Goal: Task Accomplishment & Management: Manage account settings

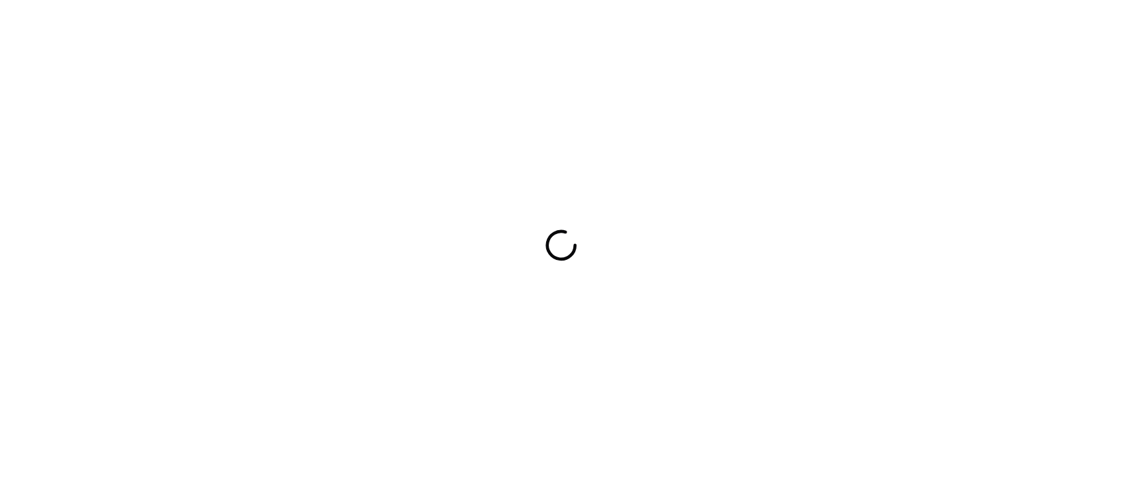
click at [331, 162] on div at bounding box center [561, 245] width 1122 height 490
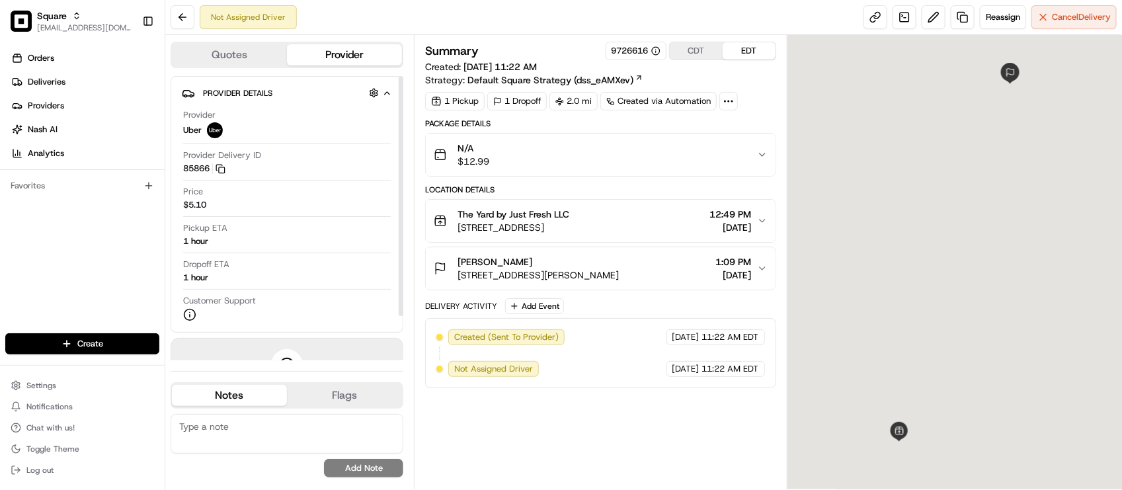
click at [293, 176] on div "Provider Delivery ID 85866 Copy del_sVjtXkJqQsWyfmcVxphYZg 85866" at bounding box center [287, 164] width 208 height 31
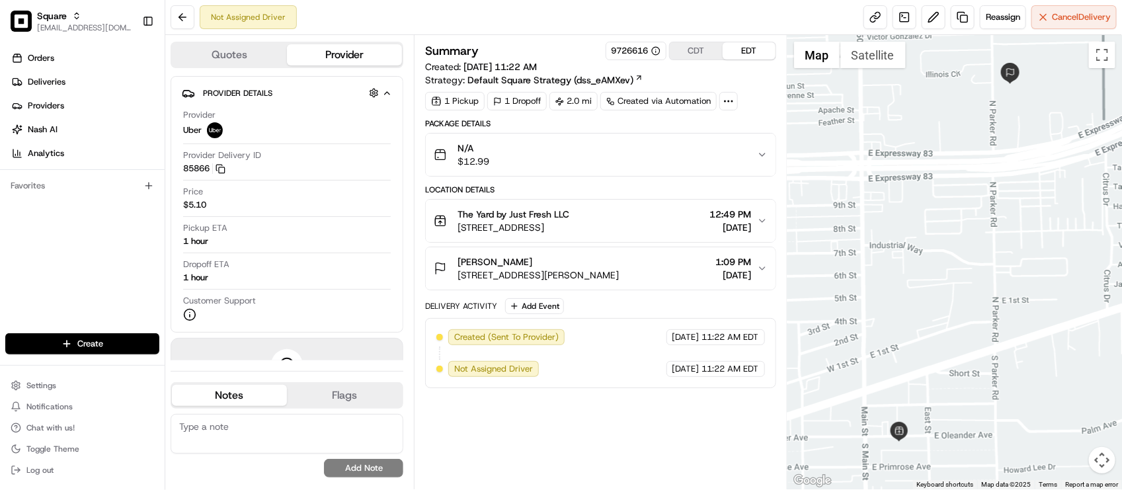
click at [702, 53] on button "CDT" at bounding box center [696, 50] width 53 height 17
click at [679, 229] on div "The Yard by Just Fresh LLC 130 E Oleander Ave, La Feria, TX 78559, USA 11:49 AM…" at bounding box center [595, 221] width 323 height 26
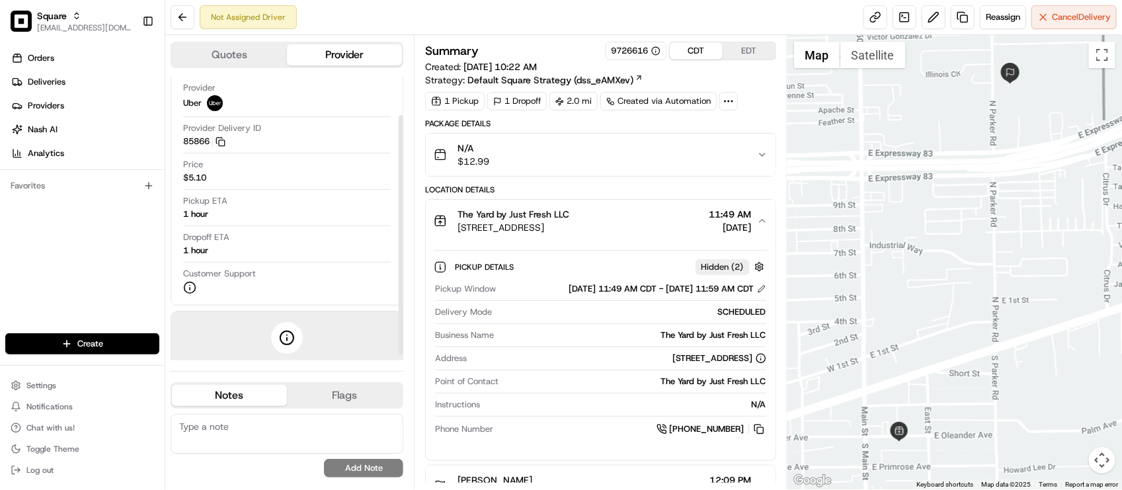
scroll to position [52, 0]
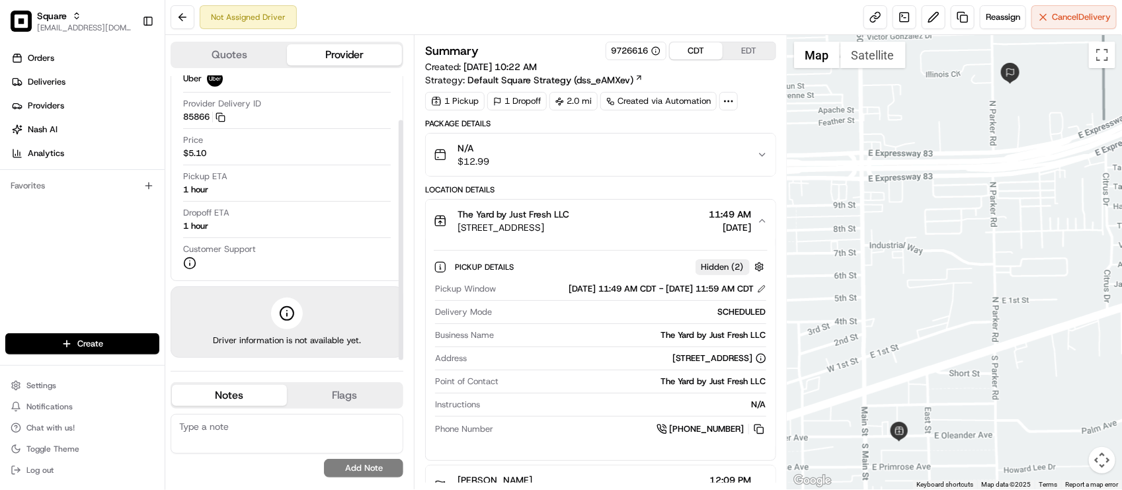
click at [569, 229] on span "130 E Oleander Ave, La Feria, TX 78559, USA" at bounding box center [514, 227] width 112 height 13
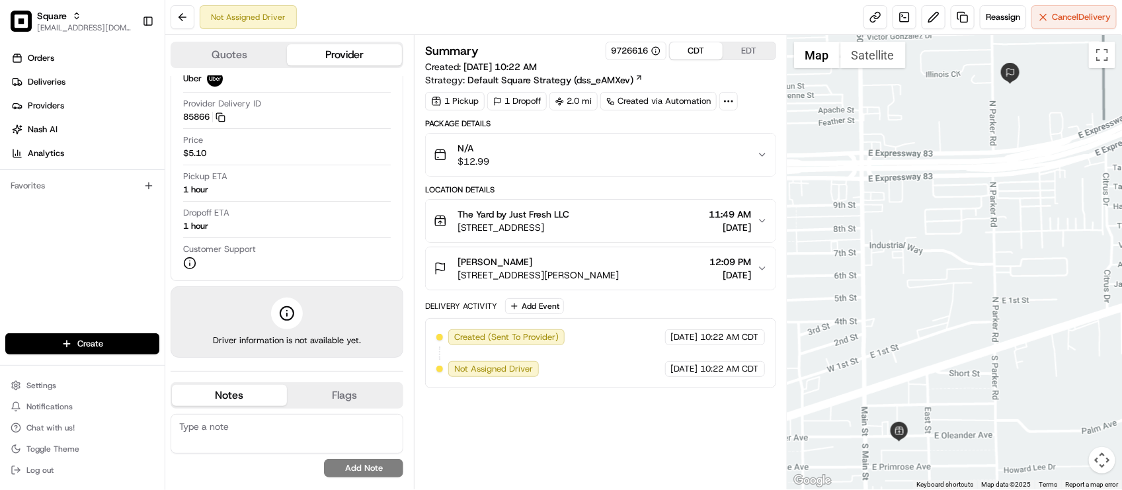
click at [607, 285] on button "Sally Sauceda 1102 N Parker Rd, La Feria, TX 78559, USA 12:09 PM 08/15/2025" at bounding box center [600, 268] width 349 height 42
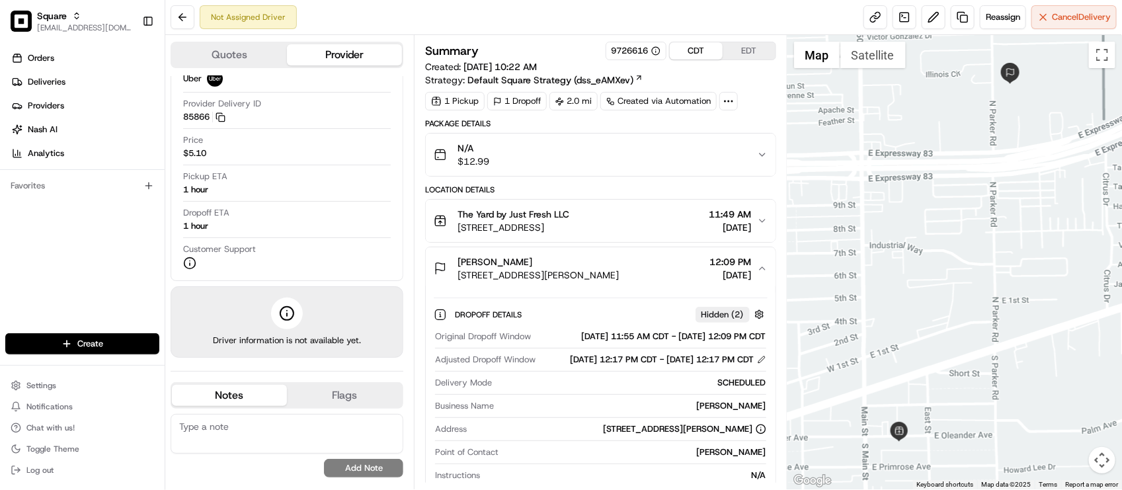
click at [606, 284] on button "Sally Sauceda 1102 N Parker Rd, La Feria, TX 78559, USA 12:09 PM 08/15/2025" at bounding box center [600, 268] width 349 height 42
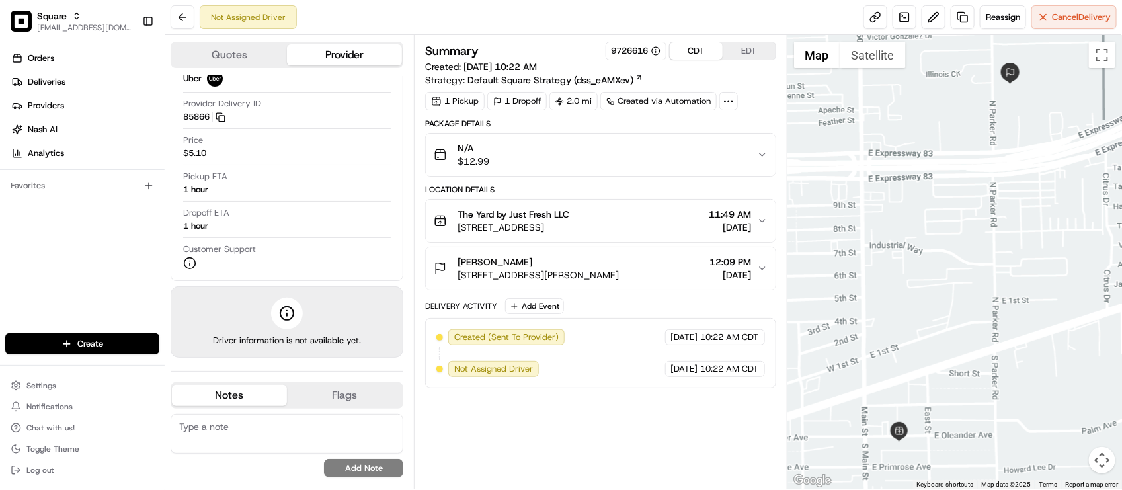
click at [603, 281] on span "1102 N Parker Rd, La Feria, TX 78559, USA" at bounding box center [538, 274] width 161 height 13
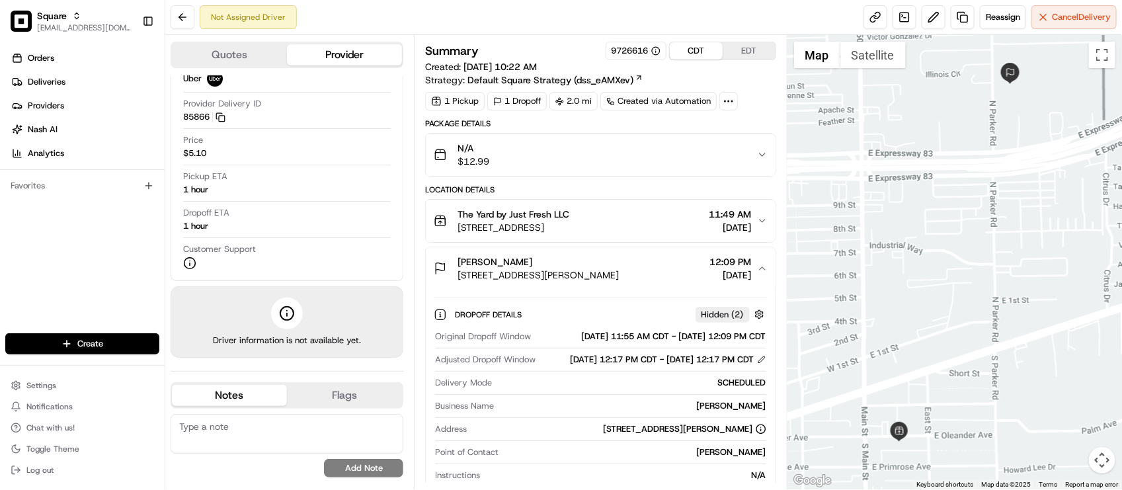
click at [603, 281] on span "1102 N Parker Rd, La Feria, TX 78559, USA" at bounding box center [538, 274] width 161 height 13
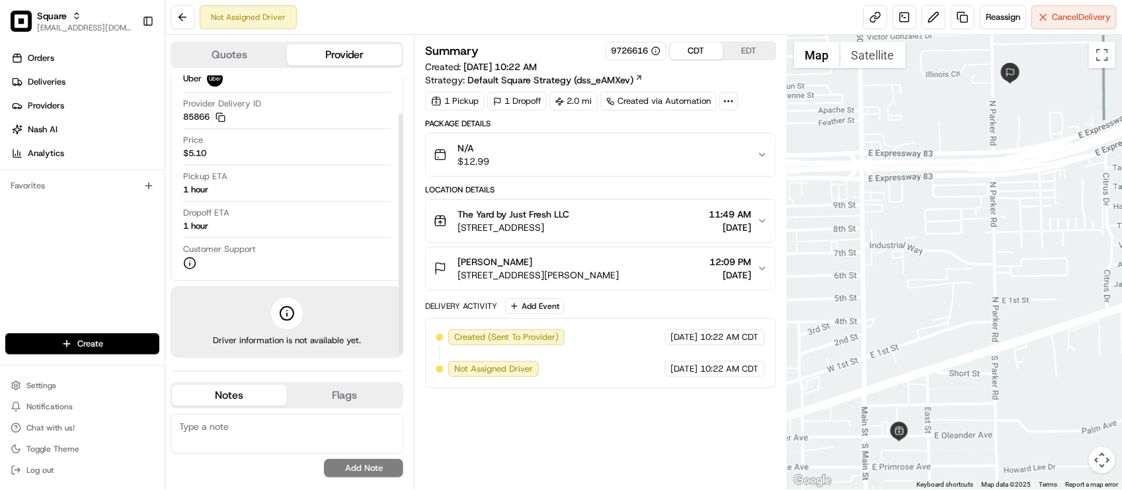
scroll to position [0, 0]
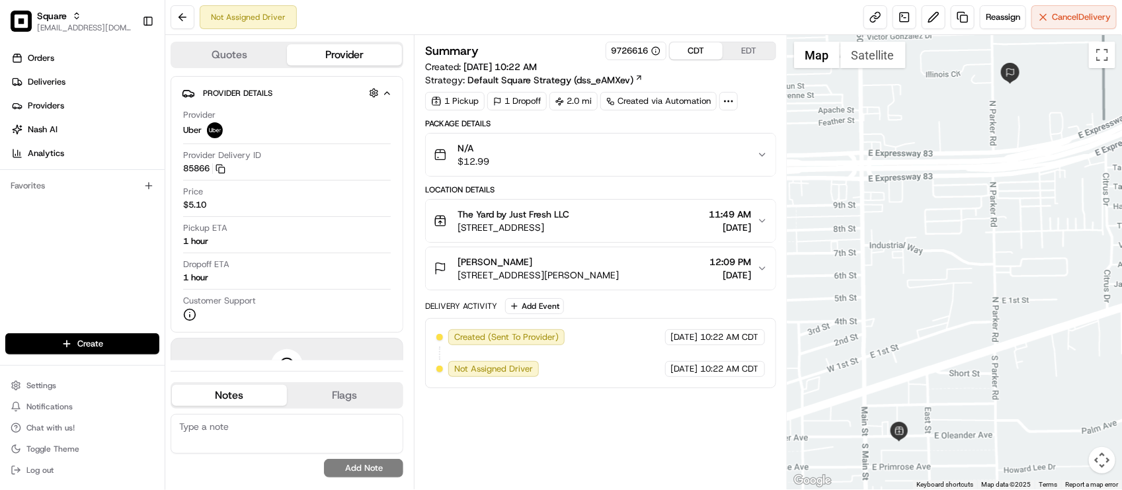
click at [491, 13] on div "Not Assigned Driver Reassign Cancel Delivery" at bounding box center [643, 17] width 957 height 35
drag, startPoint x: 610, startPoint y: 56, endPoint x: 627, endPoint y: 56, distance: 17.2
click at [627, 56] on div "9726616" at bounding box center [636, 51] width 49 height 12
click at [747, 122] on div "Package Details" at bounding box center [600, 123] width 350 height 11
click at [223, 437] on textarea at bounding box center [287, 434] width 233 height 40
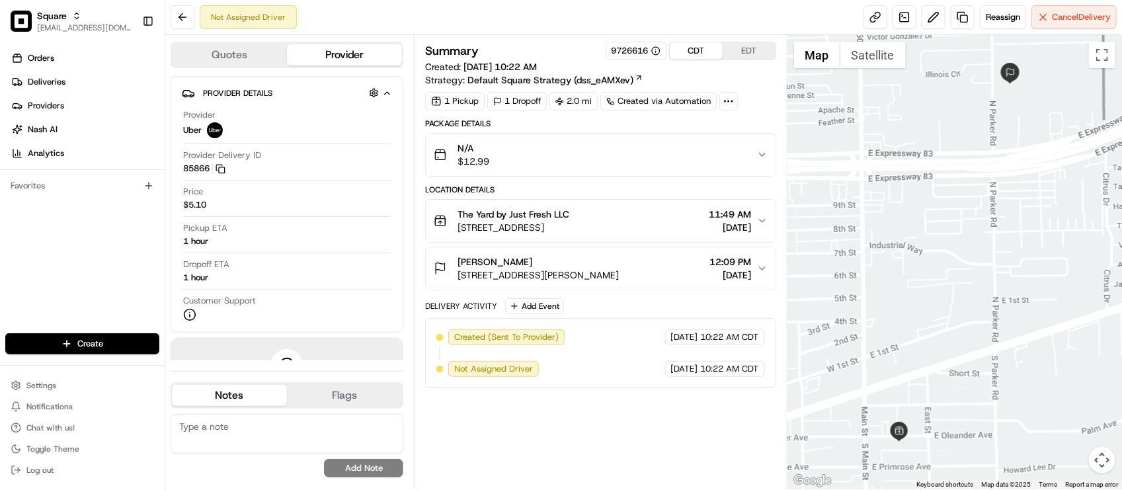
type textarea "O"
type textarea "E"
type textarea "Merchant: Wanted to confirm the pickup time. Provided."
click at [375, 462] on button "Add Note" at bounding box center [363, 468] width 79 height 19
click at [702, 463] on div "Summary 9726616 CDT EDT Created: 08/15/2025 10:22 AM Strategy: Default Square S…" at bounding box center [600, 262] width 350 height 441
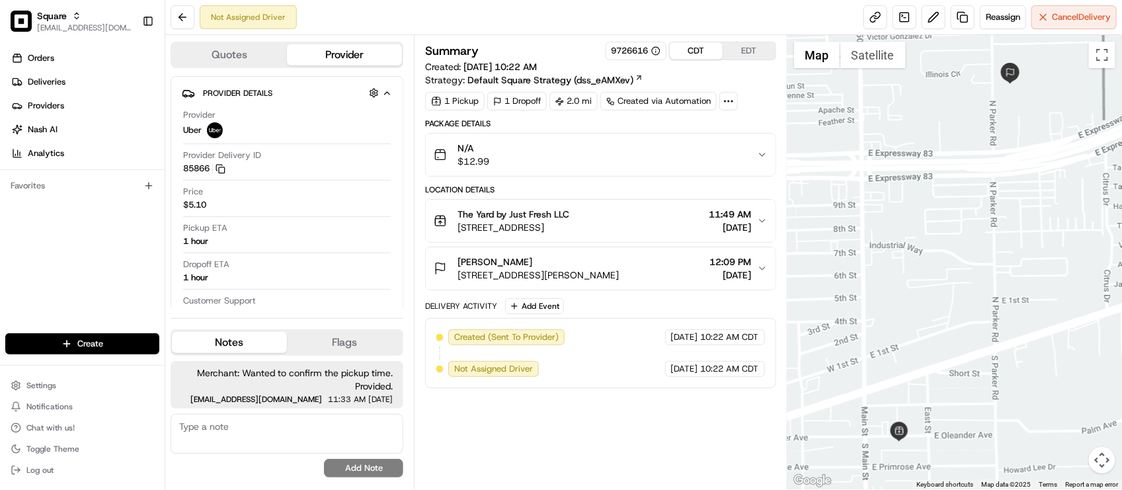
click at [627, 458] on div "Summary 9726616 CDT EDT Created: 08/15/2025 10:22 AM Strategy: Default Square S…" at bounding box center [600, 262] width 350 height 441
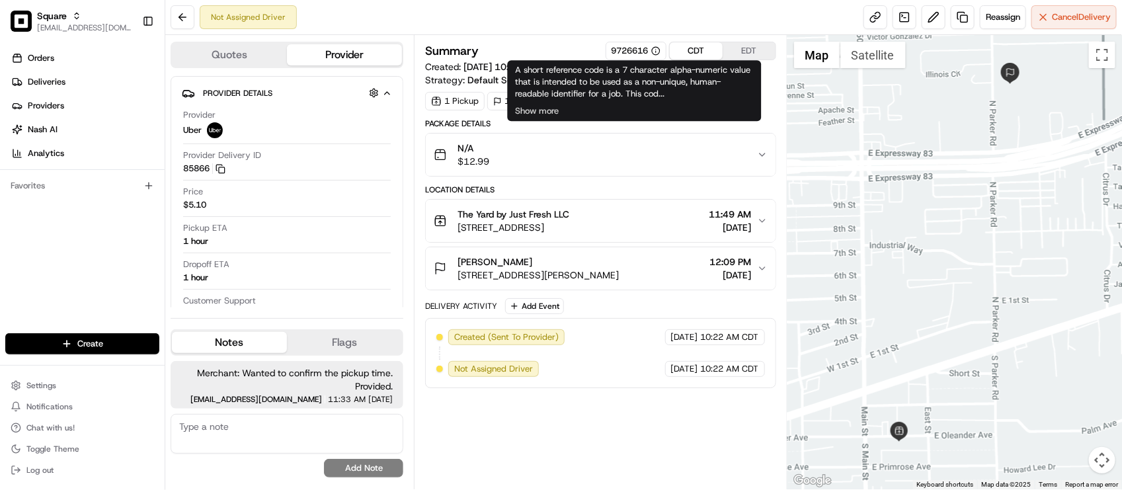
click at [616, 30] on div "Not Assigned Driver Reassign Cancel Delivery" at bounding box center [643, 17] width 957 height 35
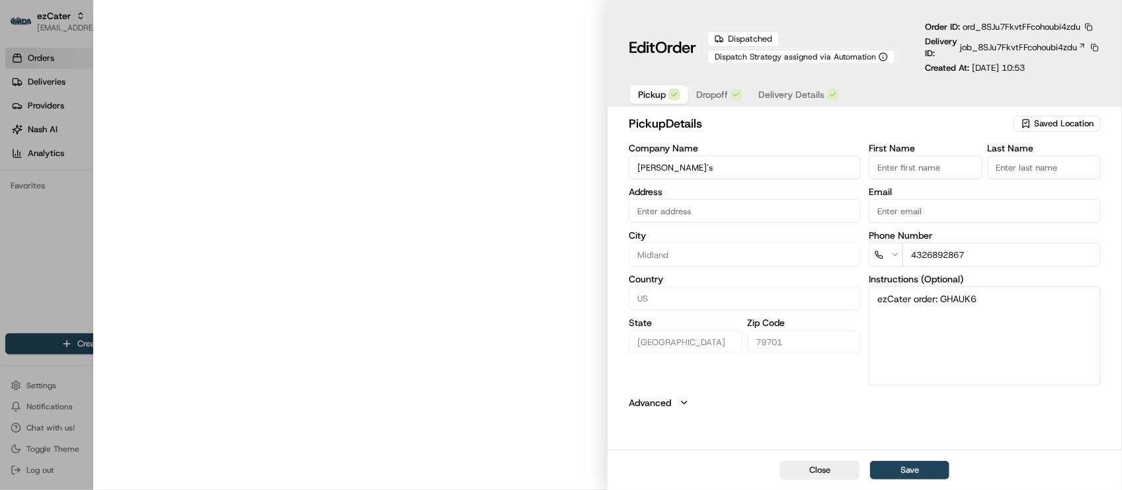
type input "[STREET_ADDRESS][PERSON_NAME]"
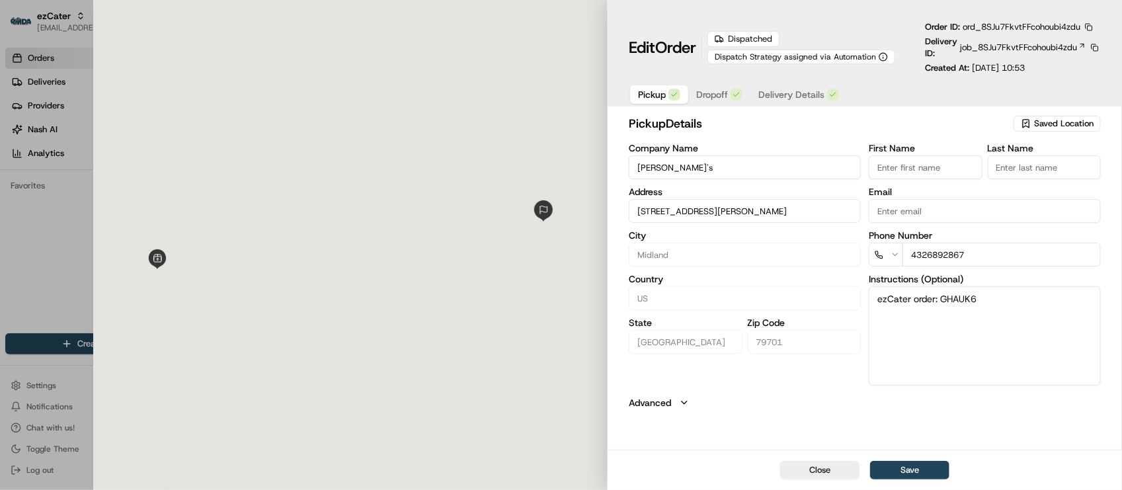
drag, startPoint x: 735, startPoint y: 384, endPoint x: 762, endPoint y: 274, distance: 112.6
click at [733, 384] on div "Company Name Schlotzsky's Address 1109 Andrews Hwy, Midland, TX, 79701 City Mid…" at bounding box center [745, 265] width 232 height 242
click at [1092, 26] on button "button" at bounding box center [1089, 27] width 12 height 12
click at [1068, 63] on button "Copy URL" at bounding box center [1059, 66] width 120 height 16
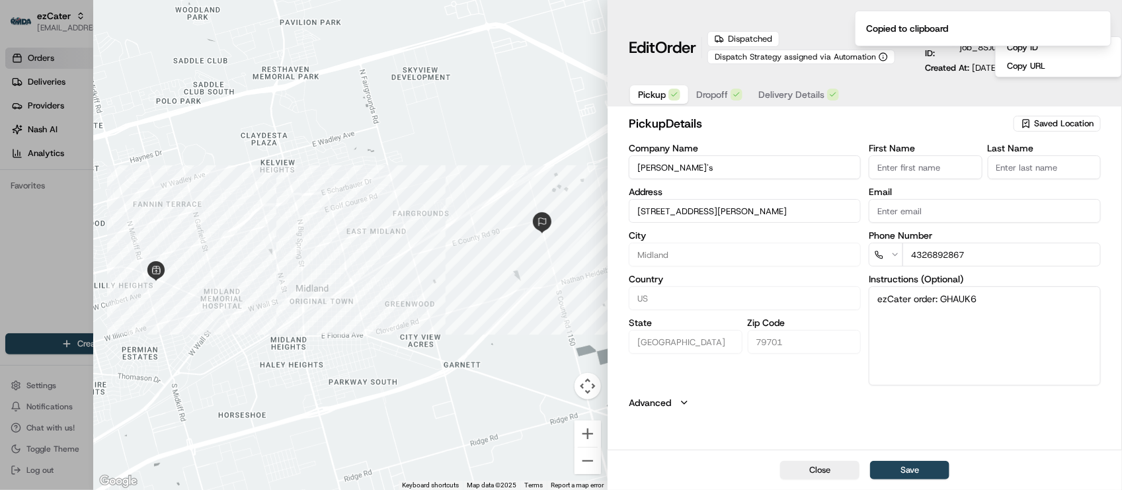
click at [89, 259] on div at bounding box center [561, 245] width 1122 height 490
type input "+1"
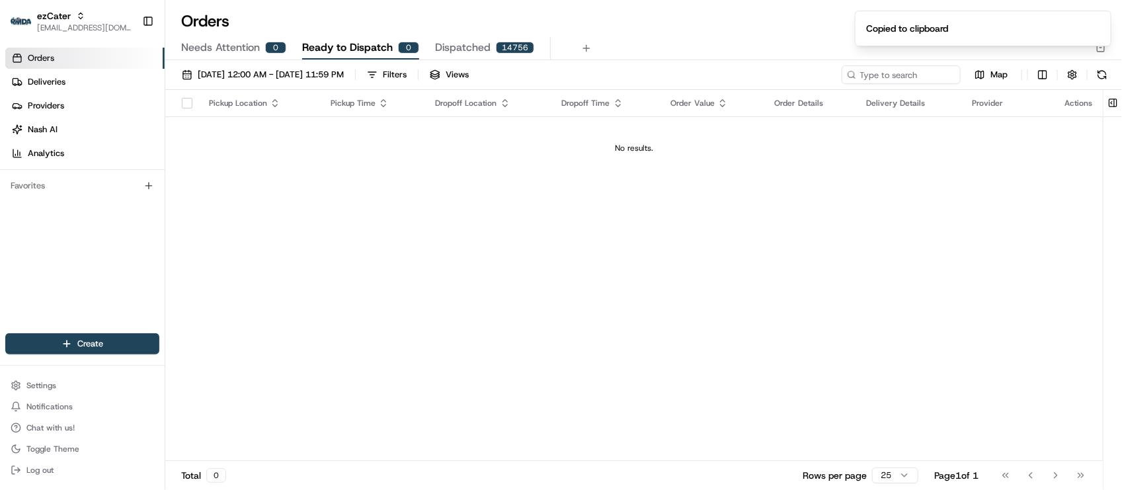
drag, startPoint x: 610, startPoint y: 266, endPoint x: 790, endPoint y: 210, distance: 188.9
click at [610, 266] on div "Pickup Location Pickup Time Dropoff Location Dropoff Time Order Value Order Det…" at bounding box center [634, 275] width 938 height 371
click at [743, 368] on div "Pickup Location Pickup Time Dropoff Location Dropoff Time Order Value Order Det…" at bounding box center [634, 275] width 938 height 371
click at [480, 48] on span "Dispatched" at bounding box center [463, 48] width 56 height 16
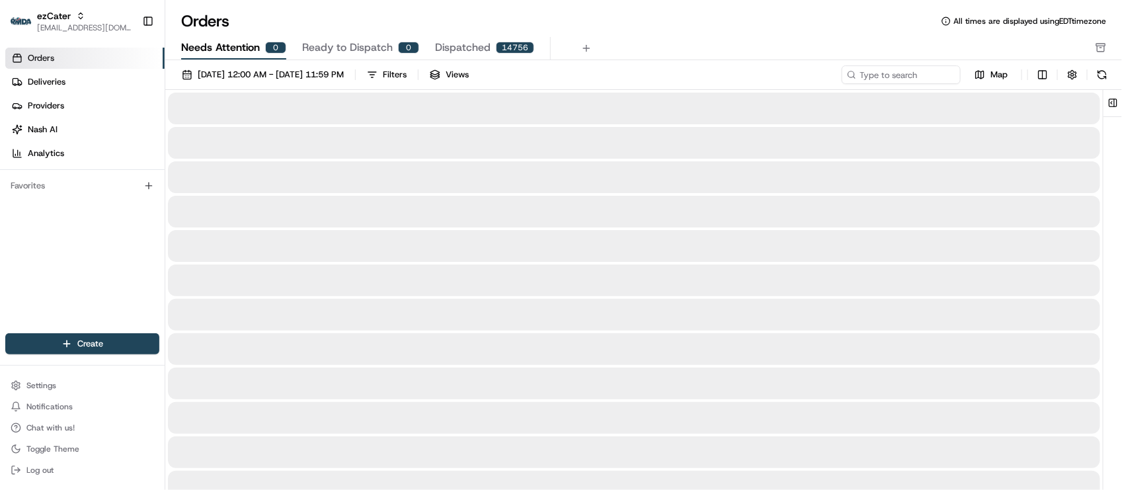
click at [260, 38] on button "Needs Attention 0" at bounding box center [233, 48] width 105 height 22
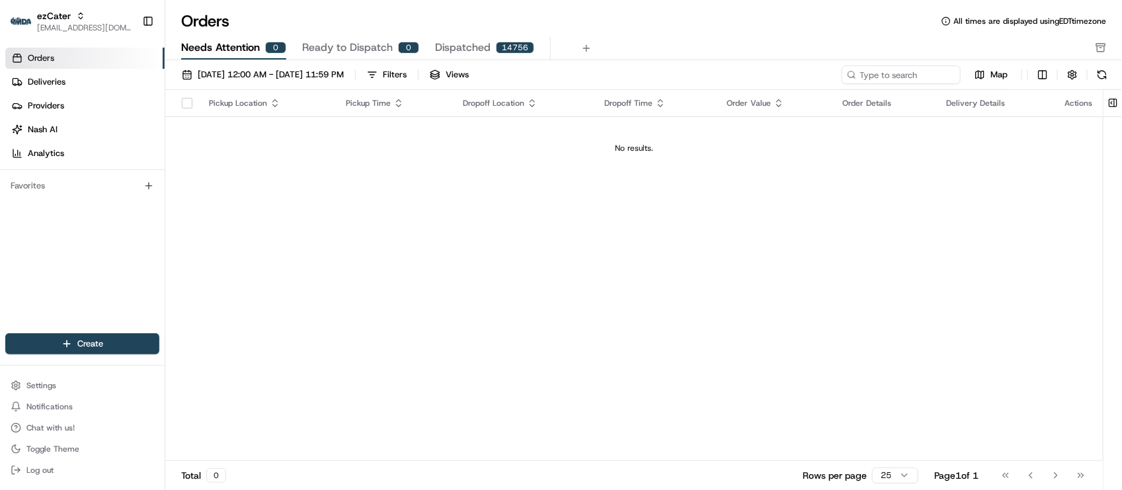
click at [53, 235] on div "Orders Deliveries Providers [PERSON_NAME] Analytics Favorites" at bounding box center [82, 191] width 165 height 299
click at [202, 235] on div "Pickup Location Pickup Time Dropoff Location Dropoff Time Order Value Order Det…" at bounding box center [634, 275] width 938 height 371
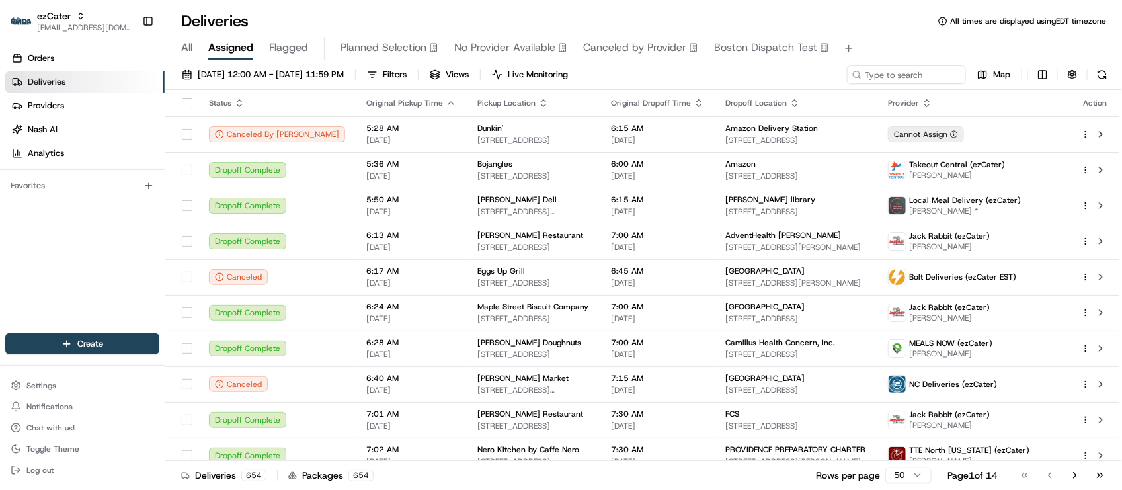
drag, startPoint x: 103, startPoint y: 5, endPoint x: 95, endPoint y: 259, distance: 254.1
click at [95, 261] on div "Orders Deliveries Providers [PERSON_NAME] Analytics Favorites" at bounding box center [82, 191] width 165 height 299
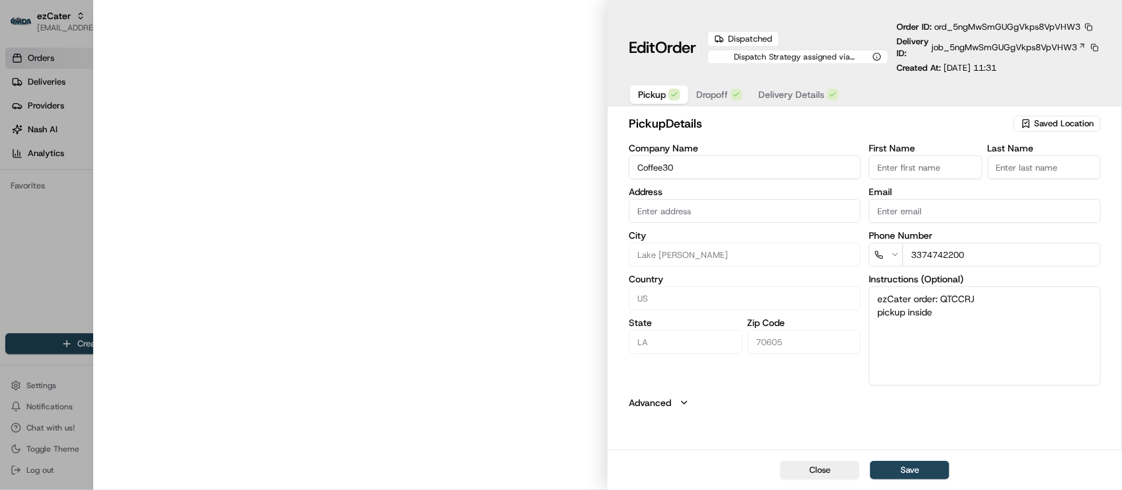
type input "[STREET_ADDRESS]"
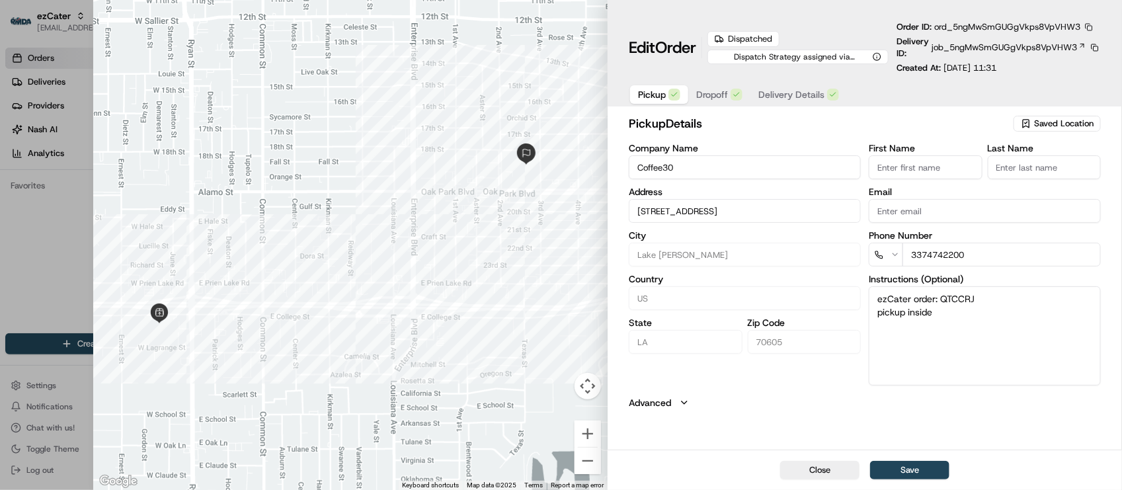
click at [1087, 21] on button "button" at bounding box center [1089, 27] width 12 height 12
click at [1050, 67] on button "Copy URL" at bounding box center [1059, 66] width 120 height 16
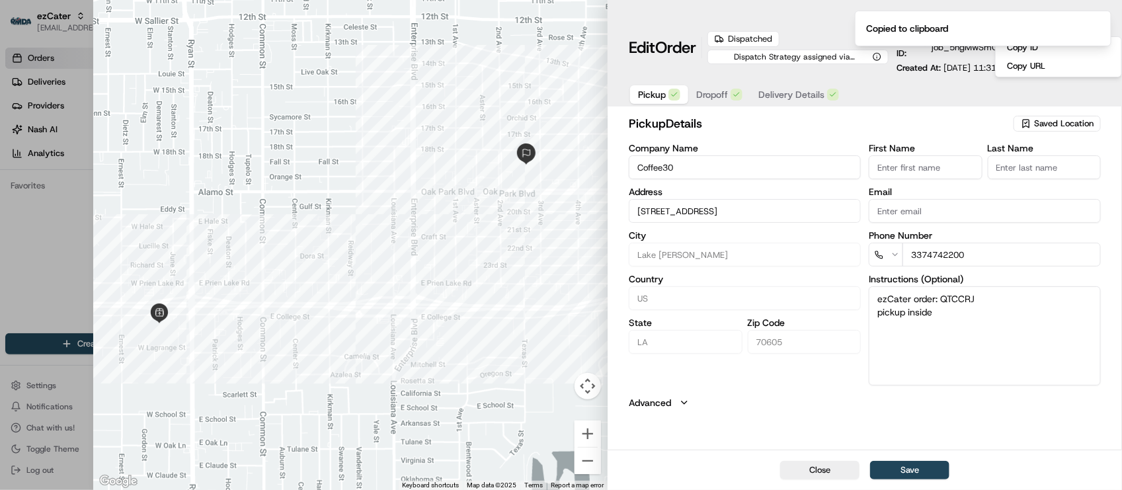
click at [834, 414] on div "pickup Details Saved Location Company Name Coffee30 Address [STREET_ADDRESS][PE…" at bounding box center [865, 281] width 515 height 338
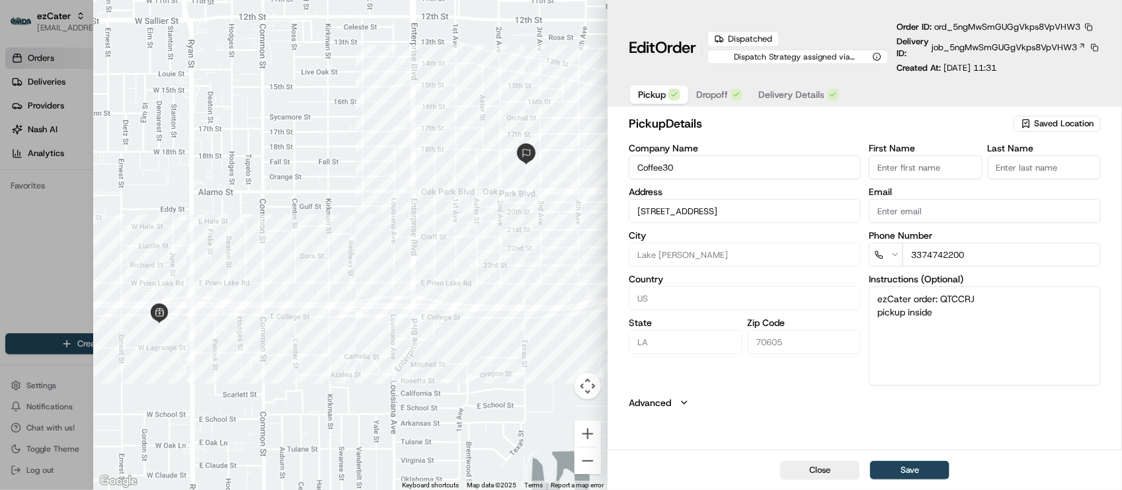
click at [56, 192] on div at bounding box center [561, 245] width 1122 height 490
type input "+1"
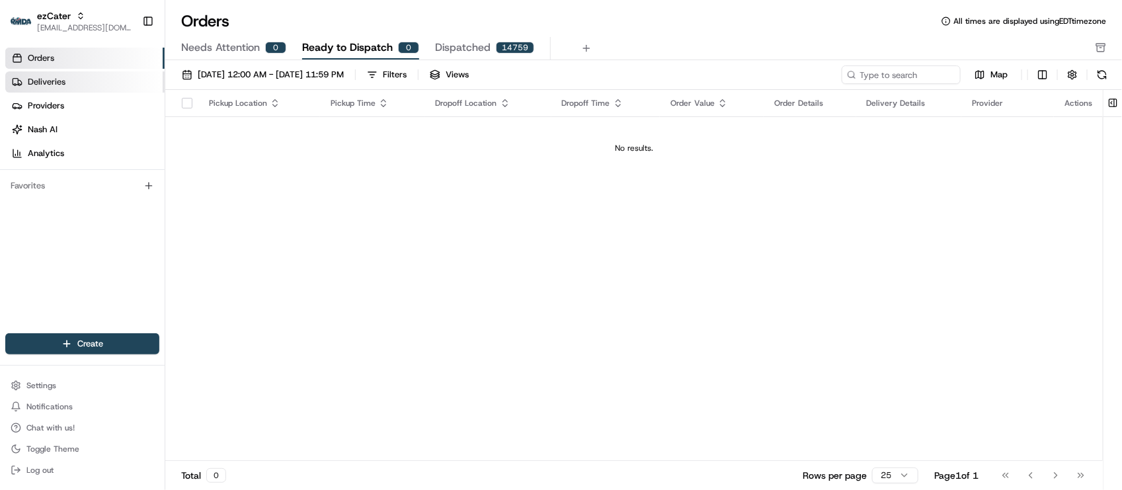
click at [47, 83] on span "Deliveries" at bounding box center [47, 82] width 38 height 12
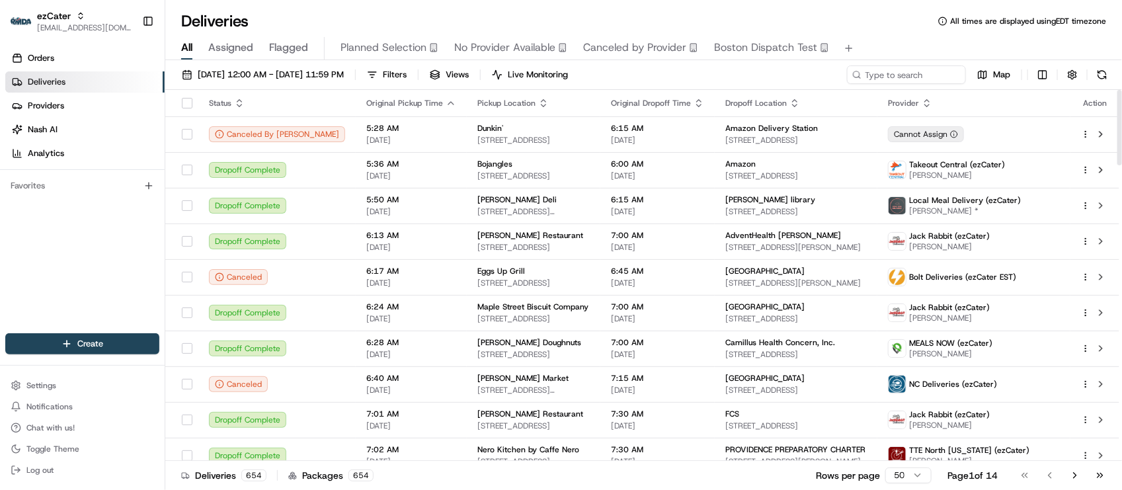
click at [46, 269] on div "Orders Deliveries Providers Nash AI Analytics Favorites" at bounding box center [82, 191] width 165 height 299
click at [60, 306] on div "Orders Deliveries Providers Nash AI Analytics Favorites" at bounding box center [82, 191] width 165 height 299
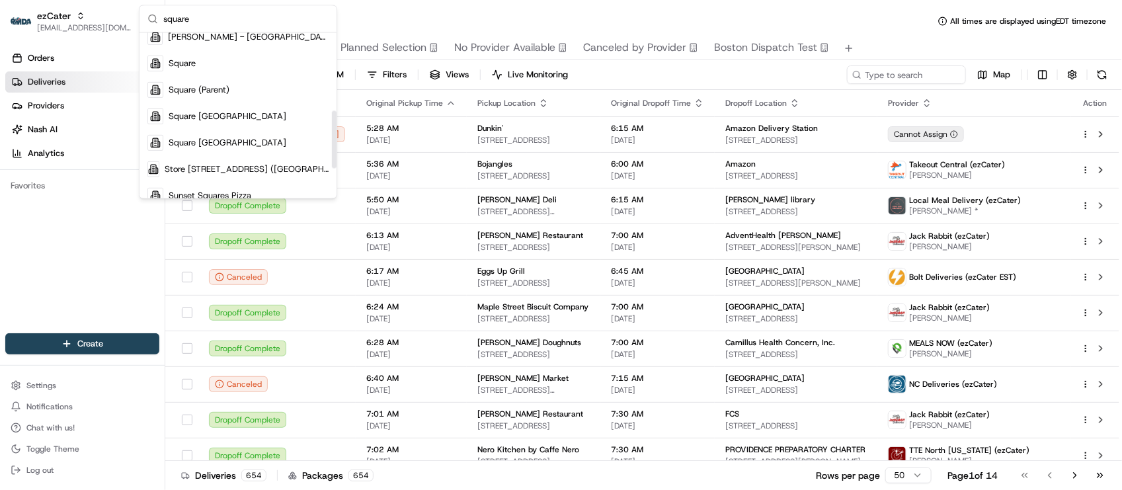
scroll to position [248, 0]
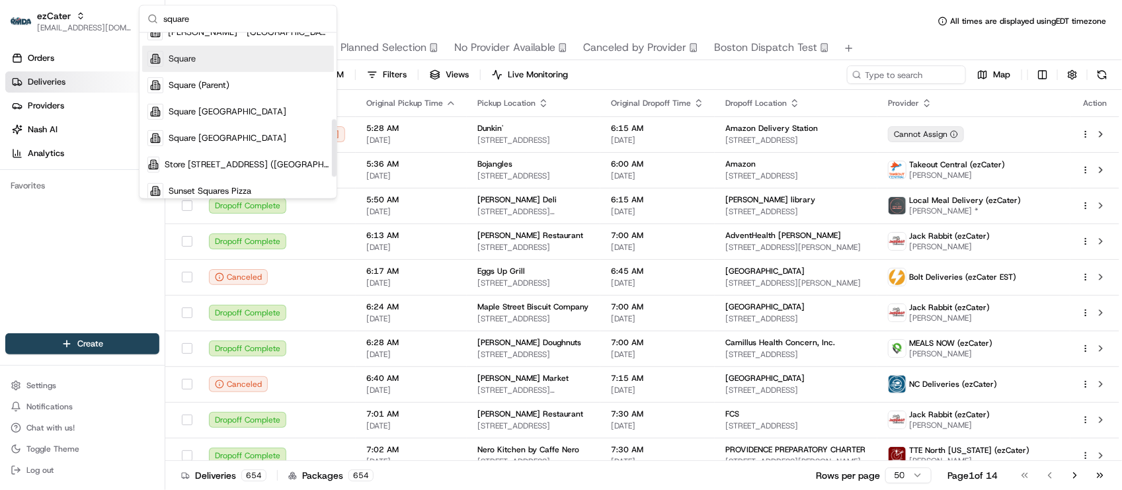
type input "square"
click at [190, 57] on span "Square" at bounding box center [182, 59] width 27 height 12
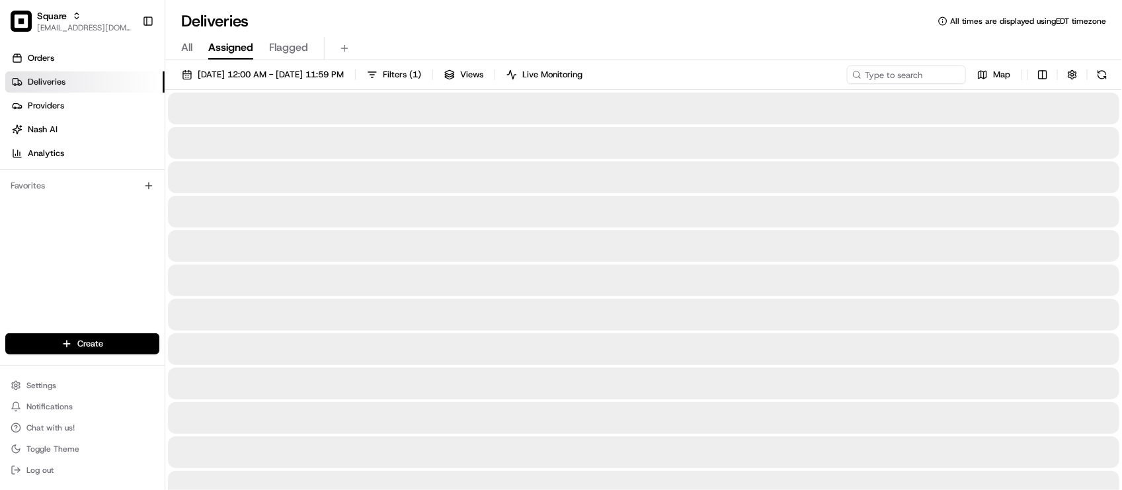
click at [445, 17] on div "Deliveries All times are displayed using EDT timezone" at bounding box center [643, 21] width 957 height 21
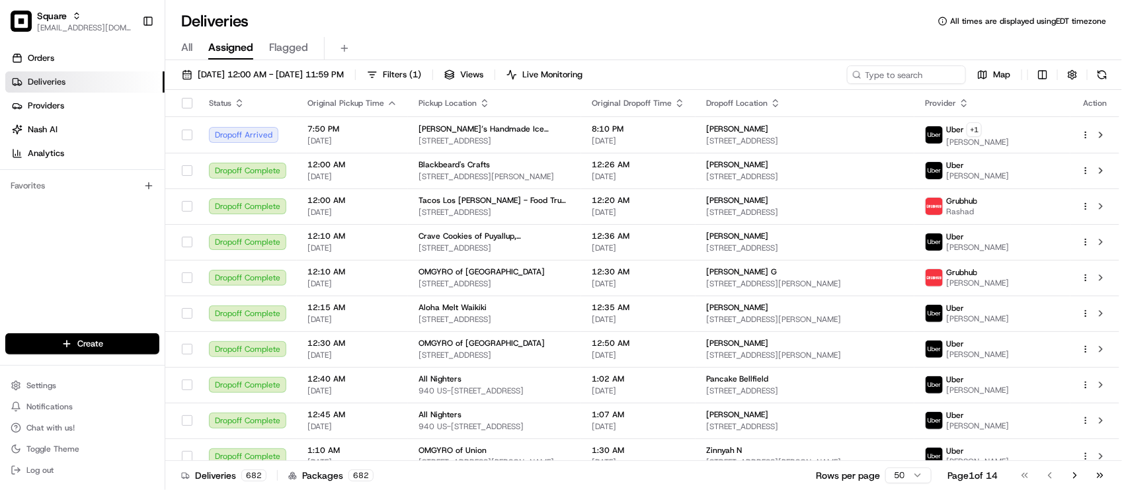
drag, startPoint x: 331, startPoint y: 31, endPoint x: 333, endPoint y: 24, distance: 7.4
click at [331, 32] on div "All Assigned Flagged" at bounding box center [643, 46] width 957 height 28
click at [906, 83] on input at bounding box center [886, 74] width 159 height 19
paste input "0195122"
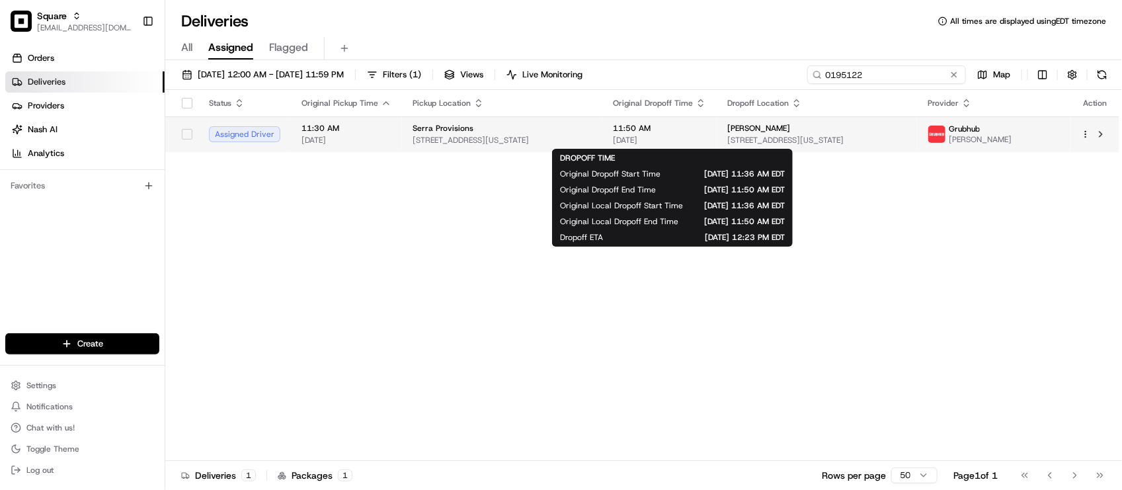
type input "0195122"
click at [696, 139] on span "[DATE]" at bounding box center [659, 140] width 93 height 11
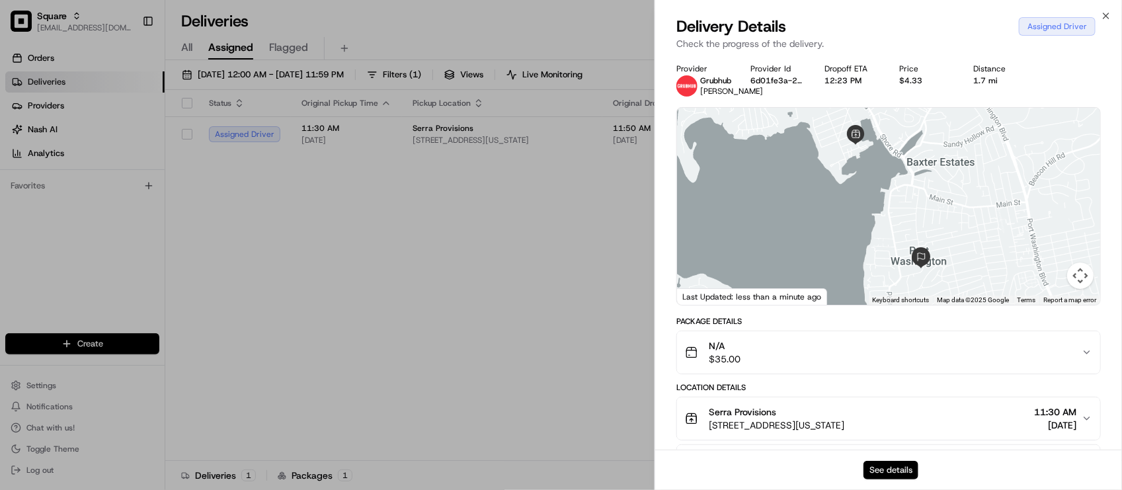
click at [901, 467] on button "See details" at bounding box center [891, 470] width 55 height 19
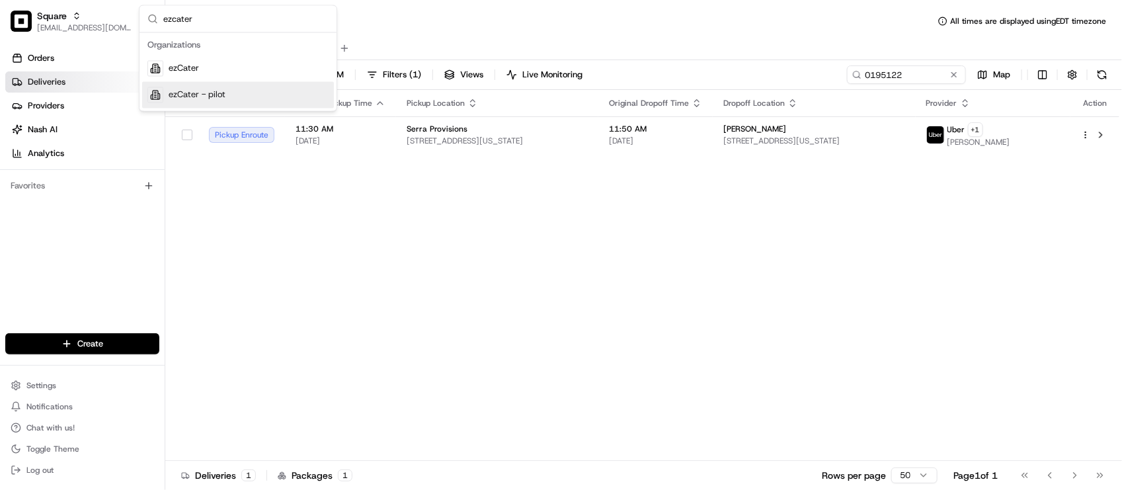
type input "ezcater"
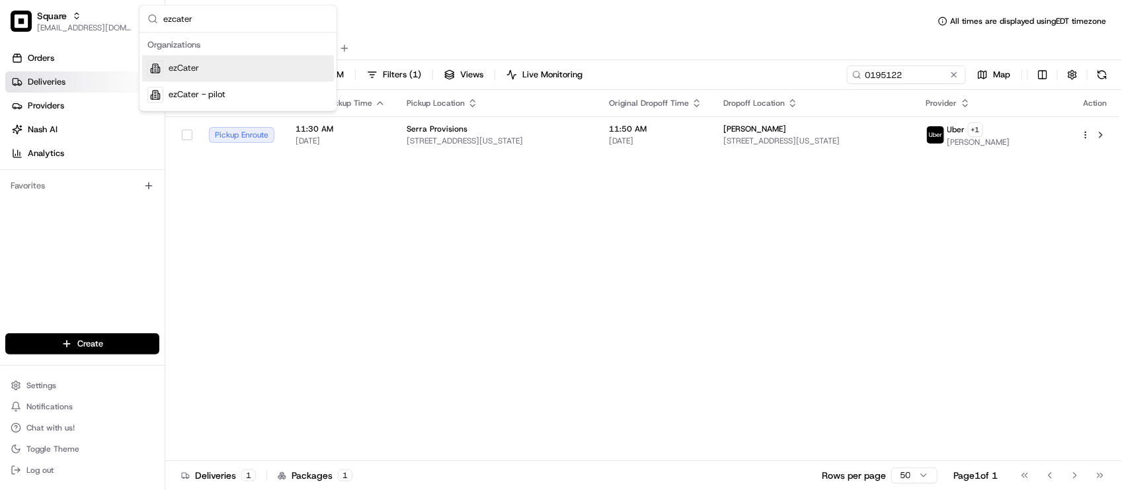
click at [224, 77] on div "ezCater" at bounding box center [238, 69] width 192 height 26
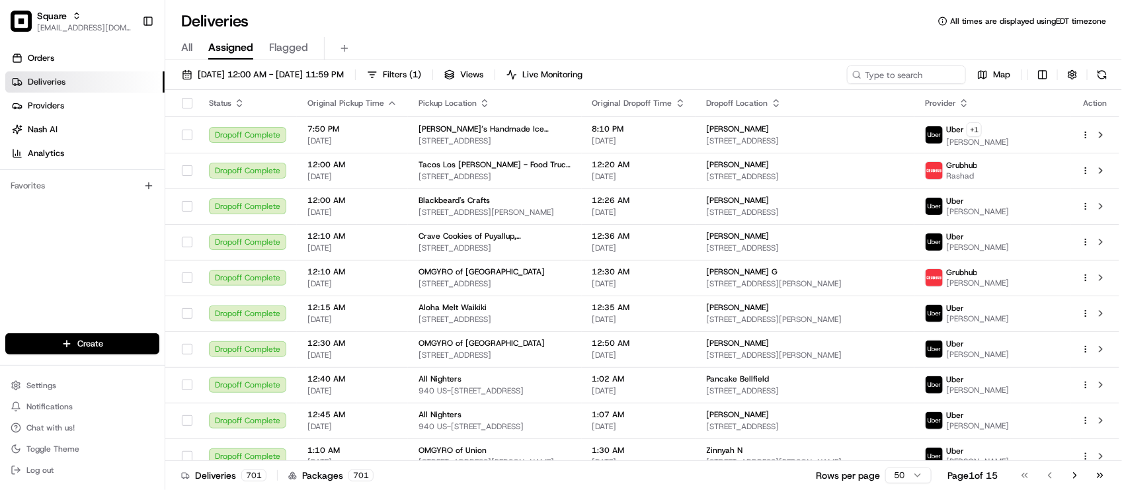
click at [378, 32] on div "All Assigned Flagged" at bounding box center [643, 46] width 957 height 28
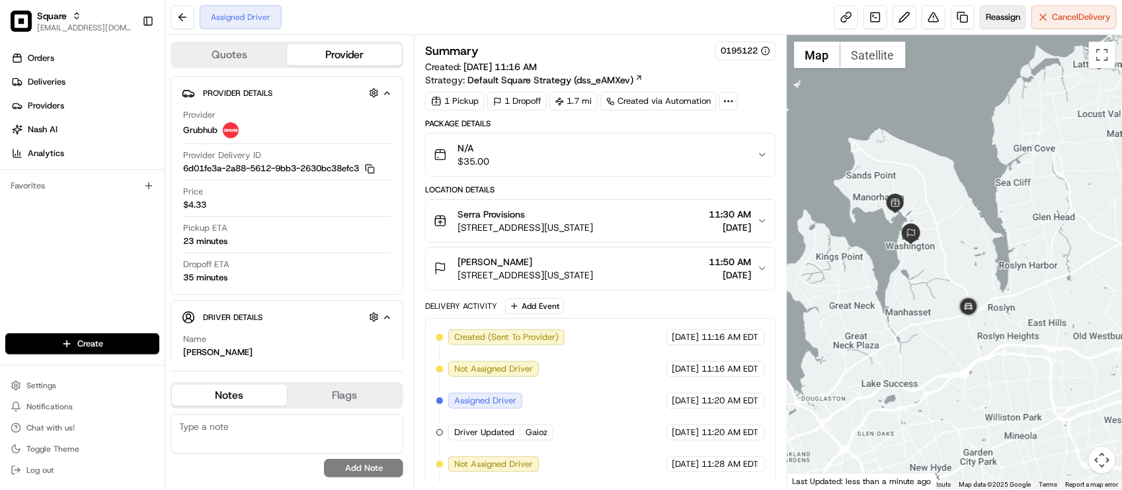
click at [996, 25] on button "Reassign" at bounding box center [1003, 17] width 46 height 24
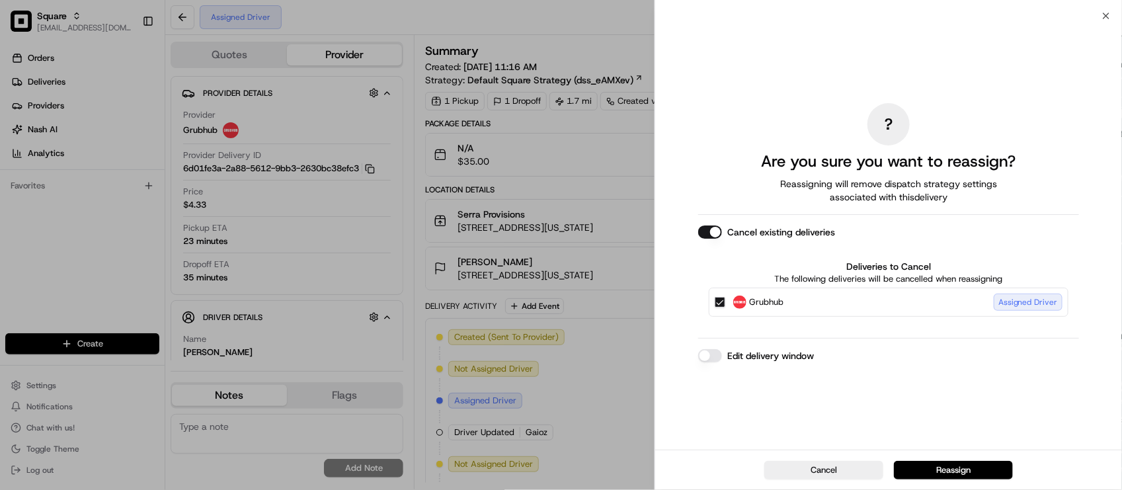
click at [710, 359] on button "Edit delivery window" at bounding box center [710, 355] width 24 height 13
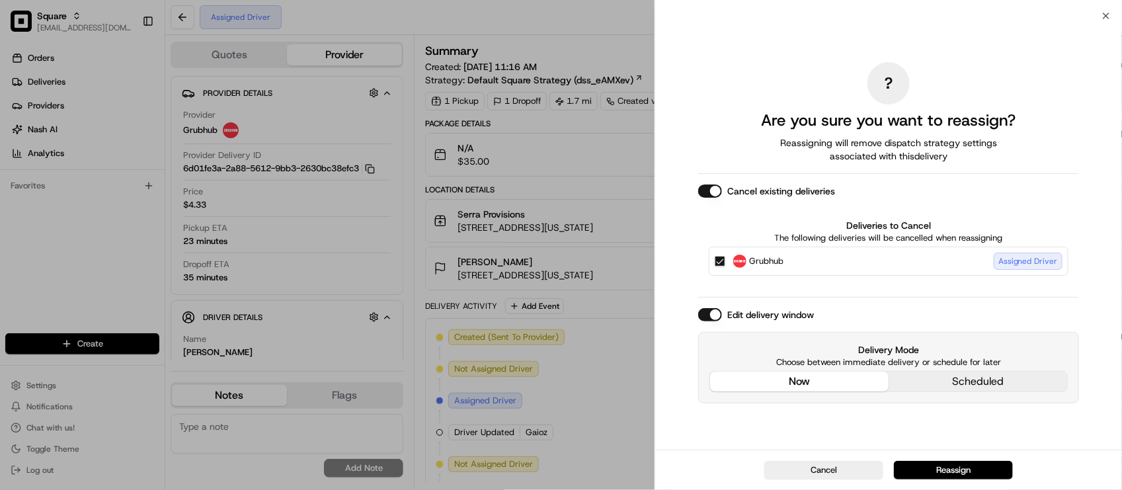
click at [772, 339] on div "Delivery Mode Choose between immediate delivery or schedule for later now sched…" at bounding box center [888, 367] width 381 height 71
click at [950, 473] on button "Reassign" at bounding box center [953, 470] width 119 height 19
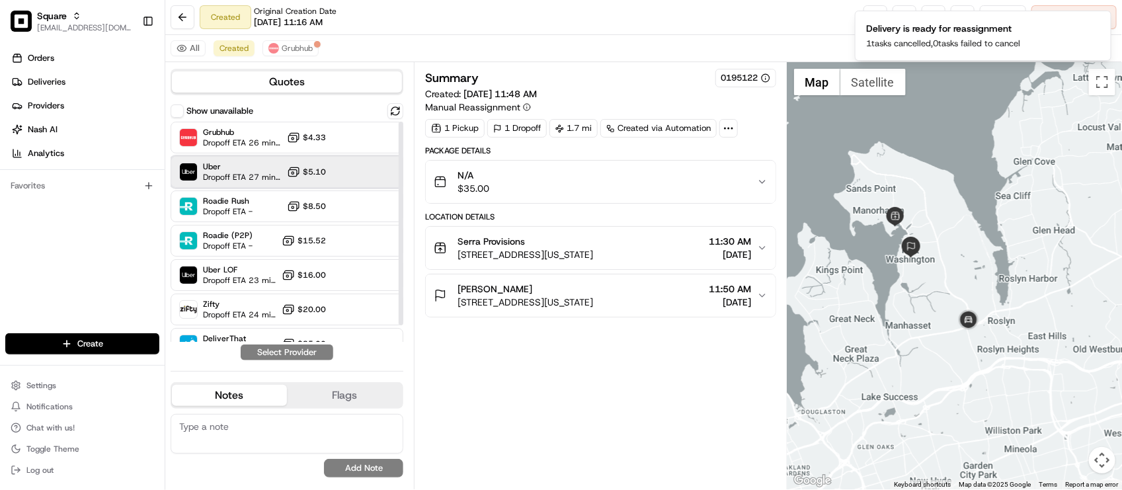
click at [200, 171] on div "Uber Dropoff ETA 27 minutes" at bounding box center [230, 171] width 103 height 21
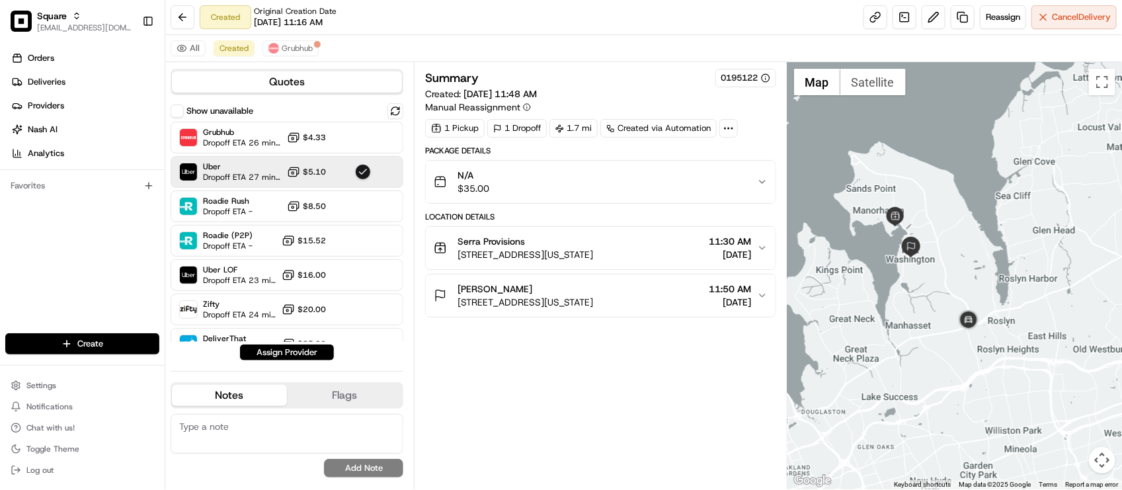
click at [282, 350] on button "Assign Provider" at bounding box center [287, 353] width 94 height 16
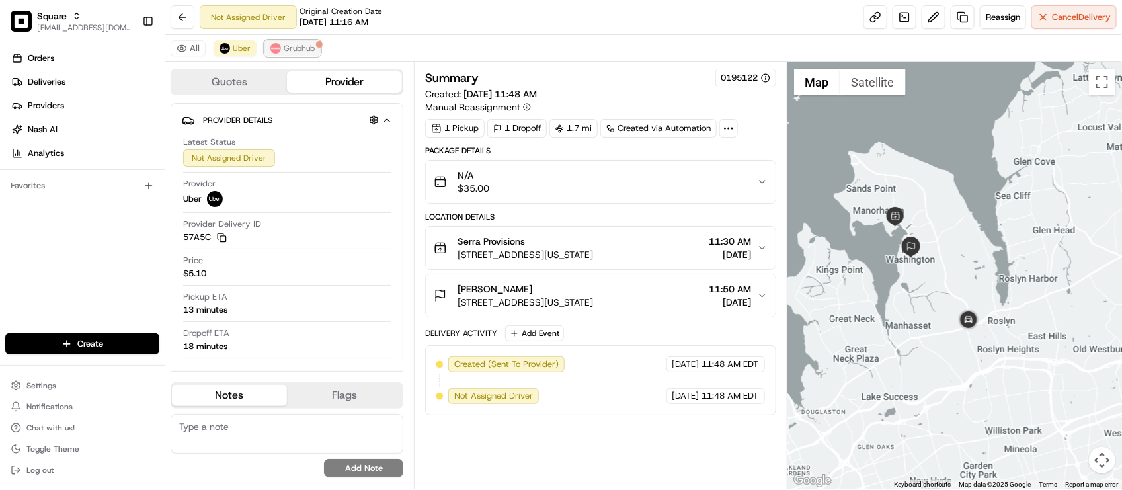
click at [308, 52] on span "Grubhub" at bounding box center [299, 48] width 31 height 11
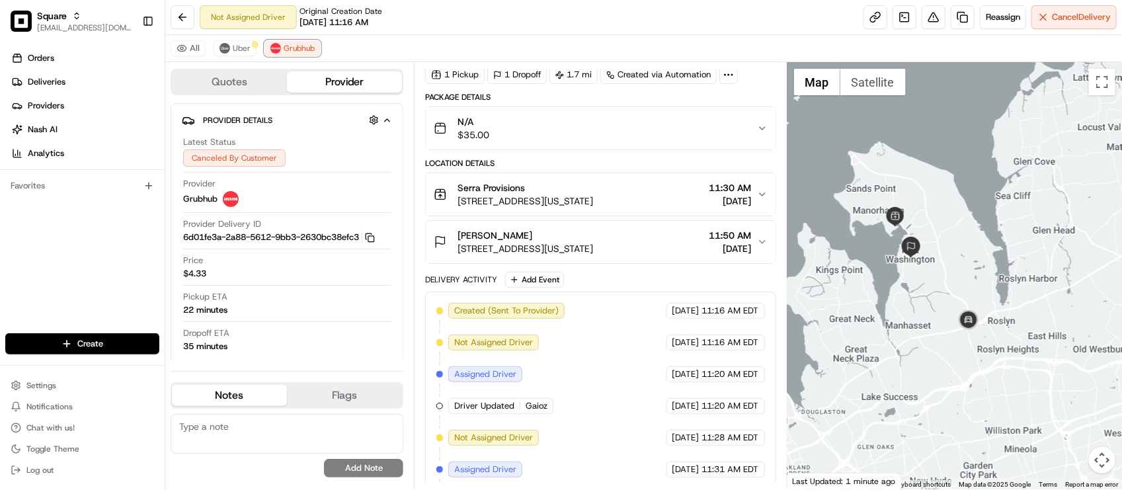
scroll to position [127, 0]
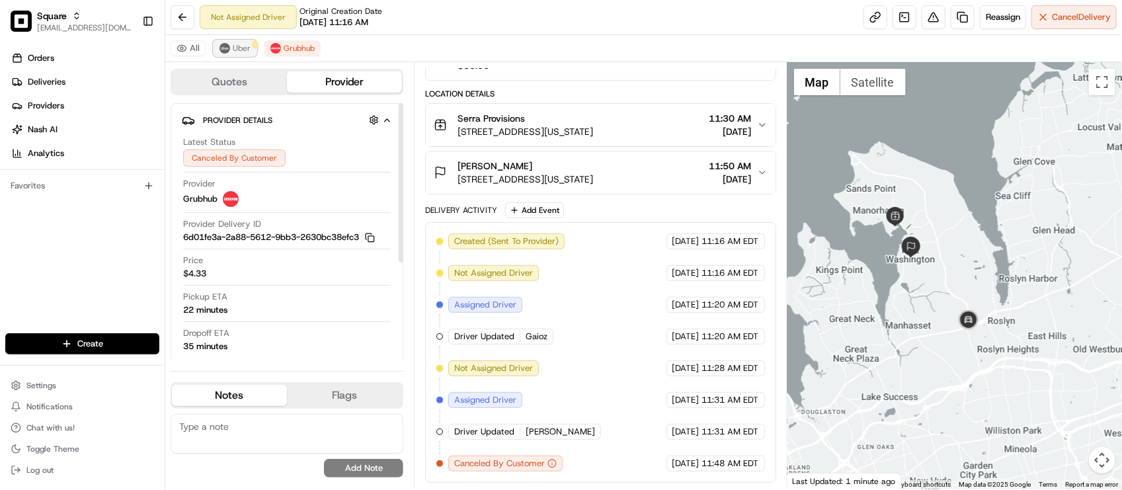
click at [252, 46] on div at bounding box center [255, 44] width 7 height 7
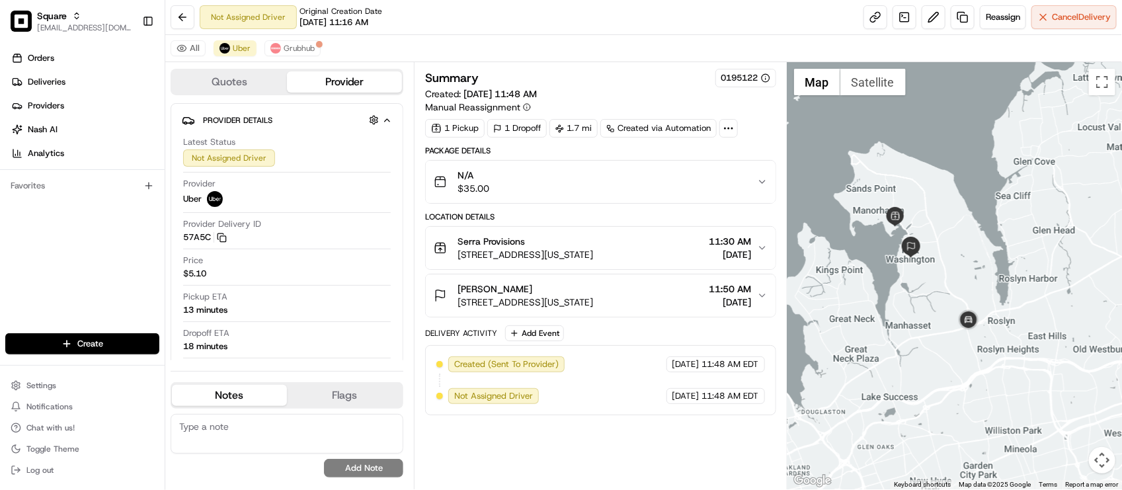
click at [421, 21] on div "Not Assigned Driver Original Creation Date 08/15/2025 11:16 AM Reassign Cancel …" at bounding box center [643, 17] width 957 height 35
click at [577, 40] on div "All Uber Grubhub" at bounding box center [643, 48] width 957 height 27
drag, startPoint x: 971, startPoint y: 260, endPoint x: 986, endPoint y: 308, distance: 50.6
click at [986, 308] on div at bounding box center [955, 275] width 335 height 427
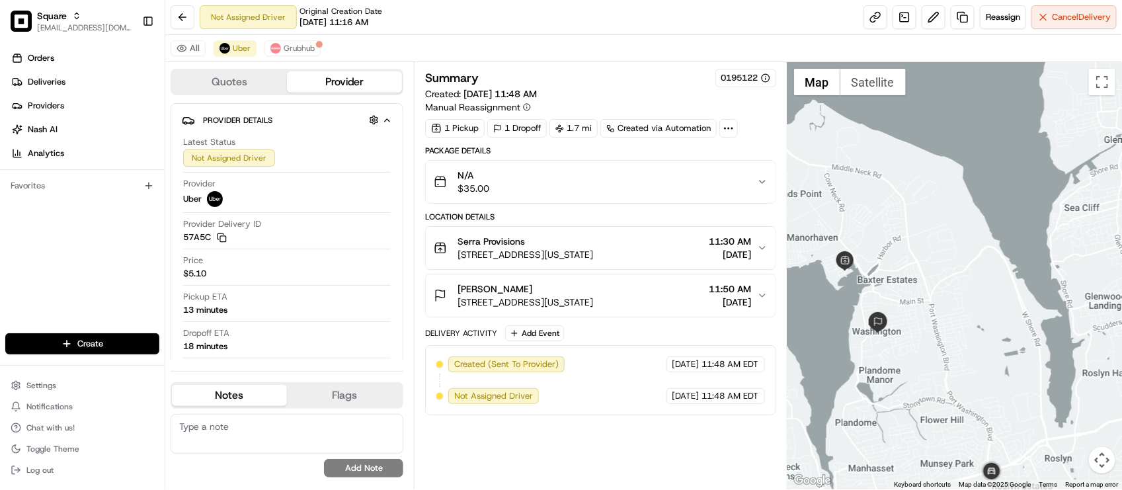
drag, startPoint x: 940, startPoint y: 253, endPoint x: 954, endPoint y: 274, distance: 25.3
click at [954, 274] on div at bounding box center [955, 275] width 335 height 427
drag, startPoint x: 867, startPoint y: 251, endPoint x: 864, endPoint y: 205, distance: 46.4
click at [864, 205] on div at bounding box center [955, 275] width 335 height 427
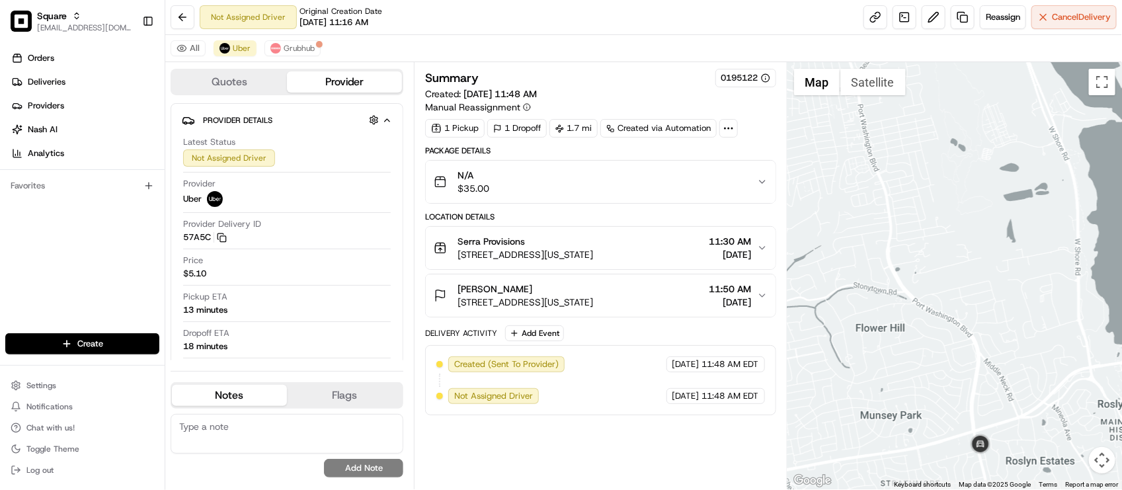
click at [1007, 372] on div at bounding box center [955, 275] width 335 height 427
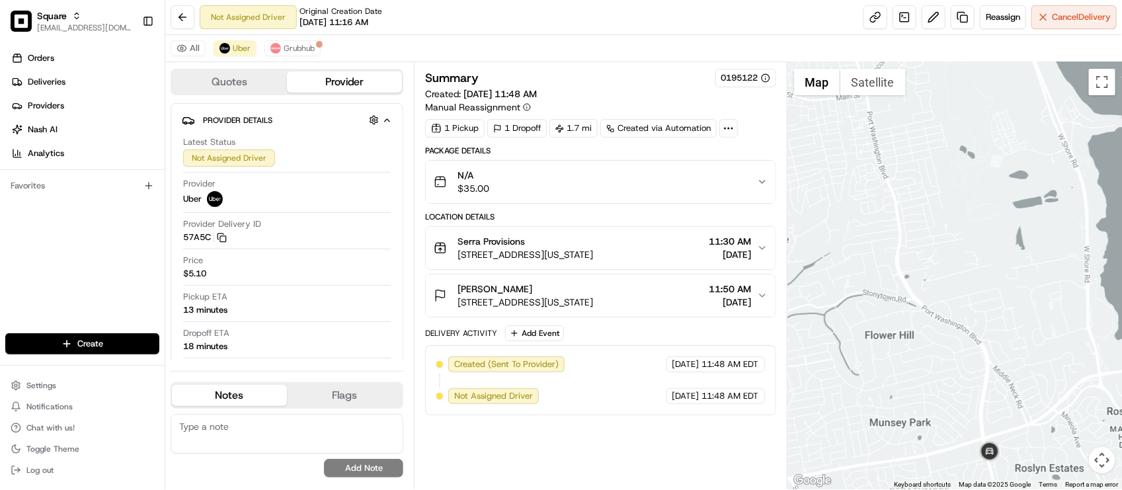
drag, startPoint x: 986, startPoint y: 391, endPoint x: 996, endPoint y: 401, distance: 13.6
click at [996, 401] on div at bounding box center [955, 275] width 335 height 427
drag, startPoint x: 981, startPoint y: 378, endPoint x: 999, endPoint y: 434, distance: 59.2
click at [999, 434] on div at bounding box center [955, 275] width 335 height 427
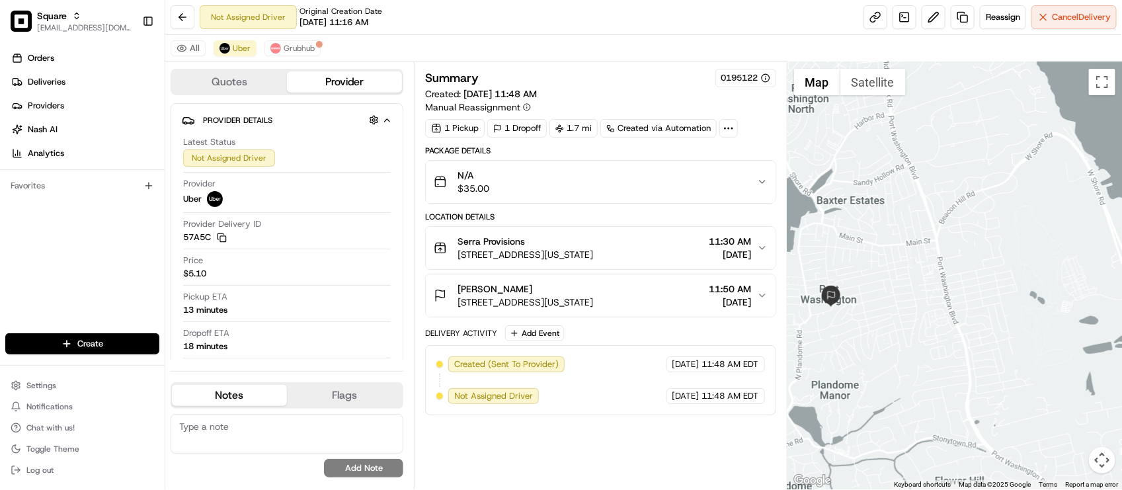
drag, startPoint x: 996, startPoint y: 350, endPoint x: 1010, endPoint y: 372, distance: 26.2
click at [1010, 372] on div at bounding box center [955, 275] width 335 height 427
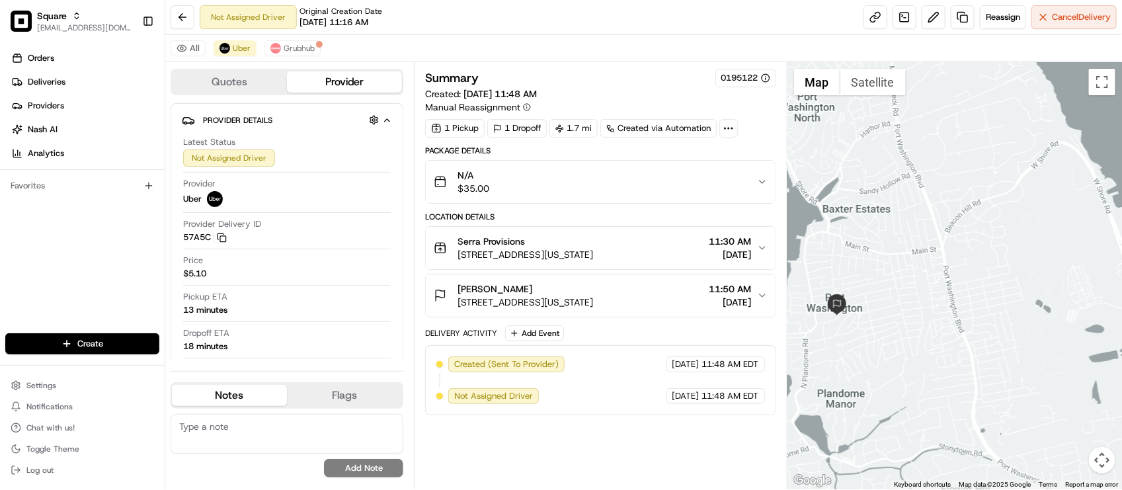
drag, startPoint x: 957, startPoint y: 292, endPoint x: 993, endPoint y: 349, distance: 68.1
click at [993, 349] on div at bounding box center [955, 275] width 335 height 427
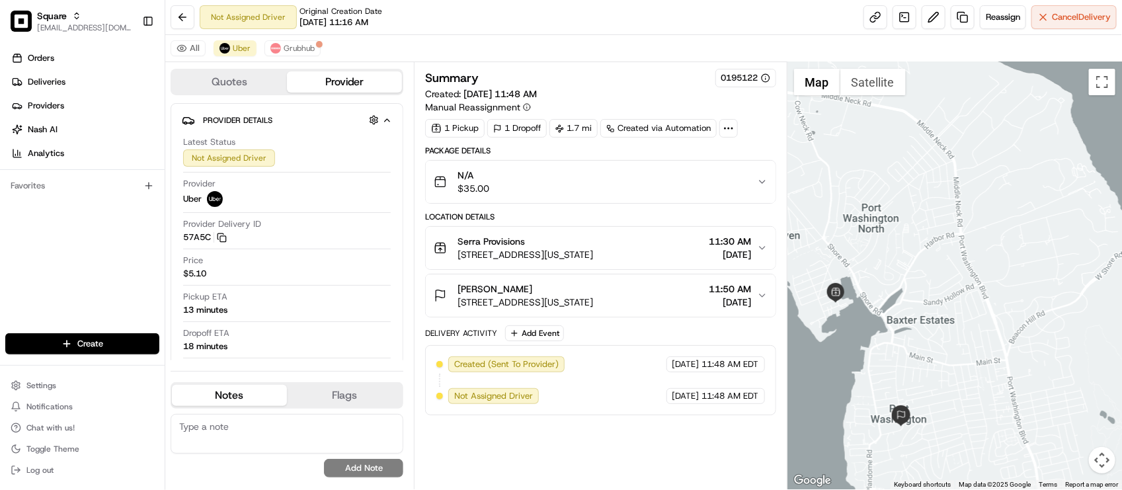
drag, startPoint x: 960, startPoint y: 281, endPoint x: 996, endPoint y: 349, distance: 76.9
click at [996, 349] on div at bounding box center [955, 275] width 335 height 427
drag, startPoint x: 973, startPoint y: 311, endPoint x: 1005, endPoint y: 368, distance: 64.6
click at [1005, 368] on div at bounding box center [955, 275] width 335 height 427
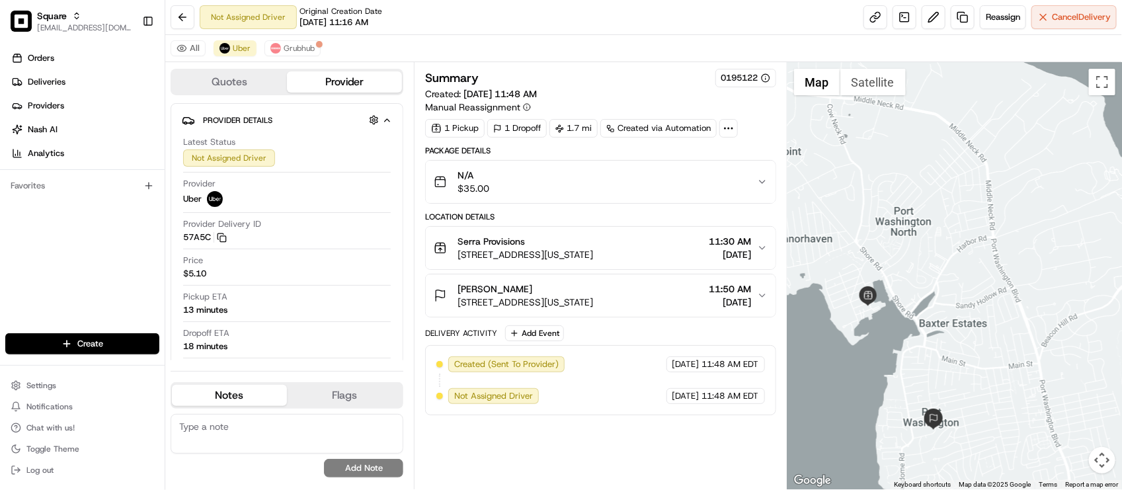
drag, startPoint x: 911, startPoint y: 316, endPoint x: 920, endPoint y: 265, distance: 51.6
click at [920, 265] on div at bounding box center [955, 275] width 335 height 427
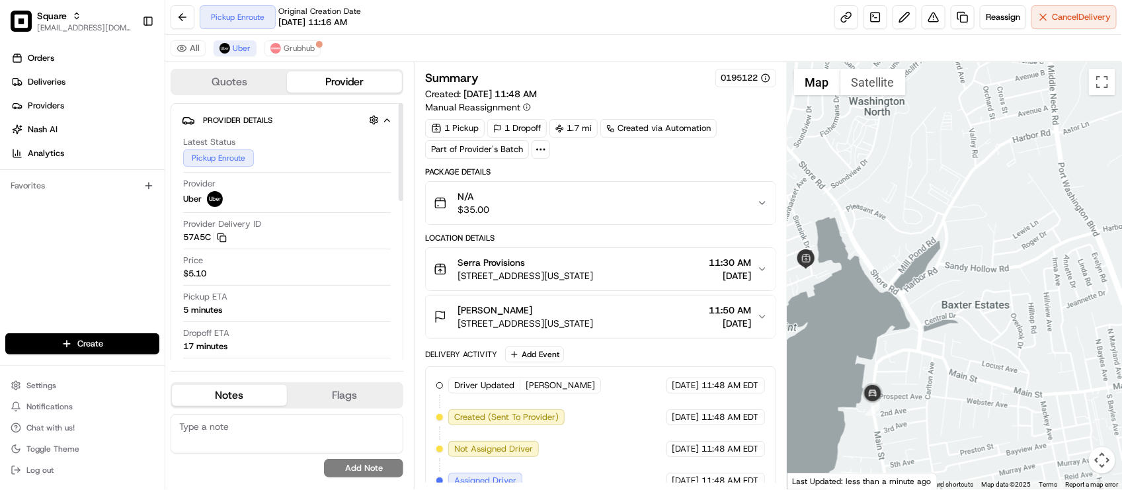
click at [977, 356] on div at bounding box center [955, 275] width 335 height 427
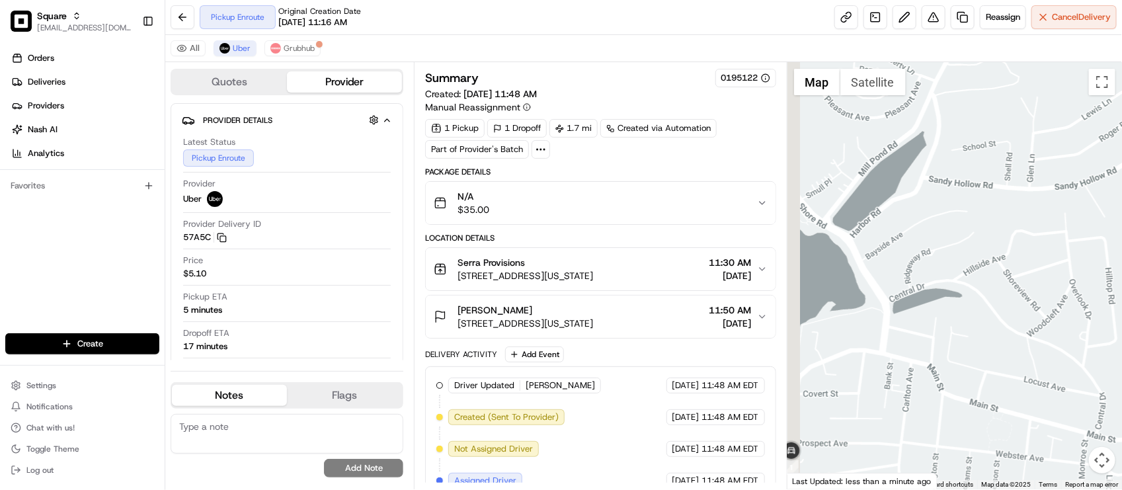
drag, startPoint x: 961, startPoint y: 314, endPoint x: 995, endPoint y: 343, distance: 44.6
click at [995, 343] on div at bounding box center [955, 275] width 335 height 427
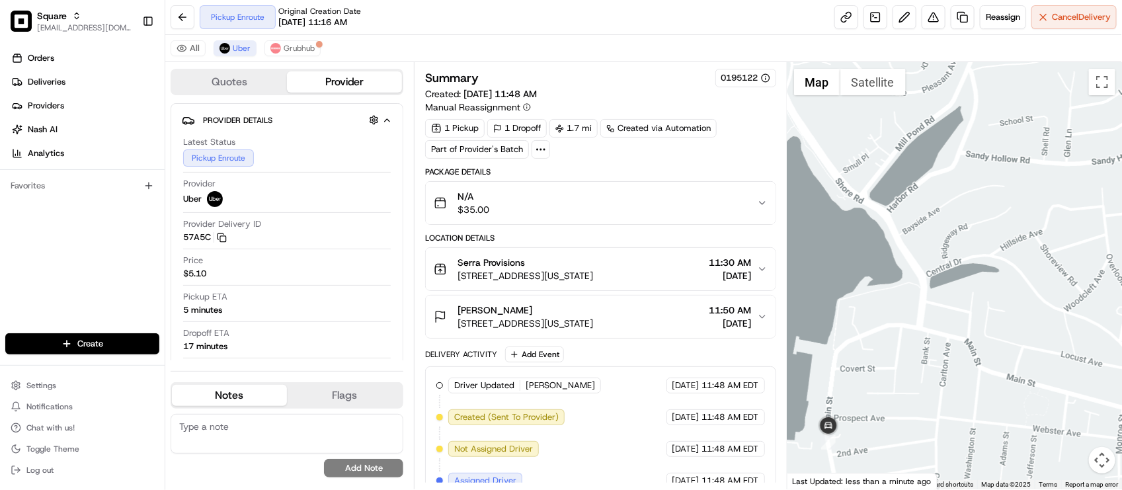
drag, startPoint x: 957, startPoint y: 331, endPoint x: 972, endPoint y: 288, distance: 46.2
click at [972, 288] on div at bounding box center [955, 275] width 335 height 427
click at [622, 361] on div "Delivery Activity Add Event" at bounding box center [600, 355] width 350 height 16
click at [735, 147] on div "1 Pickup 1 Dropoff 1.7 mi Created via Automation Part of Provider's Batch" at bounding box center [600, 139] width 350 height 40
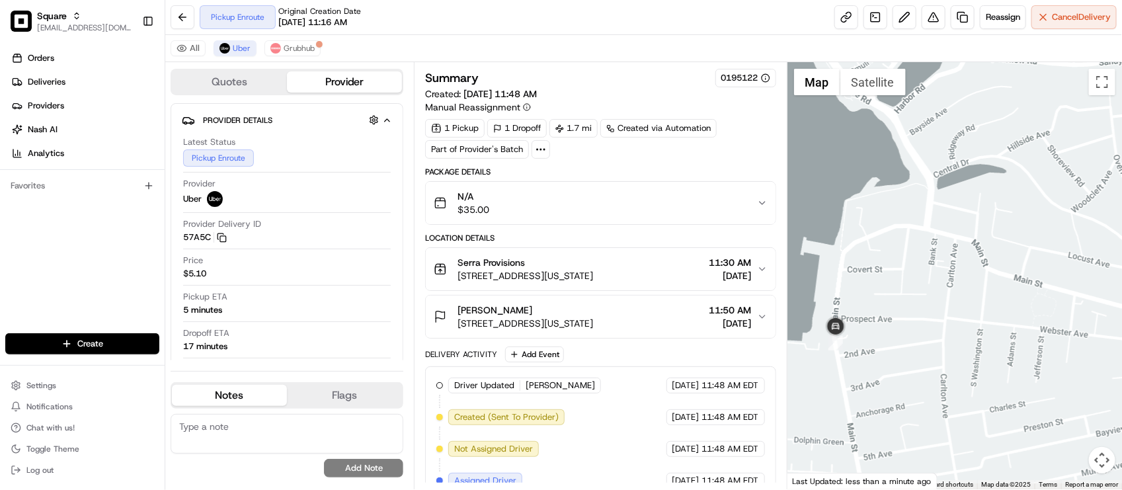
drag, startPoint x: 891, startPoint y: 206, endPoint x: 897, endPoint y: 151, distance: 55.3
click at [897, 151] on div at bounding box center [955, 275] width 335 height 427
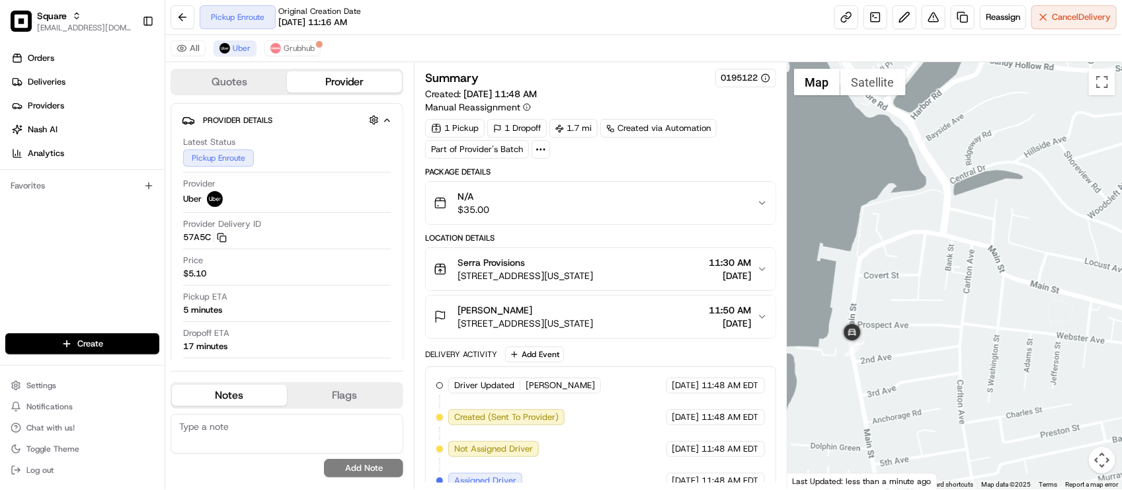
drag, startPoint x: 888, startPoint y: 238, endPoint x: 895, endPoint y: 280, distance: 42.2
click at [895, 280] on div at bounding box center [955, 275] width 335 height 427
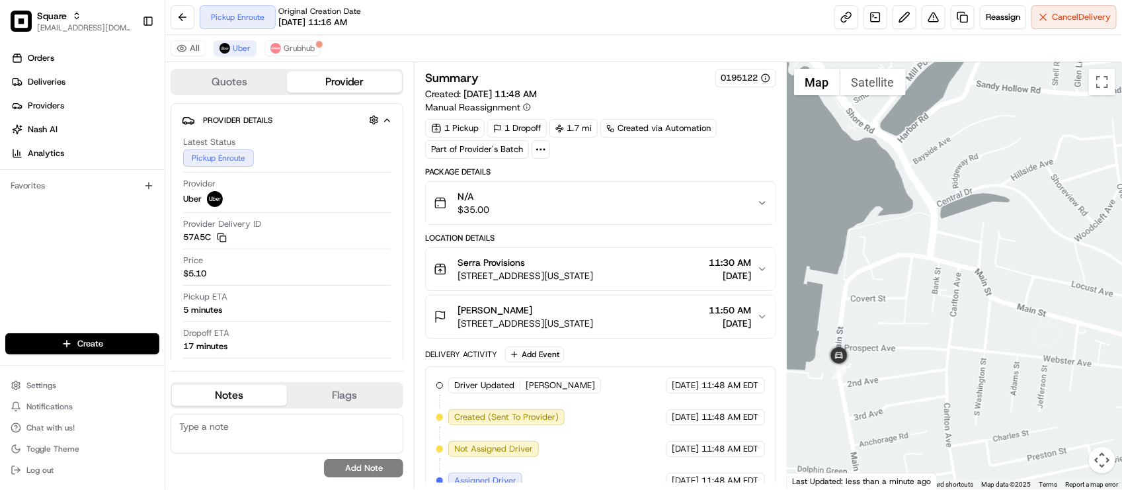
drag, startPoint x: 964, startPoint y: 332, endPoint x: 927, endPoint y: 392, distance: 70.7
click at [927, 392] on div at bounding box center [955, 275] width 335 height 427
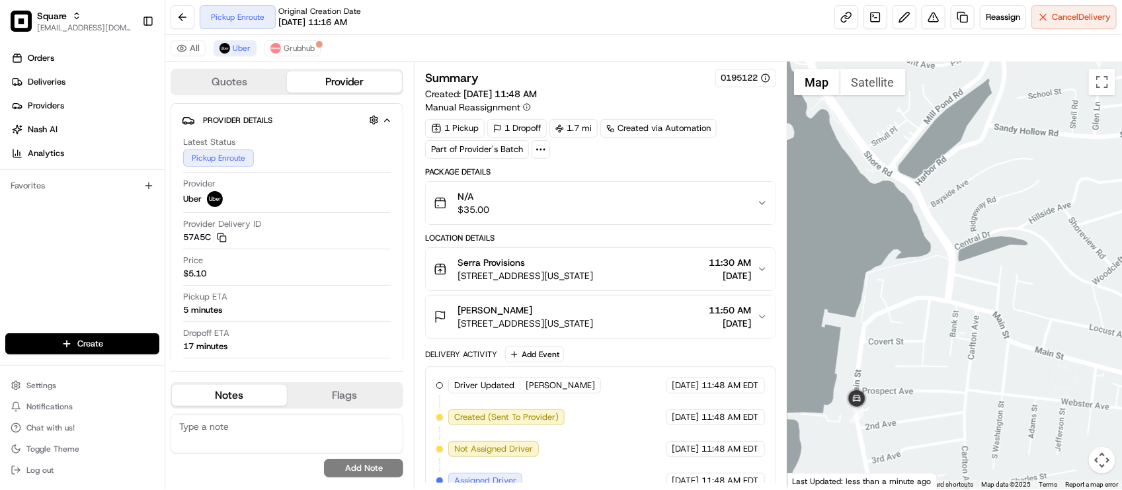
click at [878, 401] on div at bounding box center [955, 275] width 335 height 427
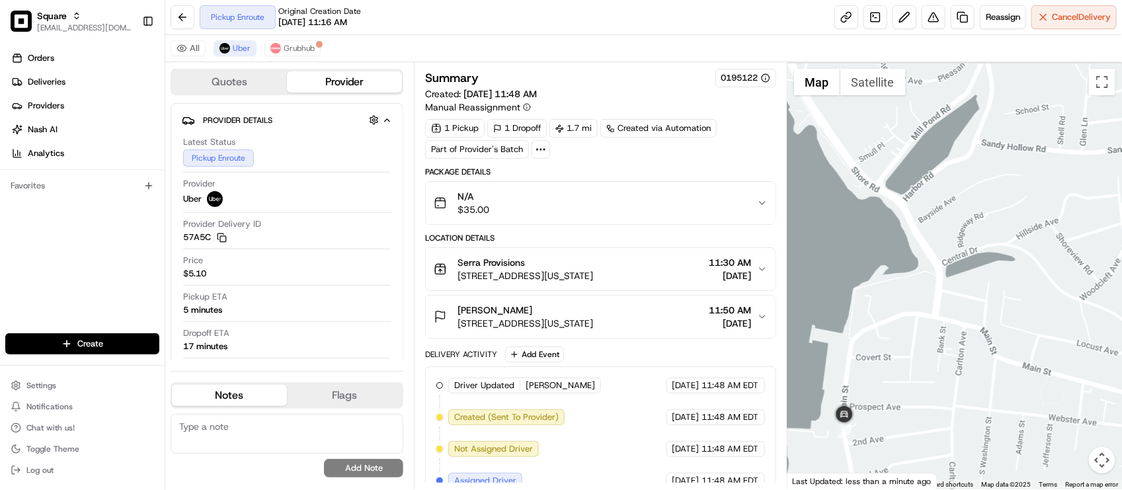
drag, startPoint x: 958, startPoint y: 249, endPoint x: 940, endPoint y: 270, distance: 27.3
click at [940, 270] on div at bounding box center [955, 275] width 335 height 427
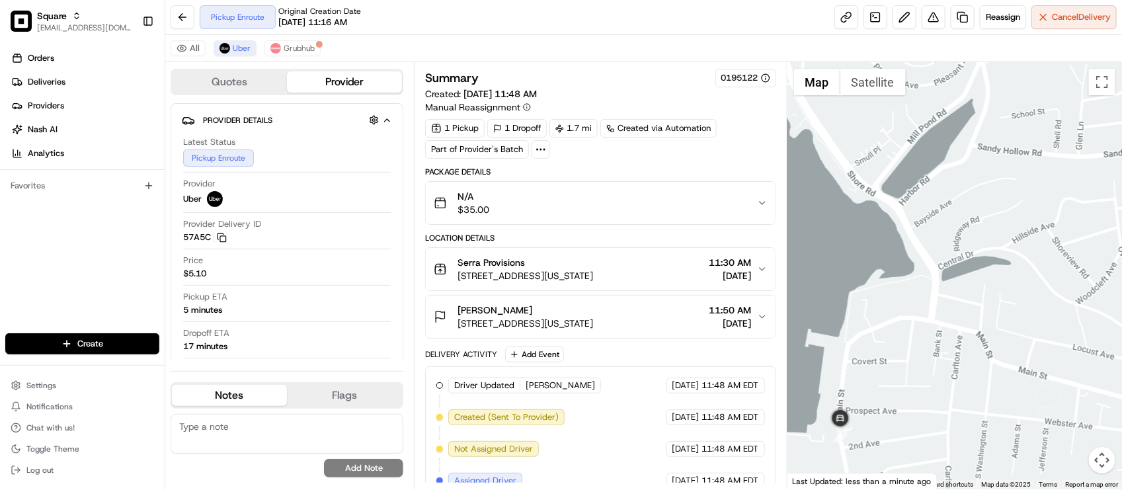
drag, startPoint x: 917, startPoint y: 296, endPoint x: 907, endPoint y: 339, distance: 43.6
click at [907, 338] on div at bounding box center [955, 275] width 335 height 427
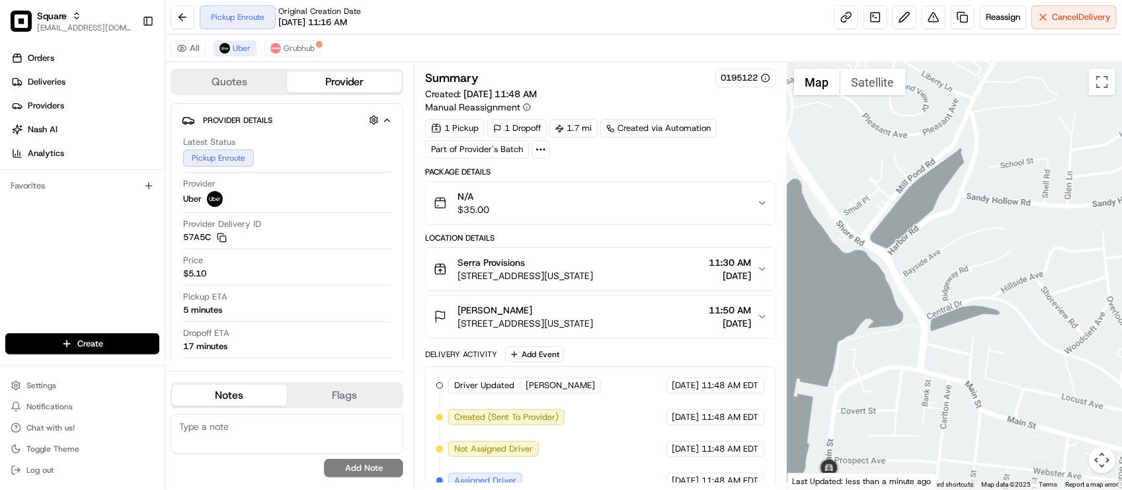
drag, startPoint x: 991, startPoint y: 232, endPoint x: 989, endPoint y: 251, distance: 19.2
click at [989, 251] on div at bounding box center [955, 275] width 335 height 427
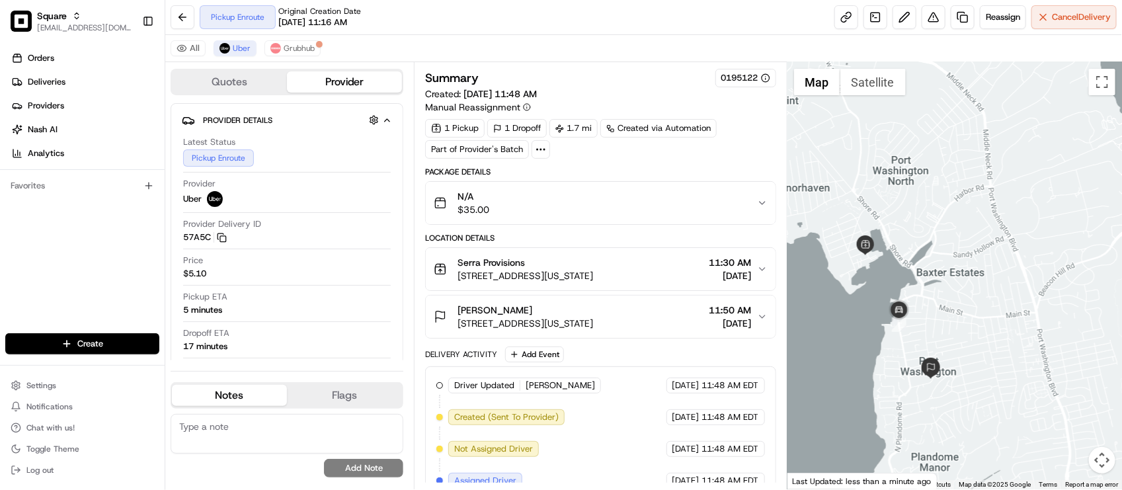
drag, startPoint x: 933, startPoint y: 311, endPoint x: 928, endPoint y: 323, distance: 13.0
click at [928, 323] on div at bounding box center [955, 275] width 335 height 427
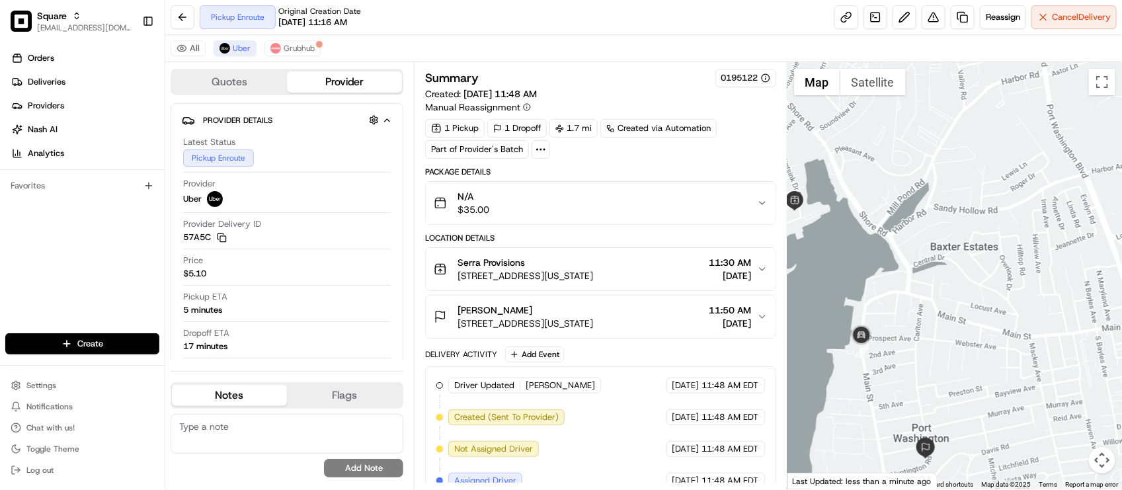
click at [571, 38] on div "All Uber Grubhub" at bounding box center [643, 48] width 957 height 27
click at [331, 362] on div "Quotes Provider Provider Details Hidden ( 2 ) Latest Status Pickup Enroute Prov…" at bounding box center [289, 275] width 249 height 427
click at [437, 46] on div "All Uber Grubhub" at bounding box center [643, 48] width 957 height 27
click at [236, 438] on textarea at bounding box center [287, 434] width 233 height 40
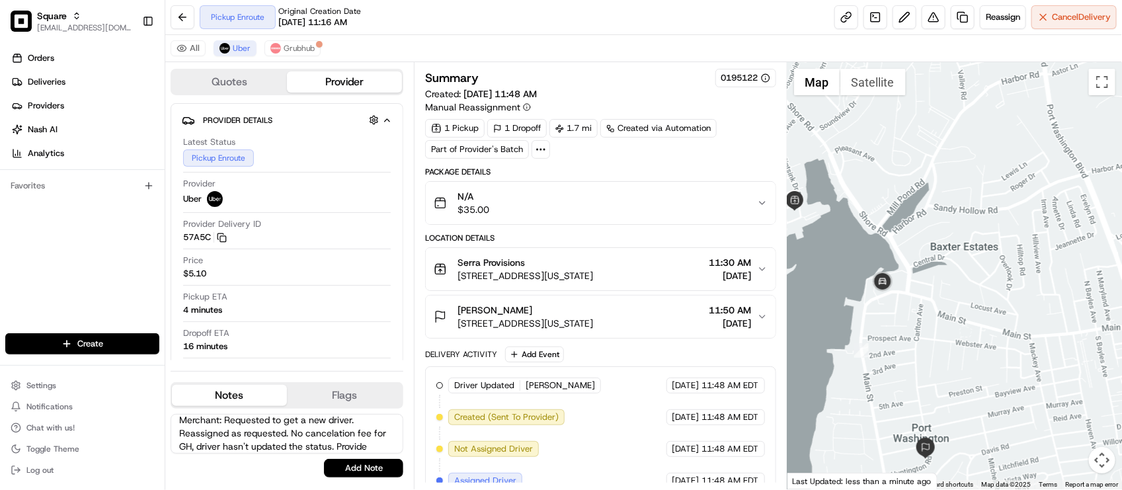
scroll to position [20, 0]
type textarea "Merchant: Requested to get a new driver. Reassigned as requested. No cancelatio…"
click at [335, 462] on button "Add Note" at bounding box center [363, 468] width 79 height 19
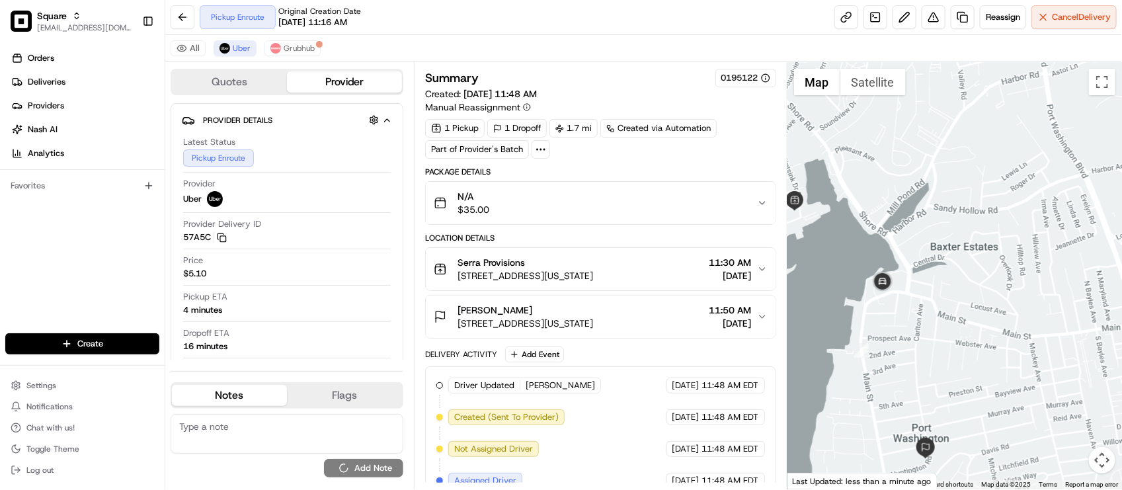
scroll to position [0, 0]
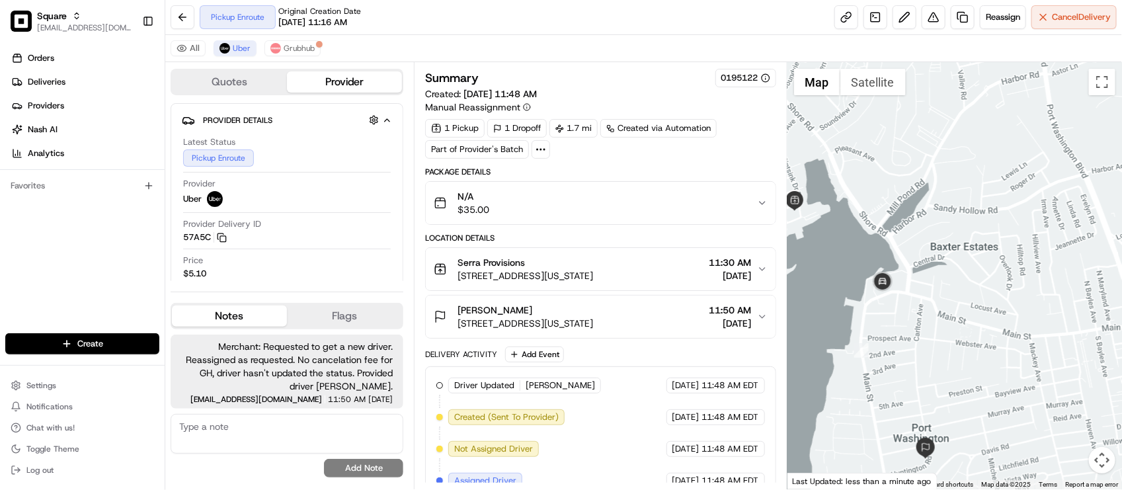
click at [526, 2] on div "Pickup Enroute Original Creation Date 08/15/2025 11:16 AM Reassign Cancel Deliv…" at bounding box center [643, 17] width 957 height 35
click at [417, 43] on div "All Uber Grubhub" at bounding box center [643, 48] width 957 height 27
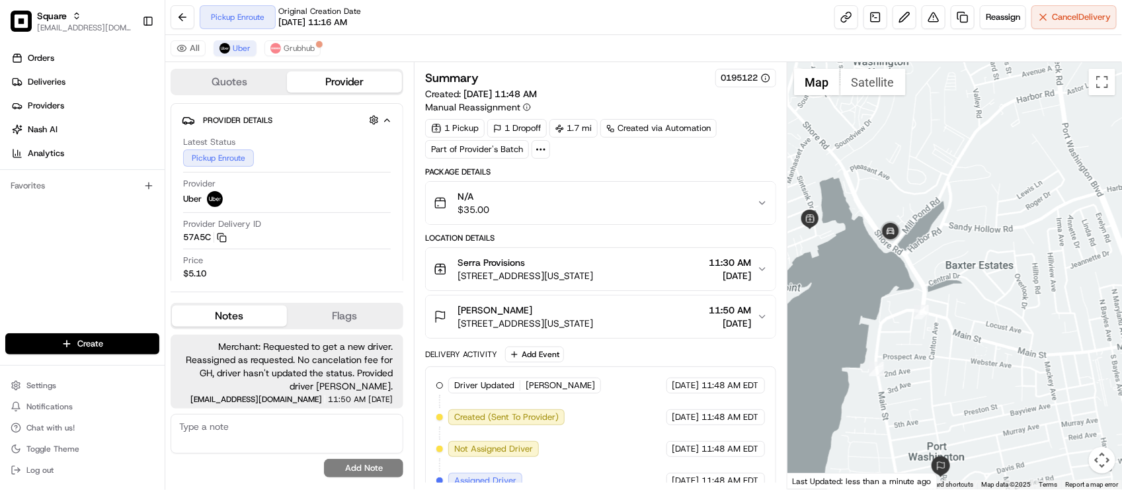
drag, startPoint x: 944, startPoint y: 263, endPoint x: 950, endPoint y: 271, distance: 9.5
click at [950, 271] on div at bounding box center [955, 275] width 335 height 427
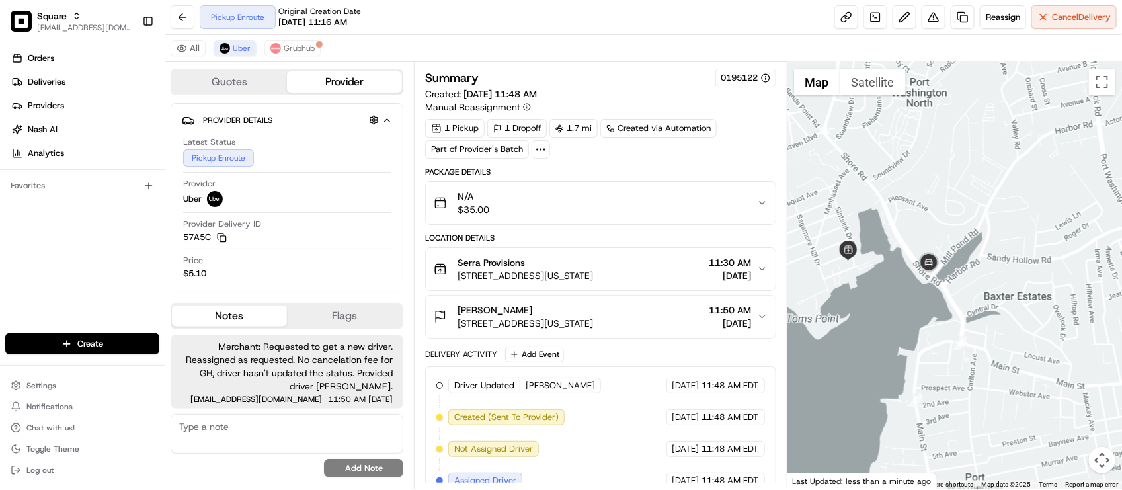
drag, startPoint x: 888, startPoint y: 198, endPoint x: 923, endPoint y: 223, distance: 42.2
click at [923, 223] on div at bounding box center [955, 275] width 335 height 427
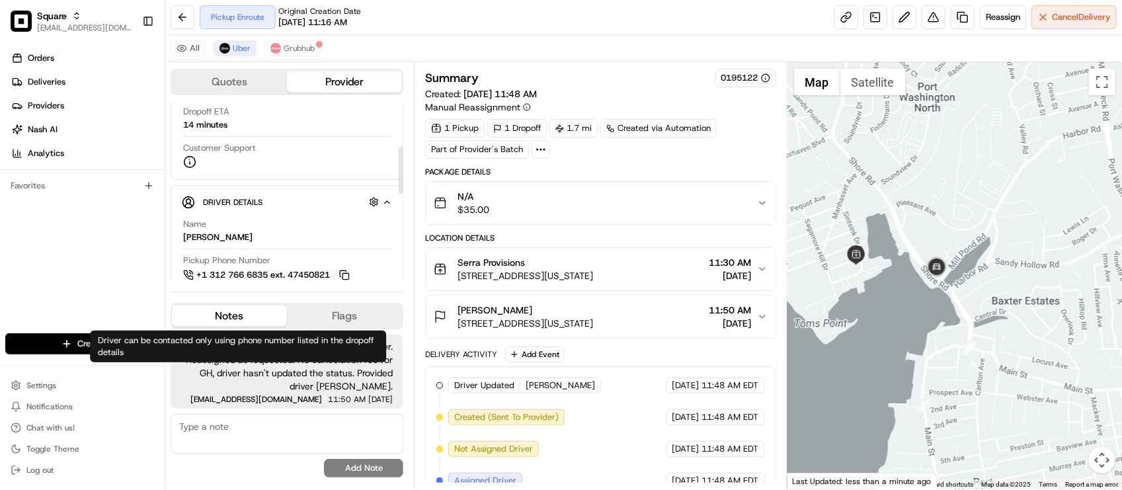
scroll to position [165, 0]
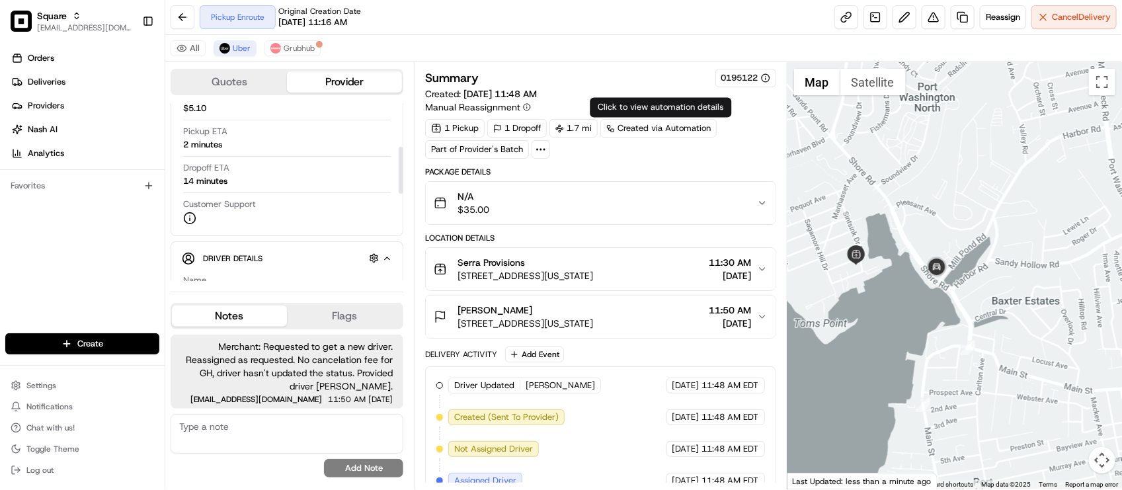
click at [614, 48] on div "All Uber Grubhub" at bounding box center [643, 48] width 957 height 27
click at [130, 245] on div "Orders Deliveries Providers [PERSON_NAME] Analytics Favorites" at bounding box center [82, 191] width 165 height 299
click at [419, 14] on div "Pickup Enroute Original Creation Date 08/15/2025 11:16 AM Reassign Cancel Deliv…" at bounding box center [643, 17] width 957 height 35
click at [67, 282] on div "Orders Deliveries Providers [PERSON_NAME] Analytics Favorites" at bounding box center [82, 191] width 165 height 299
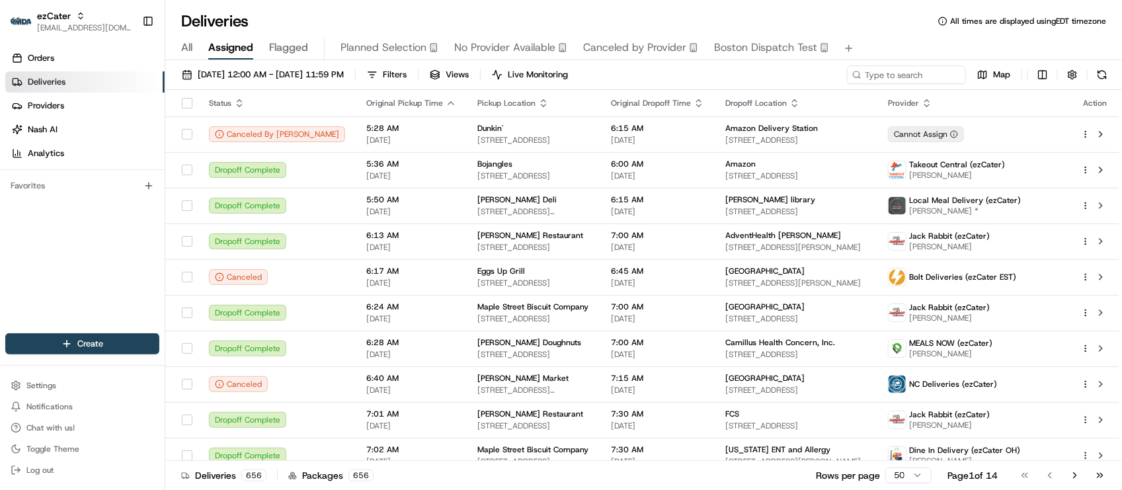
click at [404, 8] on div "Deliveries All times are displayed using EDT timezone All Assigned Flagged Plan…" at bounding box center [643, 245] width 957 height 490
click at [74, 263] on div "Orders Deliveries Providers [PERSON_NAME] Analytics Favorites" at bounding box center [82, 191] width 165 height 299
click at [152, 289] on div "Orders Deliveries Providers [PERSON_NAME] Analytics Favorites" at bounding box center [82, 191] width 165 height 299
click at [474, 19] on div "Deliveries All times are displayed using EDT timezone" at bounding box center [643, 21] width 957 height 21
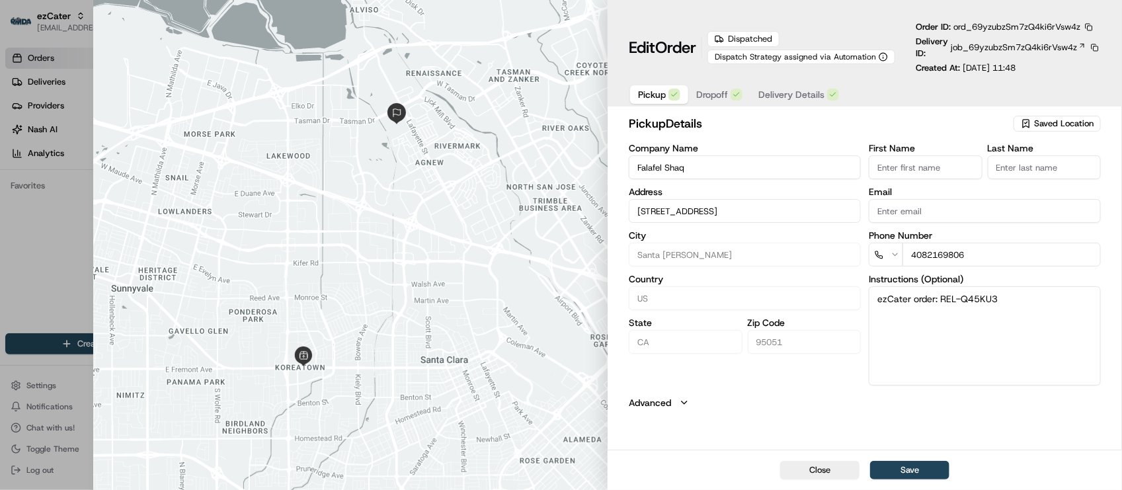
click at [820, 415] on div "pickup Details Saved Location Company Name Falafel Shaq Address 3475 E El Camin…" at bounding box center [865, 281] width 515 height 338
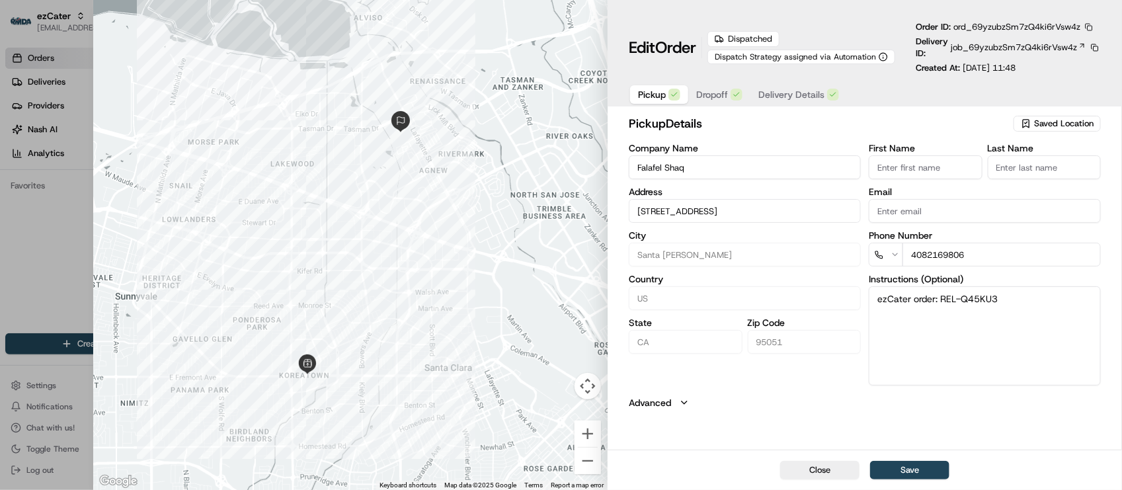
click at [1093, 27] on button "button" at bounding box center [1089, 27] width 12 height 12
click at [1045, 67] on button "Copy URL" at bounding box center [1059, 66] width 120 height 16
click at [805, 409] on button "Advanced" at bounding box center [865, 402] width 472 height 13
click at [1091, 28] on button "button" at bounding box center [1089, 27] width 12 height 12
click at [1088, 67] on button "Copy URL" at bounding box center [1059, 66] width 120 height 16
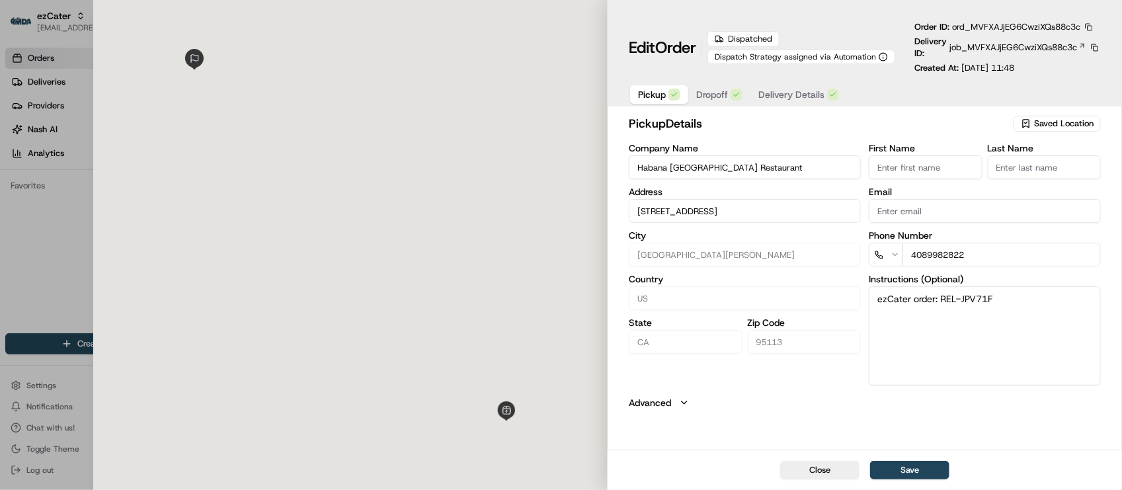
click at [1091, 28] on button "button" at bounding box center [1089, 27] width 12 height 12
click at [1071, 64] on button "Copy URL" at bounding box center [1059, 66] width 120 height 16
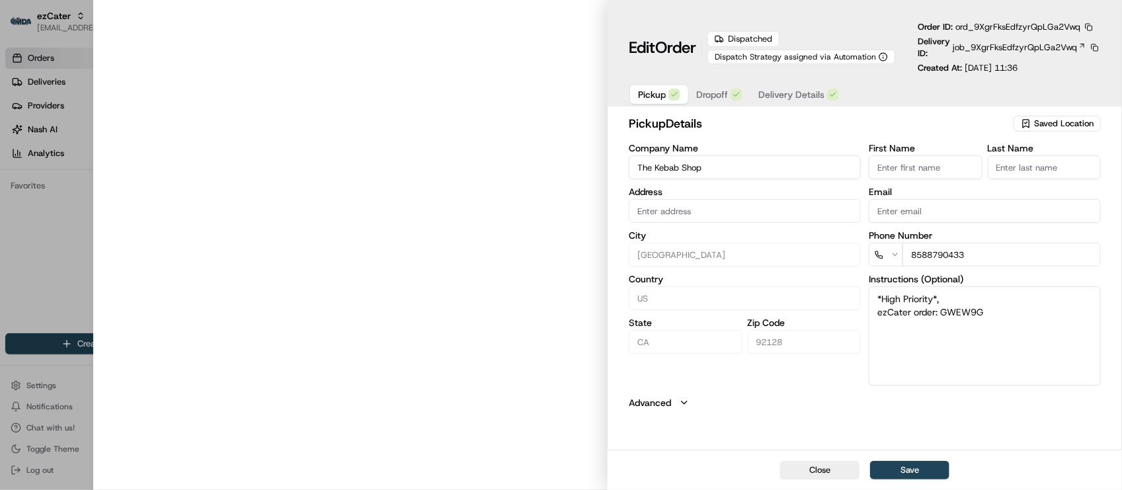
type input "[STREET_ADDRESS]"
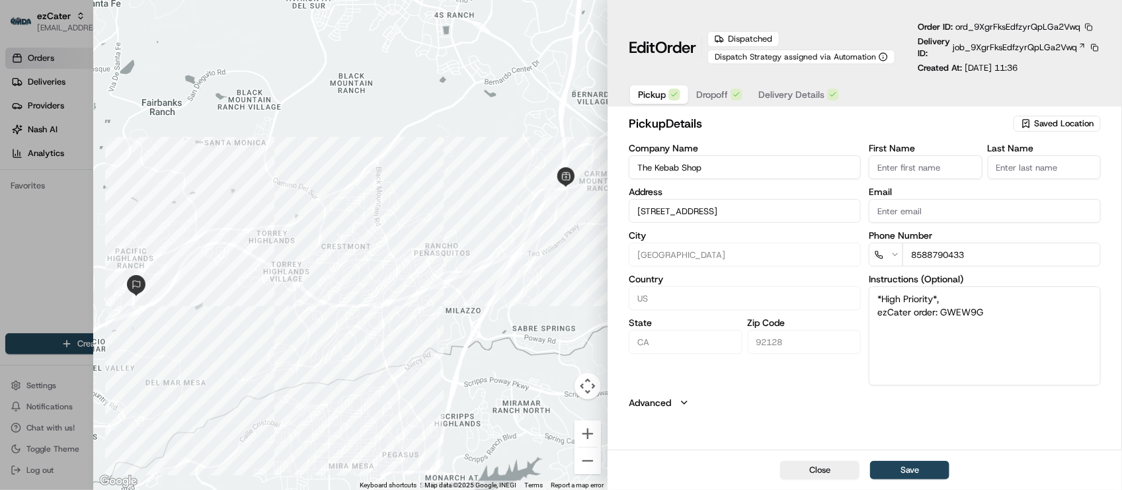
click at [1092, 27] on button "button" at bounding box center [1089, 27] width 12 height 12
click at [1073, 73] on button "Copy URL" at bounding box center [1059, 66] width 120 height 16
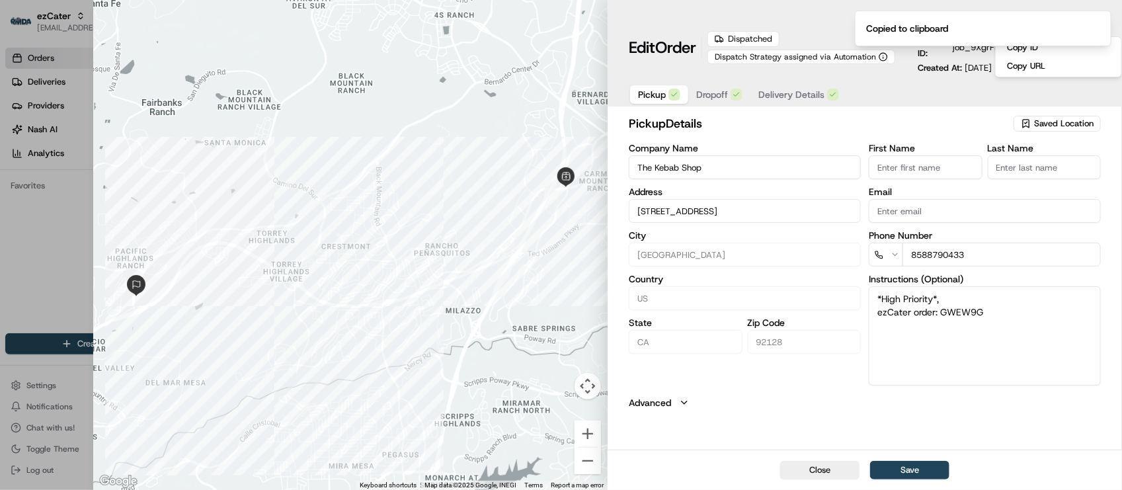
click at [807, 371] on div "Company Name The Kebab Shop Address [STREET_ADDRESS][US_STATE]" at bounding box center [745, 265] width 232 height 242
click at [762, 391] on div "pickup Details Saved Location Company Name The Kebab Shop Address [STREET_ADDRE…" at bounding box center [865, 261] width 472 height 295
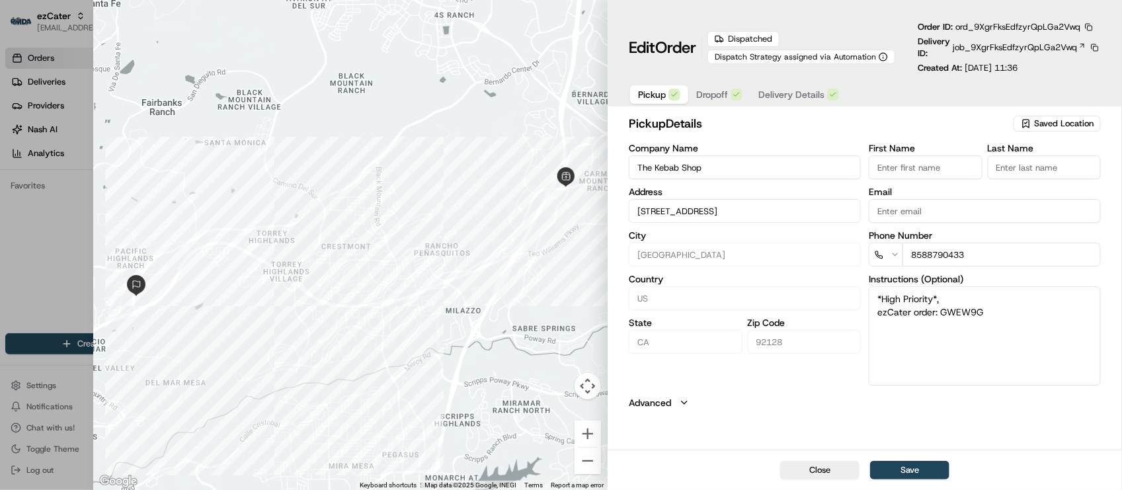
click at [820, 24] on div "Edit Order Dispatched Dispatch Strategy assigned via Automation Order ID: ord_9…" at bounding box center [865, 47] width 472 height 53
click at [818, 470] on button "Close" at bounding box center [819, 470] width 79 height 19
type input "+1"
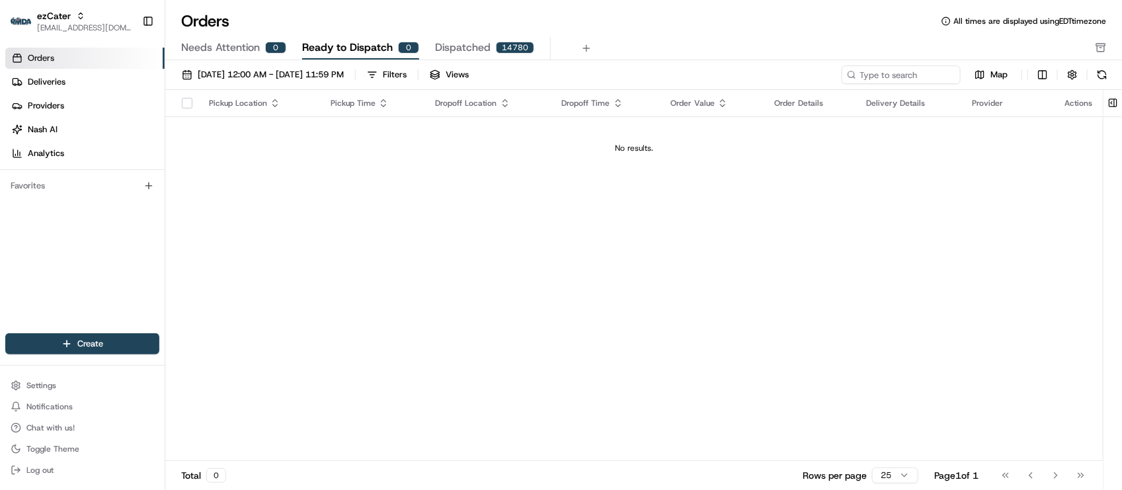
click at [959, 384] on div "Pickup Location Pickup Time Dropoff Location Dropoff Time Order Value Order Det…" at bounding box center [634, 275] width 938 height 371
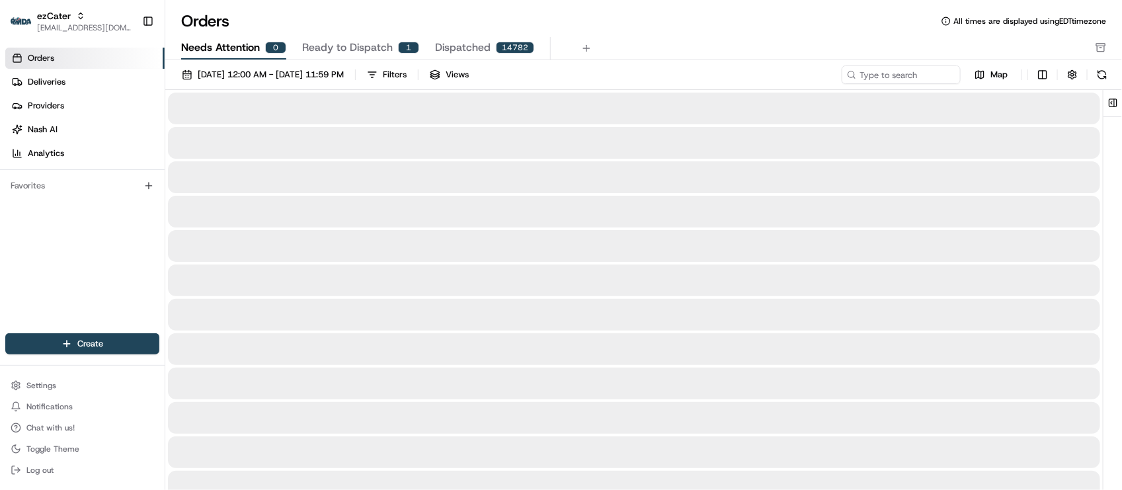
click at [224, 54] on span "Needs Attention" at bounding box center [220, 48] width 79 height 16
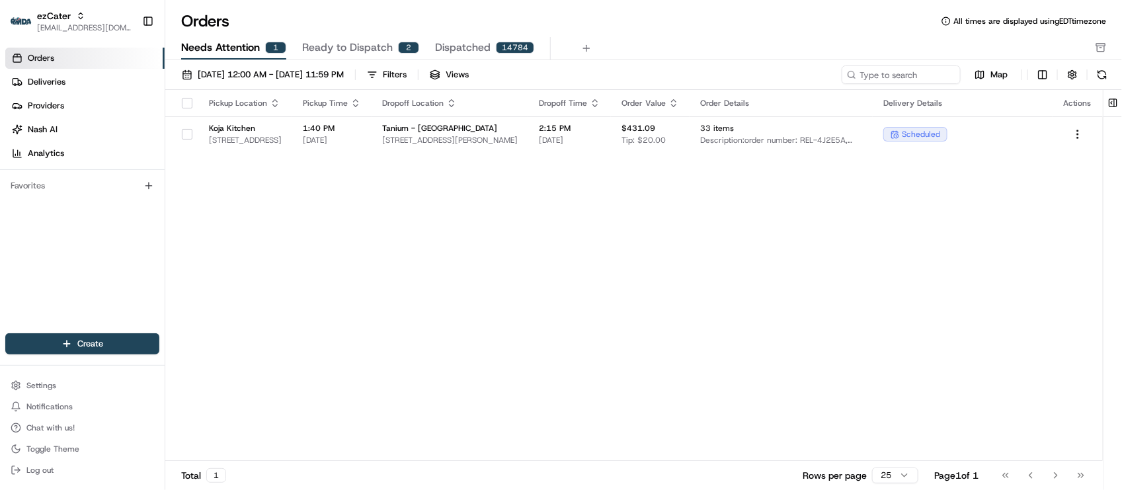
click at [305, 233] on div "Pickup Location Pickup Time Dropoff Location Dropoff Time Order Value Order Det…" at bounding box center [634, 275] width 938 height 371
click at [282, 140] on span "[STREET_ADDRESS]" at bounding box center [245, 140] width 73 height 11
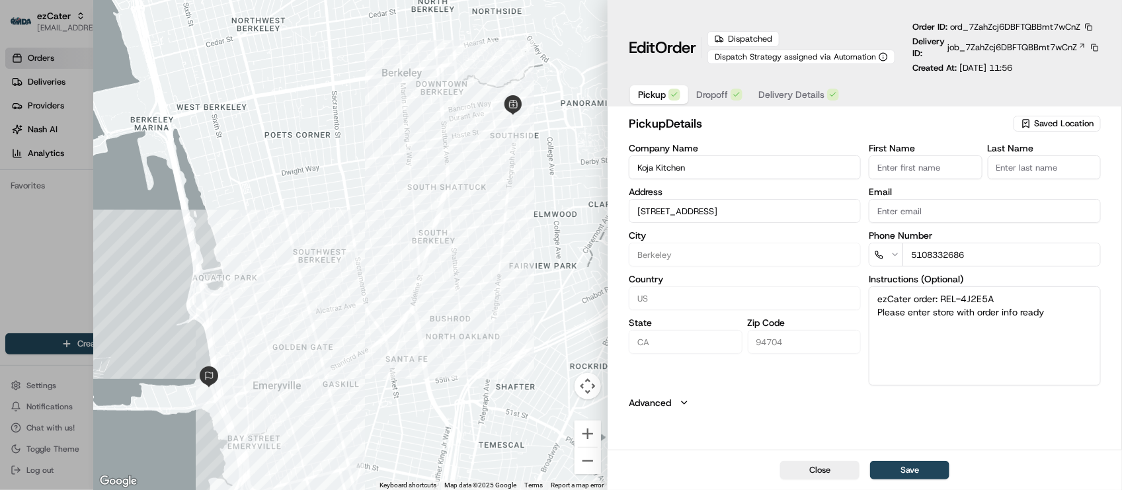
click at [19, 242] on div at bounding box center [561, 245] width 1122 height 490
type input "+1"
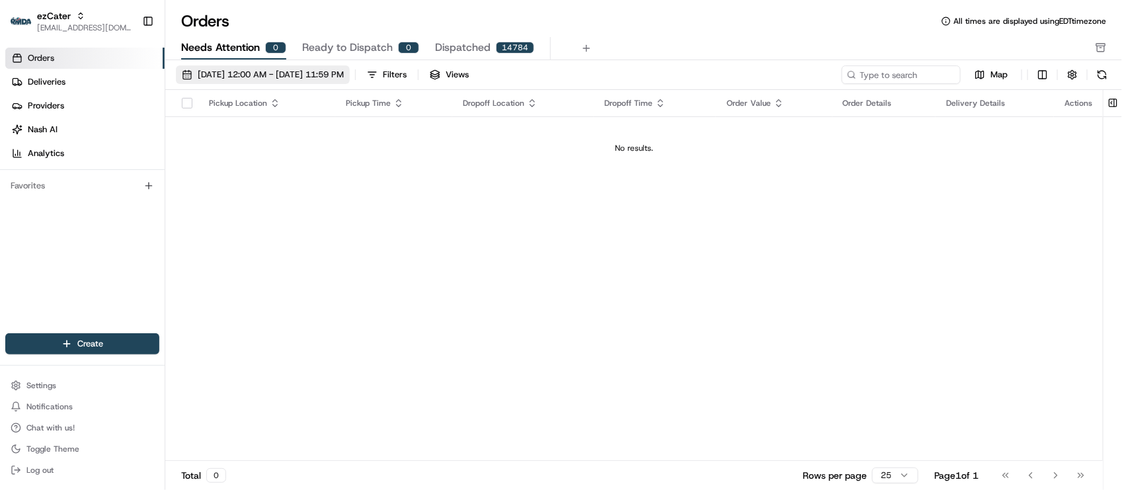
click at [319, 78] on span "[DATE] 12:00 AM - [DATE] 11:59 PM" at bounding box center [271, 75] width 146 height 12
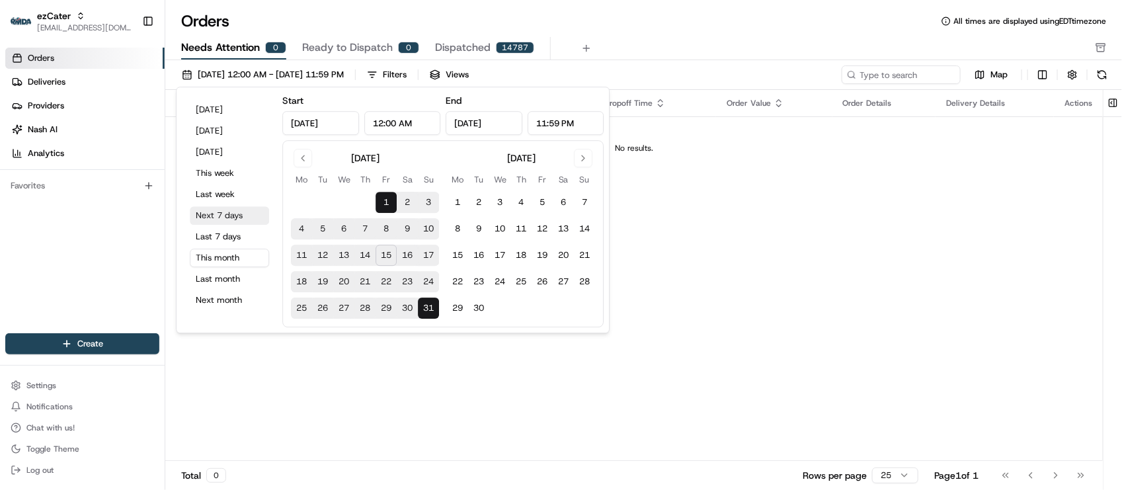
click at [239, 218] on button "Next 7 days" at bounding box center [229, 215] width 79 height 19
type input "[DATE]"
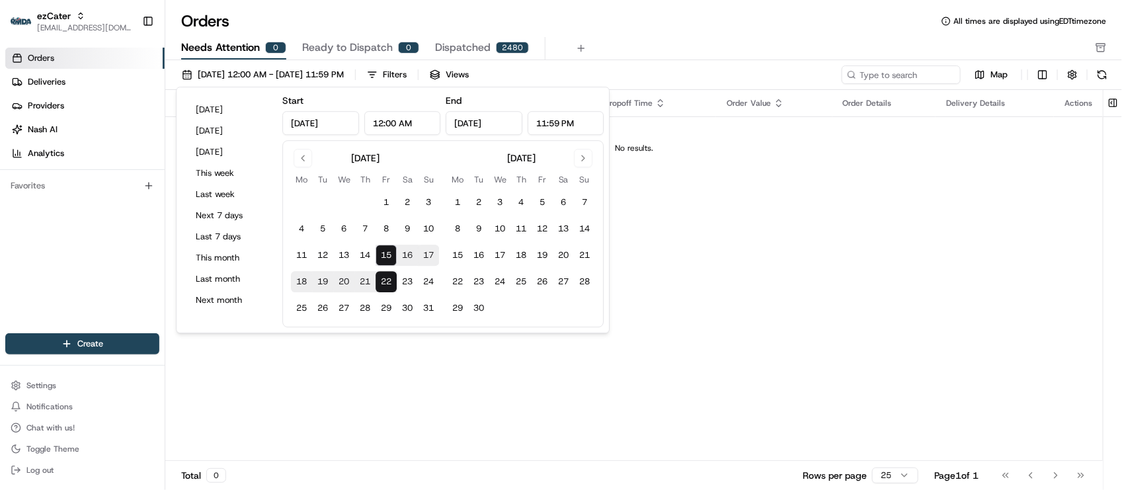
click at [660, 51] on div "Needs Attention 0 Ready to Dispatch 0 Dispatched 2480" at bounding box center [634, 48] width 907 height 22
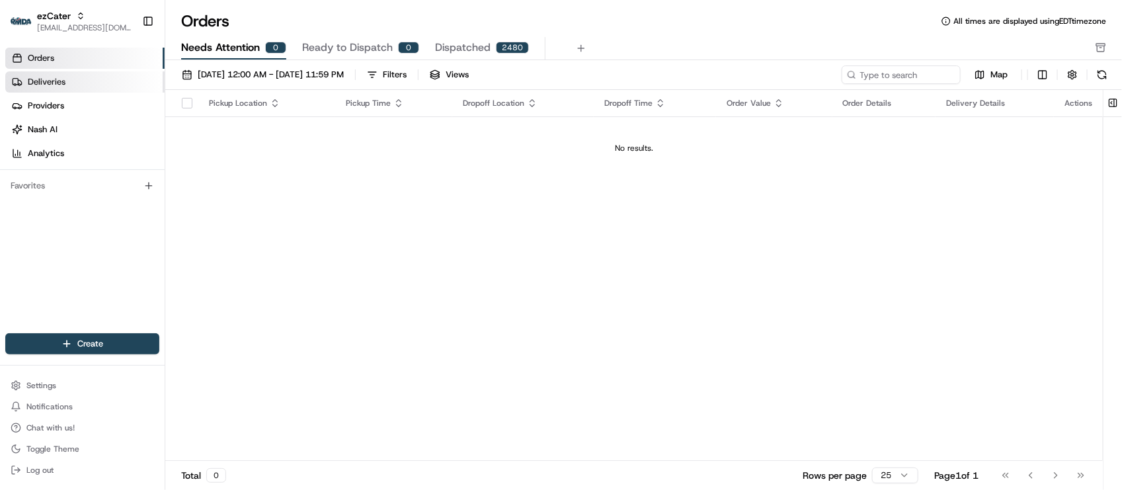
click at [48, 89] on link "Deliveries" at bounding box center [84, 81] width 159 height 21
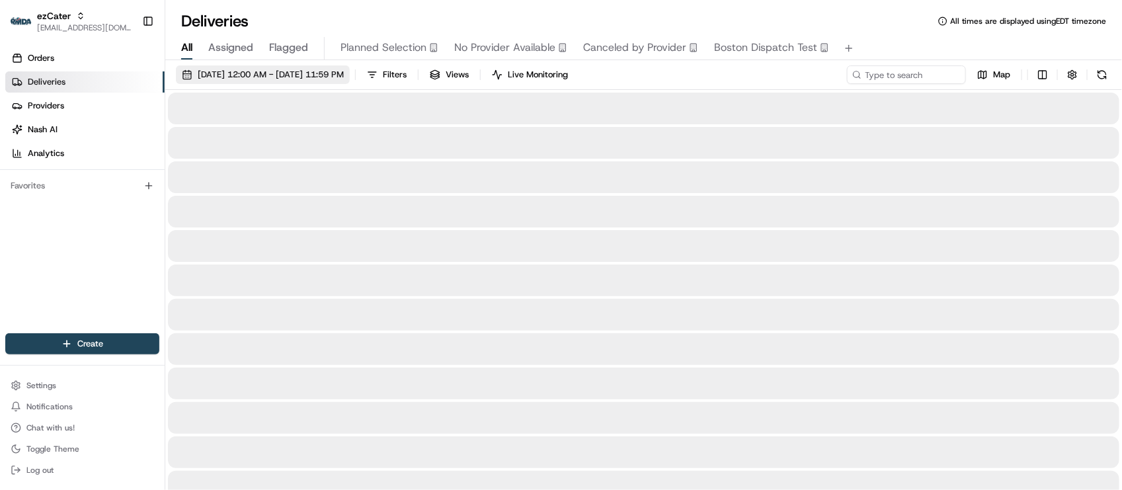
click at [253, 80] on span "[DATE] 12:00 AM - [DATE] 11:59 PM" at bounding box center [271, 75] width 146 height 12
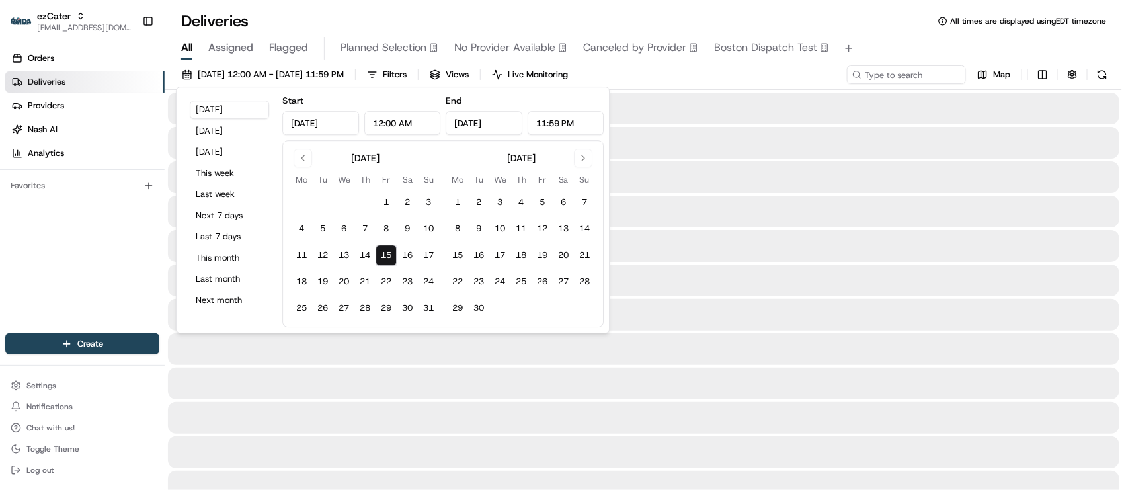
click at [219, 104] on button "[DATE]" at bounding box center [229, 110] width 79 height 19
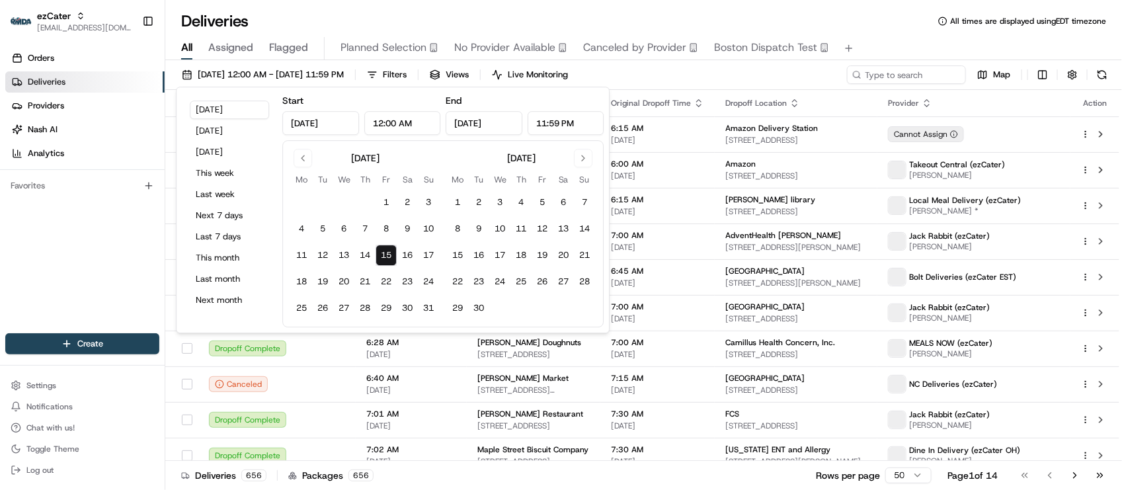
click at [698, 7] on div "Deliveries All times are displayed using EDT timezone All Assigned Flagged Plan…" at bounding box center [643, 245] width 957 height 490
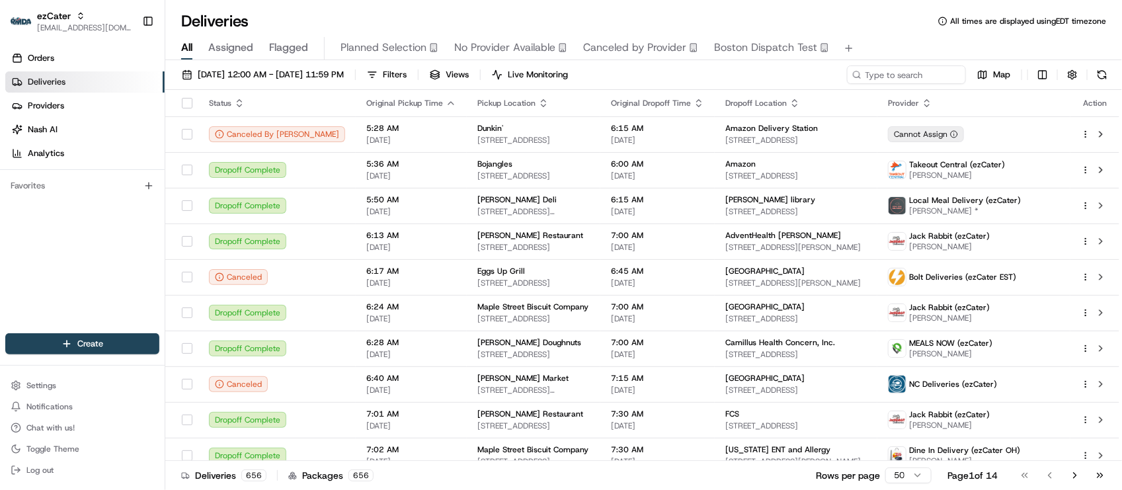
click at [81, 272] on div "Orders Deliveries Providers [PERSON_NAME] Analytics Favorites" at bounding box center [82, 191] width 165 height 299
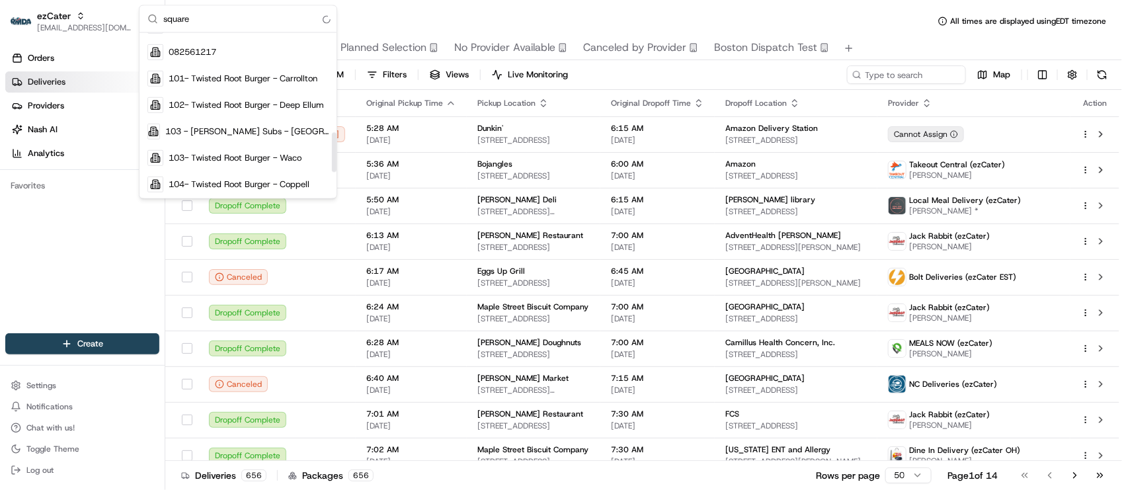
scroll to position [520, 0]
click at [233, 17] on input "square" at bounding box center [245, 19] width 165 height 26
type input "square"
click at [442, 5] on div "Deliveries All times are displayed using EDT timezone All Assigned Flagged Plan…" at bounding box center [643, 245] width 957 height 490
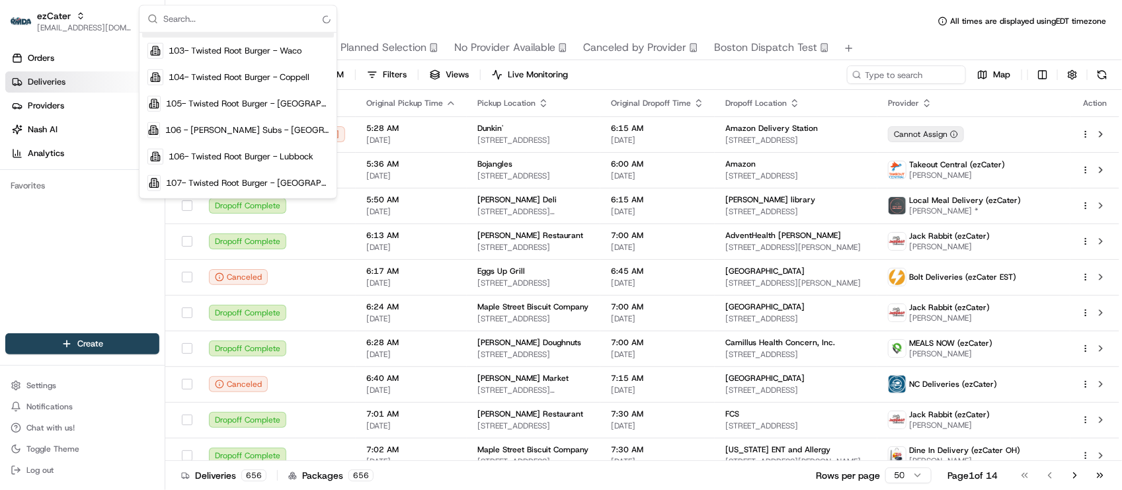
scroll to position [445, 0]
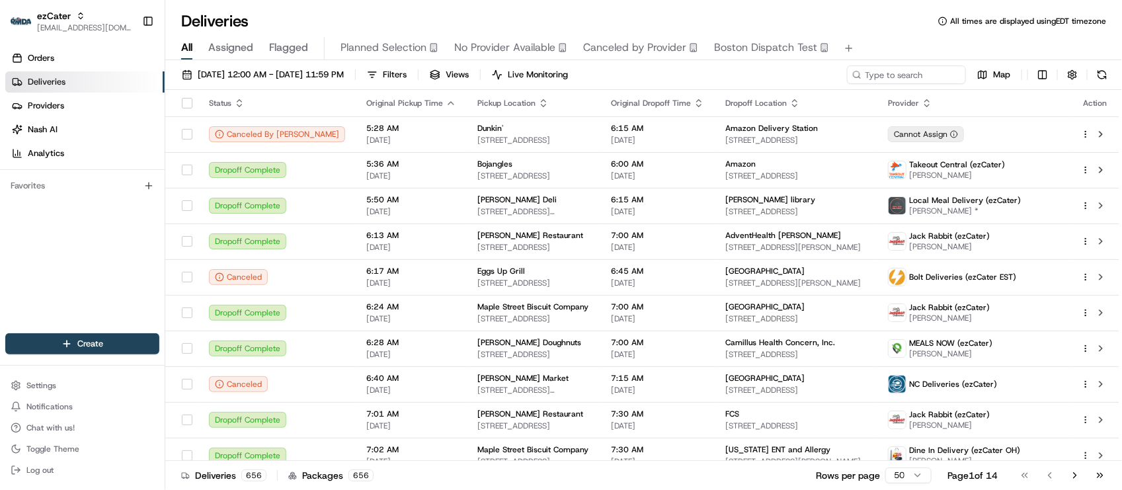
click at [335, 18] on div "Deliveries All times are displayed using EDT timezone" at bounding box center [643, 21] width 957 height 21
click at [97, 276] on div "Orders Deliveries Providers Nash AI Analytics Favorites" at bounding box center [82, 191] width 165 height 299
click at [487, 7] on div "Deliveries All times are displayed using EDT timezone All Assigned Flagged Plan…" at bounding box center [643, 245] width 957 height 490
click at [44, 291] on div "Orders Deliveries Providers Nash AI Analytics Favorites" at bounding box center [82, 191] width 165 height 299
click at [270, 63] on div "08/15/2025 12:00 AM - 08/15/2025 11:59 PM Filters Views Live Monitoring Map Sta…" at bounding box center [643, 276] width 957 height 433
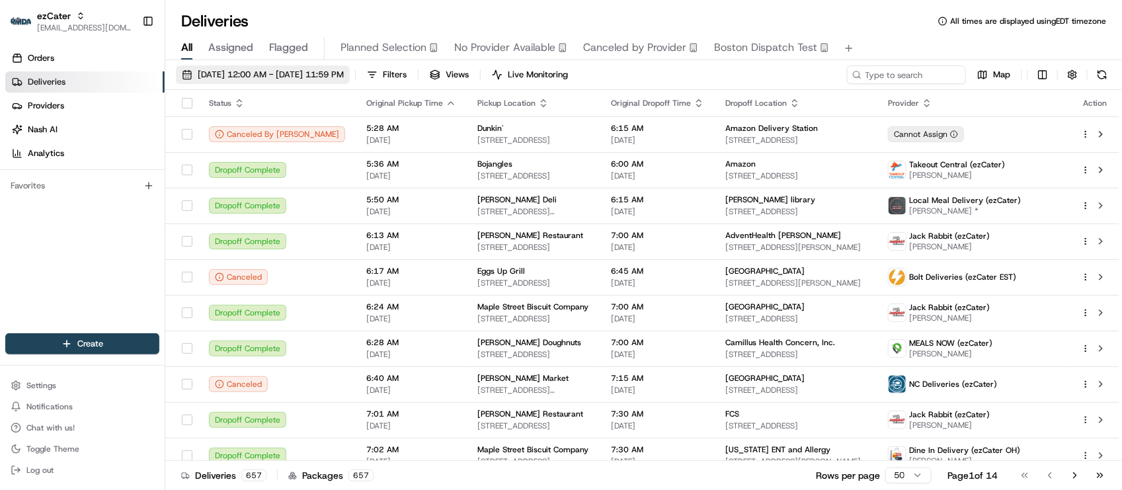
click at [269, 73] on span "08/15/2025 12:00 AM - 08/15/2025 11:59 PM" at bounding box center [271, 75] width 146 height 12
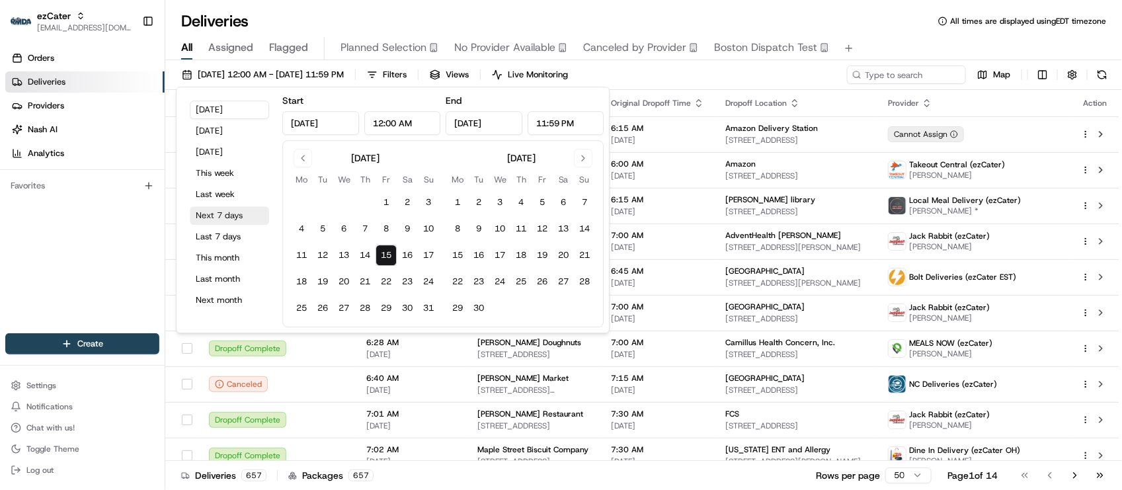
click at [222, 220] on button "Next 7 days" at bounding box center [229, 215] width 79 height 19
type input "Aug 22, 2025"
click at [77, 60] on link "Orders" at bounding box center [84, 58] width 159 height 21
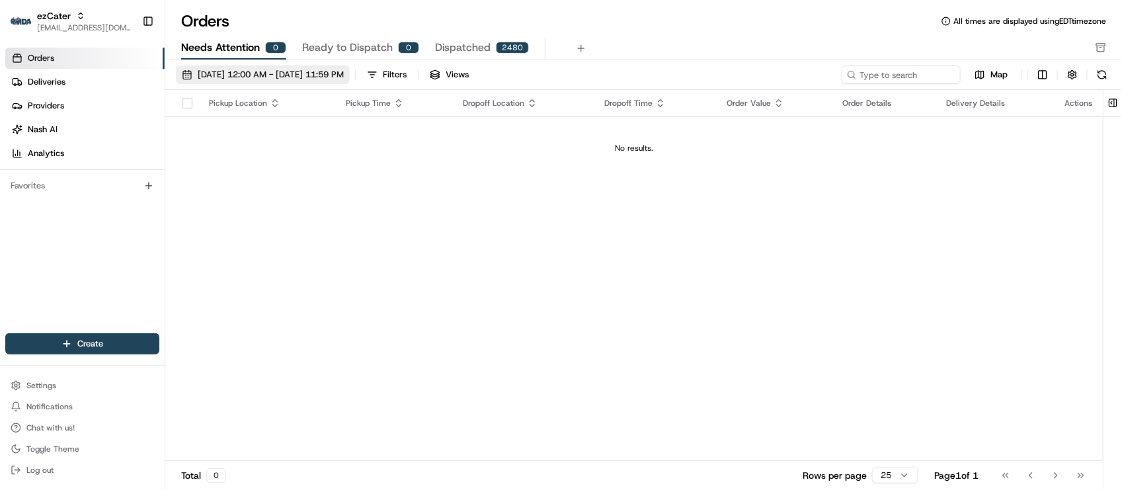
click at [312, 78] on span "08/15/2025 12:00 AM - 08/22/2025 11:59 PM" at bounding box center [271, 75] width 146 height 12
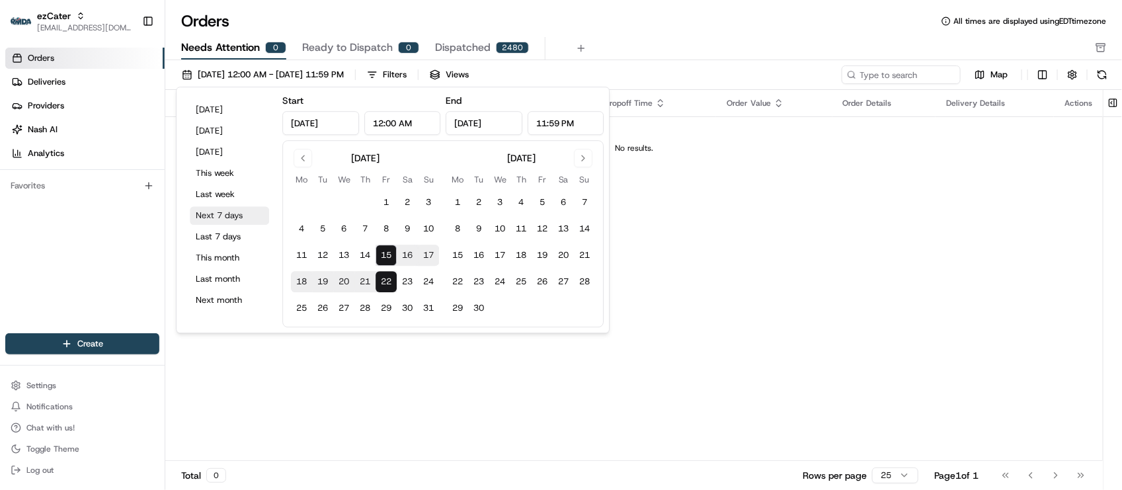
click at [224, 217] on button "Next 7 days" at bounding box center [229, 215] width 79 height 19
click at [769, 260] on div "Pickup Location Pickup Time Dropoff Location Dropoff Time Order Value Order Det…" at bounding box center [634, 275] width 938 height 371
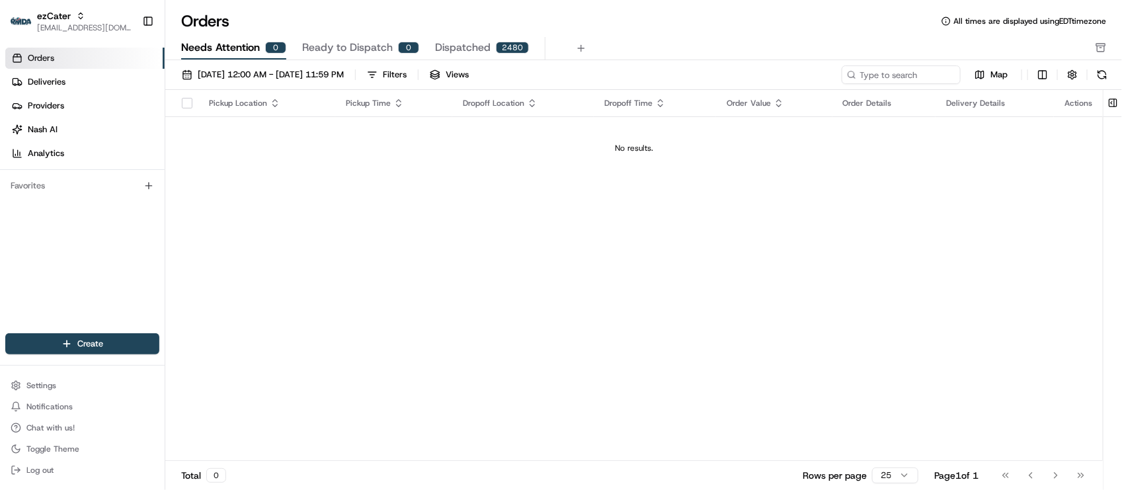
click at [198, 219] on div "Pickup Location Pickup Time Dropoff Location Dropoff Time Order Value Order Det…" at bounding box center [634, 275] width 938 height 371
click at [67, 88] on link "Deliveries" at bounding box center [84, 81] width 159 height 21
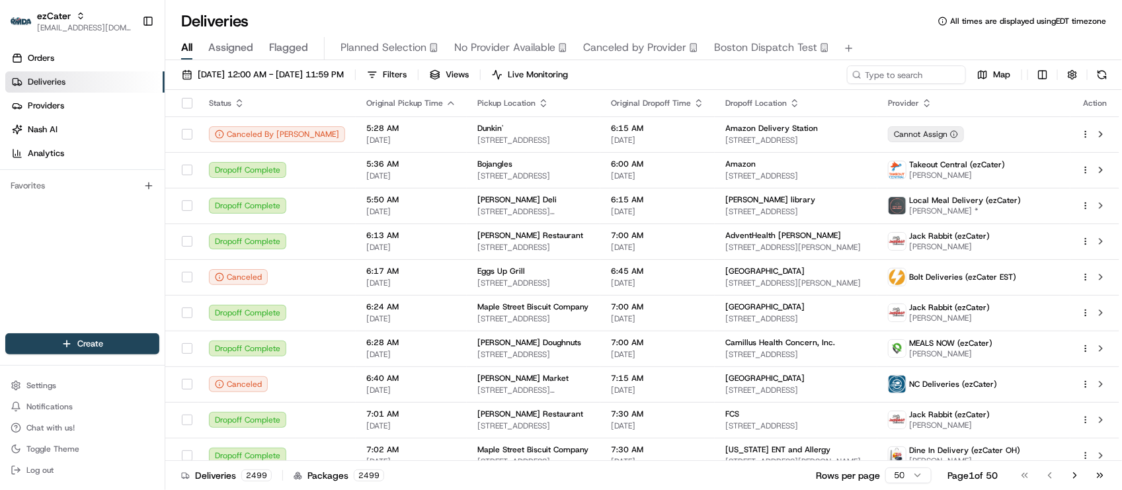
click at [694, 73] on div "08/15/2025 12:00 AM - 08/22/2025 11:59 PM Filters Views Live Monitoring Map" at bounding box center [643, 77] width 957 height 24
click at [85, 281] on div "Orders Deliveries Providers Nash AI Analytics Favorites" at bounding box center [82, 191] width 165 height 299
click at [427, 17] on div "Deliveries All times are displayed using EDT timezone" at bounding box center [643, 21] width 957 height 21
click at [75, 278] on div "Orders Deliveries Providers Nash AI Analytics Favorites" at bounding box center [82, 191] width 165 height 299
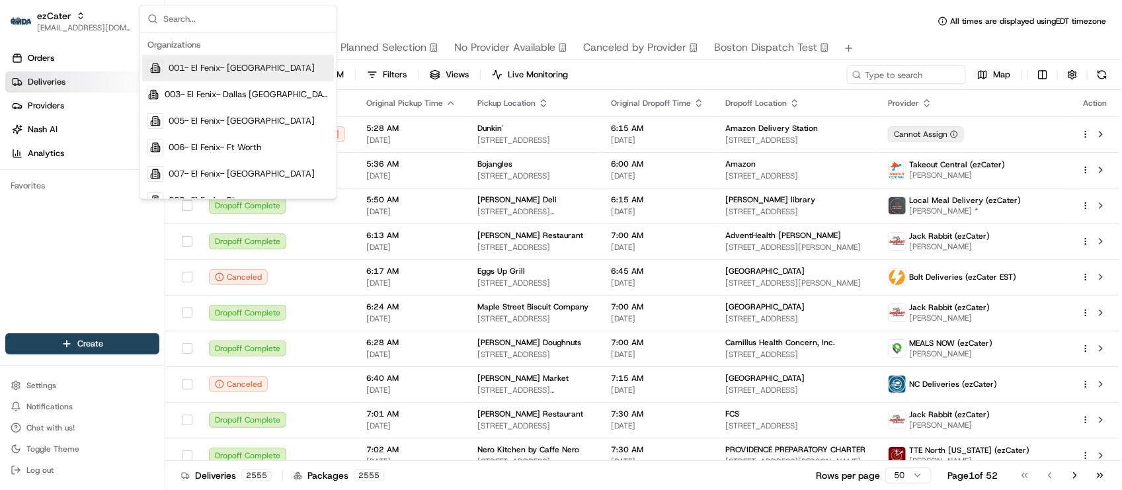
type input "V"
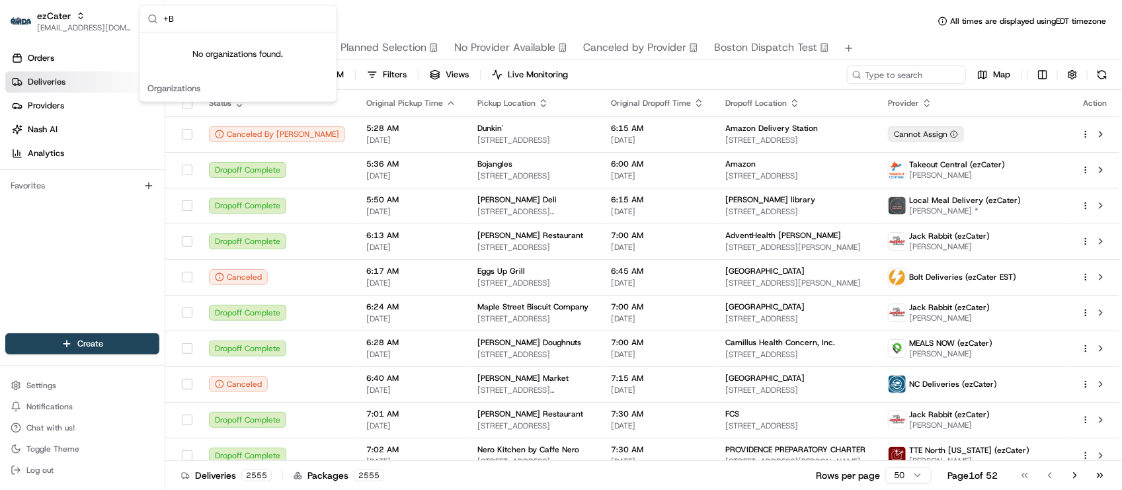
type input "+"
type input "Bi-r"
click at [212, 71] on span "Bi-Rite Catering" at bounding box center [200, 69] width 63 height 12
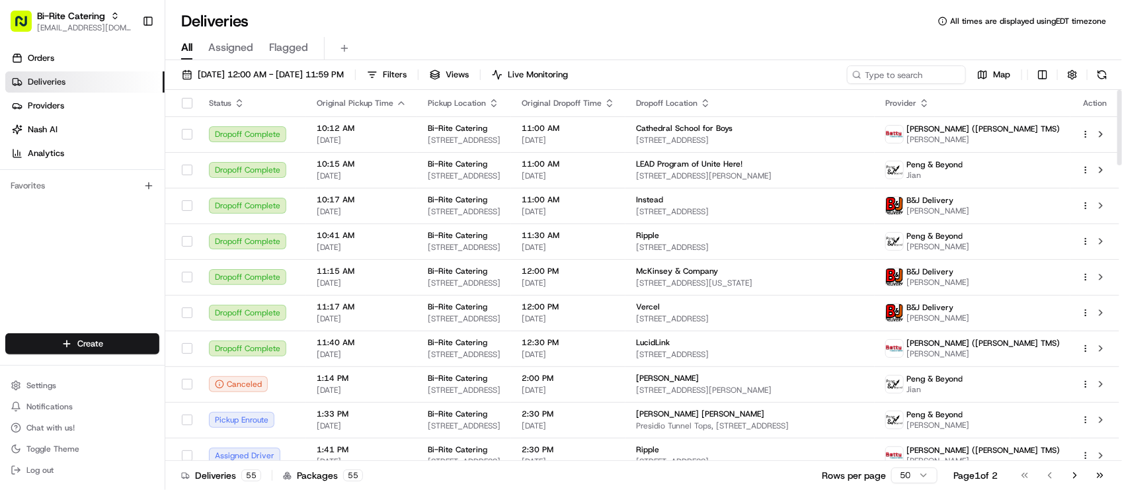
click at [30, 230] on div "Orders Deliveries Providers Nash AI Analytics Favorites" at bounding box center [82, 191] width 165 height 299
click at [233, 84] on div "08/15/2025 12:00 AM - 08/22/2025 11:59 PM Filters Views Live Monitoring Map" at bounding box center [643, 77] width 957 height 24
click at [236, 83] on button "08/15/2025 12:00 AM - 08/22/2025 11:59 PM" at bounding box center [263, 74] width 174 height 19
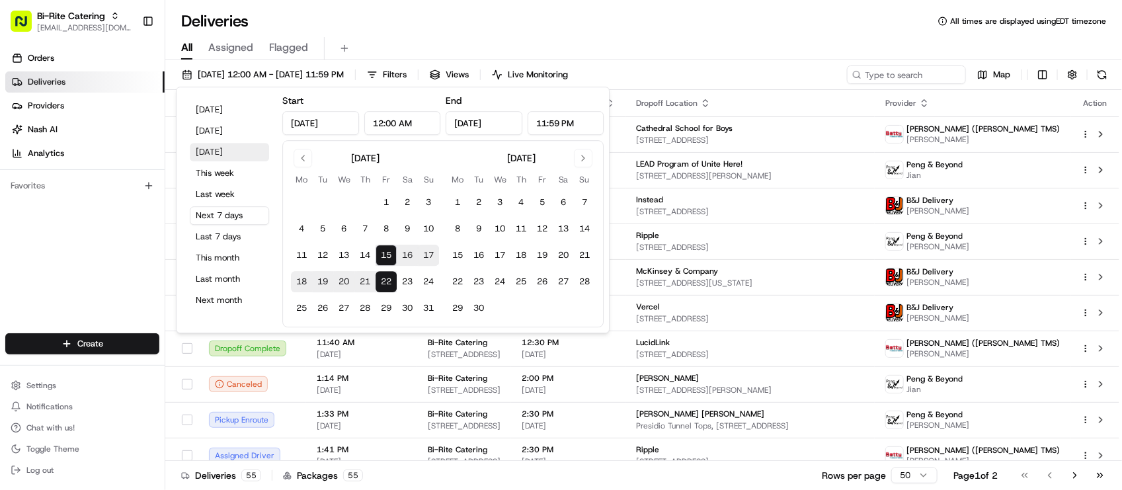
click at [230, 150] on button "[DATE]" at bounding box center [229, 152] width 79 height 19
type input "[DATE]"
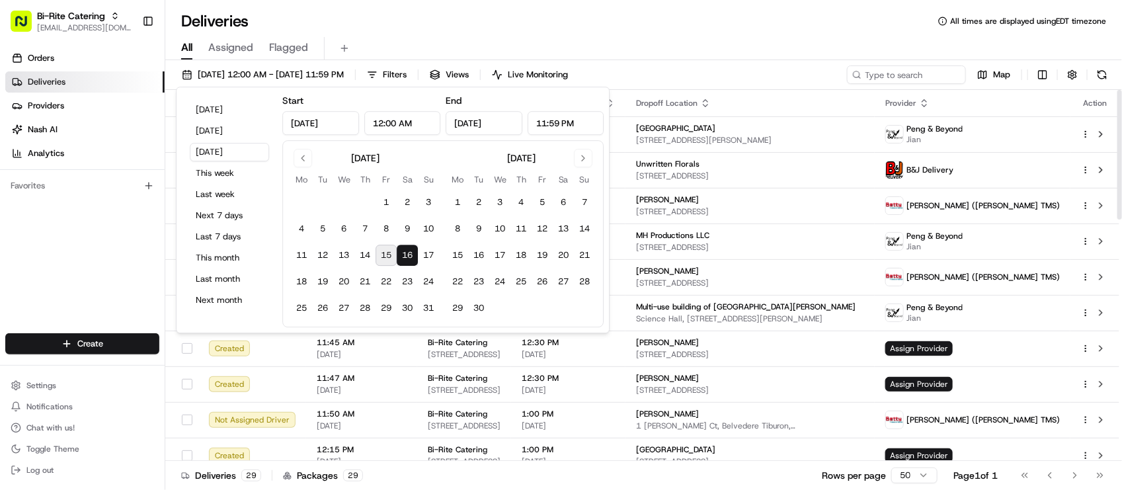
click at [103, 226] on div "Orders Deliveries Providers [PERSON_NAME] Analytics Favorites" at bounding box center [82, 191] width 165 height 299
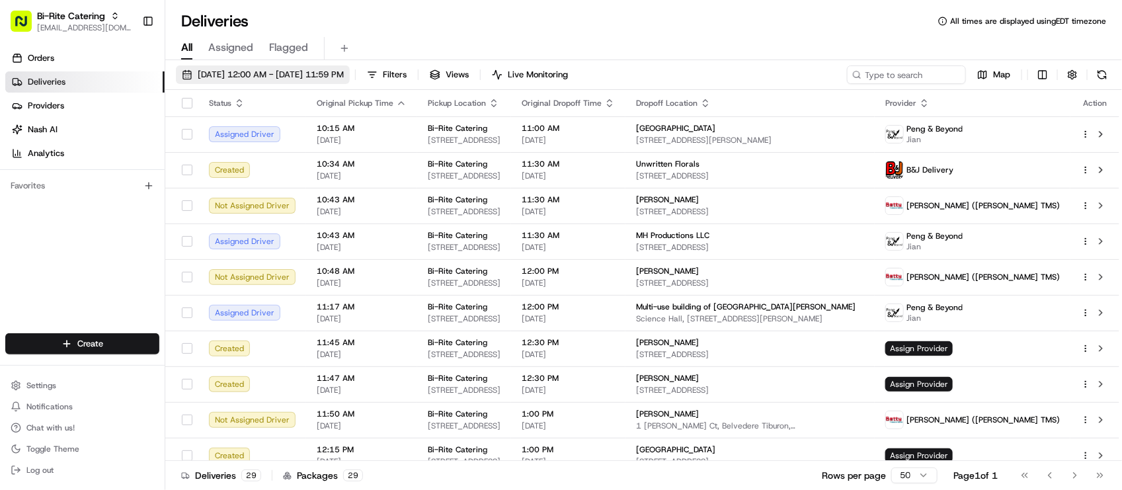
click at [302, 76] on span "08/16/2025 12:00 AM - 08/16/2025 11:59 PM" at bounding box center [271, 75] width 146 height 12
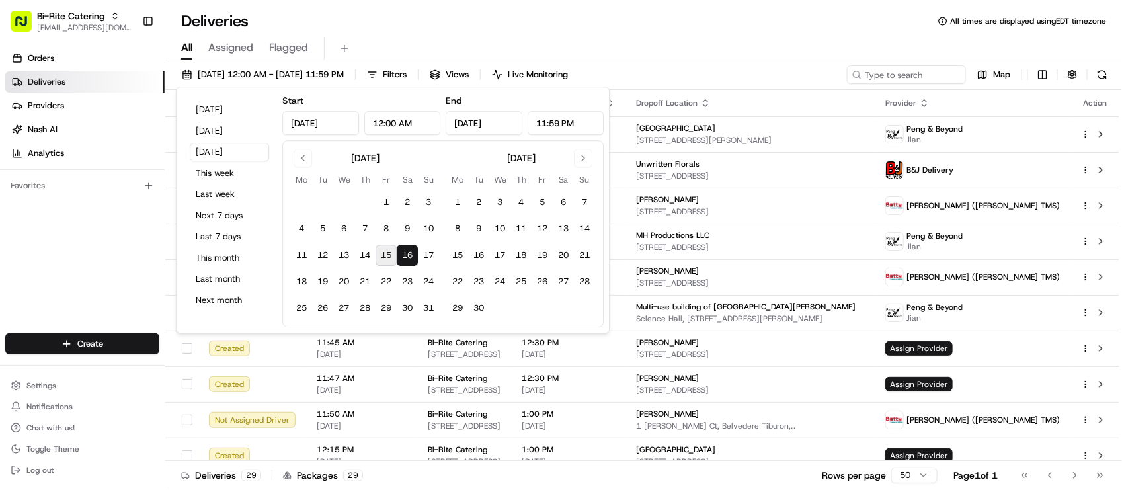
click at [443, 14] on div "Deliveries All times are displayed using EDT timezone" at bounding box center [643, 21] width 957 height 21
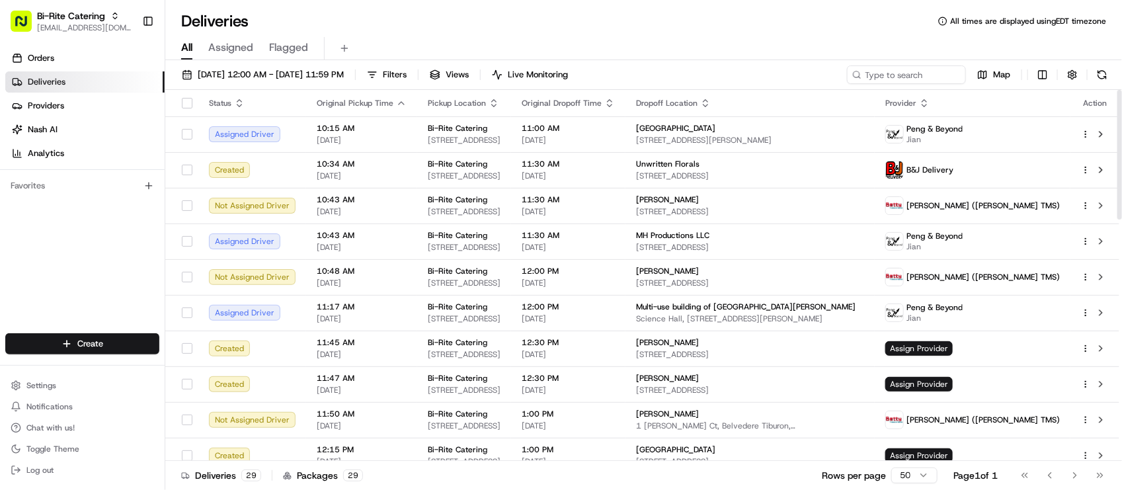
click at [9, 265] on div "Orders Deliveries Providers Nash AI Analytics Favorites" at bounding box center [82, 191] width 165 height 299
click at [413, 67] on button "Filters" at bounding box center [387, 74] width 52 height 19
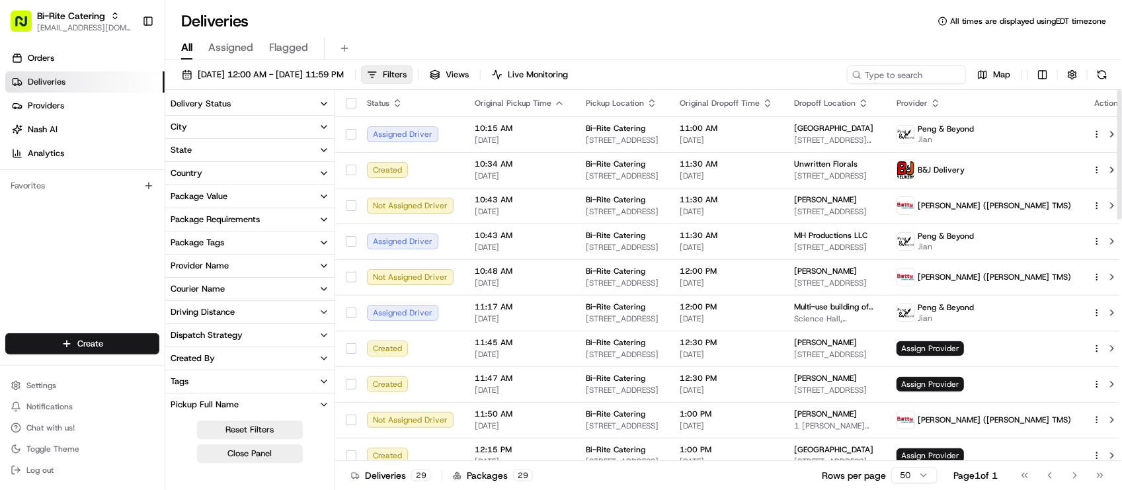
click at [215, 267] on div "Provider Name" at bounding box center [200, 266] width 58 height 12
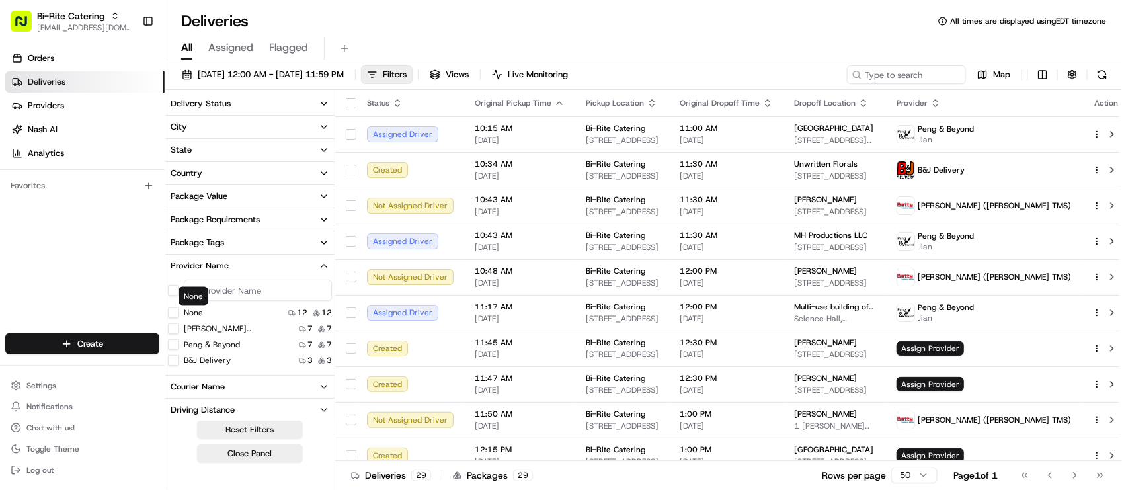
click at [173, 308] on button "None" at bounding box center [173, 313] width 11 height 11
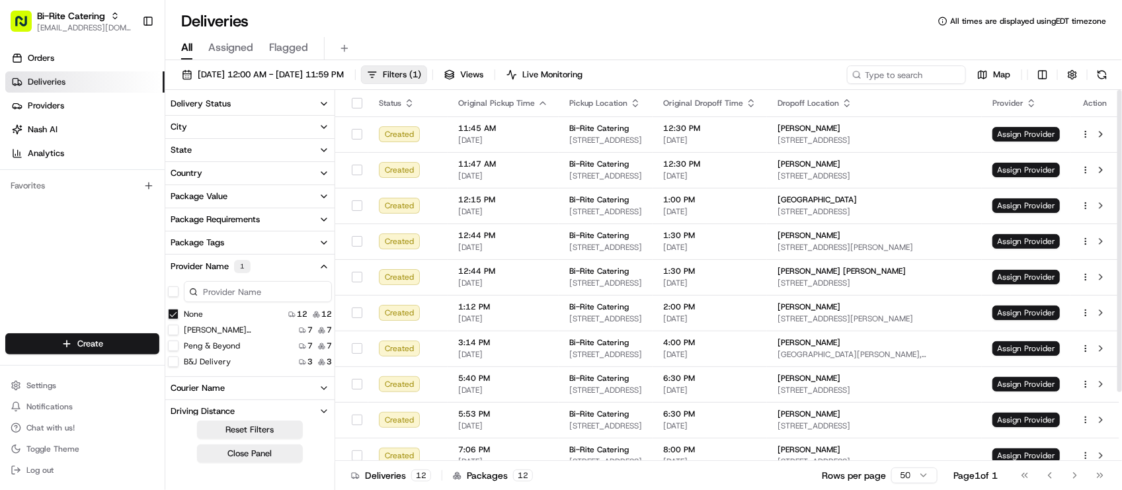
click at [48, 263] on div "Orders Deliveries Providers Nash AI Analytics Favorites" at bounding box center [82, 191] width 165 height 299
click at [31, 255] on div "Orders Deliveries Providers Nash AI Analytics Favorites" at bounding box center [82, 191] width 165 height 299
click at [1019, 132] on span "Assign Provider" at bounding box center [1026, 134] width 67 height 15
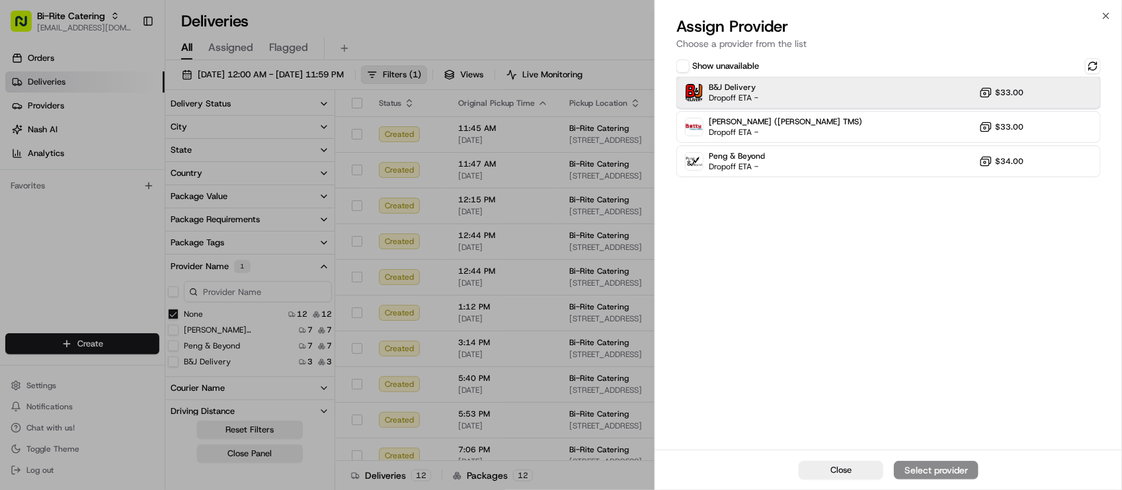
click at [804, 90] on div "B&J Delivery Dropoff ETA - $33.00" at bounding box center [889, 93] width 425 height 32
click at [919, 464] on div "Assign Provider" at bounding box center [936, 470] width 65 height 13
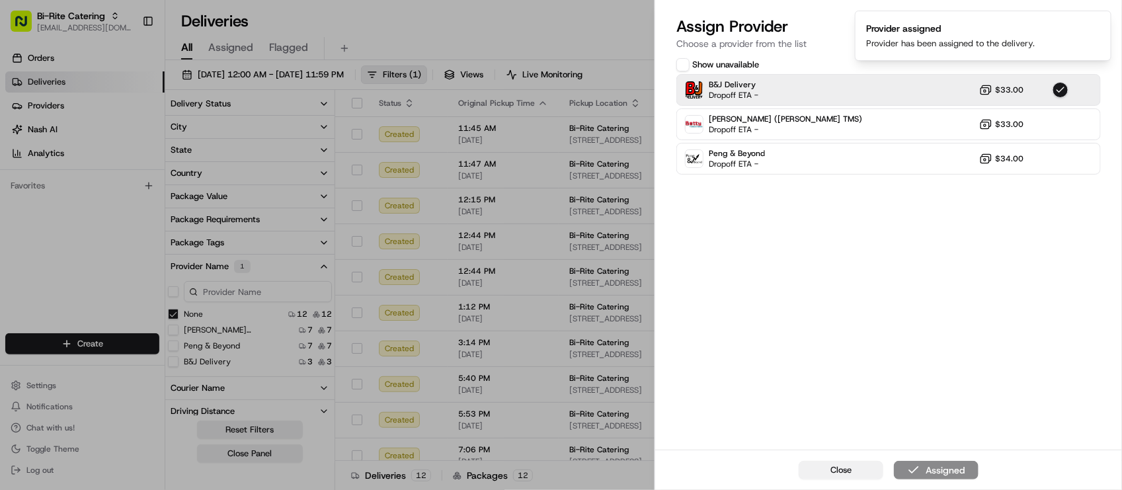
click at [840, 468] on span "Close" at bounding box center [841, 470] width 21 height 12
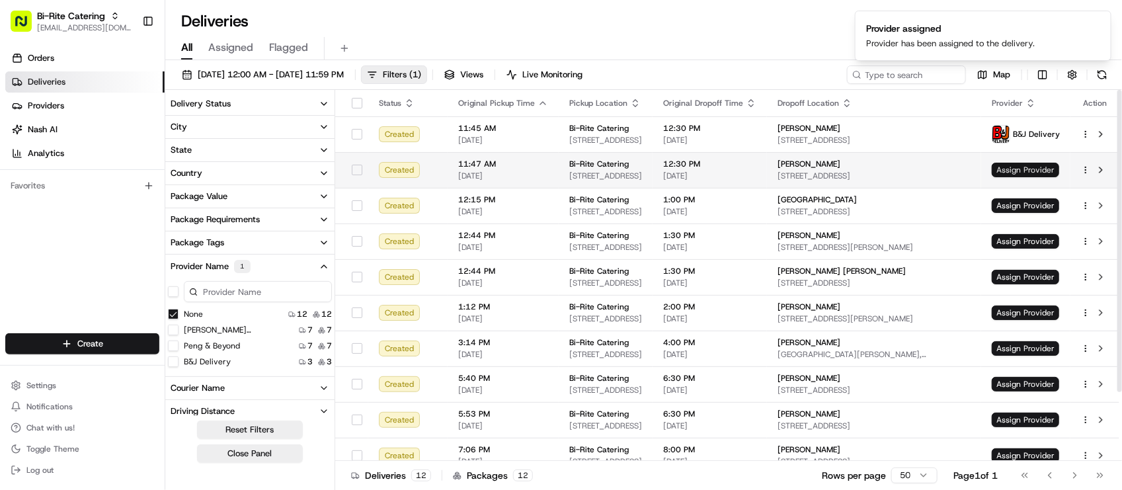
click at [1047, 163] on span "Assign Provider" at bounding box center [1025, 170] width 67 height 15
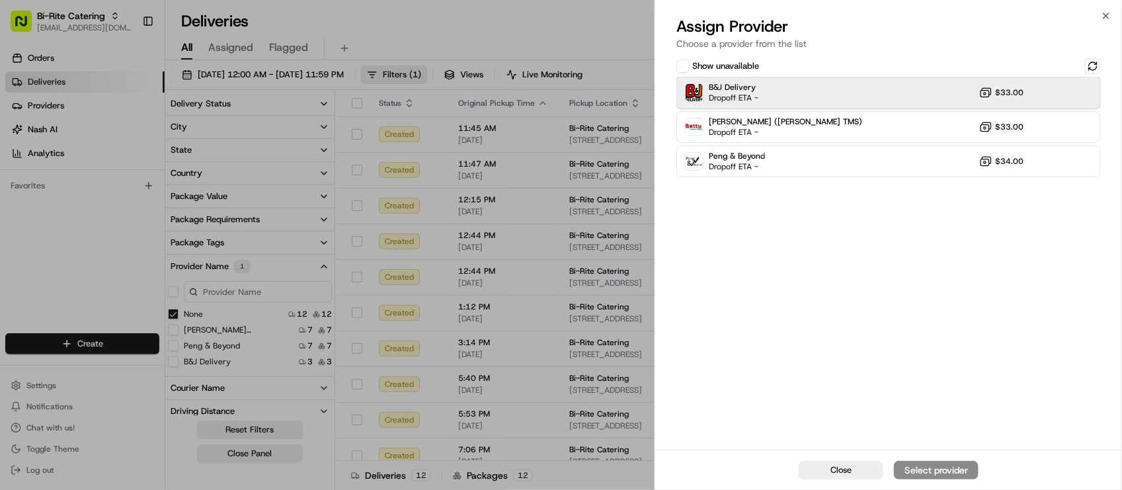
click at [913, 93] on div "B&J Delivery Dropoff ETA - $33.00" at bounding box center [889, 93] width 425 height 32
click at [953, 468] on div "Assign Provider" at bounding box center [936, 470] width 65 height 13
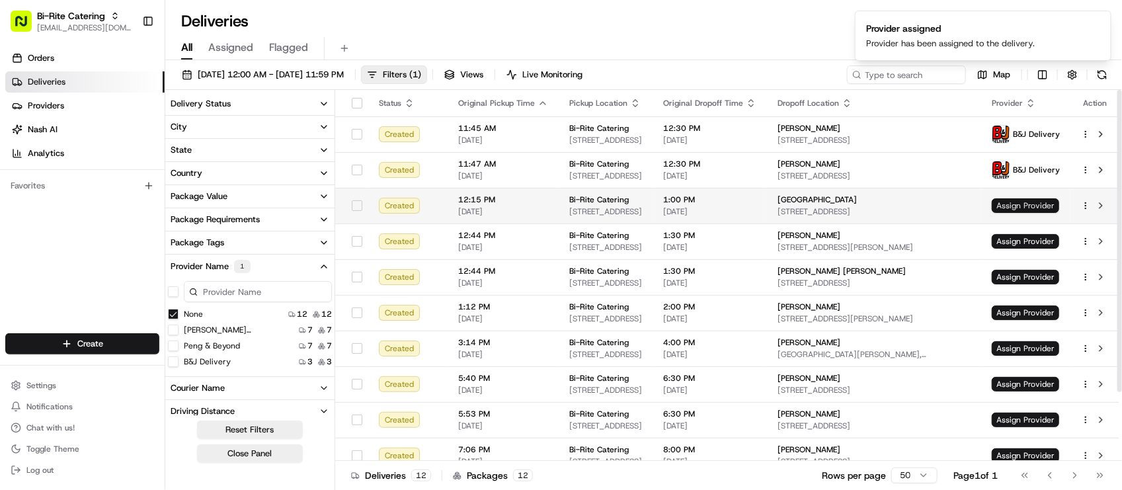
click at [1016, 208] on span "Assign Provider" at bounding box center [1025, 205] width 67 height 15
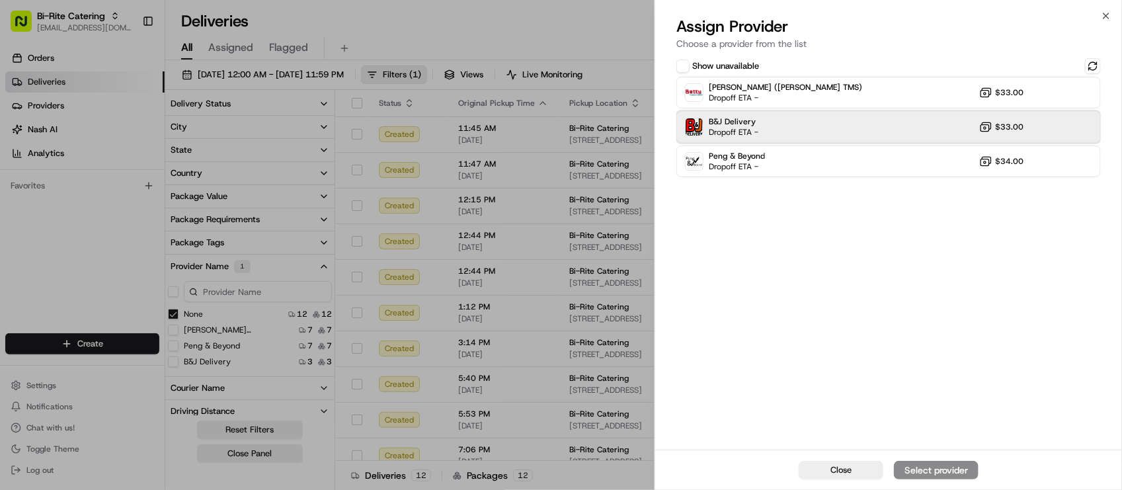
click at [821, 138] on div "B&J Delivery Dropoff ETA - $33.00" at bounding box center [889, 127] width 425 height 32
click at [934, 462] on button "Assign Provider" at bounding box center [936, 470] width 85 height 19
click at [930, 468] on div "Close" at bounding box center [888, 470] width 467 height 40
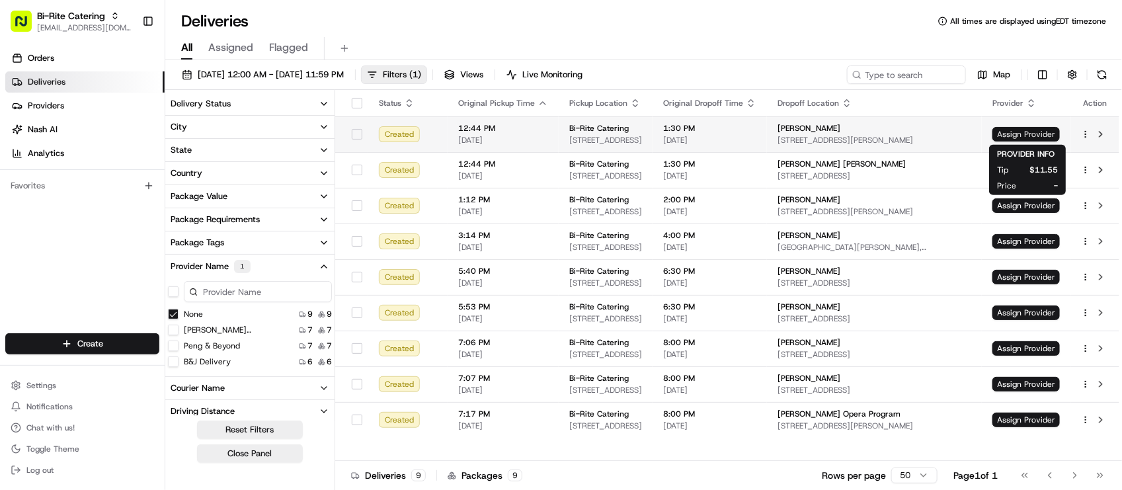
click at [1018, 134] on span "Assign Provider" at bounding box center [1026, 134] width 67 height 15
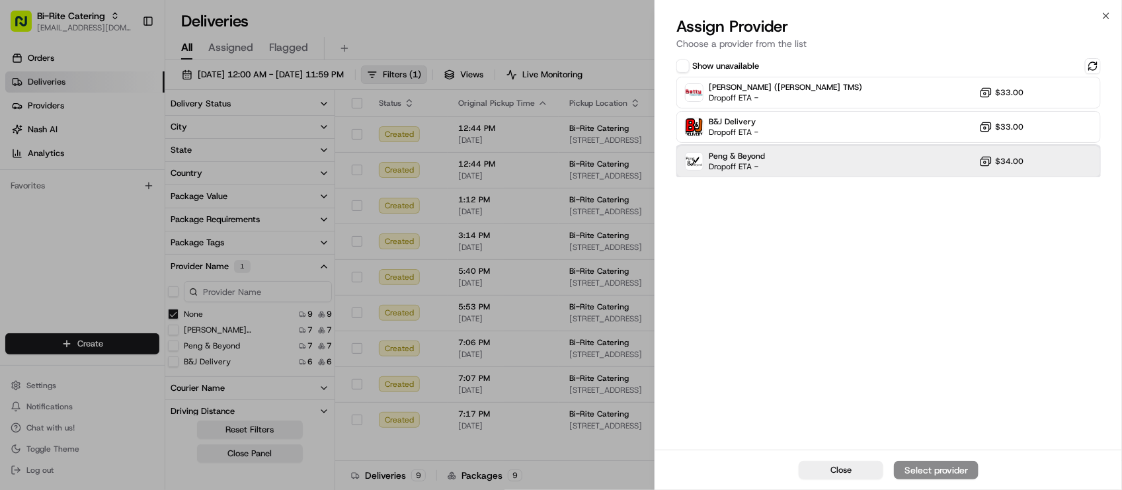
click at [776, 154] on div "Peng & Beyond Dropoff ETA - $34.00" at bounding box center [889, 161] width 425 height 32
click at [946, 467] on div "Assign Provider" at bounding box center [936, 470] width 65 height 13
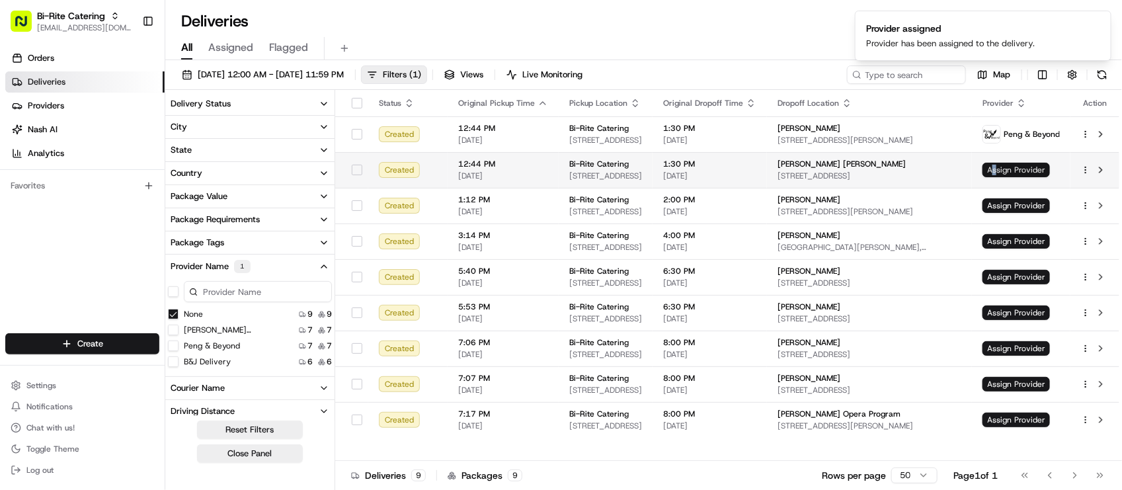
click at [997, 163] on span "Assign Provider" at bounding box center [1016, 170] width 67 height 15
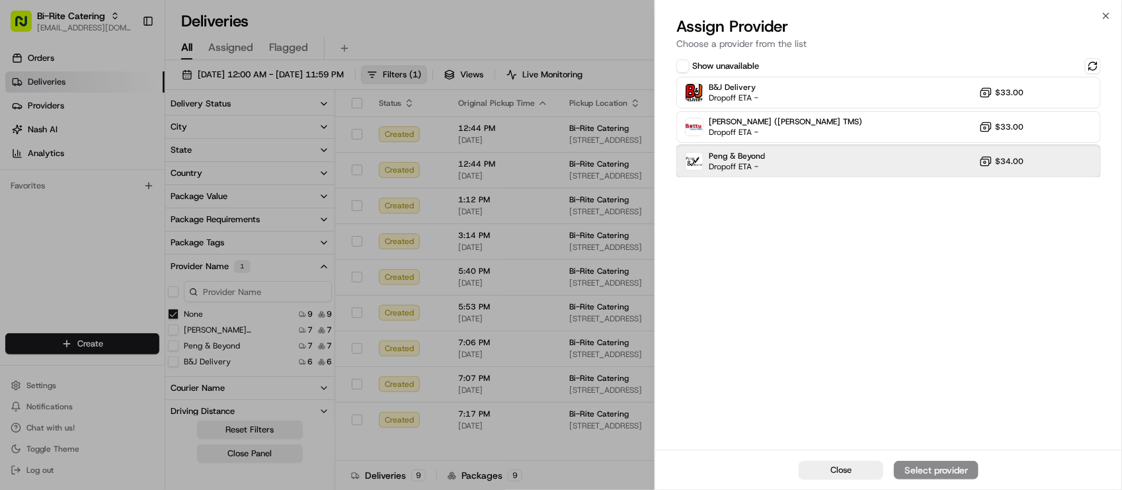
click at [798, 163] on div "Peng & Beyond Dropoff ETA - $34.00" at bounding box center [889, 161] width 425 height 32
click at [918, 471] on div "Assign Provider" at bounding box center [936, 470] width 65 height 13
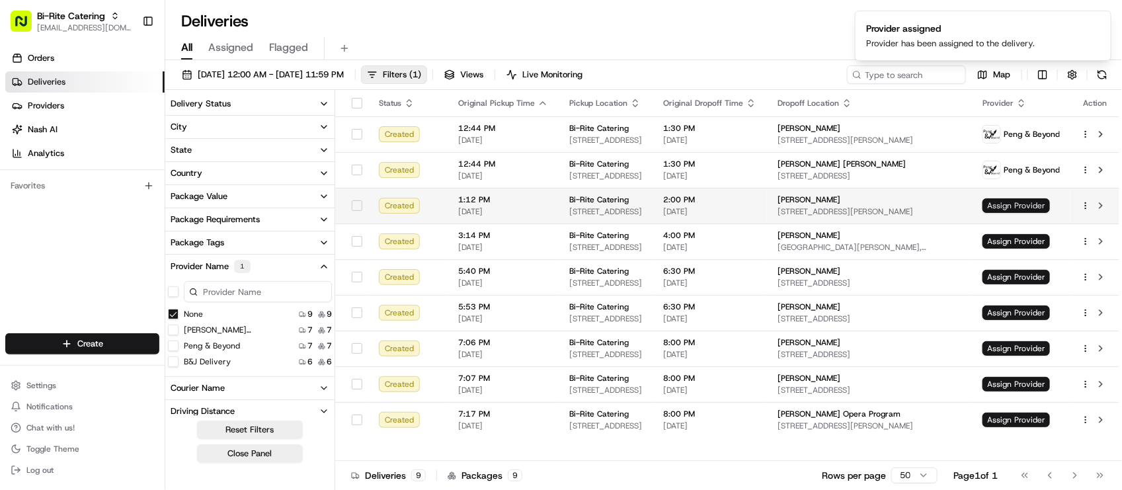
click at [1014, 203] on span "Assign Provider" at bounding box center [1016, 205] width 67 height 15
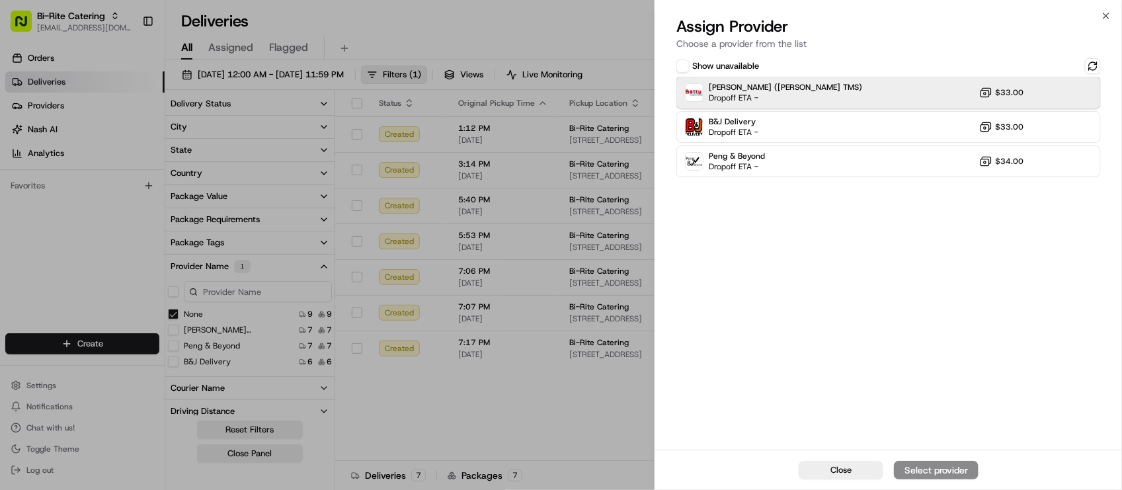
click at [868, 94] on div "Betty (Nash TMS) Dropoff ETA - $33.00" at bounding box center [889, 93] width 425 height 32
click at [905, 471] on div "Assign Provider" at bounding box center [936, 470] width 65 height 13
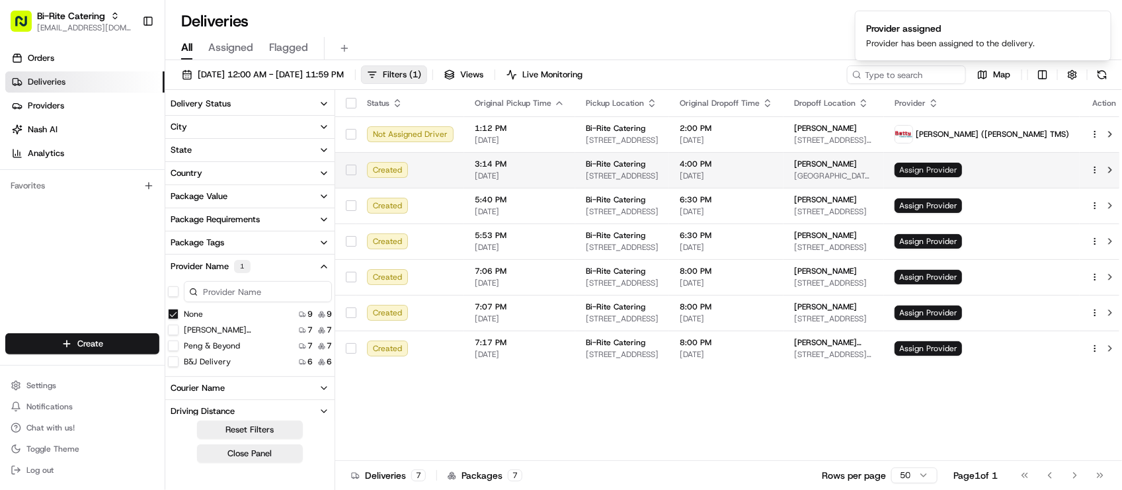
click at [962, 171] on span "Assign Provider" at bounding box center [928, 170] width 67 height 15
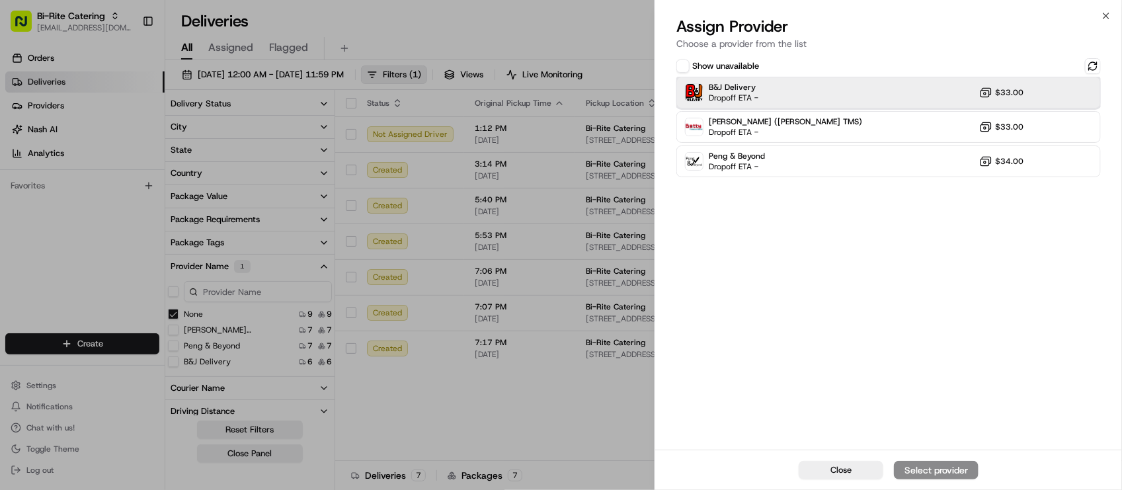
click at [926, 85] on div "B&J Delivery Dropoff ETA - $33.00" at bounding box center [889, 93] width 425 height 32
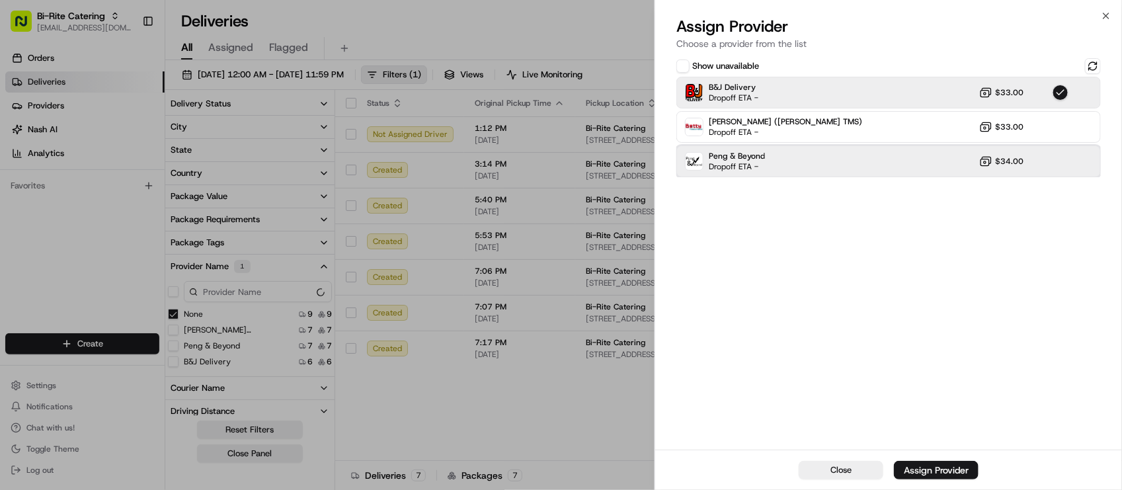
click at [854, 145] on div "Peng & Beyond Dropoff ETA - $34.00" at bounding box center [889, 161] width 425 height 32
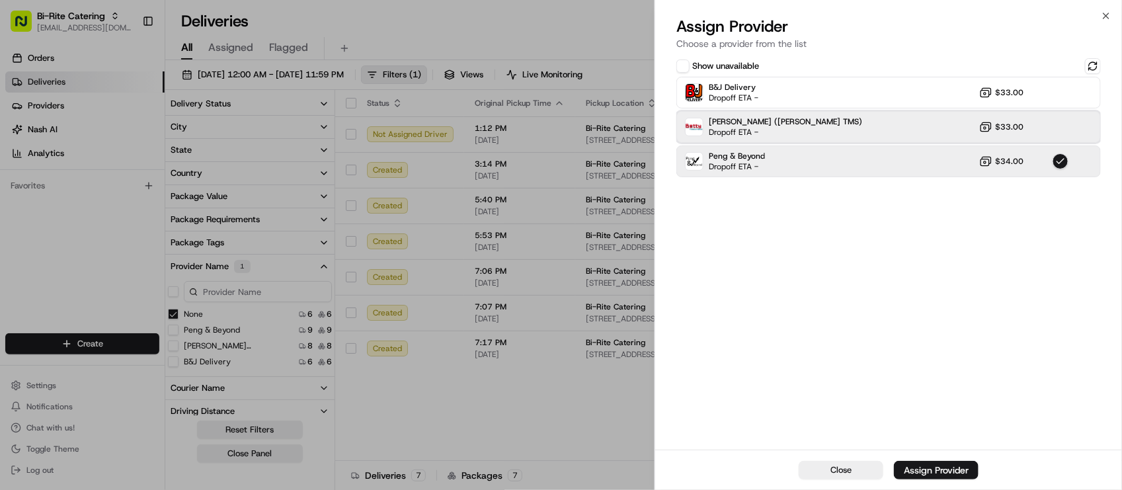
click at [855, 130] on div "Betty (Nash TMS) Dropoff ETA - $33.00" at bounding box center [889, 127] width 425 height 32
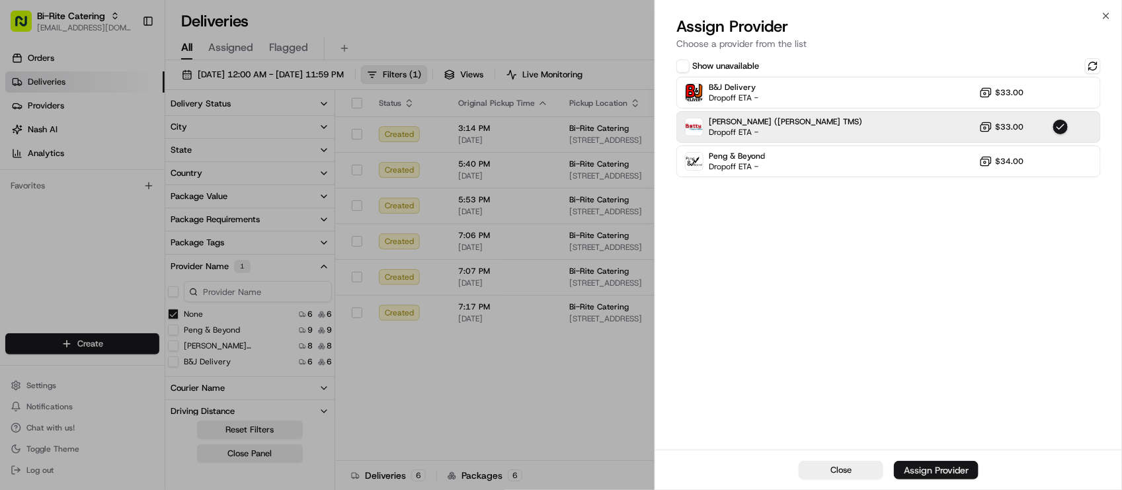
click at [962, 465] on div "Assign Provider" at bounding box center [936, 470] width 65 height 13
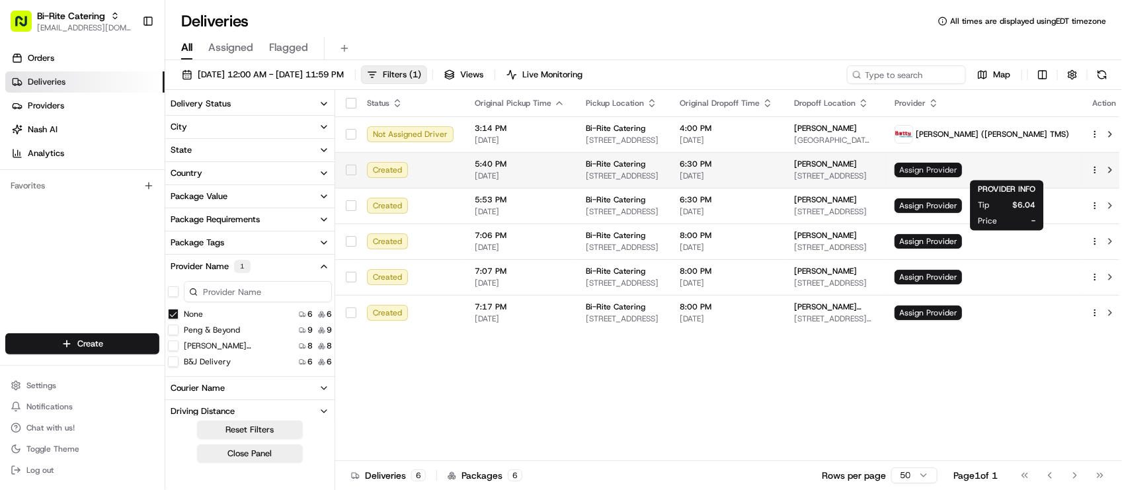
click at [962, 169] on span "Assign Provider" at bounding box center [928, 170] width 67 height 15
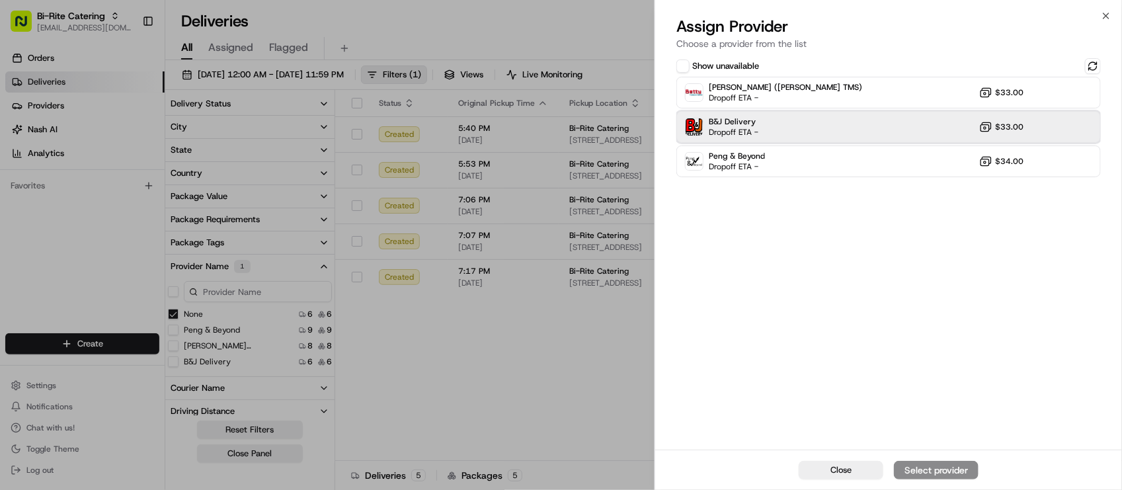
click at [875, 112] on div "B&J Delivery Dropoff ETA - $33.00" at bounding box center [889, 127] width 425 height 32
click at [930, 468] on div "Assign Provider" at bounding box center [936, 470] width 65 height 13
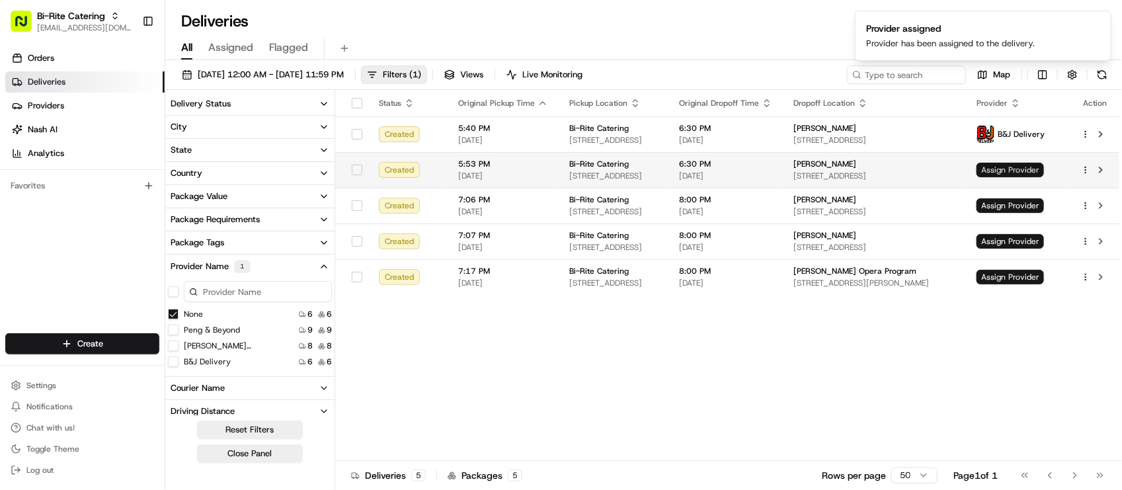
click at [1026, 172] on span "Assign Provider" at bounding box center [1010, 170] width 67 height 15
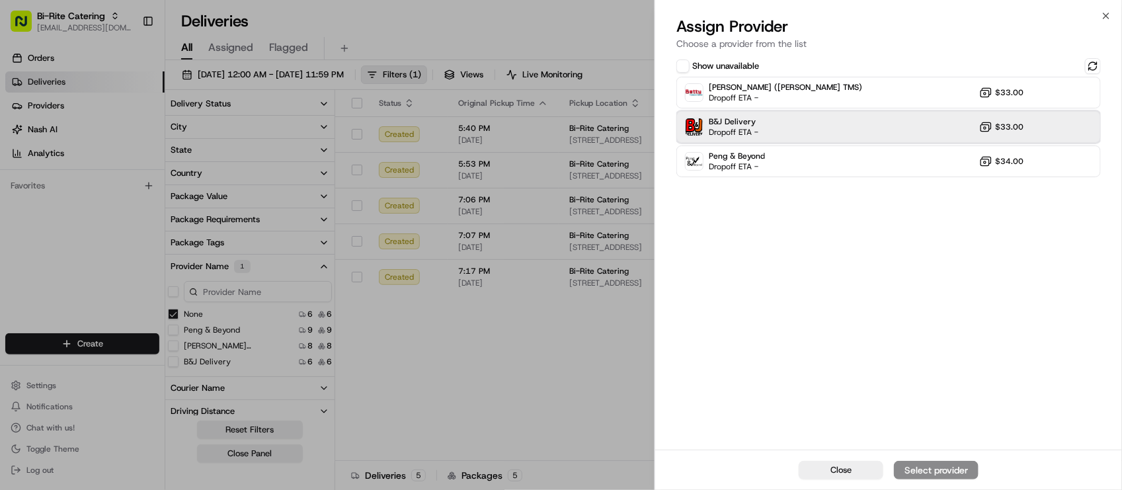
click at [876, 130] on div "B&J Delivery Dropoff ETA - $33.00" at bounding box center [889, 127] width 425 height 32
click at [934, 474] on div "Assign Provider" at bounding box center [936, 470] width 65 height 13
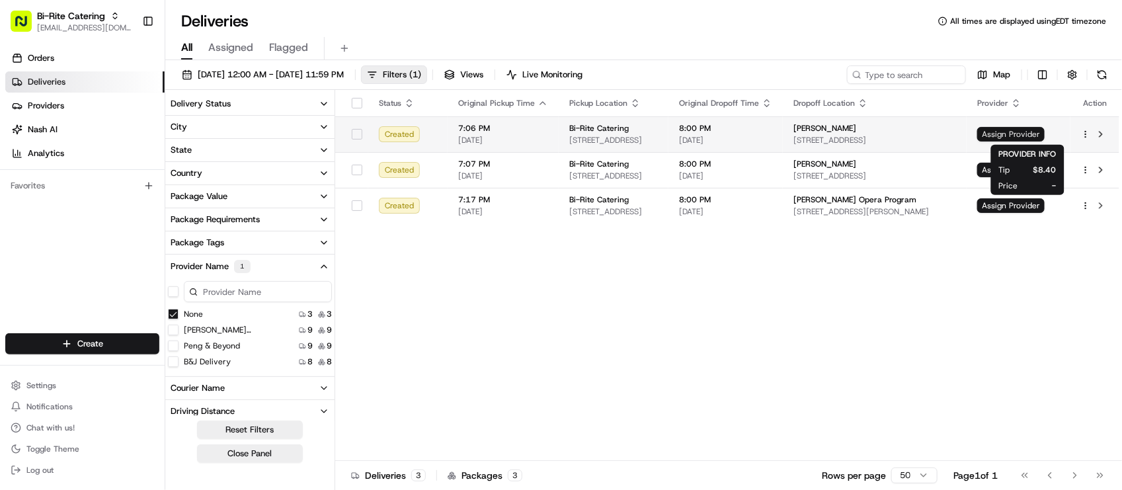
click at [1028, 134] on span "Assign Provider" at bounding box center [1010, 134] width 67 height 15
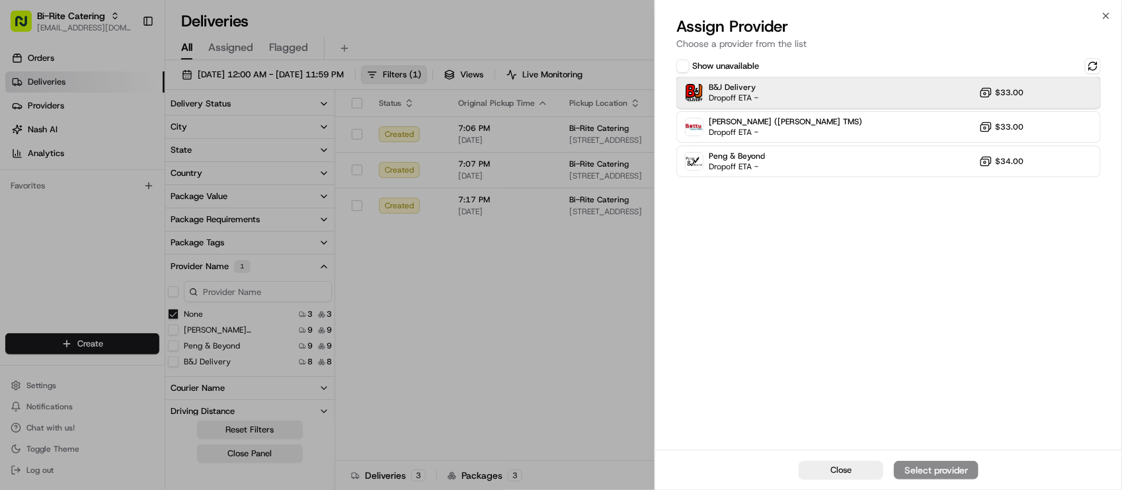
click at [818, 95] on div "B&J Delivery Dropoff ETA - $33.00" at bounding box center [889, 93] width 425 height 32
click at [934, 464] on div "Assign Provider" at bounding box center [936, 470] width 65 height 13
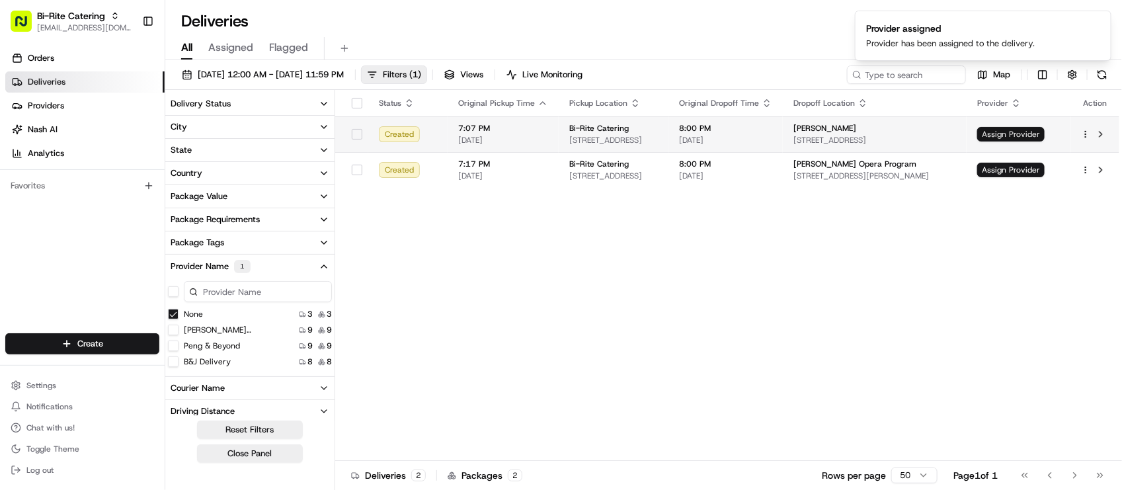
click at [1043, 130] on span "Assign Provider" at bounding box center [1010, 134] width 67 height 15
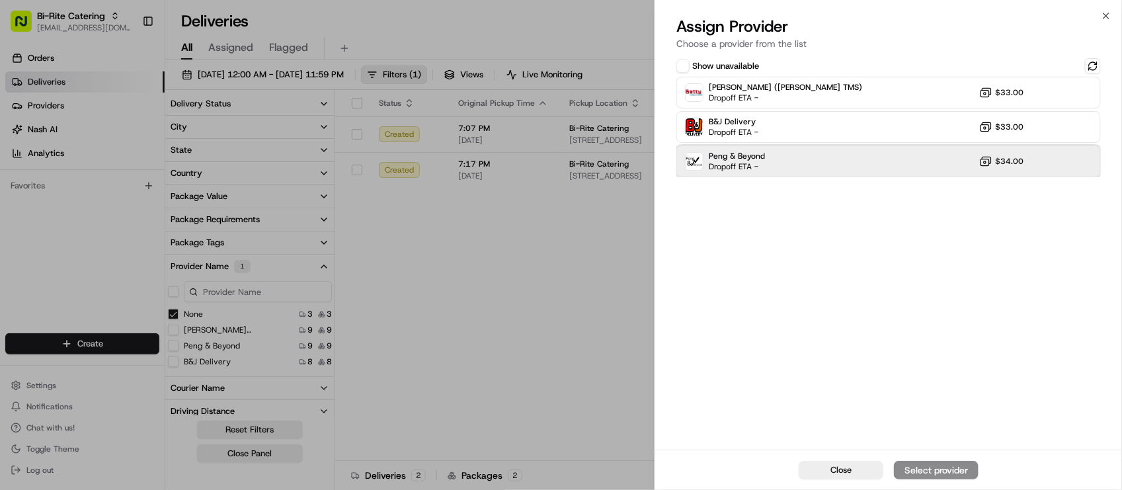
click at [936, 163] on div "Peng & Beyond Dropoff ETA - $34.00" at bounding box center [889, 161] width 425 height 32
click at [958, 468] on div "Assign Provider" at bounding box center [936, 470] width 65 height 13
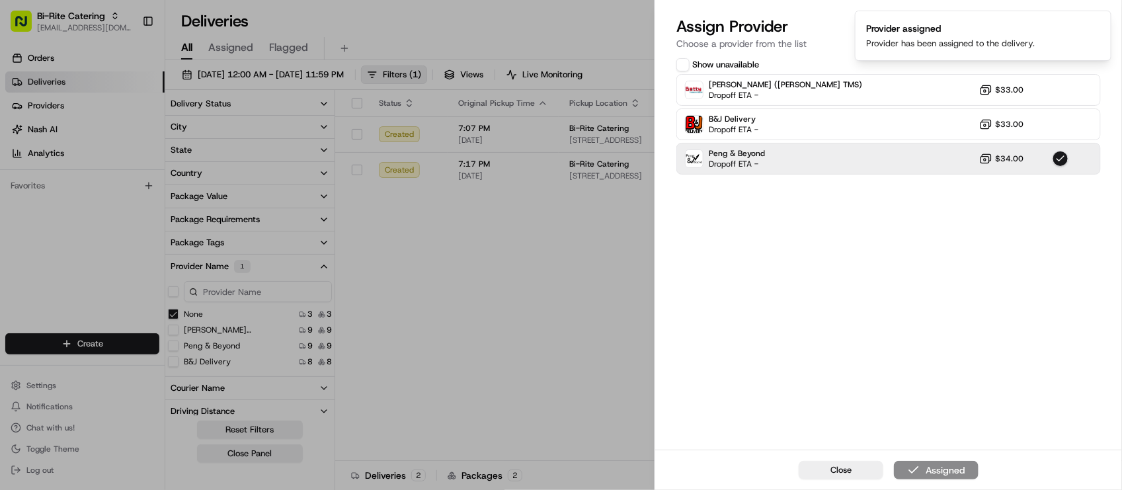
click at [468, 358] on div "Status Original Pickup Time Pickup Location Original Dropoff Time Dropoff Locat…" at bounding box center [727, 275] width 784 height 371
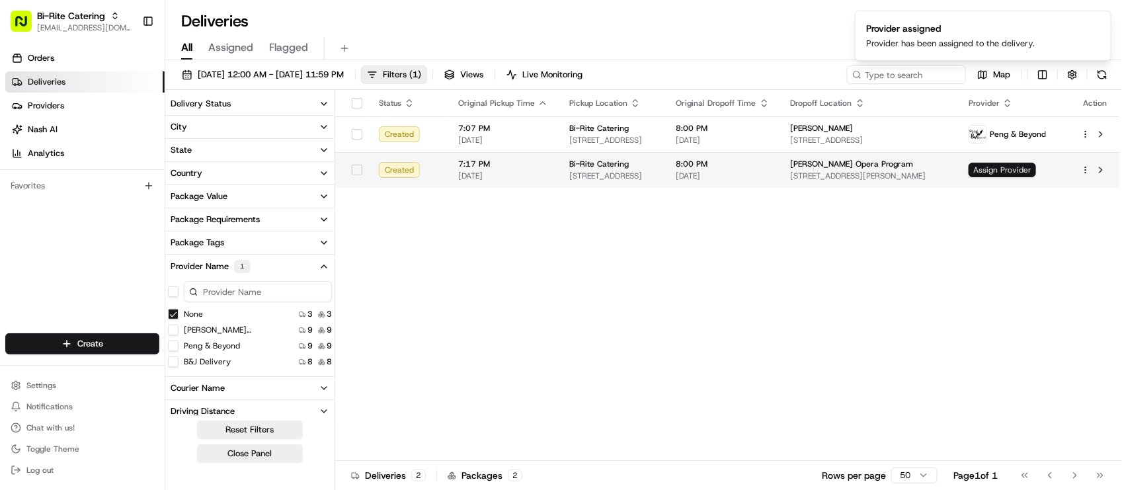
click at [1027, 173] on span "Assign Provider" at bounding box center [1002, 170] width 67 height 15
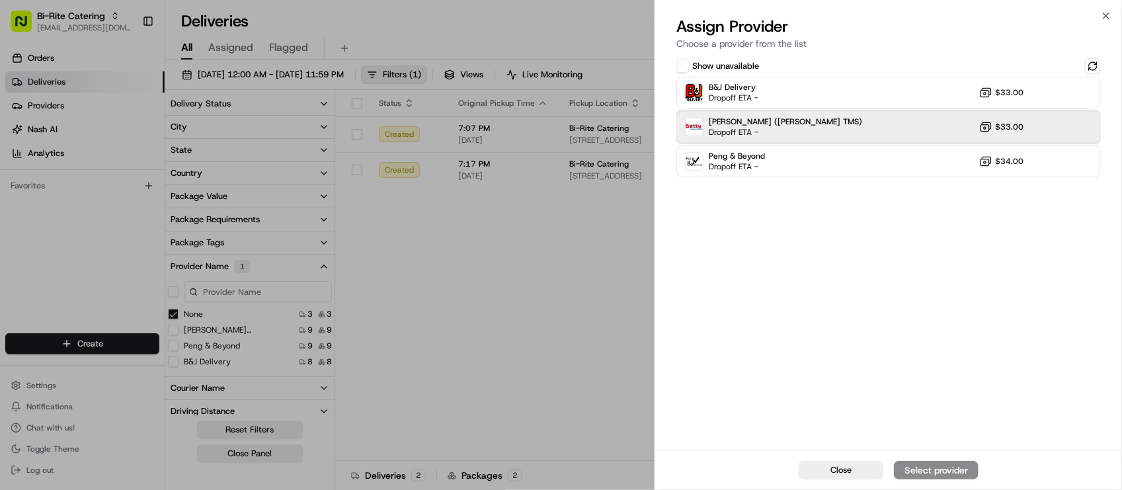
click at [846, 130] on div "Betty (Nash TMS) Dropoff ETA - $33.00" at bounding box center [889, 127] width 425 height 32
click at [923, 462] on button "Assign Provider" at bounding box center [936, 470] width 85 height 19
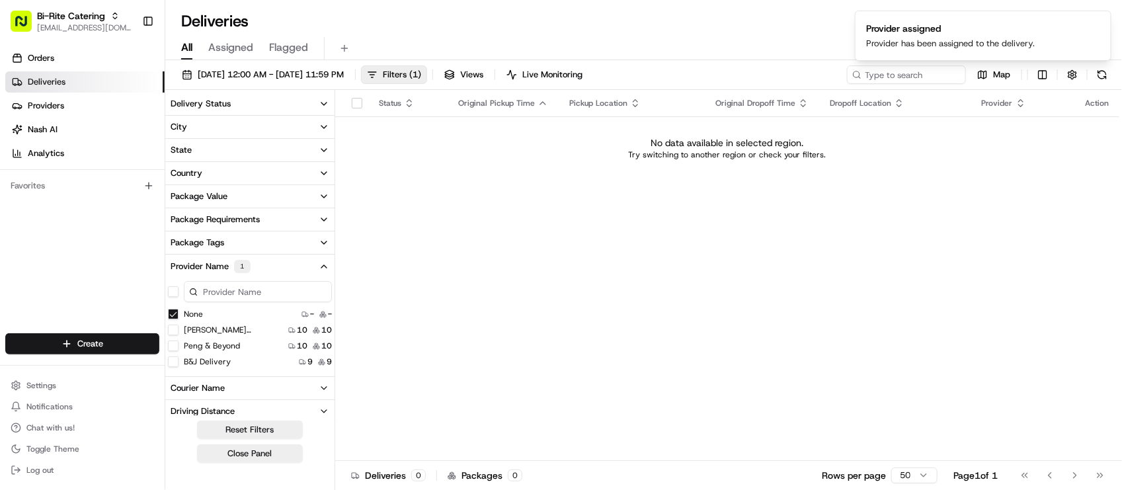
click at [126, 249] on div "Orders Deliveries Providers Nash AI Analytics Favorites" at bounding box center [82, 191] width 165 height 299
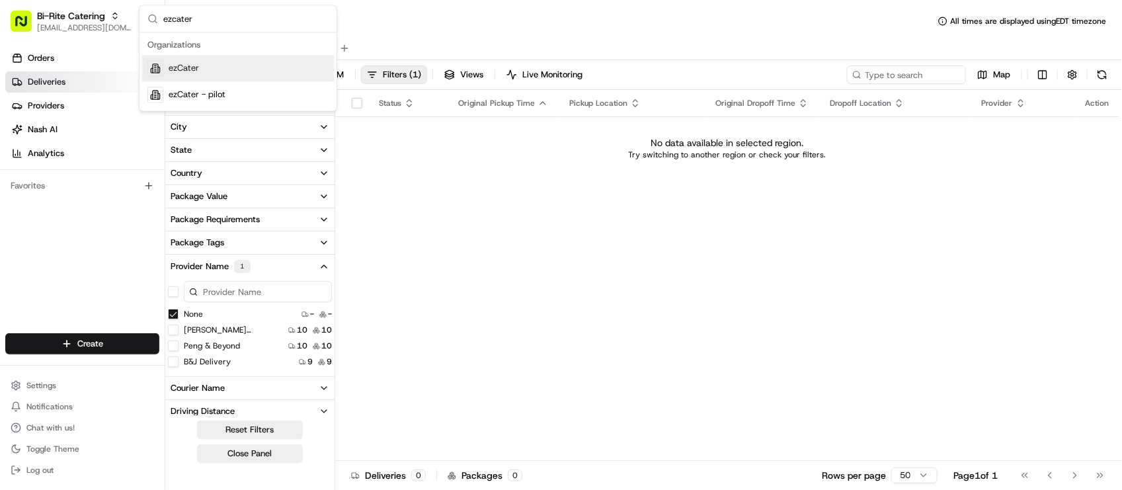
type input "ezcater"
click at [176, 73] on span "ezCater" at bounding box center [184, 69] width 30 height 12
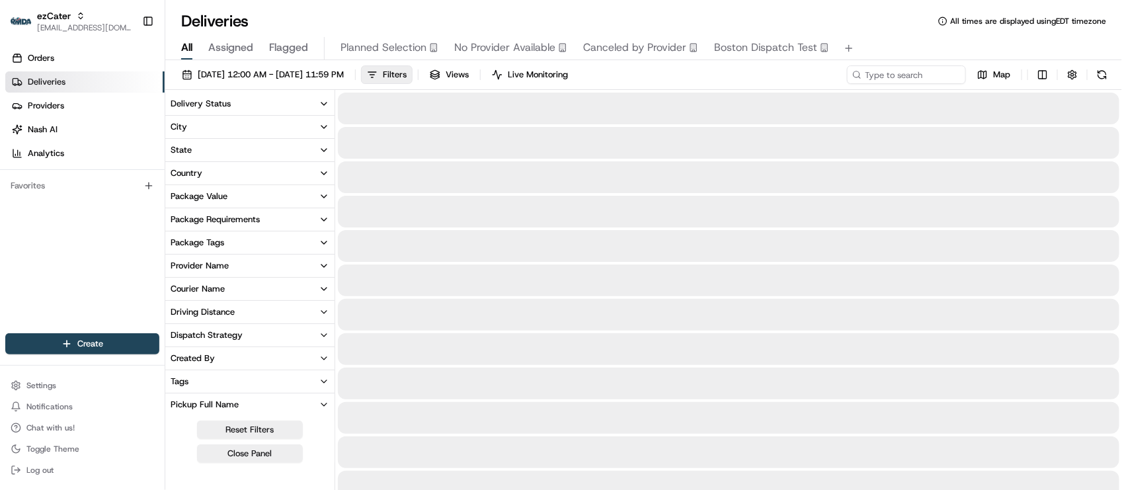
click at [366, 14] on div "Deliveries All times are displayed using EDT timezone" at bounding box center [643, 21] width 957 height 21
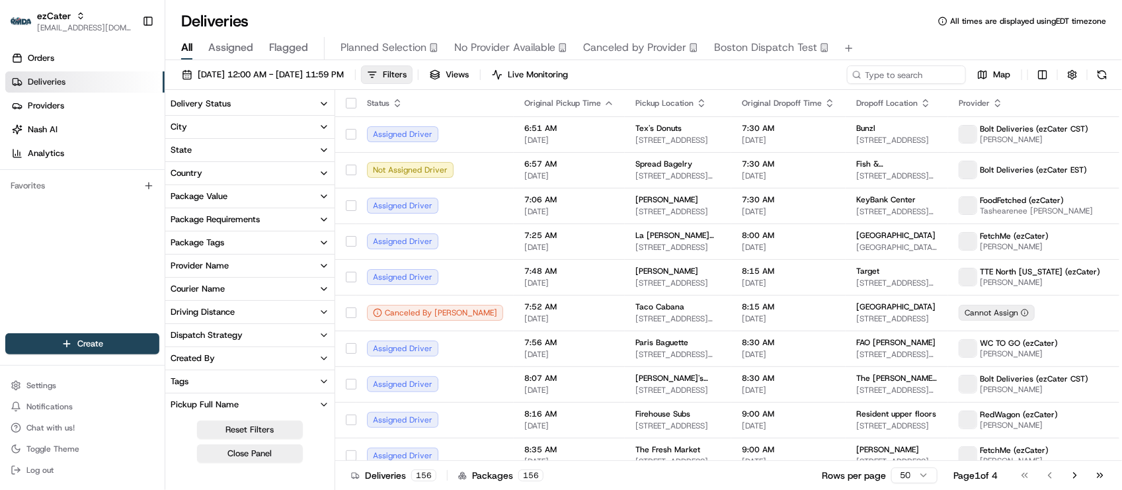
click at [366, 14] on div "Deliveries All times are displayed using EDT timezone" at bounding box center [643, 21] width 957 height 21
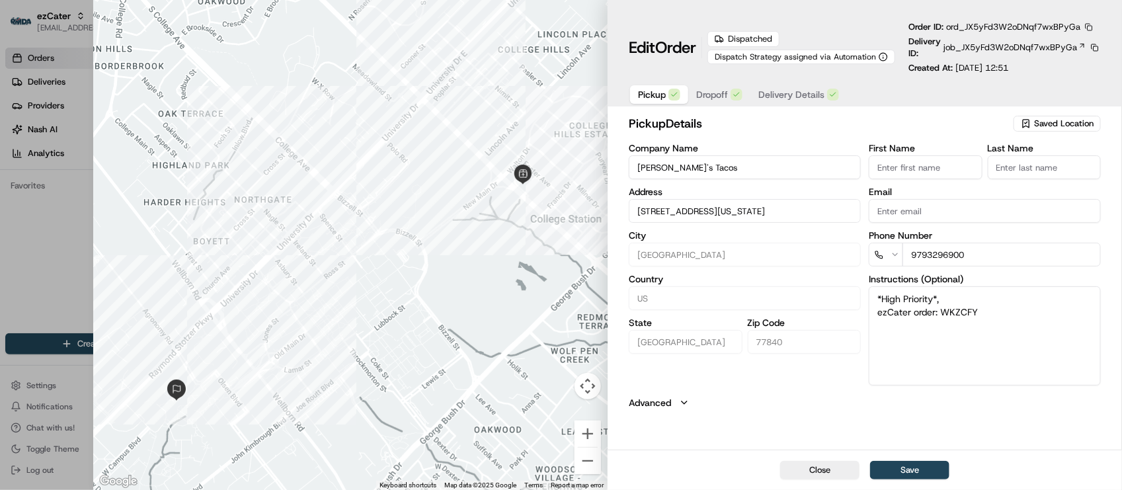
click at [1086, 22] on button "button" at bounding box center [1089, 27] width 12 height 12
click at [1049, 62] on button "Copy URL" at bounding box center [1059, 66] width 120 height 16
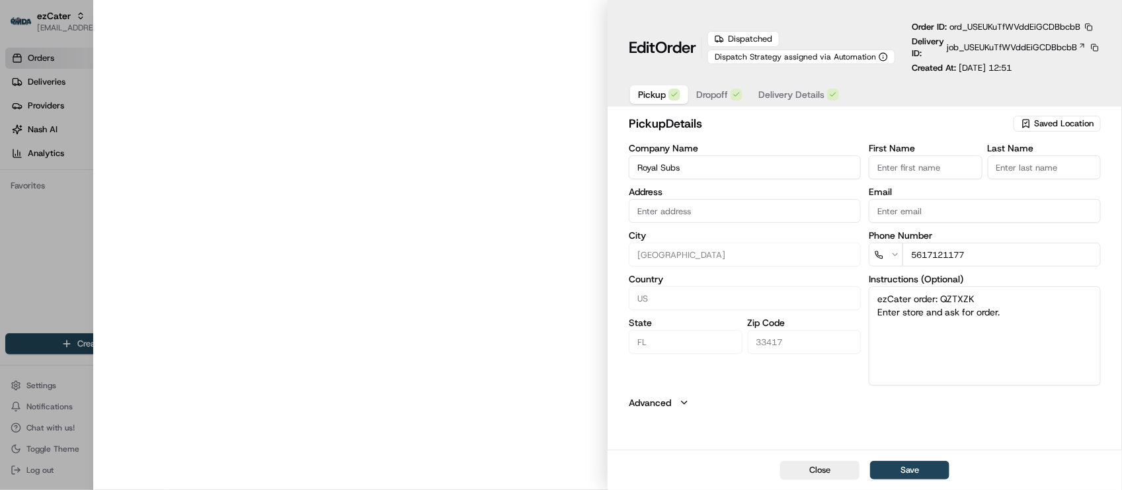
type input "[STREET_ADDRESS]"
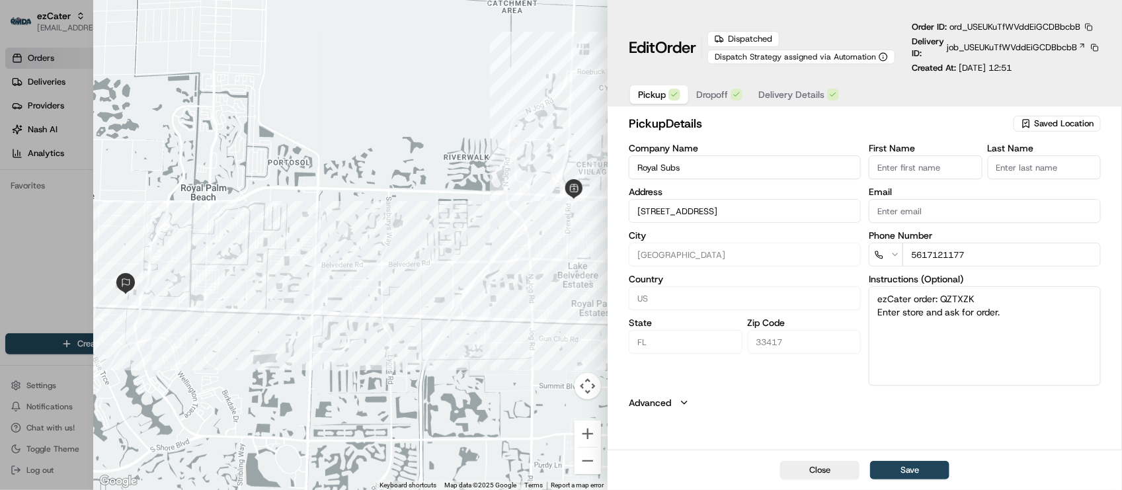
click at [1092, 27] on button "button" at bounding box center [1089, 27] width 12 height 12
click at [1046, 73] on button "Copy URL" at bounding box center [1059, 66] width 120 height 16
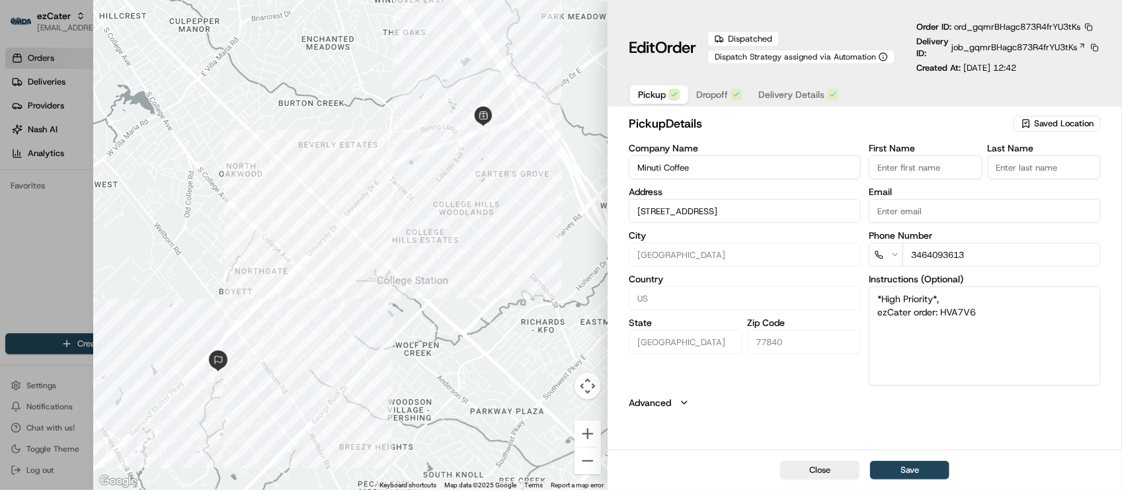
click at [736, 395] on div "pickup Details Saved Location Company Name Minuti Coffee Address 1501 Universit…" at bounding box center [865, 261] width 472 height 295
click at [1092, 30] on button "button" at bounding box center [1089, 27] width 12 height 12
click at [1069, 69] on button "Copy URL" at bounding box center [1059, 66] width 120 height 16
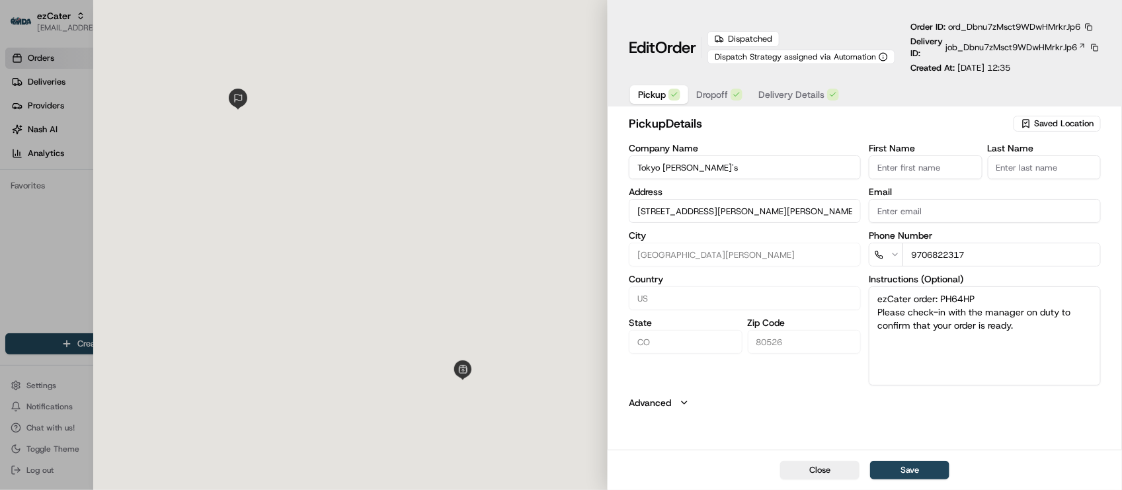
click at [854, 412] on div "pickup Details Saved Location Company Name [GEOGRAPHIC_DATA] [PERSON_NAME]'s Ad…" at bounding box center [865, 281] width 515 height 338
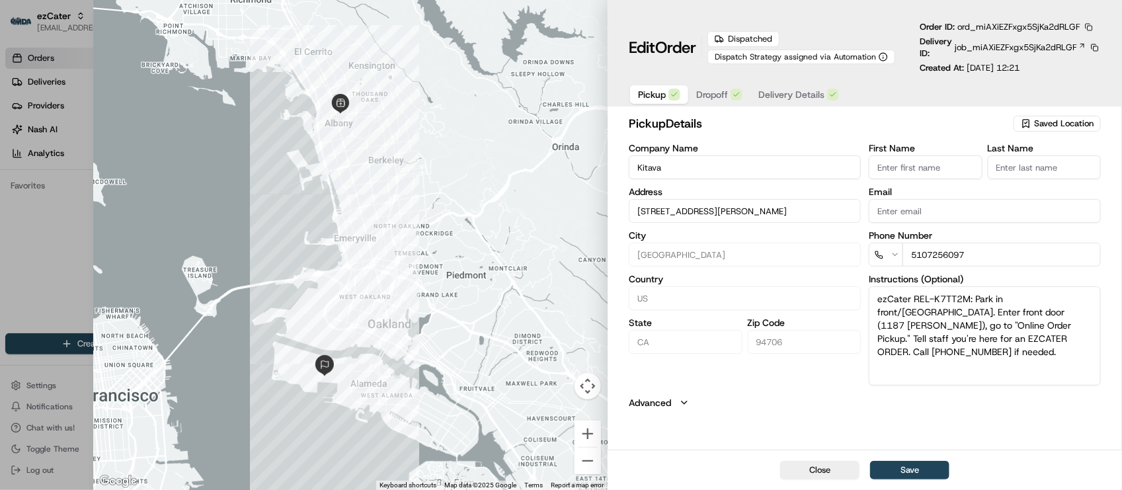
click at [1095, 28] on button "button" at bounding box center [1089, 27] width 12 height 12
click at [1077, 65] on button "Copy URL" at bounding box center [1059, 66] width 120 height 16
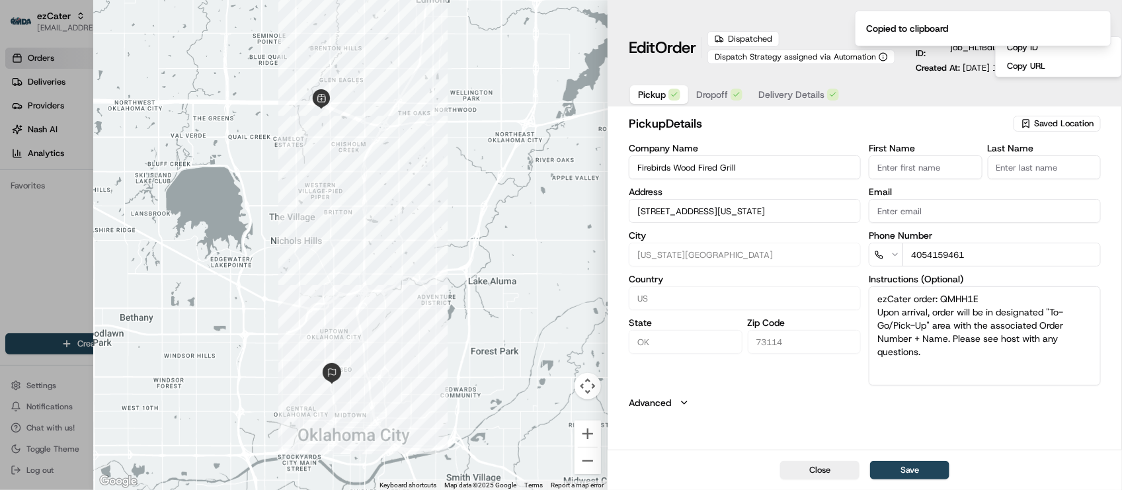
click at [737, 402] on button "Advanced" at bounding box center [865, 402] width 472 height 13
click at [807, 430] on input "Barcodes (optional)" at bounding box center [865, 441] width 472 height 24
click at [41, 262] on div at bounding box center [561, 245] width 1122 height 490
type input "+1"
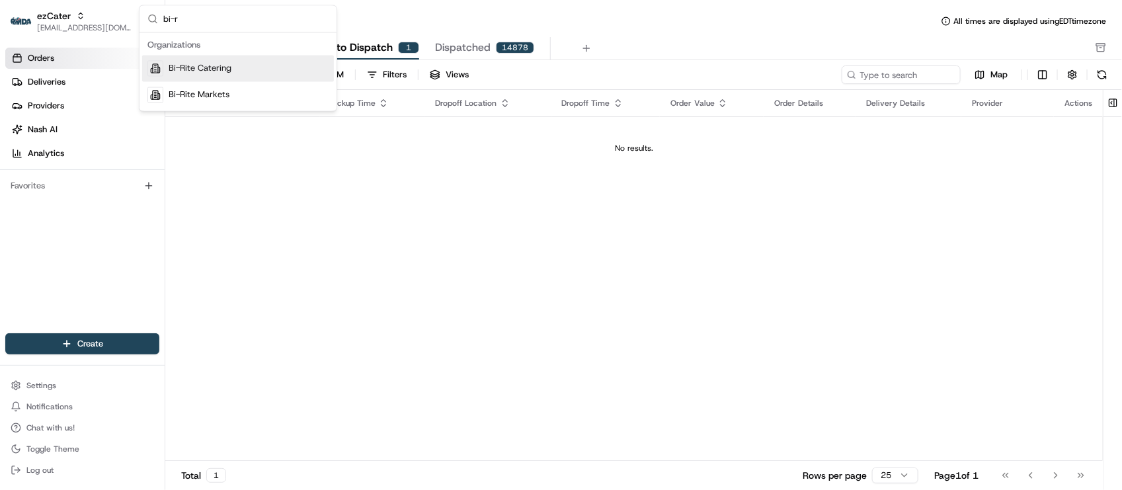
type input "bi-r"
drag, startPoint x: 192, startPoint y: 73, endPoint x: 214, endPoint y: 64, distance: 23.5
click at [192, 73] on span "Bi-Rite Catering" at bounding box center [200, 69] width 63 height 12
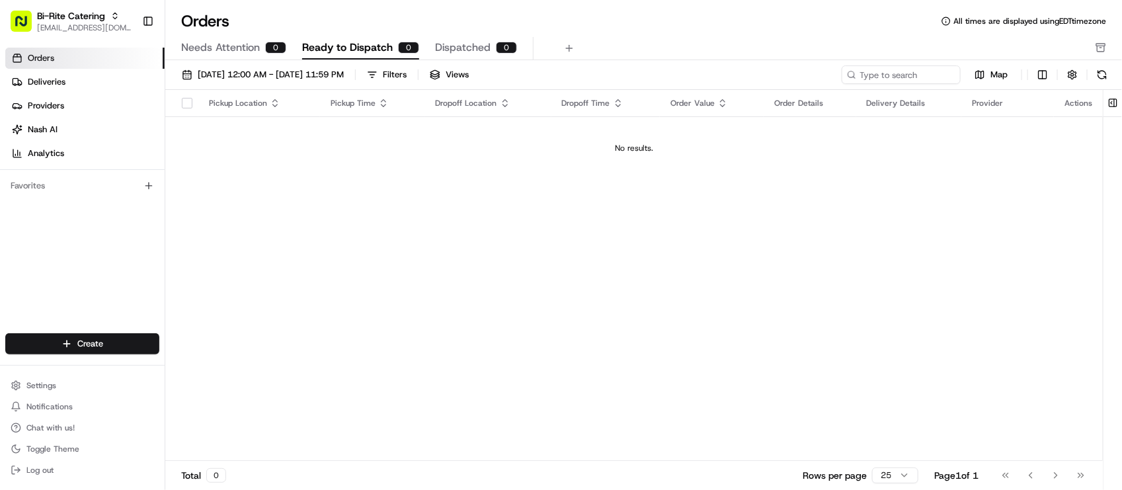
click at [653, 69] on div "08/01/2025 12:00 AM - 08/31/2025 11:59 PM Filters Views" at bounding box center [507, 74] width 663 height 19
click at [106, 71] on link "Deliveries" at bounding box center [84, 81] width 159 height 21
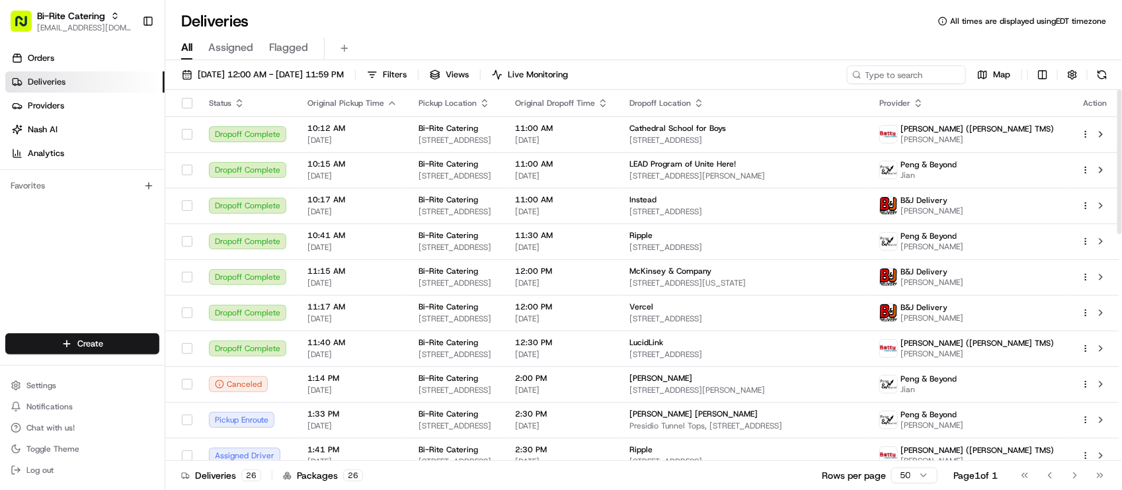
click at [52, 292] on div "Orders Deliveries Providers Nash AI Analytics Favorites" at bounding box center [82, 191] width 165 height 299
click at [477, 38] on div "All Assigned Flagged" at bounding box center [643, 48] width 957 height 23
click at [344, 75] on span "[DATE] 12:00 AM - [DATE] 11:59 PM" at bounding box center [271, 75] width 146 height 12
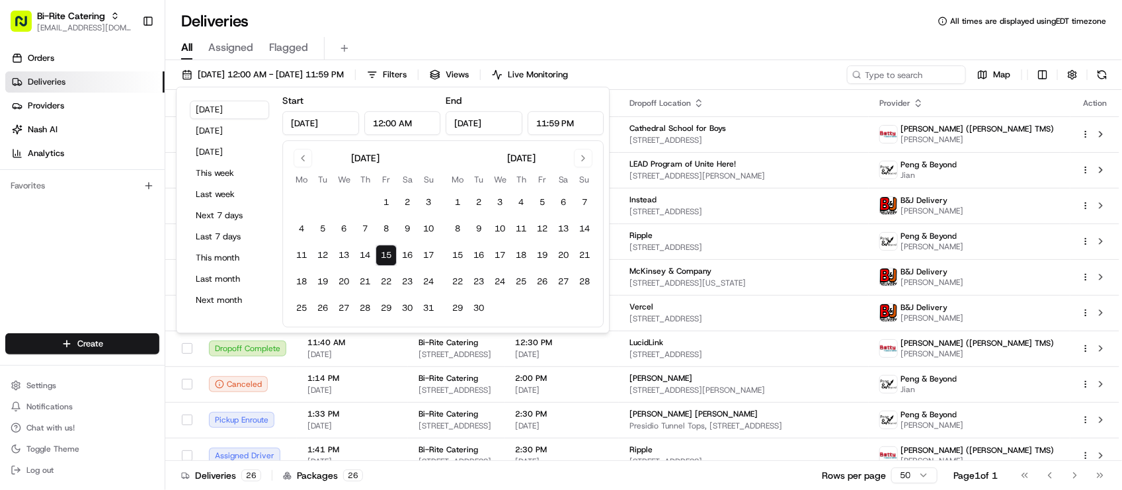
click at [443, 34] on div "All Assigned Flagged" at bounding box center [643, 46] width 957 height 28
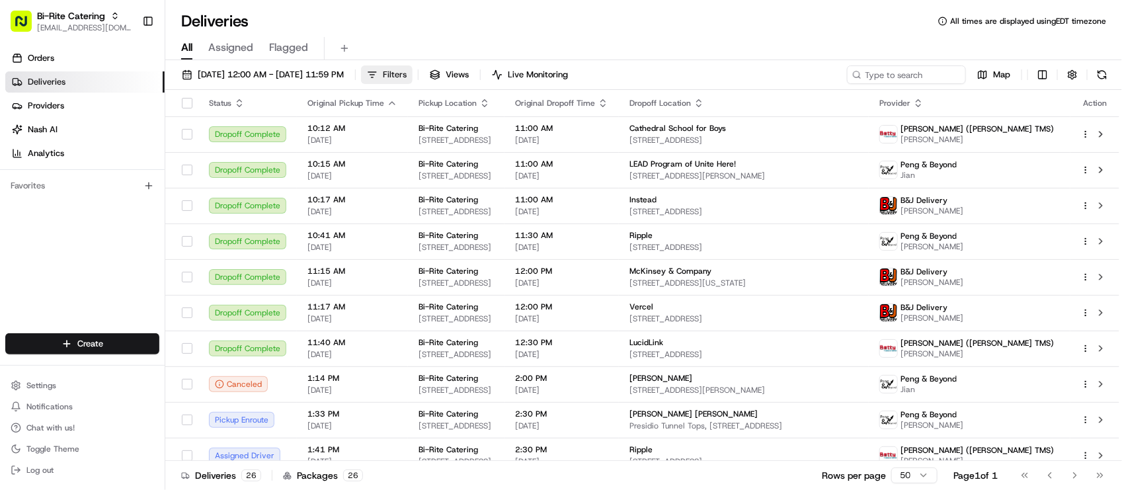
click at [407, 77] on span "Filters" at bounding box center [395, 75] width 24 height 12
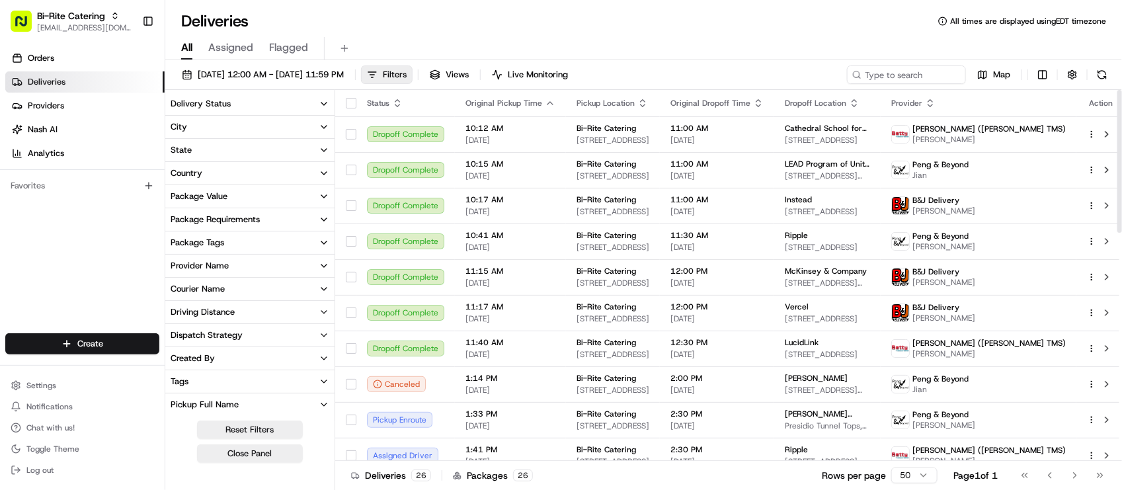
drag, startPoint x: 68, startPoint y: 265, endPoint x: 134, endPoint y: 240, distance: 69.9
click at [68, 265] on div "Orders Deliveries Providers Nash AI Analytics Favorites" at bounding box center [82, 191] width 165 height 299
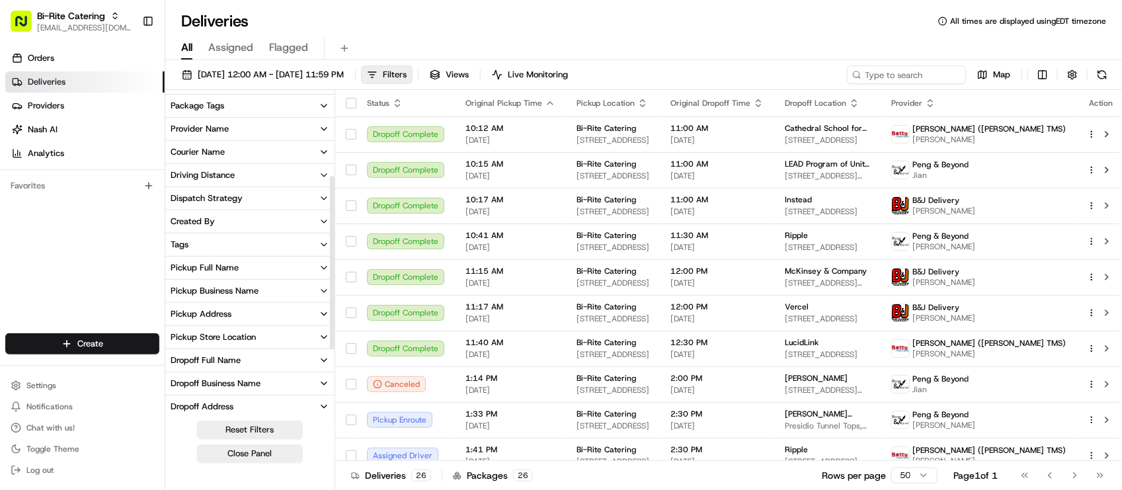
scroll to position [165, 0]
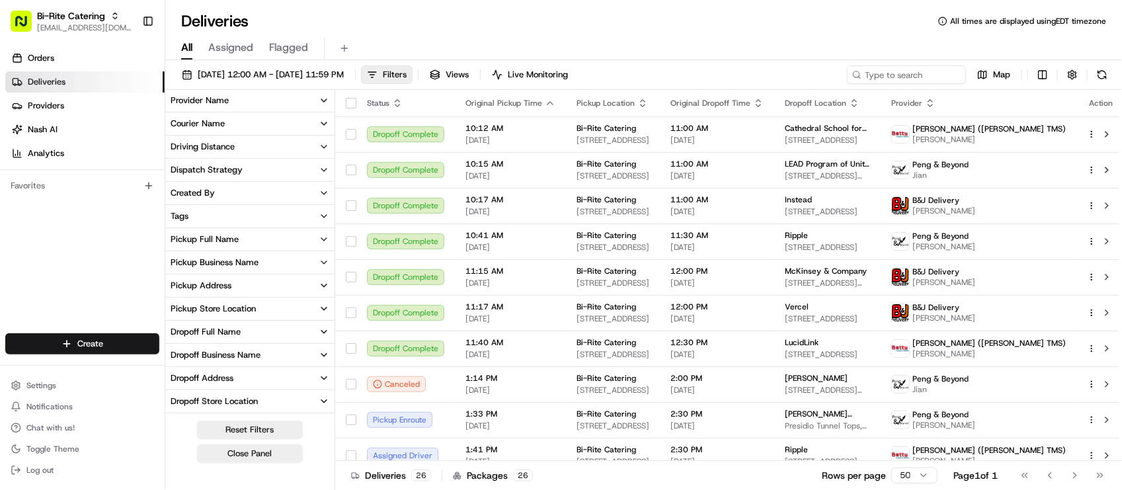
click at [260, 233] on button "Pickup Full Name" at bounding box center [249, 239] width 169 height 22
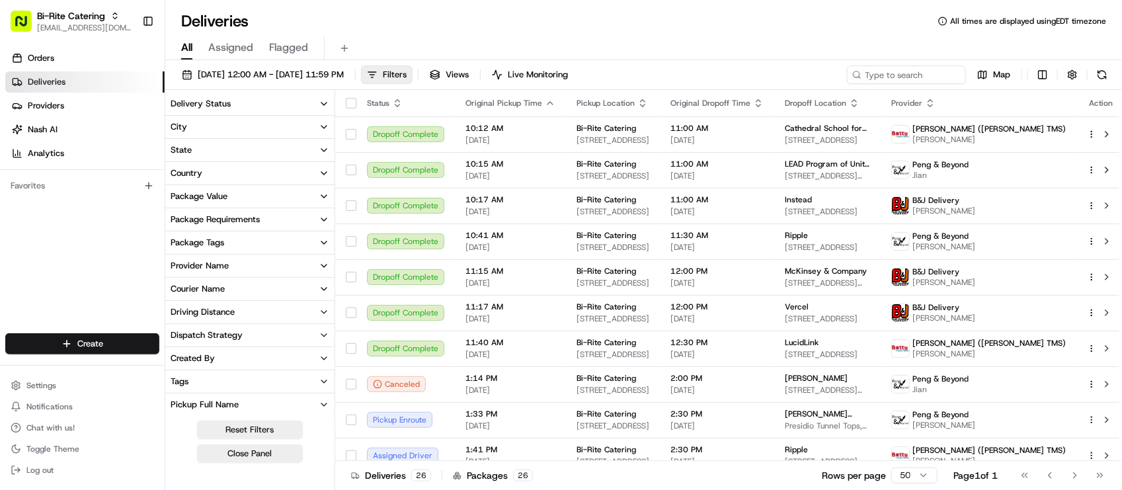
click at [253, 312] on button "Driving Distance" at bounding box center [249, 312] width 169 height 22
type input "7.47"
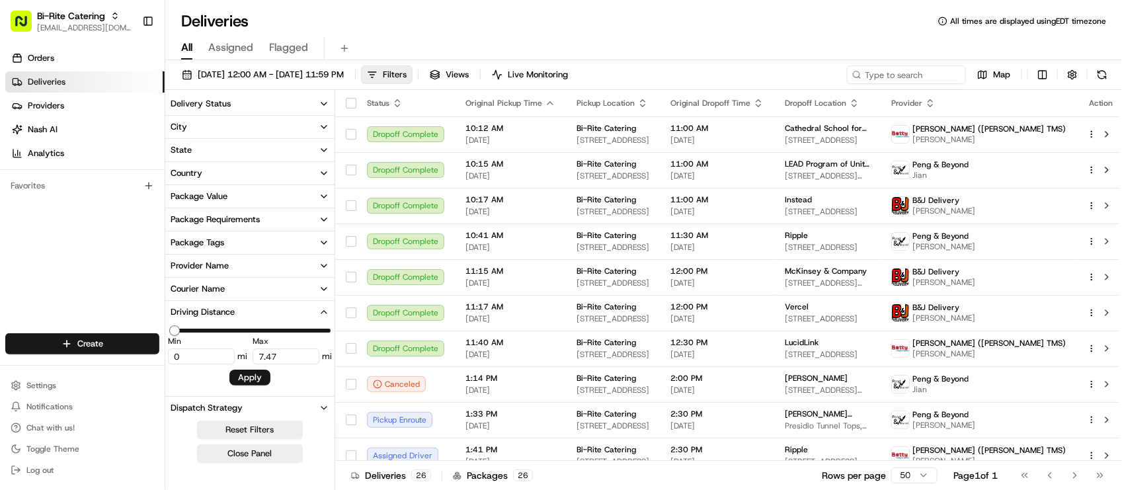
click at [253, 312] on button "Driving Distance" at bounding box center [249, 312] width 169 height 22
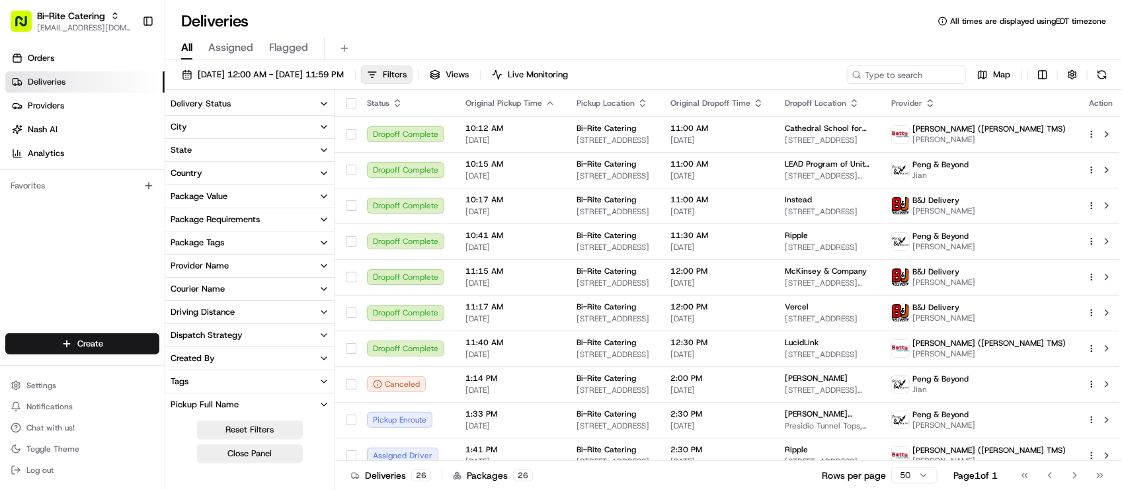
click at [255, 218] on div "Package Requirements" at bounding box center [215, 220] width 89 height 12
click at [255, 219] on div "Package Requirements" at bounding box center [215, 220] width 89 height 12
click at [253, 267] on button "Provider Name" at bounding box center [249, 266] width 169 height 22
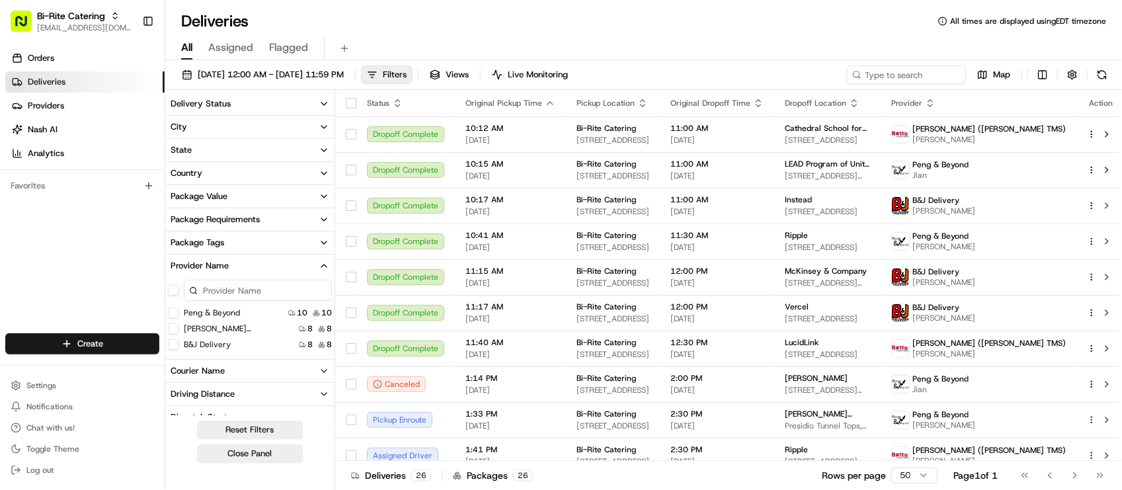
click at [171, 293] on button "button" at bounding box center [173, 290] width 11 height 11
click at [252, 292] on input at bounding box center [258, 291] width 148 height 21
type input "none"
click at [172, 314] on Beyond "Peng & Beyond" at bounding box center [173, 314] width 11 height 11
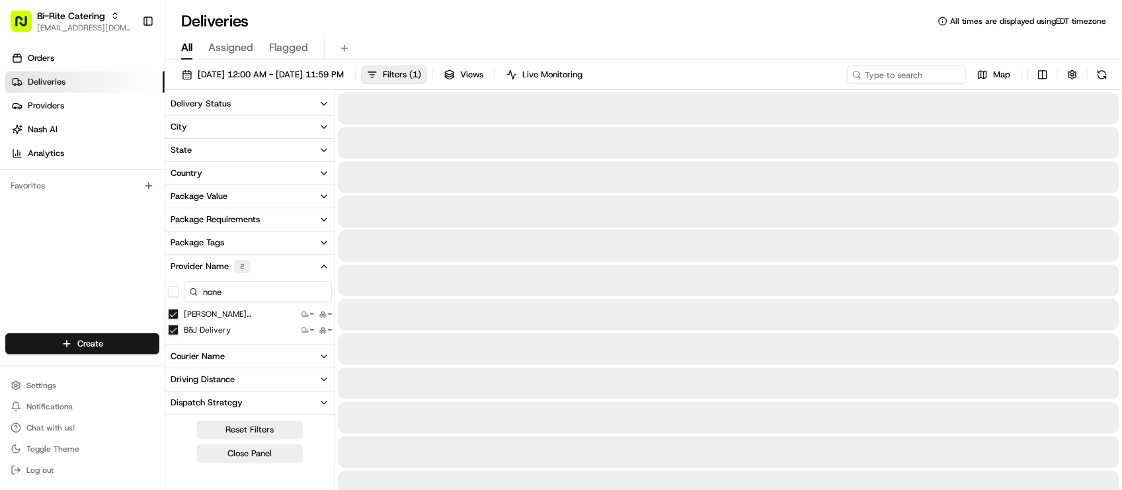
click at [173, 313] on TMS\) "Betty (Nash TMS)" at bounding box center [173, 314] width 11 height 11
click at [173, 315] on TMS\) "Betty (Nash TMS)" at bounding box center [173, 314] width 11 height 11
click at [174, 315] on div "none" at bounding box center [249, 298] width 169 height 42
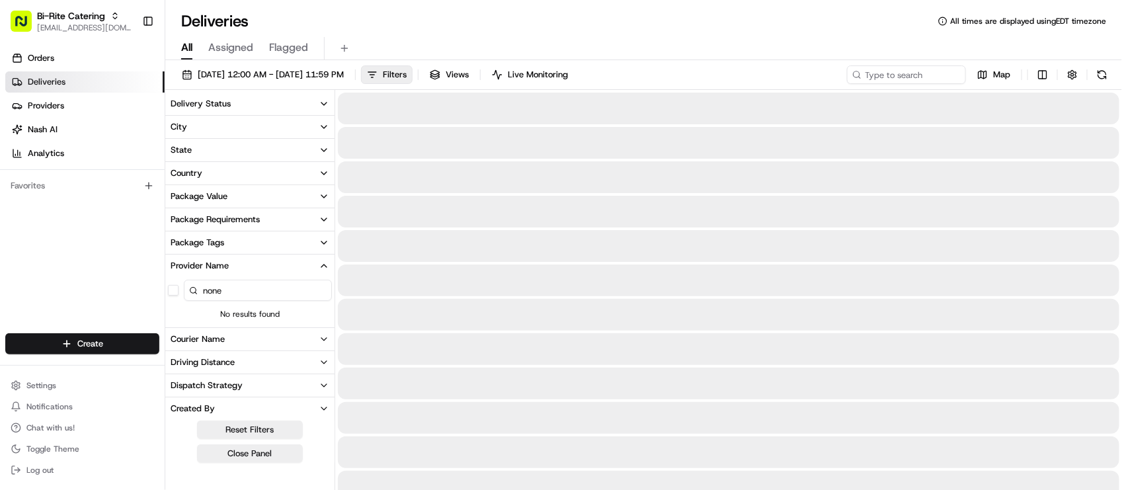
click at [227, 298] on input "none" at bounding box center [258, 290] width 148 height 21
click at [240, 289] on input "none" at bounding box center [258, 290] width 148 height 21
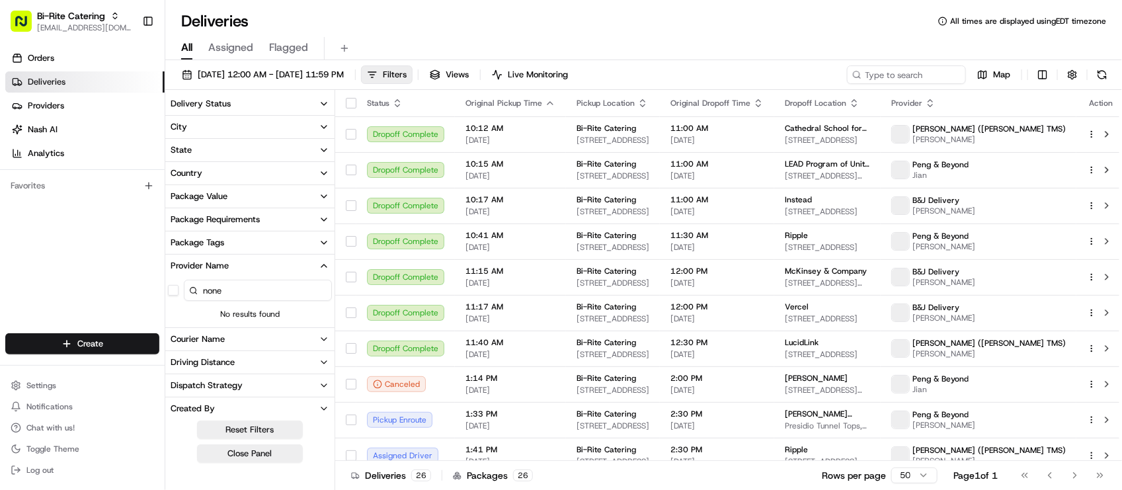
click at [240, 289] on input "none" at bounding box center [258, 290] width 148 height 21
click at [282, 76] on span "08/15/2025 12:00 AM - 08/15/2025 11:59 PM" at bounding box center [271, 75] width 146 height 12
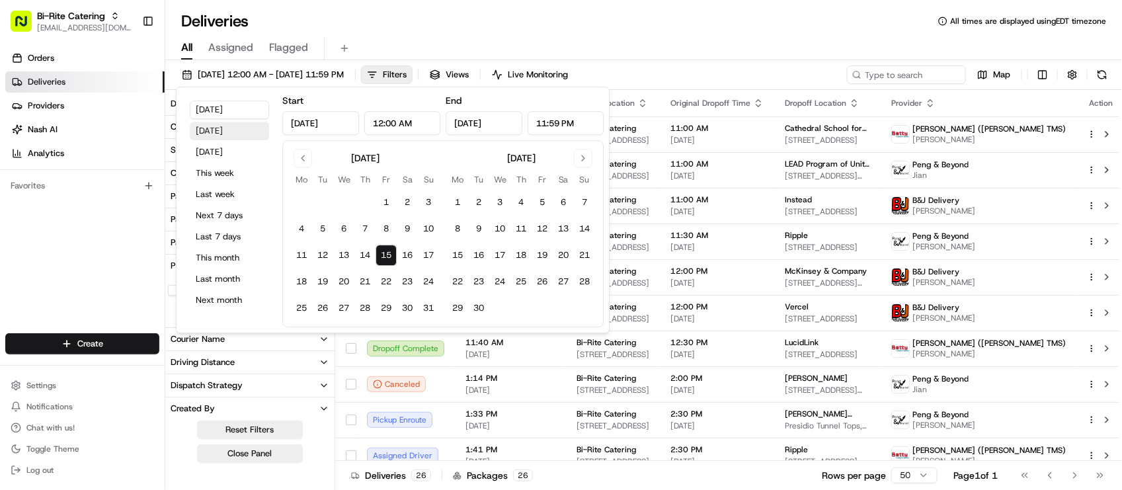
click at [243, 130] on button "[DATE]" at bounding box center [229, 131] width 79 height 19
type input "Aug 14, 2025"
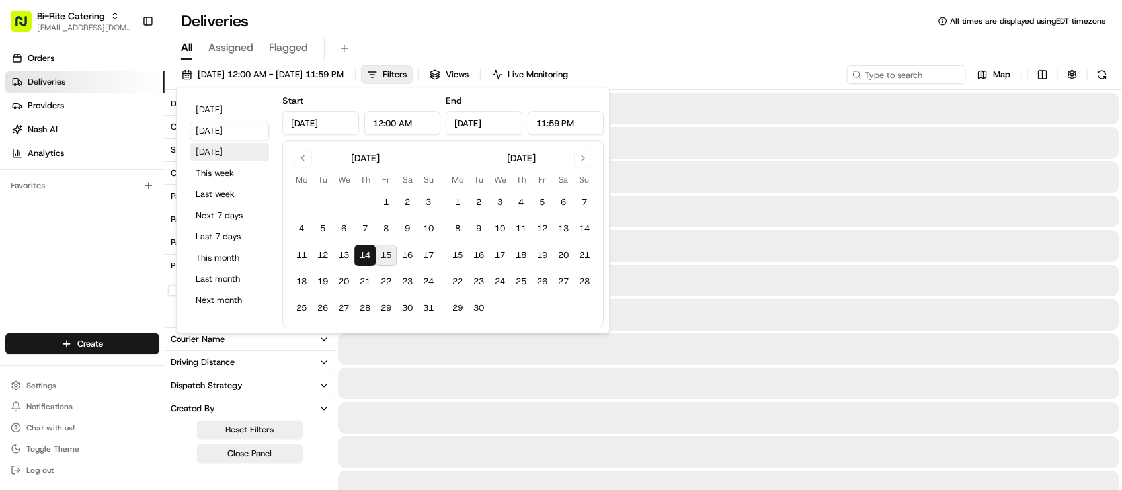
click at [235, 150] on button "[DATE]" at bounding box center [229, 152] width 79 height 19
click at [237, 151] on button "[DATE]" at bounding box center [229, 152] width 79 height 19
click at [233, 153] on button "[DATE]" at bounding box center [229, 152] width 79 height 19
type input "Aug 16, 2025"
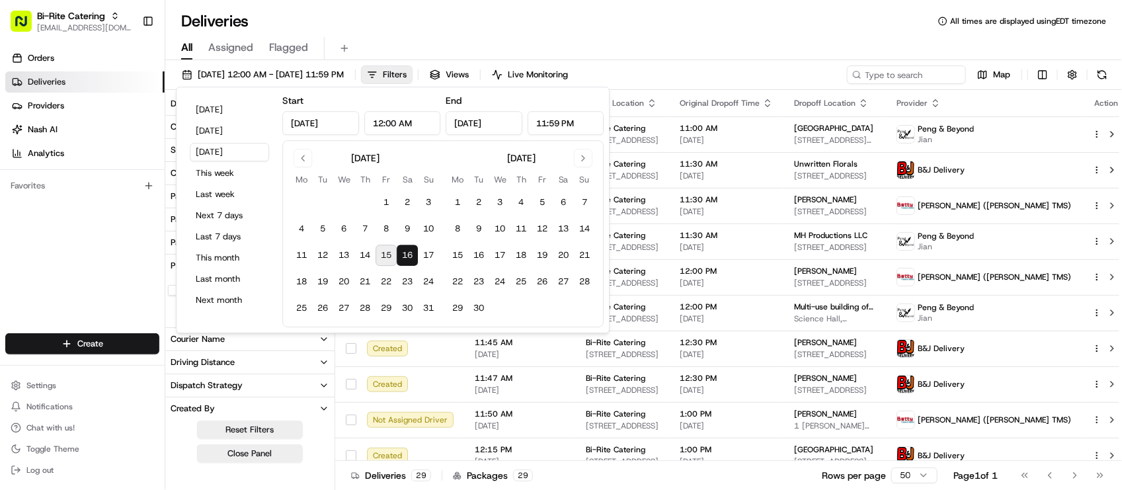
click at [762, 34] on div "All Assigned Flagged" at bounding box center [643, 46] width 957 height 28
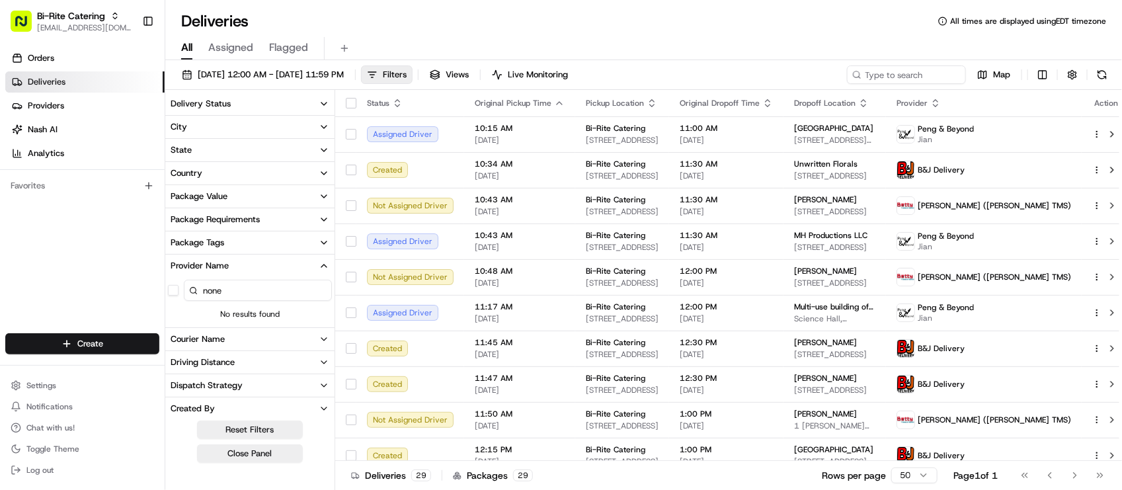
click at [217, 290] on input "none" at bounding box center [258, 290] width 148 height 21
click at [238, 292] on input "none" at bounding box center [258, 290] width 148 height 21
type input "n"
click at [579, 43] on div "All Assigned Flagged" at bounding box center [643, 48] width 957 height 23
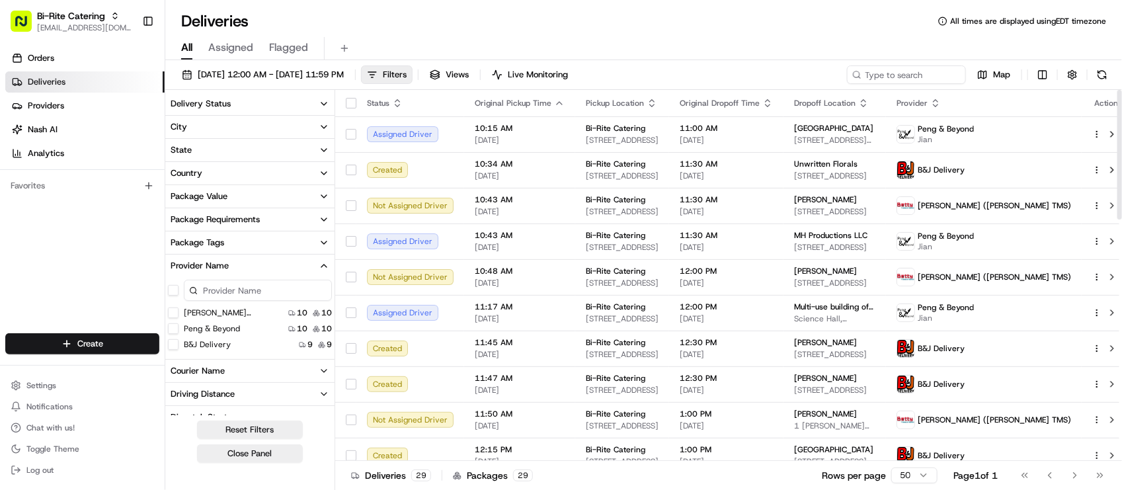
click at [292, 23] on div "Deliveries All times are displayed using EDT timezone" at bounding box center [643, 21] width 957 height 21
click at [407, 73] on span "Filters" at bounding box center [395, 75] width 24 height 12
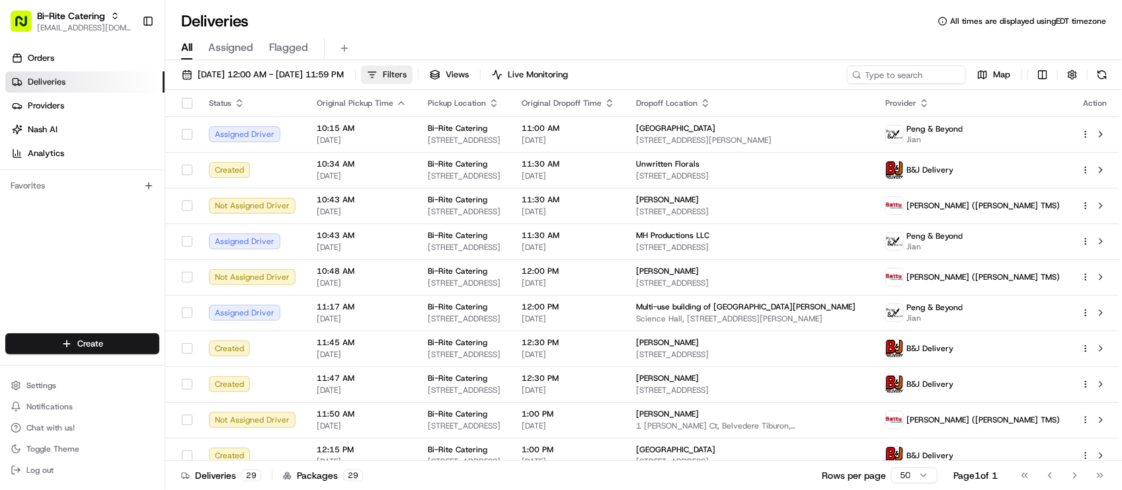
click at [407, 73] on span "Filters" at bounding box center [395, 75] width 24 height 12
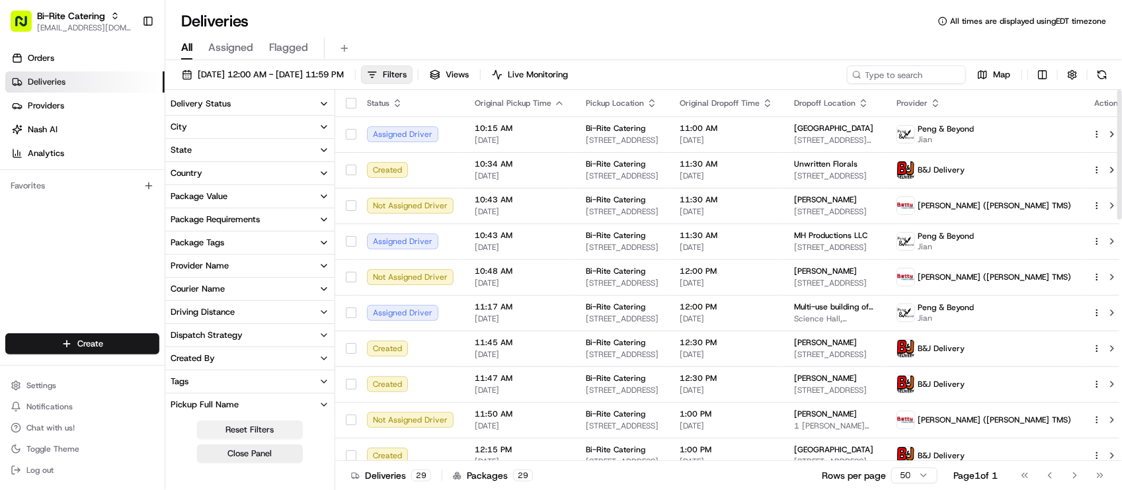
click at [263, 425] on button "Reset Filters" at bounding box center [250, 430] width 106 height 19
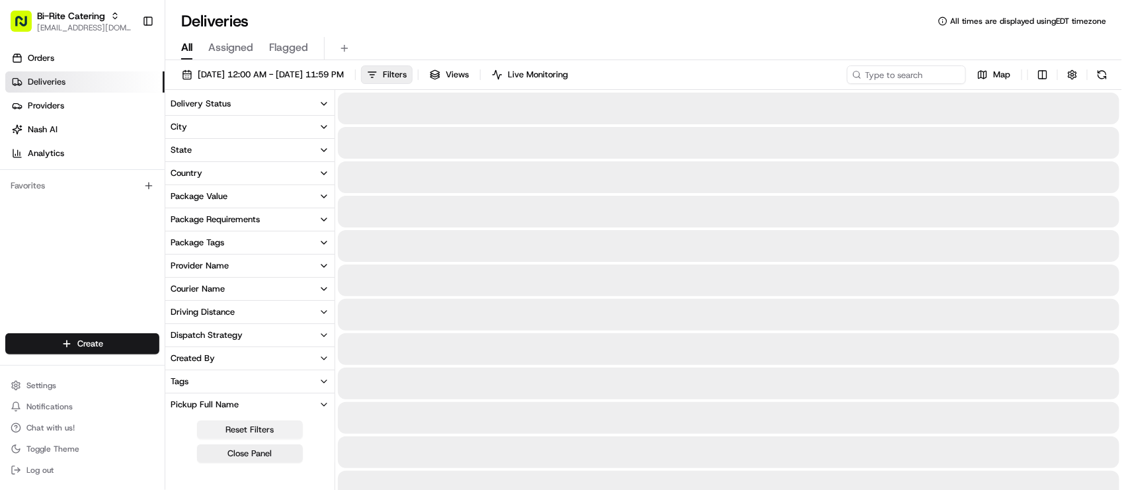
click at [261, 425] on button "Reset Filters" at bounding box center [250, 430] width 106 height 19
click at [259, 432] on button "Reset Filters" at bounding box center [250, 430] width 106 height 19
click at [655, 13] on div "Deliveries All times are displayed using EDT timezone" at bounding box center [643, 21] width 957 height 21
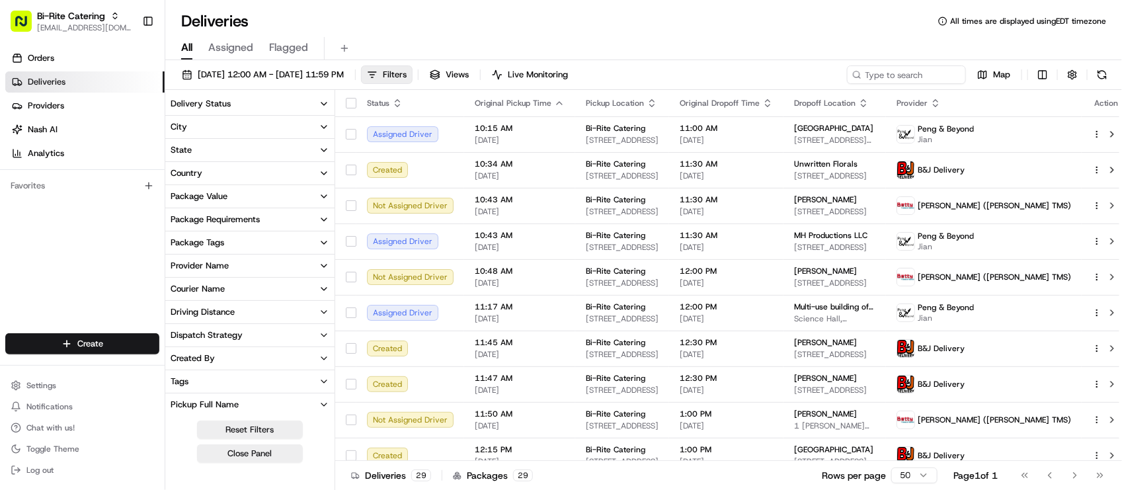
click at [64, 87] on span "Deliveries" at bounding box center [47, 82] width 38 height 12
click at [381, 30] on div "Deliveries All times are displayed using EDT timezone" at bounding box center [643, 21] width 957 height 21
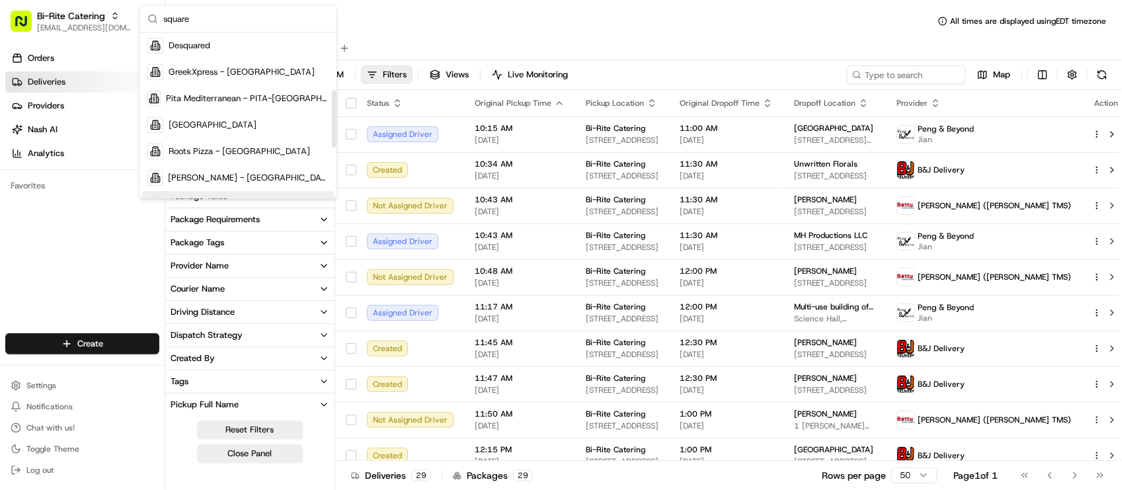
scroll to position [165, 0]
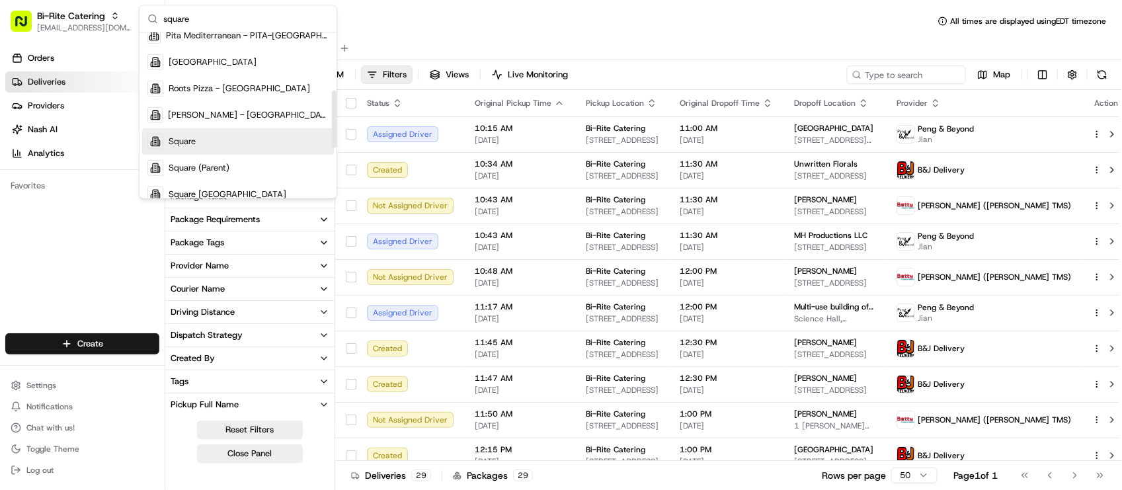
type input "square"
click at [222, 149] on div "Square" at bounding box center [238, 141] width 192 height 26
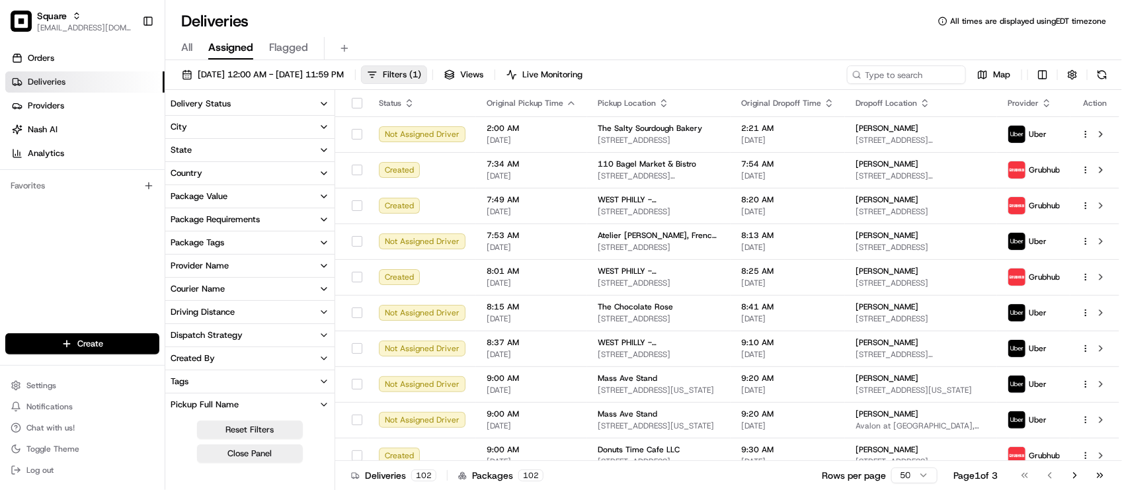
click at [397, 28] on div "Deliveries All times are displayed using EDT timezone" at bounding box center [643, 21] width 957 height 21
click at [392, 30] on div "Deliveries All times are displayed using EDT timezone" at bounding box center [643, 21] width 957 height 21
click at [288, 74] on span "08/16/2025 12:00 AM - 08/16/2025 11:59 PM" at bounding box center [271, 75] width 146 height 12
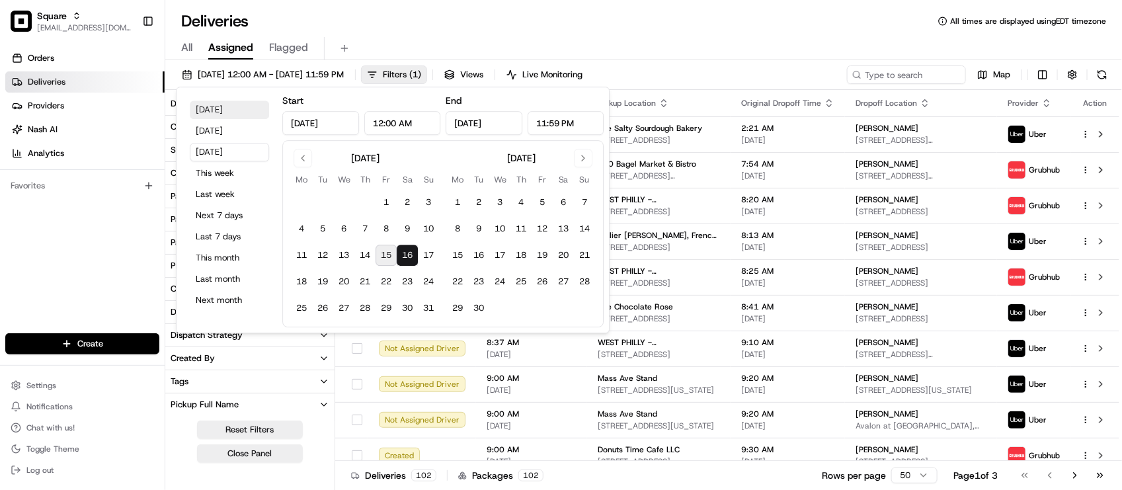
click at [239, 108] on button "Today" at bounding box center [229, 110] width 79 height 19
type input "Aug 15, 2025"
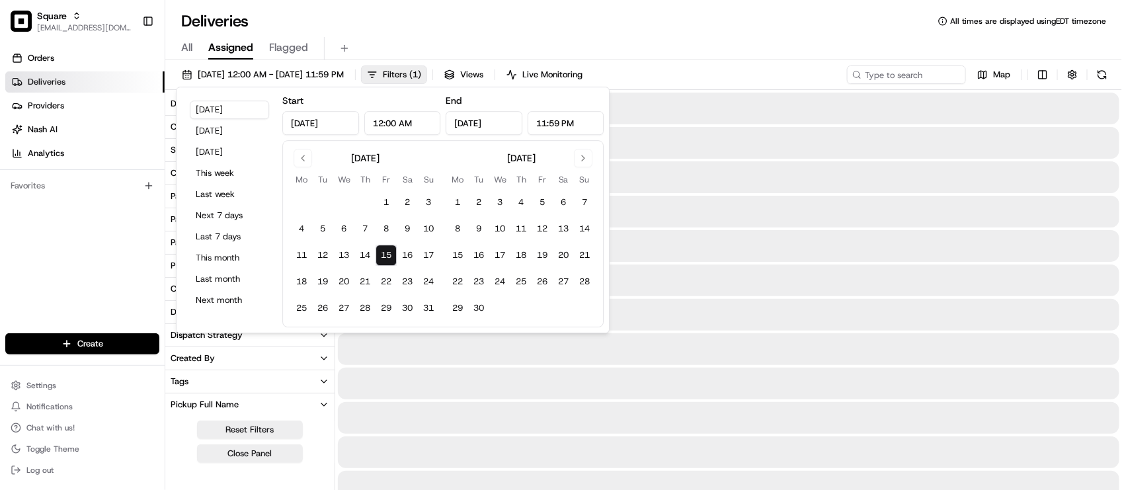
click at [725, 20] on div "Deliveries All times are displayed using EDT timezone" at bounding box center [643, 21] width 957 height 21
click at [282, 434] on button "Reset Filters" at bounding box center [250, 430] width 106 height 19
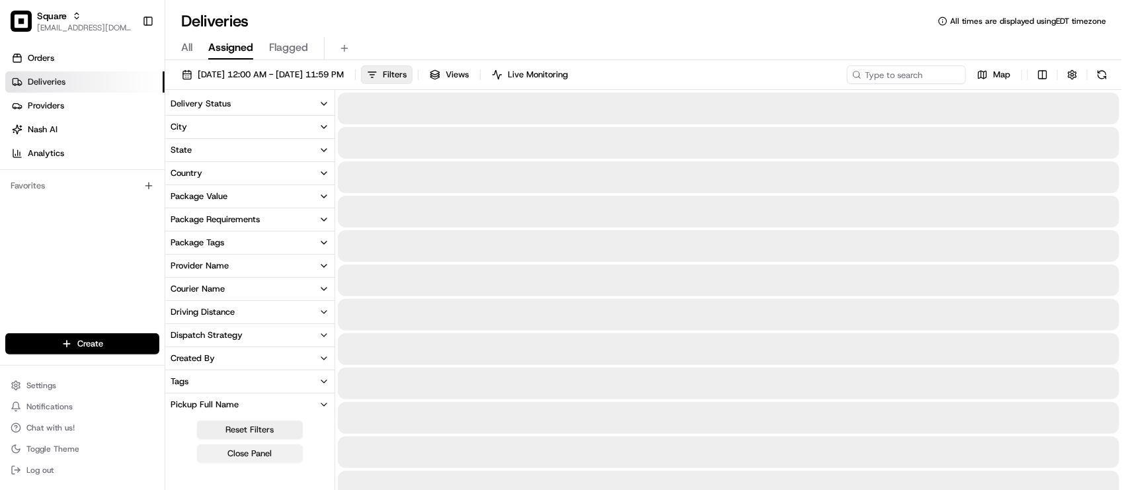
click at [266, 460] on button "Close Panel" at bounding box center [250, 453] width 106 height 19
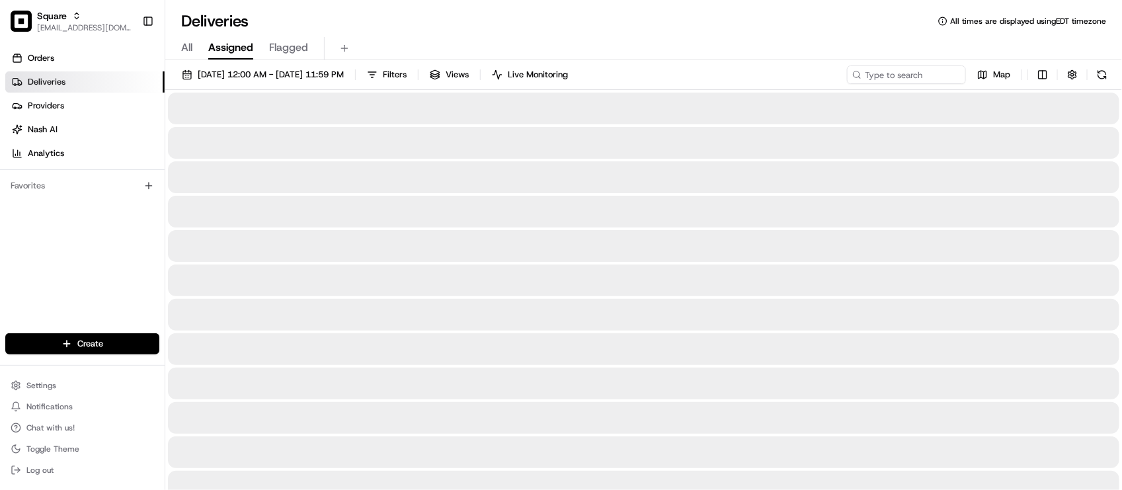
click at [570, 48] on div "All Assigned Flagged" at bounding box center [643, 48] width 957 height 23
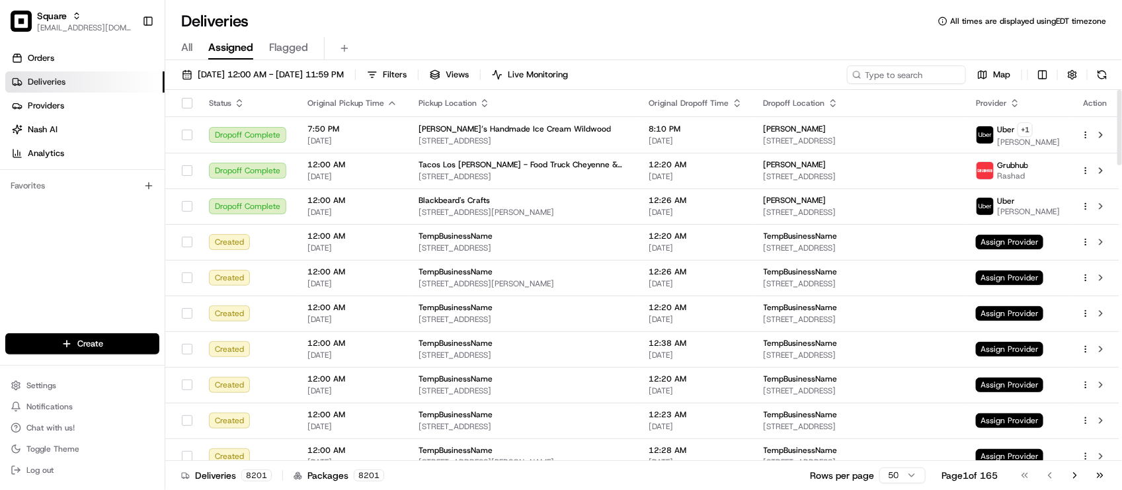
click at [78, 284] on div "Orders Deliveries Providers [PERSON_NAME] Analytics Favorites" at bounding box center [82, 191] width 165 height 299
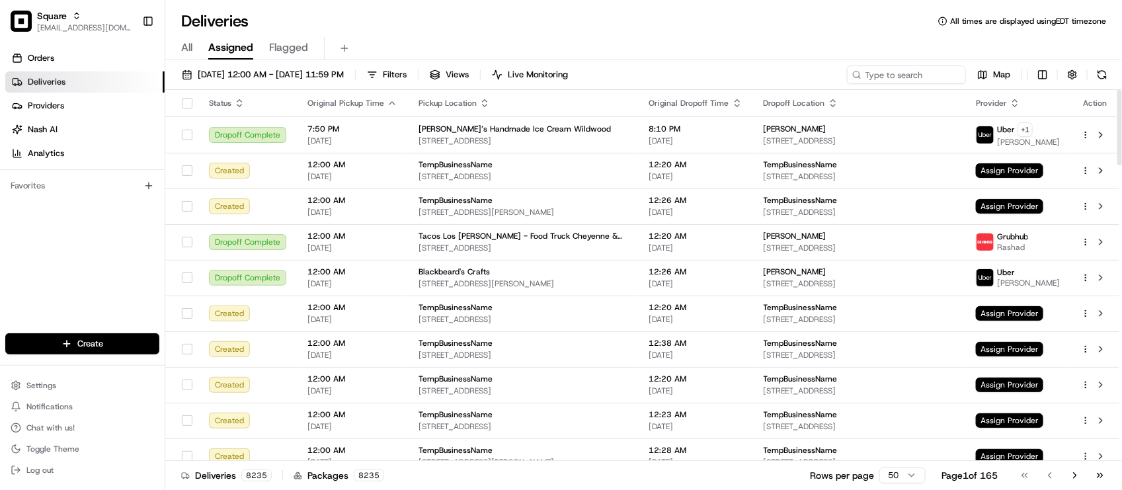
drag, startPoint x: 38, startPoint y: 253, endPoint x: 58, endPoint y: 249, distance: 20.8
click at [38, 253] on div "Orders Deliveries Providers [PERSON_NAME] Analytics Favorites" at bounding box center [82, 191] width 165 height 299
click at [384, 17] on div "Deliveries All times are displayed using EDT timezone" at bounding box center [643, 21] width 957 height 21
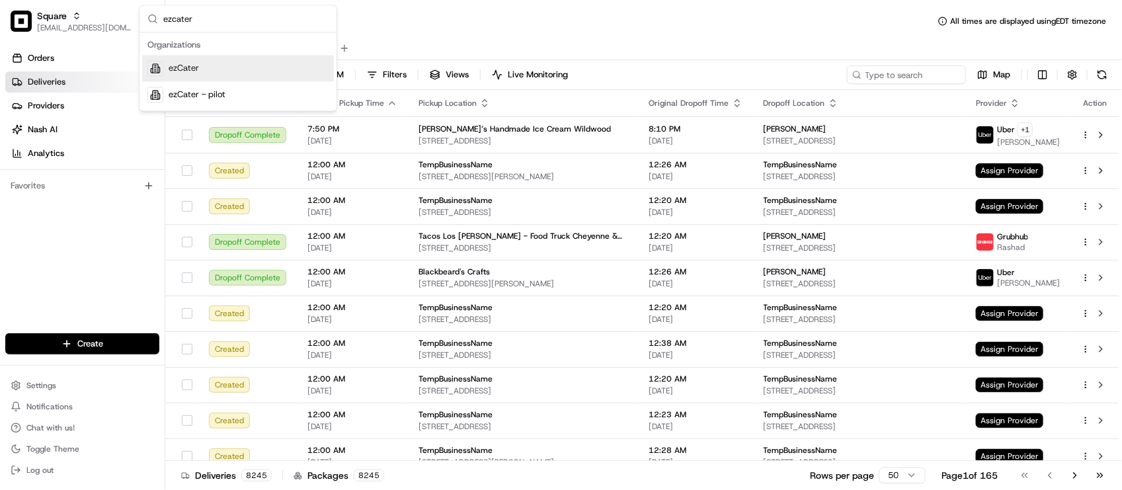
type input "ezcater"
click at [233, 61] on div "ezCater" at bounding box center [238, 69] width 192 height 26
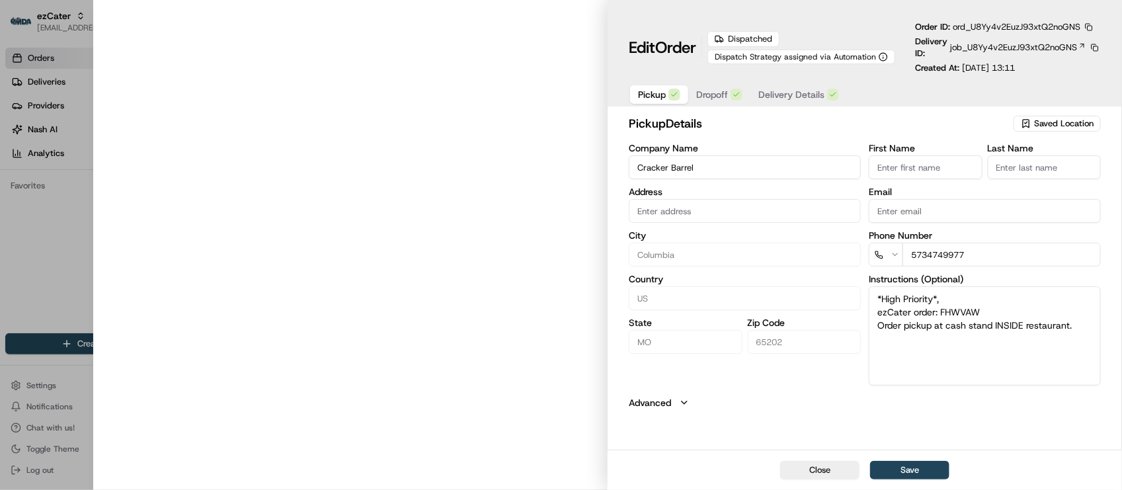
type input "[STREET_ADDRESS][PERSON_NAME]"
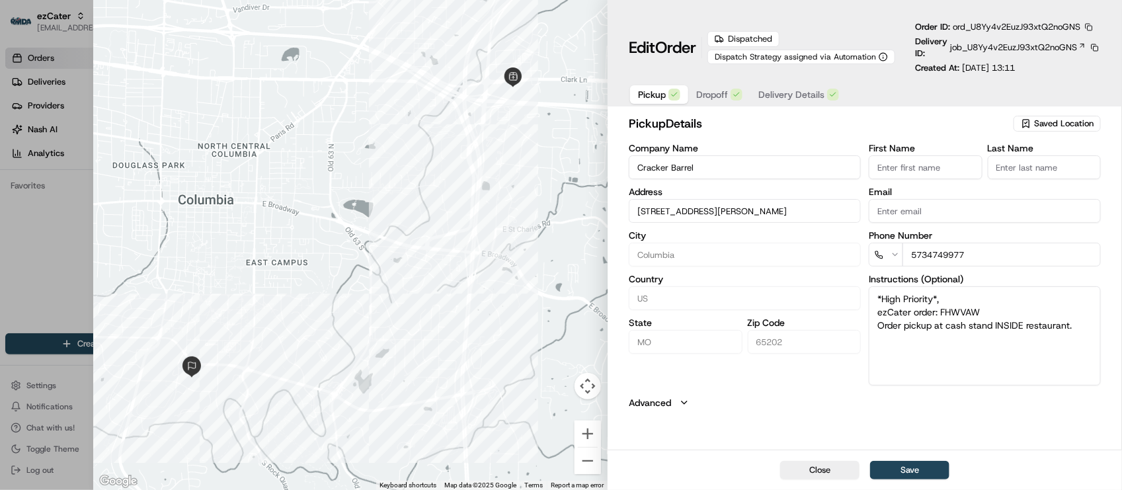
click at [1092, 24] on button "button" at bounding box center [1089, 27] width 12 height 12
drag, startPoint x: 1067, startPoint y: 66, endPoint x: 1069, endPoint y: 58, distance: 8.2
click at [1067, 67] on button "Copy URL" at bounding box center [1059, 66] width 120 height 16
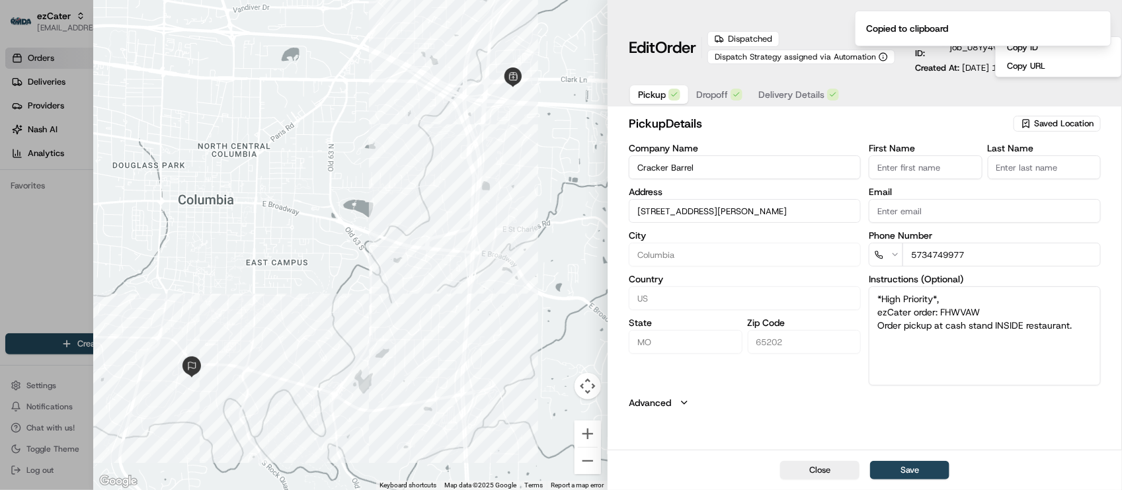
drag, startPoint x: 800, startPoint y: 417, endPoint x: 809, endPoint y: 415, distance: 8.8
click at [800, 417] on div "pickup Details Saved Location Company Name Cracker Barrel Address [STREET_ADDRE…" at bounding box center [865, 281] width 515 height 338
click at [38, 258] on div at bounding box center [561, 245] width 1122 height 490
type input "+1"
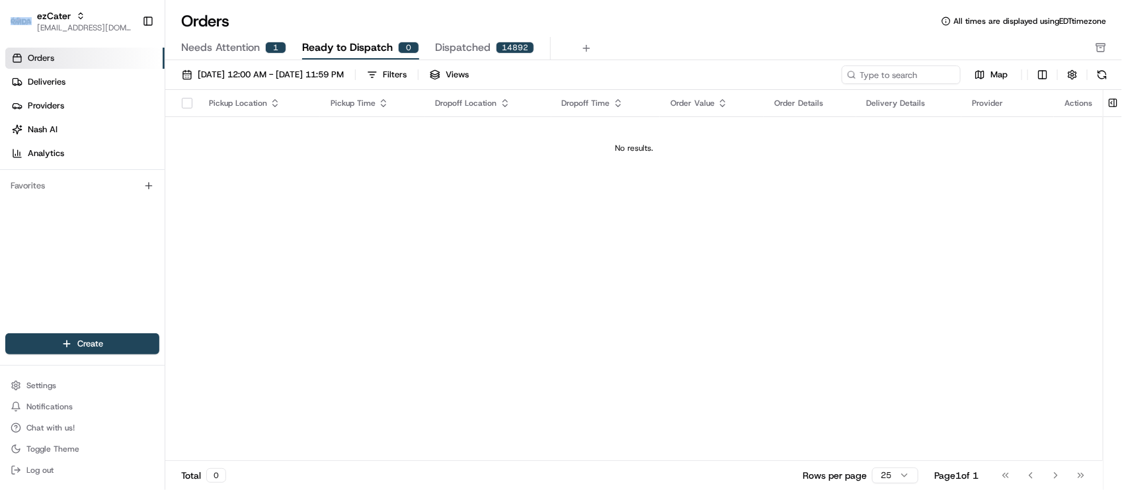
click at [38, 258] on html "ezCater [EMAIL_ADDRESS][DOMAIN_NAME] Toggle Sidebar Orders Deliveries Providers…" at bounding box center [561, 245] width 1122 height 490
click at [242, 50] on span "Needs Attention" at bounding box center [220, 48] width 79 height 16
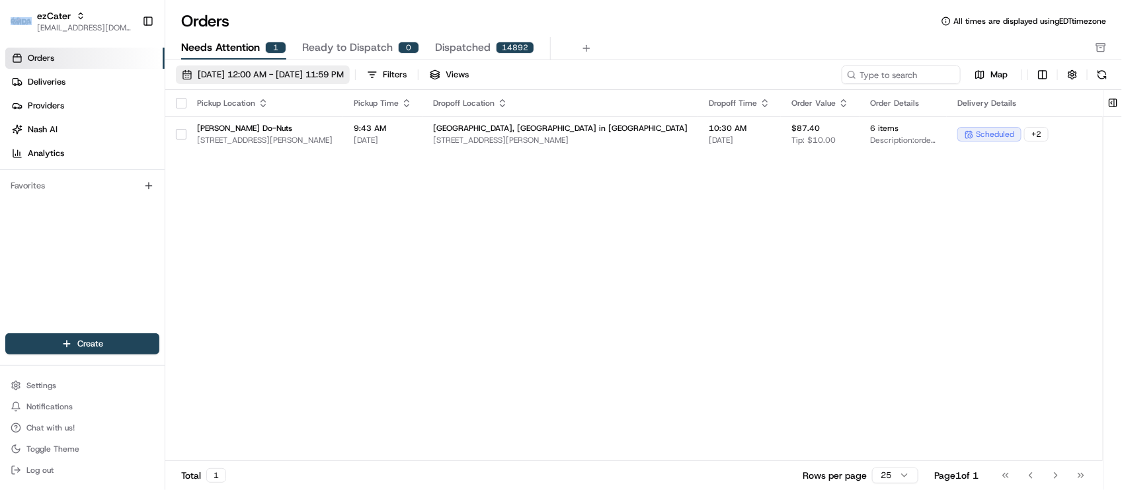
click at [249, 79] on span "[DATE] 12:00 AM - [DATE] 11:59 PM" at bounding box center [271, 75] width 146 height 12
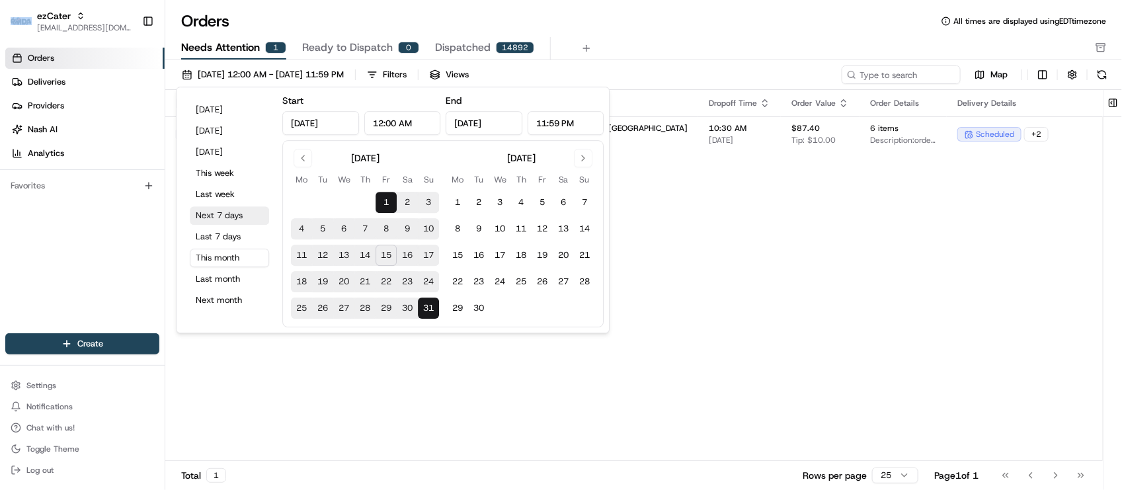
click at [233, 225] on button "Next 7 days" at bounding box center [229, 215] width 79 height 19
type input "[DATE]"
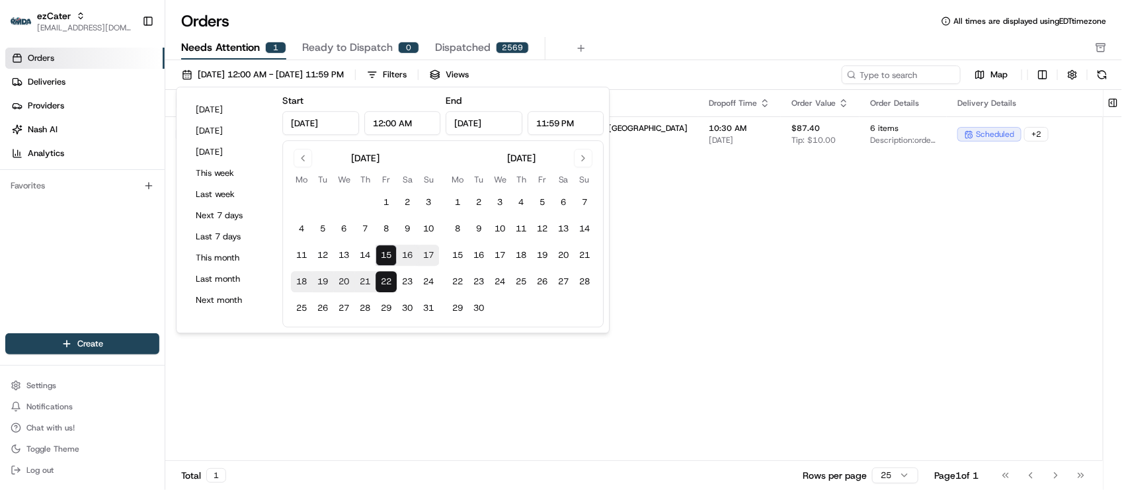
click at [739, 24] on div "Orders All times are displayed using EDT timezone" at bounding box center [643, 21] width 957 height 21
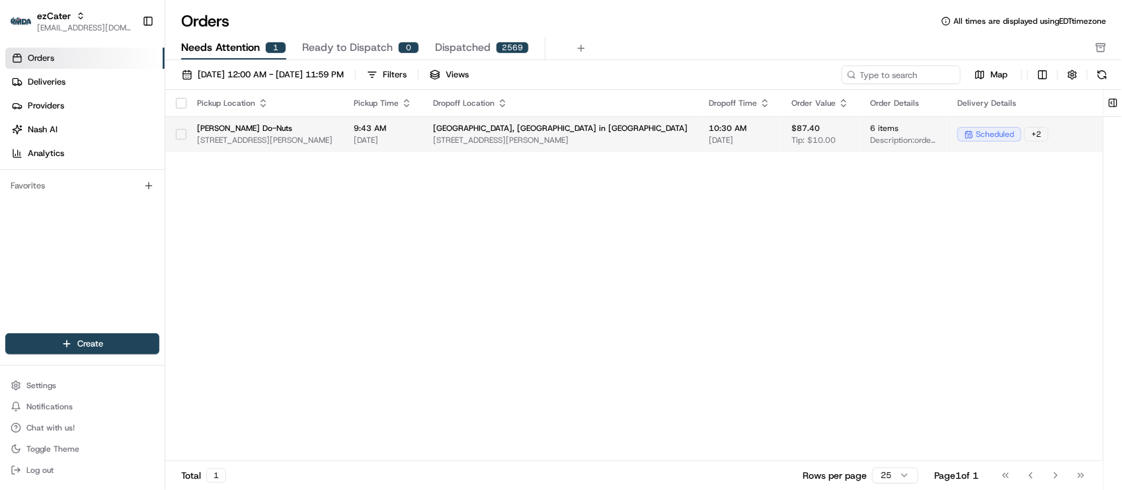
click at [412, 144] on span "[DATE]" at bounding box center [383, 140] width 58 height 11
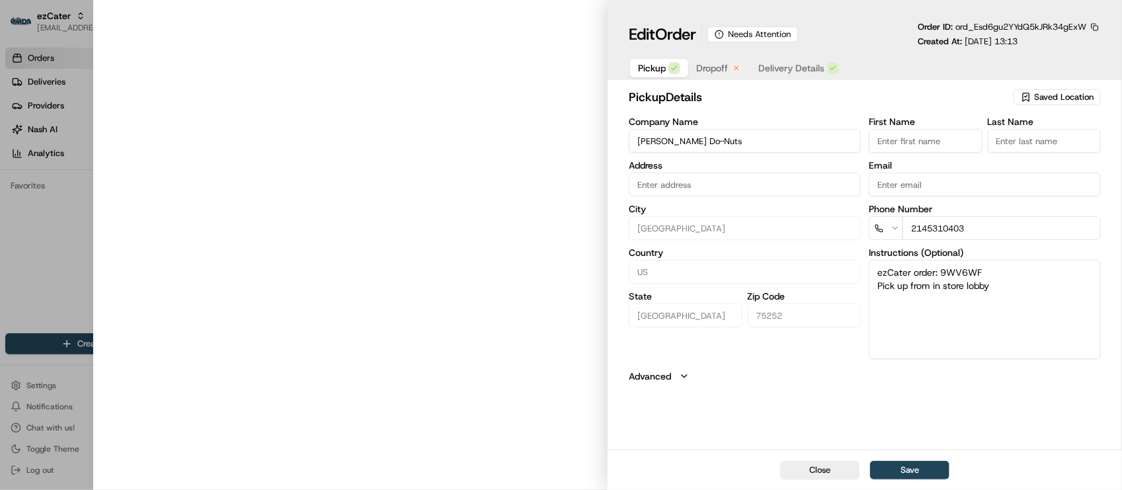
type input "[STREET_ADDRESS][PERSON_NAME]"
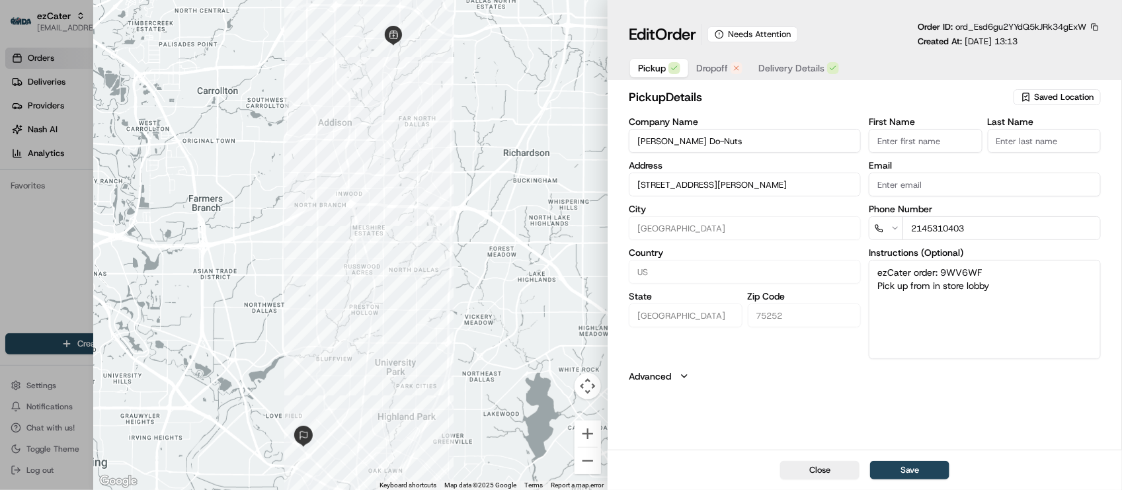
click at [694, 69] on button "Dropoff" at bounding box center [719, 68] width 62 height 19
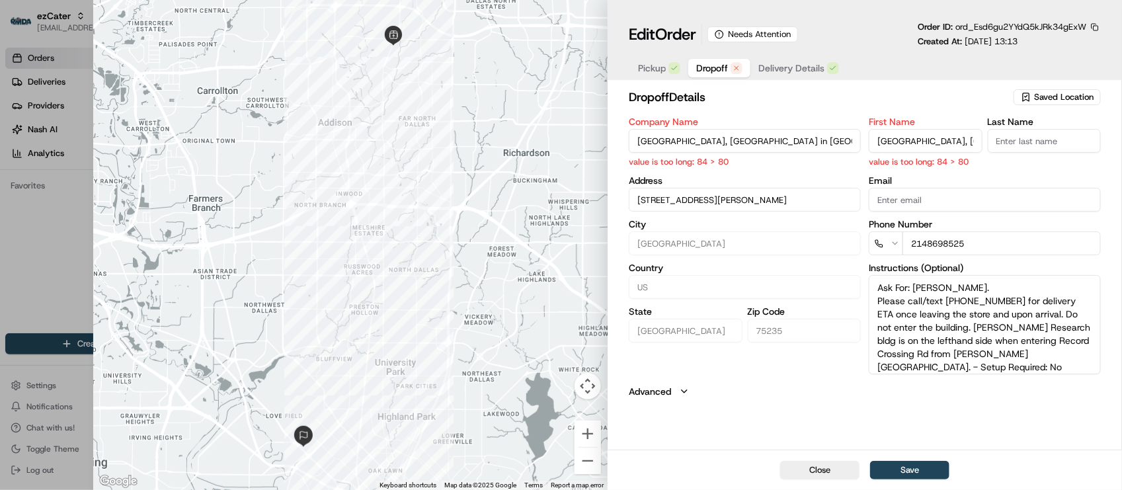
click at [769, 149] on input "[GEOGRAPHIC_DATA], [GEOGRAPHIC_DATA] in [GEOGRAPHIC_DATA]" at bounding box center [745, 141] width 232 height 24
drag, startPoint x: 772, startPoint y: 149, endPoint x: 857, endPoint y: 153, distance: 84.7
click at [857, 153] on input "[GEOGRAPHIC_DATA], [GEOGRAPHIC_DATA] in [GEOGRAPHIC_DATA]" at bounding box center [745, 141] width 232 height 24
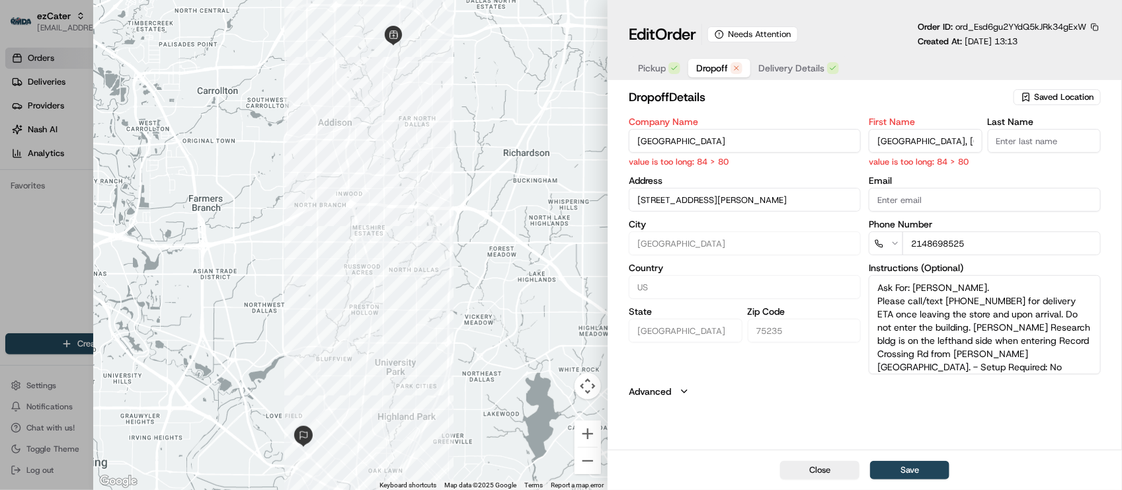
type input "[GEOGRAPHIC_DATA]"
click at [911, 143] on input "[GEOGRAPHIC_DATA], [GEOGRAPHIC_DATA] in [GEOGRAPHIC_DATA]" at bounding box center [925, 141] width 113 height 24
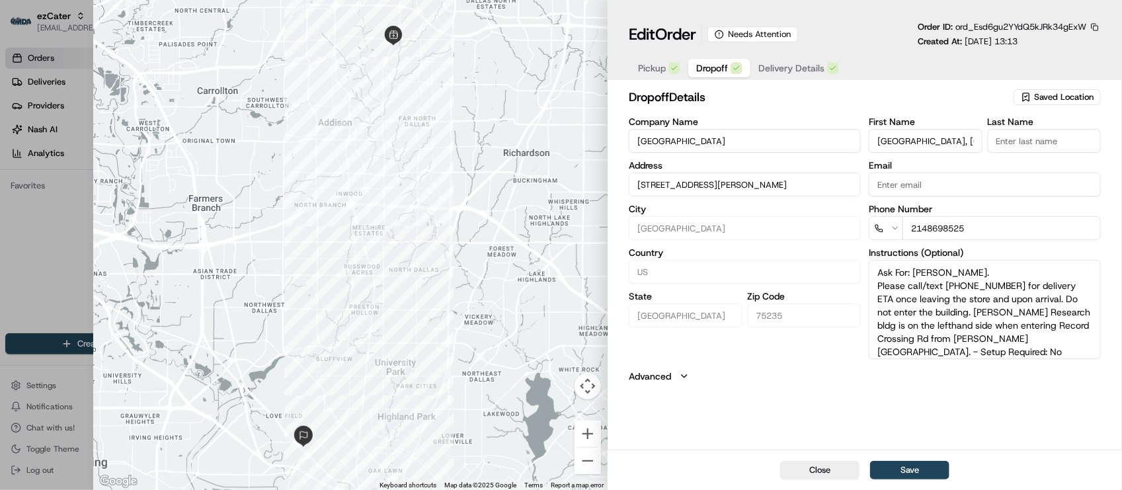
click at [937, 143] on input "[GEOGRAPHIC_DATA], [GEOGRAPHIC_DATA] in [GEOGRAPHIC_DATA]" at bounding box center [925, 141] width 113 height 24
click at [938, 143] on input "[GEOGRAPHIC_DATA], [GEOGRAPHIC_DATA] in [GEOGRAPHIC_DATA]" at bounding box center [925, 141] width 113 height 24
drag, startPoint x: 929, startPoint y: 140, endPoint x: 974, endPoint y: 155, distance: 47.7
click at [974, 155] on div "First Name UT [GEOGRAPHIC_DATA], Graduate School in [PERSON_NAME][GEOGRAPHIC_DA…" at bounding box center [985, 238] width 232 height 242
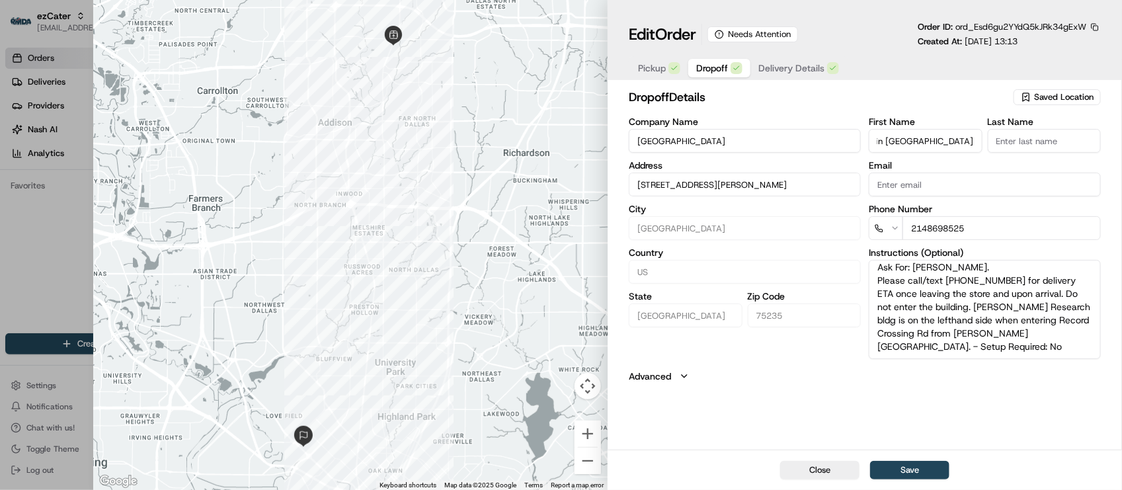
scroll to position [0, 0]
click at [1012, 345] on textarea "Ask For: [PERSON_NAME]. Please call/text [PHONE_NUMBER] for delivery ETA once l…" at bounding box center [985, 309] width 232 height 99
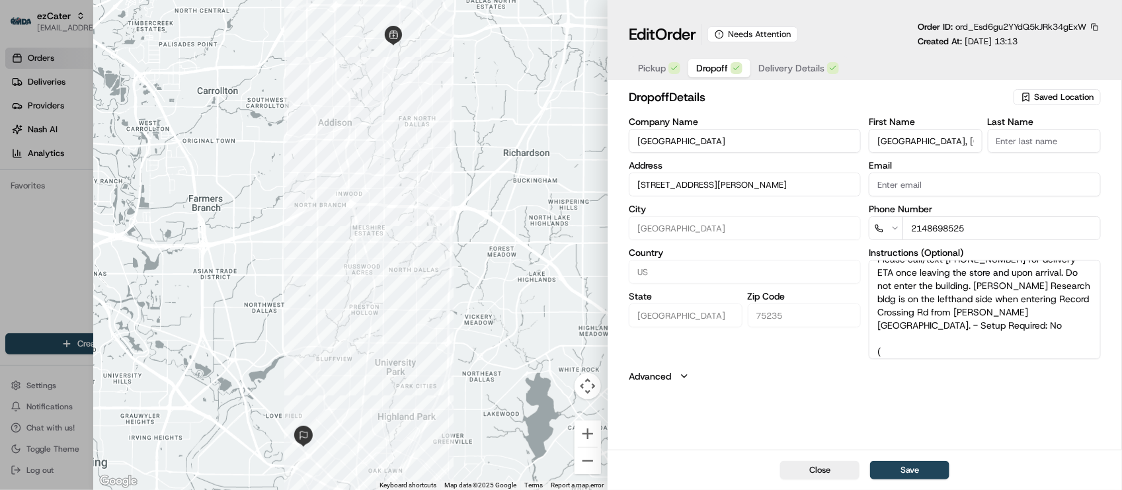
paste textarea ", [GEOGRAPHIC_DATA] in [GEOGRAPHIC_DATA]"
click at [885, 346] on textarea "Ask For: [PERSON_NAME]. Please call/text [PHONE_NUMBER] for delivery ETA once l…" at bounding box center [985, 309] width 232 height 99
click at [885, 337] on textarea "Ask For: [PERSON_NAME]. Please call/text [PHONE_NUMBER] for delivery ETA once l…" at bounding box center [985, 309] width 232 height 99
click at [923, 339] on textarea "Ask For: [PERSON_NAME]. Please call/text [PHONE_NUMBER] for delivery ETA once l…" at bounding box center [985, 309] width 232 height 99
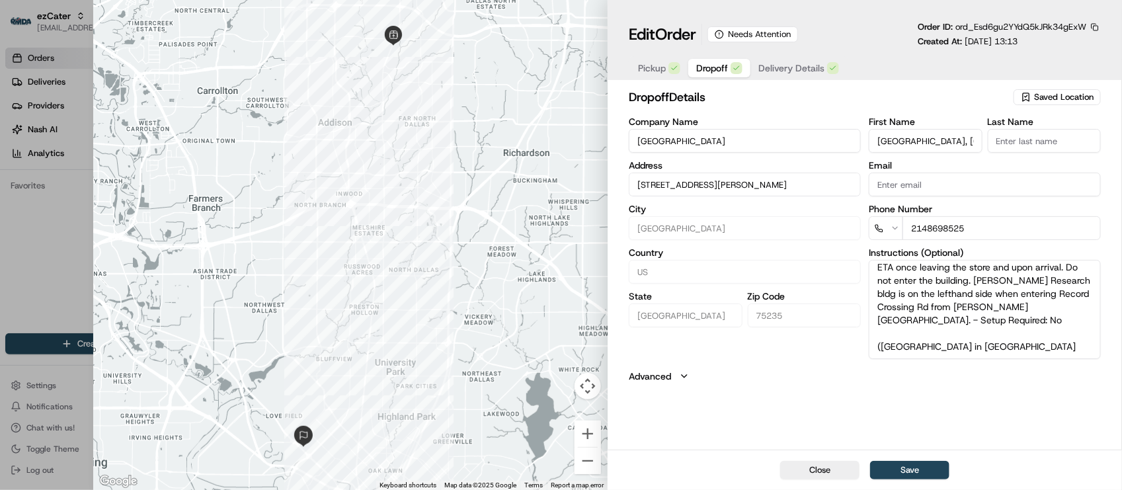
click at [927, 346] on textarea "Ask For: [PERSON_NAME]. Please call/text [PHONE_NUMBER] for delivery ETA once l…" at bounding box center [985, 309] width 232 height 99
click at [916, 463] on button "Save" at bounding box center [909, 470] width 79 height 19
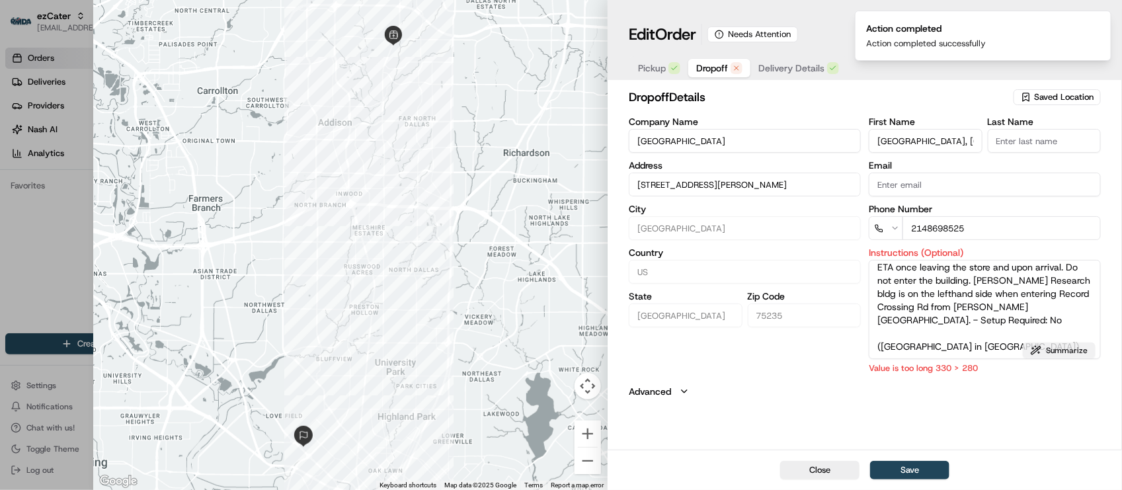
click at [1065, 355] on button "Summarize" at bounding box center [1059, 351] width 73 height 16
type textarea "[PERSON_NAME]. Call/text [PHONE_NUMBER] for ETA leaving store & on arrival. Do …"
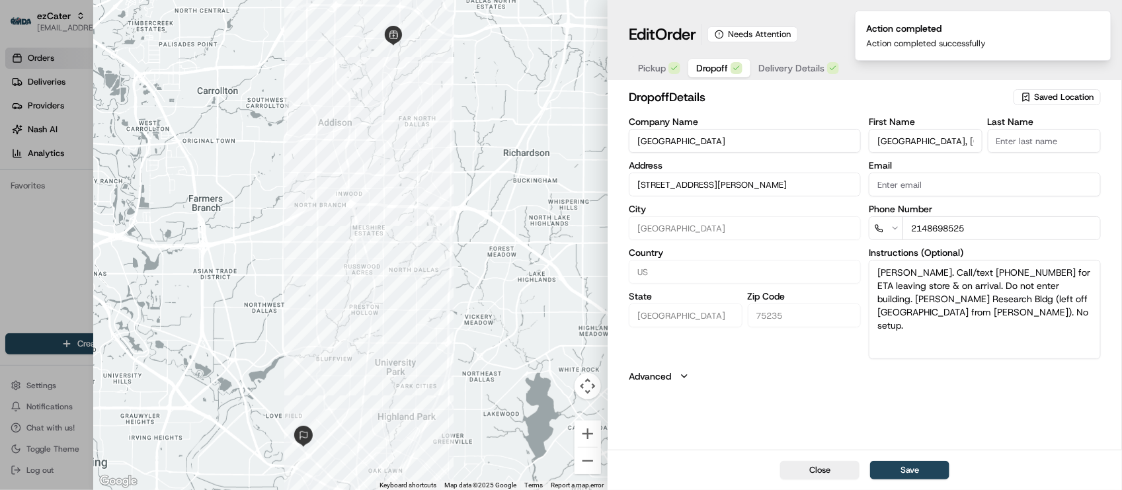
scroll to position [0, 0]
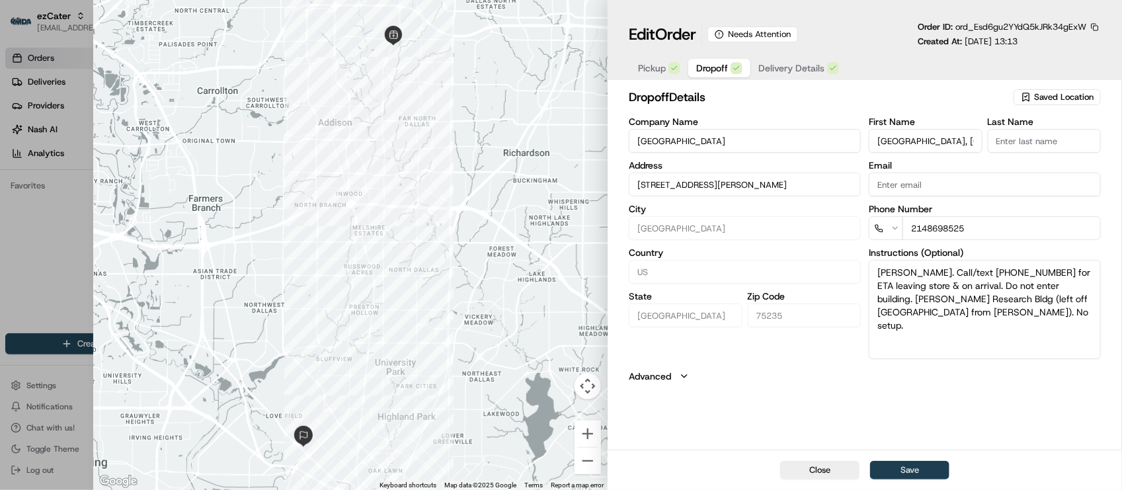
click at [923, 463] on button "Save" at bounding box center [909, 470] width 79 height 19
type input "+1"
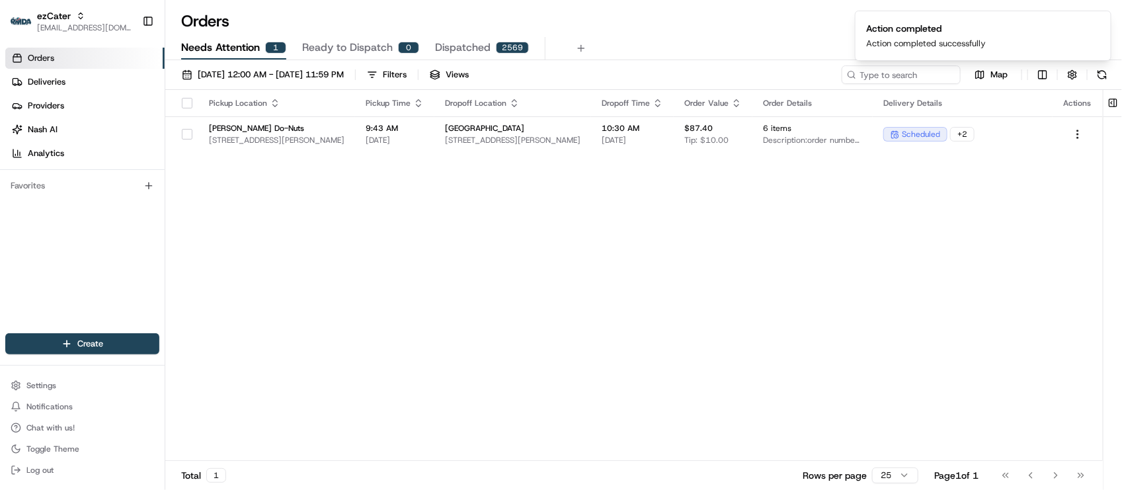
drag, startPoint x: 497, startPoint y: 272, endPoint x: 465, endPoint y: 157, distance: 118.9
click at [497, 272] on div "Pickup Location Pickup Time Dropoff Location Dropoff Time Order Value Order Det…" at bounding box center [634, 275] width 938 height 371
click at [362, 44] on span "Ready to Dispatch" at bounding box center [347, 48] width 91 height 16
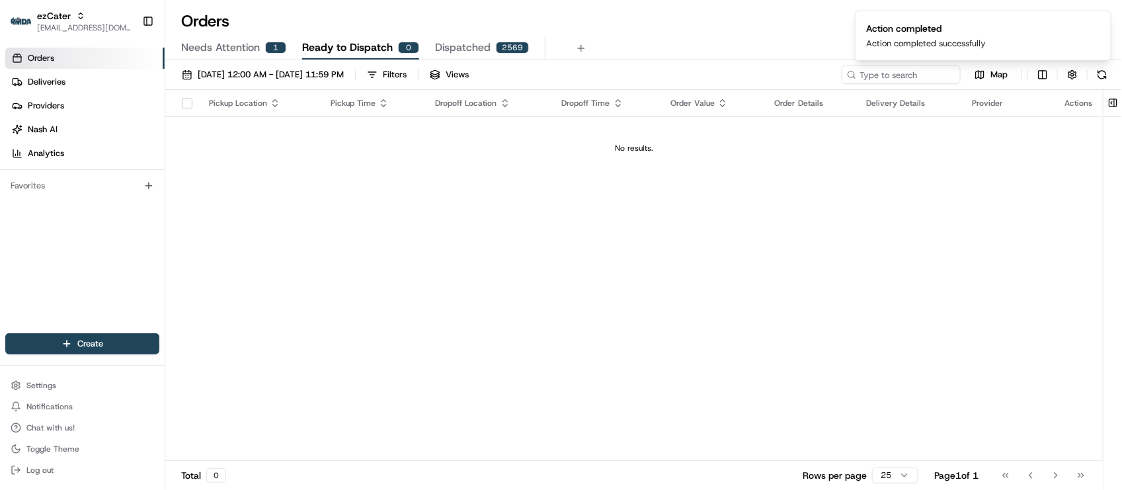
click at [248, 55] on span "Needs Attention" at bounding box center [220, 48] width 79 height 16
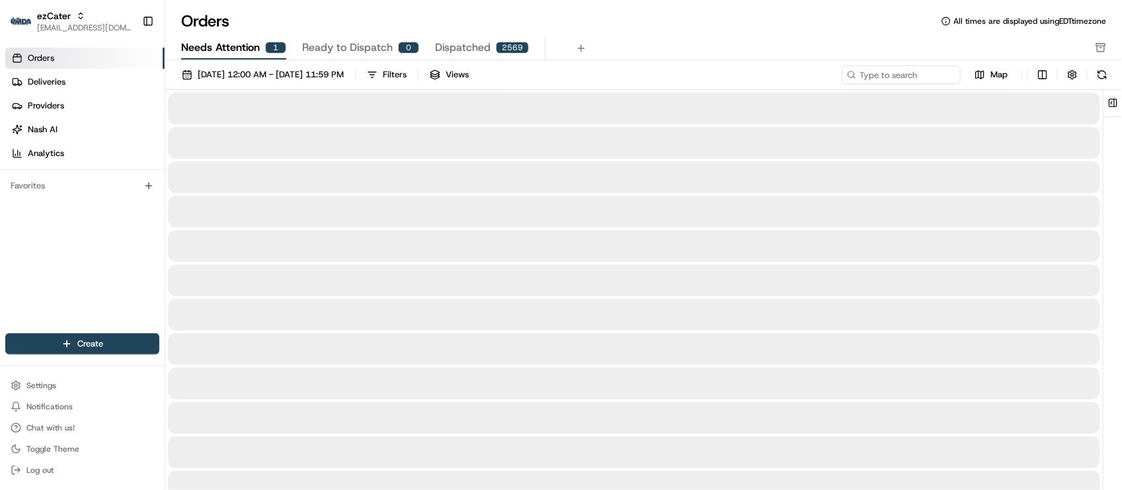
click at [345, 48] on span "Ready to Dispatch" at bounding box center [347, 48] width 91 height 16
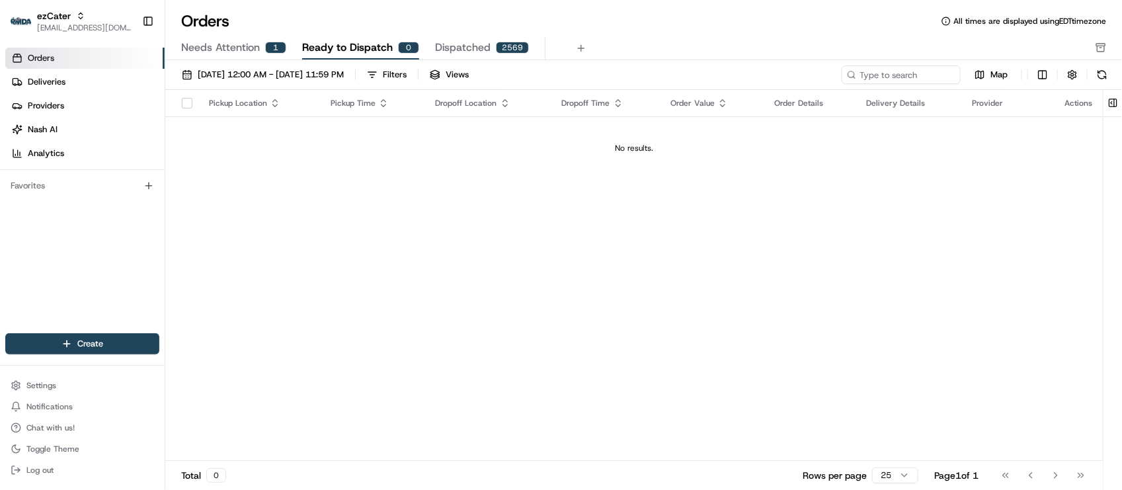
click at [251, 51] on span "Needs Attention" at bounding box center [220, 48] width 79 height 16
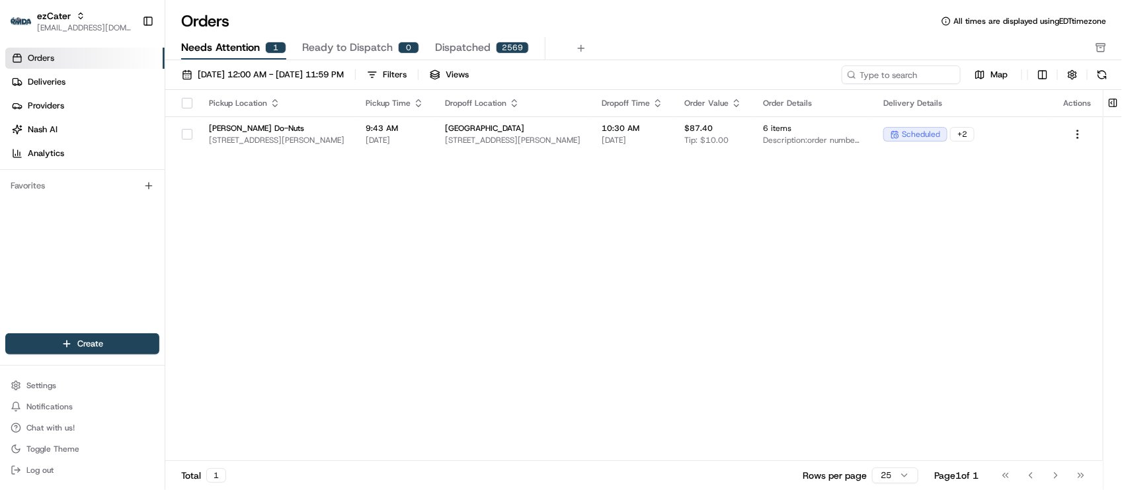
click at [425, 301] on div "Pickup Location Pickup Time Dropoff Location Dropoff Time Order Value Order Det…" at bounding box center [634, 275] width 938 height 371
click at [448, 132] on td "UT Southwestern Medical Center 6124 Harry Hines Blvd, Dallas, TX 75235, USA" at bounding box center [512, 134] width 157 height 36
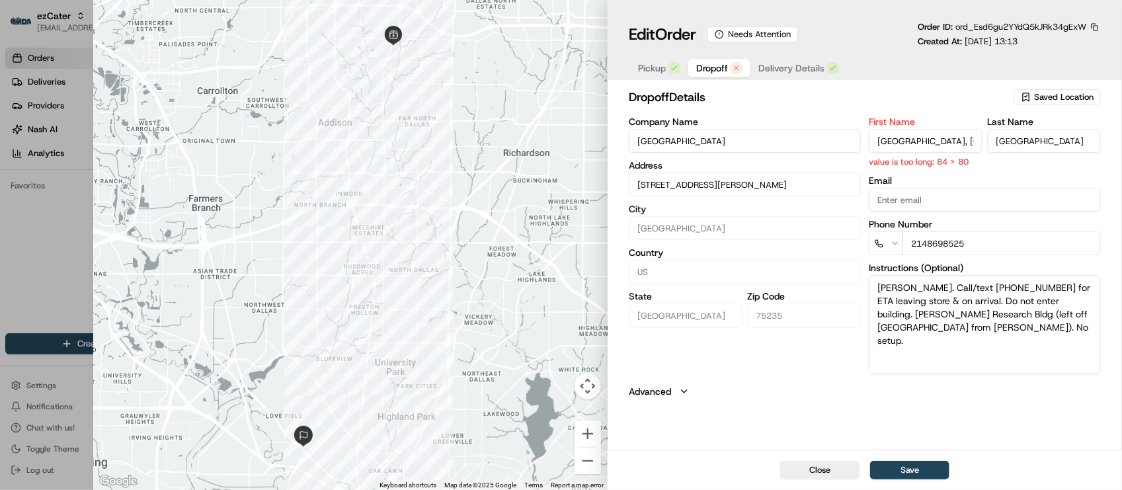
click at [941, 144] on input "UT Southwestern Medical Center, Graduate School in Kern Wildenthal Research Bui…" at bounding box center [925, 141] width 113 height 24
click at [961, 144] on input "UT Southwestern Medical Center, Graduate School in Kern Wildenthal Research Bui…" at bounding box center [925, 141] width 113 height 24
drag, startPoint x: 957, startPoint y: 145, endPoint x: 983, endPoint y: 153, distance: 26.8
click at [982, 154] on div "First Name UT Southwestern Medical Center, Graduate School in Kern Wildenthal R…" at bounding box center [925, 142] width 113 height 51
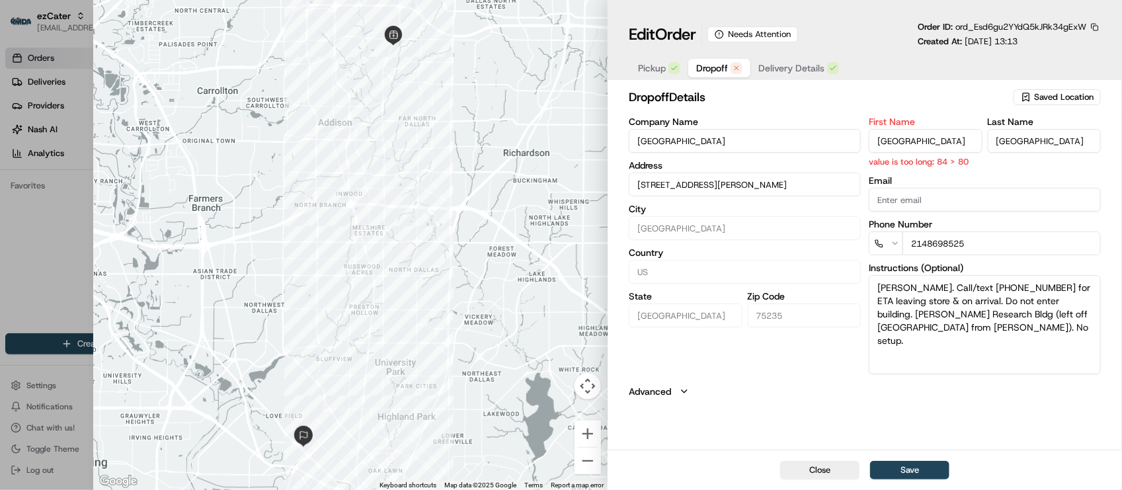
scroll to position [0, 33]
type input "UT Southwestern Medical Center"
click at [838, 378] on div "dropoff Details Saved Location Company Name UT Southwestern Medical Center Addr…" at bounding box center [865, 243] width 472 height 310
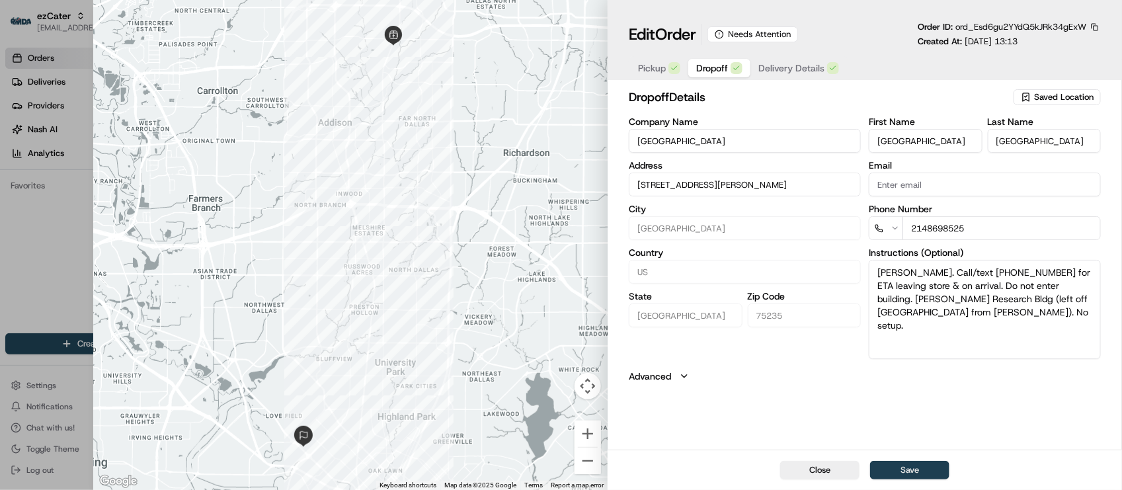
click at [926, 473] on button "Save" at bounding box center [909, 470] width 79 height 19
type input "+1"
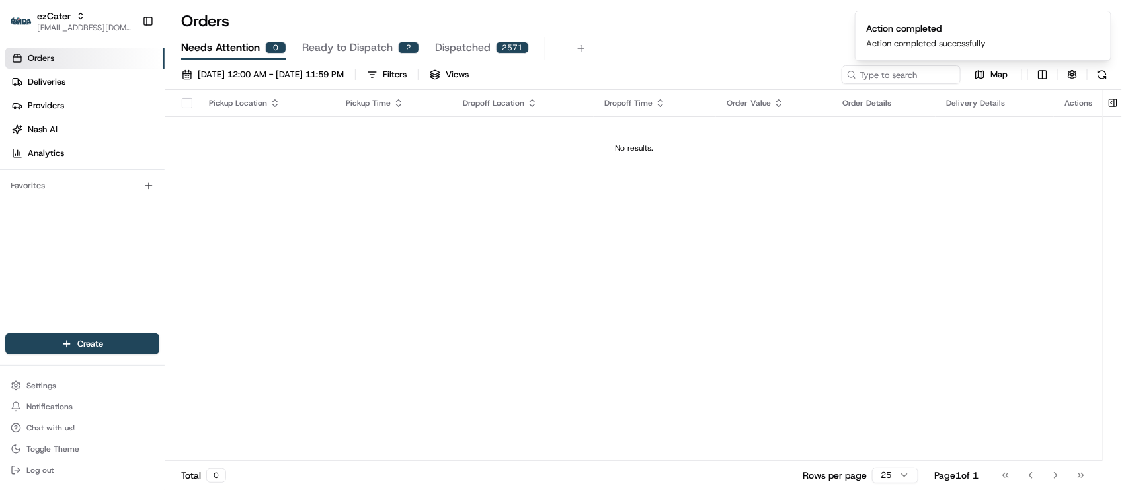
click at [648, 243] on div "Pickup Location Pickup Time Dropoff Location Dropoff Time Order Value Order Det…" at bounding box center [634, 275] width 938 height 371
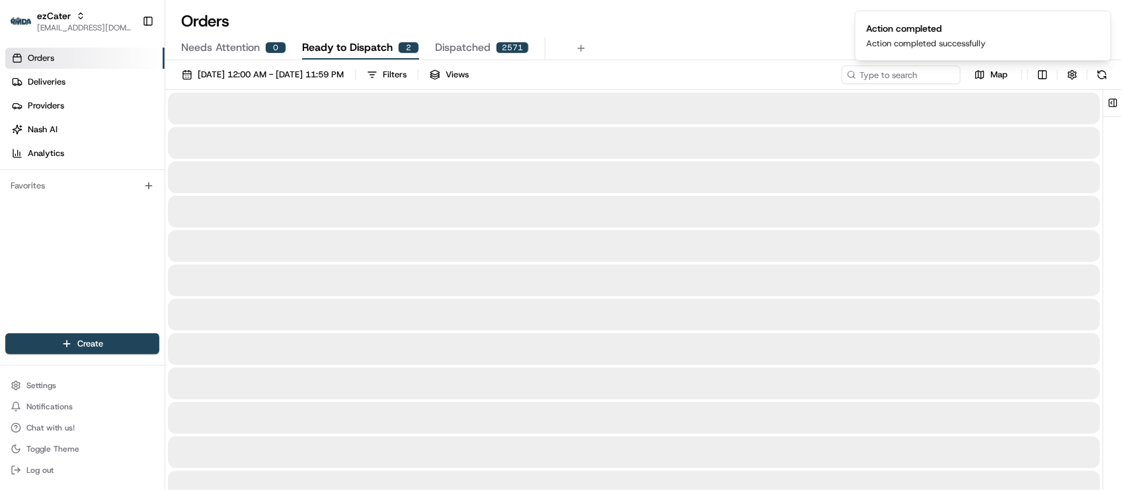
click at [401, 44] on div "2" at bounding box center [408, 48] width 21 height 12
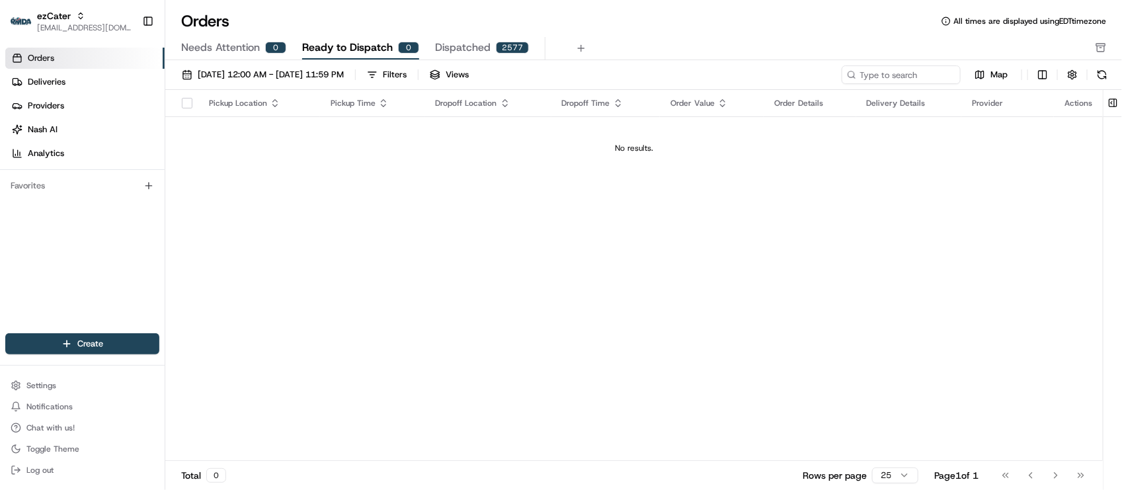
click at [278, 265] on div "Pickup Location Pickup Time Dropoff Location Dropoff Time Order Value Order Det…" at bounding box center [634, 275] width 938 height 371
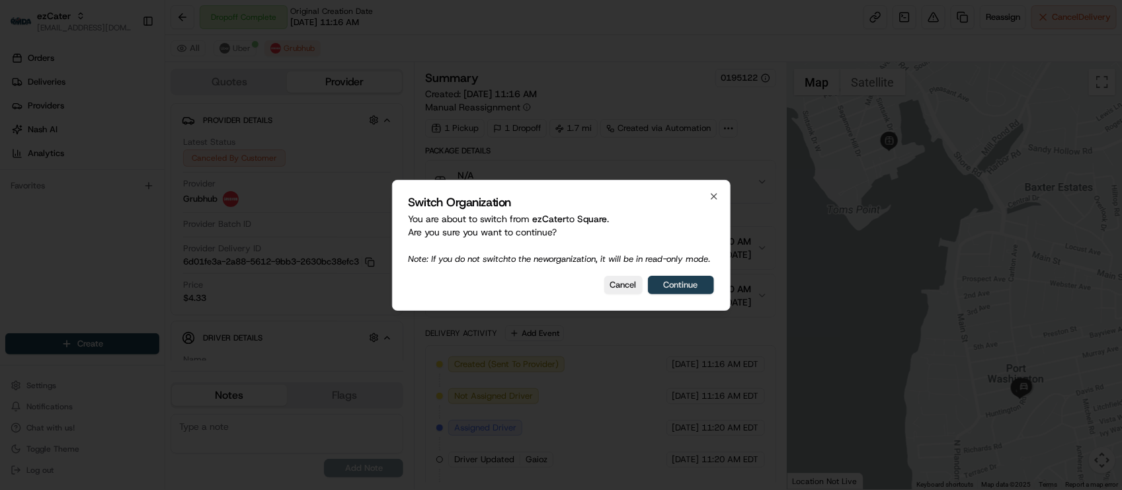
click at [682, 286] on button "Continue" at bounding box center [681, 285] width 66 height 19
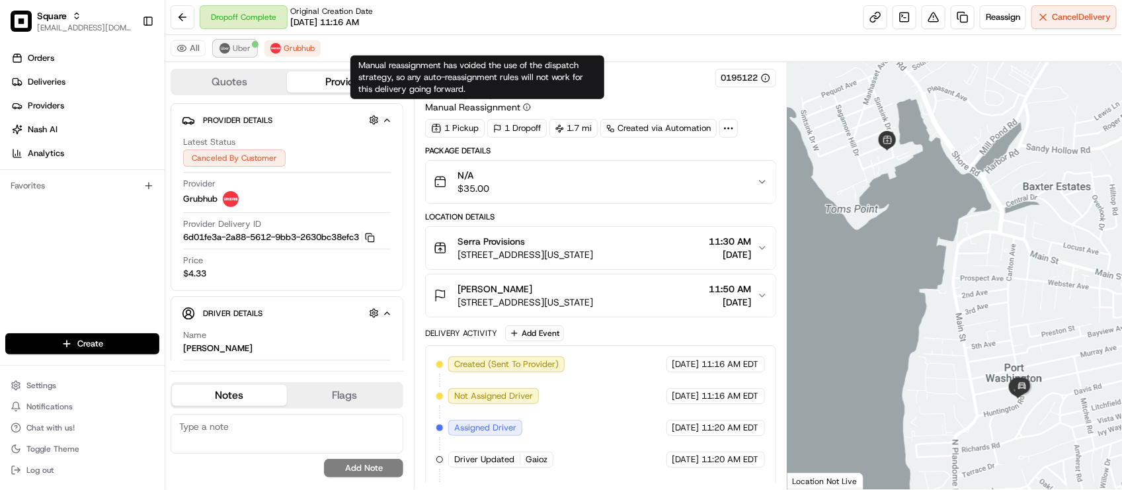
click at [249, 48] on button "Uber" at bounding box center [235, 48] width 43 height 16
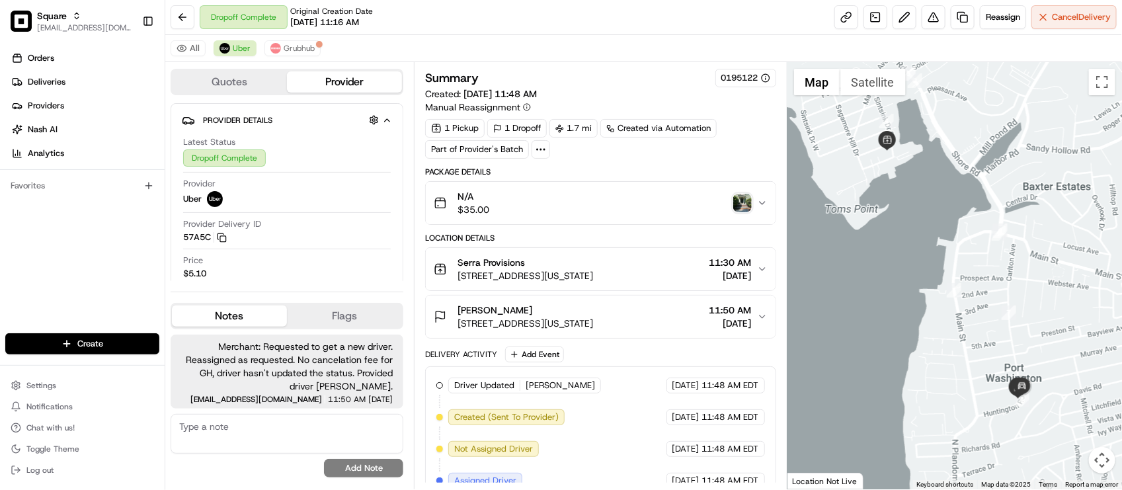
click at [466, 28] on div "Dropoff Complete Original Creation Date [DATE] 11:16 AM Reassign Cancel Delivery" at bounding box center [643, 17] width 957 height 35
click at [739, 199] on img "button" at bounding box center [742, 203] width 19 height 19
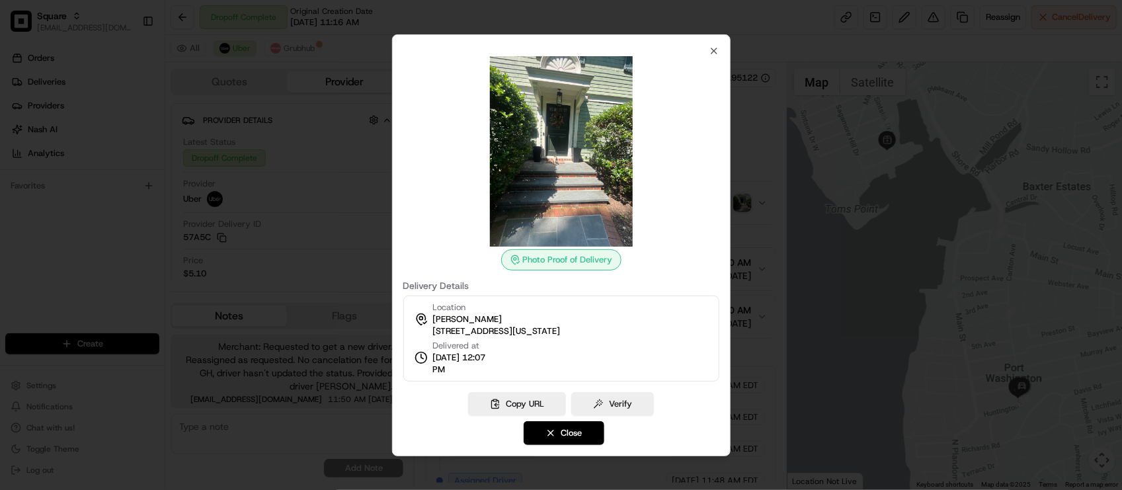
click at [751, 206] on div at bounding box center [561, 245] width 1122 height 490
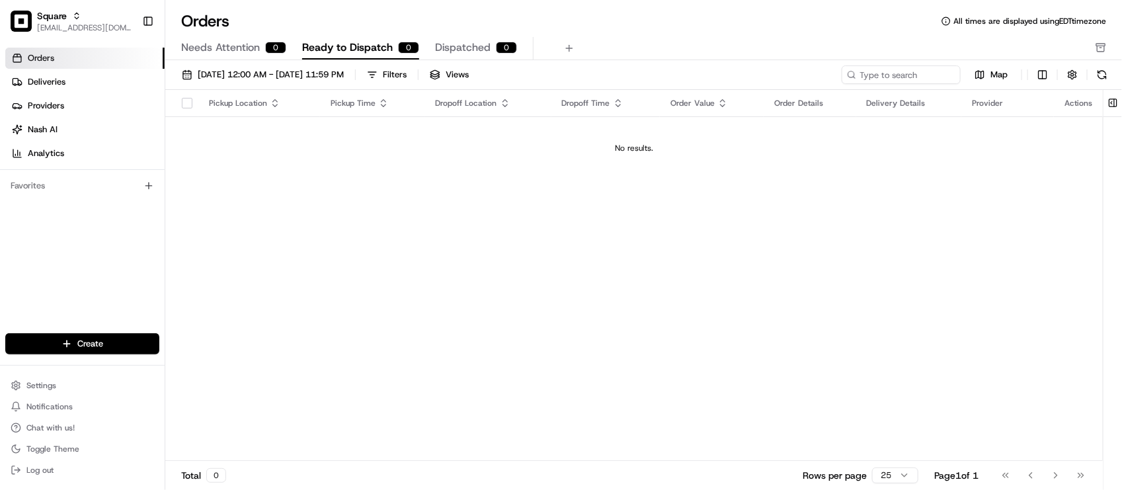
click at [69, 94] on ul "Orders Deliveries Providers [PERSON_NAME] Analytics" at bounding box center [84, 106] width 159 height 116
click at [70, 91] on link "Deliveries" at bounding box center [84, 81] width 159 height 21
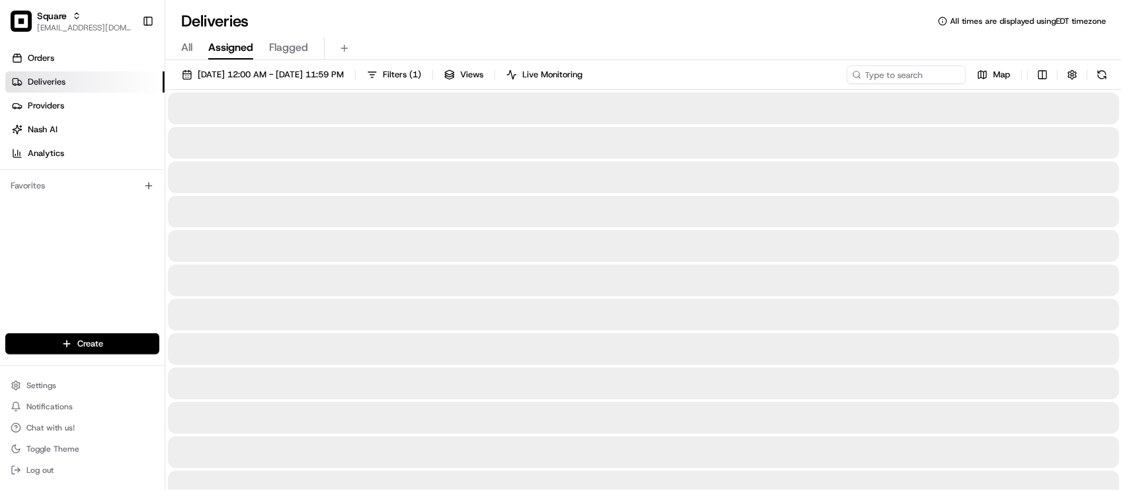
click at [718, 30] on div "Deliveries All times are displayed using EDT timezone" at bounding box center [643, 21] width 957 height 21
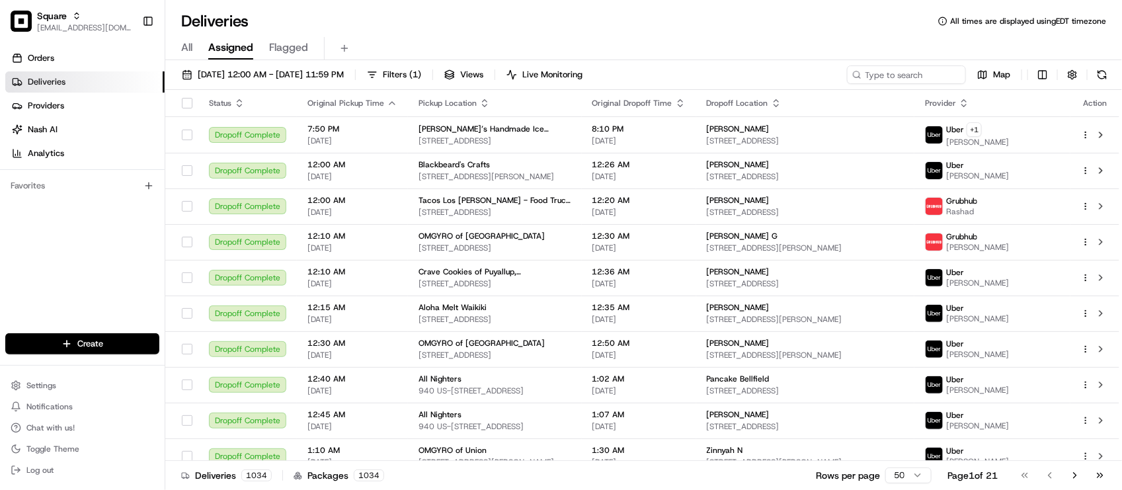
click at [68, 282] on div "Orders Deliveries Providers [PERSON_NAME] Analytics Favorites" at bounding box center [82, 191] width 165 height 299
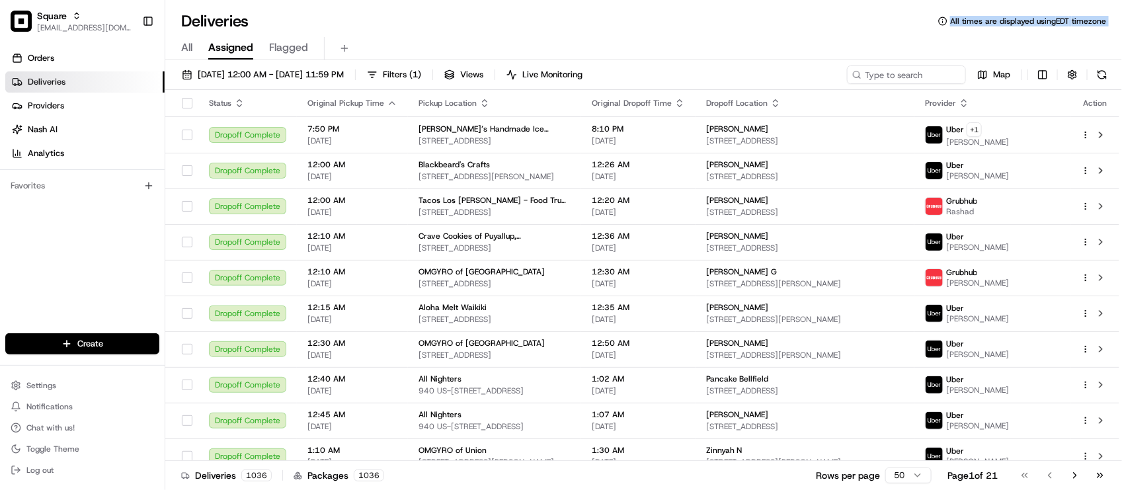
drag, startPoint x: 379, startPoint y: 30, endPoint x: 451, endPoint y: 23, distance: 72.4
click at [379, 31] on div "Deliveries All times are displayed using EDT timezone All Assigned Flagged 08/1…" at bounding box center [643, 245] width 957 height 490
click at [921, 85] on div "08/15/2025 12:00 AM - 08/15/2025 11:59 PM Filters ( 1 ) Views Live Monitoring M…" at bounding box center [643, 77] width 957 height 24
click at [923, 79] on input at bounding box center [886, 74] width 159 height 19
paste input "0619808"
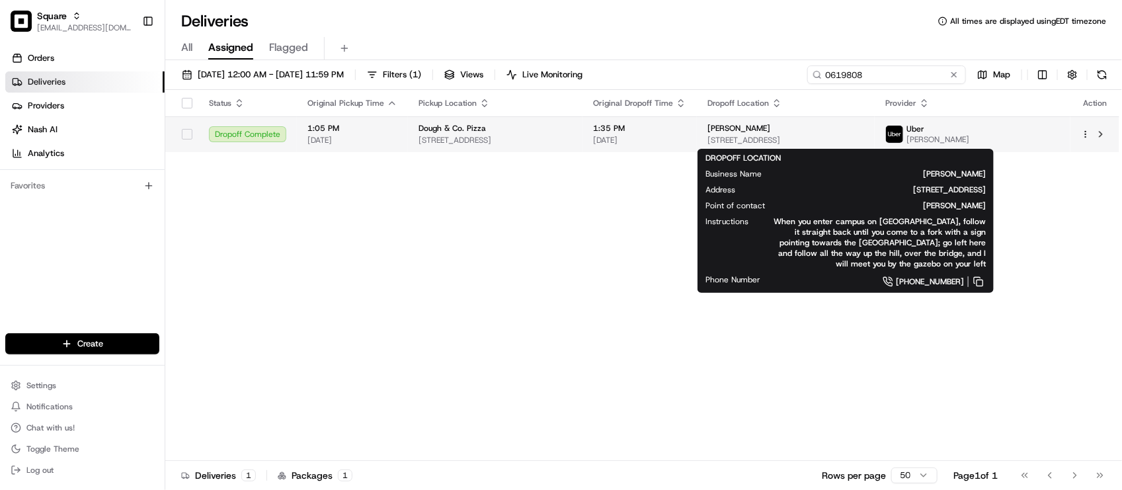
type input "0619808"
click at [712, 136] on td "Bailey McDonald 1 Bungtown Rd building # 63, Cold Spring Harbor, NY 11724, USA" at bounding box center [786, 134] width 179 height 36
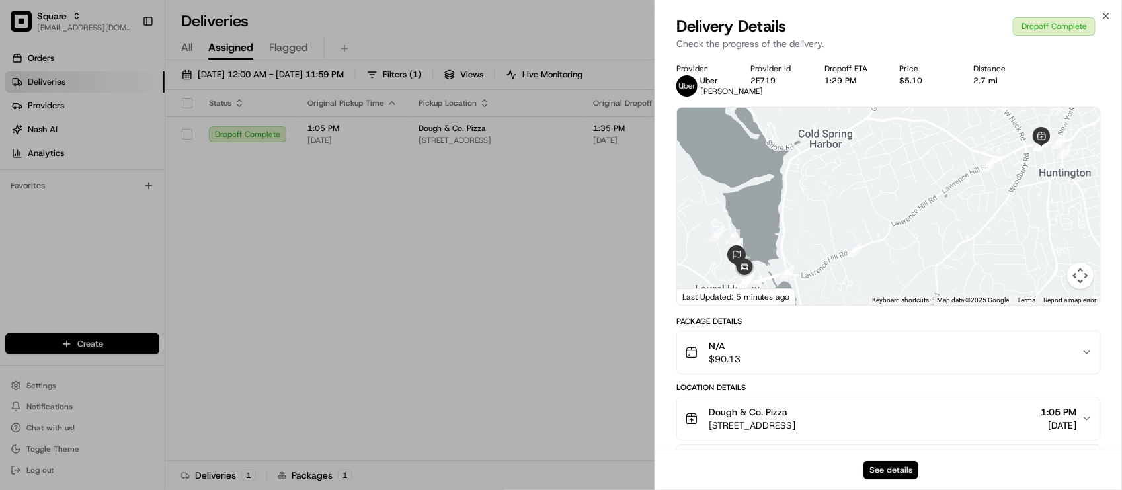
click at [881, 468] on button "See details" at bounding box center [891, 470] width 55 height 19
drag, startPoint x: 522, startPoint y: 302, endPoint x: 541, endPoint y: 294, distance: 19.9
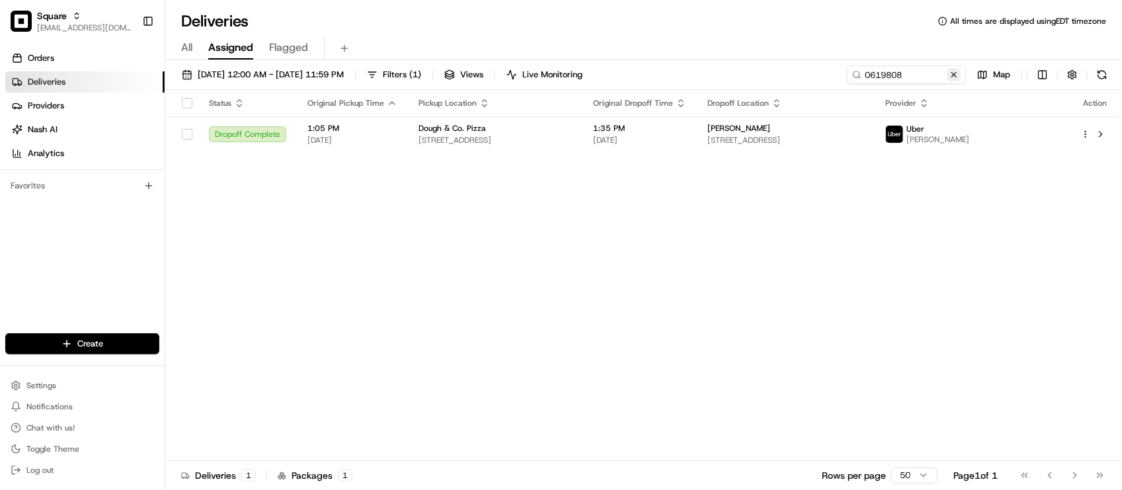
click at [954, 71] on button at bounding box center [954, 74] width 13 height 13
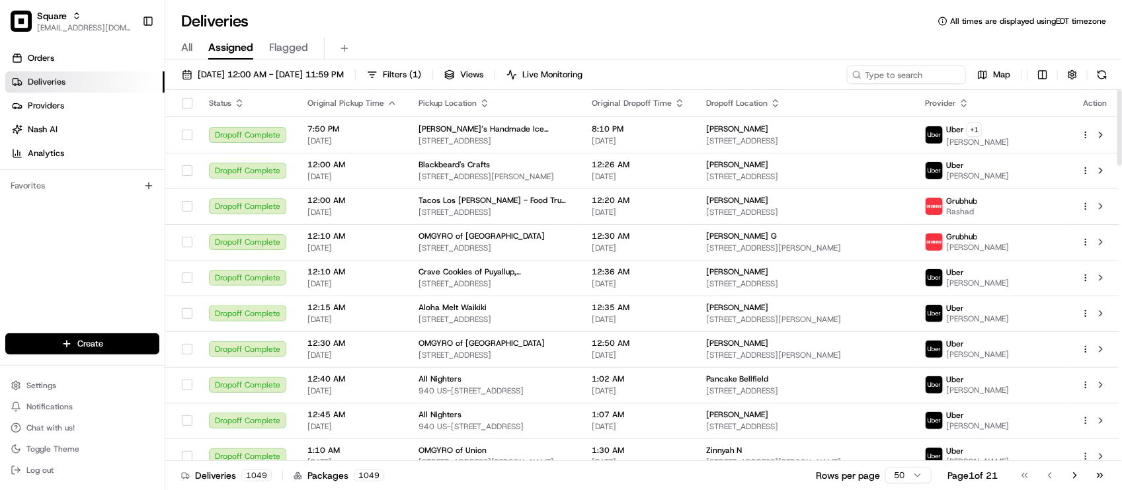
click at [798, 84] on div "08/15/2025 12:00 AM - 08/15/2025 11:59 PM Filters ( 1 ) Views Live Monitoring M…" at bounding box center [643, 77] width 957 height 24
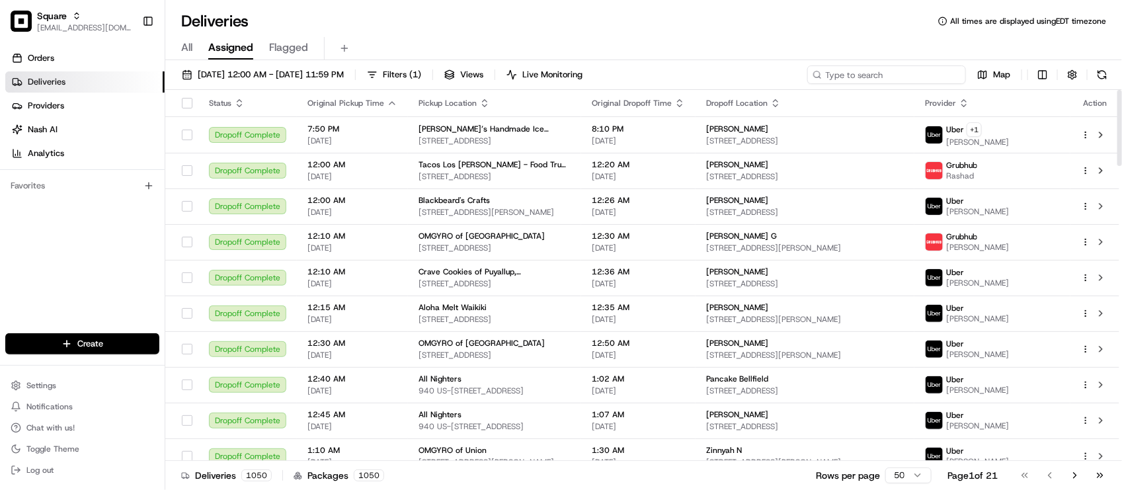
click at [884, 71] on input at bounding box center [886, 74] width 159 height 19
click at [755, 27] on div "Deliveries All times are displayed using EDT timezone" at bounding box center [643, 21] width 957 height 21
click at [374, 14] on div "Deliveries All times are displayed using EDT timezone" at bounding box center [643, 21] width 957 height 21
click at [887, 77] on input at bounding box center [886, 74] width 159 height 19
click at [894, 75] on input at bounding box center [886, 74] width 159 height 19
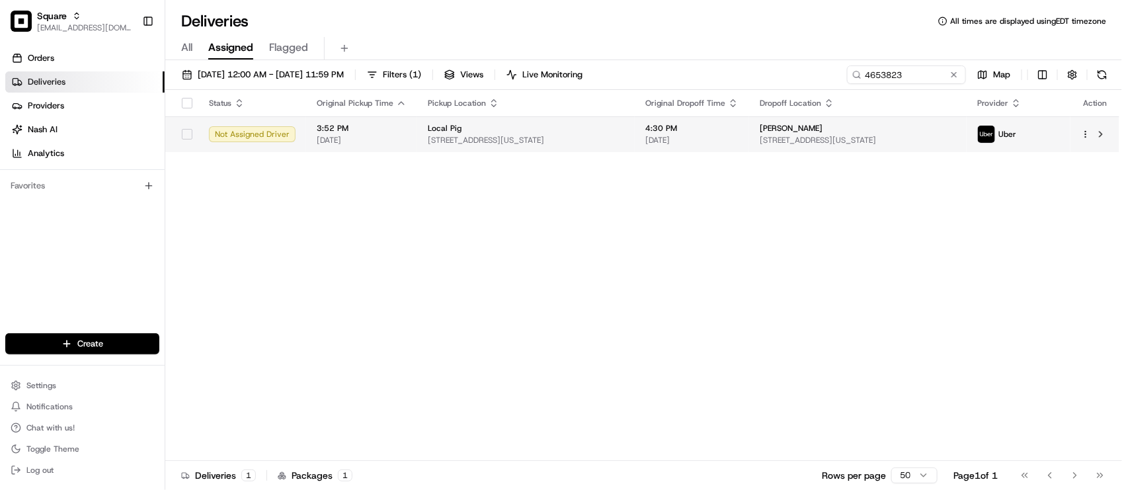
click at [799, 120] on td "Joy Snyder 621 Huntington Rd, Kansas City, MO 64113, USA" at bounding box center [858, 134] width 218 height 36
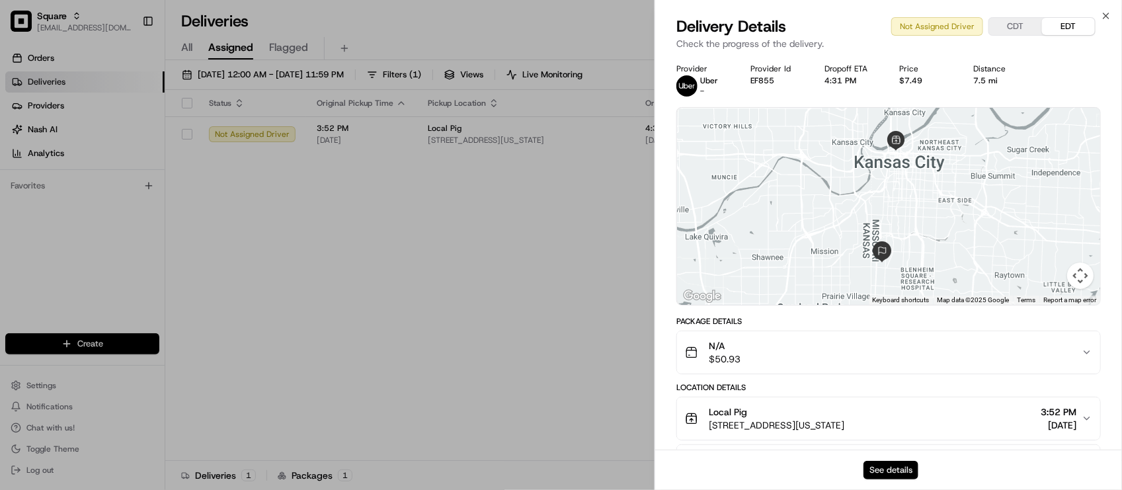
click at [889, 468] on button "See details" at bounding box center [891, 470] width 55 height 19
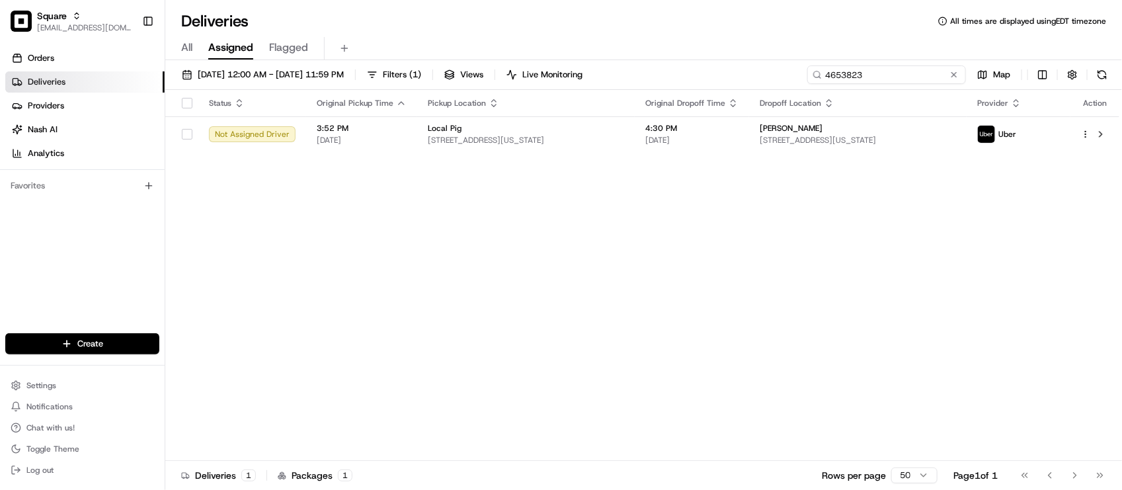
drag, startPoint x: 917, startPoint y: 80, endPoint x: 415, endPoint y: 87, distance: 501.3
click at [415, 87] on div "08/15/2025 12:00 AM - 08/15/2025 11:59 PM Filters ( 1 ) Views Live Monitoring 4…" at bounding box center [643, 77] width 957 height 24
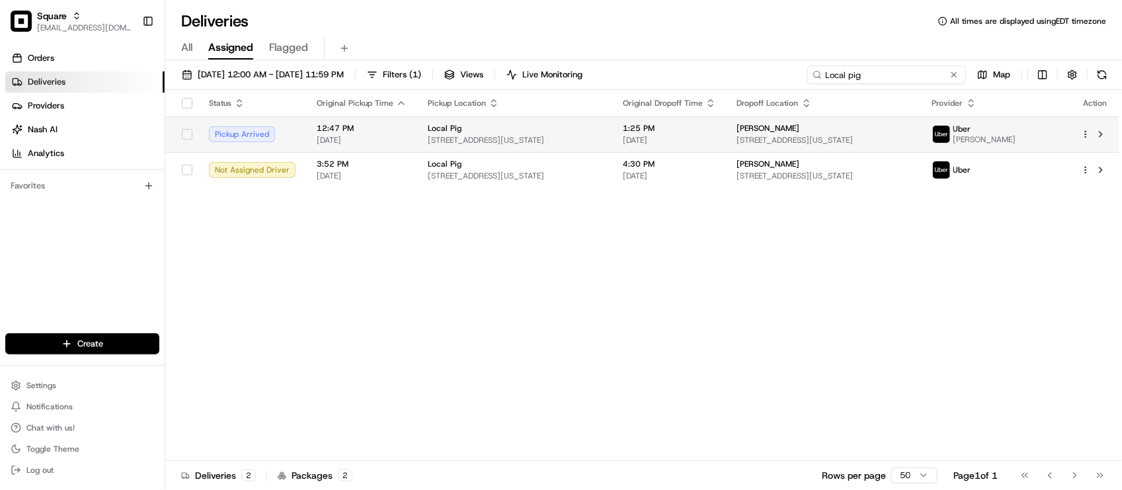
type input "Local pig"
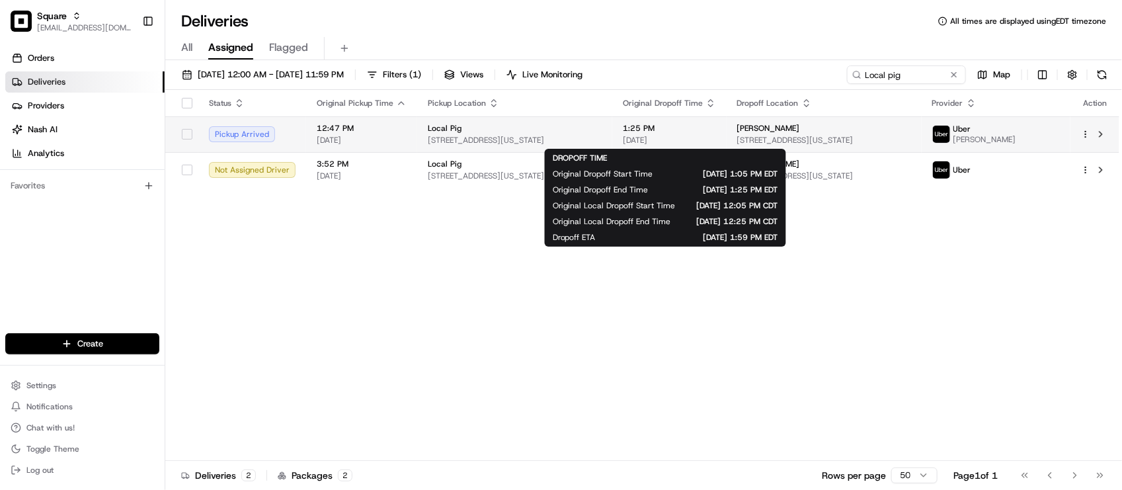
click at [662, 141] on span "[DATE]" at bounding box center [669, 140] width 93 height 11
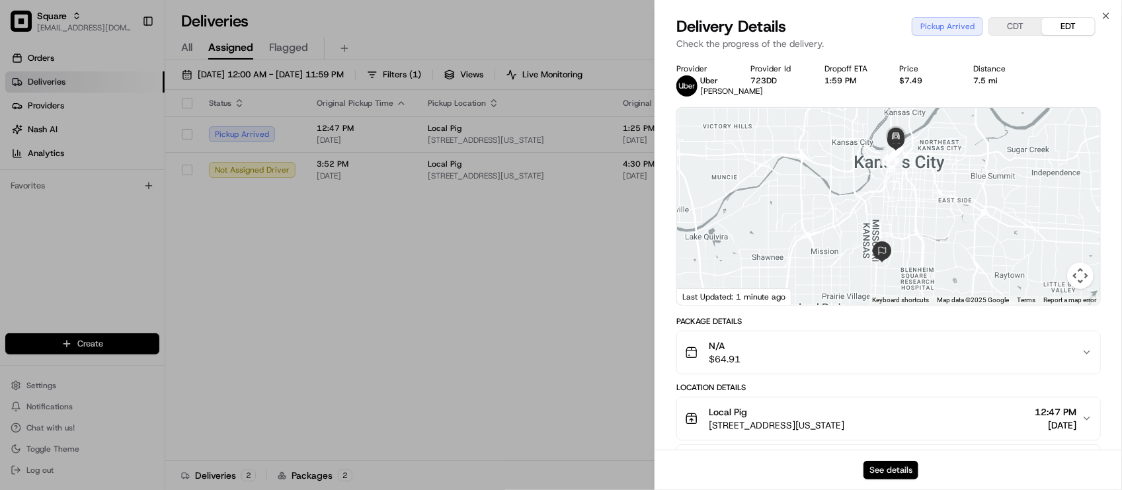
click at [891, 474] on button "See details" at bounding box center [891, 470] width 55 height 19
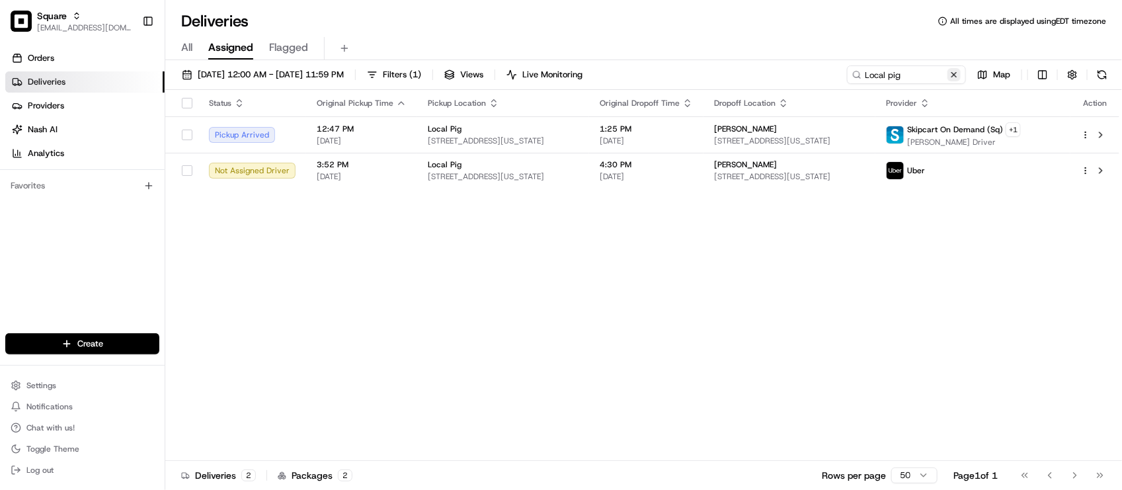
click at [954, 71] on button at bounding box center [954, 74] width 13 height 13
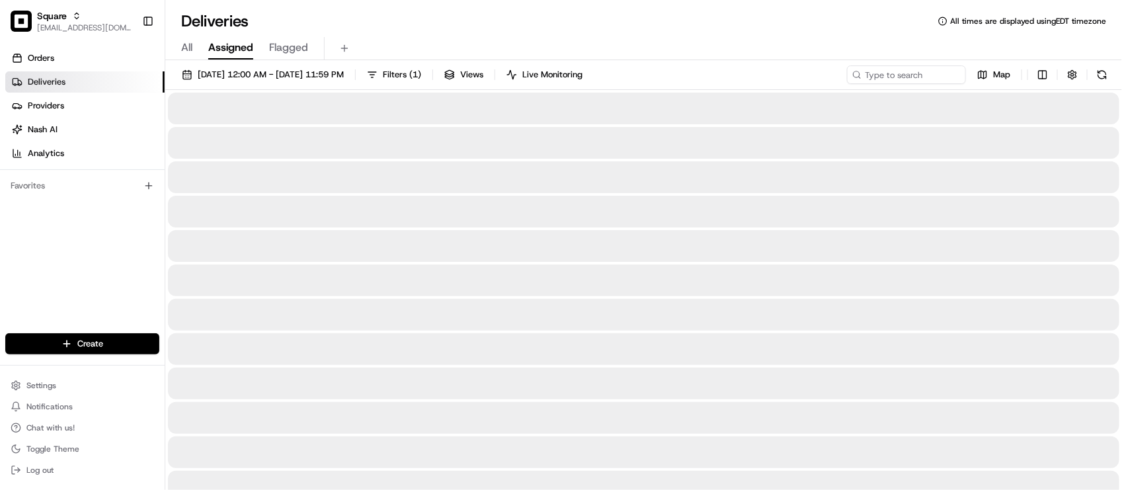
click at [815, 42] on div "All Assigned Flagged" at bounding box center [643, 48] width 957 height 23
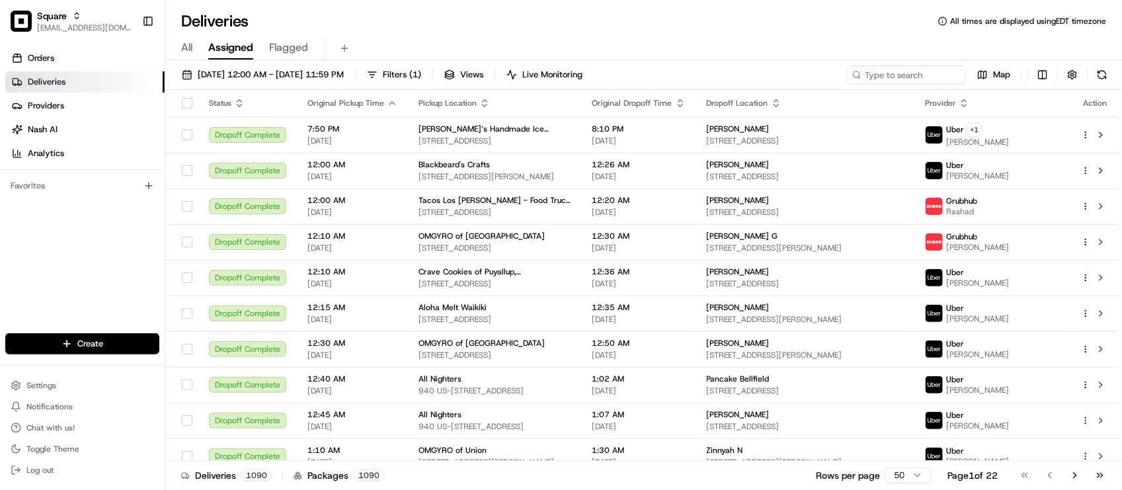
click at [749, 20] on div "Deliveries All times are displayed using EDT timezone" at bounding box center [643, 21] width 957 height 21
click at [751, 20] on div "Deliveries All times are displayed using EDT timezone" at bounding box center [643, 21] width 957 height 21
click at [662, 11] on div "Deliveries All times are displayed using EDT timezone" at bounding box center [643, 21] width 957 height 21
click at [802, 30] on div "Deliveries All times are displayed using EDT timezone" at bounding box center [643, 21] width 957 height 21
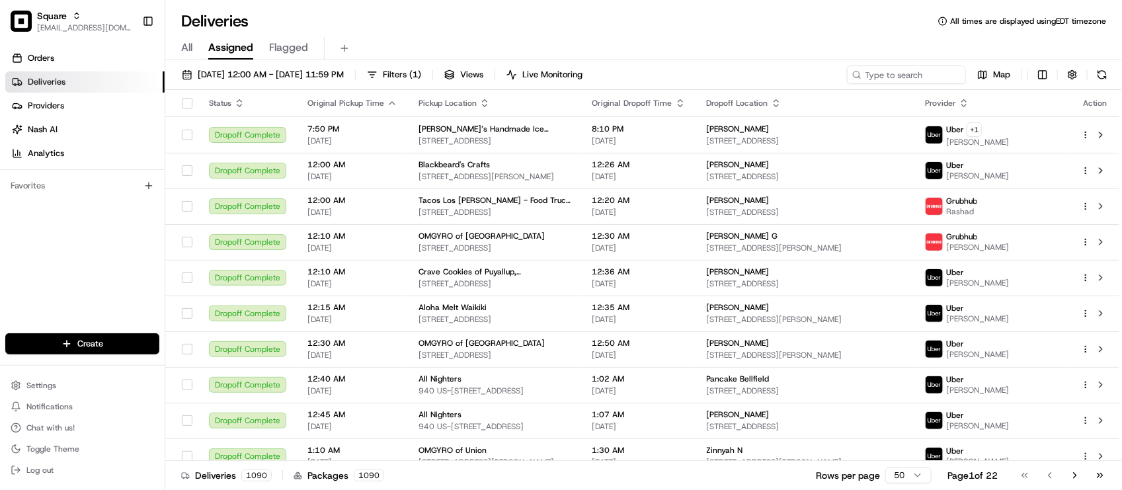
click at [343, 14] on div "Deliveries All times are displayed using EDT timezone" at bounding box center [643, 21] width 957 height 21
click at [628, 30] on div "Deliveries All times are displayed using EDT timezone" at bounding box center [643, 21] width 957 height 21
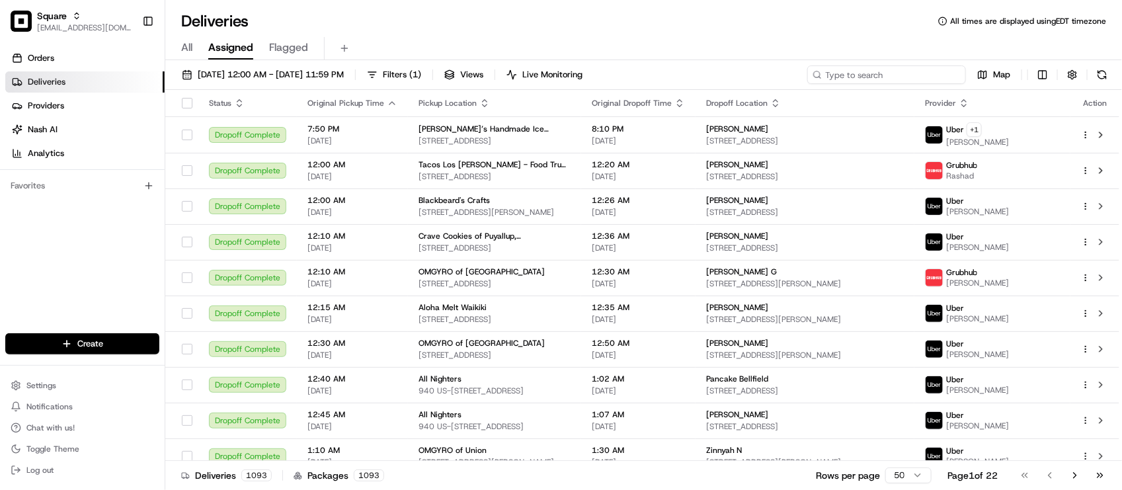
click at [910, 70] on input at bounding box center [886, 74] width 159 height 19
click at [787, 44] on div "All Assigned Flagged" at bounding box center [643, 48] width 957 height 23
click at [423, 24] on div "Deliveries All times are displayed using EDT timezone" at bounding box center [643, 21] width 957 height 21
click at [380, 19] on div "Deliveries All times are displayed using EDT timezone" at bounding box center [643, 21] width 957 height 21
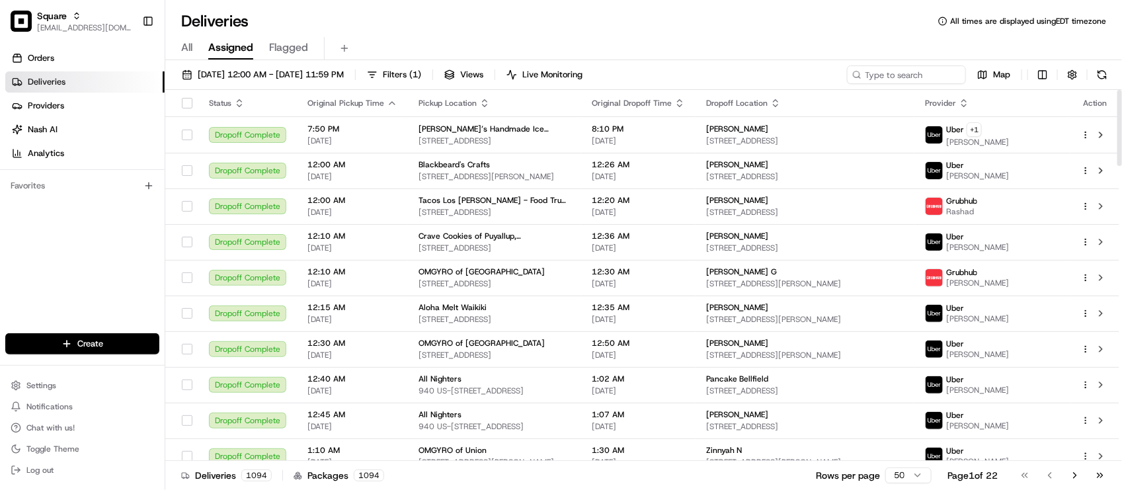
click at [923, 84] on div "08/15/2025 12:00 AM - 08/15/2025 11:59 PM Filters ( 1 ) Views Live Monitoring M…" at bounding box center [643, 77] width 957 height 24
click at [919, 79] on input at bounding box center [886, 74] width 159 height 19
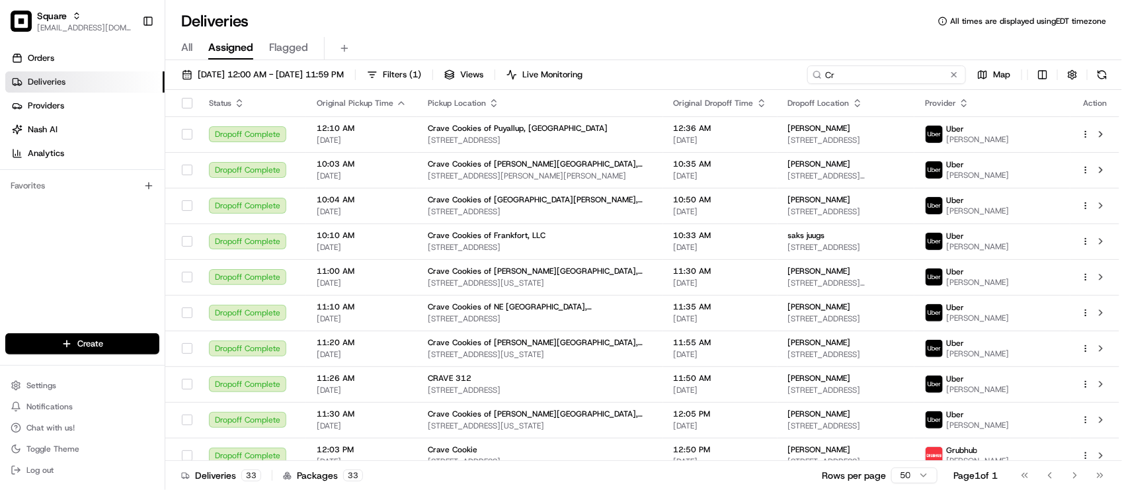
type input "C"
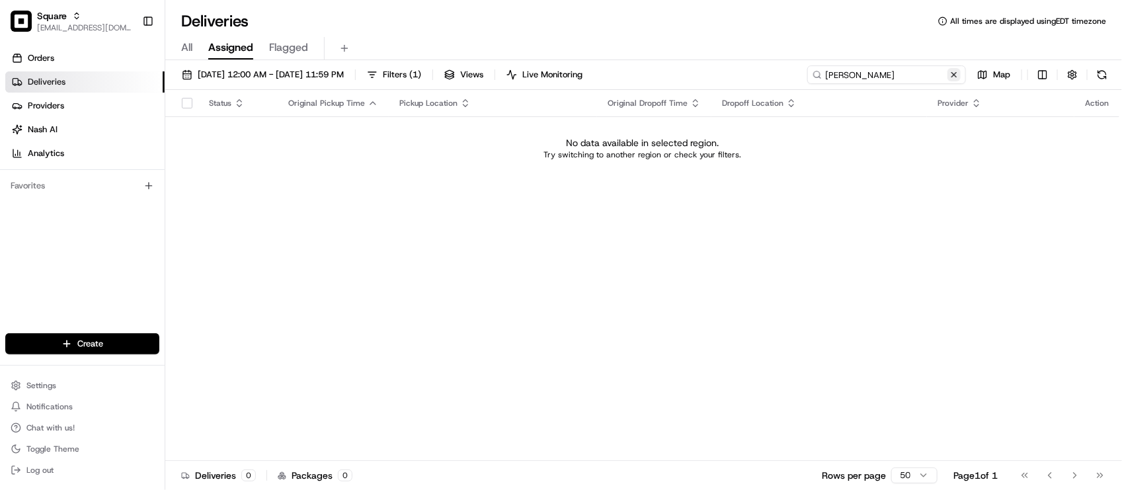
type input "Erin Willams"
click at [958, 73] on button at bounding box center [954, 74] width 13 height 13
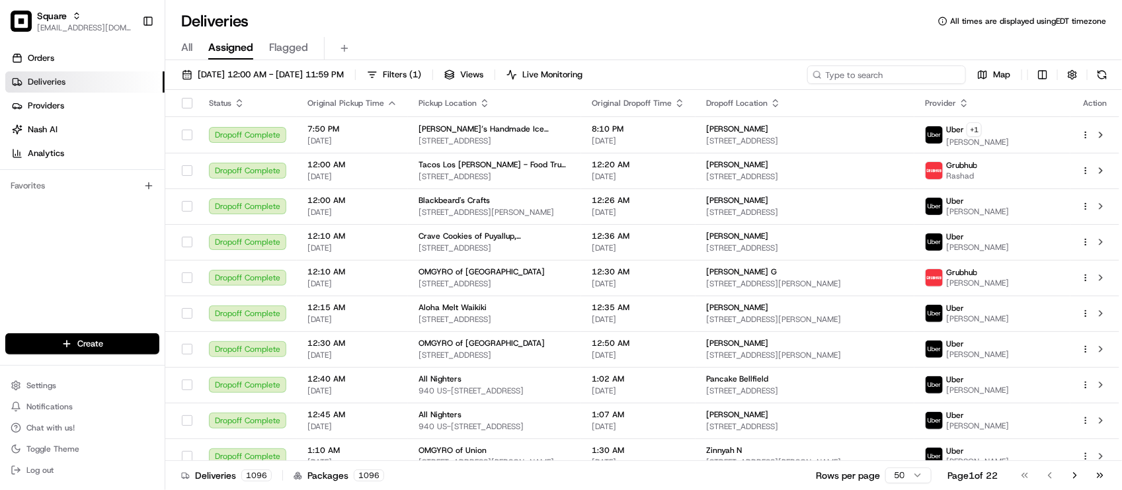
click at [881, 77] on input at bounding box center [886, 74] width 159 height 19
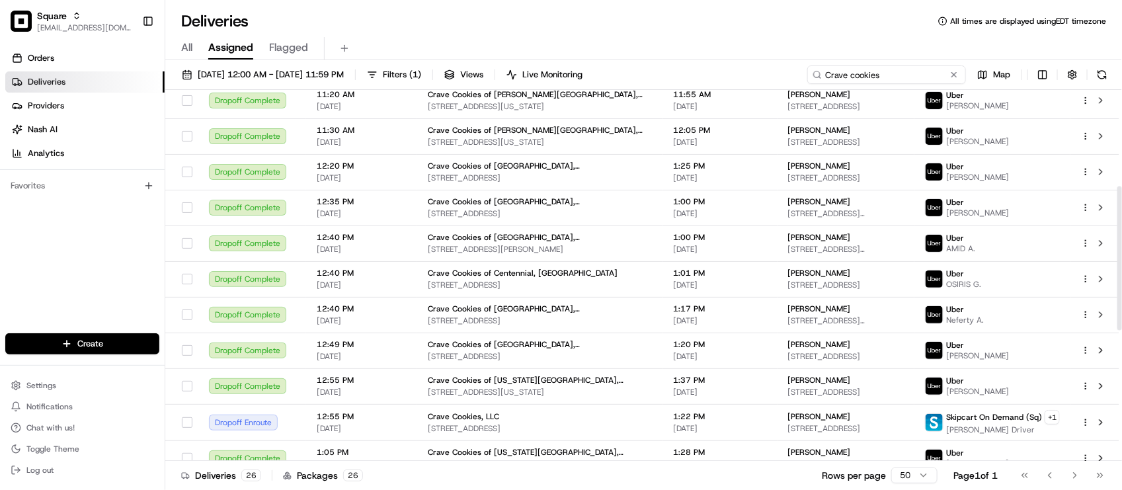
scroll to position [413, 0]
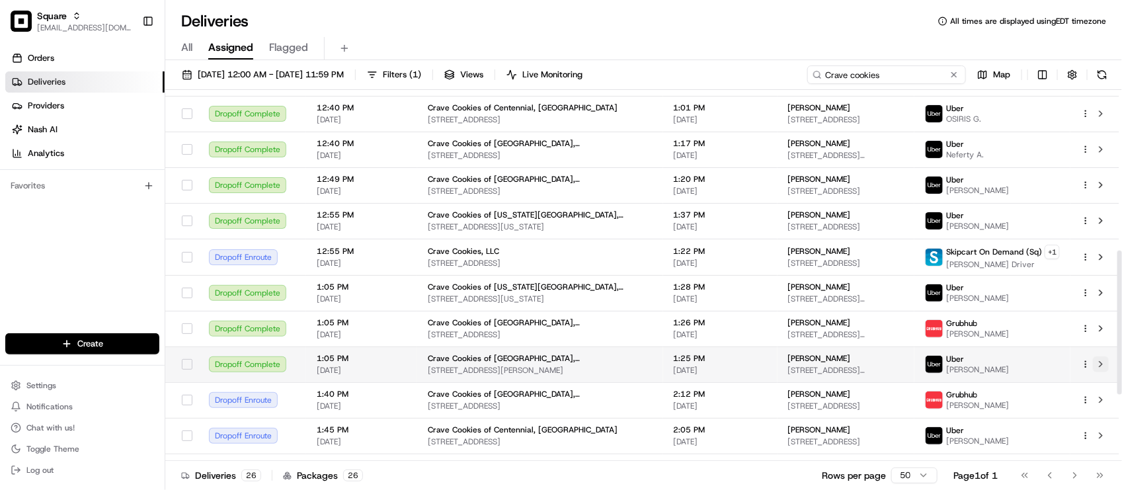
type input "Crave cookies"
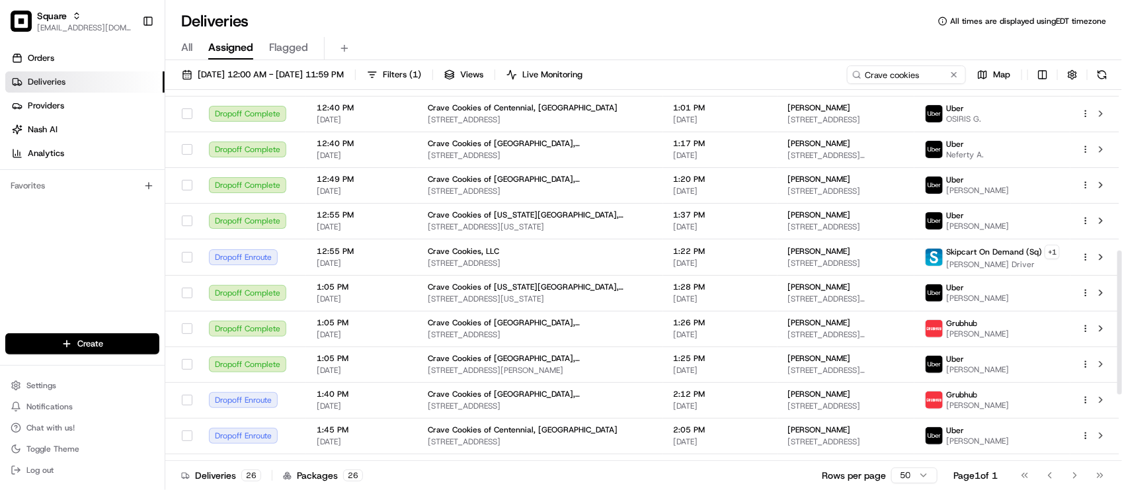
click at [67, 278] on div "Orders Deliveries Providers [PERSON_NAME] Analytics Favorites" at bounding box center [82, 191] width 165 height 299
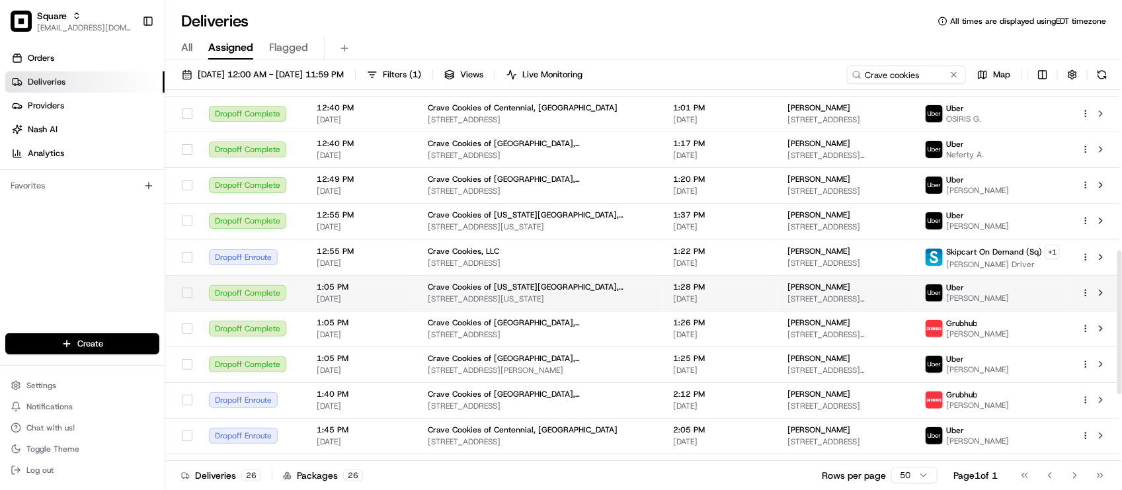
click at [663, 306] on td "1:28 PM 08/15/2025" at bounding box center [720, 293] width 114 height 36
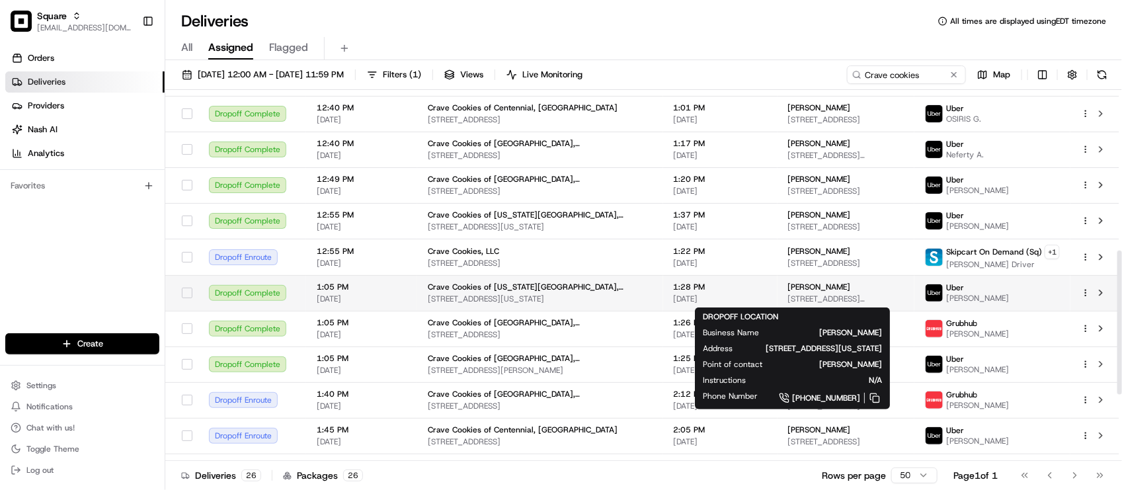
click at [809, 303] on span "[STREET_ADDRESS][US_STATE]" at bounding box center [846, 299] width 116 height 11
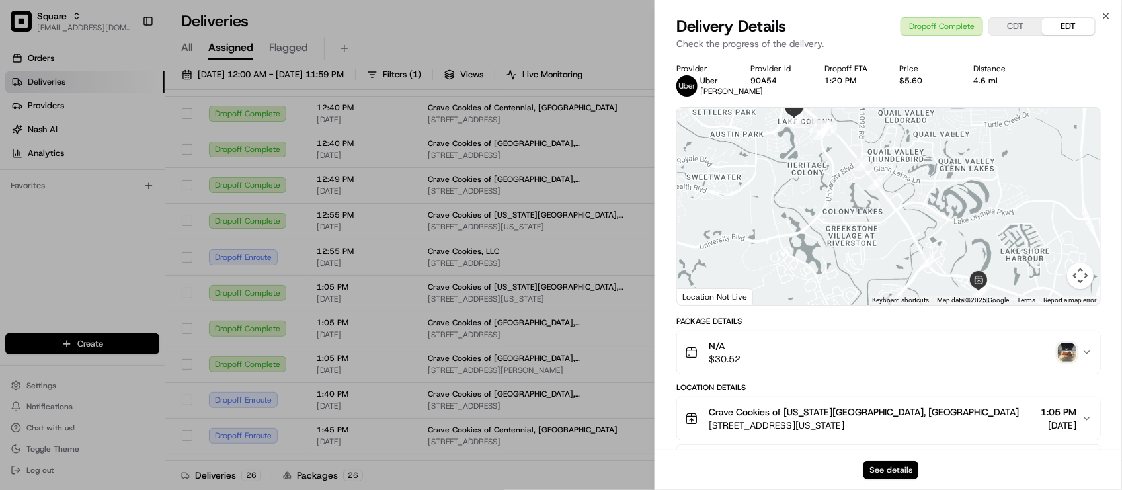
click at [901, 472] on button "See details" at bounding box center [891, 470] width 55 height 19
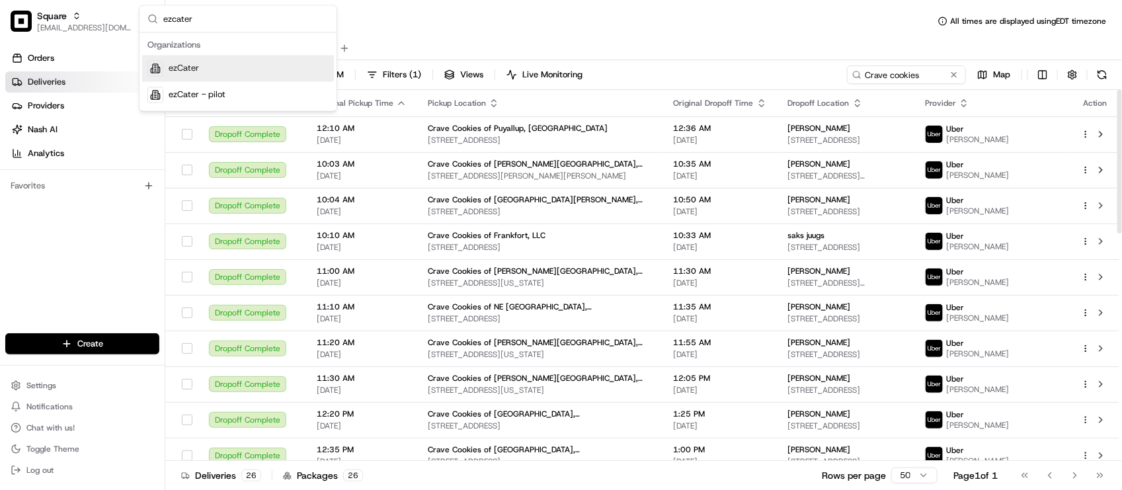
type input "ezcater"
click at [179, 69] on span "ezCater" at bounding box center [184, 69] width 30 height 12
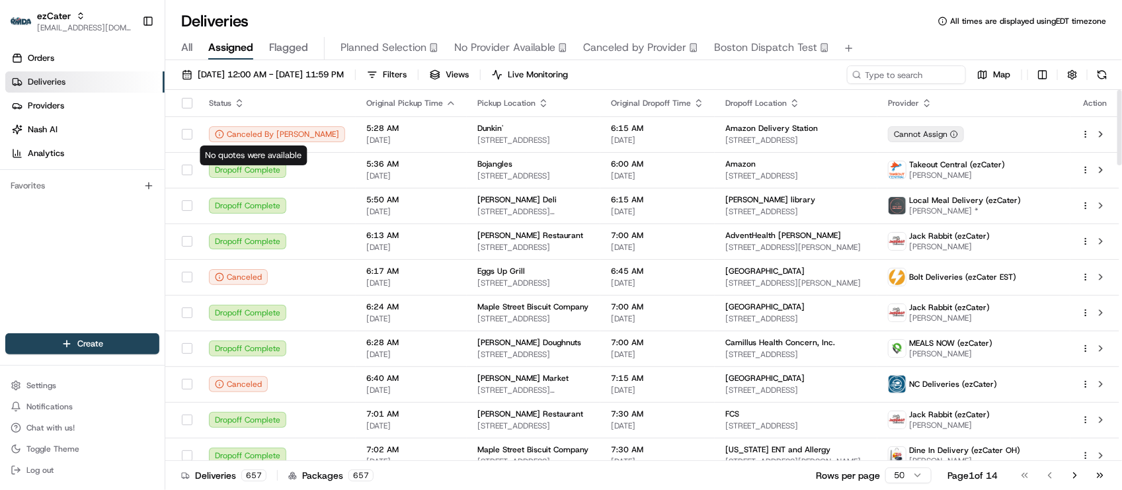
click at [84, 220] on div "Orders Deliveries Providers Nash AI Analytics Favorites" at bounding box center [82, 191] width 165 height 299
click at [397, 17] on div "Deliveries All times are displayed using EDT timezone" at bounding box center [643, 21] width 957 height 21
click at [372, 11] on div "Deliveries All times are displayed using EDT timezone" at bounding box center [643, 21] width 957 height 21
drag, startPoint x: 344, startPoint y: 15, endPoint x: 359, endPoint y: 18, distance: 15.6
click at [345, 15] on div "Deliveries All times are displayed using EDT timezone" at bounding box center [643, 21] width 957 height 21
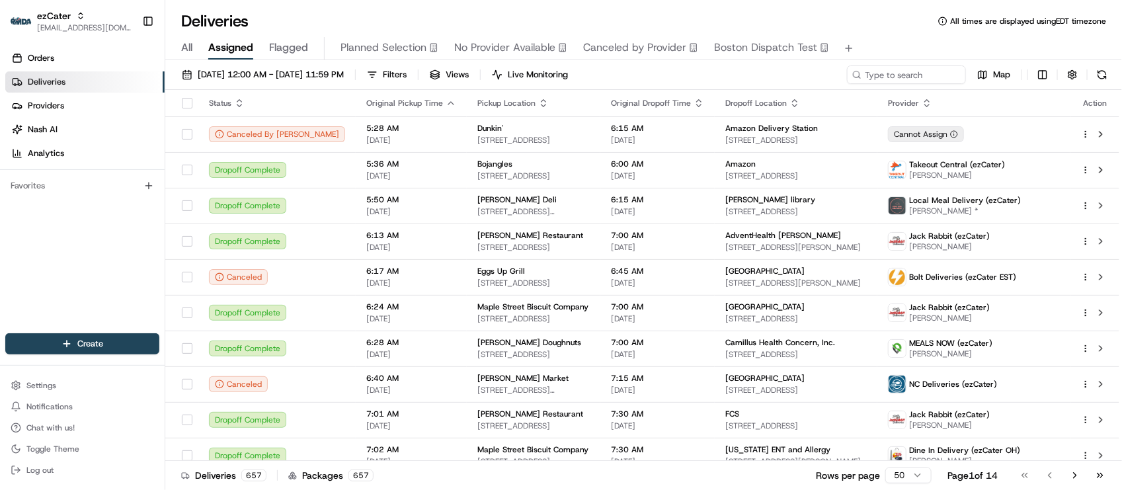
click at [415, 1] on div "Deliveries All times are displayed using EDT timezone All Assigned Flagged Plan…" at bounding box center [643, 245] width 957 height 490
click at [76, 55] on link "Orders" at bounding box center [84, 58] width 159 height 21
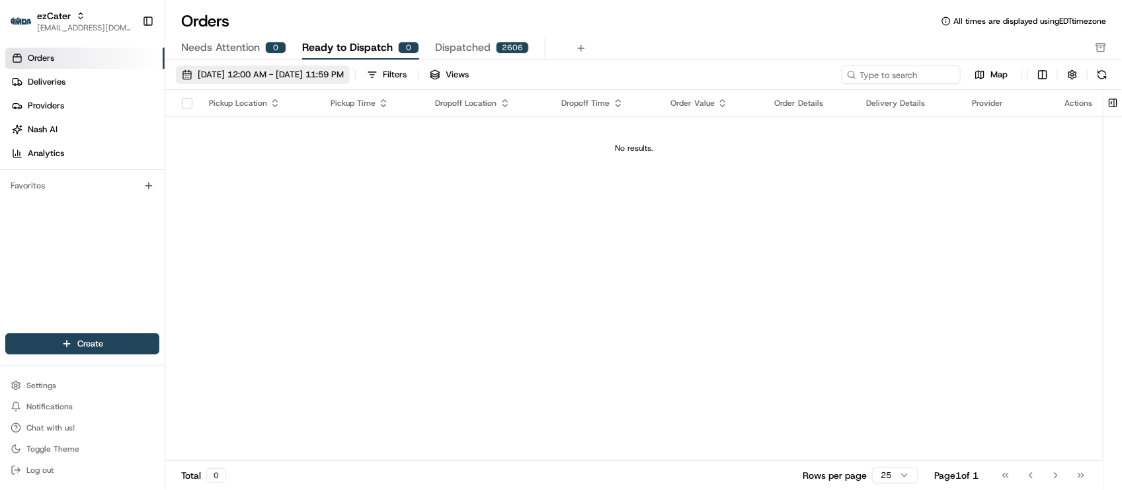
click at [262, 74] on span "08/15/2025 12:00 AM - 08/22/2025 11:59 PM" at bounding box center [271, 75] width 146 height 12
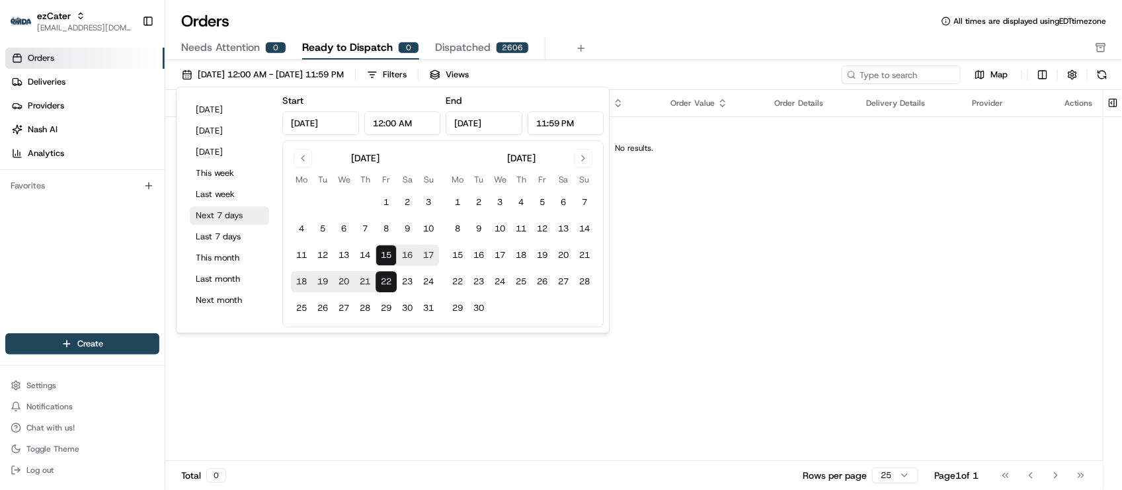
click at [225, 216] on button "Next 7 days" at bounding box center [229, 215] width 79 height 19
click at [923, 272] on div "Pickup Location Pickup Time Dropoff Location Dropoff Time Order Value Order Det…" at bounding box center [634, 275] width 938 height 371
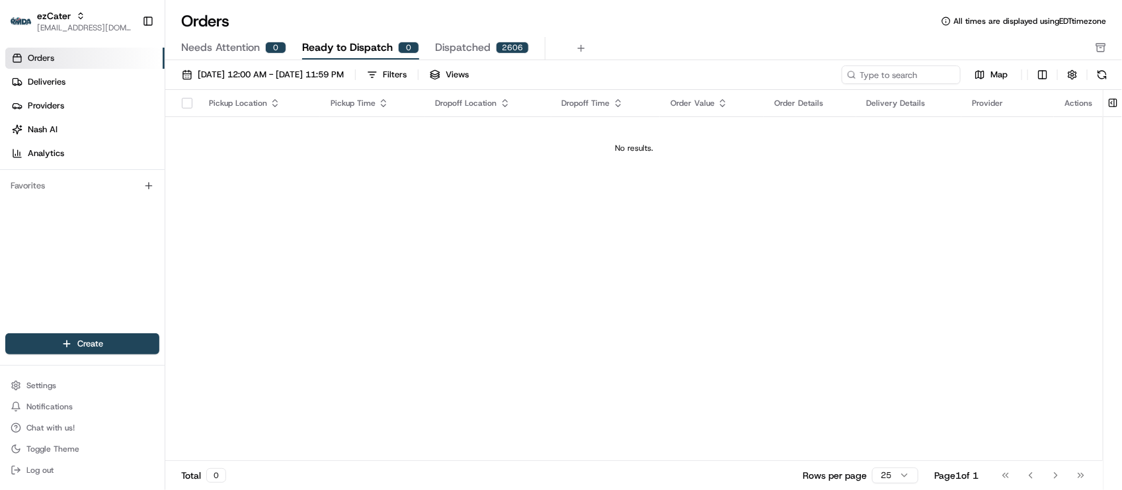
click at [283, 42] on div "0" at bounding box center [275, 48] width 21 height 12
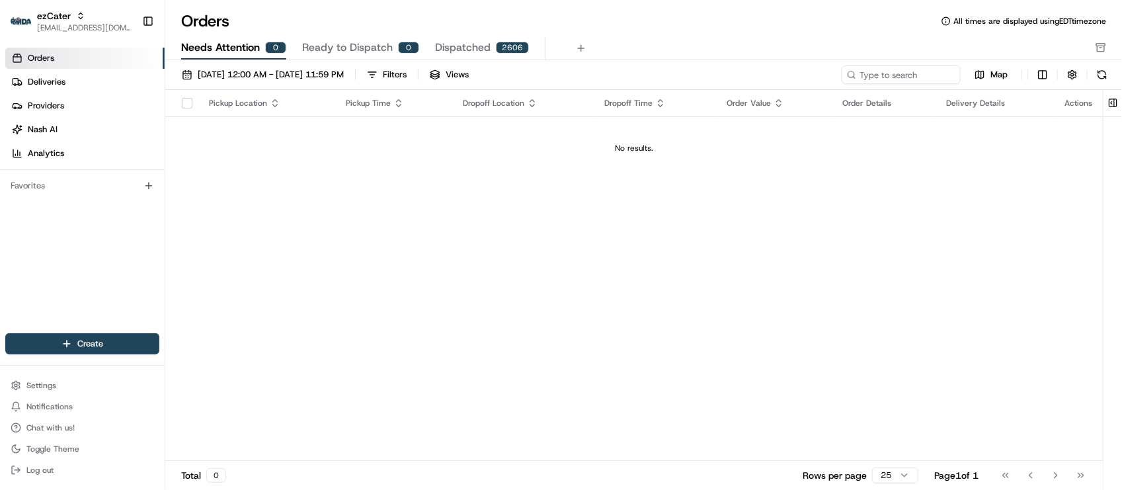
click at [365, 341] on div "Pickup Location Pickup Time Dropoff Location Dropoff Time Order Value Order Det…" at bounding box center [634, 275] width 938 height 371
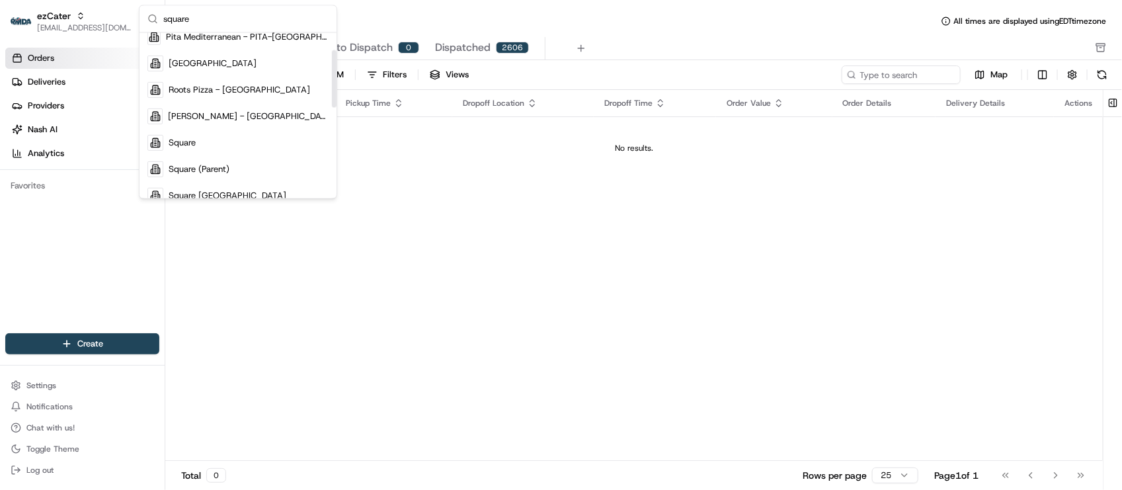
scroll to position [165, 0]
type input "square"
click at [214, 128] on div "Square" at bounding box center [238, 141] width 192 height 26
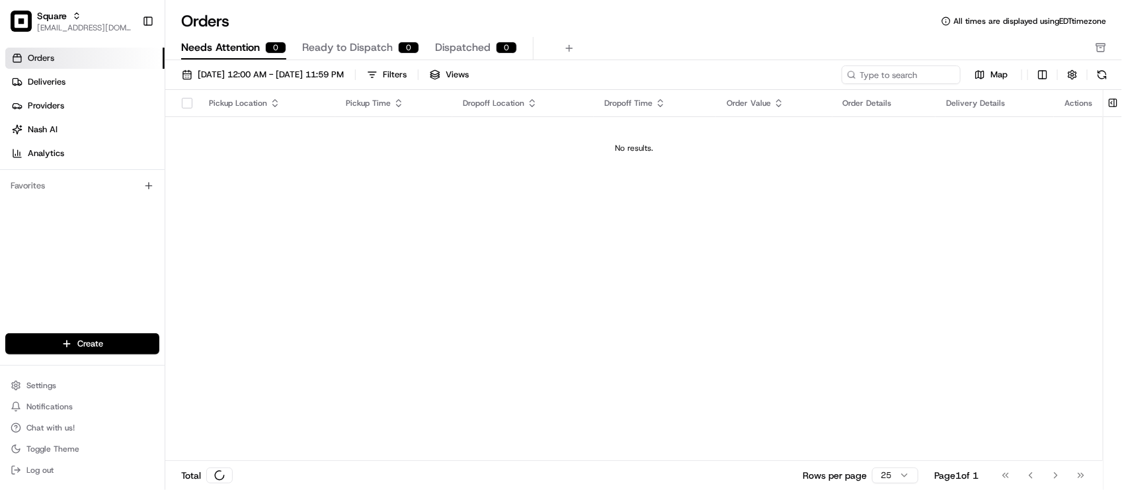
click at [524, 228] on div "Pickup Location Pickup Time Dropoff Location Dropoff Time Order Value Order Det…" at bounding box center [634, 275] width 938 height 371
click at [576, 46] on div "Needs Attention 0 Ready to Dispatch 0 Dispatched 0" at bounding box center [634, 48] width 907 height 22
click at [680, 43] on div "Needs Attention 0 Ready to Dispatch 0 Dispatched 0" at bounding box center [634, 48] width 907 height 22
click at [528, 181] on div "Pickup Location Pickup Time Dropoff Location Dropoff Time Order Value Order Det…" at bounding box center [634, 275] width 938 height 371
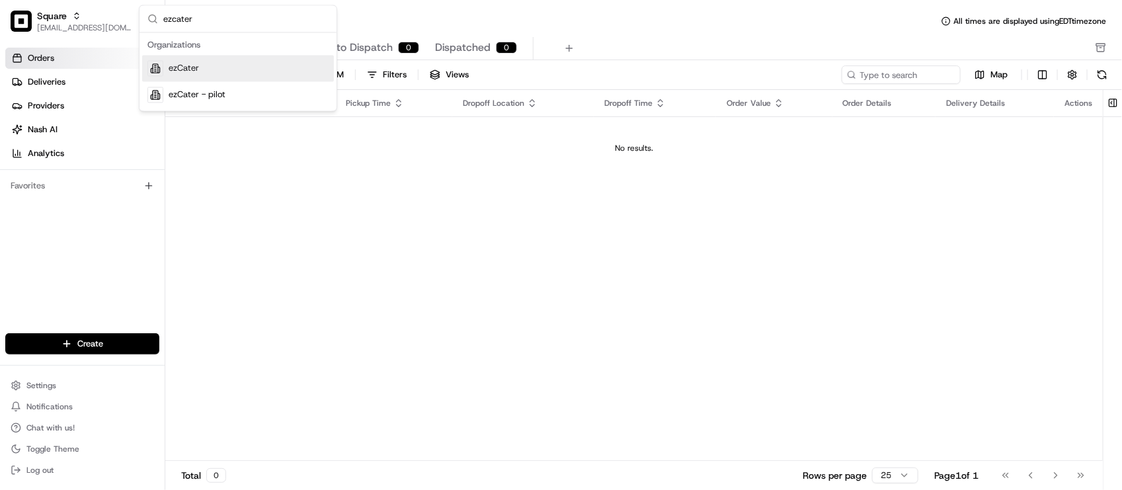
type input "ezcater"
click at [306, 64] on div "ezCater" at bounding box center [238, 69] width 192 height 26
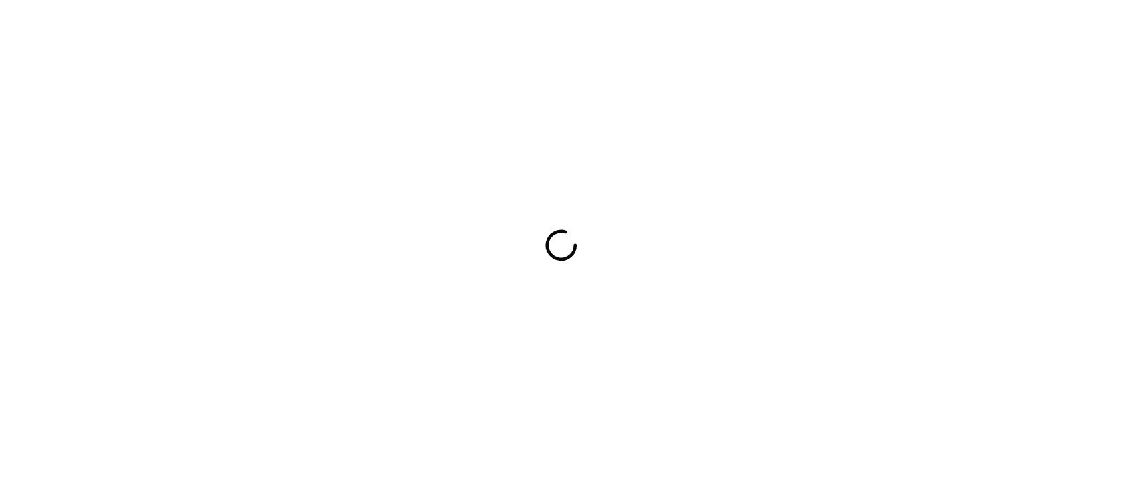
click at [364, 114] on div at bounding box center [561, 245] width 1122 height 490
click at [463, 122] on div at bounding box center [561, 245] width 1122 height 490
click at [471, 116] on div at bounding box center [561, 245] width 1122 height 490
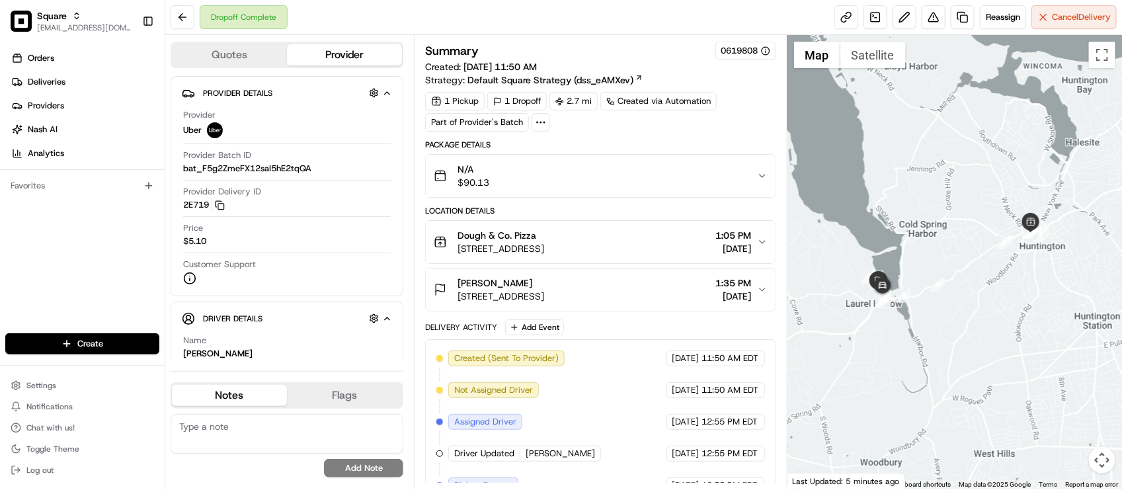
click at [636, 334] on div "Delivery Activity Add Event" at bounding box center [600, 327] width 350 height 16
click at [544, 303] on span "1 Bungtown Rd building # 63, Cold Spring Harbor, NY 11724, USA" at bounding box center [501, 296] width 87 height 13
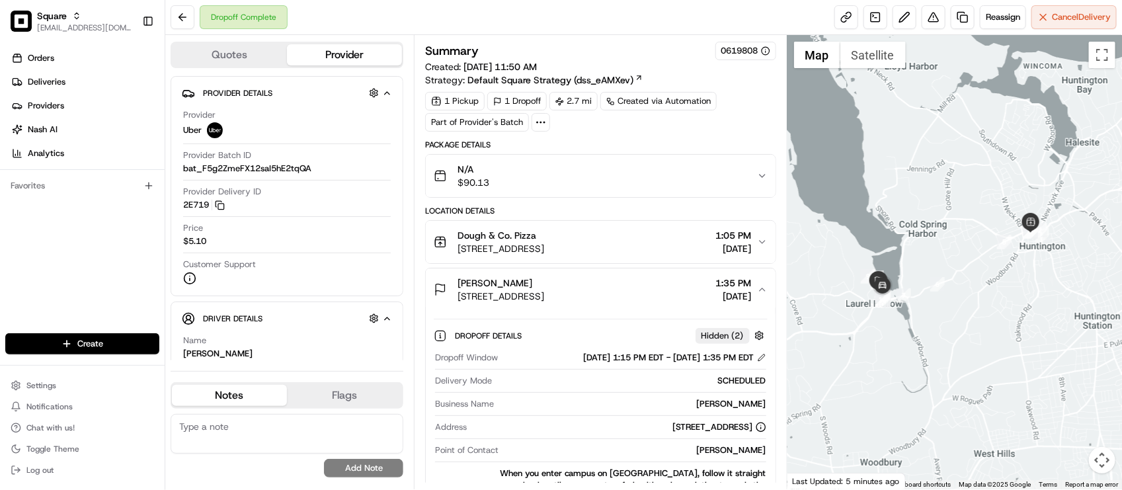
click at [544, 303] on span "1 Bungtown Rd building # 63, Cold Spring Harbor, NY 11724, USA" at bounding box center [501, 296] width 87 height 13
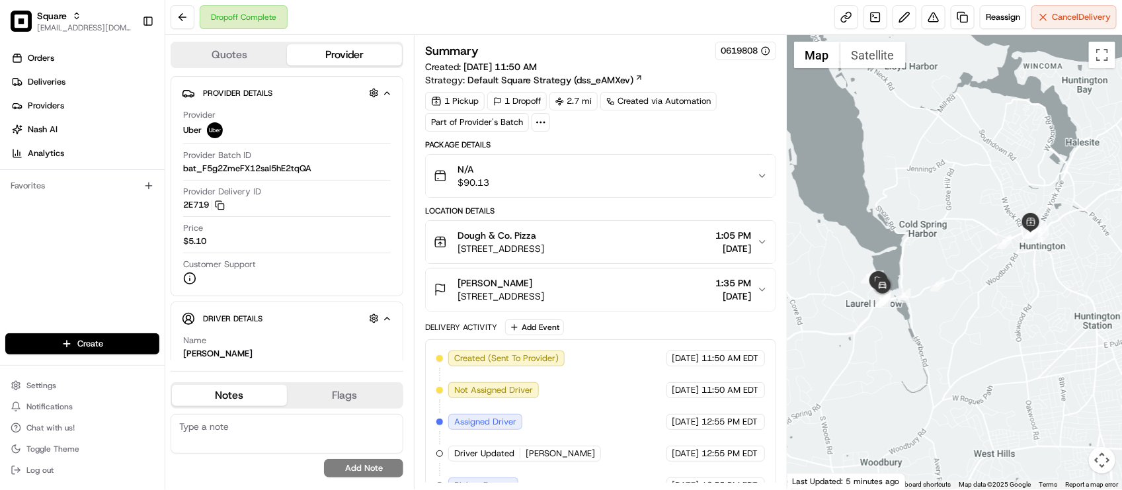
click at [544, 303] on span "1 Bungtown Rd building # 63, Cold Spring Harbor, NY 11724, USA" at bounding box center [501, 296] width 87 height 13
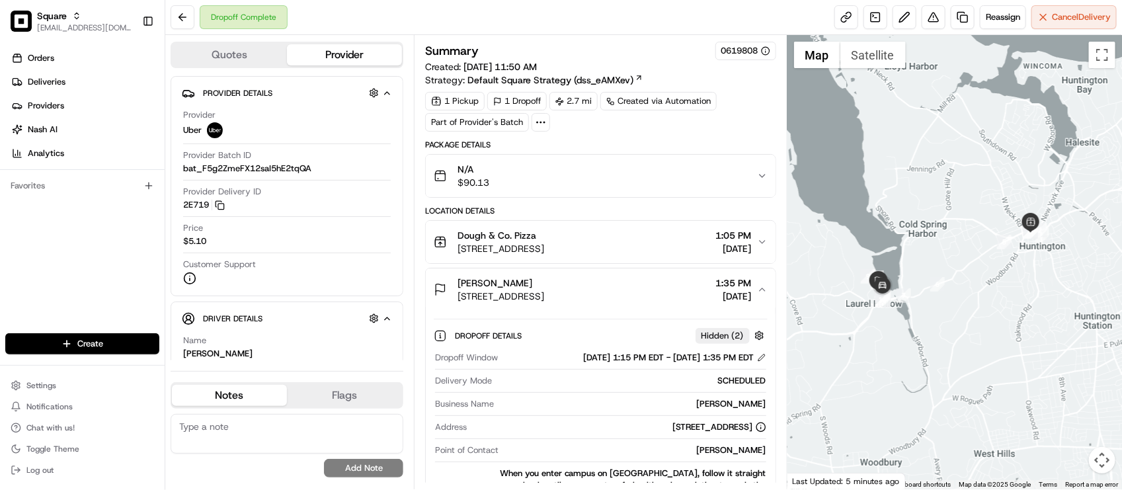
click at [661, 174] on div "N/A $90.13" at bounding box center [595, 176] width 323 height 26
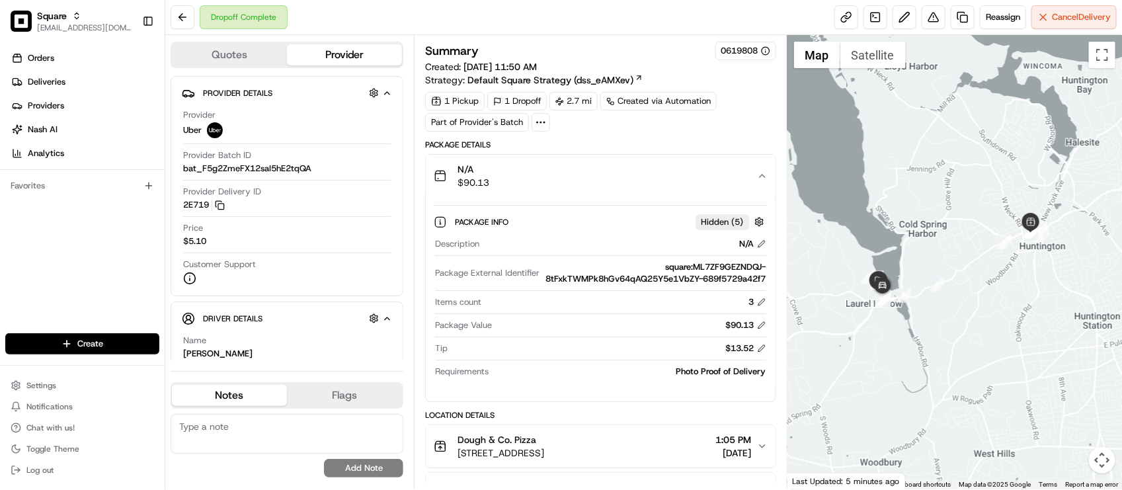
click at [768, 124] on div "1 Pickup 1 Dropoff 2.7 mi Created via Automation Part of Provider's Batch" at bounding box center [600, 112] width 350 height 40
click at [411, 30] on div "Dropoff Complete Reassign Cancel Delivery" at bounding box center [643, 17] width 957 height 35
click at [734, 185] on div "N/A $90.13" at bounding box center [595, 176] width 323 height 26
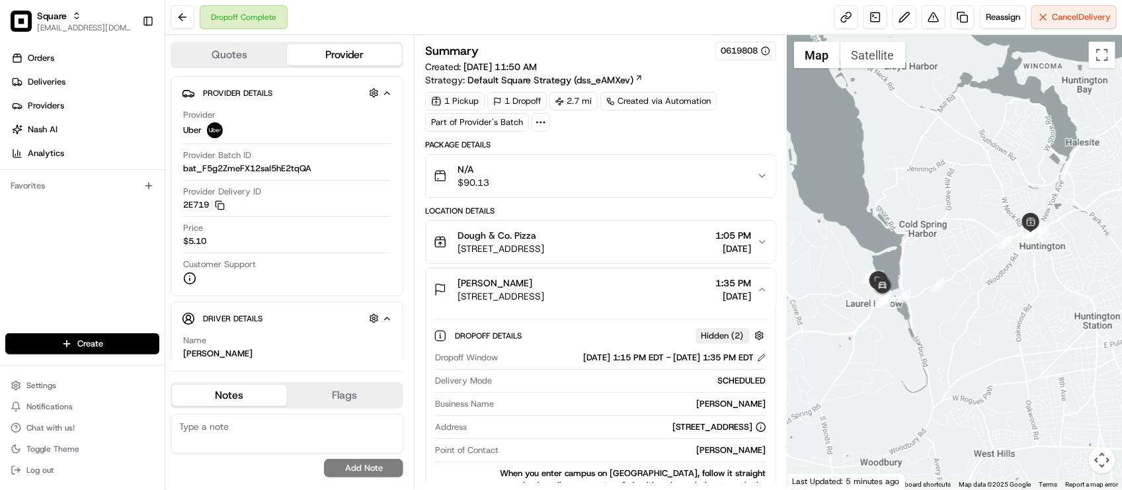
click at [734, 185] on div "N/A $90.13" at bounding box center [595, 176] width 323 height 26
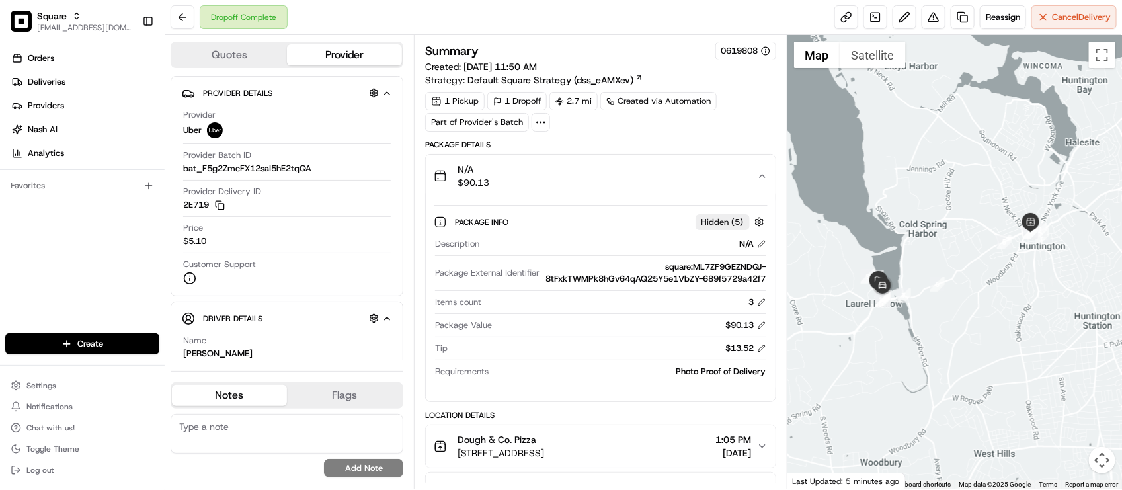
click at [734, 185] on div "N/A $90.13" at bounding box center [595, 176] width 323 height 26
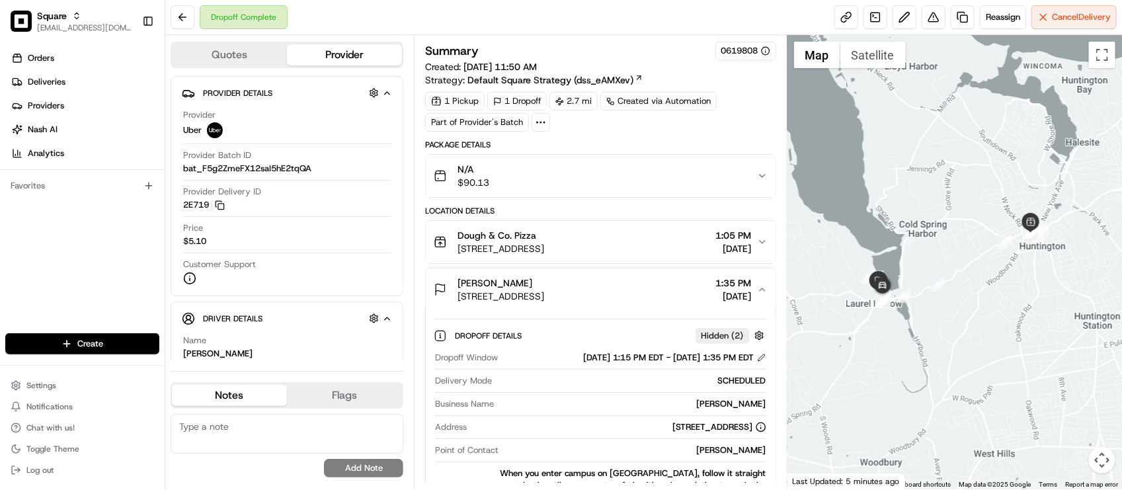
click at [739, 175] on div "N/A $90.13" at bounding box center [595, 176] width 323 height 26
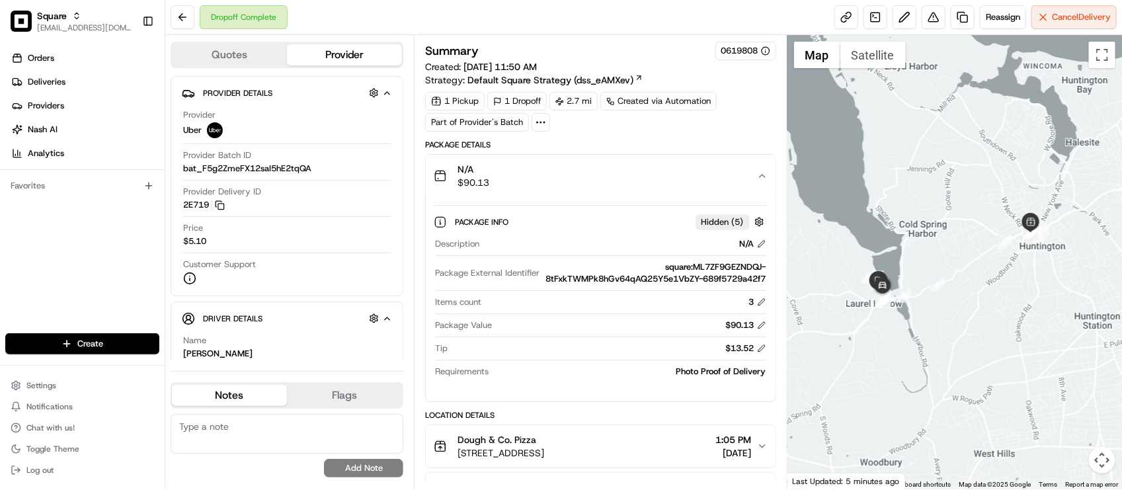
click at [755, 184] on div "N/A $90.13" at bounding box center [595, 176] width 323 height 26
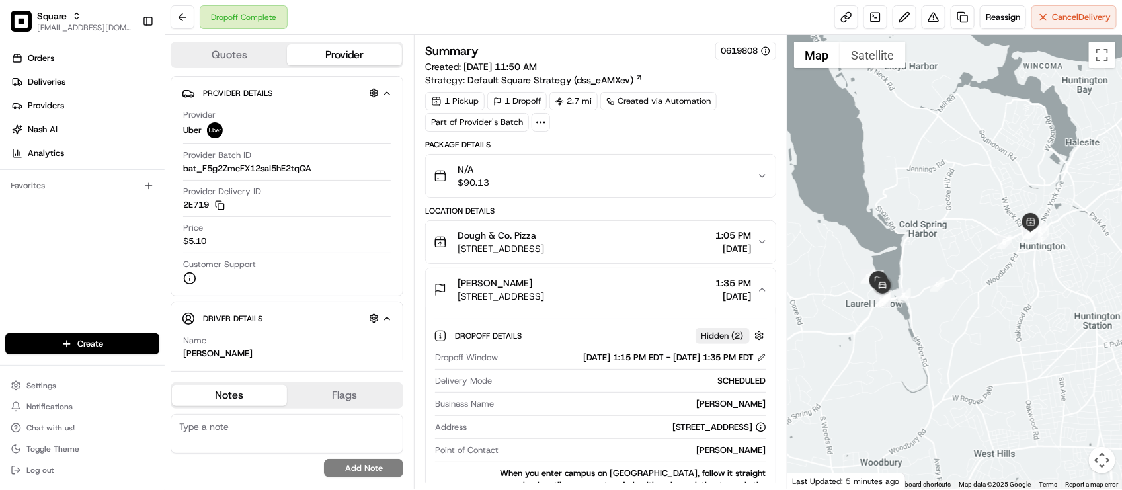
click at [755, 184] on div "N/A $90.13" at bounding box center [595, 176] width 323 height 26
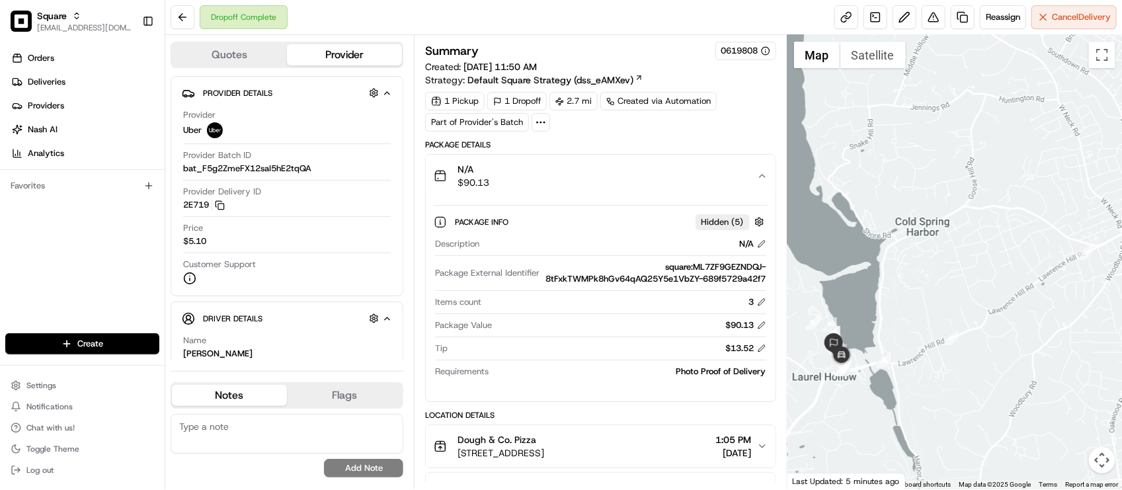
click at [958, 228] on div at bounding box center [955, 262] width 335 height 454
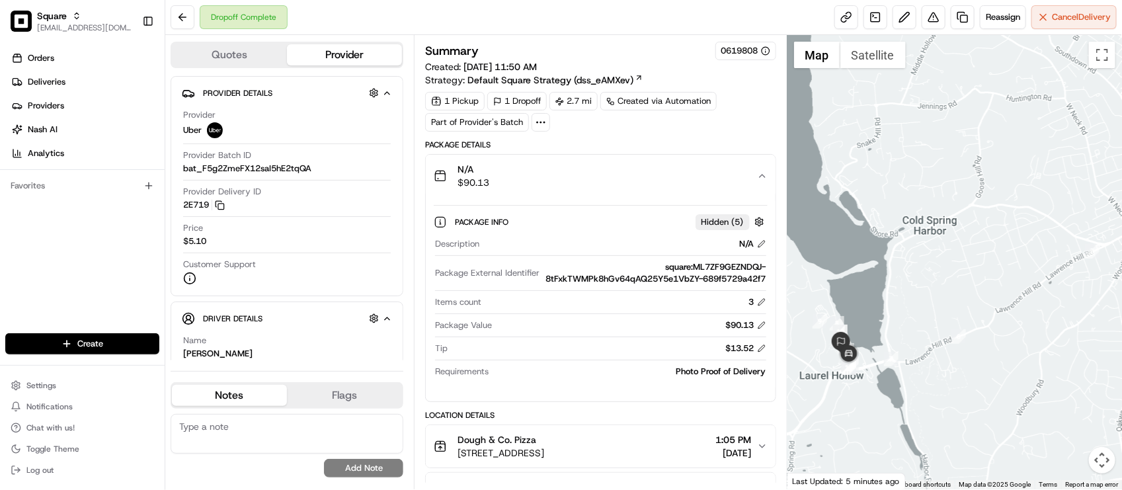
click at [704, 186] on div "N/A $90.13" at bounding box center [595, 176] width 323 height 26
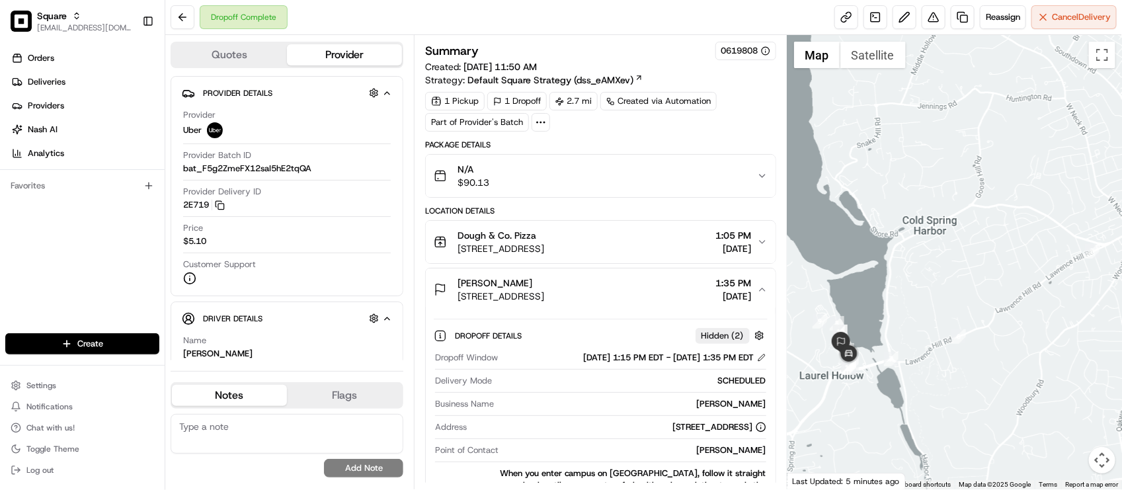
click at [614, 306] on button "Bailey McDonald 1 Bungtown Rd building # 63, Cold Spring Harbor, NY 11724, USA …" at bounding box center [600, 289] width 349 height 42
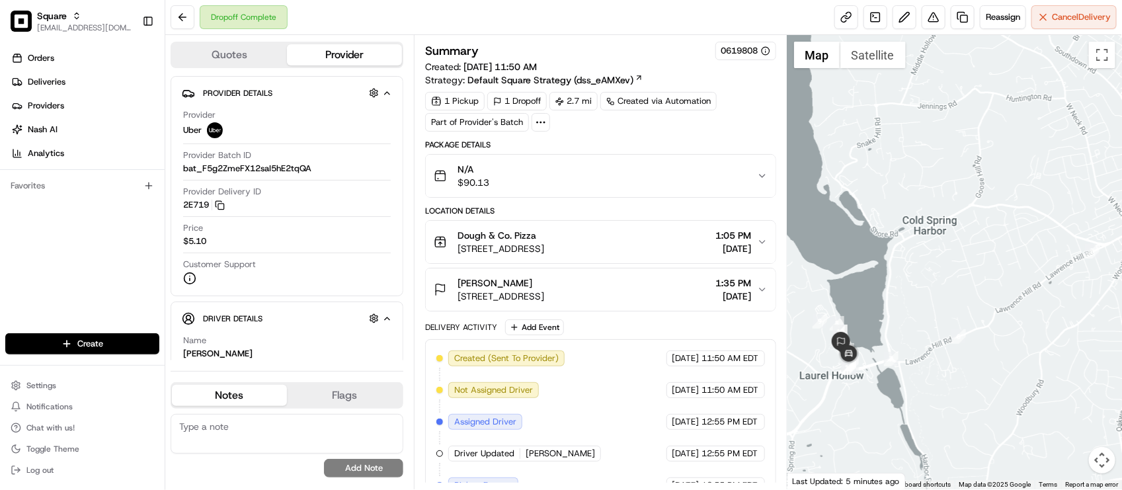
click at [544, 239] on div "Dough & Co. Pizza" at bounding box center [501, 235] width 87 height 13
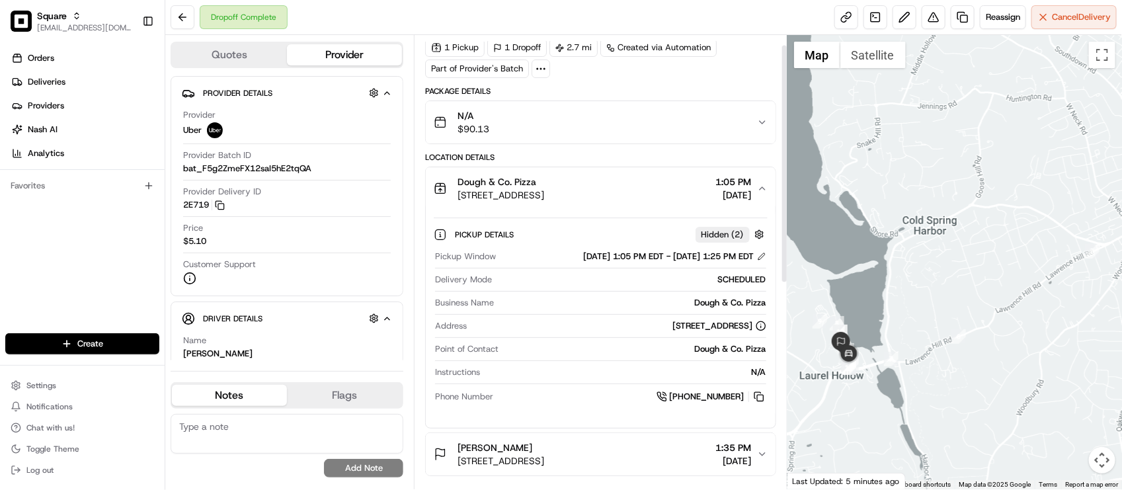
scroll to position [83, 0]
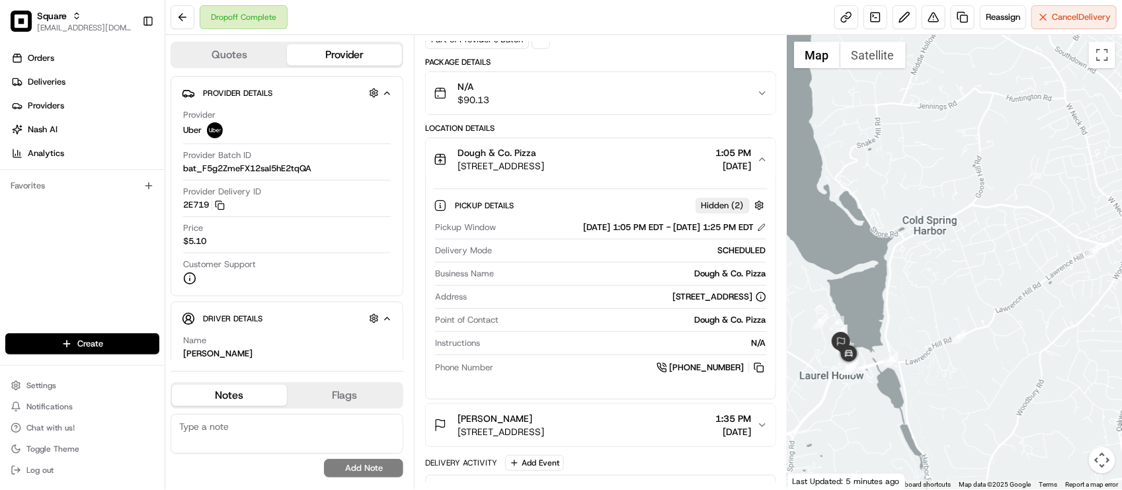
click at [716, 150] on span "1:05 PM" at bounding box center [734, 152] width 36 height 13
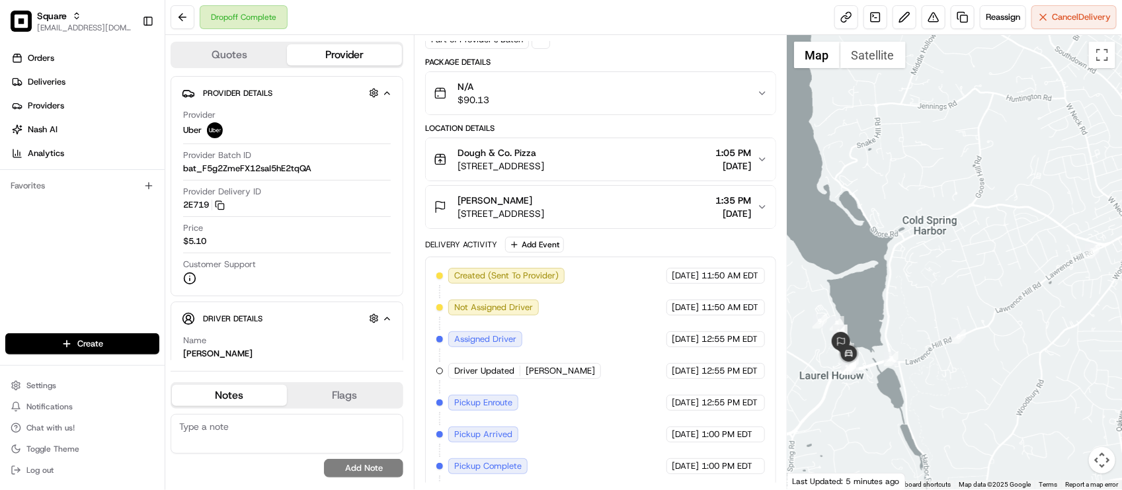
click at [721, 207] on span "1:35 PM" at bounding box center [734, 200] width 36 height 13
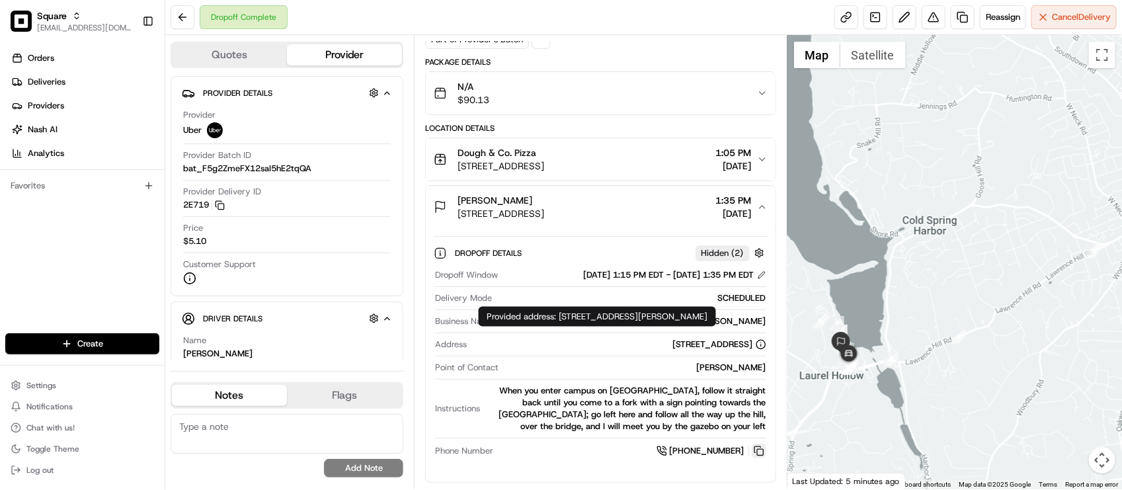
click at [757, 456] on button at bounding box center [759, 451] width 15 height 15
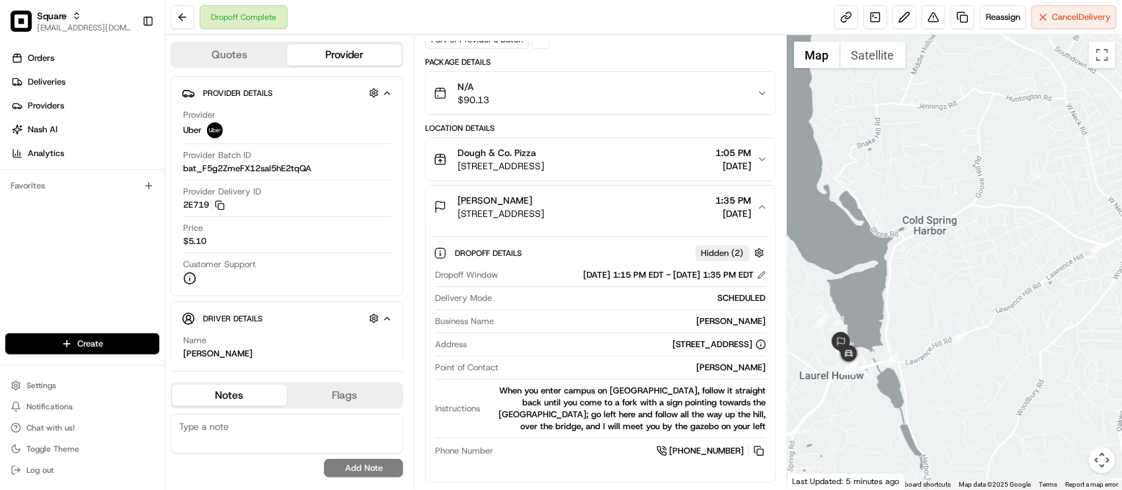
click at [587, 1] on div "Dropoff Complete Reassign Cancel Delivery" at bounding box center [643, 17] width 957 height 35
click at [530, 408] on div "When you enter campus on Bungtown Road, follow it straight back until you come …" at bounding box center [625, 409] width 280 height 48
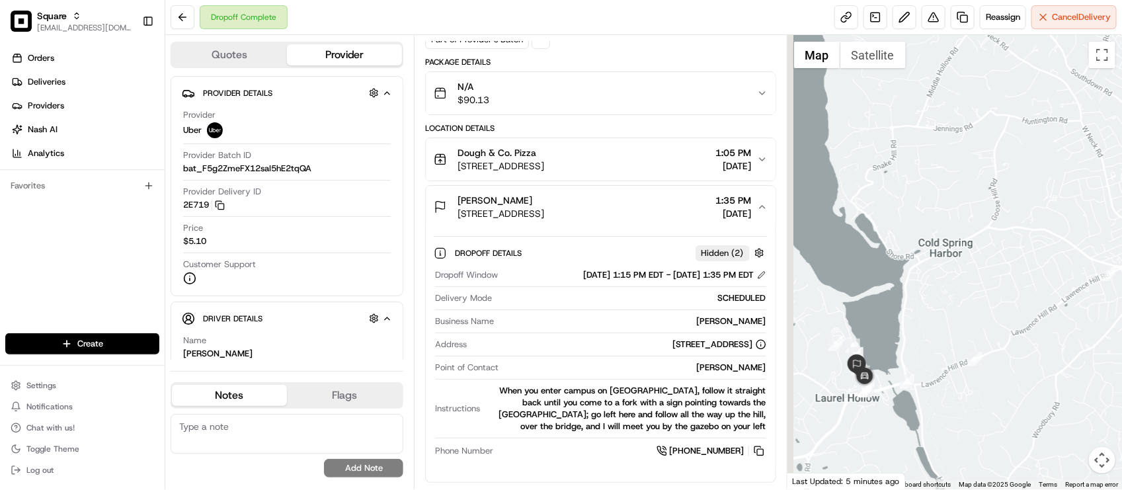
drag, startPoint x: 976, startPoint y: 284, endPoint x: 992, endPoint y: 308, distance: 28.6
click at [992, 308] on div at bounding box center [955, 262] width 335 height 454
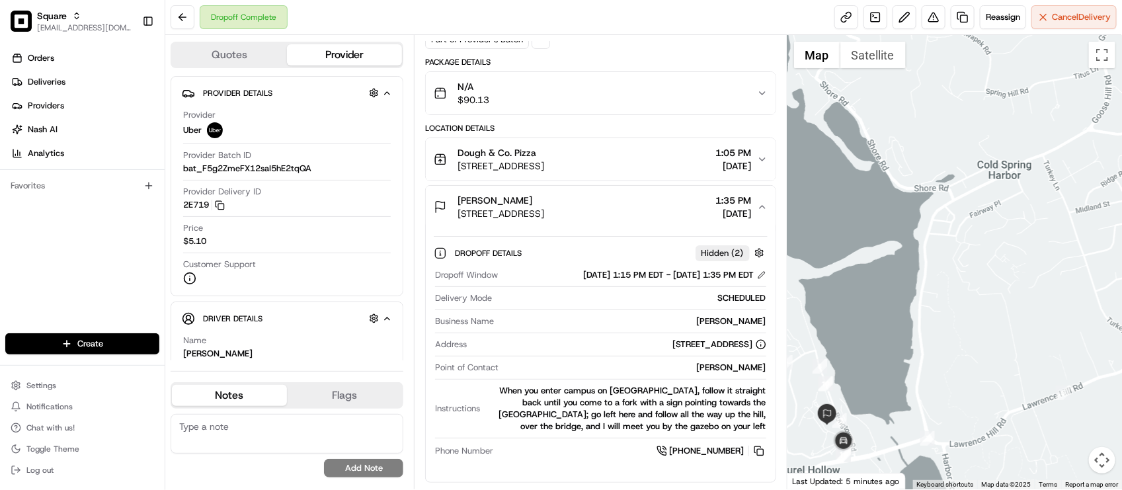
drag, startPoint x: 886, startPoint y: 401, endPoint x: 960, endPoint y: 379, distance: 76.8
click at [964, 379] on div at bounding box center [955, 262] width 335 height 454
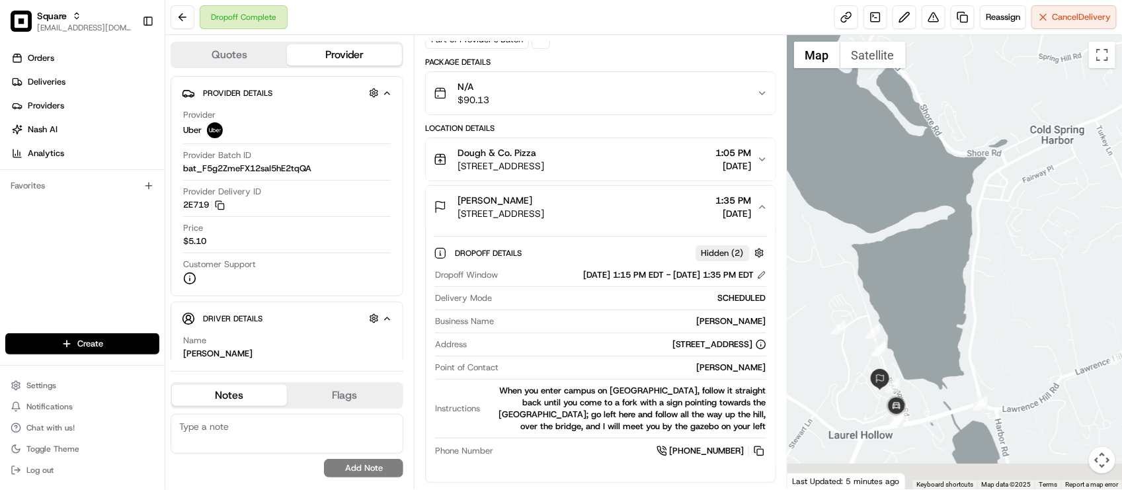
click at [913, 386] on div at bounding box center [955, 262] width 335 height 454
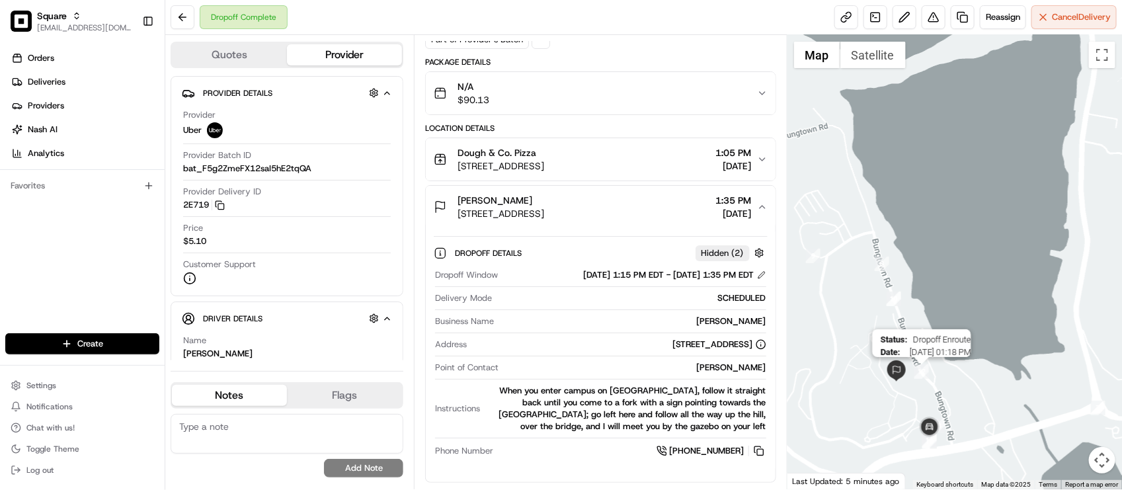
drag, startPoint x: 900, startPoint y: 372, endPoint x: 921, endPoint y: 375, distance: 21.4
click at [921, 375] on img "12" at bounding box center [922, 371] width 15 height 15
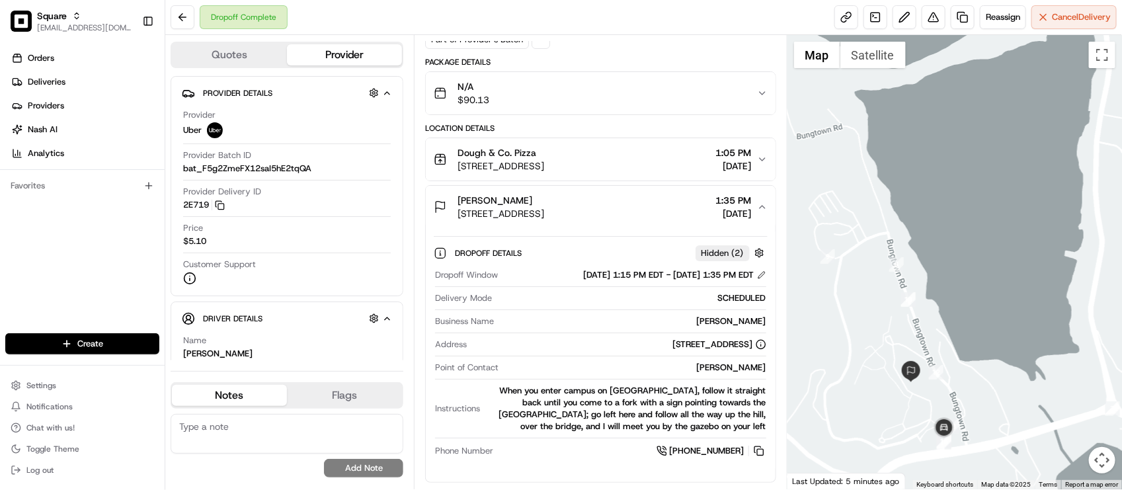
drag, startPoint x: 928, startPoint y: 401, endPoint x: 944, endPoint y: 401, distance: 15.9
click at [944, 401] on div at bounding box center [955, 262] width 335 height 454
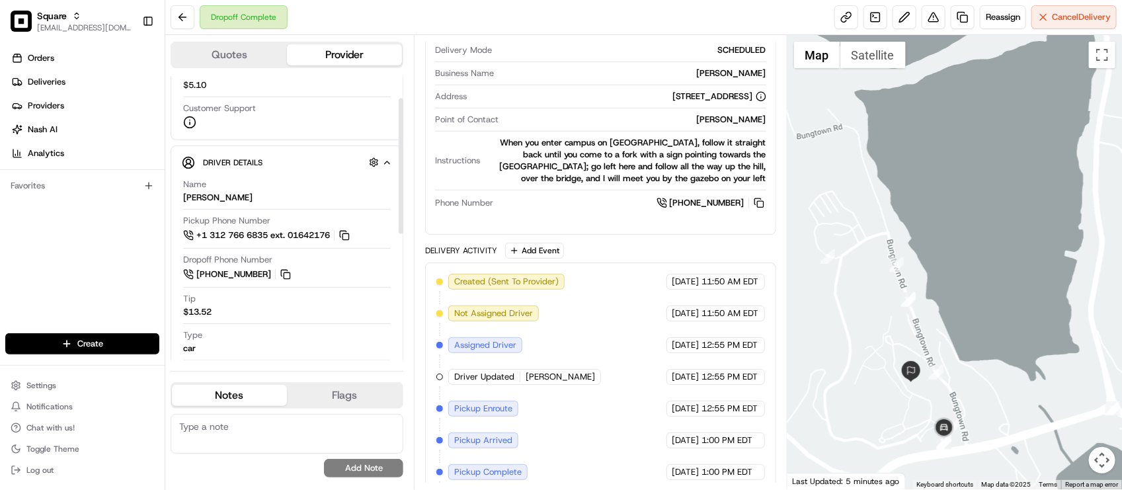
scroll to position [0, 0]
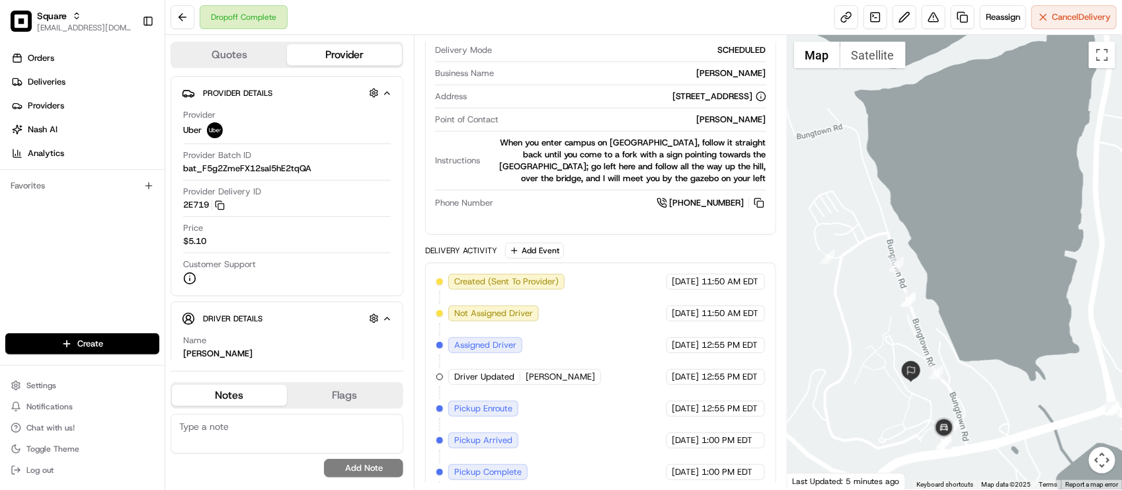
click at [620, 196] on div "Dropoff Window 08/15/2025 1:15 PM EDT - 08/15/2025 1:35 PM EDT Delivery Mode SC…" at bounding box center [600, 116] width 333 height 200
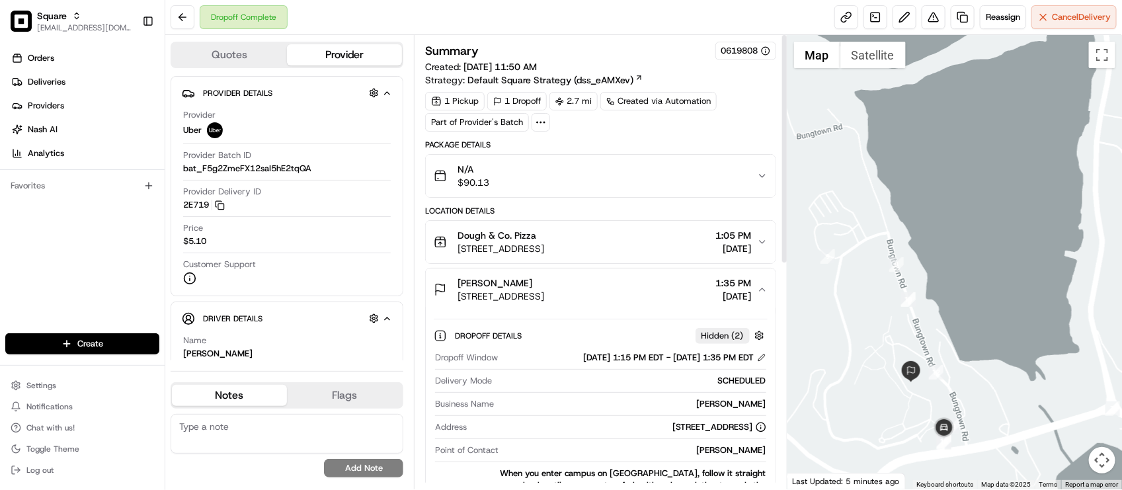
click at [723, 156] on button "N/A $90.13" at bounding box center [600, 176] width 349 height 42
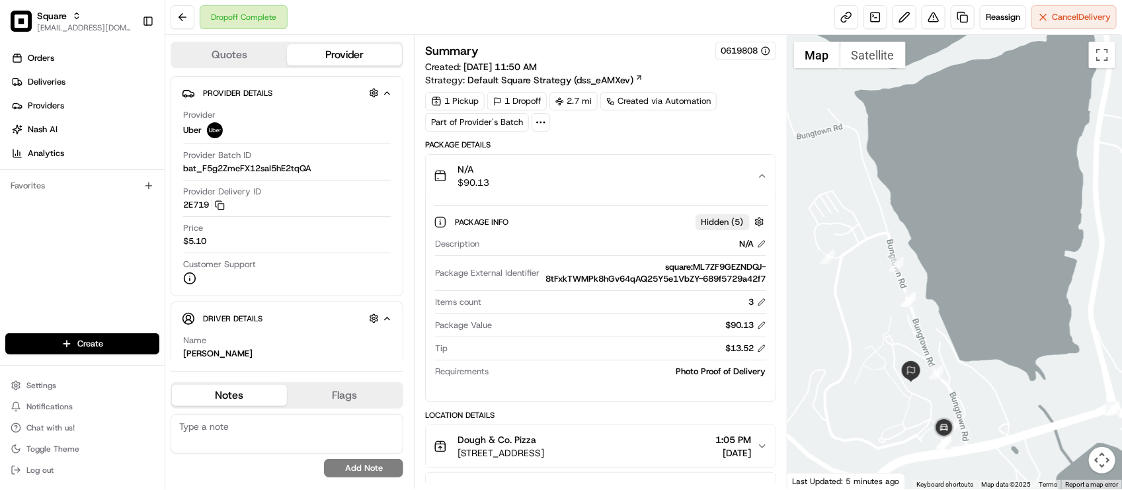
click at [735, 196] on button "N/A $90.13" at bounding box center [600, 176] width 349 height 42
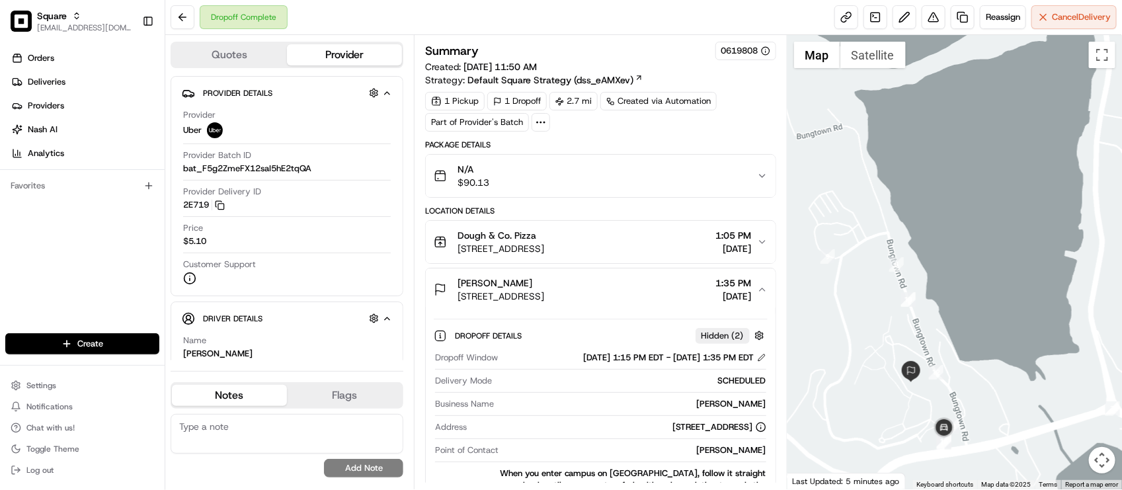
click at [735, 196] on button "N/A $90.13" at bounding box center [600, 176] width 349 height 42
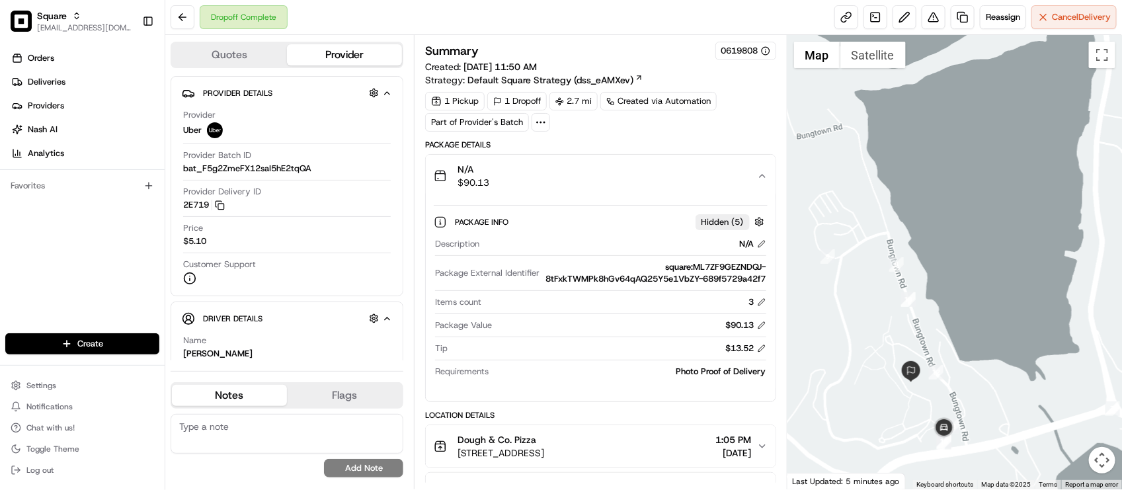
click at [746, 182] on div "N/A $90.13" at bounding box center [595, 176] width 323 height 26
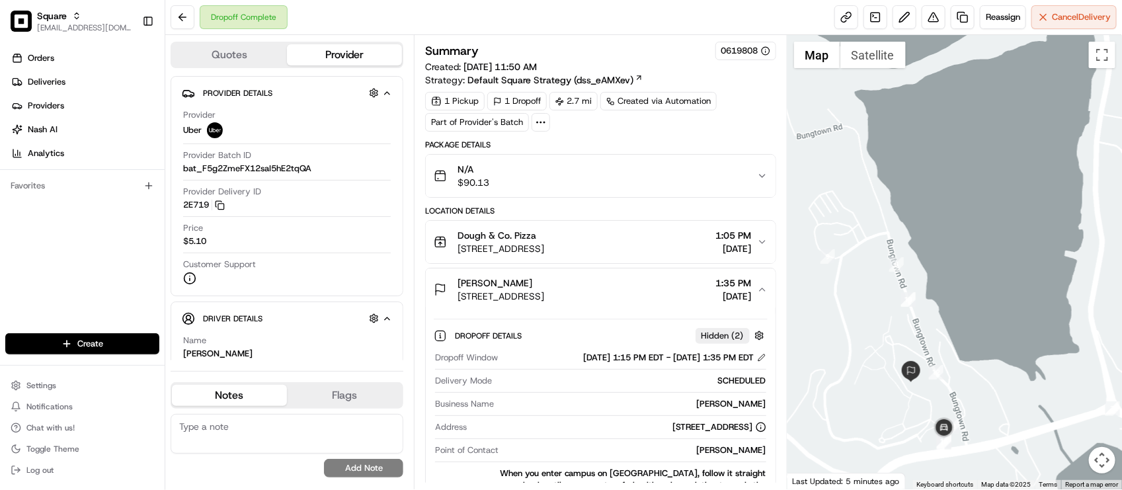
click at [756, 136] on div "Summary 0619808 Created: 08/15/2025 11:50 AM Strategy: Default Square Strategy …" at bounding box center [600, 480] width 350 height 876
click at [341, 240] on div "Price $5.10" at bounding box center [287, 234] width 208 height 25
click at [692, 179] on div "N/A $90.13" at bounding box center [595, 176] width 323 height 26
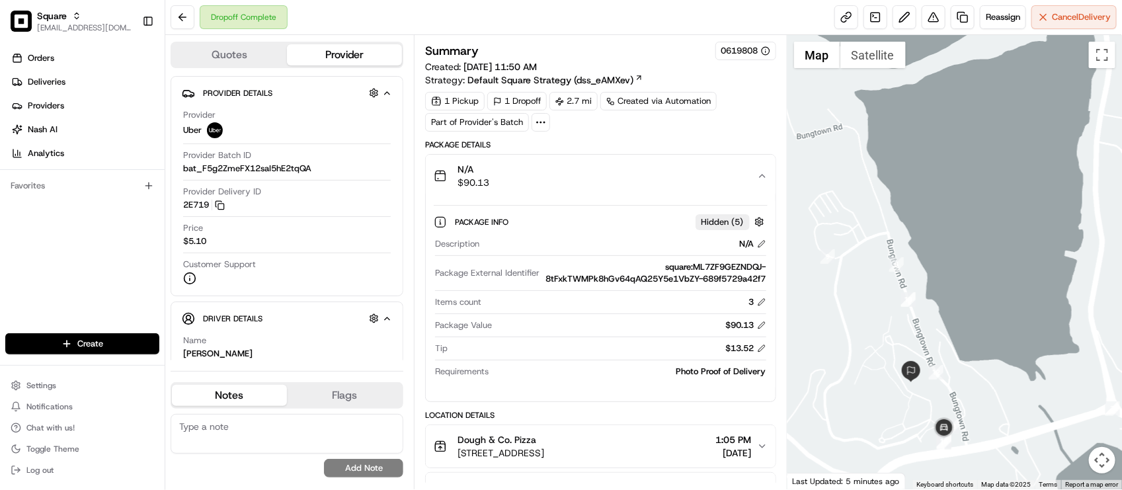
click at [692, 179] on div "N/A $90.13" at bounding box center [595, 176] width 323 height 26
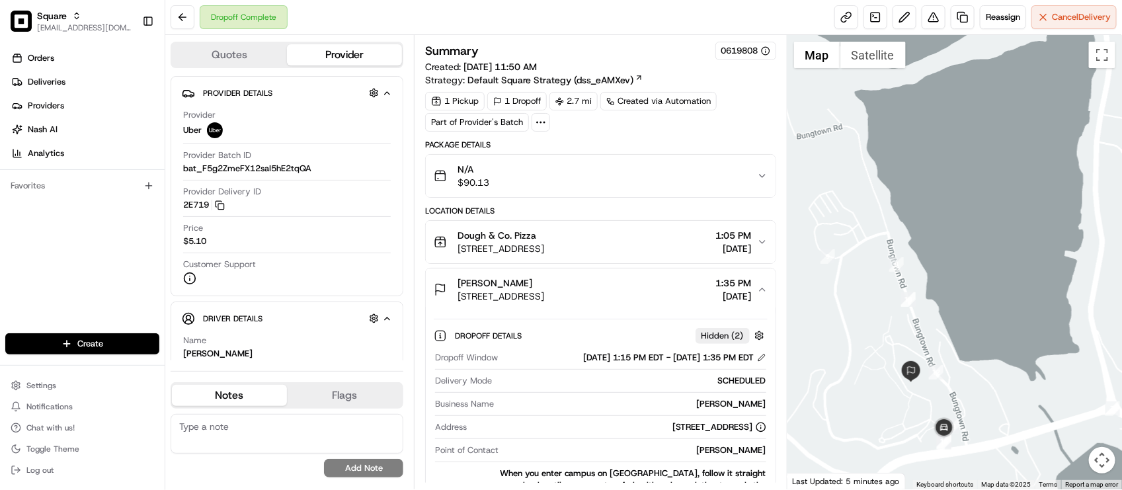
click at [692, 179] on div "N/A $90.13" at bounding box center [595, 176] width 323 height 26
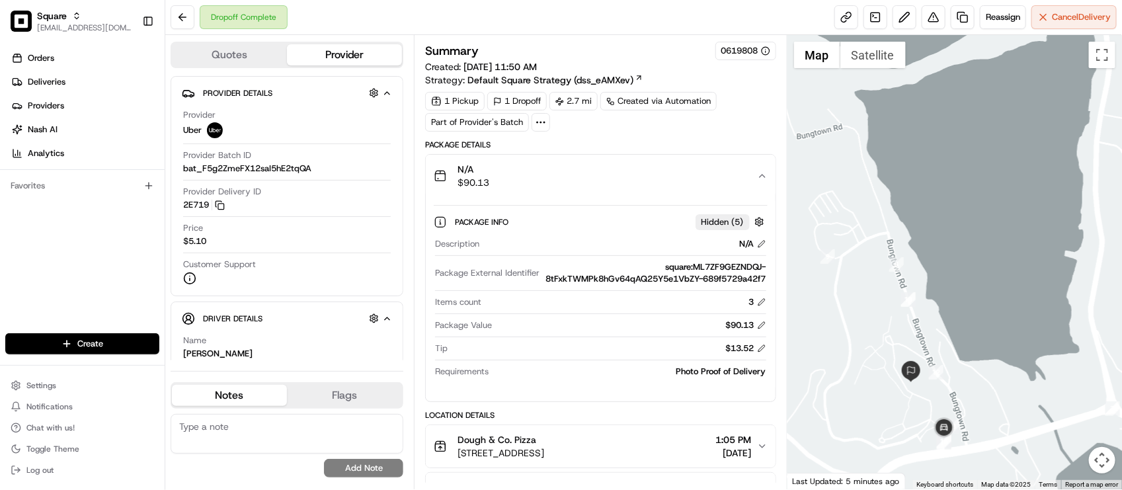
click at [692, 179] on div "N/A $90.13" at bounding box center [595, 176] width 323 height 26
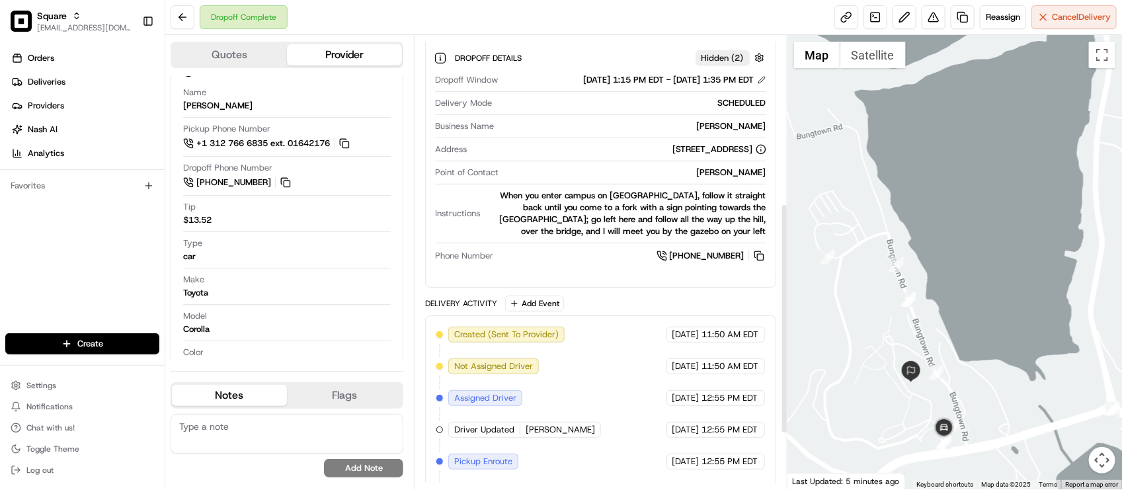
scroll to position [331, 0]
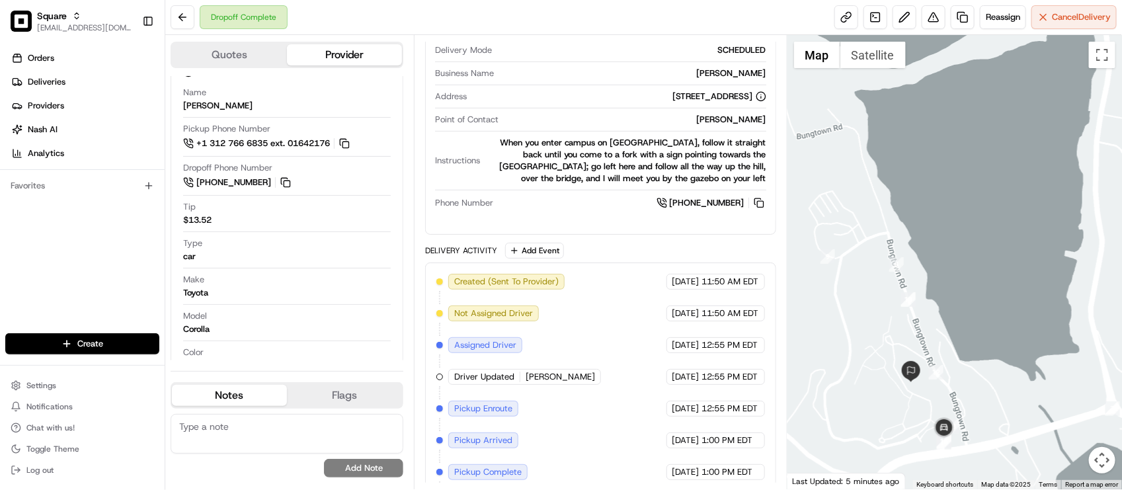
click at [520, 161] on div "When you enter campus on Bungtown Road, follow it straight back until you come …" at bounding box center [625, 161] width 280 height 48
click at [510, 173] on div "When you enter campus on Bungtown Road, follow it straight back until you come …" at bounding box center [625, 161] width 280 height 48
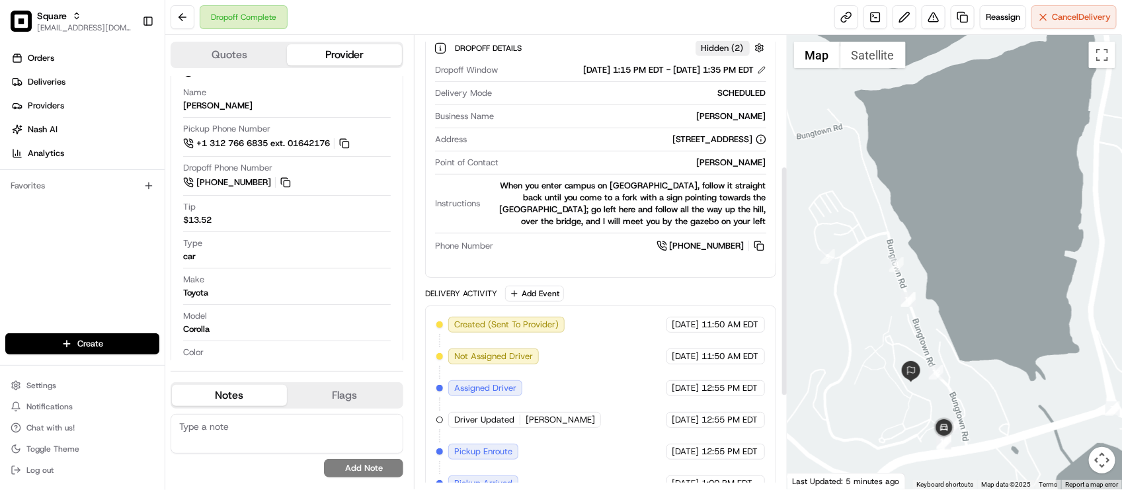
scroll to position [248, 0]
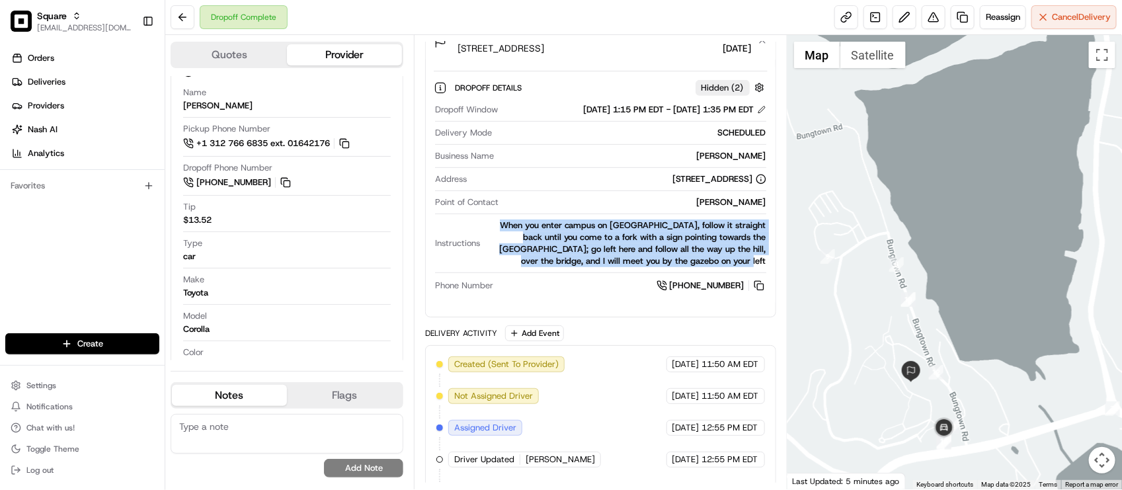
drag, startPoint x: 497, startPoint y: 223, endPoint x: 771, endPoint y: 266, distance: 277.1
click at [771, 266] on div "Dropoff Details Hidden ( 2 ) Dropoff Window 08/15/2025 1:15 PM EDT - 08/15/2025…" at bounding box center [600, 184] width 349 height 243
drag, startPoint x: 505, startPoint y: 227, endPoint x: 747, endPoint y: 272, distance: 246.8
click at [745, 272] on div "Instructions When you enter campus on Bungtown Road, follow it straight back un…" at bounding box center [600, 247] width 331 height 54
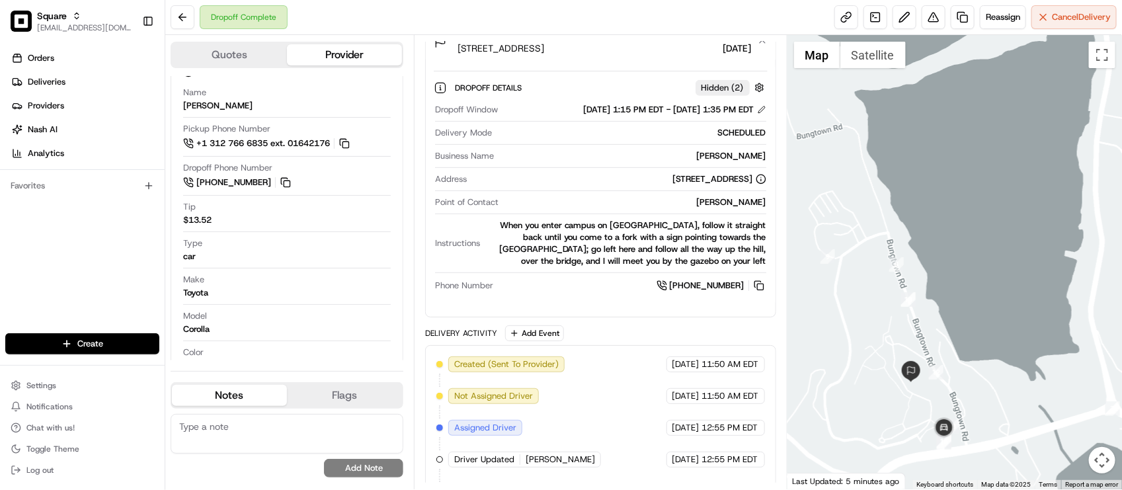
click at [477, 237] on div "Instructions When you enter campus on Bungtown Road, follow it straight back un…" at bounding box center [600, 244] width 331 height 48
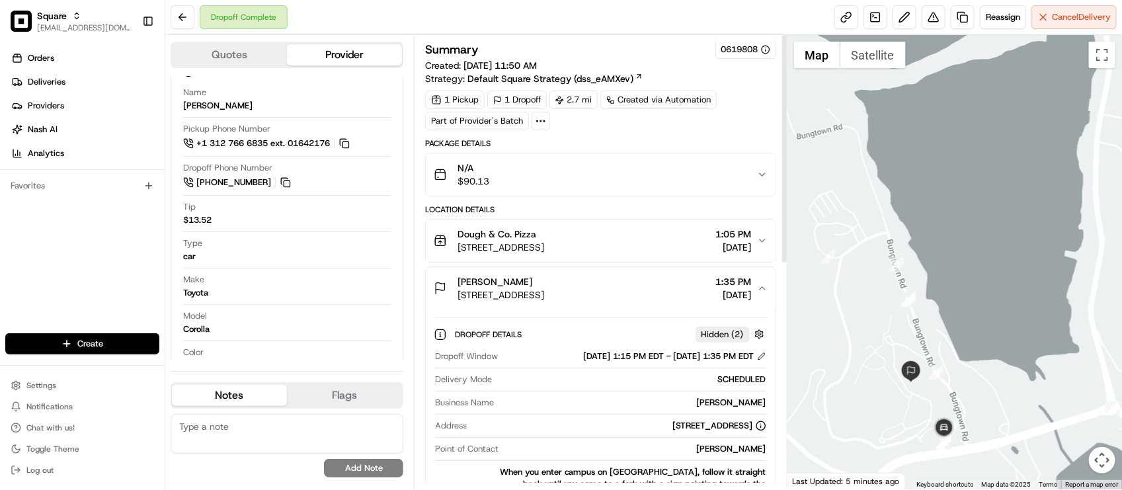
scroll to position [0, 0]
click at [444, 212] on div "Location Details" at bounding box center [600, 211] width 350 height 11
click at [268, 276] on div "Make Toyota" at bounding box center [287, 286] width 208 height 25
click at [273, 276] on div "Make Toyota" at bounding box center [287, 286] width 208 height 25
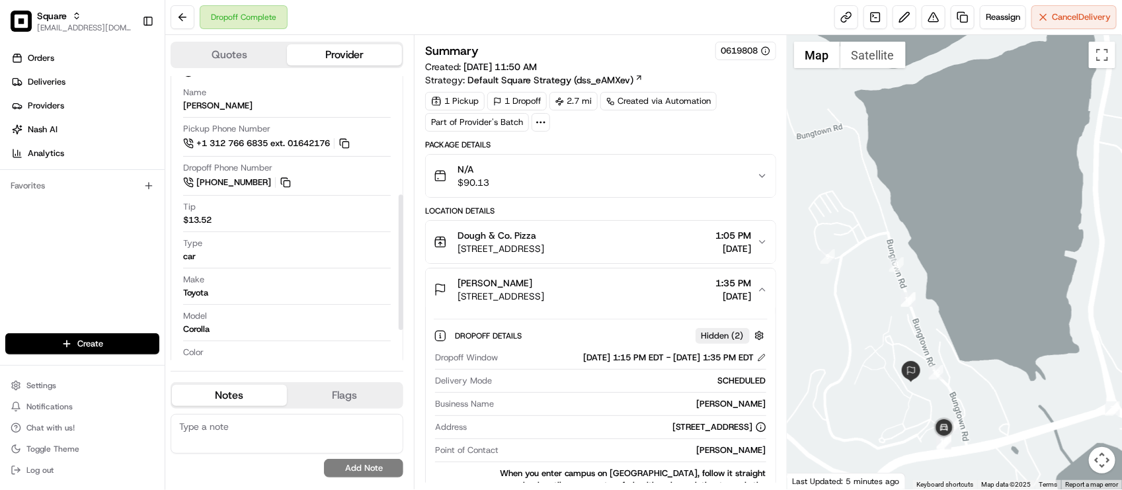
click at [273, 276] on div "Make Toyota" at bounding box center [287, 286] width 208 height 25
click at [506, 286] on span "Bailey McDonald" at bounding box center [495, 282] width 75 height 13
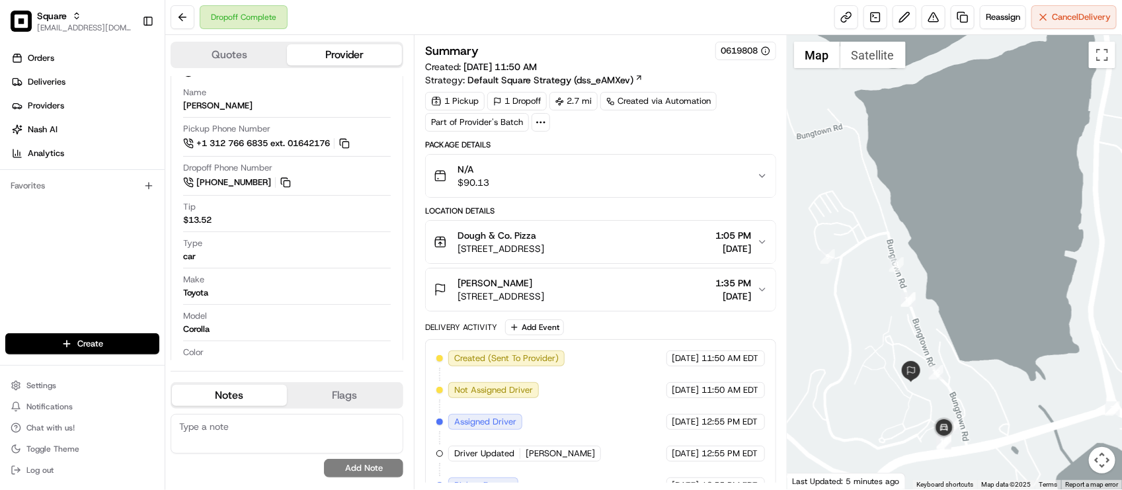
click at [510, 289] on span "Bailey McDonald" at bounding box center [495, 282] width 75 height 13
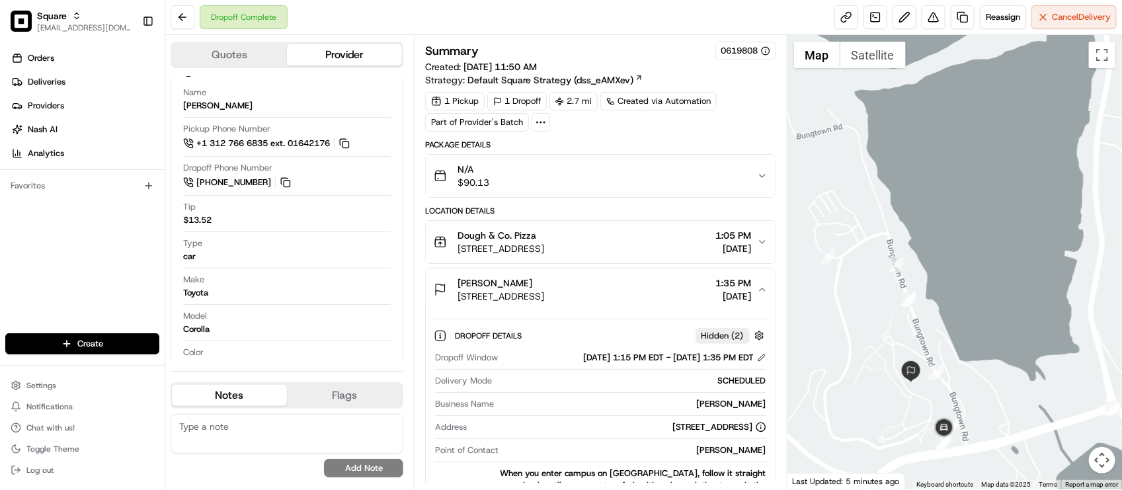
click at [544, 293] on span "1 Bungtown Rd building # 63, Cold Spring Harbor, NY 11724, USA" at bounding box center [501, 296] width 87 height 13
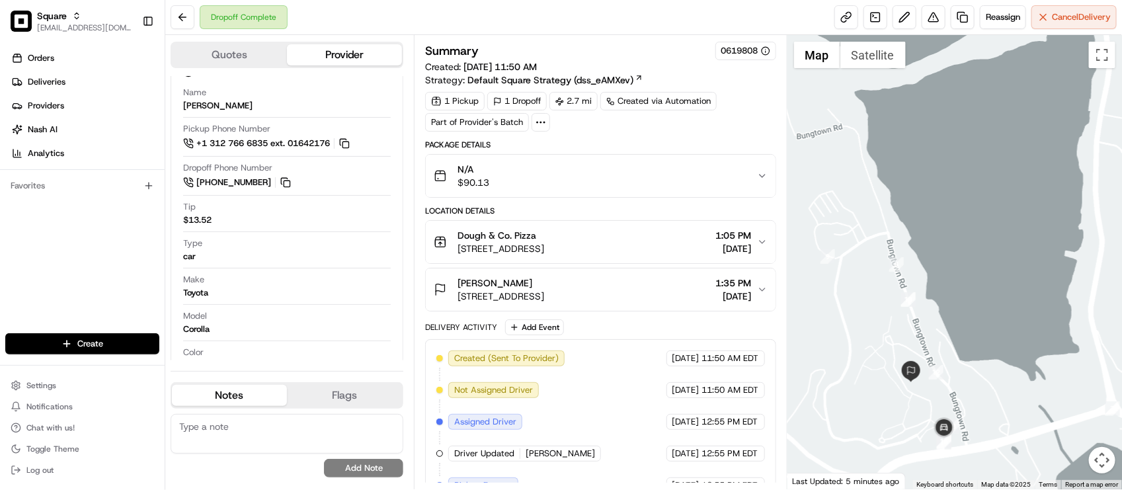
click at [544, 293] on span "1 Bungtown Rd building # 63, Cold Spring Harbor, NY 11724, USA" at bounding box center [501, 296] width 87 height 13
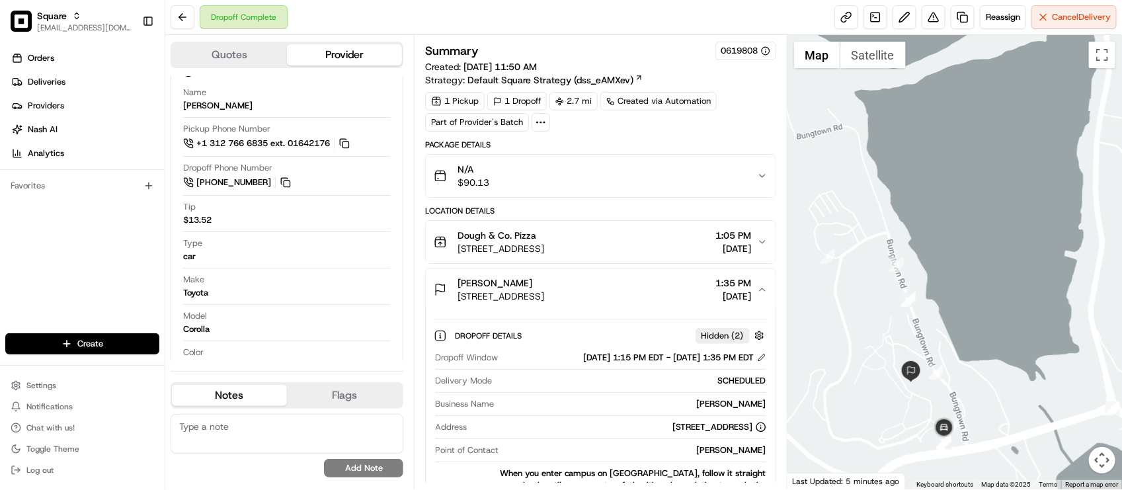
click at [544, 293] on span "1 Bungtown Rd building # 63, Cold Spring Harbor, NY 11724, USA" at bounding box center [501, 296] width 87 height 13
click at [640, 306] on button "Bailey McDonald 1 Bungtown Rd building # 63, Cold Spring Harbor, NY 11724, USA …" at bounding box center [600, 289] width 349 height 42
click at [692, 298] on div "Bailey McDonald 1 Bungtown Rd building # 63, Cold Spring Harbor, NY 11724, USA …" at bounding box center [595, 289] width 323 height 26
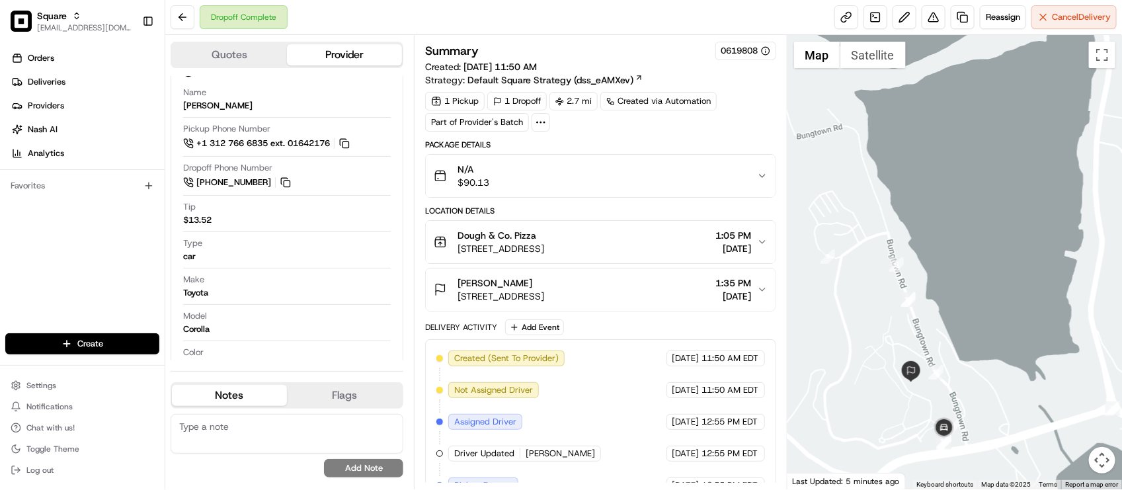
click at [716, 298] on span "[DATE]" at bounding box center [734, 296] width 36 height 13
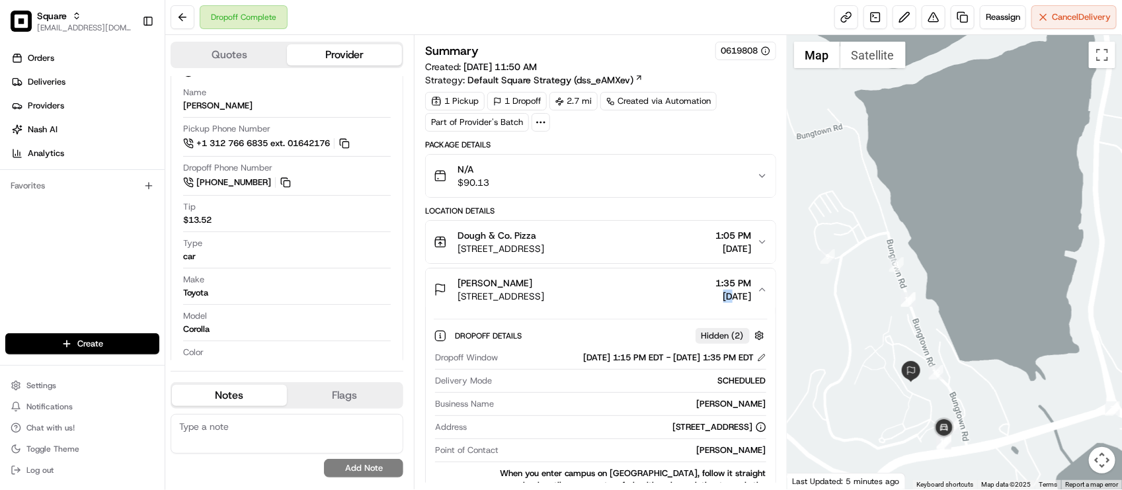
click at [716, 298] on span "[DATE]" at bounding box center [734, 296] width 36 height 13
click at [735, 303] on span "[DATE]" at bounding box center [734, 296] width 36 height 13
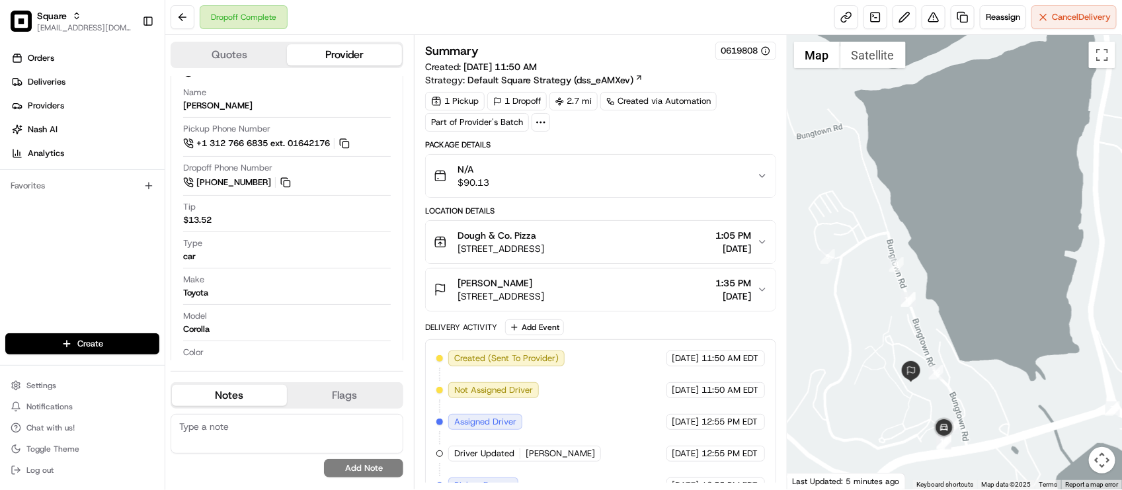
click at [754, 292] on div "Bailey McDonald 1 Bungtown Rd building # 63, Cold Spring Harbor, NY 11724, USA …" at bounding box center [595, 289] width 323 height 26
click at [761, 294] on icon "button" at bounding box center [762, 289] width 11 height 11
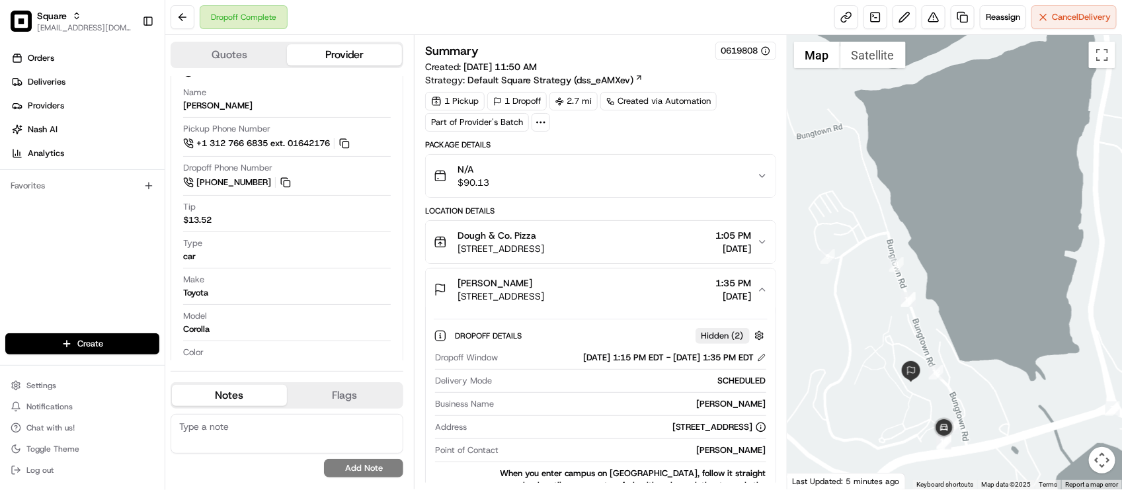
click at [761, 294] on icon "button" at bounding box center [762, 289] width 11 height 11
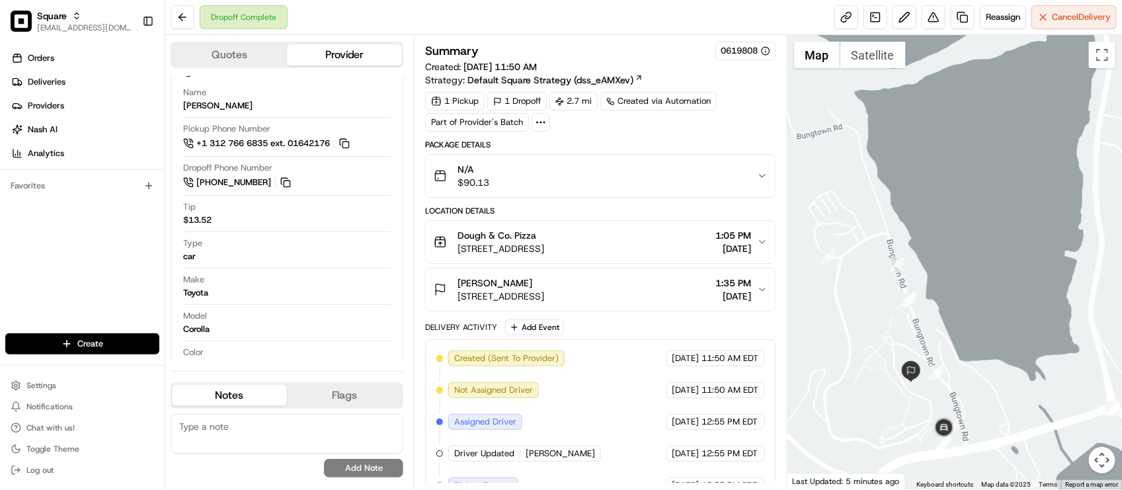
click at [688, 144] on div "Package Details" at bounding box center [600, 145] width 350 height 11
click at [672, 247] on div "Dough & Co. Pizza 318 Main St, Huntington, NY 11743, USA 1:05 PM 08/15/2025" at bounding box center [595, 242] width 323 height 26
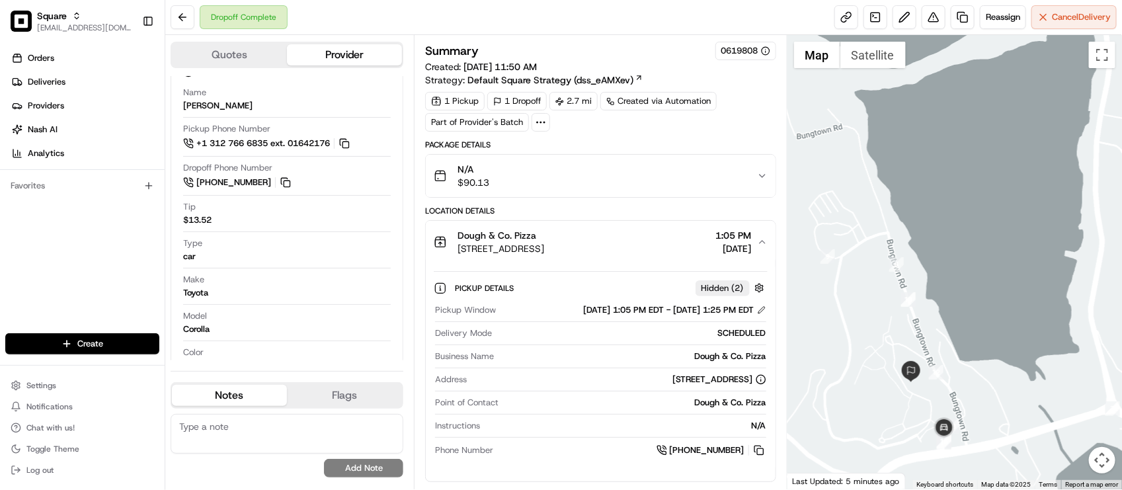
drag, startPoint x: 757, startPoint y: 453, endPoint x: 733, endPoint y: 408, distance: 51.2
click at [757, 453] on button at bounding box center [759, 450] width 15 height 15
drag, startPoint x: 615, startPoint y: 30, endPoint x: 725, endPoint y: 97, distance: 128.5
click at [616, 30] on div "Dropoff Complete Reassign Cancel Delivery" at bounding box center [643, 17] width 957 height 35
click at [283, 265] on div "Type car" at bounding box center [287, 252] width 208 height 31
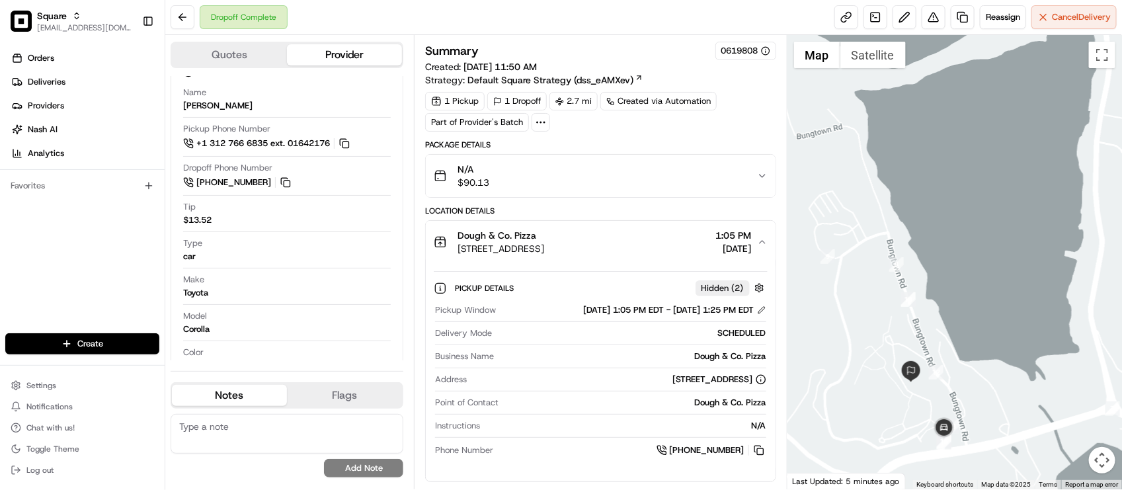
click at [727, 122] on div "1 Pickup 1 Dropoff 2.7 mi Created via Automation Part of Provider's Batch" at bounding box center [600, 112] width 350 height 40
click at [544, 243] on span "318 Main St, Huntington, NY 11743, USA" at bounding box center [501, 248] width 87 height 13
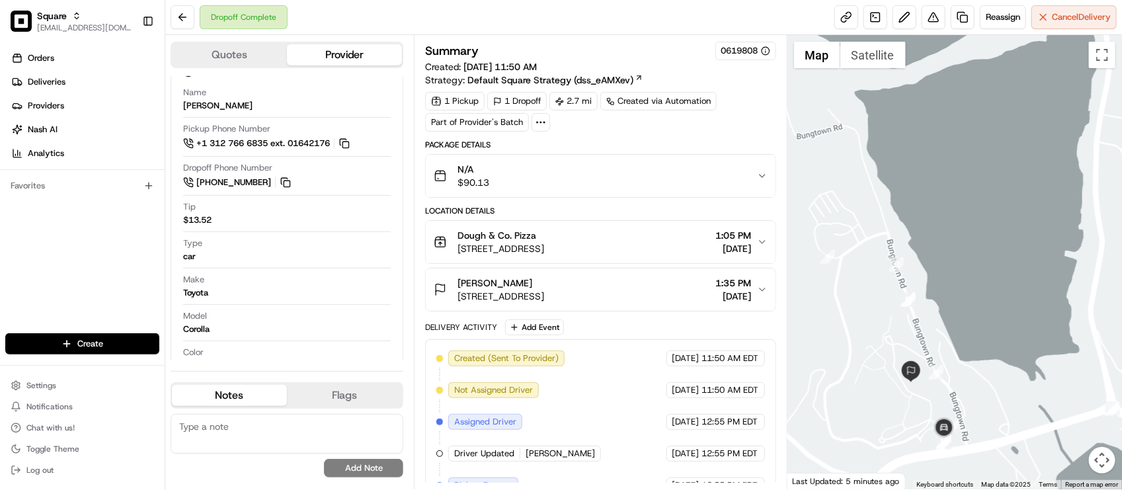
click at [544, 243] on span "318 Main St, Huntington, NY 11743, USA" at bounding box center [501, 248] width 87 height 13
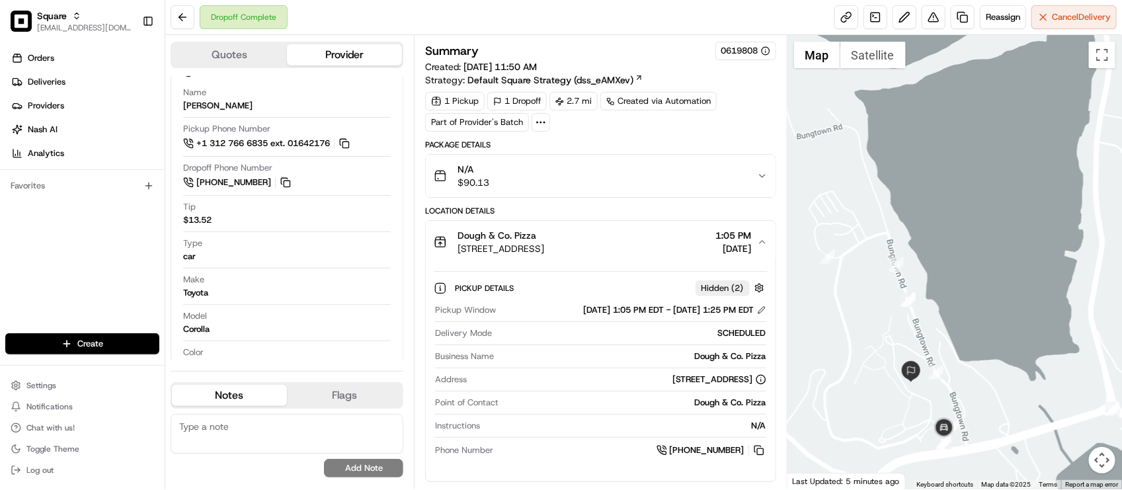
click at [544, 243] on span "318 Main St, Huntington, NY 11743, USA" at bounding box center [501, 248] width 87 height 13
click at [544, 238] on div "Dough & Co. Pizza" at bounding box center [501, 235] width 87 height 13
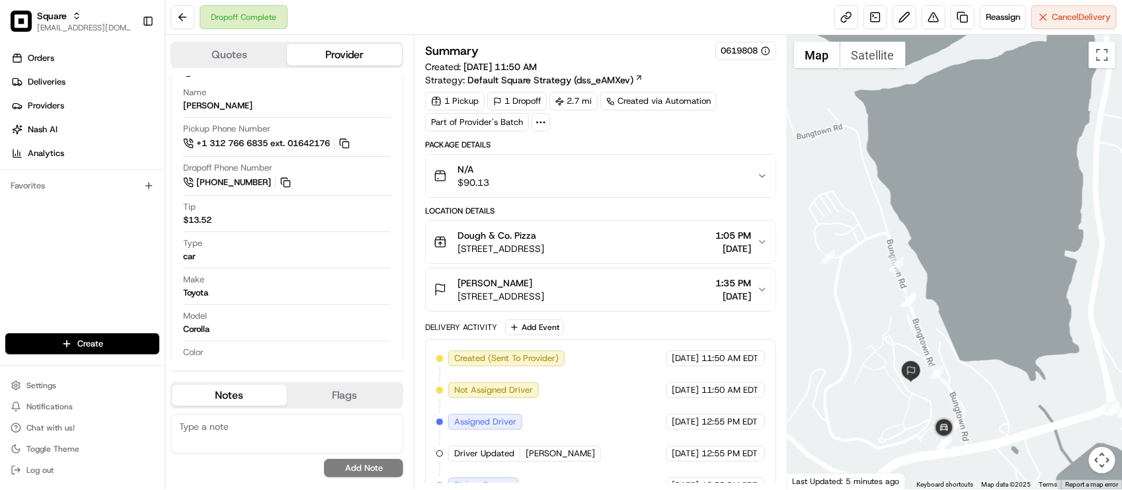
click at [659, 192] on button "N/A $90.13" at bounding box center [600, 176] width 349 height 42
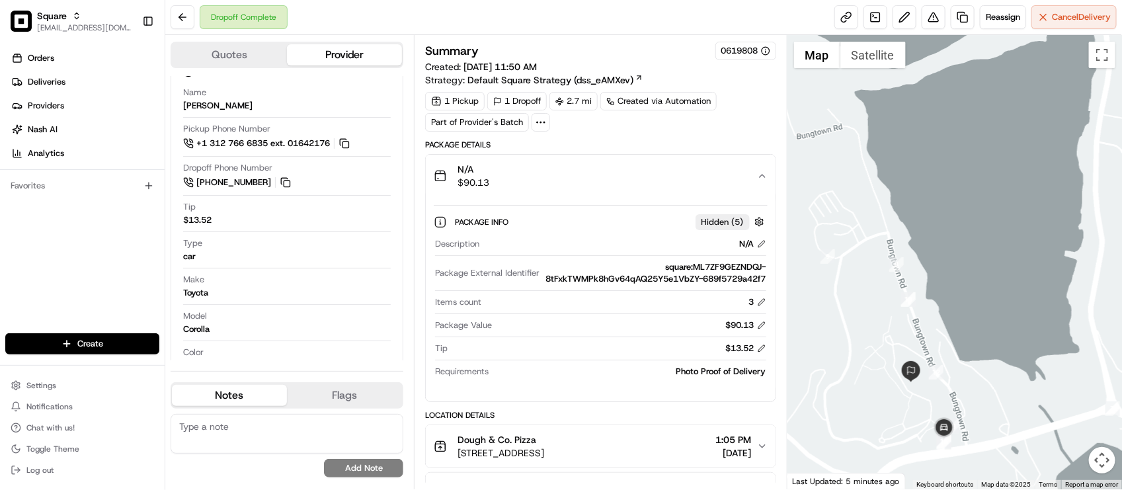
click at [659, 192] on button "N/A $90.13" at bounding box center [600, 176] width 349 height 42
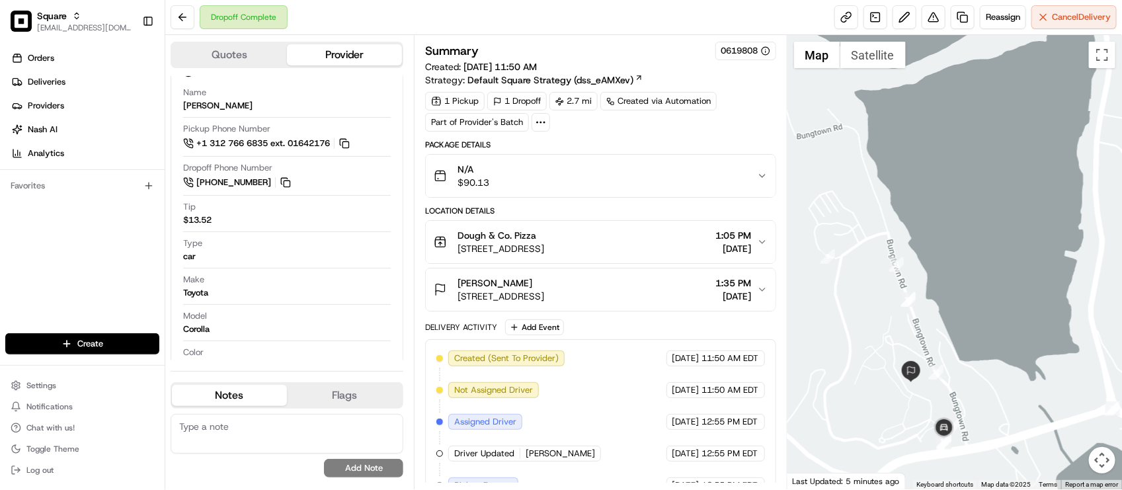
click at [733, 124] on div "1 Pickup 1 Dropoff 2.7 mi Created via Automation Part of Provider's Batch" at bounding box center [600, 112] width 350 height 40
click at [544, 290] on div "Bailey McDonald" at bounding box center [501, 282] width 87 height 13
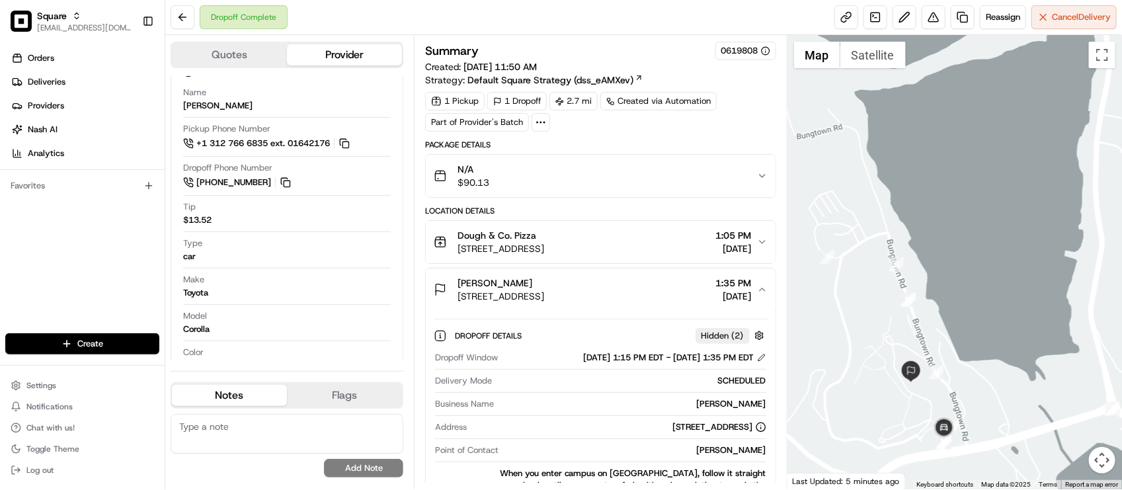
click at [544, 290] on div "Bailey McDonald" at bounding box center [501, 282] width 87 height 13
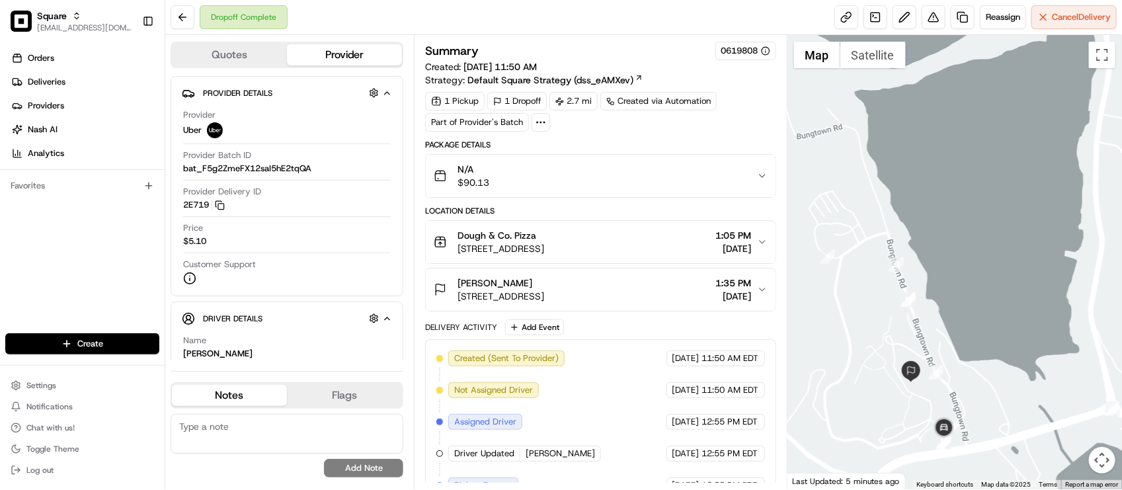
click at [742, 126] on div "1 Pickup 1 Dropoff 2.7 mi Created via Automation Part of Provider's Batch" at bounding box center [600, 112] width 350 height 40
click at [544, 301] on span "1 Bungtown Rd building # 63, Cold Spring Harbor, NY 11724, USA" at bounding box center [501, 296] width 87 height 13
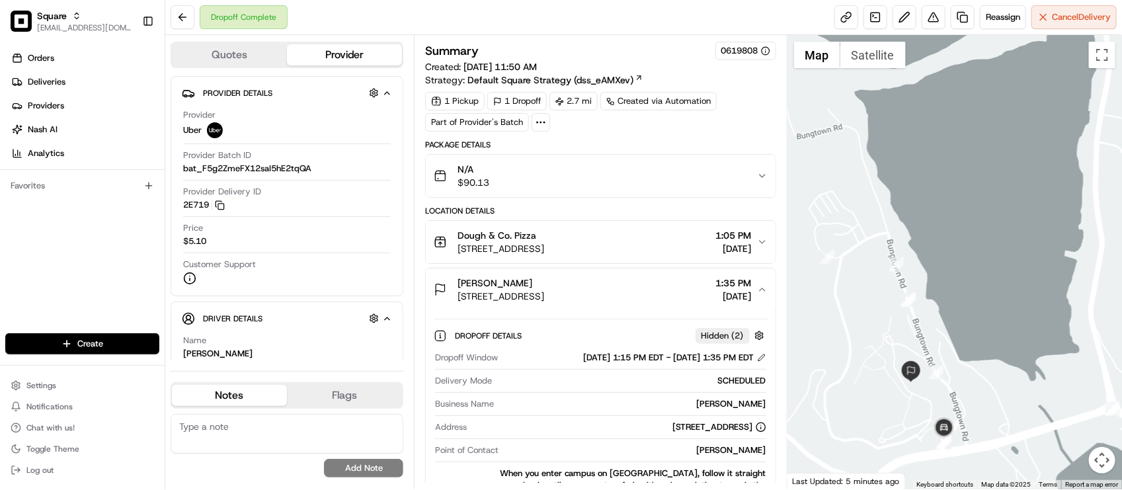
click at [544, 301] on span "1 Bungtown Rd building # 63, Cold Spring Harbor, NY 11724, USA" at bounding box center [501, 296] width 87 height 13
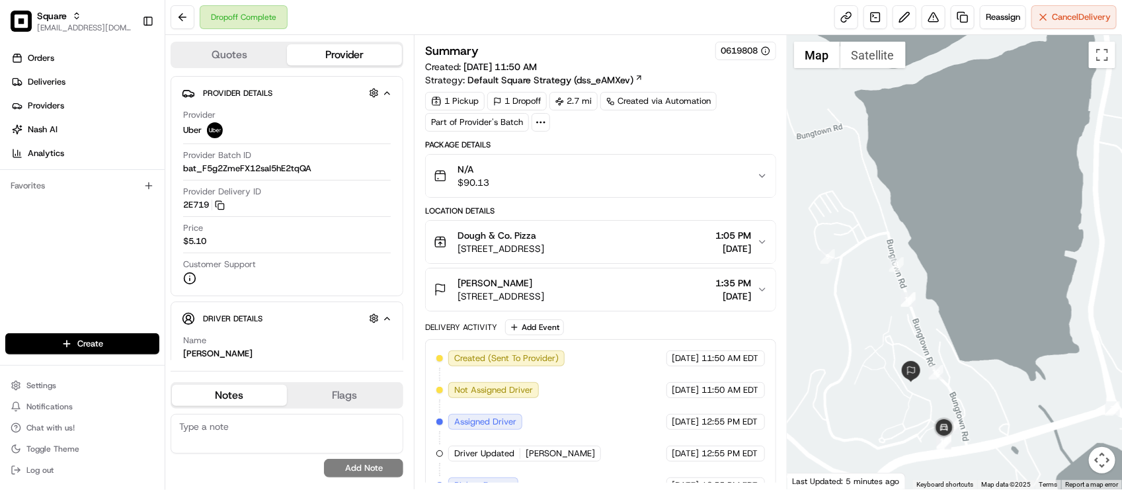
click at [738, 140] on div "Summary 0619808 Created: 08/15/2025 11:50 AM Strategy: Default Square Strategy …" at bounding box center [600, 353] width 350 height 622
click at [615, 210] on div "Location Details" at bounding box center [600, 211] width 350 height 11
click at [733, 137] on div "Summary 0619808 Created: 08/15/2025 11:50 AM Strategy: Default Square Strategy …" at bounding box center [600, 353] width 350 height 622
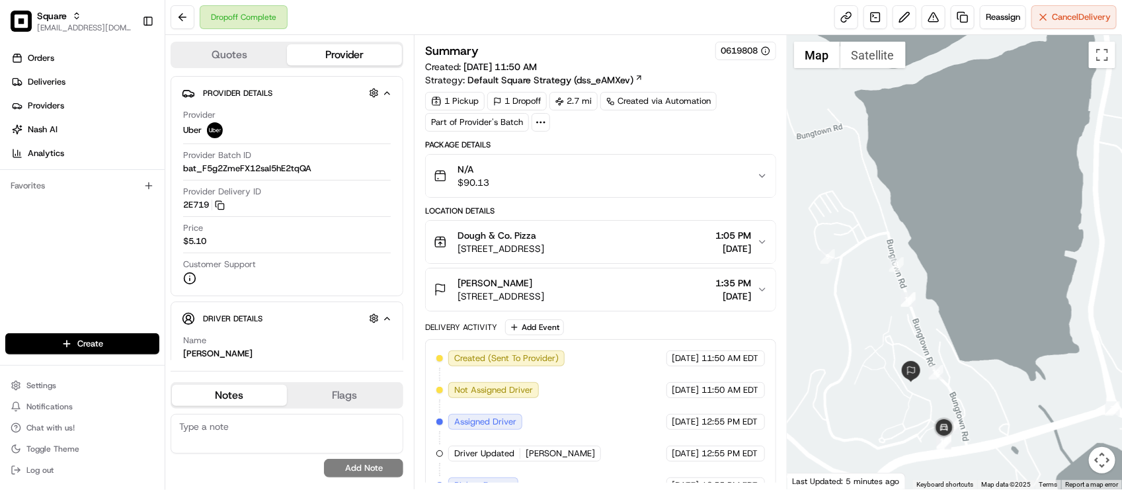
click at [587, 44] on div "Summary 0619808" at bounding box center [600, 51] width 350 height 19
click at [419, 17] on div "Dropoff Complete Reassign Cancel Delivery" at bounding box center [643, 17] width 957 height 35
click at [356, 329] on button "Driver Details Hidden ( 5 )" at bounding box center [287, 319] width 210 height 22
click at [938, 18] on button at bounding box center [934, 17] width 24 height 24
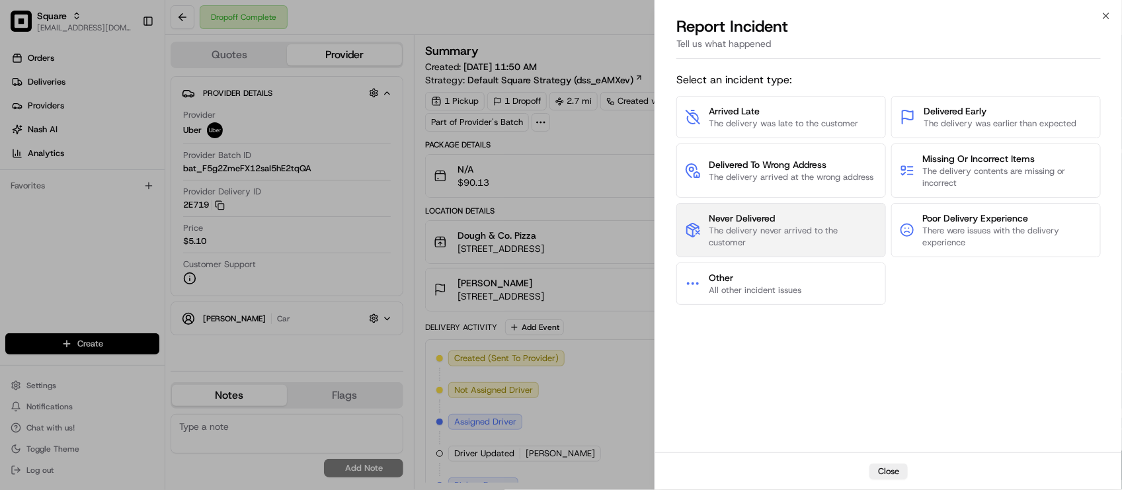
click at [870, 218] on span "Never Delivered" at bounding box center [793, 218] width 169 height 13
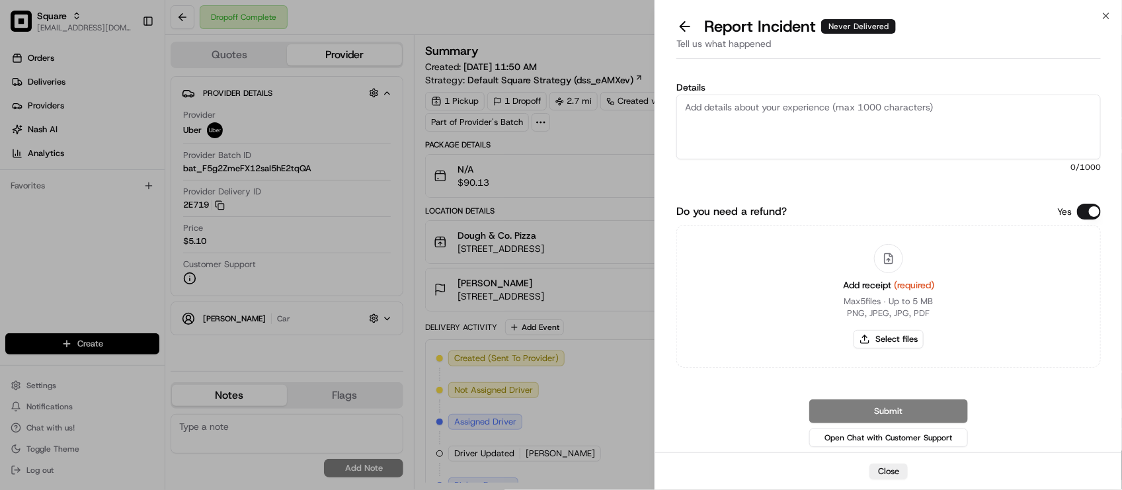
click at [1073, 204] on div "Details 0 /1000 Do you need a refund? Yes Add receipt (required) Max 5 files ∙ …" at bounding box center [889, 262] width 425 height 375
click at [1079, 216] on button "Do you need a refund?" at bounding box center [1089, 212] width 24 height 16
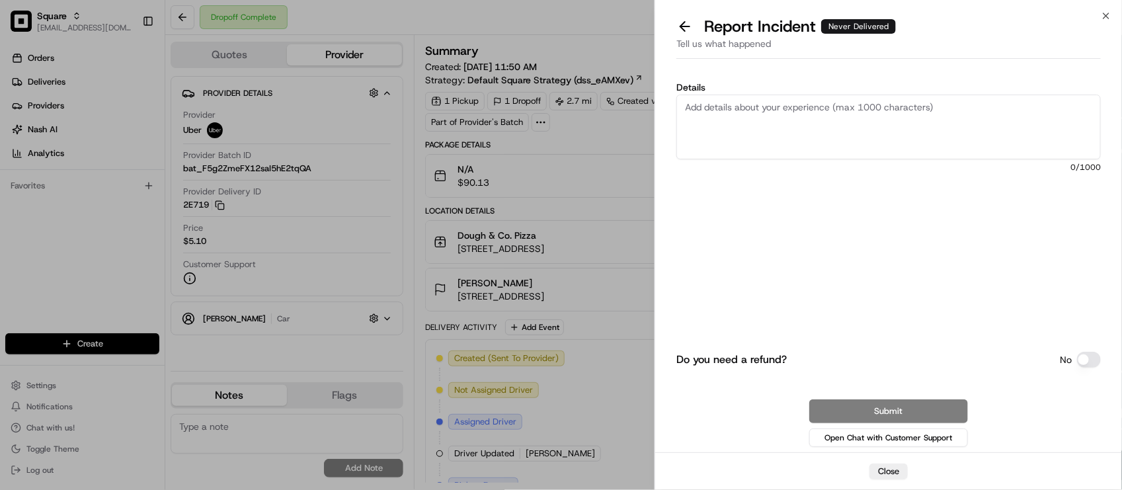
click at [980, 130] on textarea "Details" at bounding box center [889, 127] width 425 height 65
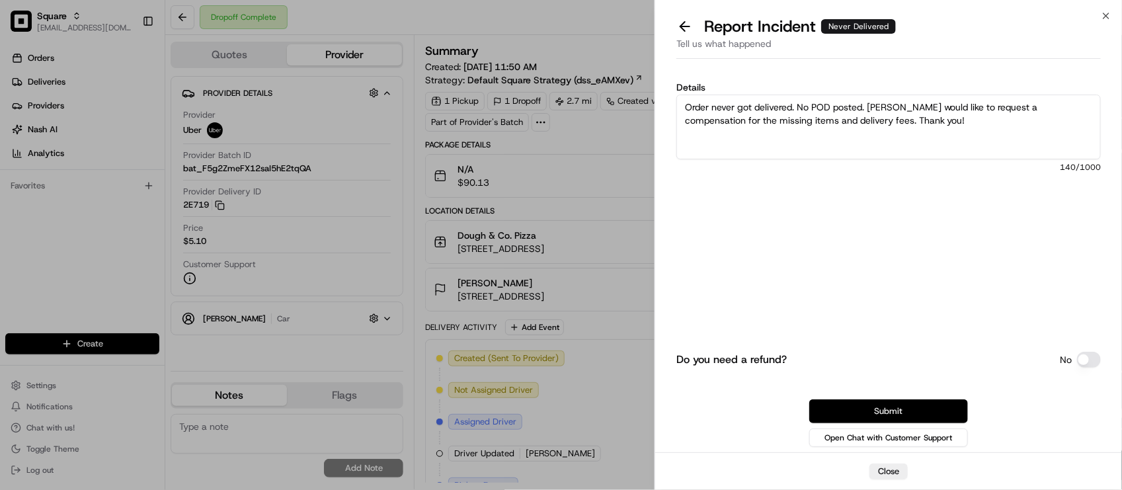
type textarea "Order never got delivered. No POD posted. Merchant would like to request a comp…"
click at [843, 415] on button "Submit" at bounding box center [888, 411] width 159 height 24
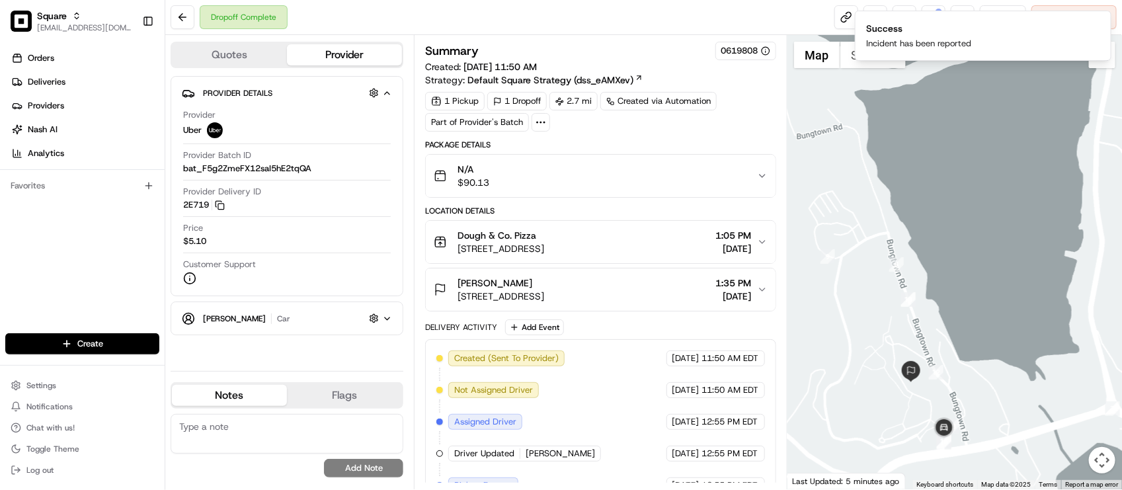
click at [278, 276] on div "Customer Support" at bounding box center [287, 272] width 208 height 26
click at [266, 331] on div at bounding box center [287, 331] width 210 height 5
click at [274, 319] on div "ISMAIL D. car Hidden ( 5 )" at bounding box center [292, 318] width 179 height 17
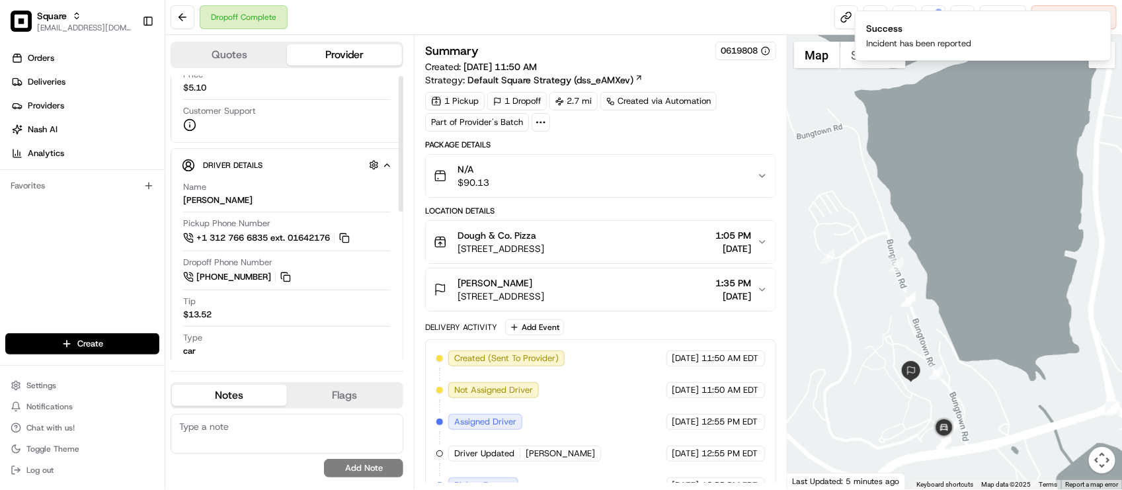
scroll to position [311, 0]
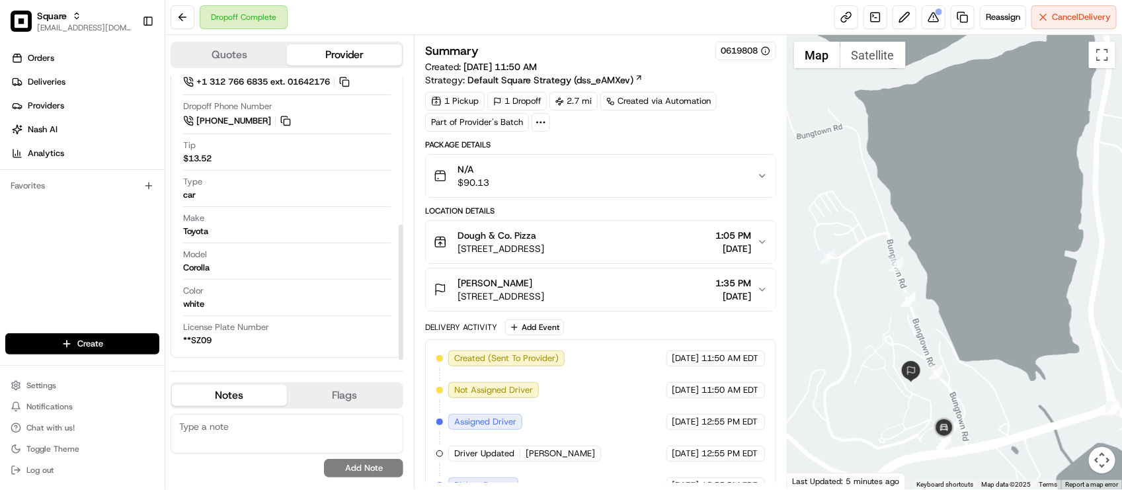
click at [243, 422] on textarea at bounding box center [287, 434] width 233 height 40
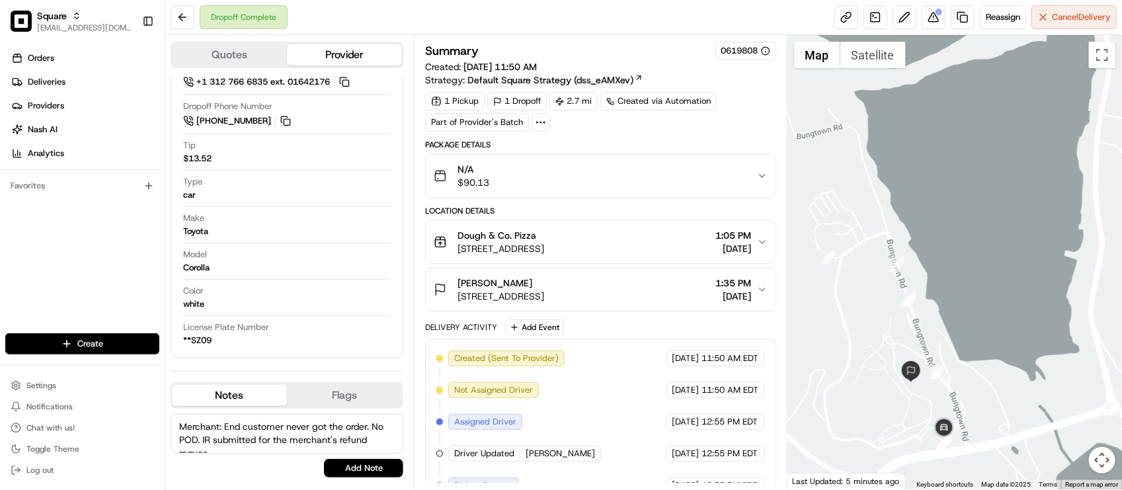
scroll to position [5, 0]
type textarea "Merchant: End customer never got the order. No POD. IR submitted for the mercha…"
click at [272, 438] on textarea "Merchant: End customer never got the order. No POD. IR submitted for the mercha…" at bounding box center [287, 434] width 233 height 40
click at [263, 448] on textarea "Merchant: End customer never got the order. No POD. IR submitted for the mercha…" at bounding box center [287, 434] width 233 height 40
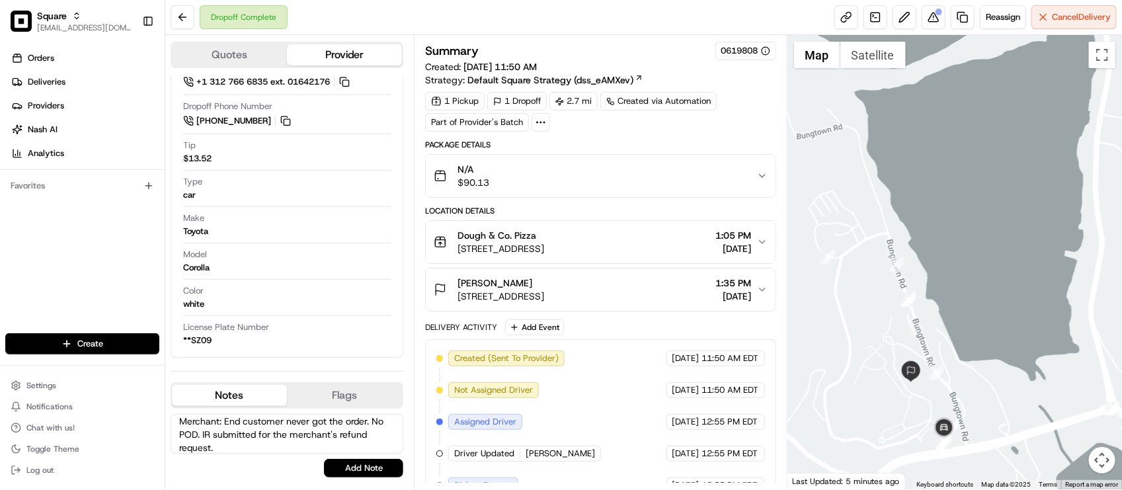
click at [263, 448] on textarea "Merchant: End customer never got the order. No POD. IR submitted for the mercha…" at bounding box center [287, 434] width 233 height 40
click at [352, 471] on button "Add Note" at bounding box center [363, 468] width 79 height 19
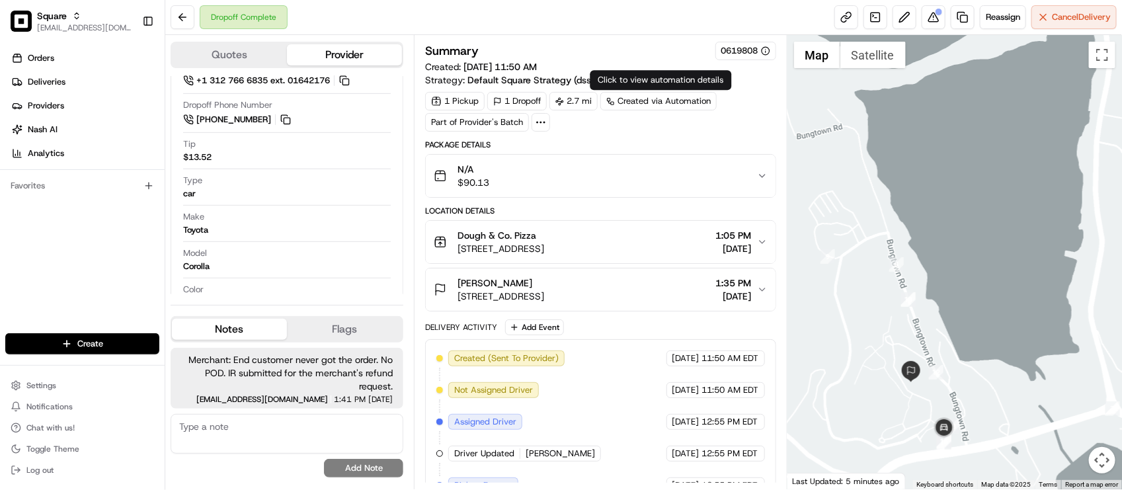
click at [597, 27] on div "Dropoff Complete Reassign Cancel Delivery" at bounding box center [643, 17] width 957 height 35
click at [97, 280] on div "Orders Deliveries Providers Nash AI Analytics Favorites" at bounding box center [82, 191] width 165 height 299
click at [265, 450] on textarea at bounding box center [287, 434] width 233 height 40
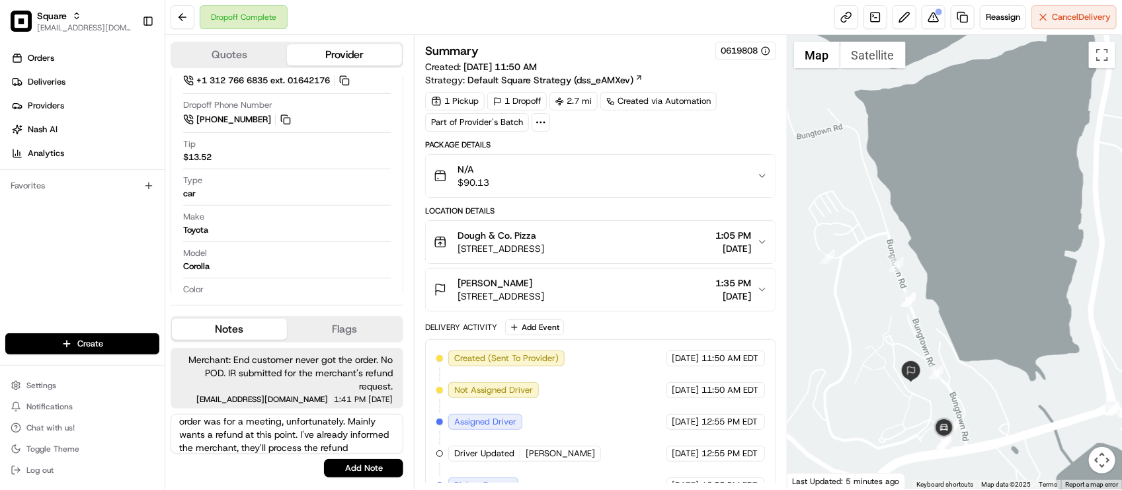
scroll to position [45, 0]
type textarea "Additional context: I called the customer to confirm if they want a redelivery …"
click at [382, 470] on button "Add Note" at bounding box center [363, 468] width 79 height 19
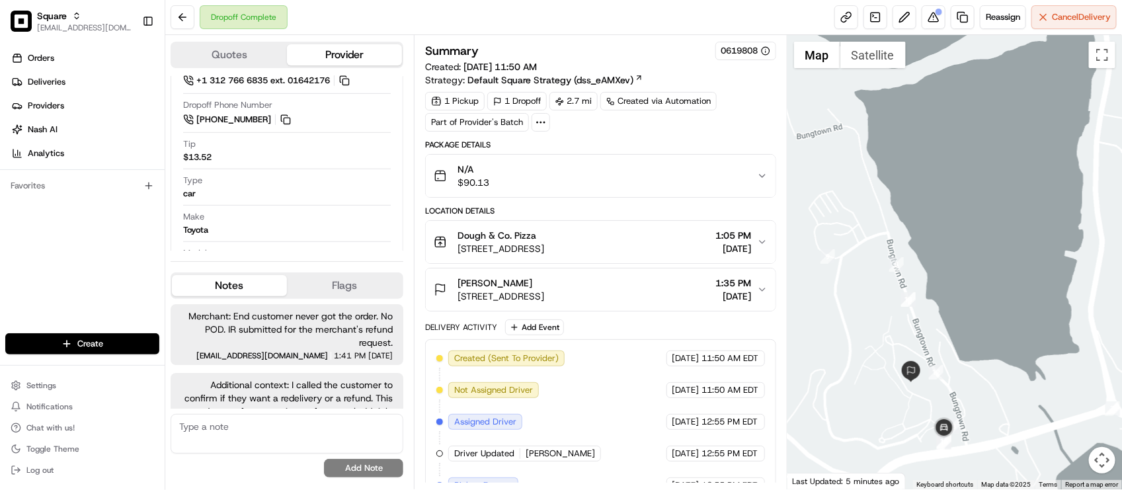
scroll to position [65, 0]
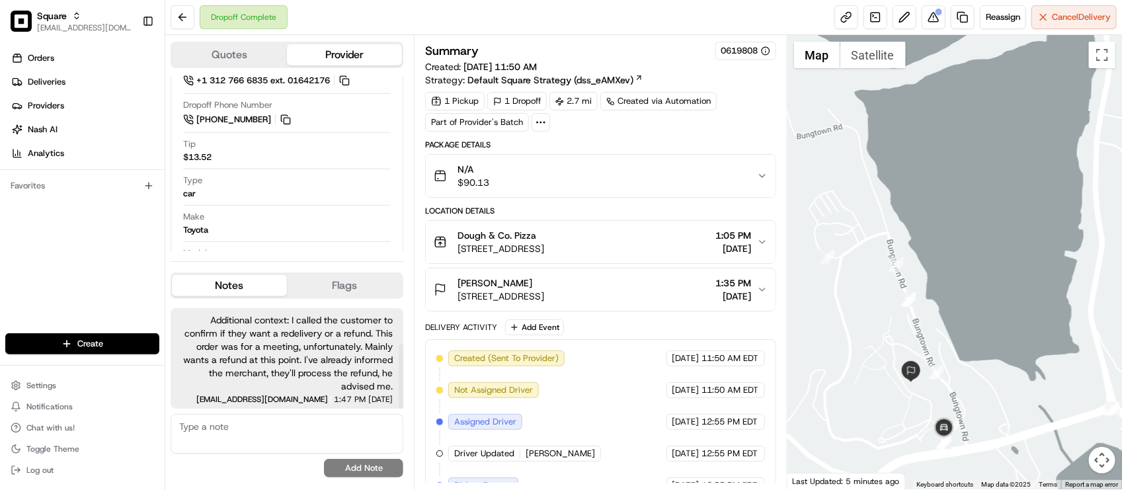
click at [312, 357] on span "Additional context: I called the customer to confirm if they want a redelivery …" at bounding box center [287, 352] width 212 height 79
click at [303, 358] on span "Additional context: I called the customer to confirm if they want a redelivery …" at bounding box center [287, 352] width 212 height 79
click at [283, 362] on span "Additional context: I called the customer to confirm if they want a redelivery …" at bounding box center [287, 352] width 212 height 79
click at [285, 365] on span "Additional context: I called the customer to confirm if they want a redelivery …" at bounding box center [287, 352] width 212 height 79
click at [693, 315] on div "Package Details N/A $90.13 Location Details Dough & Co. Pizza 318 Main St, Hunt…" at bounding box center [600, 402] width 350 height 524
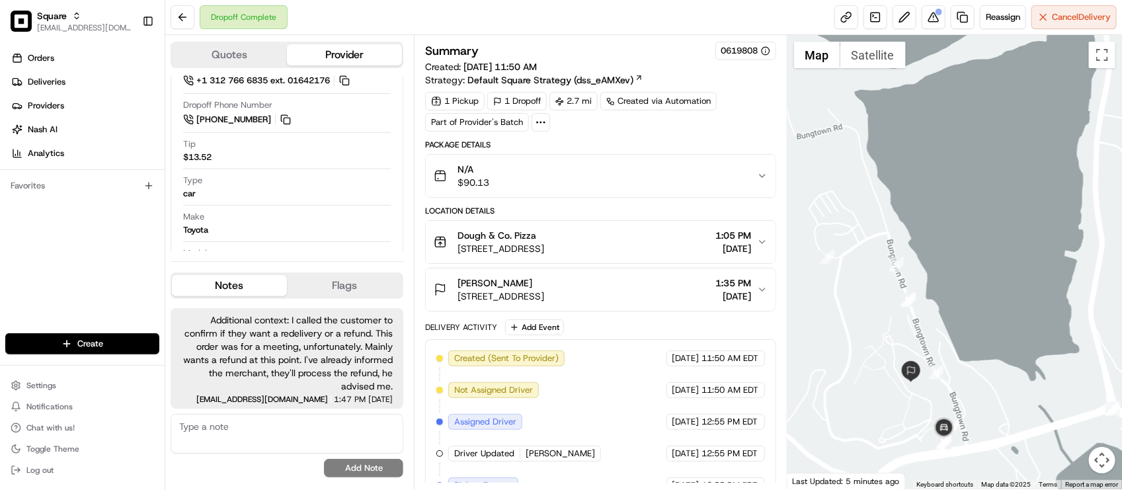
click at [544, 241] on div "Dough & Co. Pizza" at bounding box center [501, 235] width 87 height 13
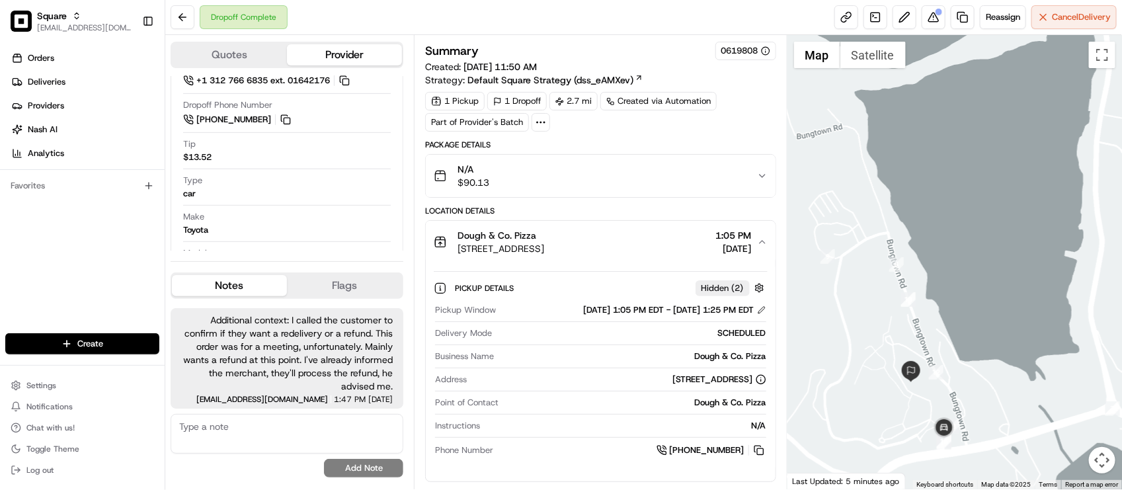
click at [544, 255] on span "318 Main St, Huntington, NY 11743, USA" at bounding box center [501, 248] width 87 height 13
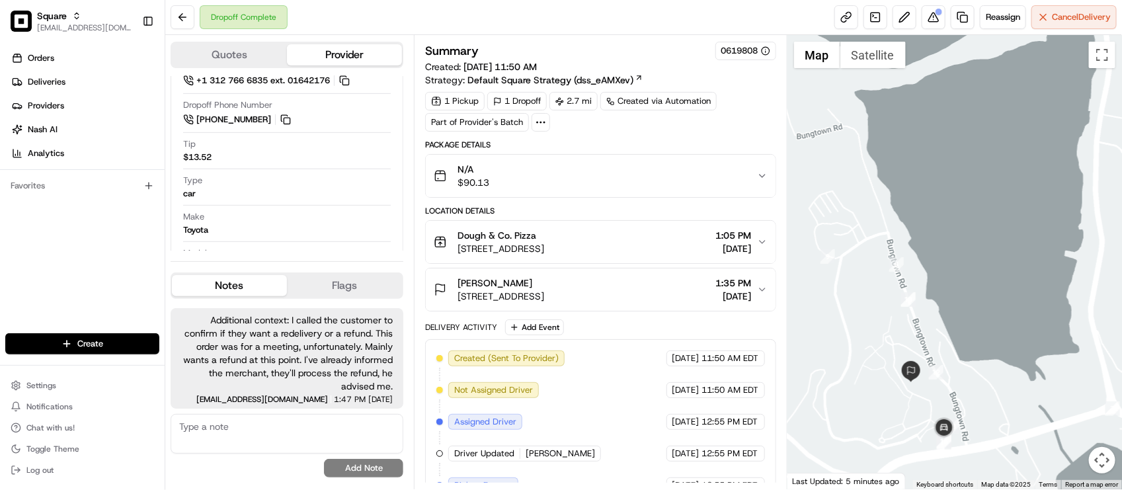
click at [544, 285] on div "Bailey McDonald" at bounding box center [501, 282] width 87 height 13
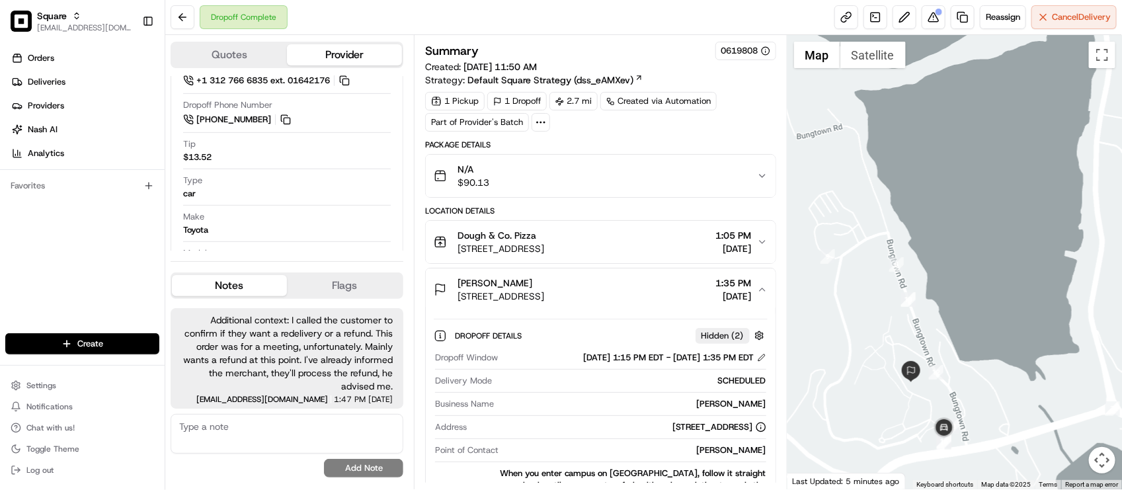
click at [544, 285] on div "Bailey McDonald" at bounding box center [501, 282] width 87 height 13
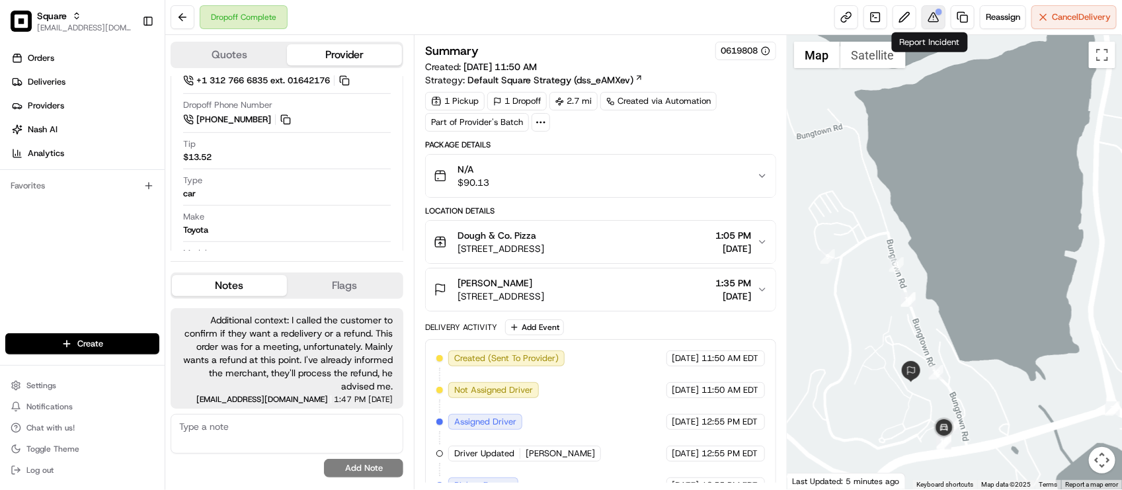
click at [925, 7] on button at bounding box center [934, 17] width 24 height 24
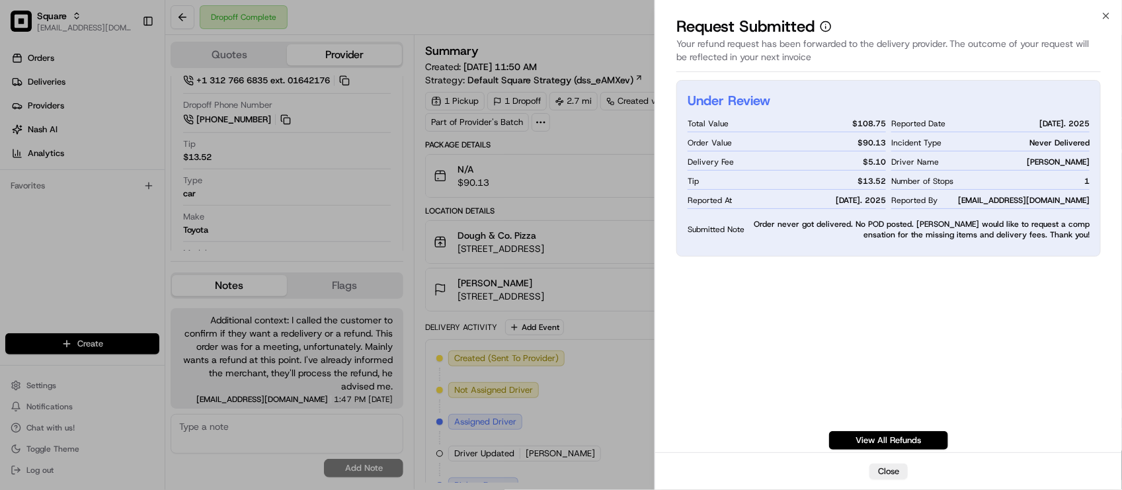
click at [521, 137] on div "Summary 0619808 Created: 08/15/2025 11:50 AM Strategy: Default Square Strategy …" at bounding box center [600, 353] width 350 height 622
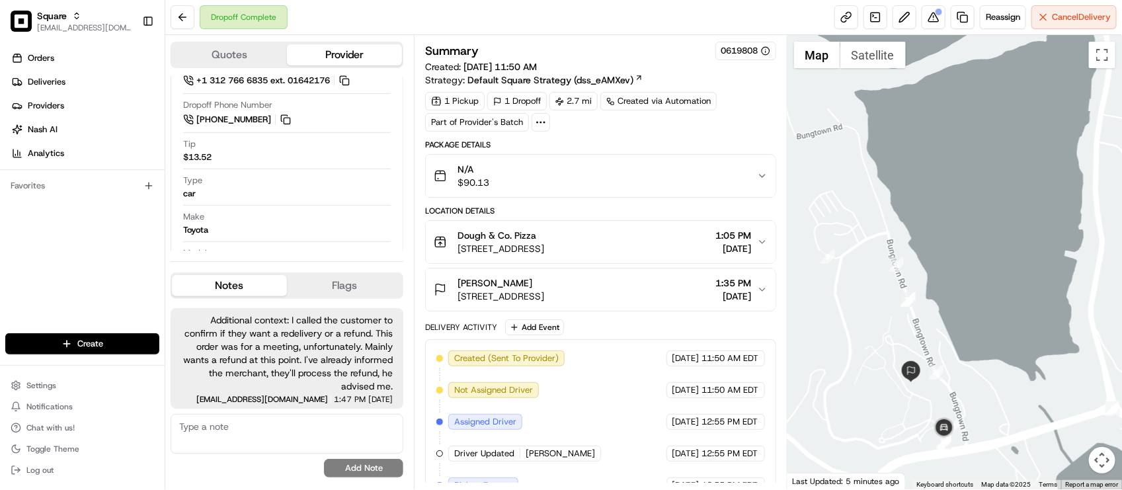
click at [646, 134] on div "Summary 0619808 Created: 08/15/2025 11:50 AM Strategy: Default Square Strategy …" at bounding box center [600, 353] width 350 height 622
drag, startPoint x: 19, startPoint y: 245, endPoint x: 27, endPoint y: 245, distance: 8.6
click at [19, 245] on div "Orders Deliveries Providers Nash AI Analytics Favorites" at bounding box center [82, 191] width 165 height 299
drag, startPoint x: 61, startPoint y: 243, endPoint x: 70, endPoint y: 200, distance: 44.0
click at [61, 245] on div "Orders Deliveries Providers Nash AI Analytics Favorites" at bounding box center [82, 191] width 165 height 299
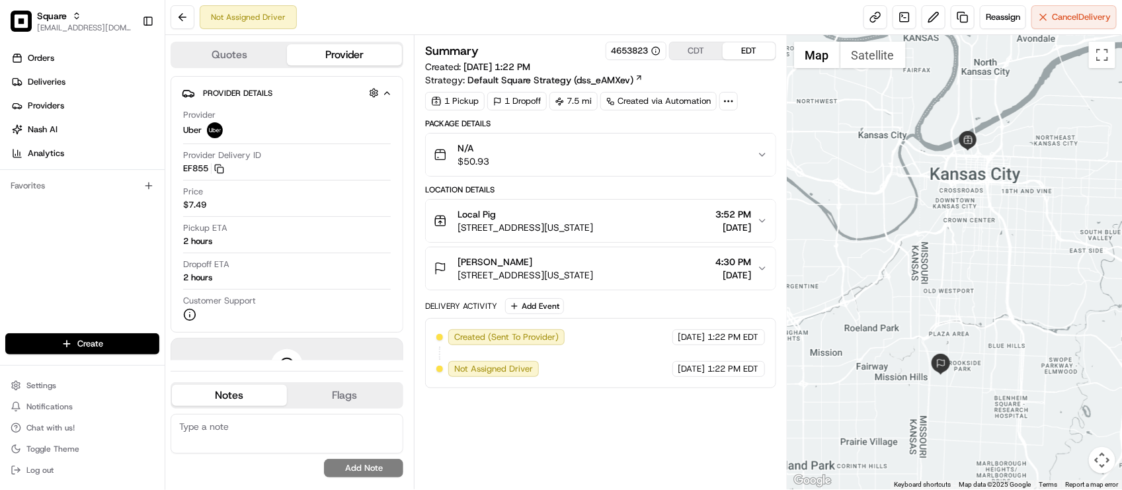
click at [648, 219] on div "Local Pig [STREET_ADDRESS][US_STATE] 3:52 PM [DATE]" at bounding box center [595, 221] width 323 height 26
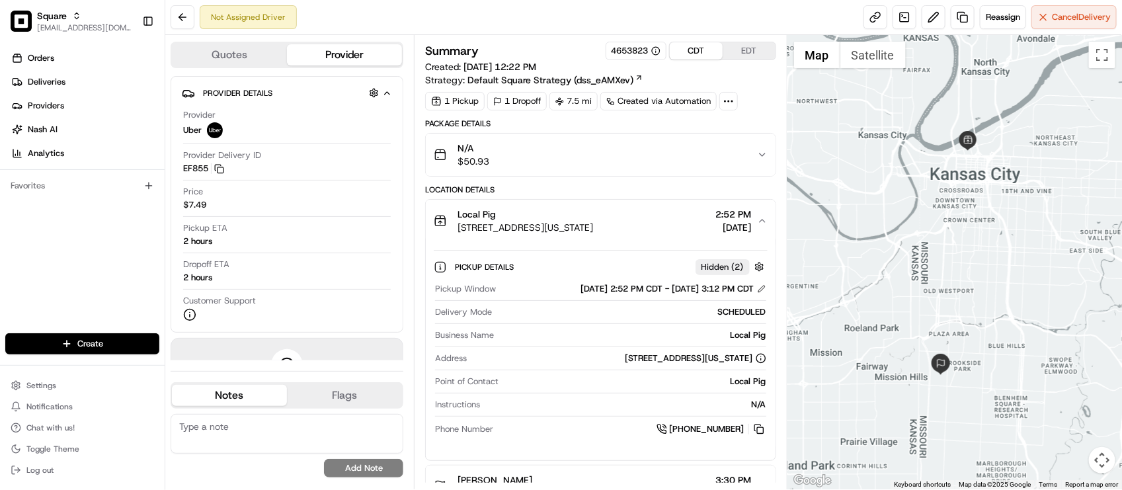
click at [699, 48] on button "CDT" at bounding box center [696, 50] width 53 height 17
click at [566, 318] on div "SCHEDULED" at bounding box center [631, 312] width 268 height 12
click at [765, 109] on div "1 Pickup 1 Dropoff 7.5 mi Created via Automation" at bounding box center [600, 101] width 350 height 19
click at [480, 351] on div "Pickup Window [DATE] 2:52 PM CDT - [DATE] 3:12 PM CDT Delivery Mode SCHEDULED B…" at bounding box center [600, 360] width 333 height 164
click at [762, 104] on div "1 Pickup 1 Dropoff 7.5 mi Created via Automation" at bounding box center [600, 101] width 350 height 19
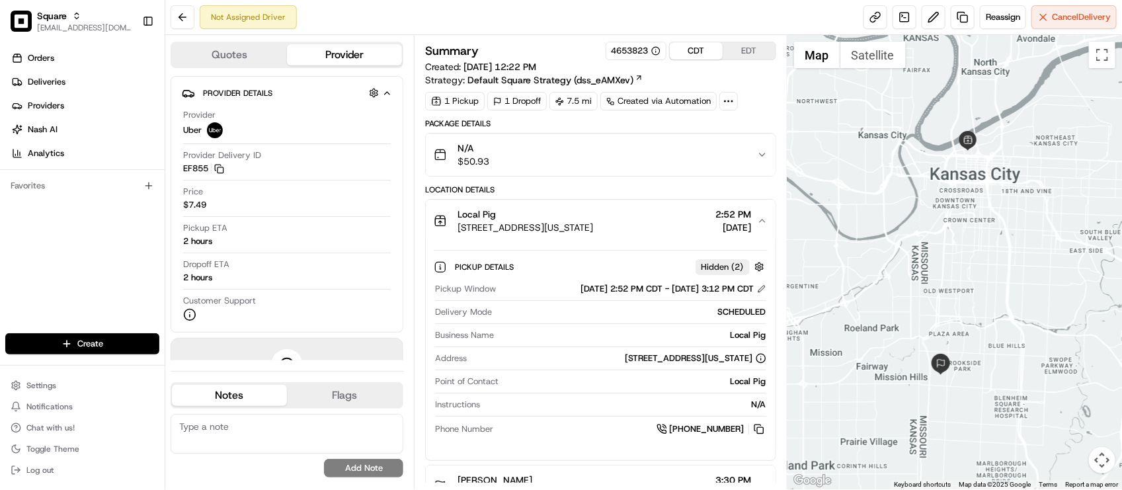
click at [480, 33] on div "Not Assigned Driver Reassign Cancel Delivery" at bounding box center [643, 17] width 957 height 35
click at [327, 288] on div "Dropoff ETA 2 hours" at bounding box center [287, 274] width 208 height 31
click at [643, 212] on div "Local Pig [STREET_ADDRESS][US_STATE] 2:52 PM [DATE]" at bounding box center [595, 221] width 323 height 26
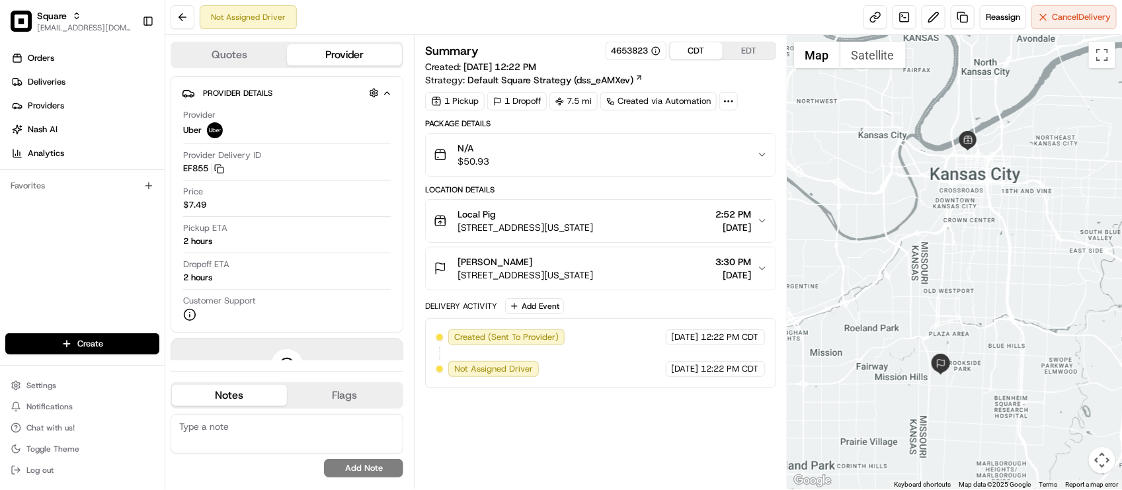
click at [643, 212] on div "Local Pig [STREET_ADDRESS][US_STATE] 2:52 PM [DATE]" at bounding box center [595, 221] width 323 height 26
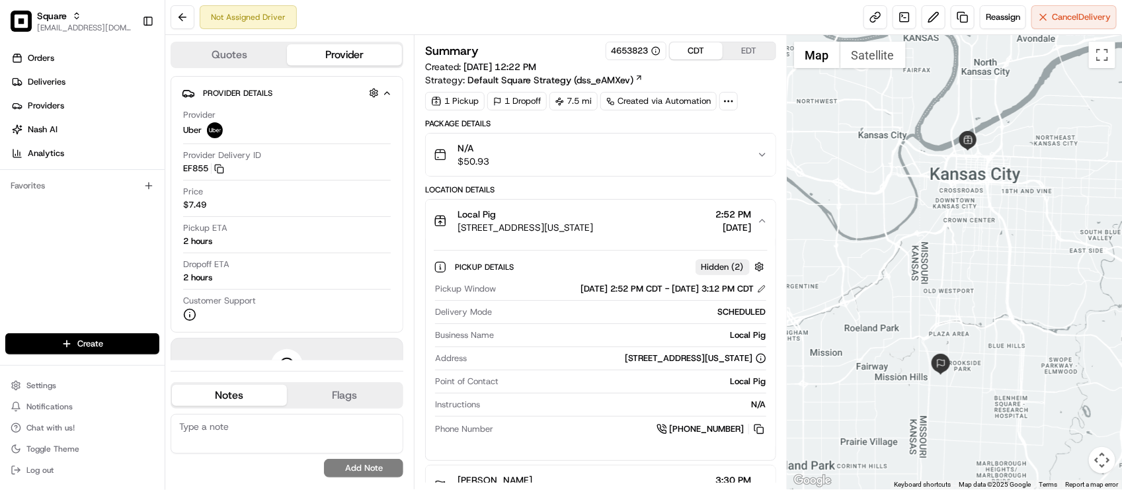
click at [643, 212] on div "Local Pig [STREET_ADDRESS][US_STATE] 2:52 PM [DATE]" at bounding box center [595, 221] width 323 height 26
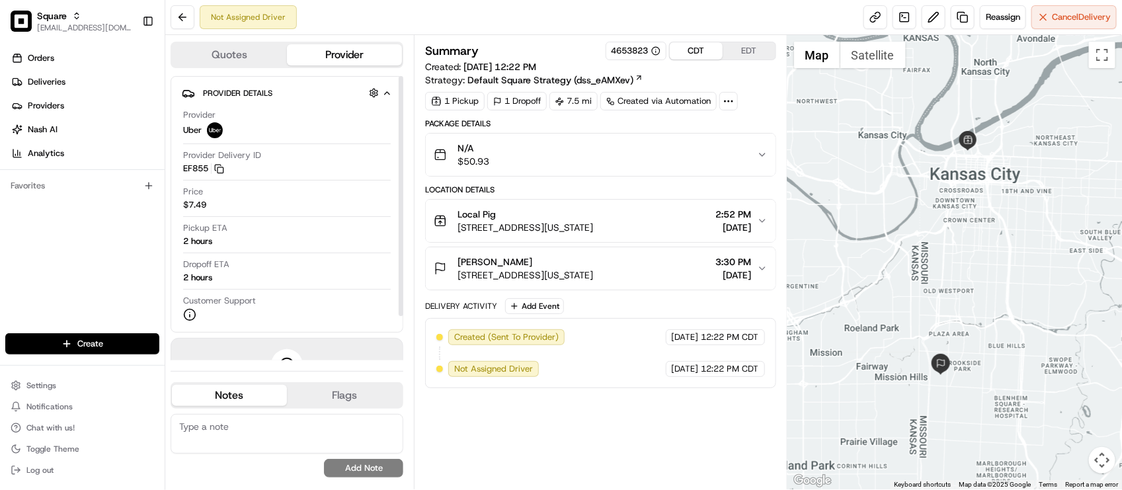
click at [241, 415] on textarea at bounding box center [287, 434] width 233 height 40
type textarea "W"
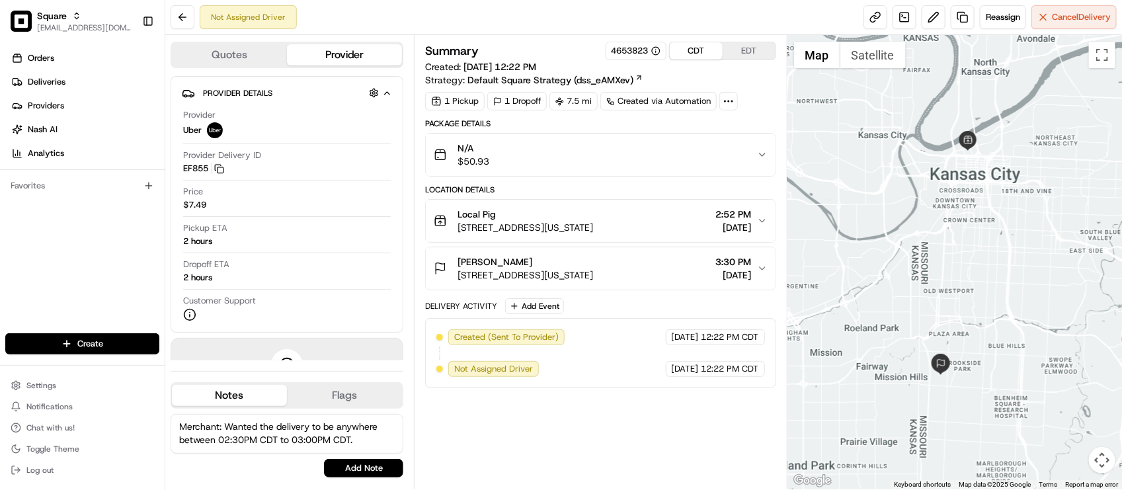
click at [371, 445] on textarea "Merchant: Wanted the delivery to be anywhere between 02:30PM CDT to 03:00PM CDT." at bounding box center [287, 434] width 233 height 40
type textarea "Merchant: Wanted the delivery to be anywhere between 02:30PM CDT to 03:00PM CDT…"
click at [362, 465] on button "Add Note" at bounding box center [363, 468] width 79 height 19
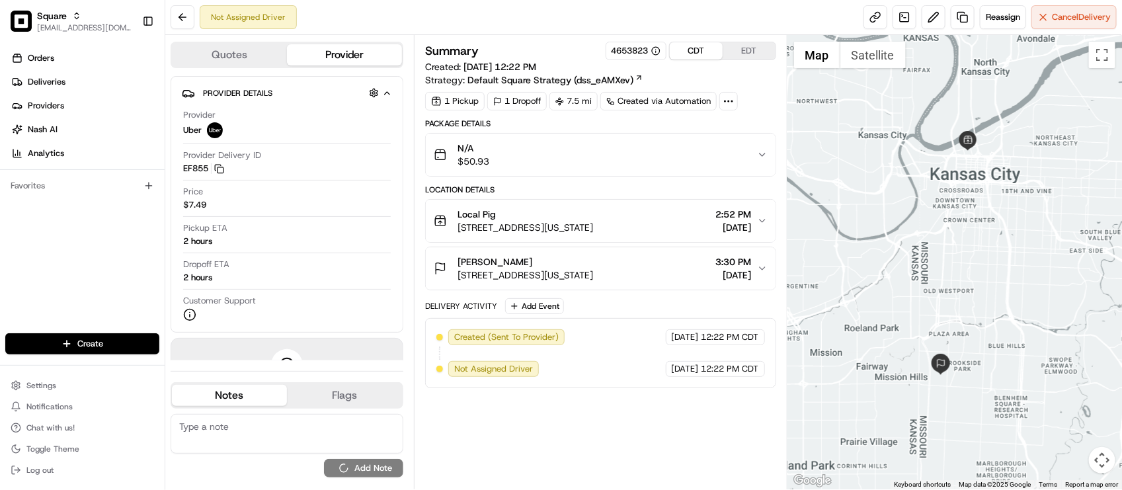
scroll to position [0, 0]
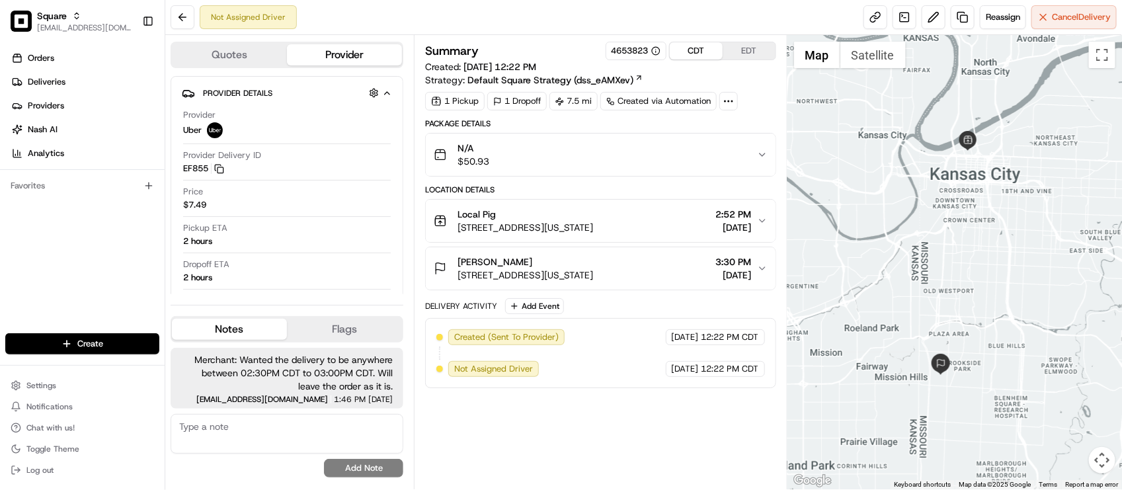
click at [511, 451] on div "Summary 4653823 CDT EDT Created: 08/15/2025 12:22 PM Strategy: Default Square S…" at bounding box center [600, 262] width 350 height 441
click at [576, 17] on div "Not Assigned Driver Reassign Cancel Delivery" at bounding box center [643, 17] width 957 height 35
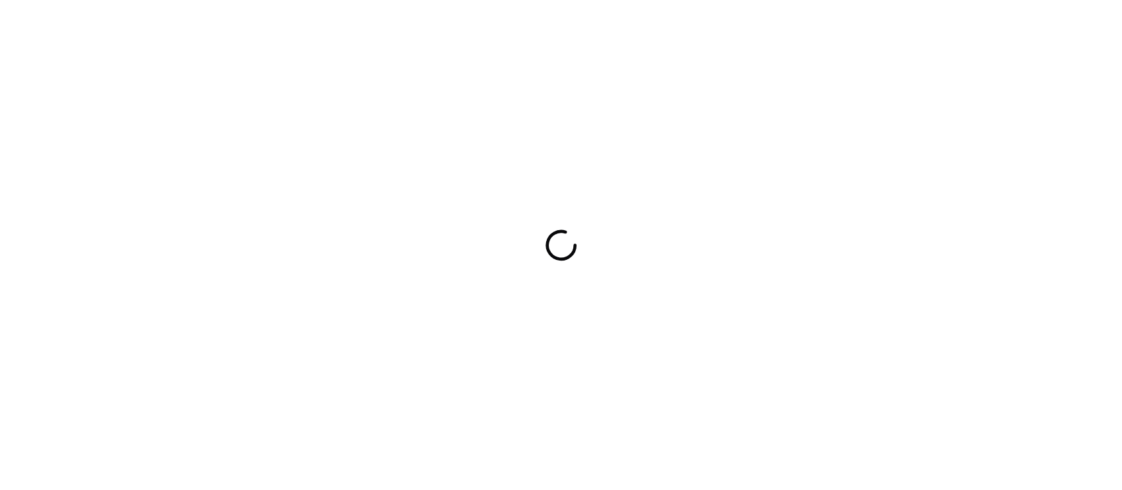
click at [696, 190] on div at bounding box center [561, 245] width 1122 height 490
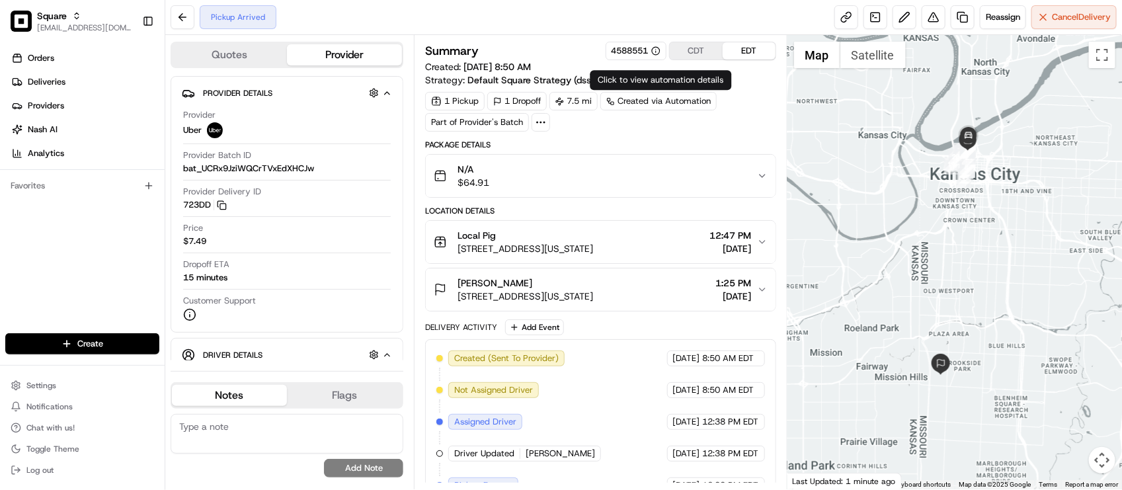
scroll to position [121, 0]
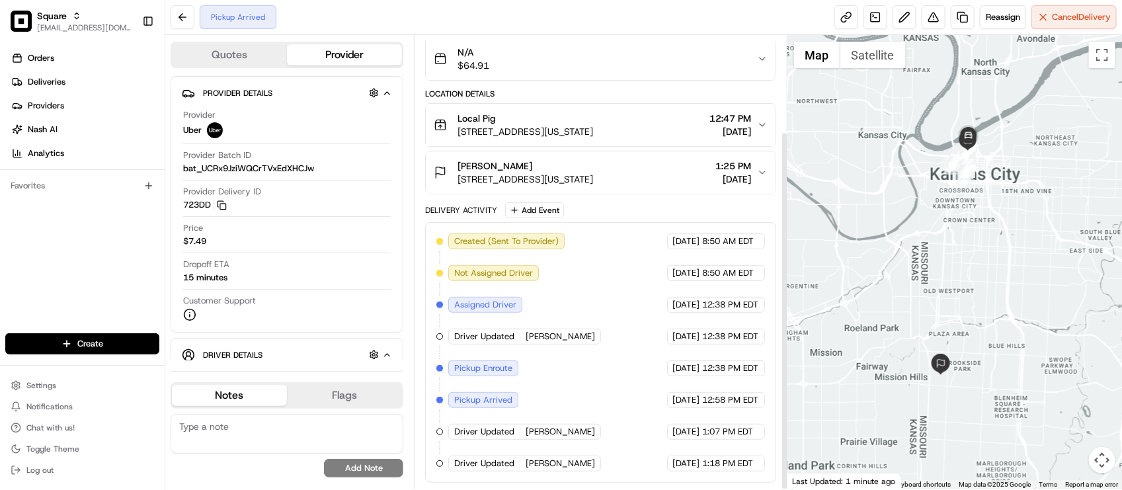
click at [632, 284] on div "Created (Sent To Provider) Uber [DATE] 8:50 AM EDT Not Assigned Driver Uber [DA…" at bounding box center [600, 352] width 328 height 238
click at [638, 279] on div "Created (Sent To Provider) Uber [DATE] 8:50 AM EDT Not Assigned Driver Uber [DA…" at bounding box center [600, 352] width 328 height 238
click at [573, 349] on div "Created (Sent To Provider) Uber [DATE] 8:50 AM EDT Not Assigned Driver Uber [DA…" at bounding box center [600, 352] width 328 height 238
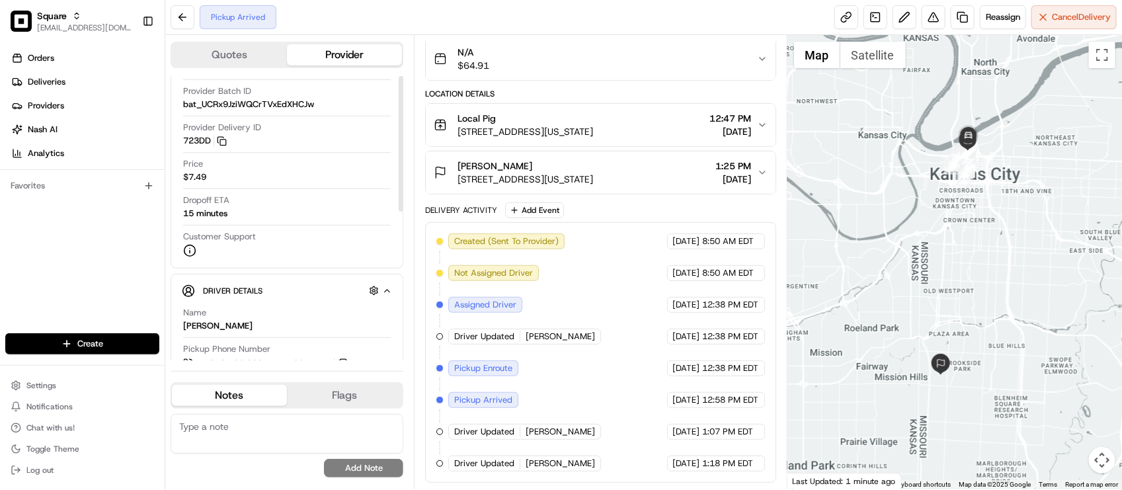
scroll to position [0, 0]
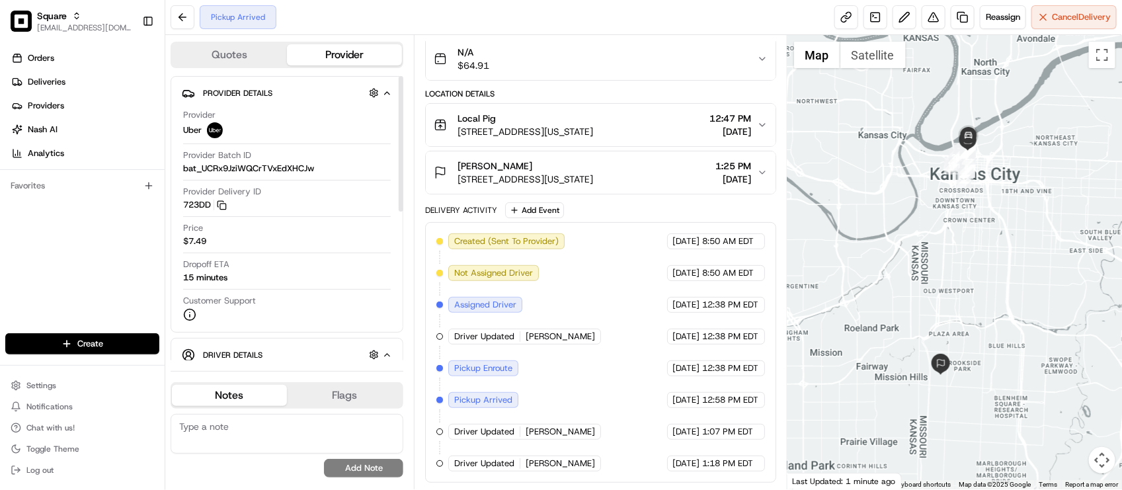
click at [263, 238] on div "Price $7.49" at bounding box center [287, 234] width 208 height 25
click at [628, 28] on div "Pickup Arrived Reassign Cancel Delivery" at bounding box center [643, 17] width 957 height 35
click at [1078, 18] on span "Cancel Delivery" at bounding box center [1081, 17] width 59 height 12
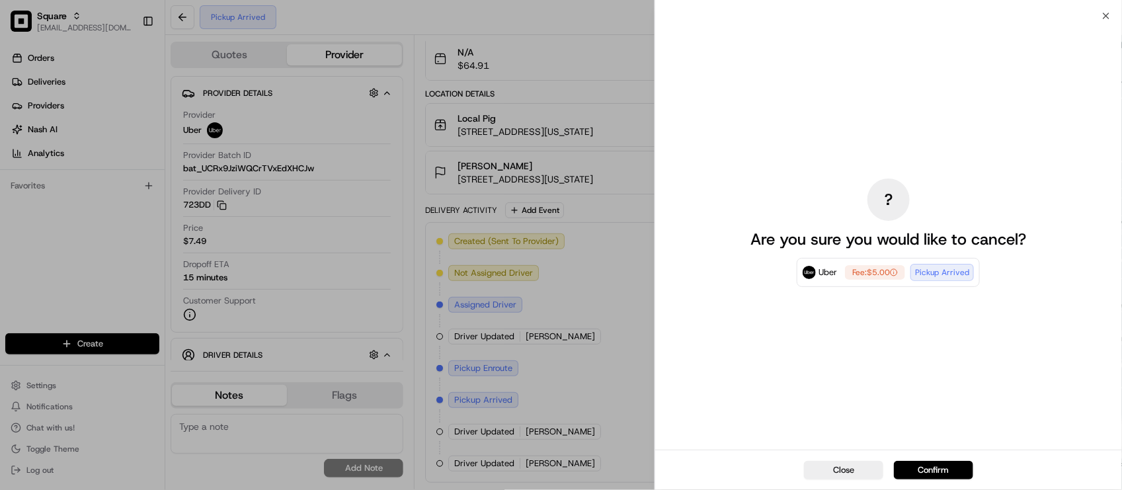
click at [907, 470] on button "Confirm" at bounding box center [933, 470] width 79 height 19
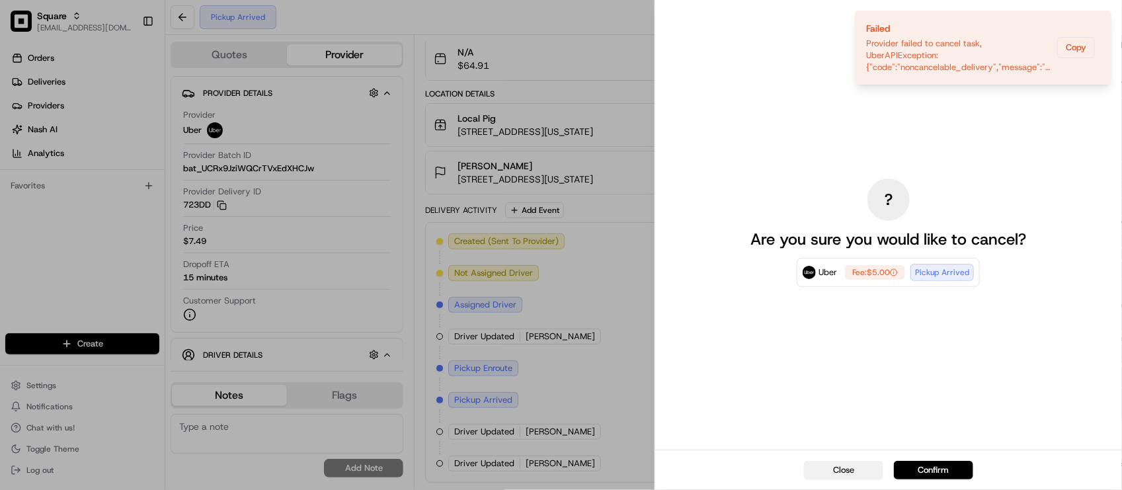
click at [850, 462] on button "Close" at bounding box center [843, 470] width 79 height 19
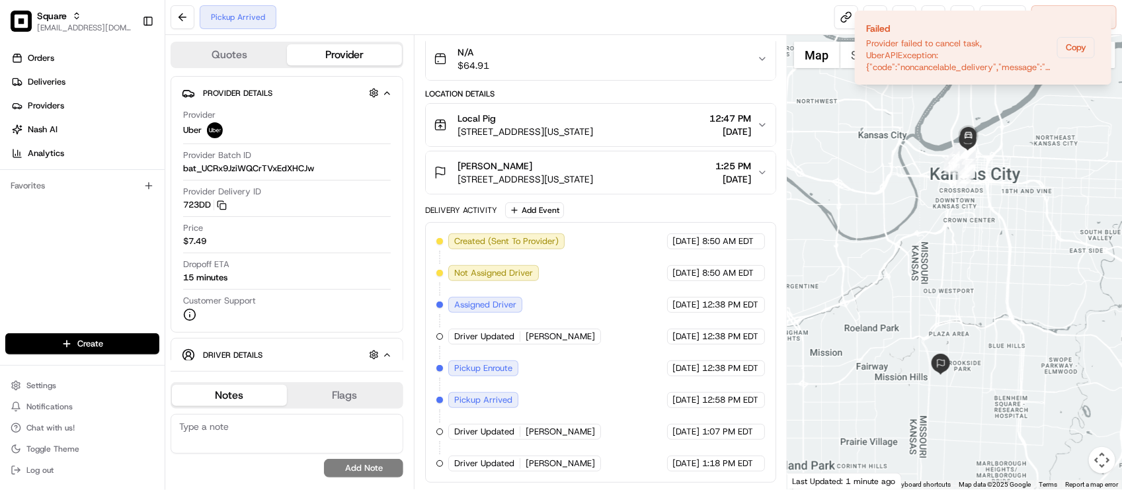
click at [462, 350] on div "Created (Sent To Provider) Uber [DATE] 8:50 AM EDT Not Assigned Driver Uber [DA…" at bounding box center [600, 352] width 328 height 238
click at [557, 263] on div "Created (Sent To Provider) Uber [DATE] 8:50 AM EDT Not Assigned Driver Uber [DA…" at bounding box center [600, 352] width 328 height 238
click at [569, 265] on div "Created (Sent To Provider) Uber [DATE] 8:50 AM EDT Not Assigned Driver Uber [DA…" at bounding box center [600, 352] width 328 height 238
click at [1100, 23] on icon "Notifications (F8)" at bounding box center [1100, 22] width 11 height 11
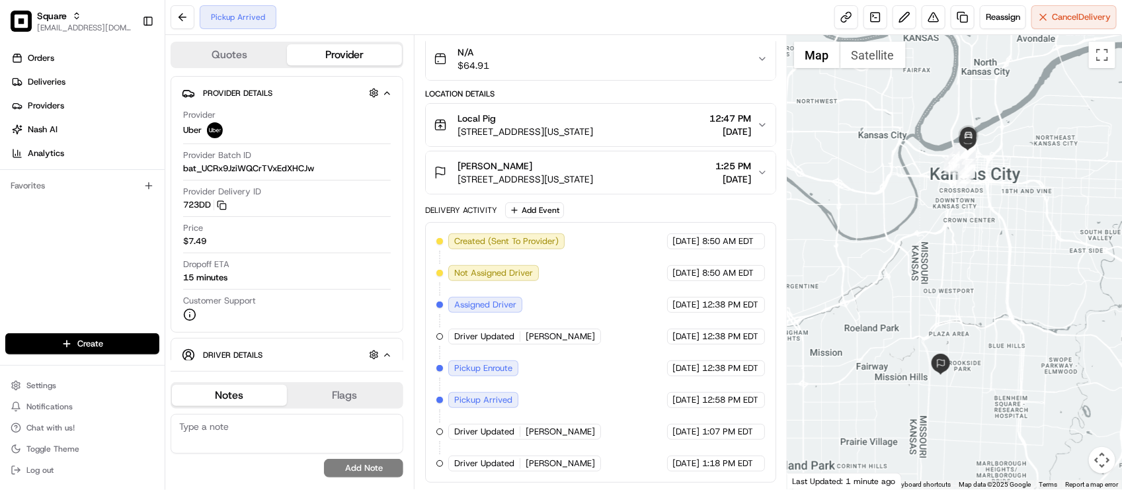
click at [593, 384] on div "Created (Sent To Provider) Uber [DATE] 8:50 AM EDT Not Assigned Driver Uber [DA…" at bounding box center [600, 352] width 328 height 238
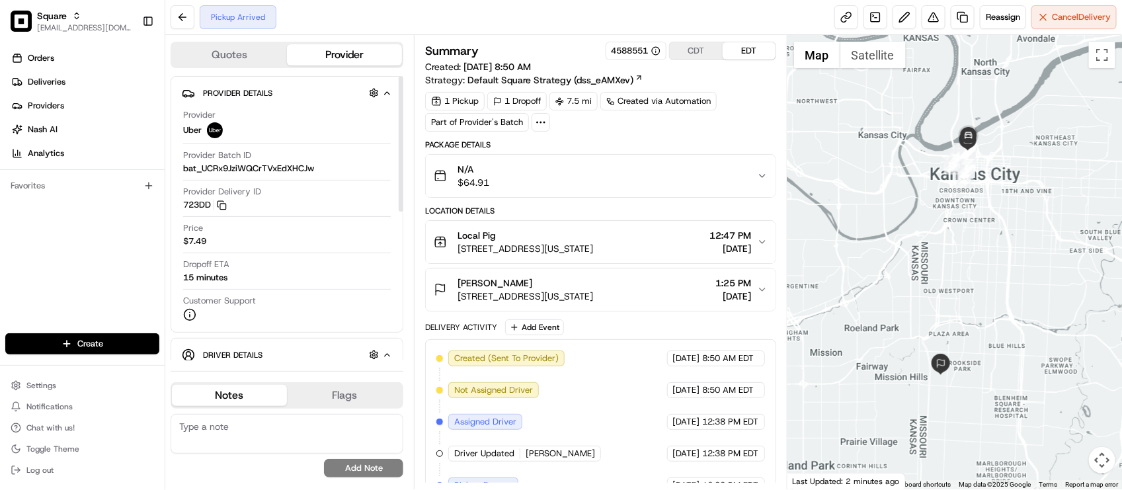
click at [302, 326] on div "Provider Uber Provider Batch ID bat_UCRx9JziWQCrTVxEdXHCJw Provider Delivery ID…" at bounding box center [287, 215] width 210 height 223
click at [263, 440] on textarea at bounding box center [287, 434] width 233 height 40
click at [1039, 15] on button "Cancel Delivery" at bounding box center [1074, 17] width 85 height 24
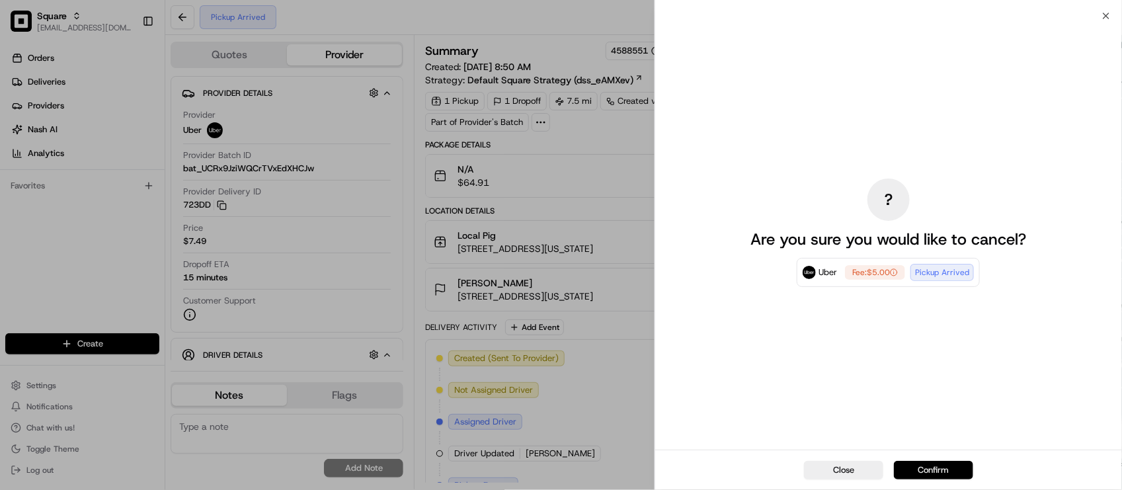
click at [942, 461] on button "Confirm" at bounding box center [933, 470] width 79 height 19
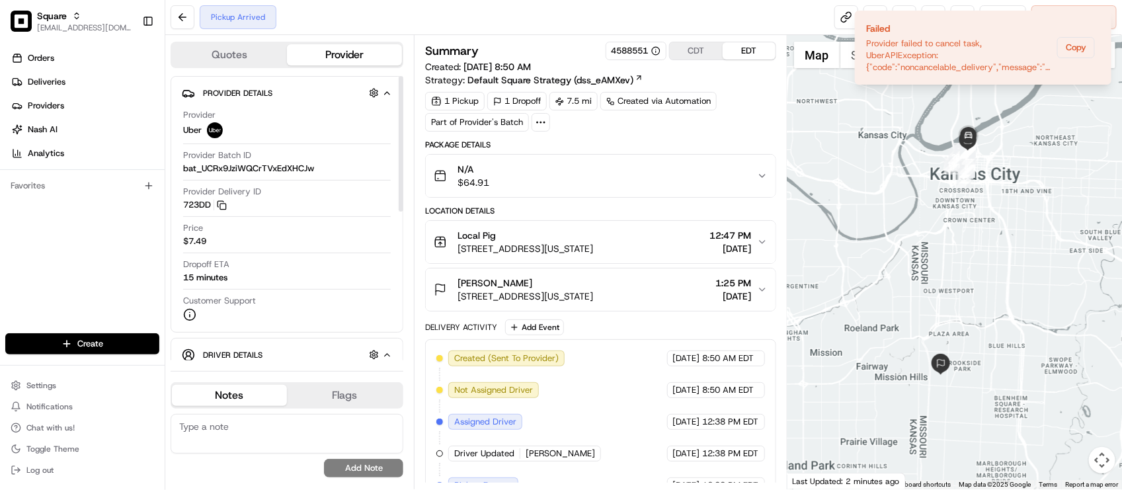
click at [267, 450] on textarea at bounding box center [287, 434] width 233 height 40
type textarea "R"
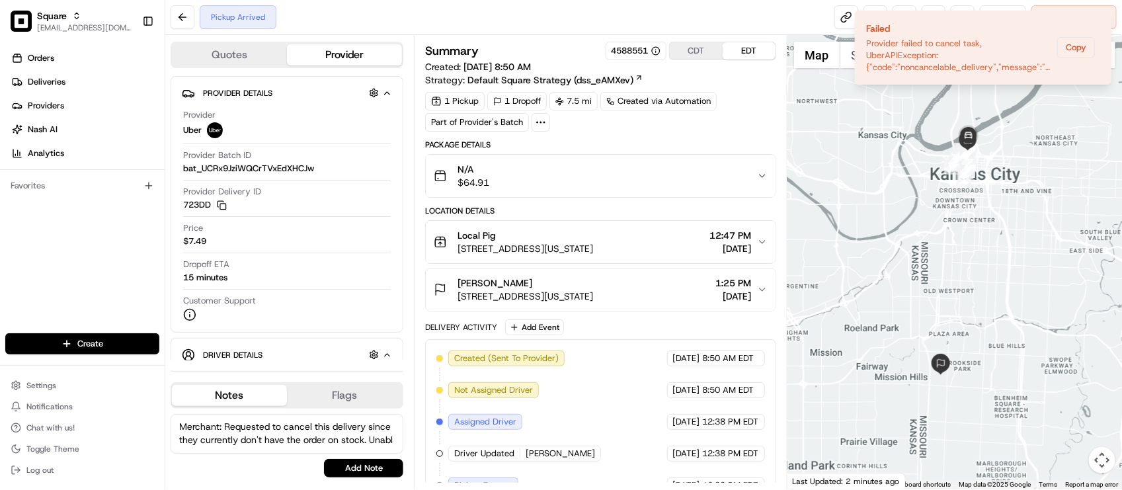
scroll to position [5, 0]
click at [1065, 50] on button "Copy" at bounding box center [1076, 47] width 38 height 21
click at [333, 445] on textarea "Merchant: Requested to cancel this delivery since they currently don't have the…" at bounding box center [287, 434] width 233 height 40
paste textarea "Provider failed to cancel task, UberAPIException: {"code":"noncancelable_delive…"
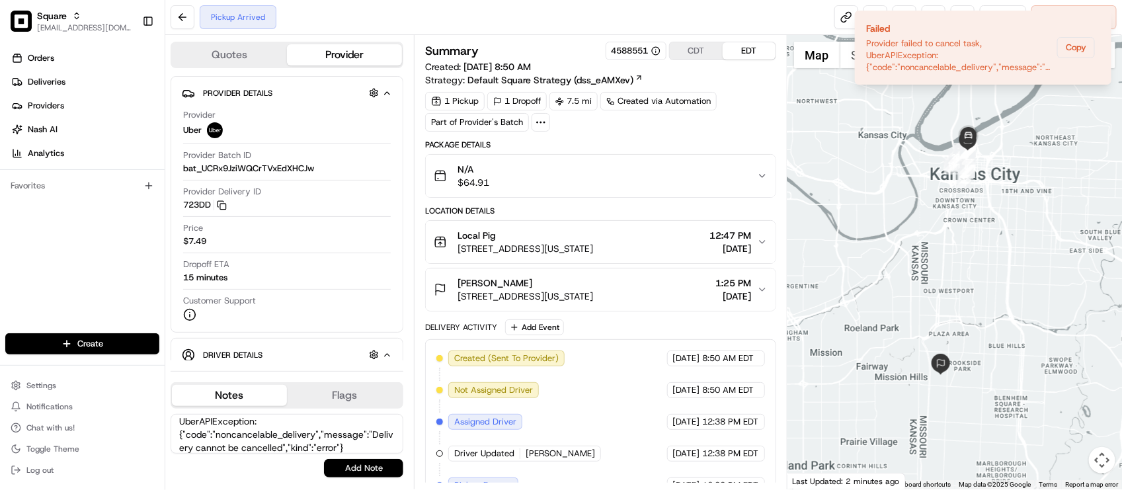
type textarea "Merchant: Requested to cancel this delivery since they currently don't have the…"
click at [365, 471] on button "Add Note" at bounding box center [363, 468] width 79 height 19
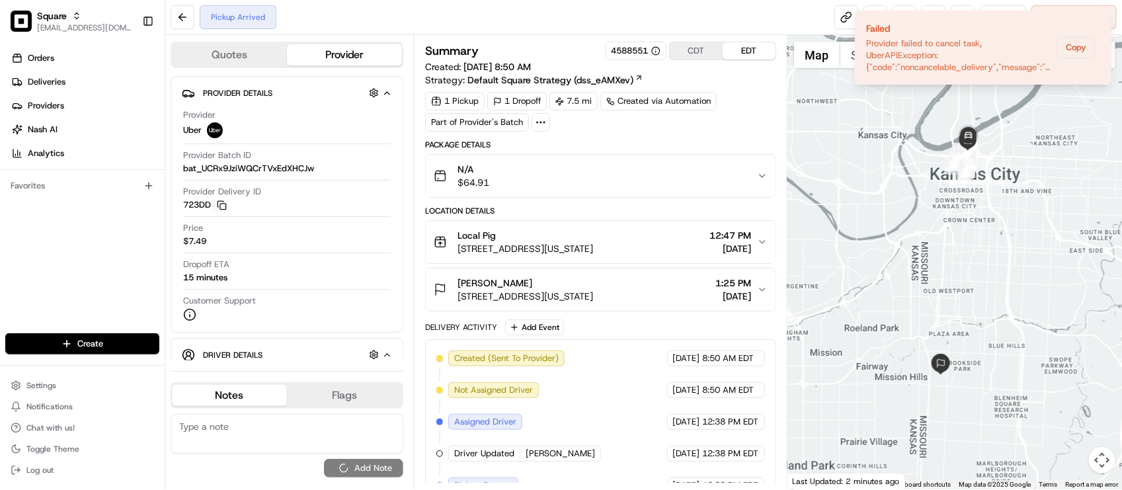
scroll to position [0, 0]
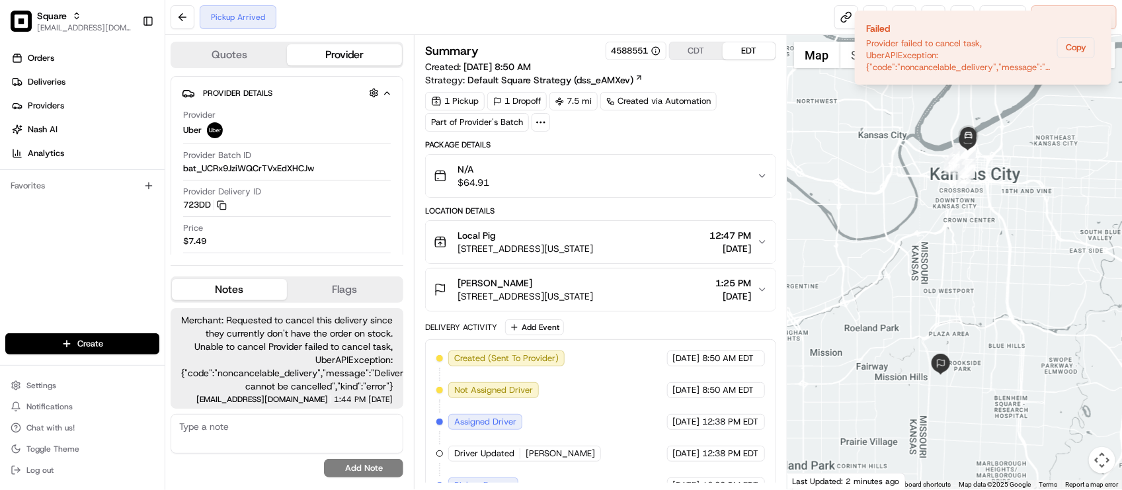
click at [335, 448] on textarea at bounding box center [287, 434] width 233 height 40
click at [652, 354] on div "Created (Sent To Provider) Uber 08/15/2025 8:50 AM EDT Not Assigned Driver Uber…" at bounding box center [600, 469] width 350 height 261
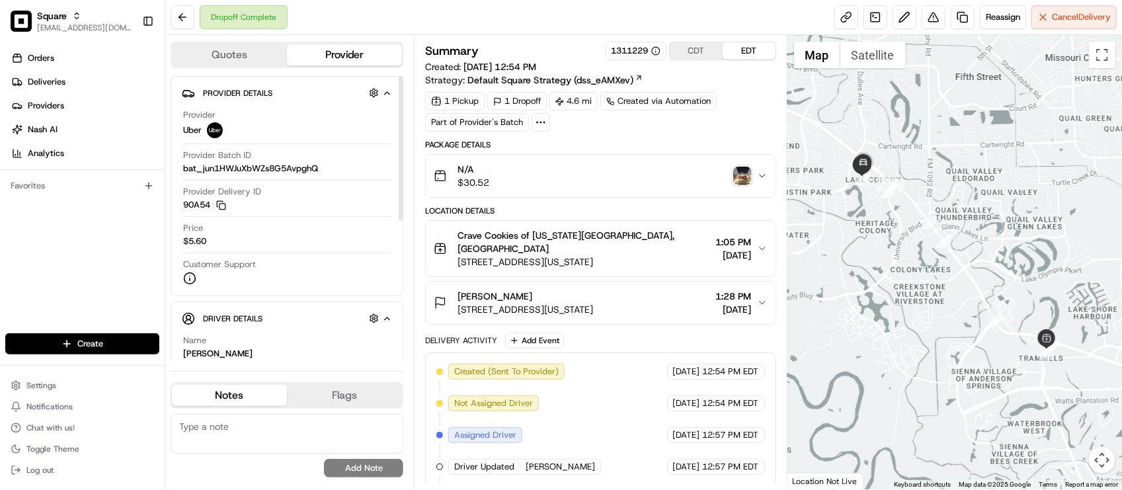
click at [73, 235] on div "Orders Deliveries Providers [PERSON_NAME] Analytics Favorites" at bounding box center [82, 191] width 165 height 299
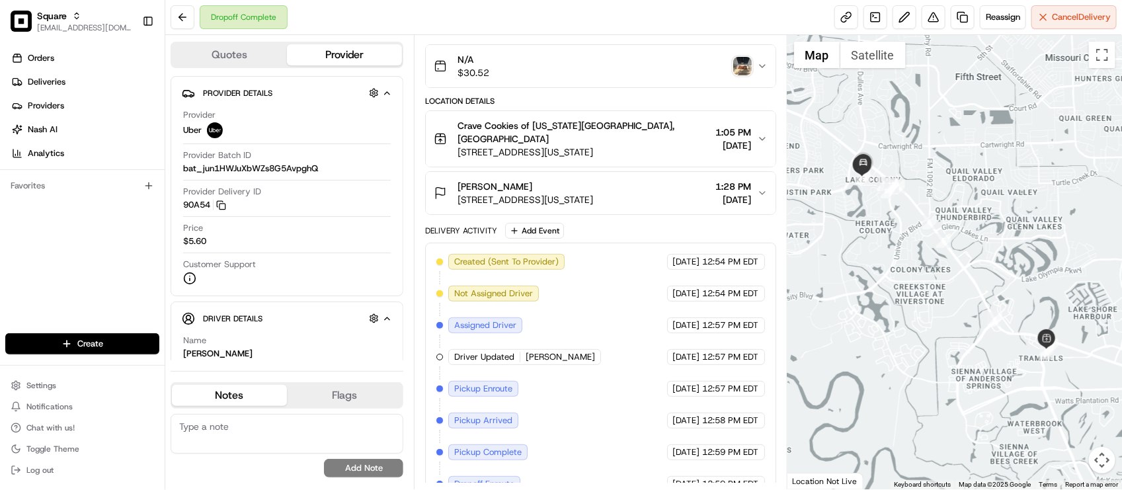
scroll to position [20, 0]
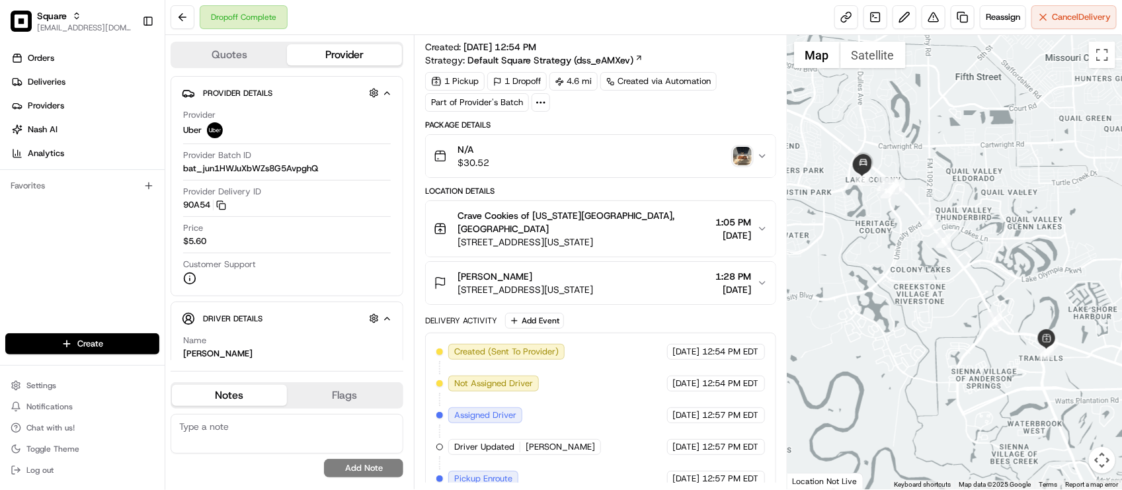
click at [639, 292] on button "[PERSON_NAME] [STREET_ADDRESS][US_STATE] 1:28 PM [DATE]" at bounding box center [600, 283] width 349 height 42
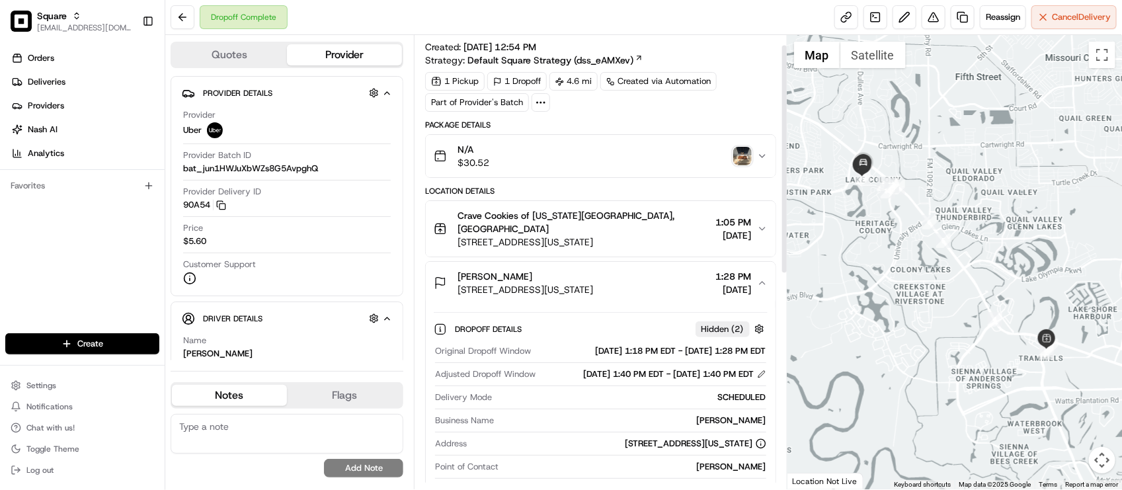
click at [628, 235] on span "[STREET_ADDRESS][US_STATE]" at bounding box center [584, 241] width 253 height 13
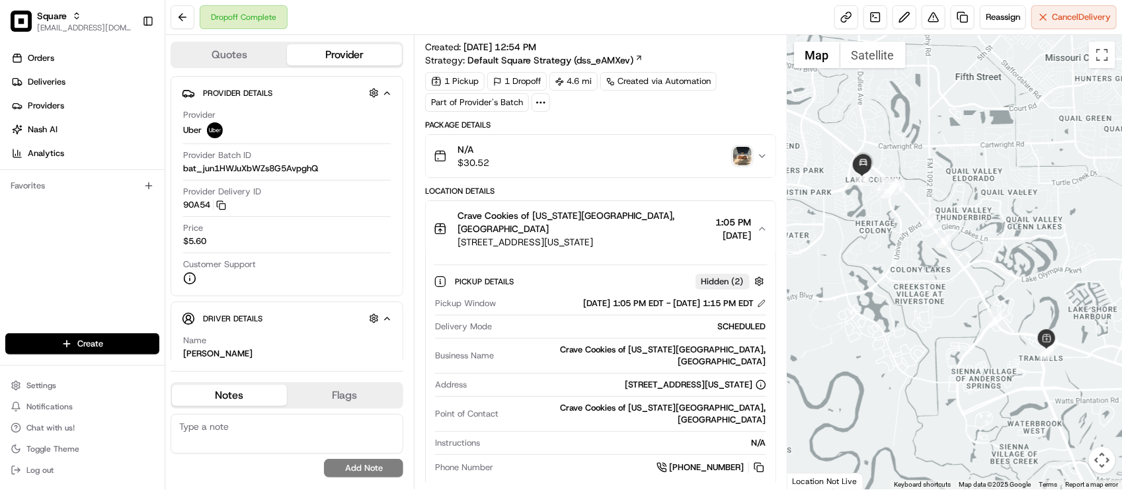
click at [598, 218] on span "Crave Cookies of [US_STATE][GEOGRAPHIC_DATA], [GEOGRAPHIC_DATA]" at bounding box center [584, 222] width 253 height 26
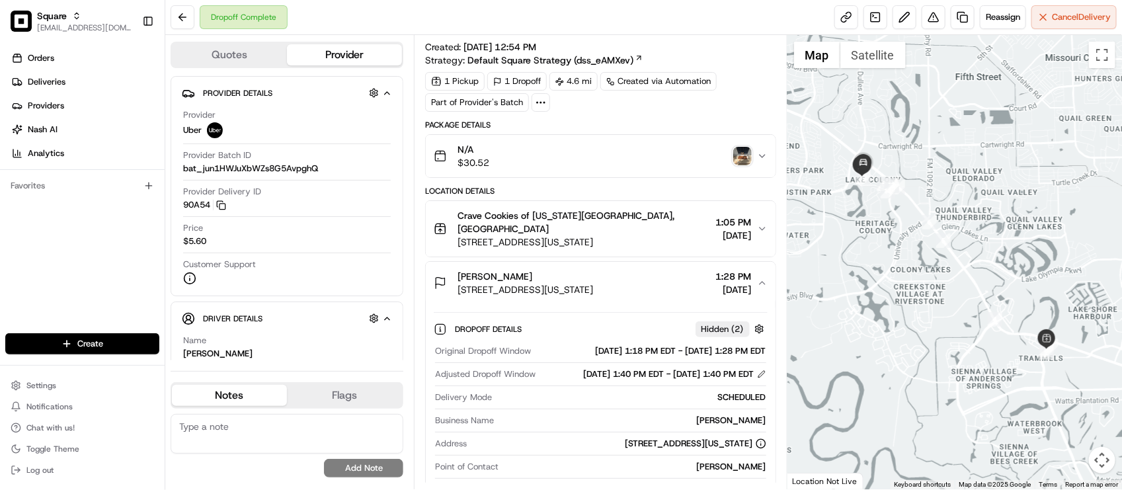
click at [573, 212] on span "Crave Cookies of [US_STATE][GEOGRAPHIC_DATA], [GEOGRAPHIC_DATA]" at bounding box center [584, 222] width 253 height 26
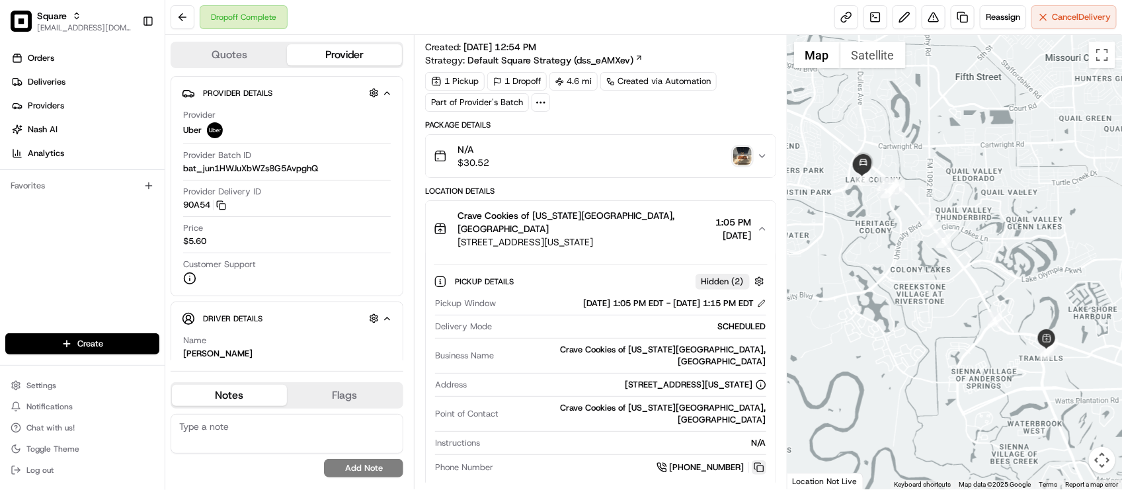
click at [757, 460] on button at bounding box center [759, 467] width 15 height 15
click at [761, 460] on button at bounding box center [759, 467] width 15 height 15
click at [637, 24] on div "Dropoff Complete Reassign Cancel Delivery" at bounding box center [643, 17] width 957 height 35
click at [60, 267] on div "Orders Deliveries Providers [PERSON_NAME] Analytics Favorites" at bounding box center [82, 191] width 165 height 299
click at [624, 235] on span "[STREET_ADDRESS][US_STATE]" at bounding box center [584, 241] width 253 height 13
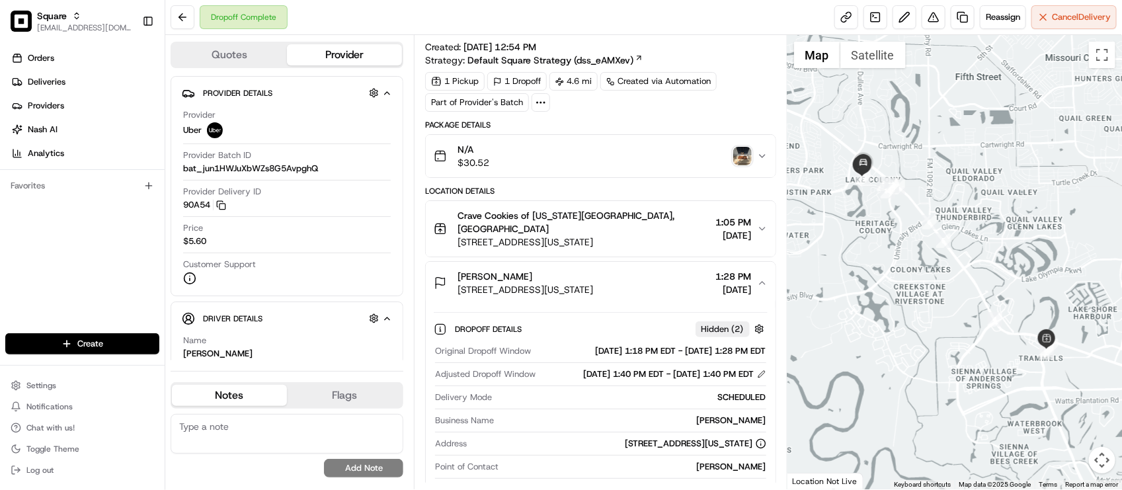
click at [714, 35] on div "Summary 1311229 CDT EDT Created: [DATE] 12:54 PM Strategy: Default Square Strat…" at bounding box center [600, 262] width 373 height 454
click at [326, 222] on div "Provider Uber Provider Batch ID bat_jun1HWJuXbWZs8G5AvpghQ Provider Delivery ID…" at bounding box center [287, 197] width 210 height 186
click at [698, 192] on div "Location Details" at bounding box center [600, 191] width 350 height 11
click at [754, 97] on div "1 Pickup 1 Dropoff 4.6 mi Created via Automation Part of Provider's Batch" at bounding box center [600, 92] width 350 height 40
click at [302, 118] on div "Provider Uber" at bounding box center [287, 123] width 208 height 29
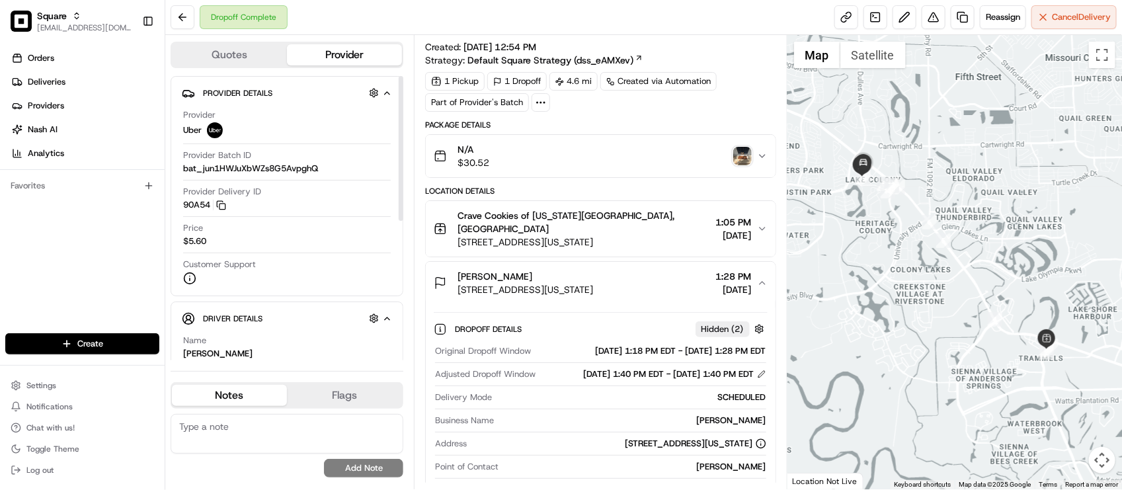
click at [723, 103] on div "1 Pickup 1 Dropoff 4.6 mi Created via Automation Part of Provider's Batch" at bounding box center [600, 92] width 350 height 40
click at [738, 157] on img "button" at bounding box center [742, 156] width 19 height 19
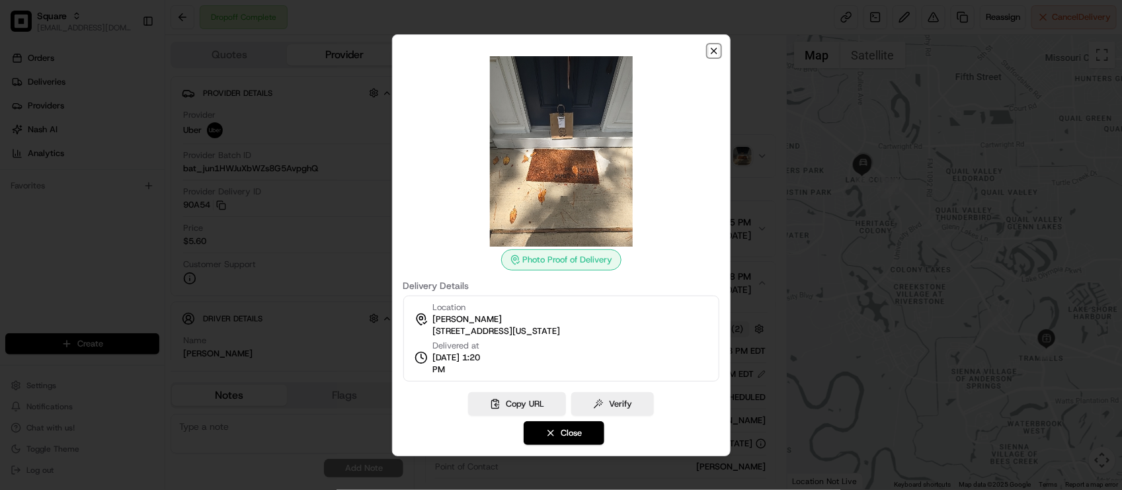
click at [713, 54] on icon "button" at bounding box center [714, 51] width 11 height 11
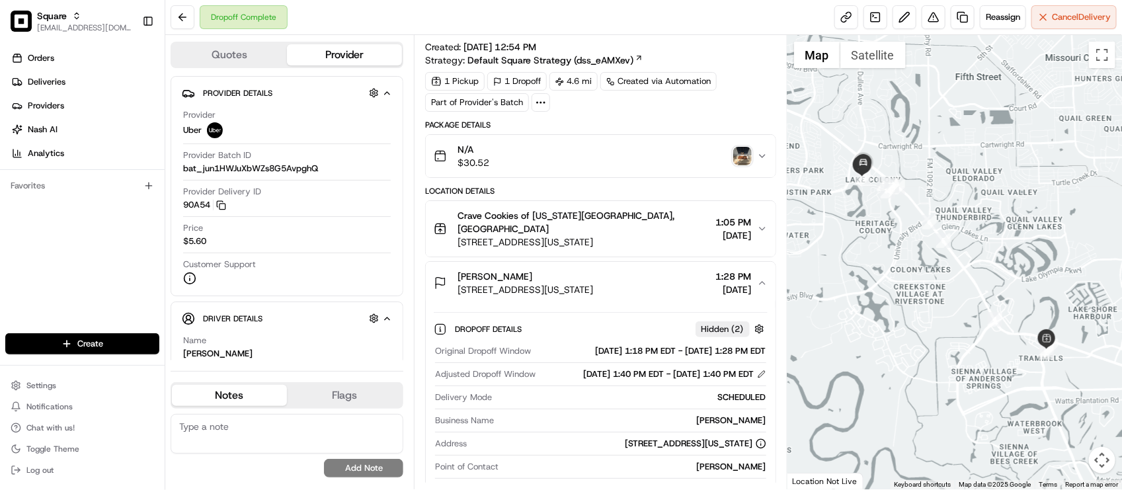
click at [593, 270] on div "[PERSON_NAME]" at bounding box center [526, 276] width 136 height 13
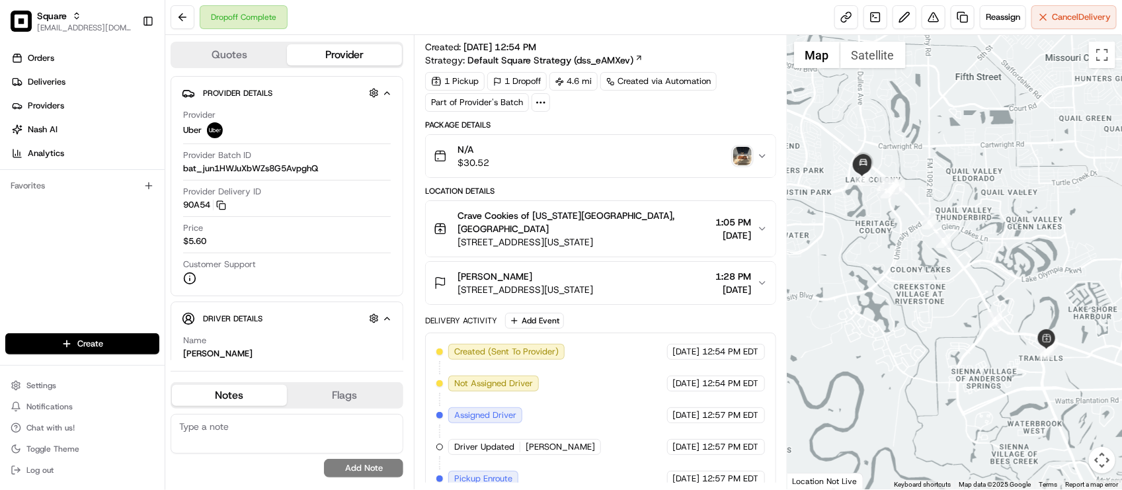
click at [593, 270] on div "[PERSON_NAME]" at bounding box center [526, 276] width 136 height 13
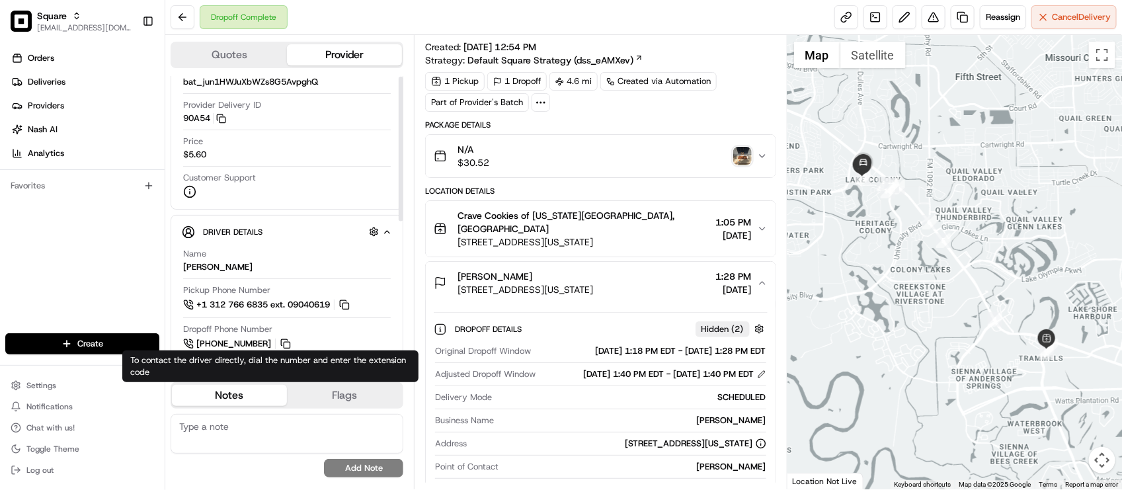
scroll to position [0, 0]
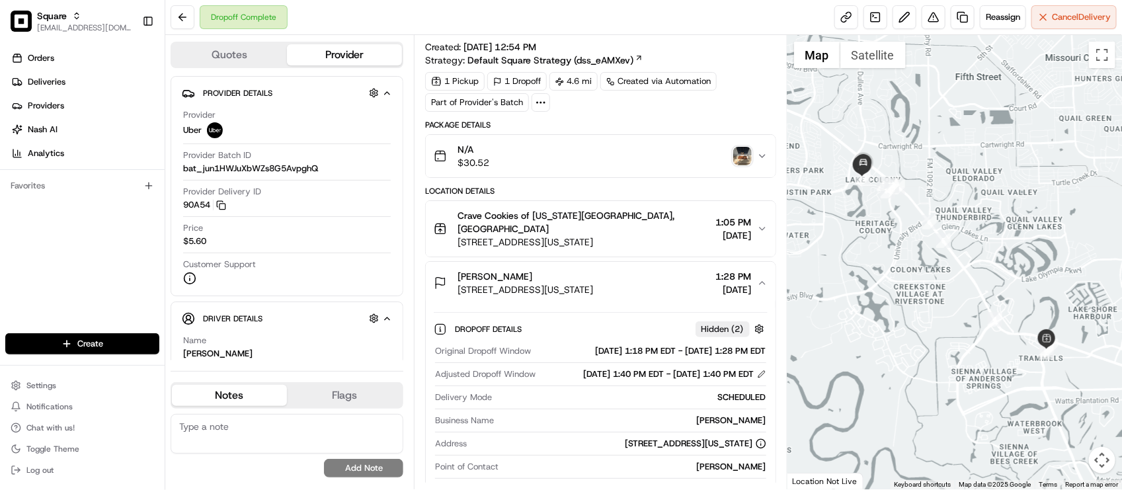
click at [742, 161] on img "button" at bounding box center [742, 156] width 19 height 19
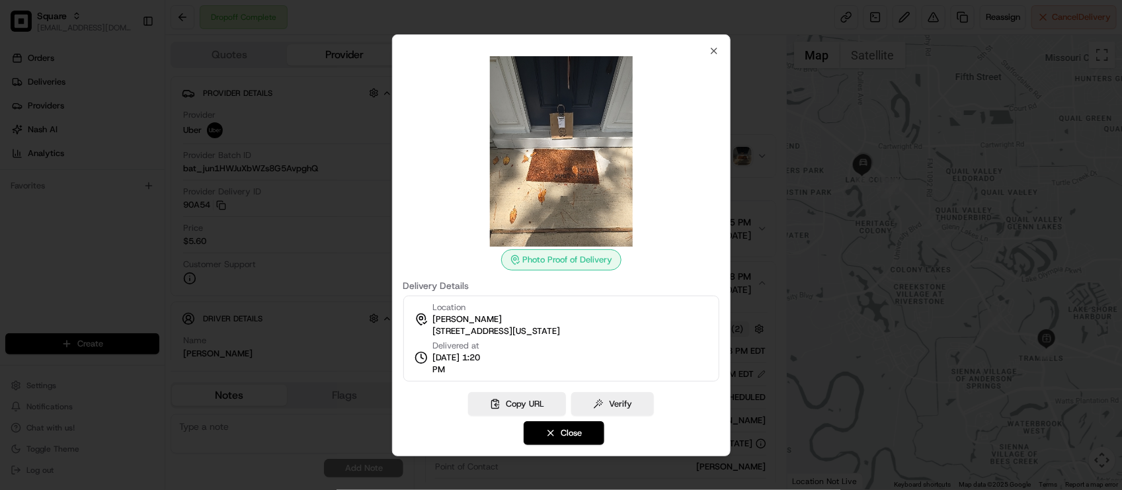
click at [772, 87] on div at bounding box center [561, 245] width 1122 height 490
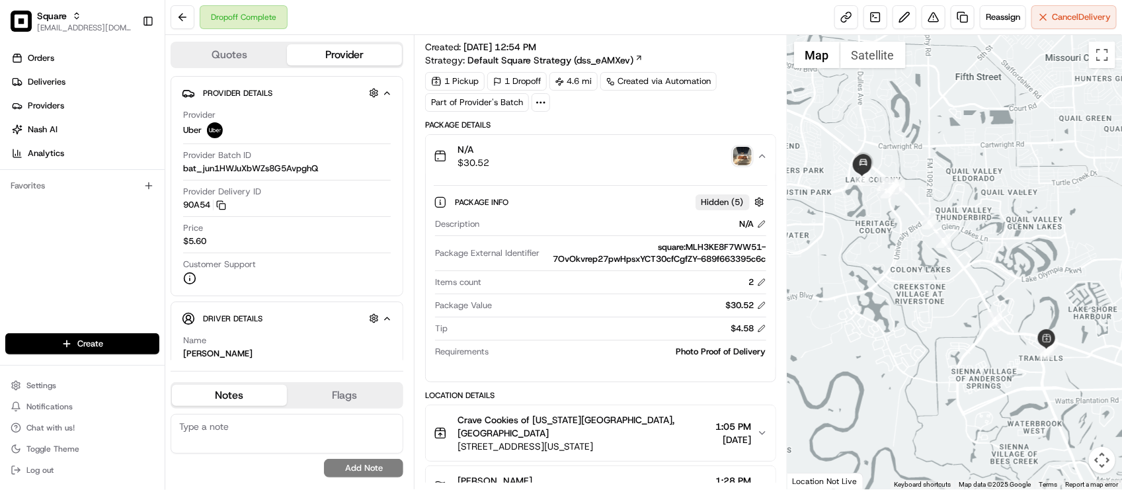
click at [737, 160] on img "button" at bounding box center [742, 156] width 19 height 19
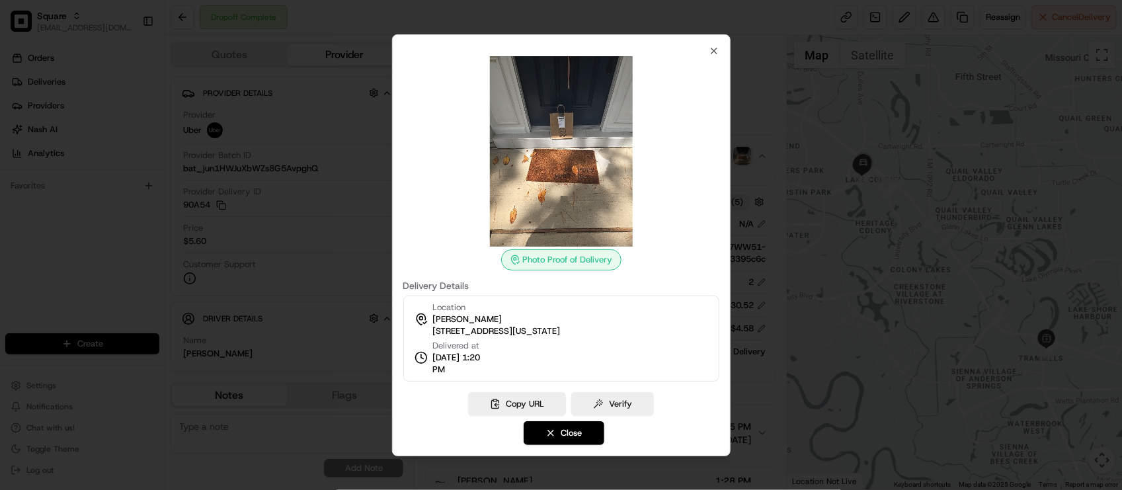
click at [749, 126] on div at bounding box center [561, 245] width 1122 height 490
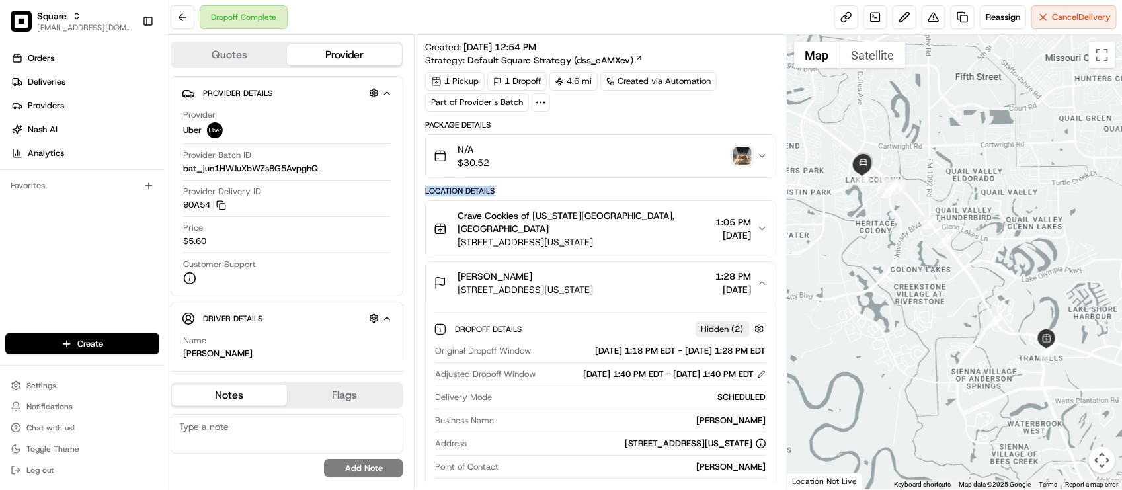
drag, startPoint x: 448, startPoint y: 193, endPoint x: 500, endPoint y: 192, distance: 51.6
click at [500, 192] on div "Location Details" at bounding box center [600, 191] width 350 height 11
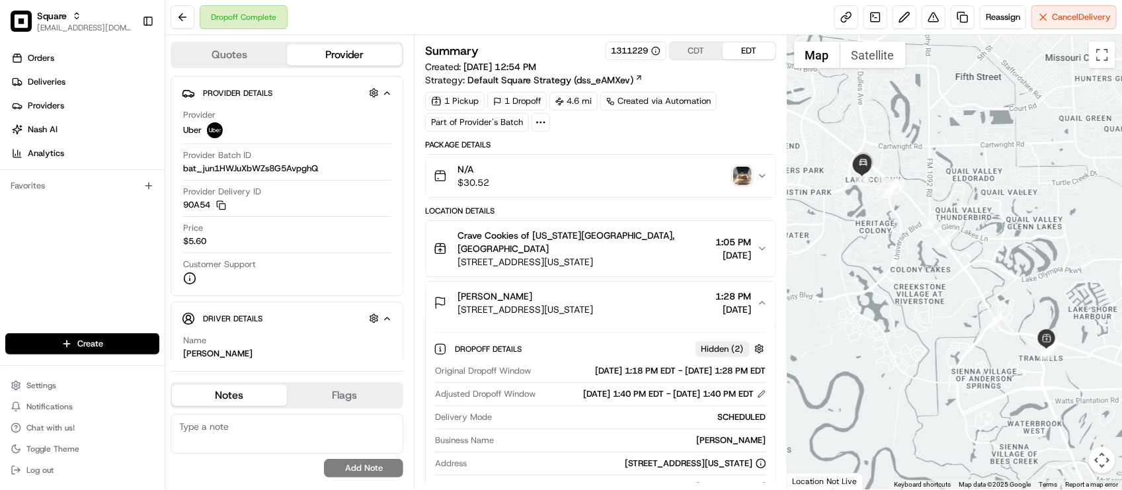
click at [739, 145] on div "Package Details" at bounding box center [600, 145] width 350 height 11
click at [411, 0] on div "Dropoff Complete Reassign Cancel Delivery" at bounding box center [643, 17] width 957 height 35
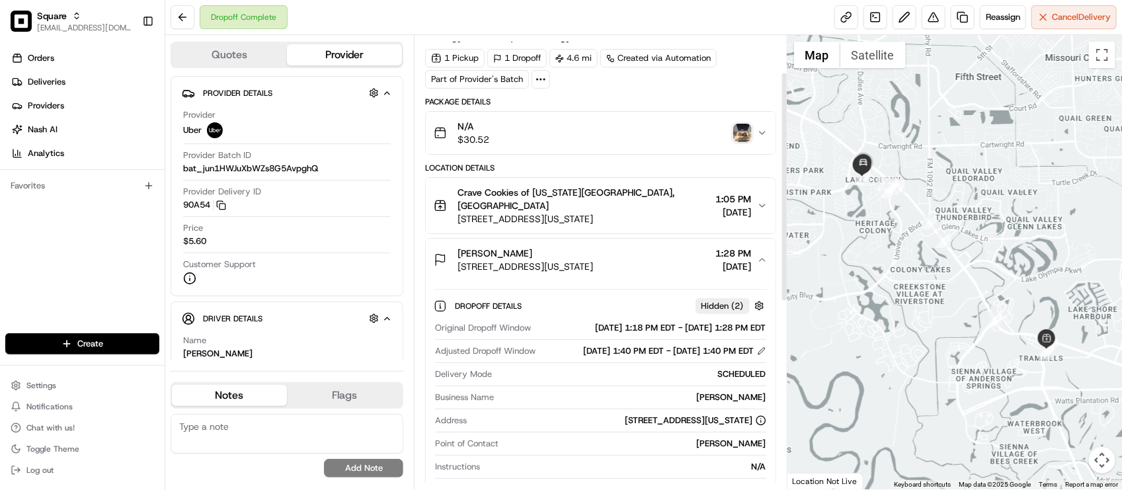
scroll to position [83, 0]
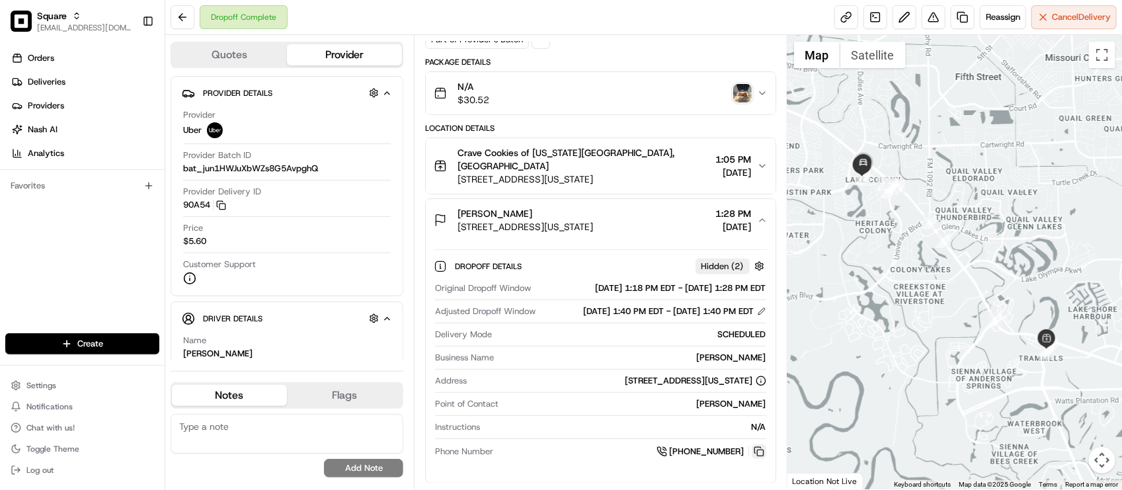
click at [759, 457] on button at bounding box center [759, 451] width 15 height 15
click at [110, 278] on div "Orders Deliveries Providers Nash AI Analytics Favorites" at bounding box center [82, 191] width 165 height 299
click at [296, 338] on div "Name YORDAN A." at bounding box center [287, 347] width 208 height 25
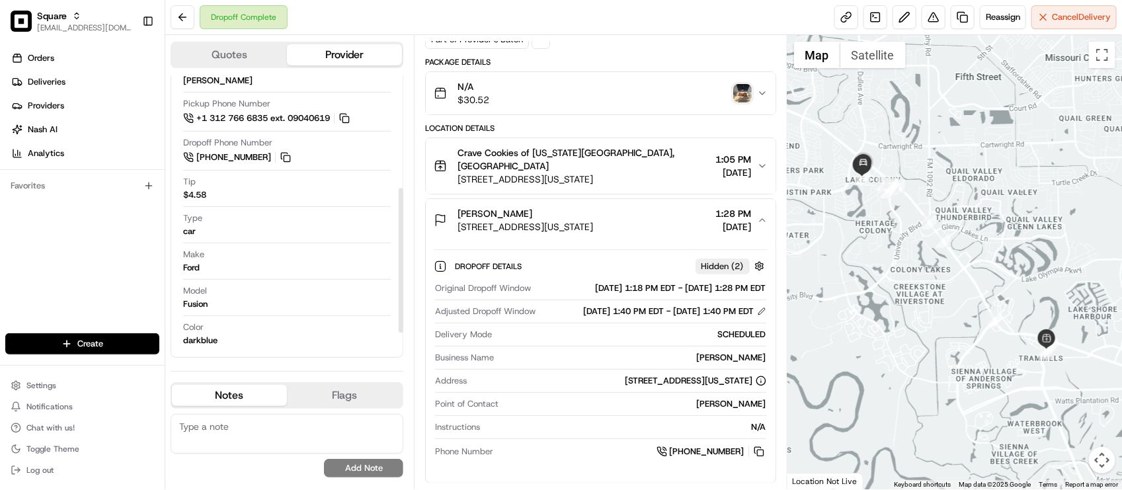
scroll to position [0, 0]
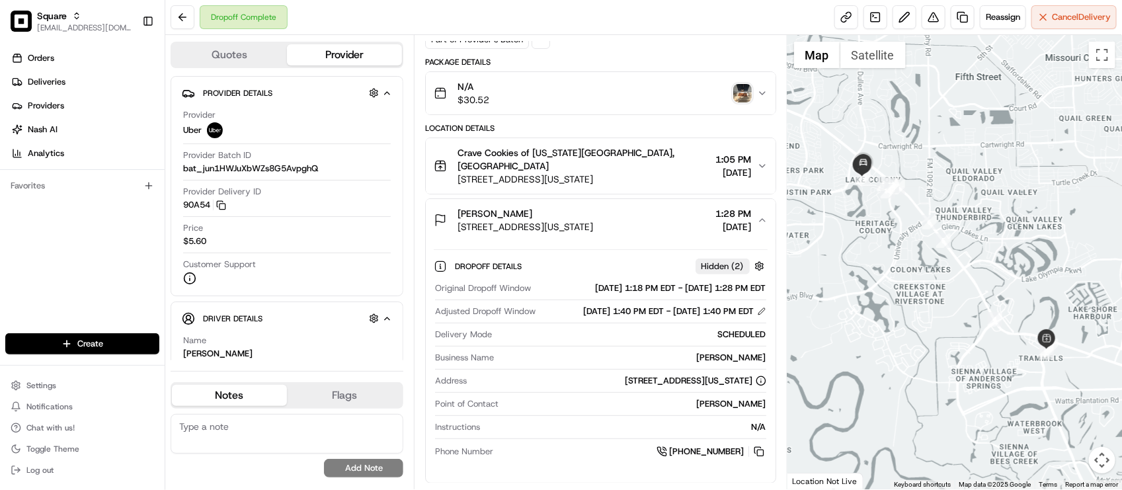
click at [614, 46] on div "1 Pickup 1 Dropoff 4.6 mi Created via Automation Part of Provider's Batch" at bounding box center [600, 29] width 350 height 40
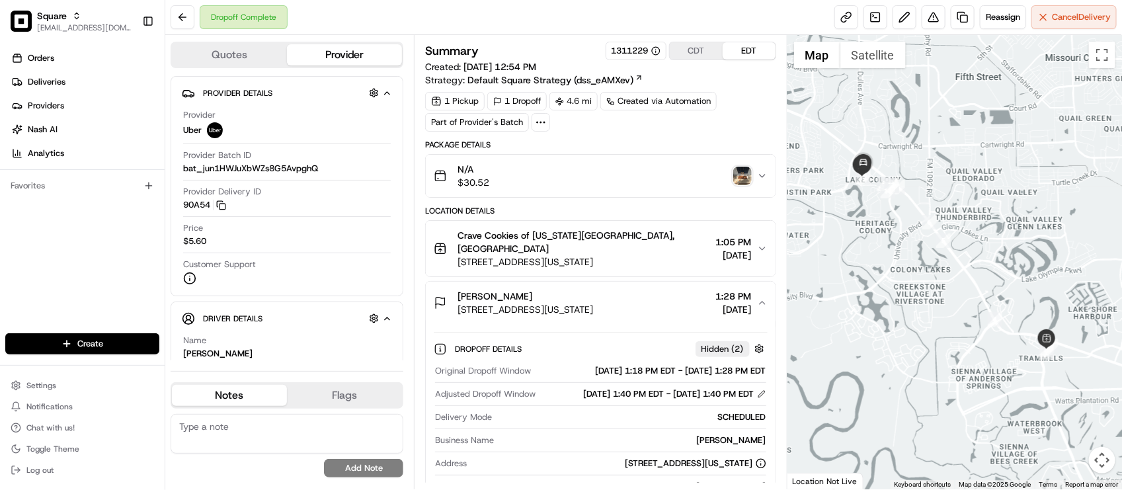
click at [526, 425] on div "Delivery Mode SCHEDULED" at bounding box center [600, 420] width 331 height 18
click at [580, 305] on span "[STREET_ADDRESS][US_STATE]" at bounding box center [526, 309] width 136 height 13
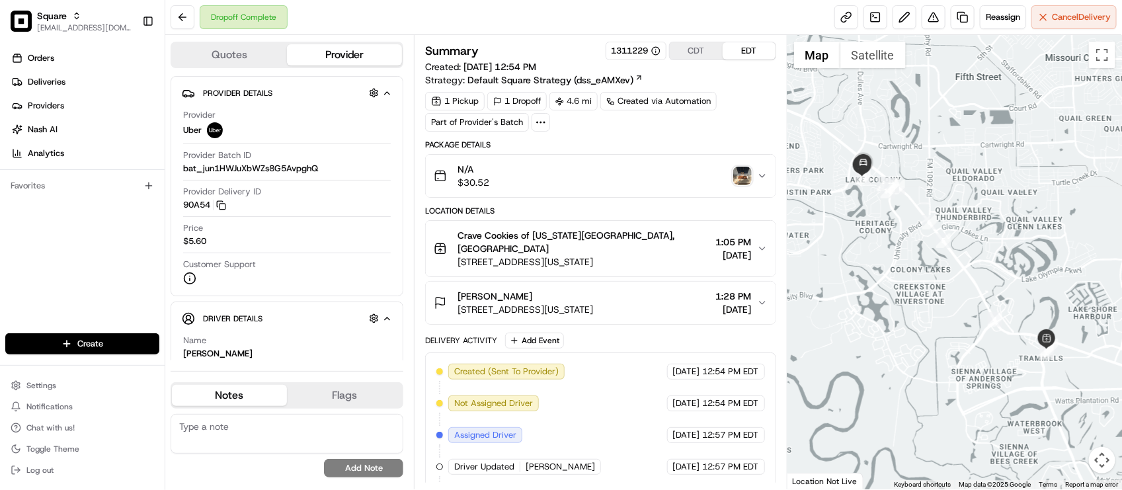
click at [384, 19] on div "Dropoff Complete Reassign Cancel Delivery" at bounding box center [643, 17] width 957 height 35
click at [700, 335] on div "Delivery Activity Add Event" at bounding box center [600, 341] width 350 height 16
click at [716, 290] on span "1:28 PM" at bounding box center [734, 296] width 36 height 13
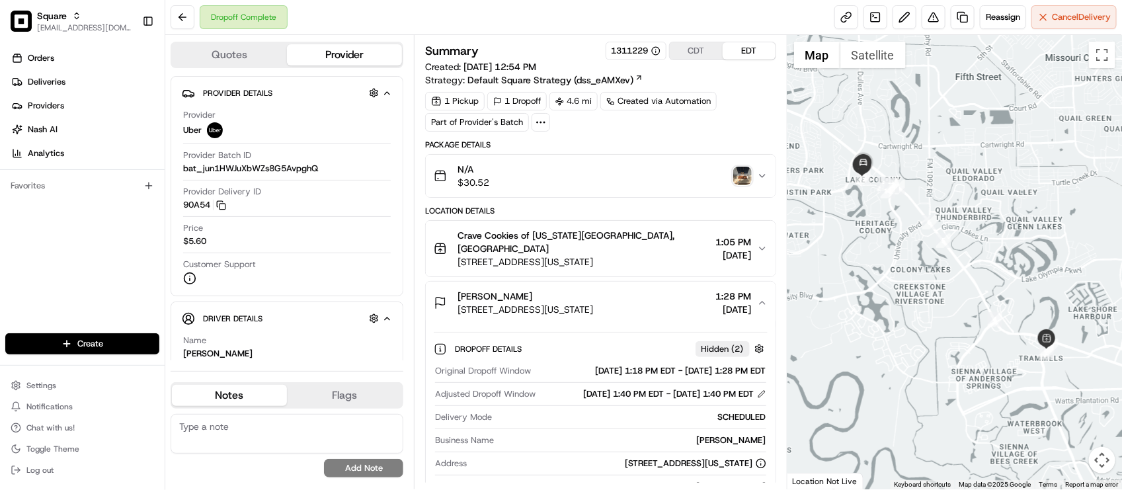
click at [716, 290] on span "1:28 PM" at bounding box center [734, 296] width 36 height 13
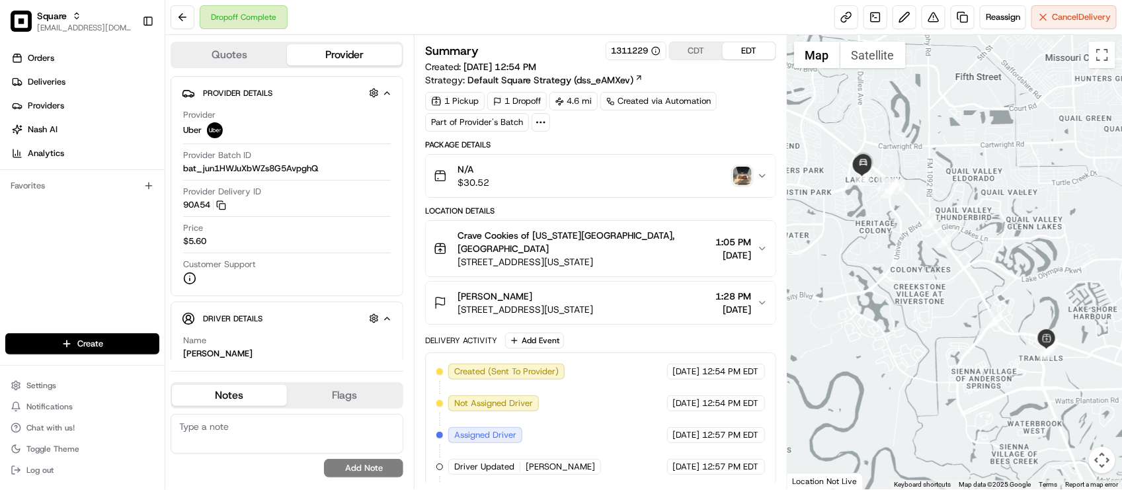
click at [716, 290] on span "1:28 PM" at bounding box center [734, 296] width 36 height 13
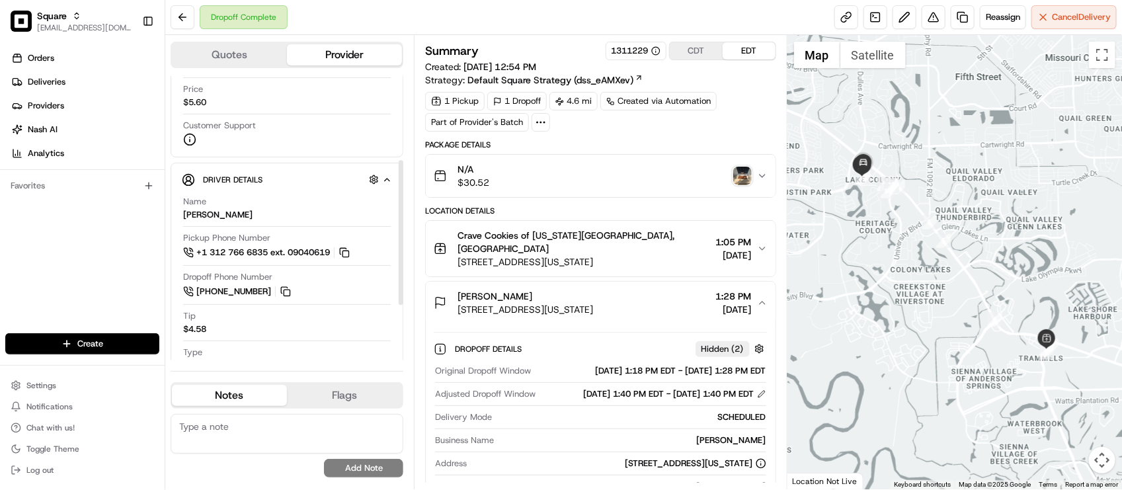
scroll to position [165, 0]
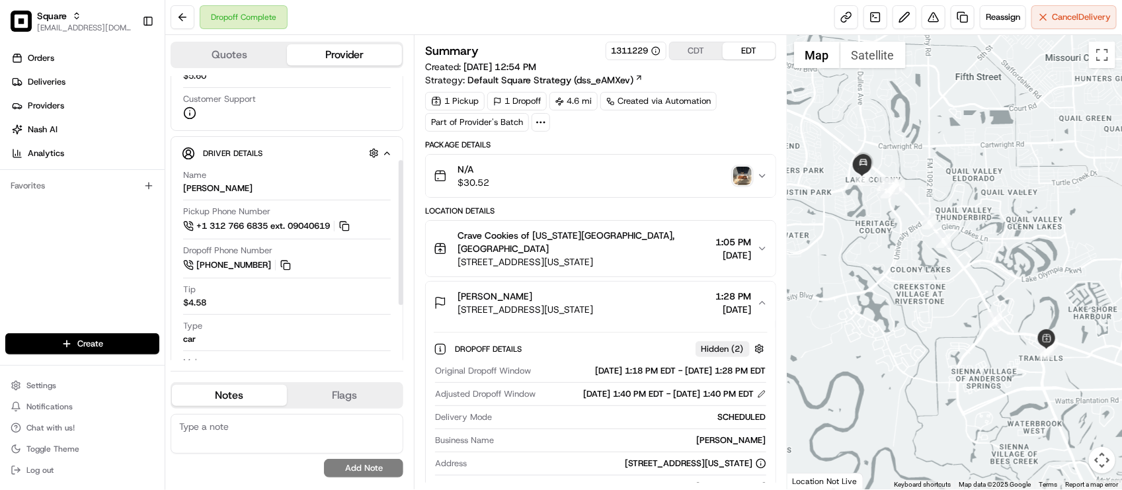
click at [377, 268] on div "Dropoff Phone Number +1 346 326 1617" at bounding box center [287, 259] width 208 height 28
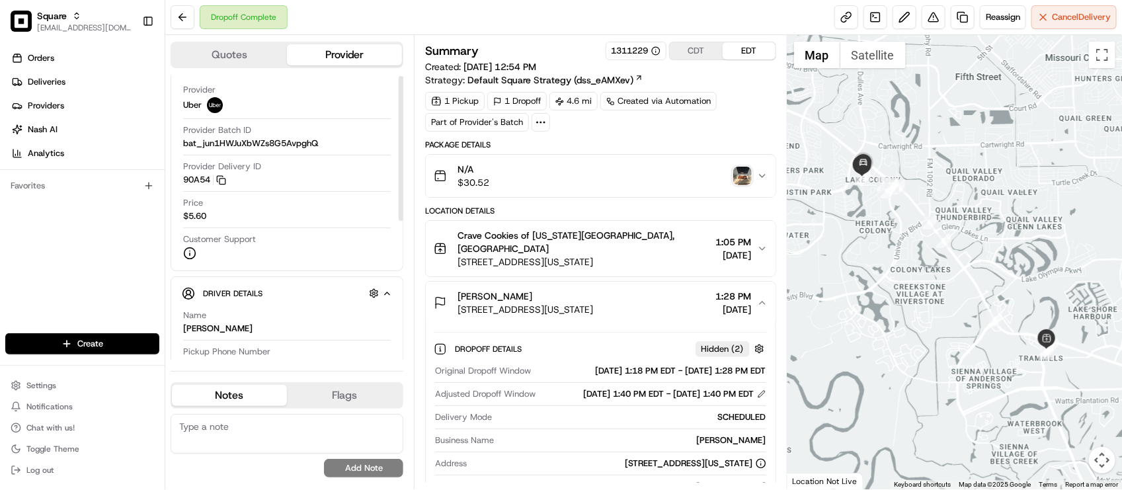
scroll to position [0, 0]
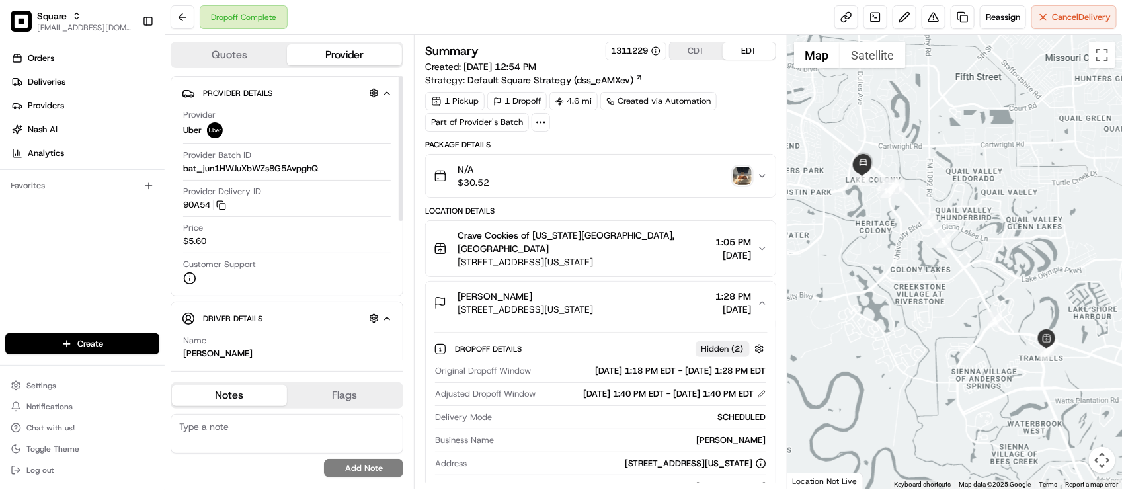
click at [632, 137] on div "Summary 1311229 CDT EDT Created: 08/15/2025 12:54 PM Strategy: Default Square S…" at bounding box center [600, 480] width 350 height 876
click at [431, 23] on div "Dropoff Complete Reassign Cancel Delivery" at bounding box center [643, 17] width 957 height 35
click at [444, 27] on div "Dropoff Complete Reassign Cancel Delivery" at bounding box center [643, 17] width 957 height 35
click at [483, 14] on div "Dropoff Complete Reassign Cancel Delivery" at bounding box center [643, 17] width 957 height 35
click at [936, 18] on button at bounding box center [934, 17] width 24 height 24
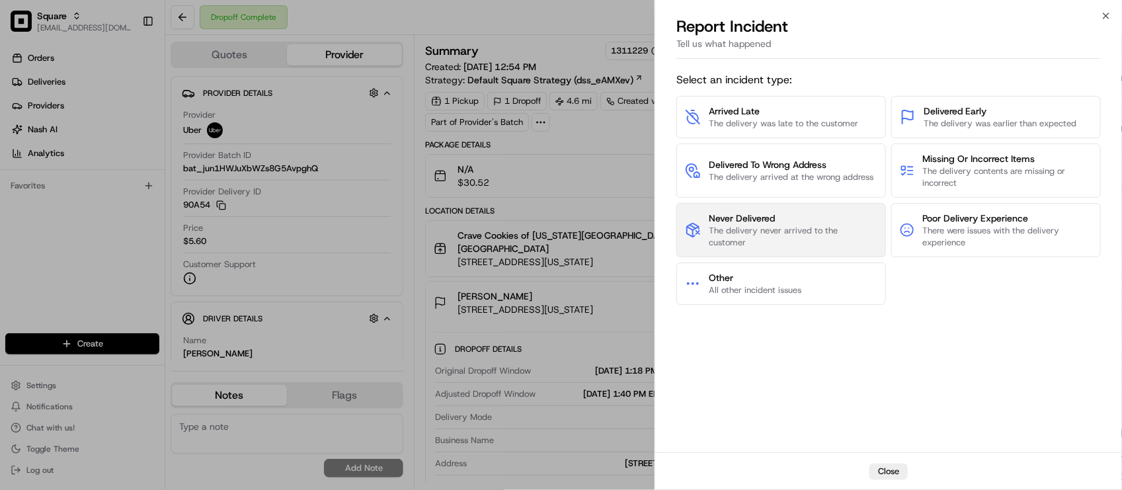
click at [795, 233] on span "The delivery never arrived to the customer" at bounding box center [793, 237] width 169 height 24
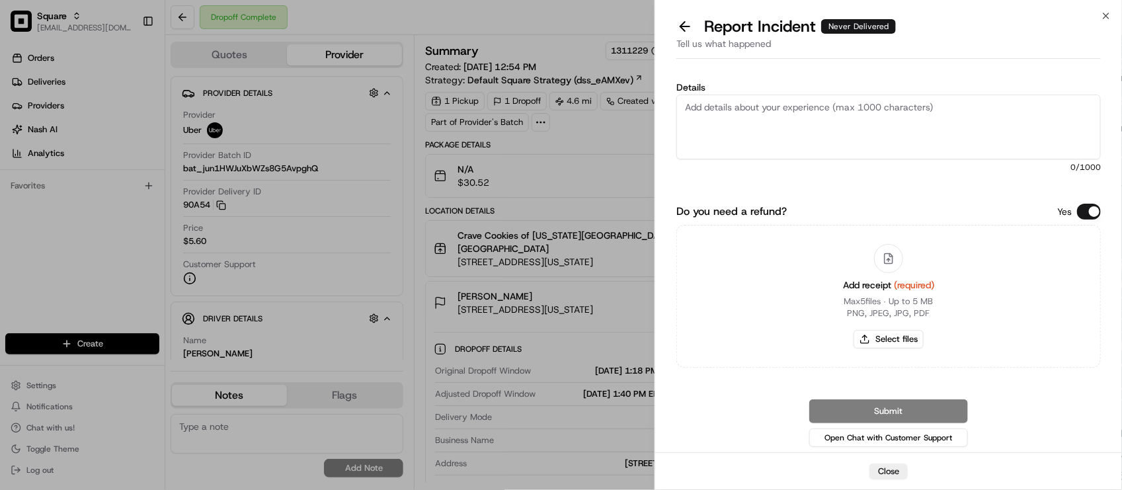
click at [1089, 210] on button "Do you need a refund?" at bounding box center [1089, 212] width 24 height 16
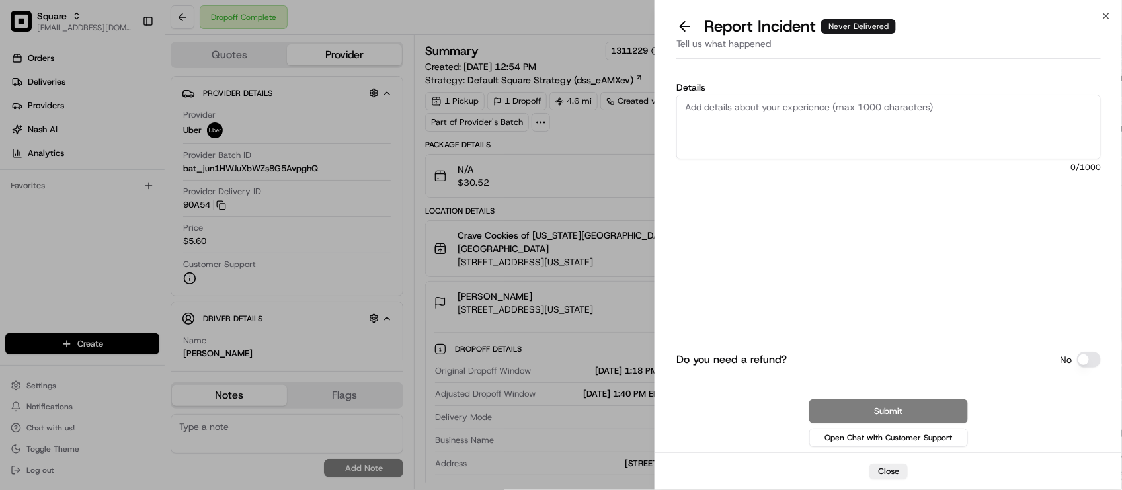
click at [944, 117] on textarea "Details" at bounding box center [889, 127] width 425 height 65
click at [888, 486] on div "Close" at bounding box center [888, 471] width 467 height 38
click at [887, 480] on div "Close" at bounding box center [888, 471] width 467 height 38
click at [880, 474] on button "Close" at bounding box center [889, 472] width 38 height 16
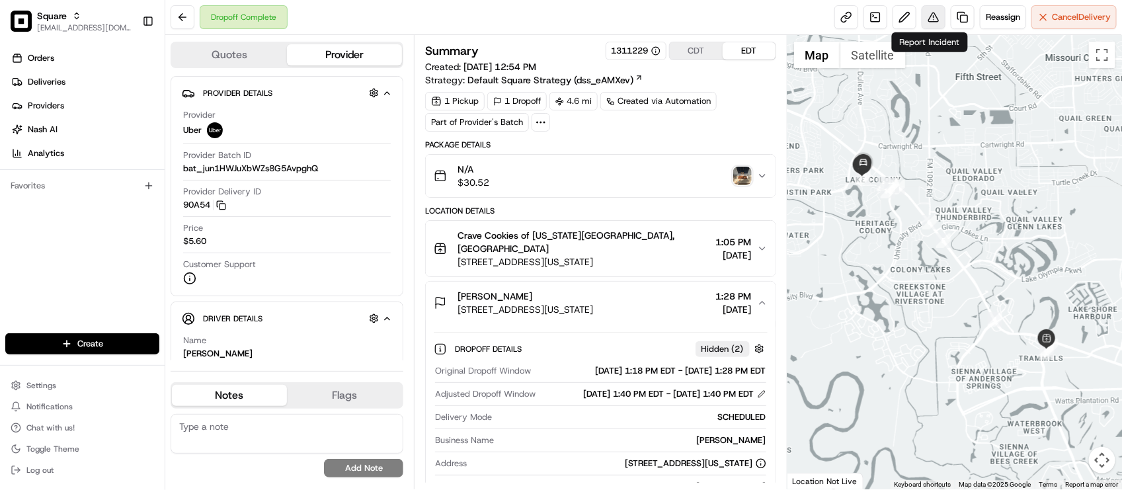
click at [922, 26] on button at bounding box center [934, 17] width 24 height 24
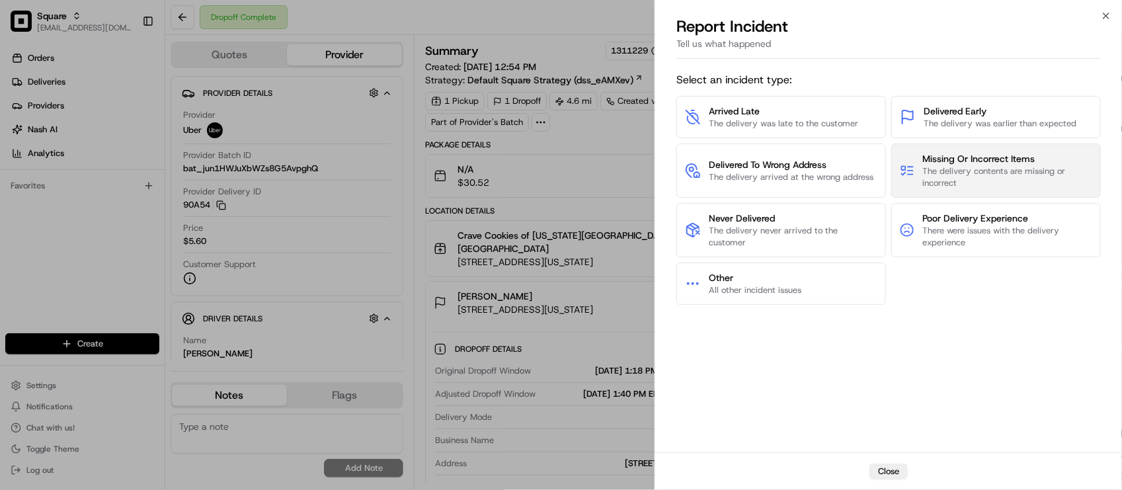
click at [969, 167] on span "The delivery contents are missing or incorrect" at bounding box center [1007, 177] width 169 height 24
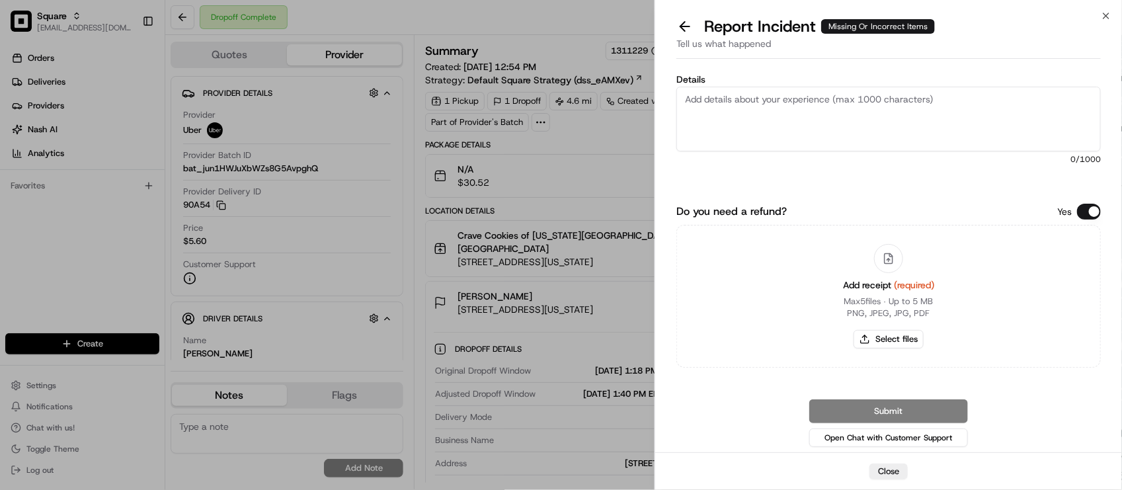
click at [1088, 208] on button "Do you need a refund?" at bounding box center [1089, 212] width 24 height 16
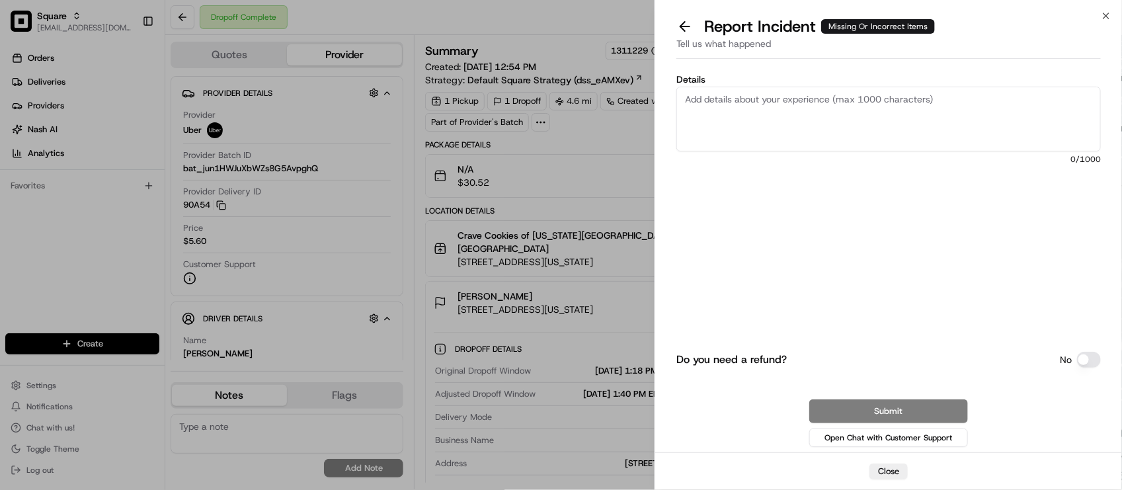
click at [1004, 122] on textarea "Details" at bounding box center [889, 119] width 425 height 65
type textarea "D"
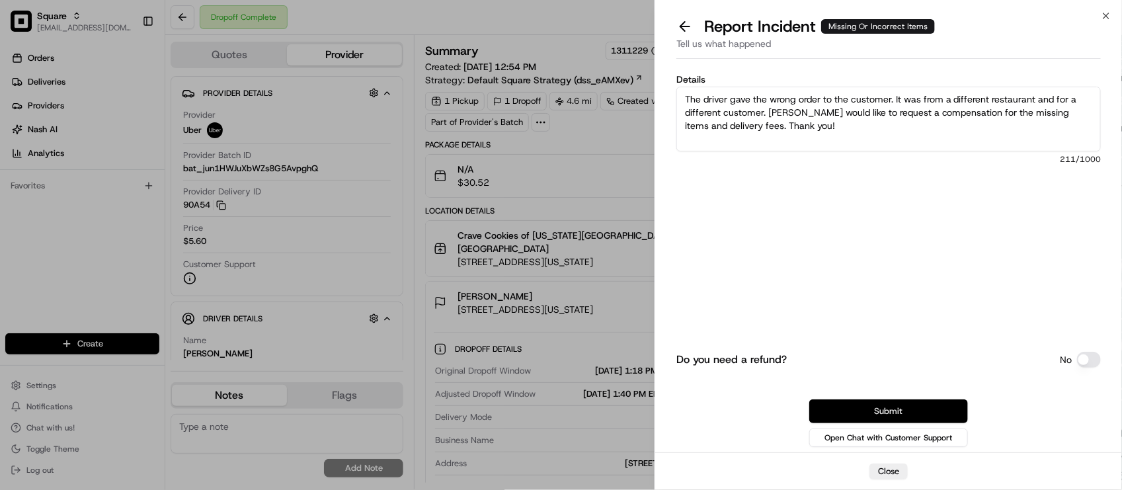
type textarea "The driver gave the wrong order to the customer. It was from a different restau…"
click at [917, 408] on button "Submit" at bounding box center [888, 411] width 159 height 24
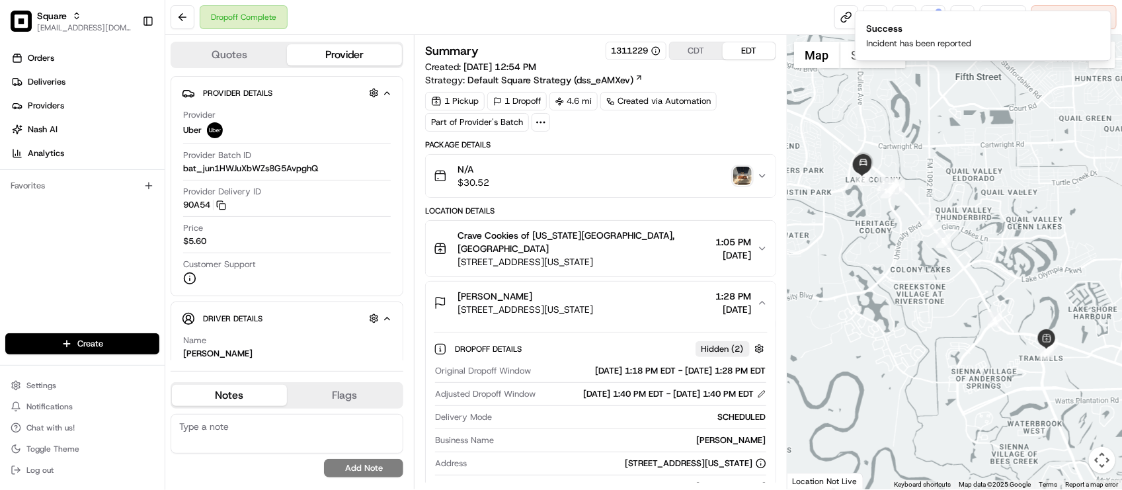
click at [216, 434] on textarea at bounding box center [287, 434] width 233 height 40
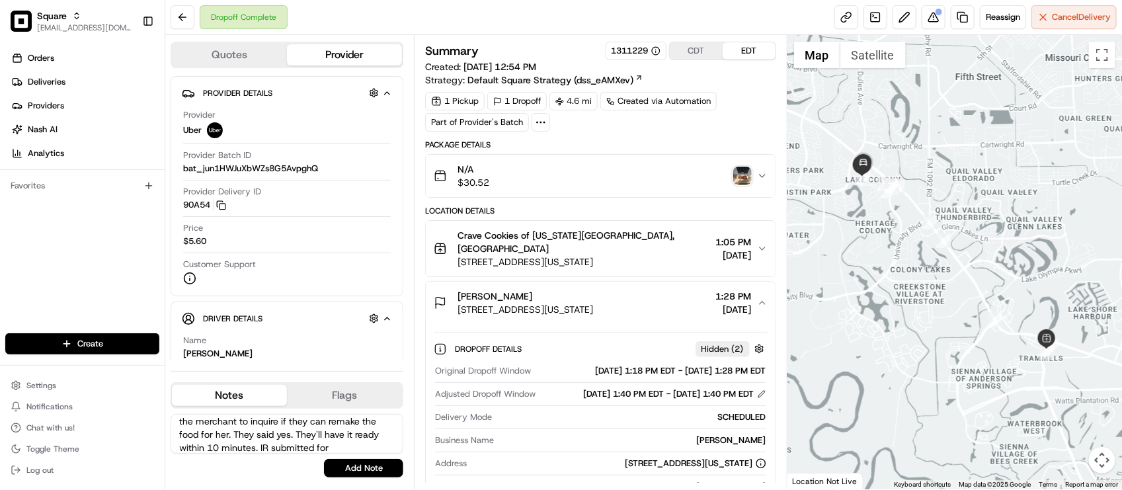
scroll to position [45, 0]
type textarea "End customer: Driver gave the wrong order to the customer. She does want a rede…"
click at [364, 476] on button "Add Note" at bounding box center [363, 468] width 79 height 19
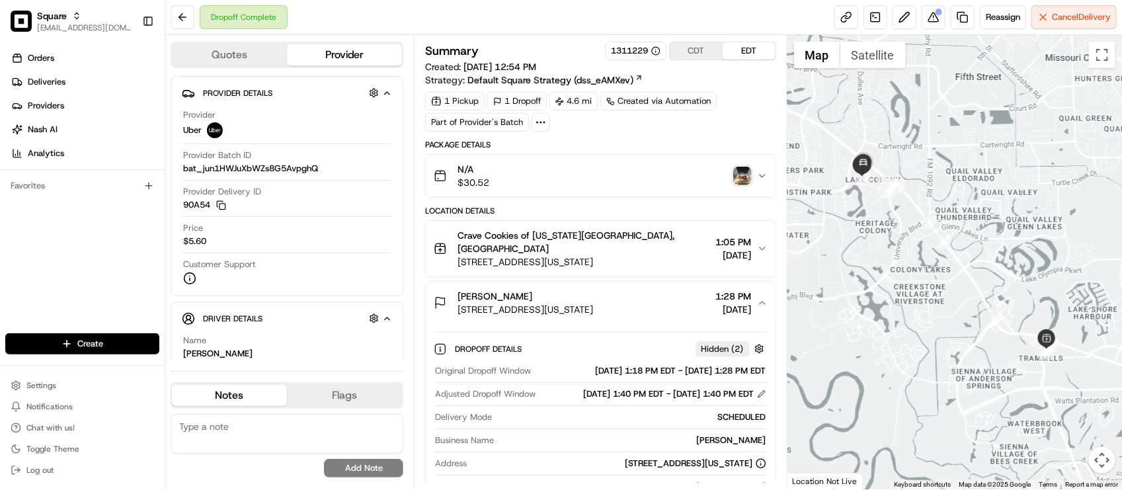
scroll to position [0, 0]
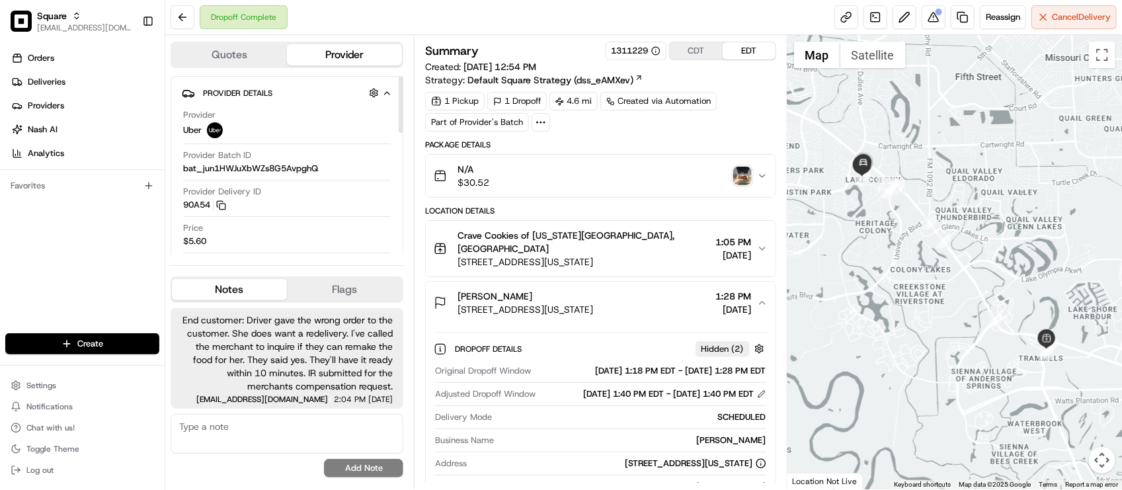
click at [322, 249] on div "Price $5.60" at bounding box center [287, 237] width 208 height 31
click at [991, 15] on span "Reassign" at bounding box center [1003, 17] width 34 height 12
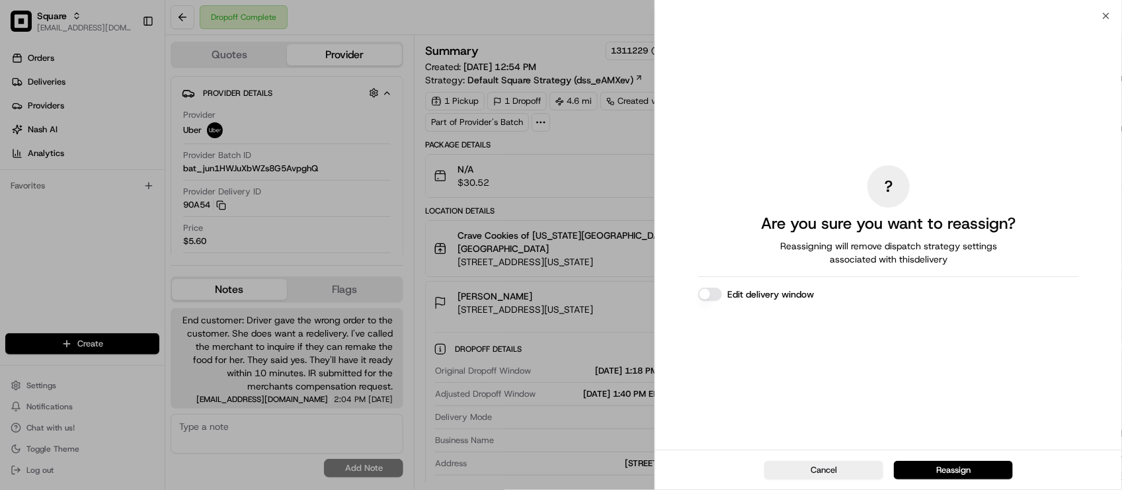
click at [708, 290] on button "Edit delivery window" at bounding box center [710, 294] width 24 height 13
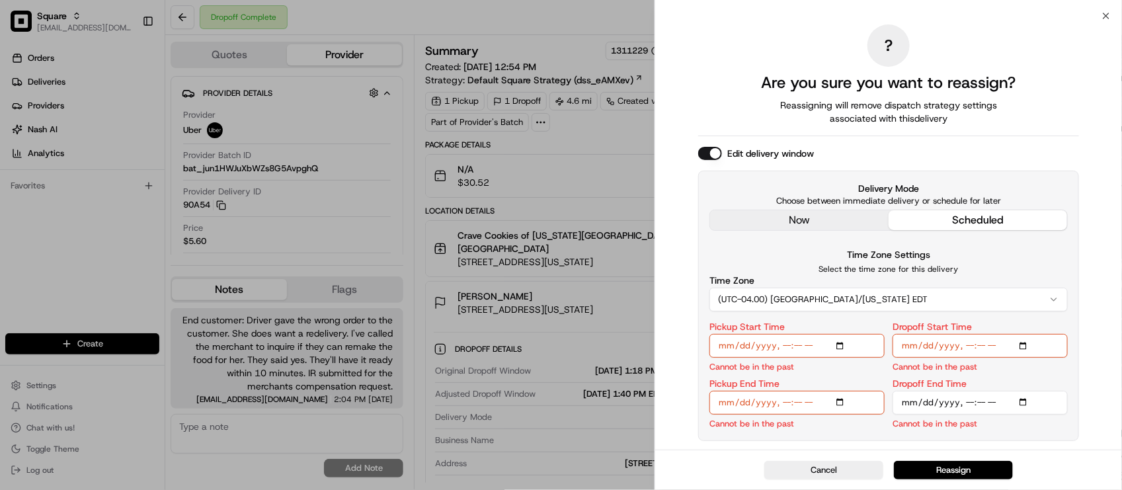
click at [833, 223] on div "? Are you sure you want to reassign? Reassigning will remove dispatch strategy …" at bounding box center [888, 233] width 381 height 429
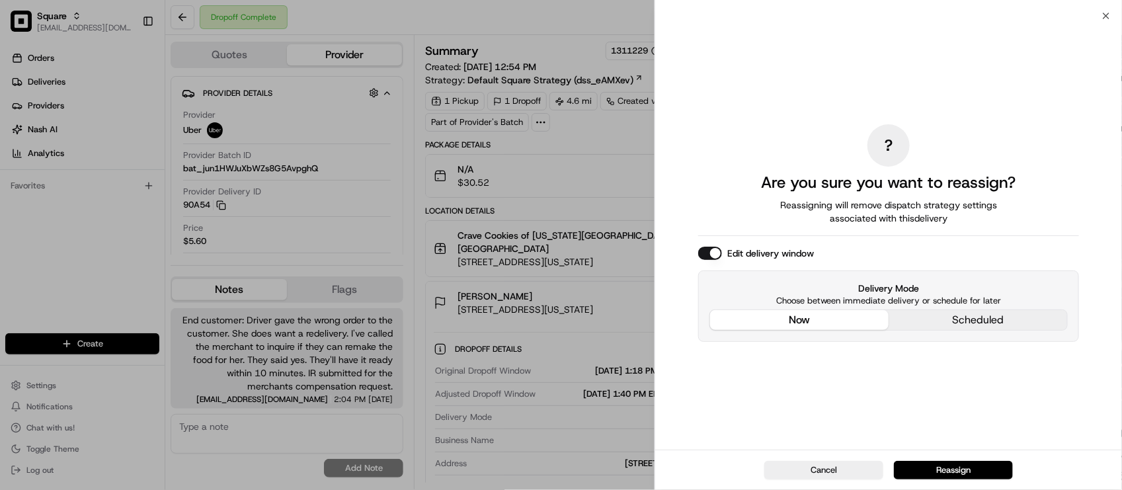
click at [970, 415] on div "? Are you sure you want to reassign? Reassigning will remove dispatch strategy …" at bounding box center [888, 233] width 381 height 429
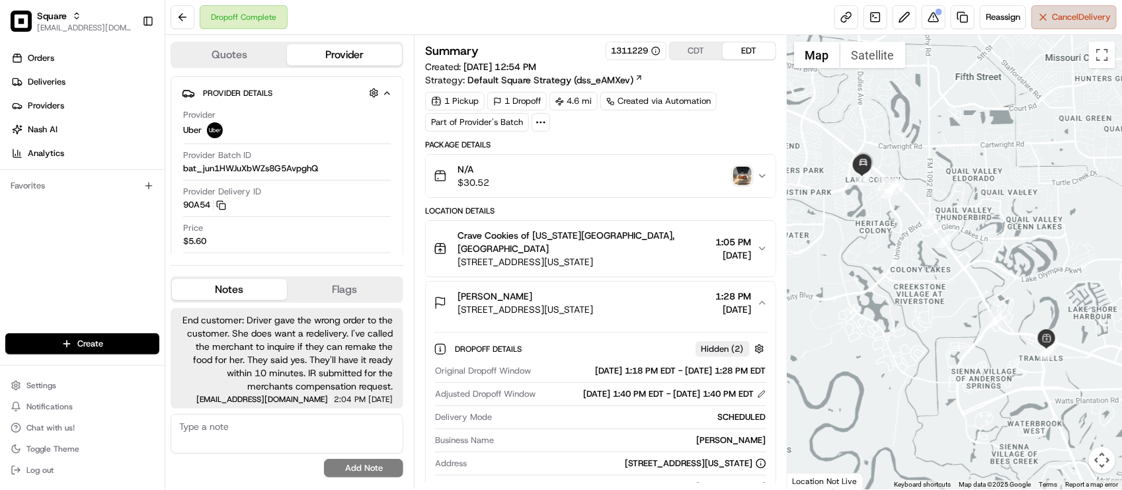
click at [1076, 26] on button "Cancel Delivery" at bounding box center [1074, 17] width 85 height 24
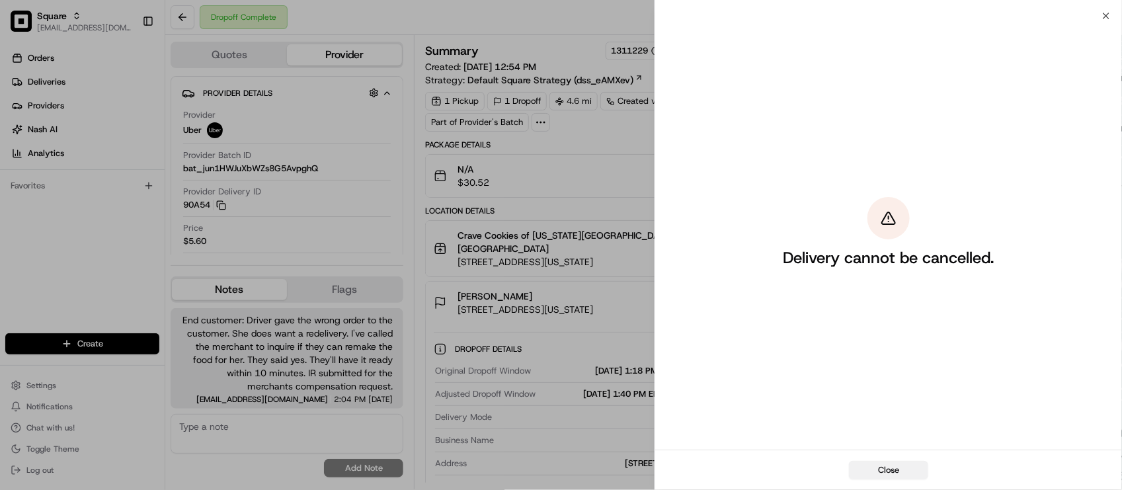
click at [886, 464] on button "Close" at bounding box center [888, 470] width 79 height 19
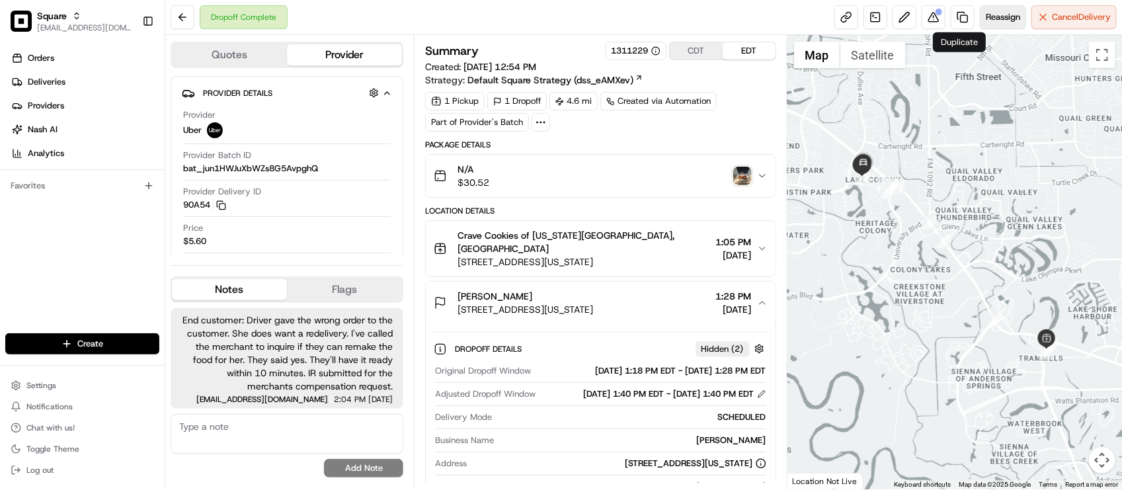
click at [992, 23] on span "Reassign" at bounding box center [1003, 17] width 34 height 12
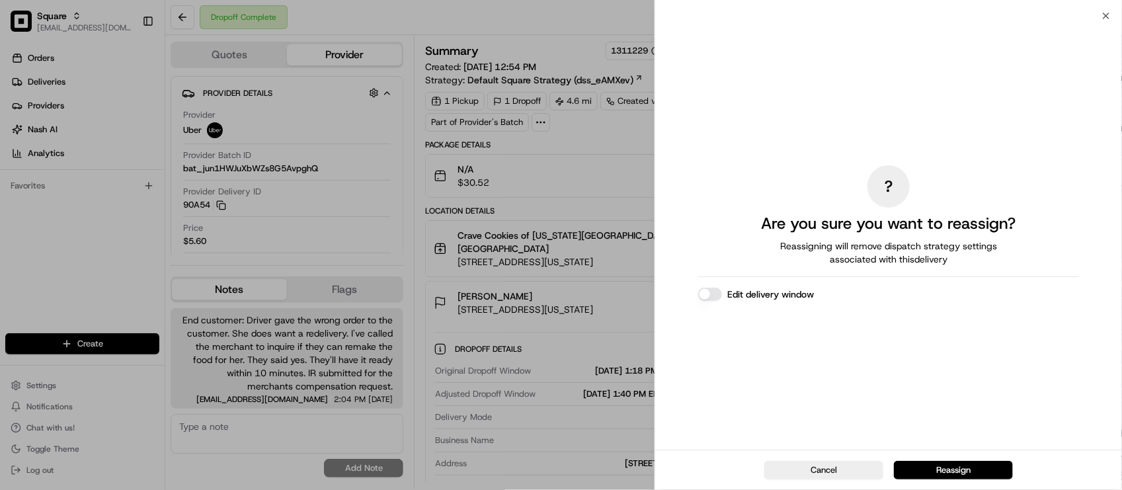
click at [713, 293] on button "Edit delivery window" at bounding box center [710, 294] width 24 height 13
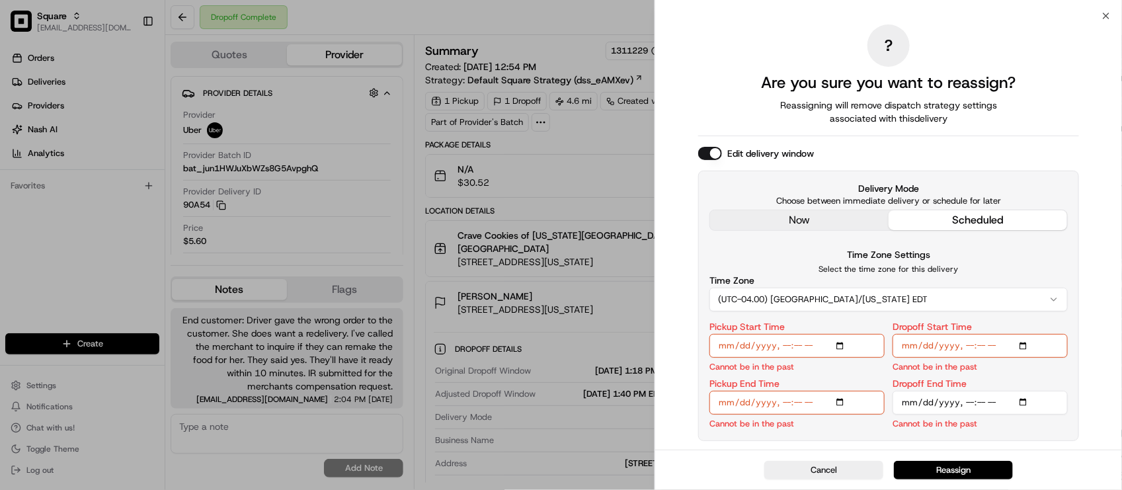
click at [809, 229] on div "? Are you sure you want to reassign? Reassigning will remove dispatch strategy …" at bounding box center [888, 233] width 381 height 429
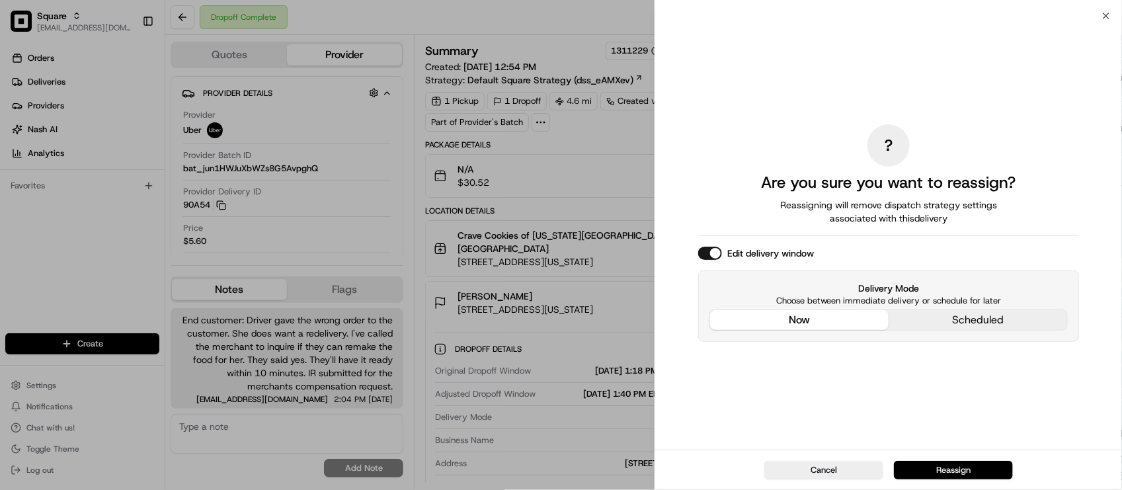
click at [967, 470] on button "Reassign" at bounding box center [953, 470] width 119 height 19
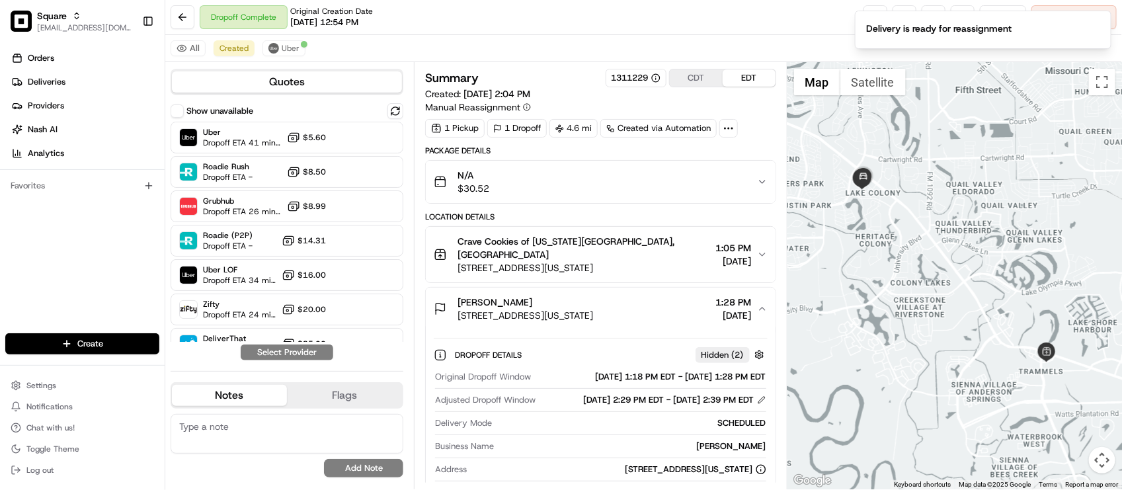
click at [483, 38] on div "All Created Uber" at bounding box center [643, 48] width 957 height 27
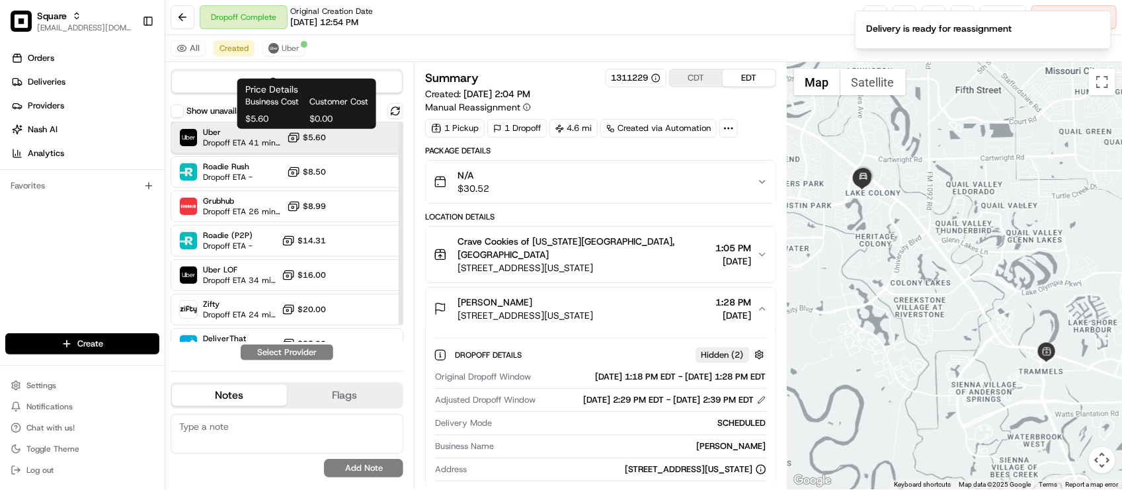
click at [329, 140] on div "Uber Dropoff ETA 41 minutes $5.60" at bounding box center [287, 138] width 233 height 32
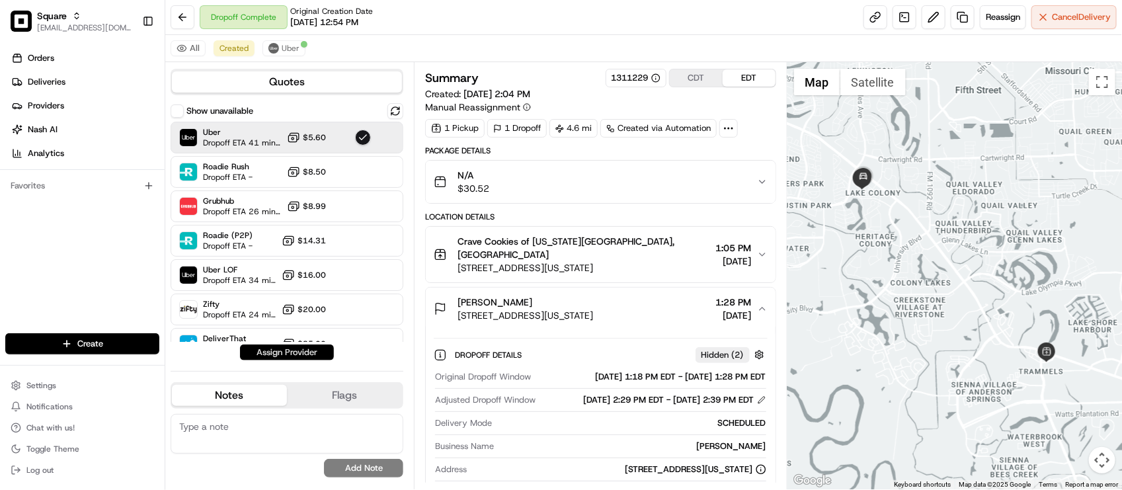
click at [283, 352] on button "Assign Provider" at bounding box center [287, 353] width 94 height 16
click at [292, 48] on span "Uber" at bounding box center [291, 48] width 18 height 11
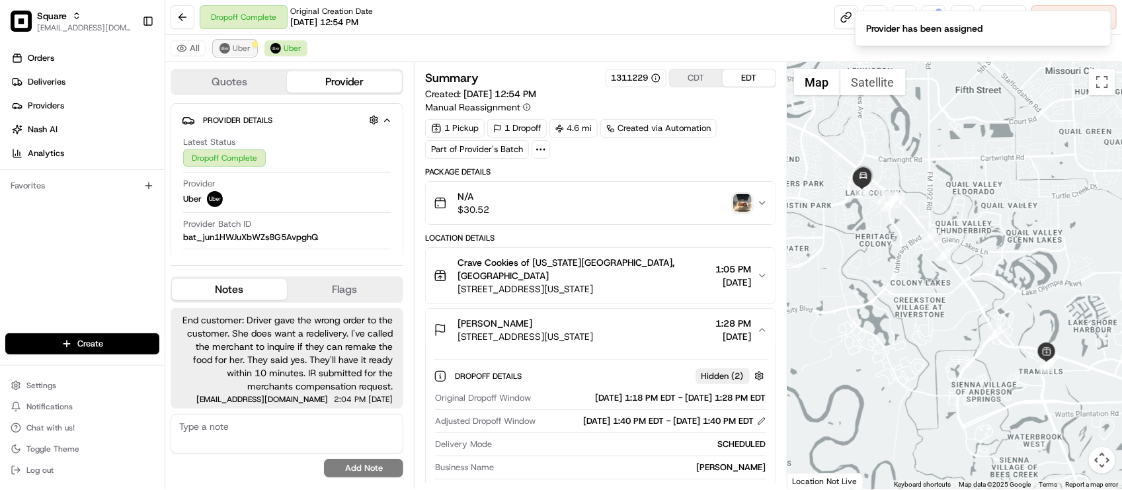
click at [255, 44] on div at bounding box center [255, 44] width 7 height 7
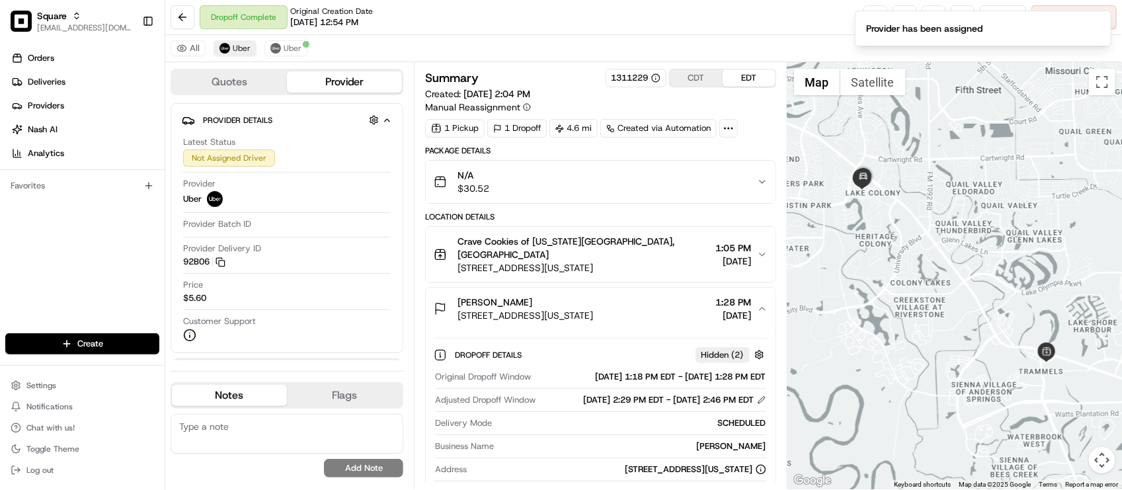
click at [422, 58] on div "All Uber Uber" at bounding box center [643, 48] width 957 height 27
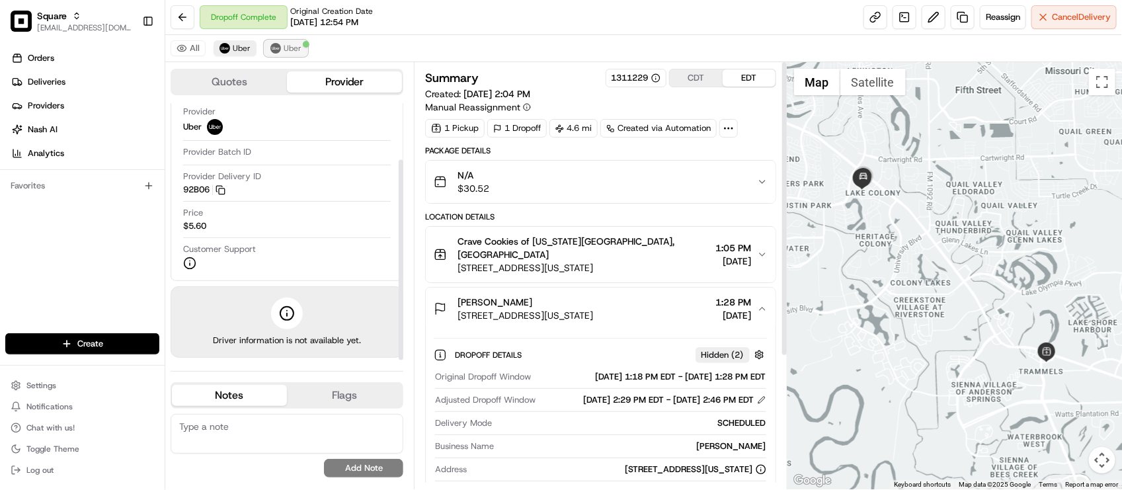
click at [289, 53] on span "Uber" at bounding box center [293, 48] width 18 height 11
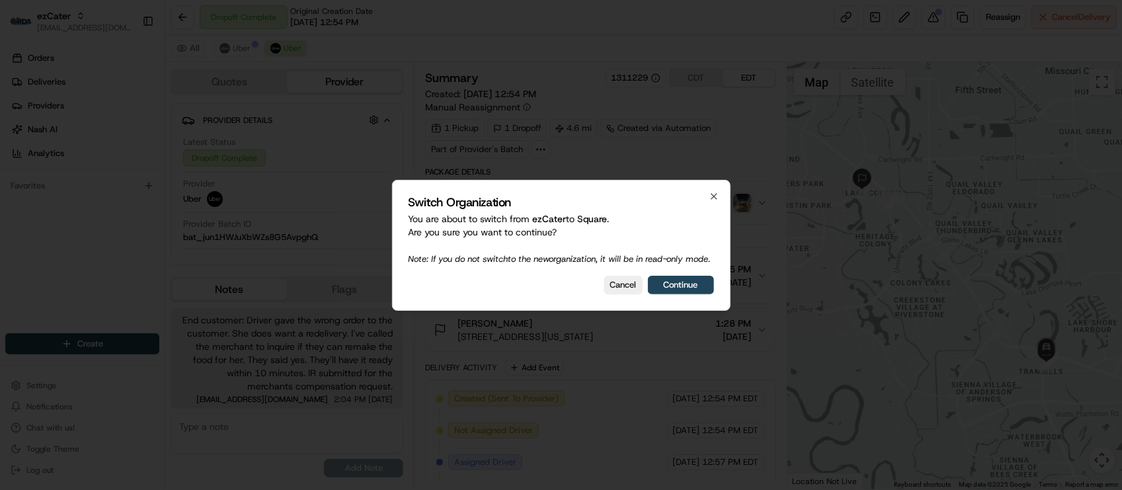
click at [612, 293] on button "Cancel" at bounding box center [623, 285] width 38 height 19
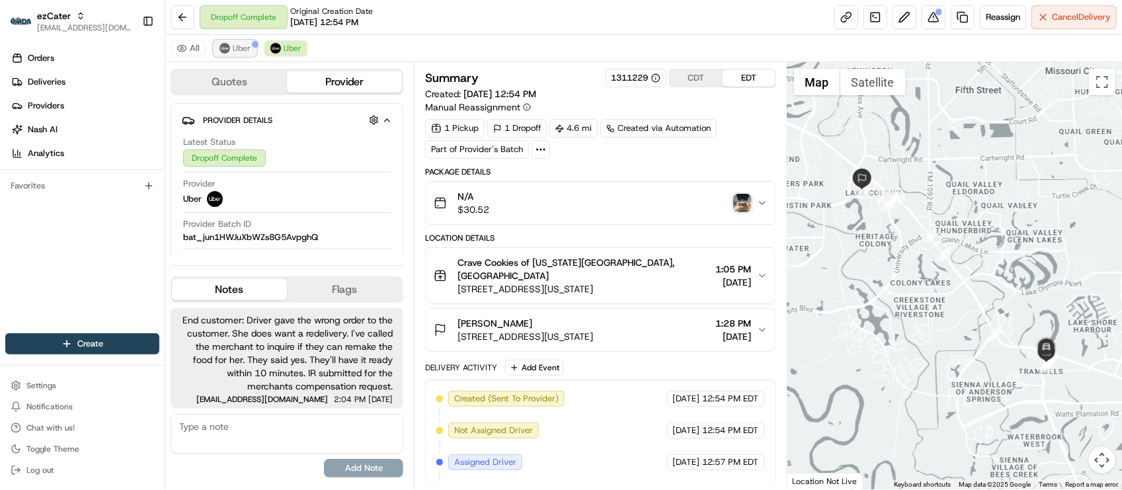
click at [235, 51] on span "Uber" at bounding box center [242, 48] width 18 height 11
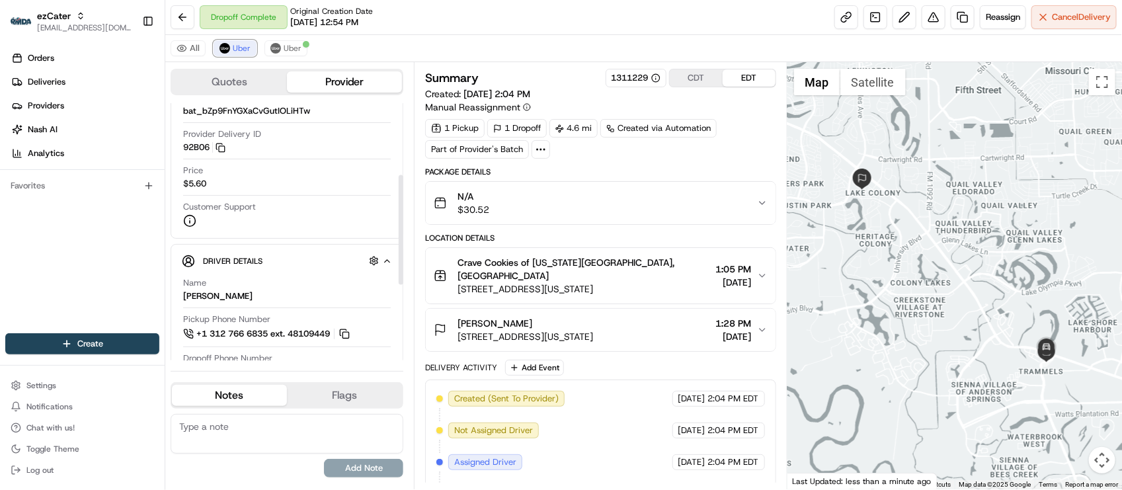
scroll to position [248, 0]
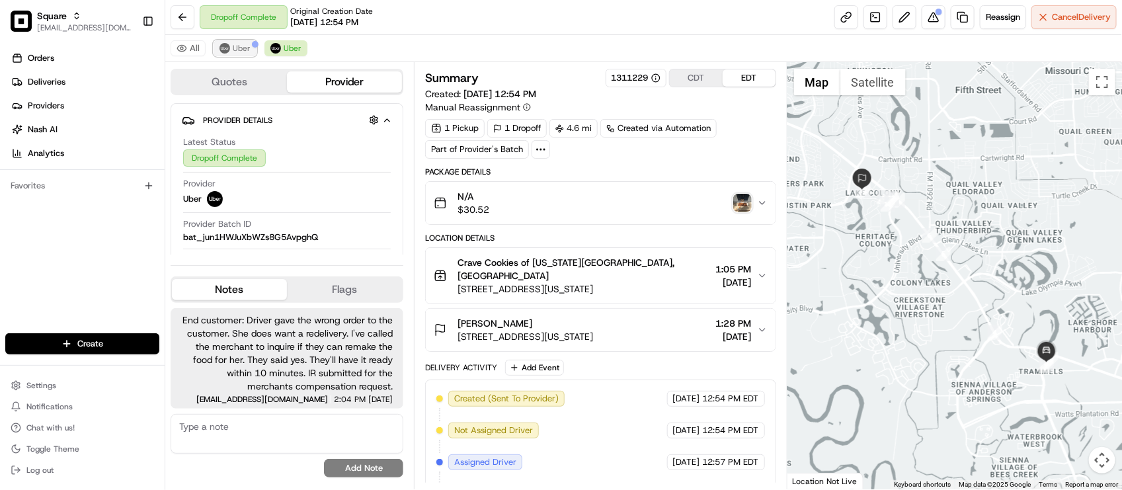
click at [222, 52] on img at bounding box center [225, 48] width 11 height 11
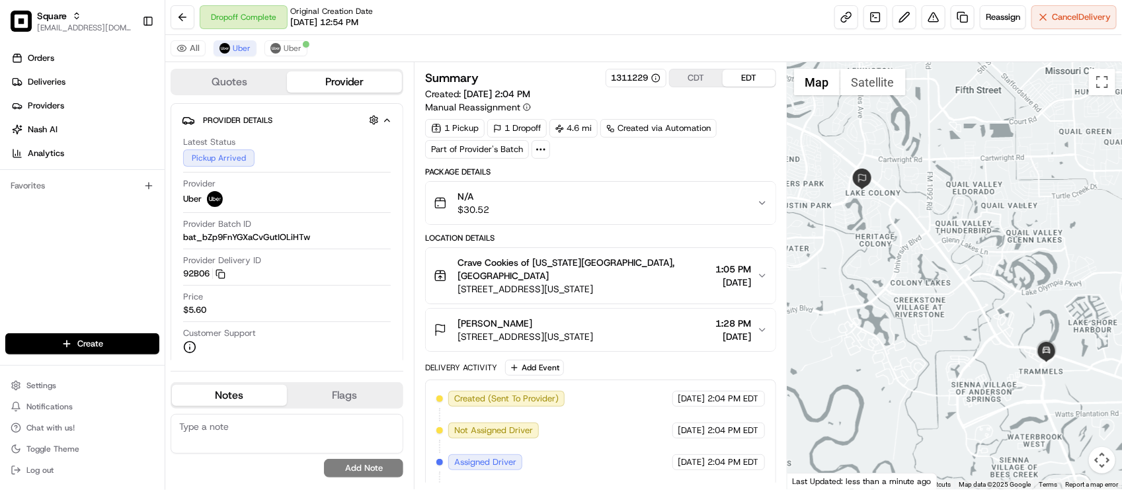
click at [663, 23] on div "Dropoff Complete Original Creation Date 08/15/2025 12:54 PM Reassign Cancel Del…" at bounding box center [643, 17] width 957 height 35
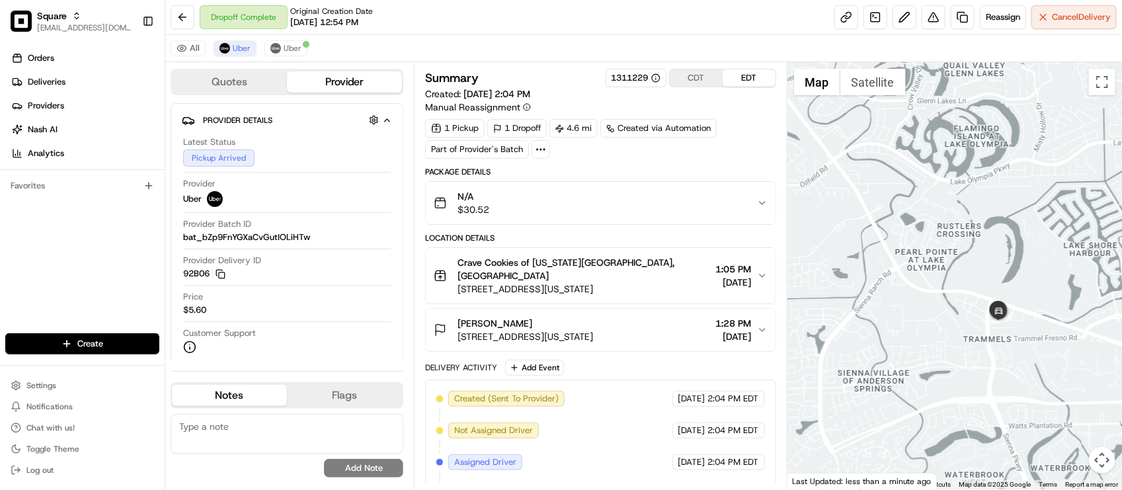
drag, startPoint x: 1043, startPoint y: 322, endPoint x: 1007, endPoint y: 242, distance: 87.9
click at [1007, 242] on div at bounding box center [955, 275] width 335 height 427
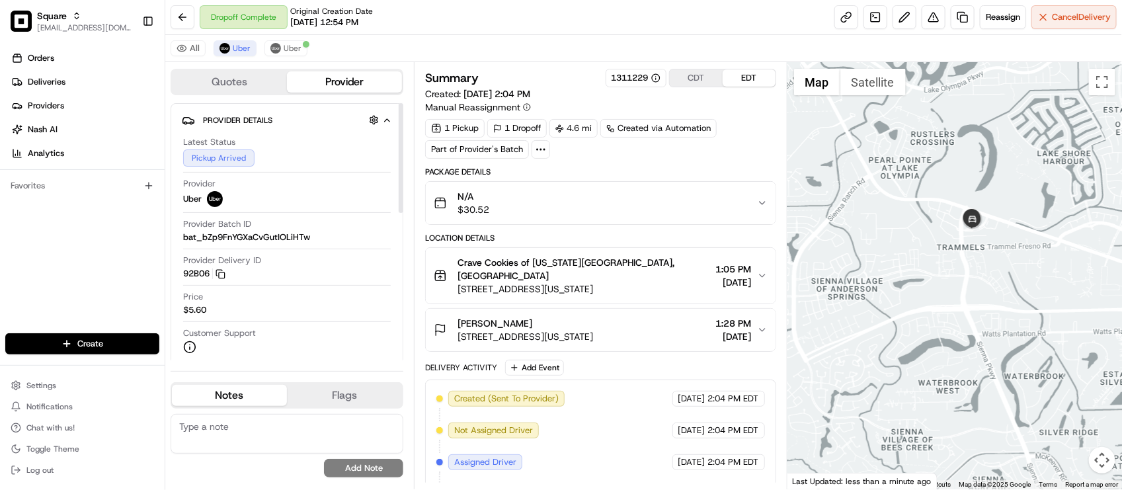
click at [342, 333] on div "Customer Support" at bounding box center [287, 340] width 208 height 26
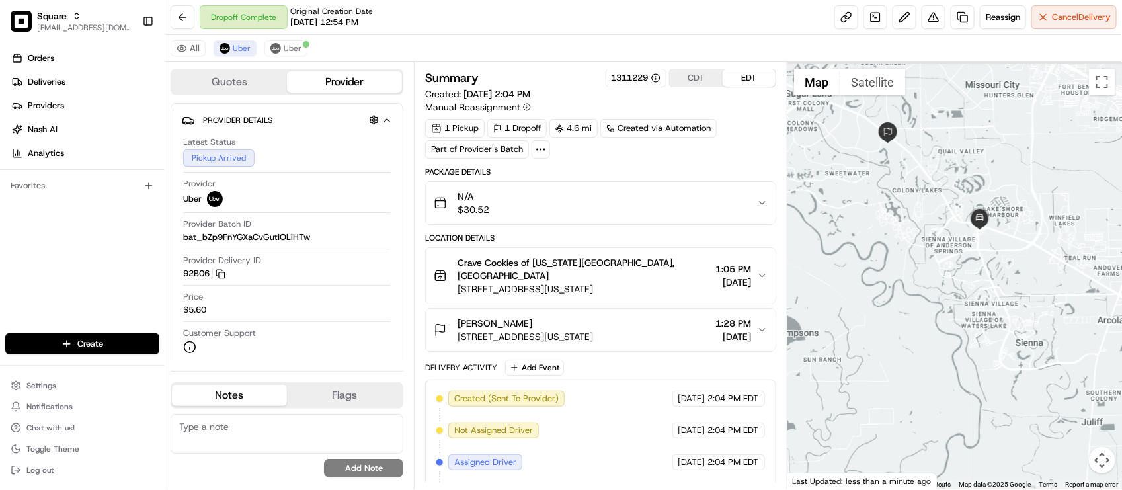
drag, startPoint x: 1001, startPoint y: 246, endPoint x: 1006, endPoint y: 313, distance: 67.0
click at [1005, 313] on div at bounding box center [955, 275] width 335 height 427
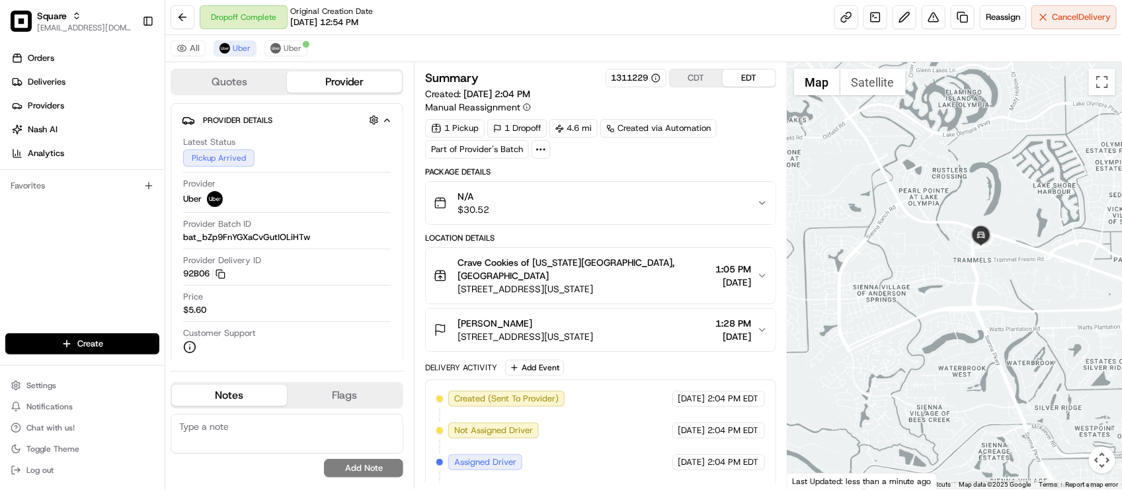
drag, startPoint x: 1030, startPoint y: 160, endPoint x: 1042, endPoint y: 279, distance: 119.7
click at [1042, 279] on div at bounding box center [955, 275] width 335 height 427
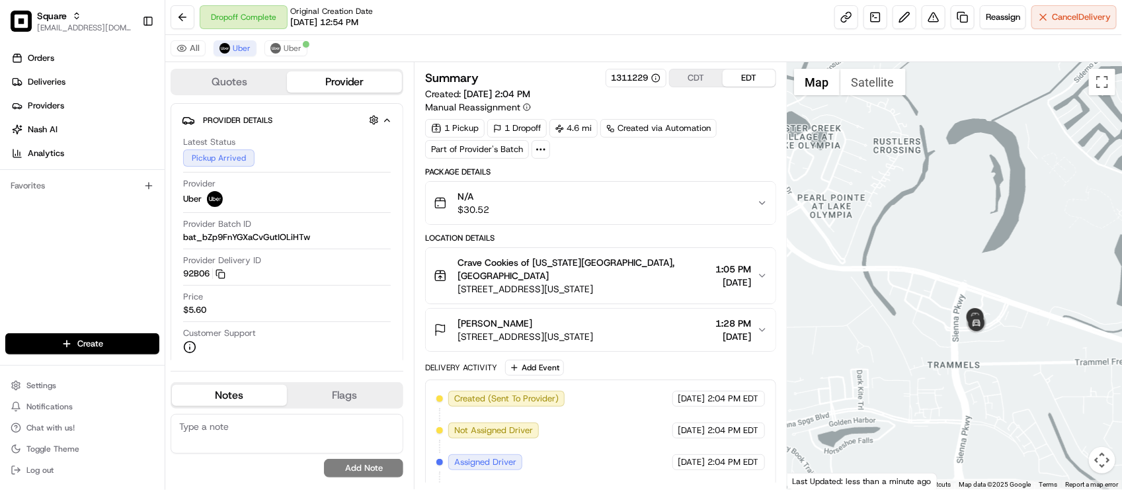
drag, startPoint x: 1012, startPoint y: 245, endPoint x: 1022, endPoint y: 338, distance: 93.7
click at [1022, 338] on div at bounding box center [955, 275] width 335 height 427
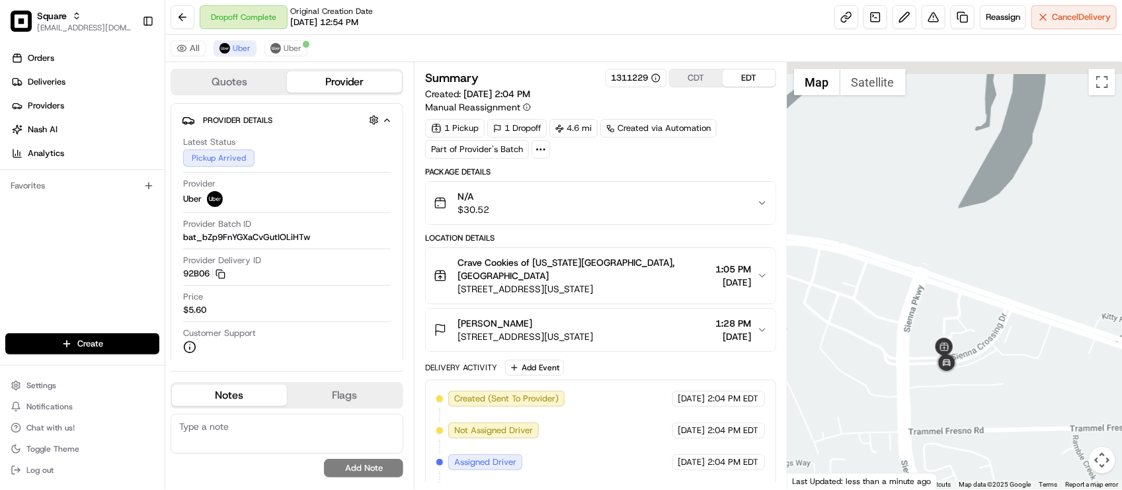
drag, startPoint x: 1003, startPoint y: 305, endPoint x: 1007, endPoint y: 359, distance: 54.3
click at [1007, 359] on div at bounding box center [955, 275] width 335 height 427
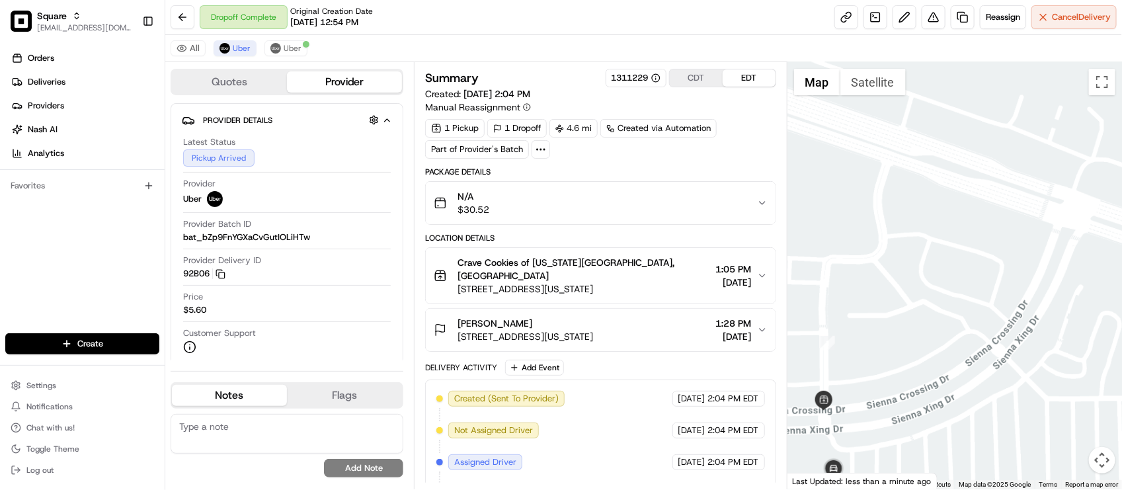
drag, startPoint x: 1012, startPoint y: 357, endPoint x: 1032, endPoint y: 342, distance: 25.5
click at [1032, 342] on div at bounding box center [955, 275] width 335 height 427
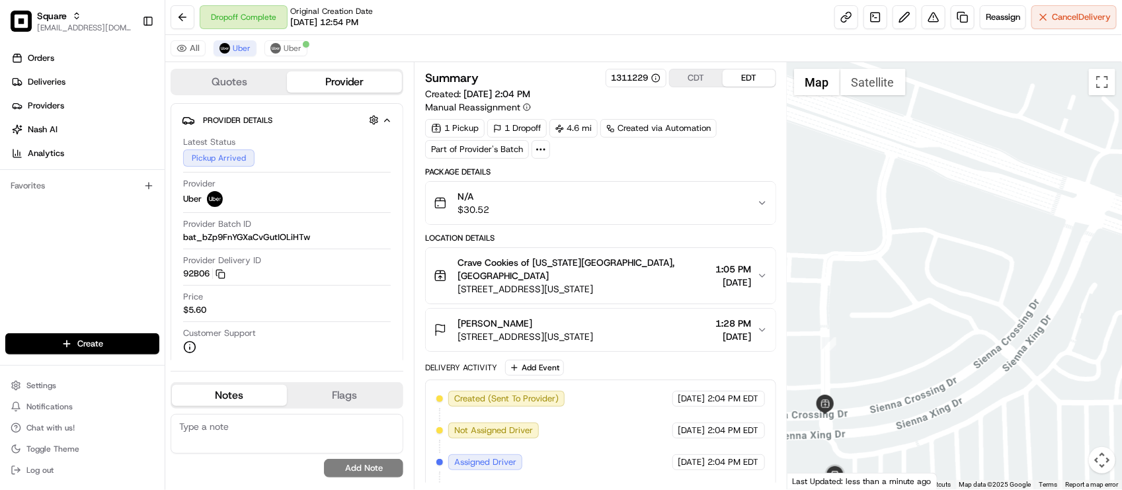
click at [401, 15] on div "Dropoff Complete Original Creation Date 08/15/2025 12:54 PM Reassign Cancel Del…" at bounding box center [643, 17] width 957 height 35
click at [636, 380] on div "Created (Sent To Provider) Uber 08/15/2025 2:04 PM EDT Not Assigned Driver Uber…" at bounding box center [600, 478] width 350 height 197
click at [768, 140] on div "1 Pickup 1 Dropoff 4.6 mi Created via Automation Part of Provider's Batch" at bounding box center [600, 139] width 350 height 40
click at [367, 38] on div "All Uber Uber" at bounding box center [643, 48] width 957 height 27
click at [444, 24] on div "Dropoff Complete Original Creation Date 08/15/2025 12:54 PM Reassign Cancel Del…" at bounding box center [643, 17] width 957 height 35
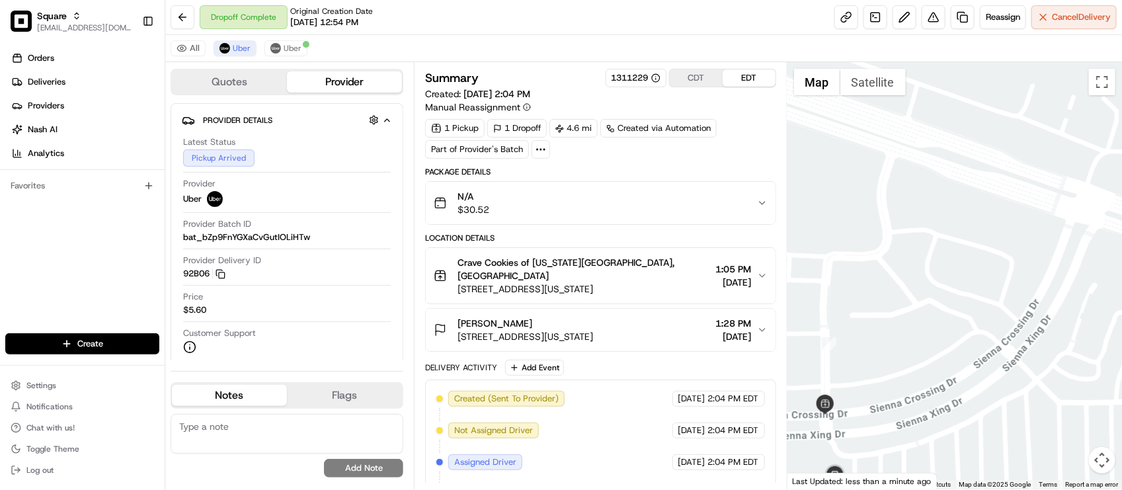
click at [106, 184] on div "Favorites" at bounding box center [82, 185] width 154 height 21
click at [534, 28] on div "Dropoff Complete Original Creation Date 08/15/2025 12:54 PM Reassign Cancel Del…" at bounding box center [643, 17] width 957 height 35
drag, startPoint x: 371, startPoint y: 226, endPoint x: 435, endPoint y: 245, distance: 66.8
click at [370, 227] on div "Provider Batch ID bat_bZp9FnYGXaCvGutIOLiHTw" at bounding box center [287, 230] width 208 height 25
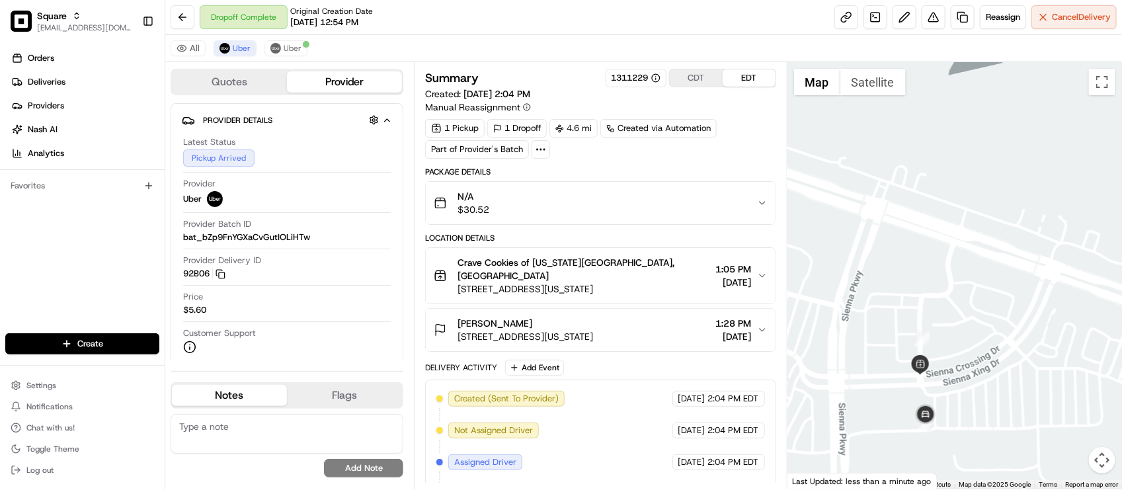
drag, startPoint x: 878, startPoint y: 333, endPoint x: 878, endPoint y: 308, distance: 25.1
click at [878, 308] on div at bounding box center [955, 275] width 335 height 427
click at [362, 28] on div "Dropoff Complete Original Creation Date 08/15/2025 12:54 PM" at bounding box center [286, 17] width 173 height 24
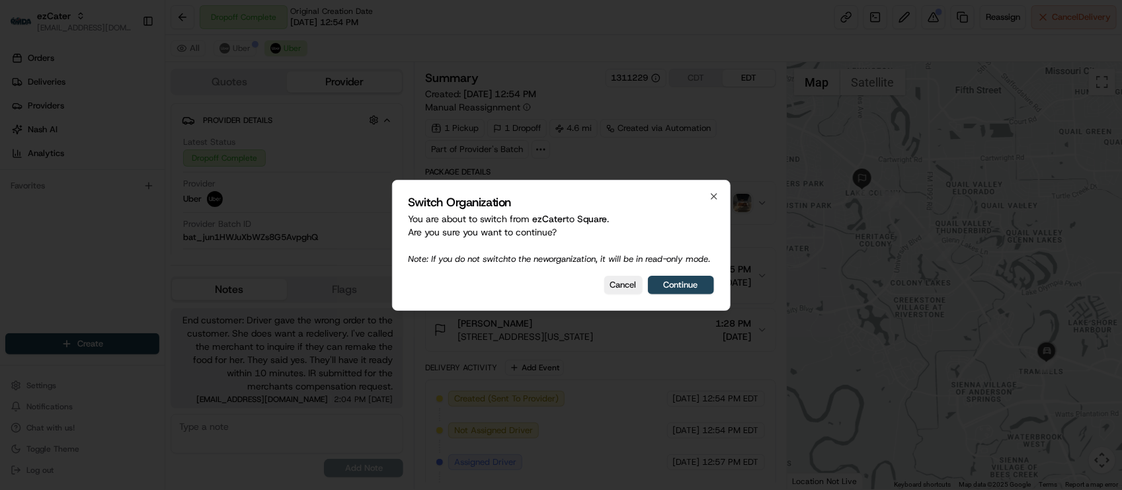
click at [402, 58] on div at bounding box center [561, 245] width 1122 height 490
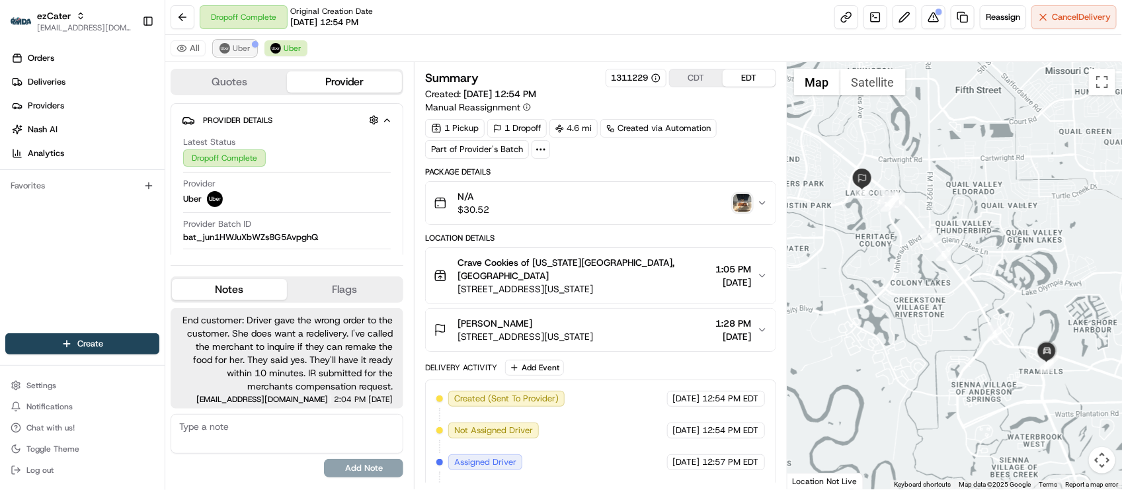
click at [249, 50] on button "Uber" at bounding box center [235, 48] width 43 height 16
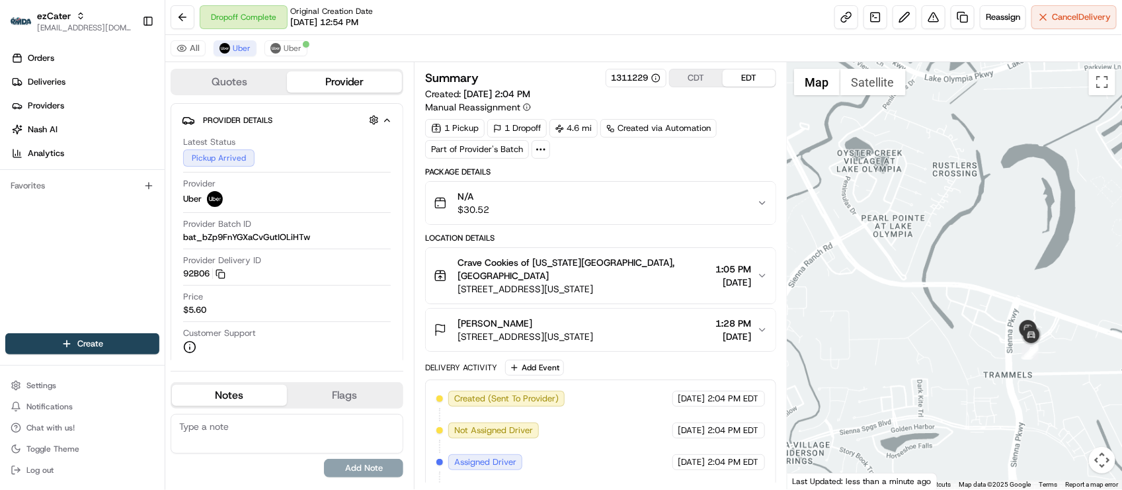
drag, startPoint x: 921, startPoint y: 272, endPoint x: 907, endPoint y: 241, distance: 34.3
click at [907, 241] on div at bounding box center [955, 275] width 335 height 427
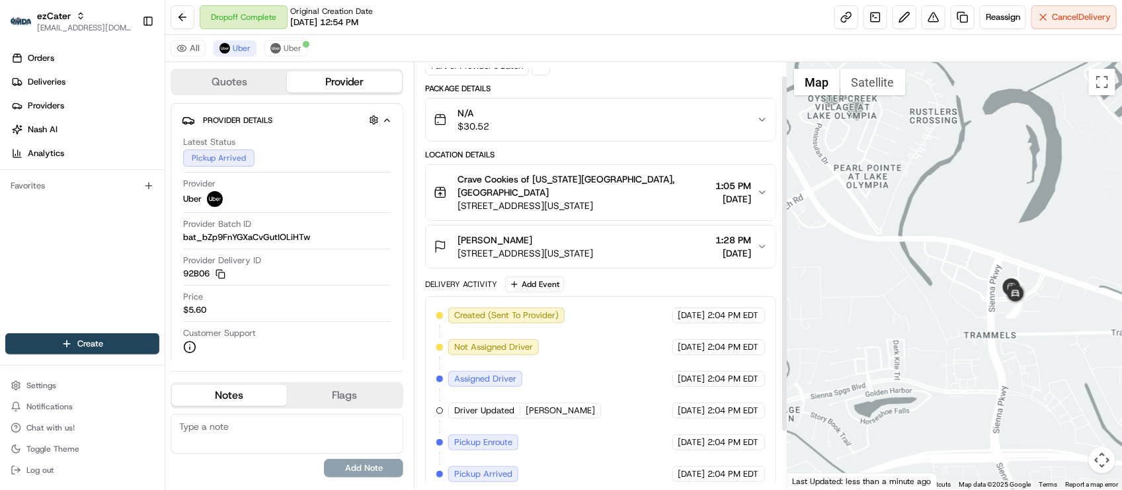
scroll to position [84, 0]
click at [592, 414] on div "Created (Sent To Provider) Uber [DATE] 2:04 PM EDT Not Assigned Driver Uber [DA…" at bounding box center [600, 394] width 328 height 175
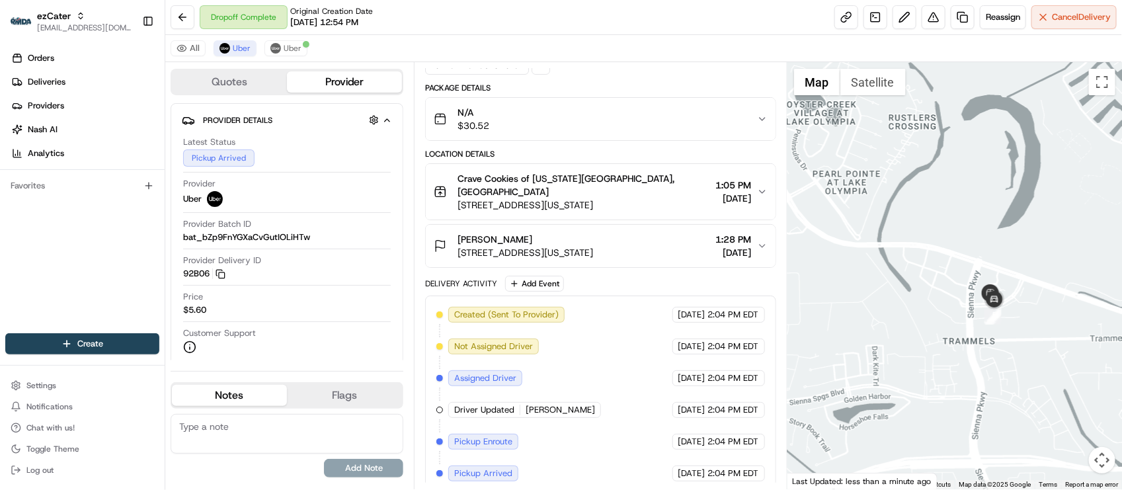
drag, startPoint x: 899, startPoint y: 352, endPoint x: 878, endPoint y: 358, distance: 21.8
click at [878, 358] on div at bounding box center [955, 275] width 335 height 427
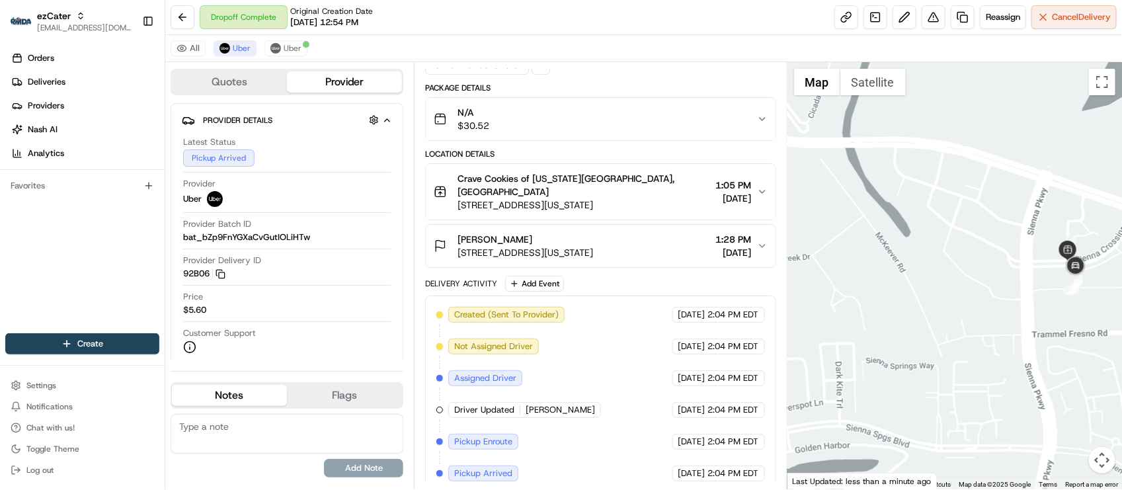
click at [607, 400] on div "Created (Sent To Provider) Uber [DATE] 2:04 PM EDT Not Assigned Driver Uber [DA…" at bounding box center [600, 394] width 328 height 175
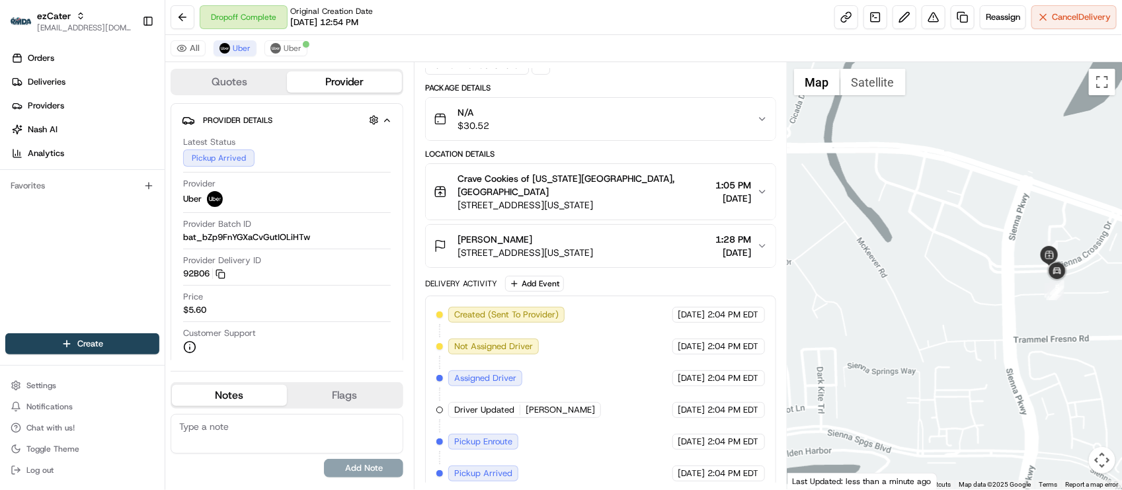
drag, startPoint x: 996, startPoint y: 268, endPoint x: 977, endPoint y: 273, distance: 19.3
click at [977, 273] on div at bounding box center [955, 275] width 335 height 427
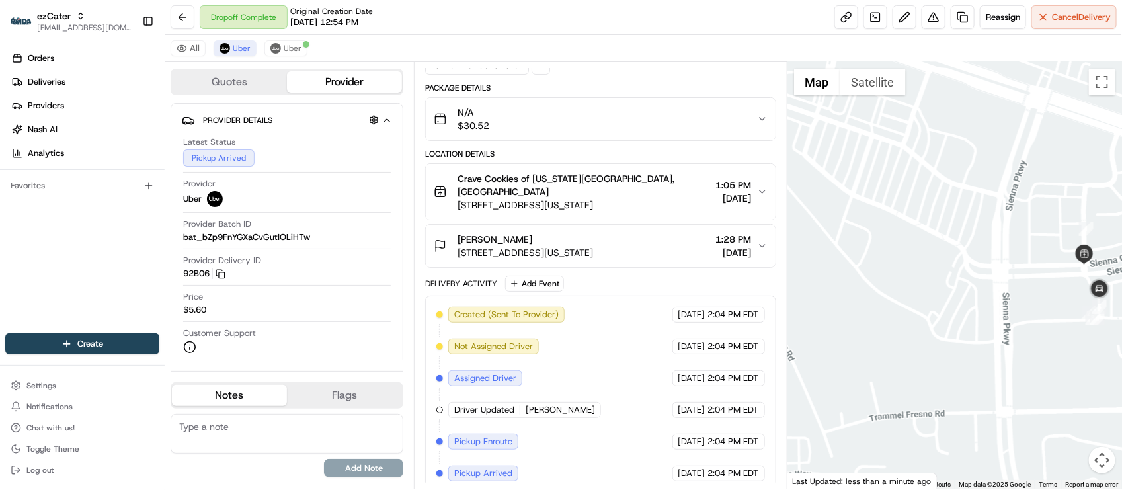
drag, startPoint x: 1016, startPoint y: 242, endPoint x: 1003, endPoint y: 246, distance: 14.4
click at [1003, 246] on div at bounding box center [955, 275] width 335 height 427
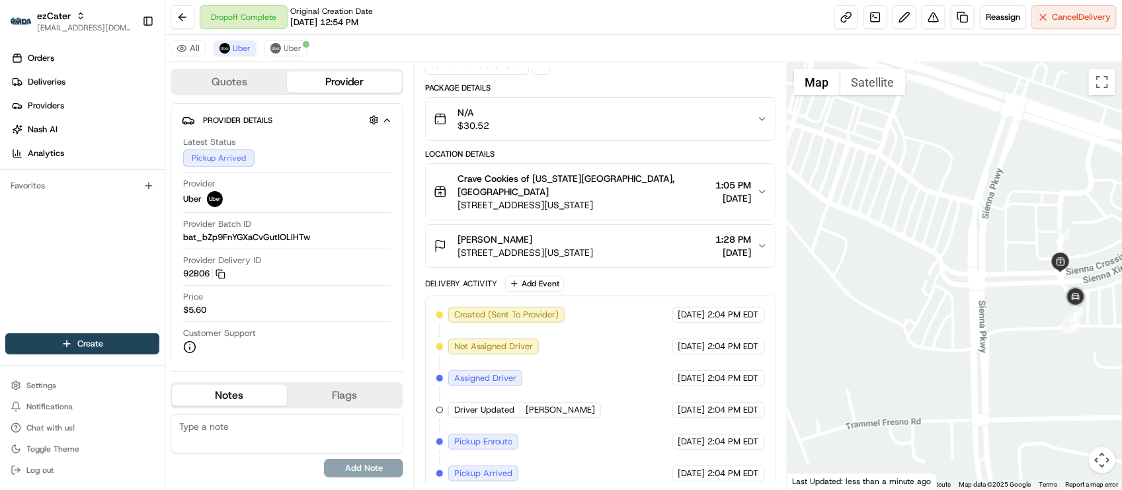
drag, startPoint x: 1010, startPoint y: 242, endPoint x: 1013, endPoint y: 258, distance: 16.2
click at [1005, 255] on div at bounding box center [955, 275] width 335 height 427
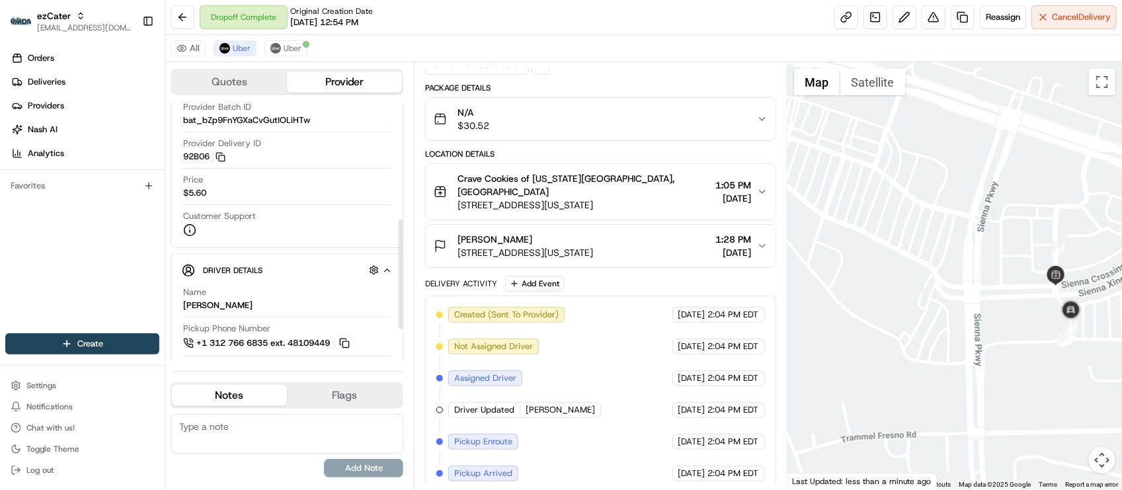
scroll to position [331, 0]
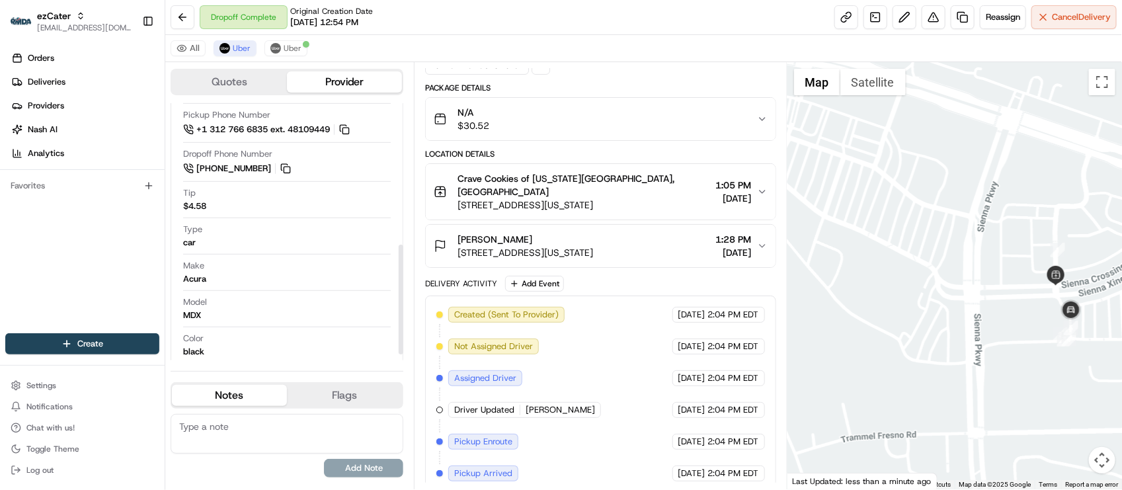
drag, startPoint x: 575, startPoint y: 331, endPoint x: 577, endPoint y: 324, distance: 6.7
click at [575, 331] on div "Created (Sent To Provider) Uber [DATE] 2:04 PM EDT Not Assigned Driver Uber [DA…" at bounding box center [600, 394] width 328 height 175
drag, startPoint x: 368, startPoint y: 37, endPoint x: 351, endPoint y: 44, distance: 18.1
click at [368, 37] on div "All Uber Uber" at bounding box center [643, 48] width 957 height 27
click at [272, 47] on img at bounding box center [275, 48] width 11 height 11
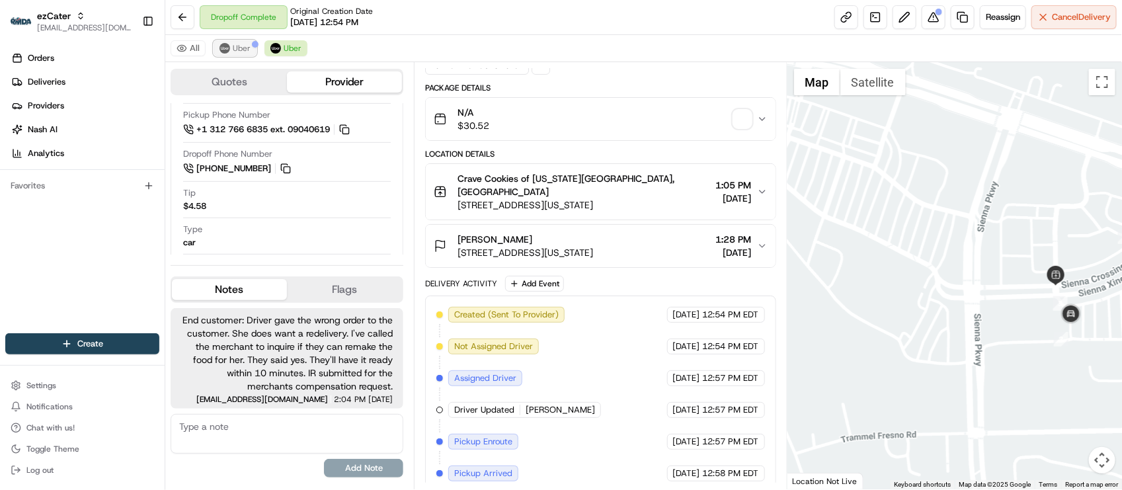
click at [229, 47] on img at bounding box center [225, 48] width 11 height 11
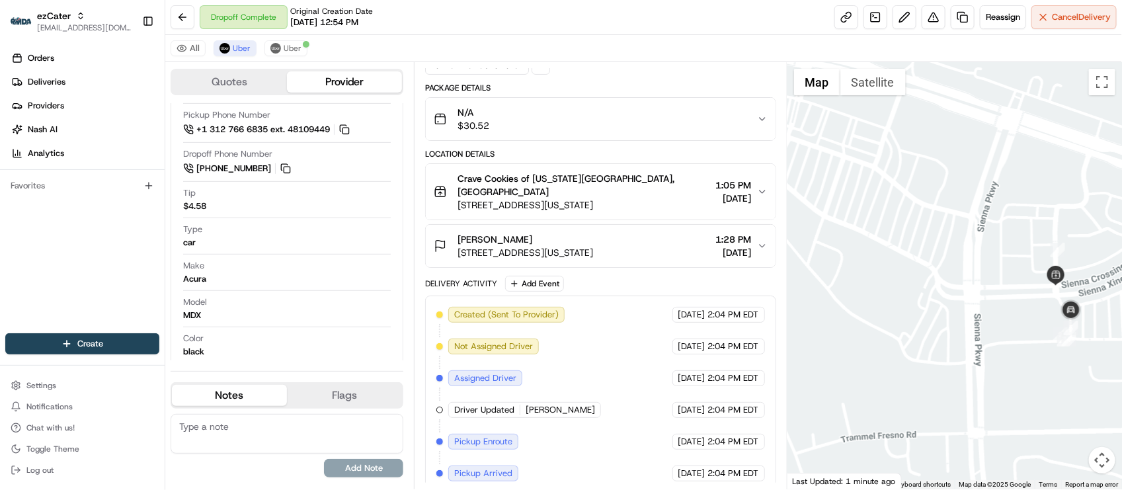
click at [586, 45] on div "All Uber Uber" at bounding box center [643, 48] width 957 height 27
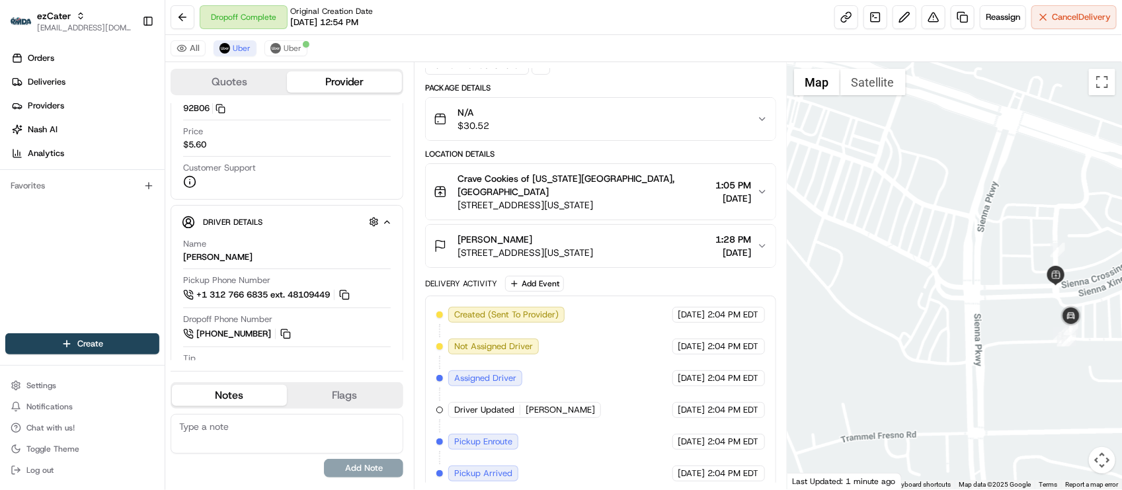
click at [673, 339] on div "[DATE] 2:04 PM EDT" at bounding box center [719, 347] width 93 height 16
drag, startPoint x: 1016, startPoint y: 276, endPoint x: 1000, endPoint y: 289, distance: 21.2
click at [1000, 289] on div at bounding box center [955, 275] width 335 height 427
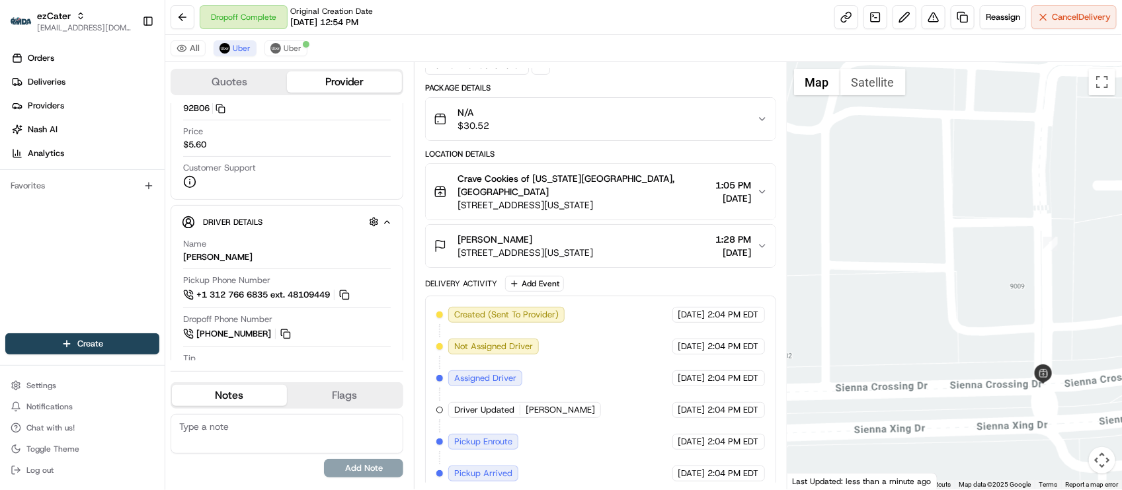
drag, startPoint x: 1057, startPoint y: 270, endPoint x: 1048, endPoint y: 279, distance: 12.6
click at [1048, 279] on div at bounding box center [955, 275] width 335 height 427
drag, startPoint x: 1050, startPoint y: 280, endPoint x: 1045, endPoint y: 302, distance: 22.5
click at [1045, 302] on div at bounding box center [955, 275] width 335 height 427
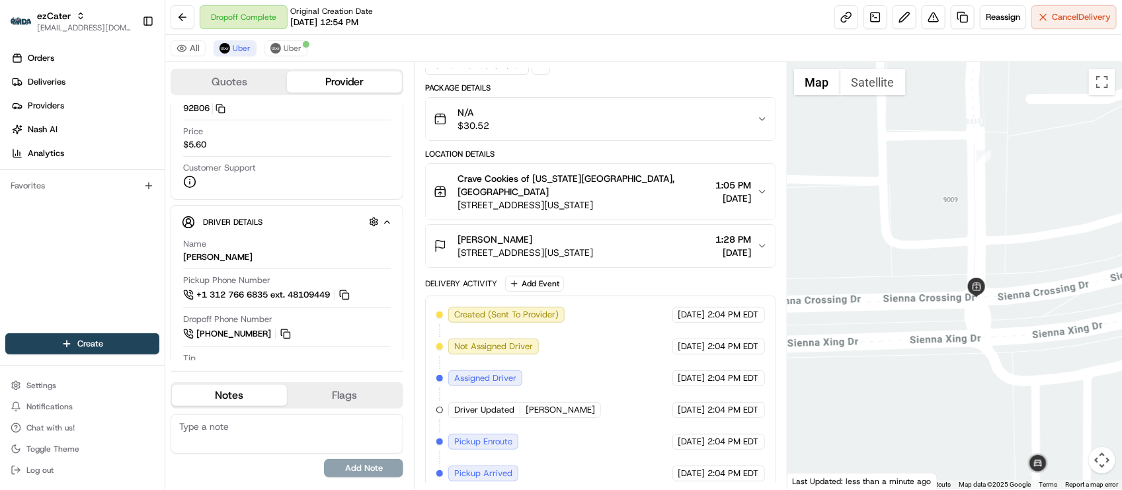
drag, startPoint x: 1024, startPoint y: 291, endPoint x: 954, endPoint y: 194, distance: 119.5
click at [954, 194] on div at bounding box center [955, 275] width 335 height 427
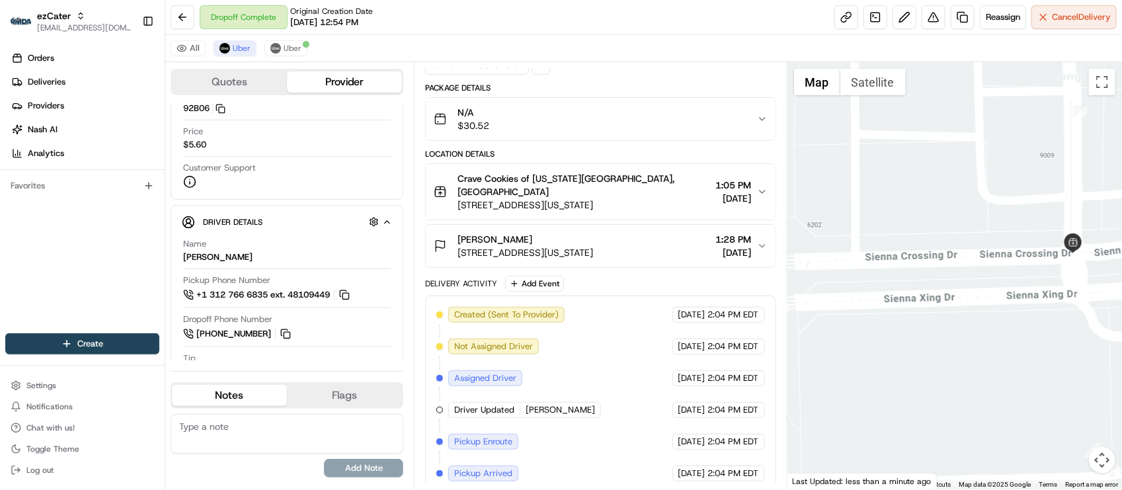
drag, startPoint x: 890, startPoint y: 163, endPoint x: 900, endPoint y: 247, distance: 83.9
click at [894, 243] on div at bounding box center [955, 275] width 335 height 427
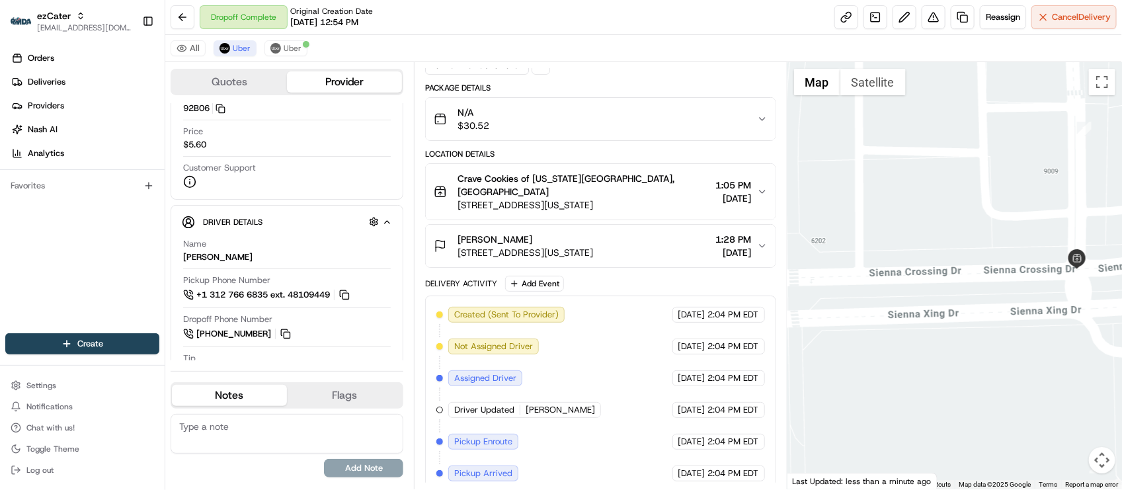
drag, startPoint x: 930, startPoint y: 213, endPoint x: 940, endPoint y: 265, distance: 52.5
click at [940, 265] on div at bounding box center [955, 275] width 335 height 427
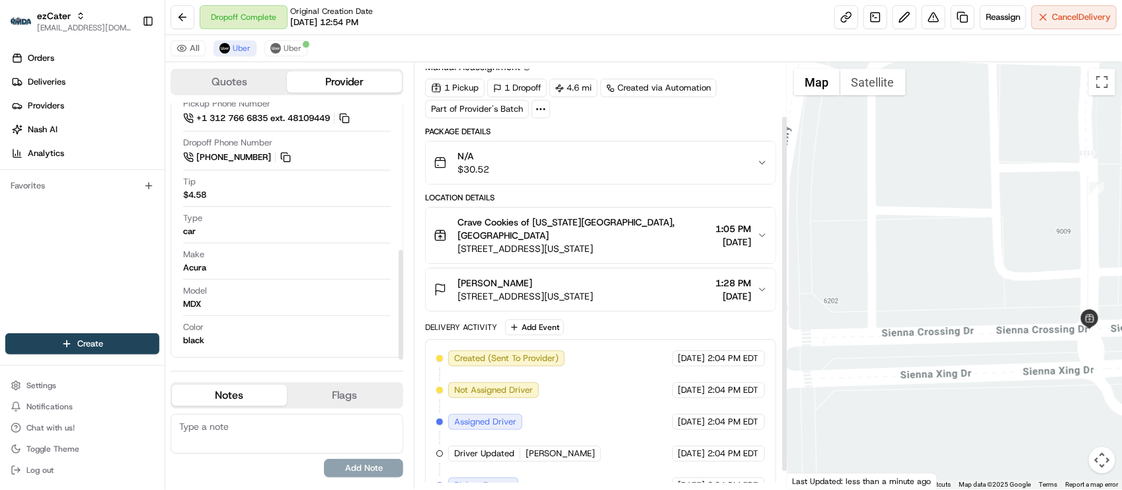
scroll to position [0, 0]
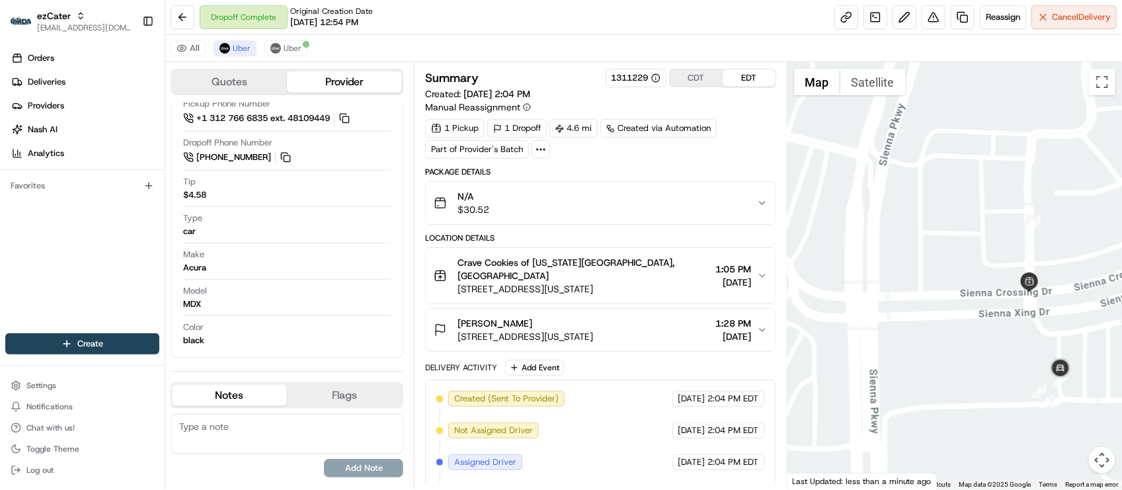
click at [1049, 197] on div at bounding box center [955, 275] width 335 height 427
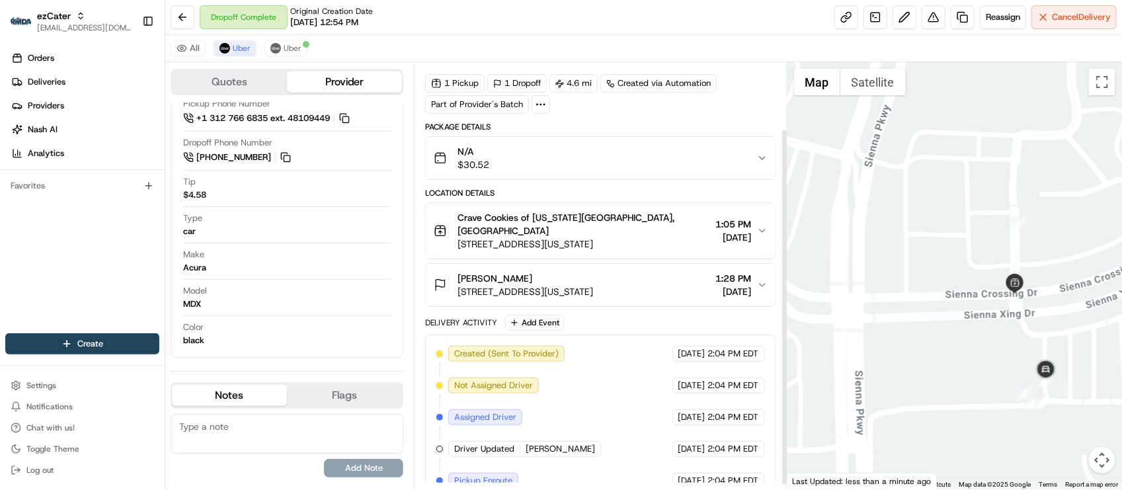
scroll to position [84, 0]
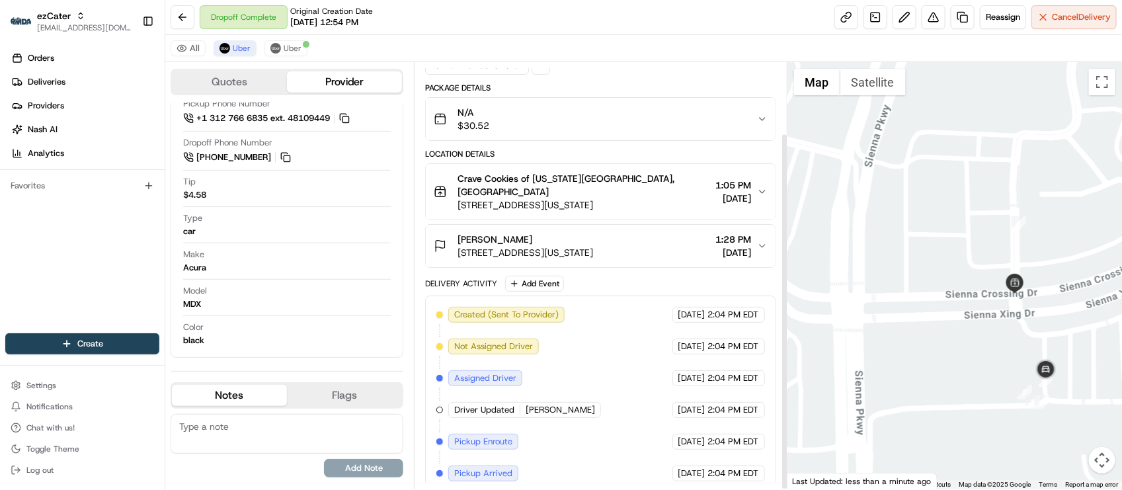
click at [579, 350] on div "Created (Sent To Provider) Uber 08/15/2025 2:04 PM EDT Not Assigned Driver Uber…" at bounding box center [600, 394] width 328 height 175
click at [323, 295] on div "Model MDX" at bounding box center [287, 297] width 208 height 25
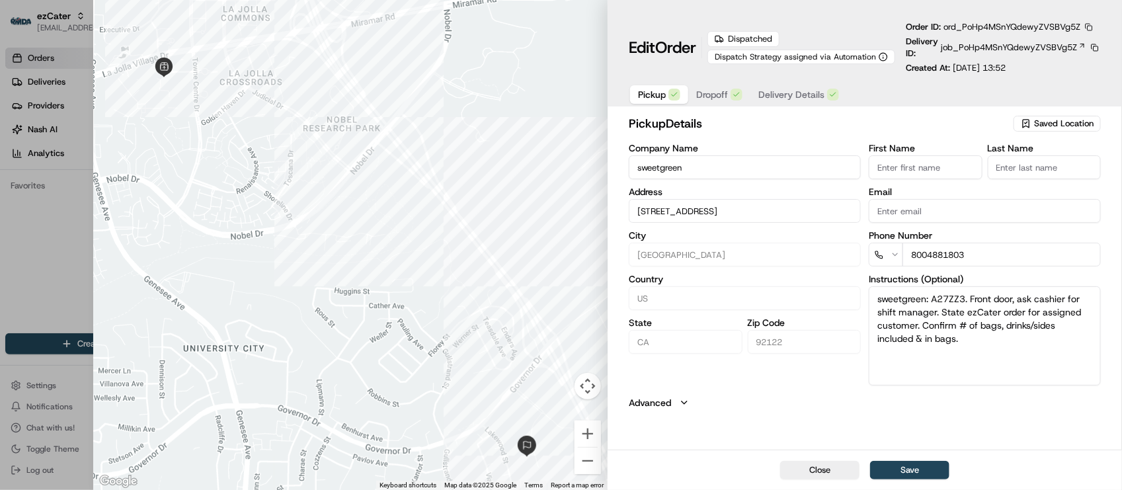
click at [1089, 24] on button "button" at bounding box center [1089, 27] width 12 height 12
click at [1053, 60] on button "Copy URL" at bounding box center [1059, 66] width 120 height 16
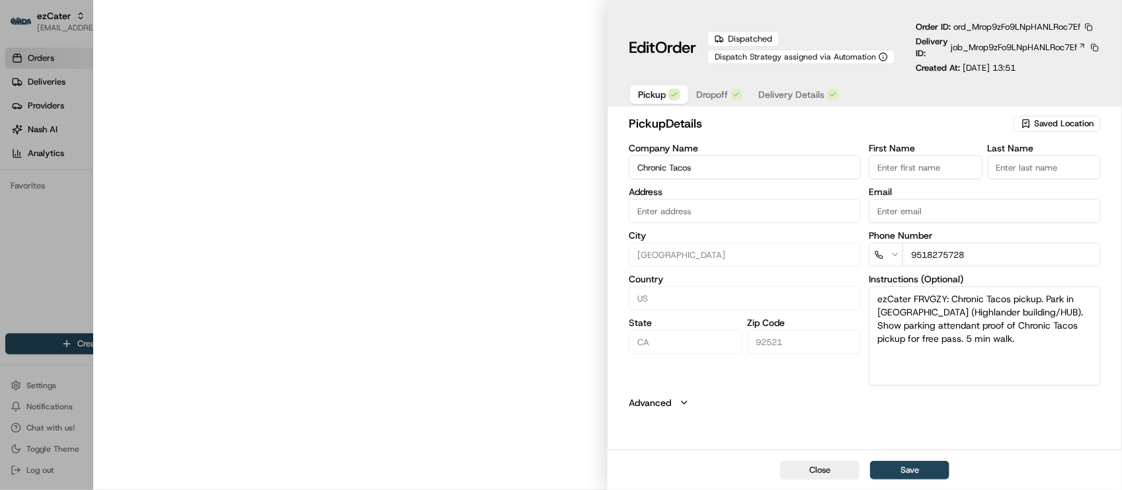
type input "900 University Ave, Riverside, CA, 92521"
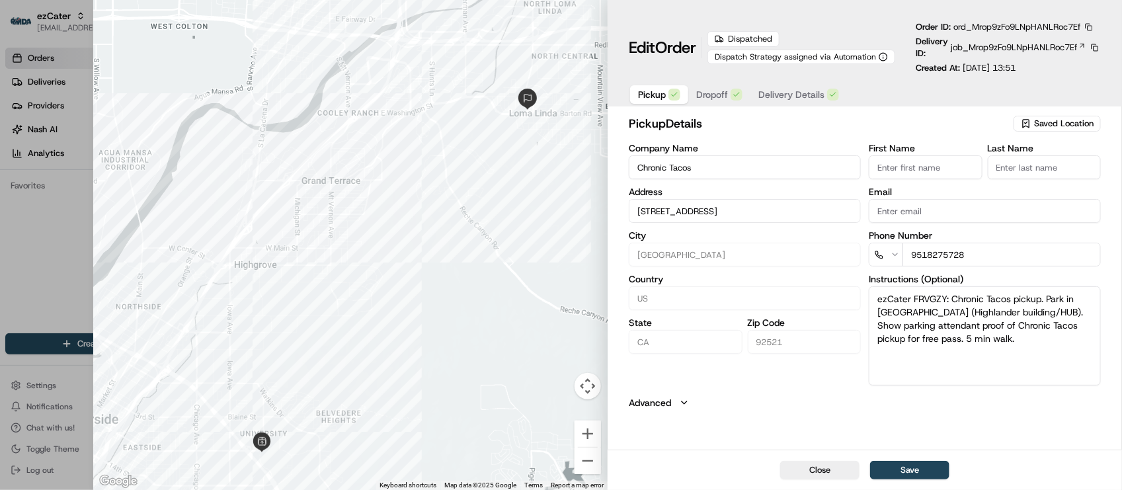
click at [1091, 25] on button "button" at bounding box center [1089, 27] width 12 height 12
click at [1058, 66] on button "Copy URL" at bounding box center [1059, 66] width 120 height 16
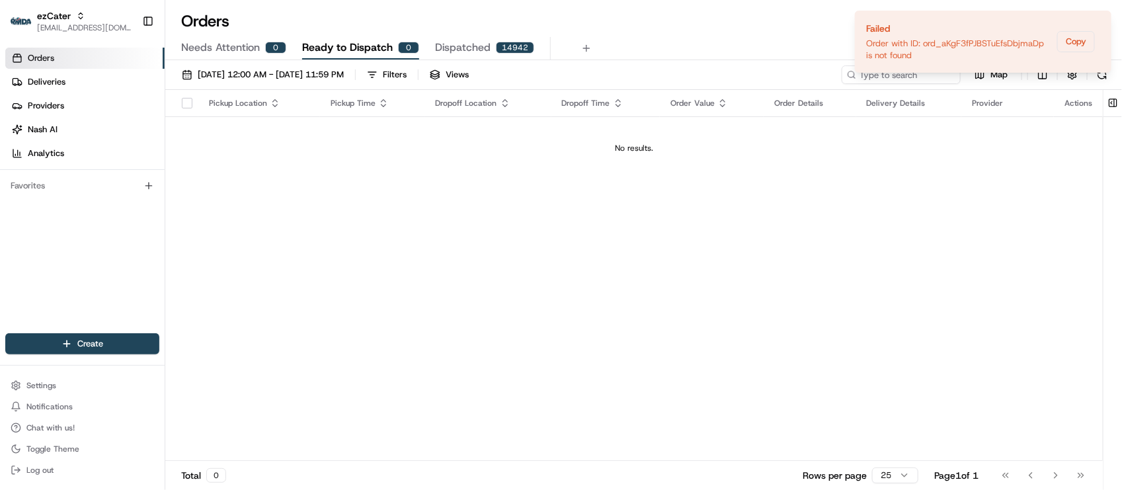
click at [346, 322] on div "Pickup Location Pickup Time Dropoff Location Dropoff Time Order Value Order Det…" at bounding box center [634, 275] width 938 height 371
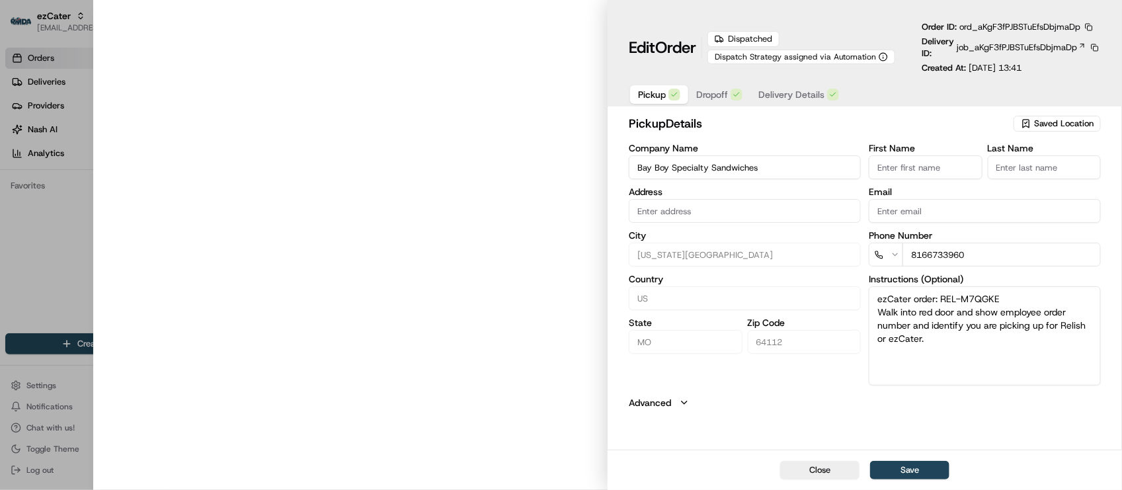
type input "[STREET_ADDRESS][PERSON_NAME][US_STATE]"
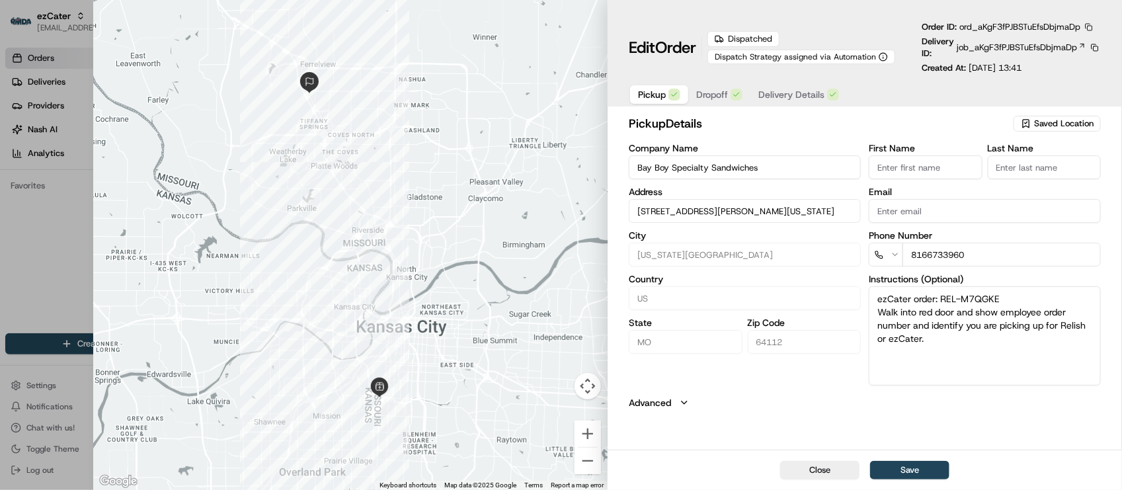
click at [1092, 21] on button "button" at bounding box center [1089, 27] width 12 height 12
click at [1057, 66] on button "Copy URL" at bounding box center [1059, 66] width 120 height 16
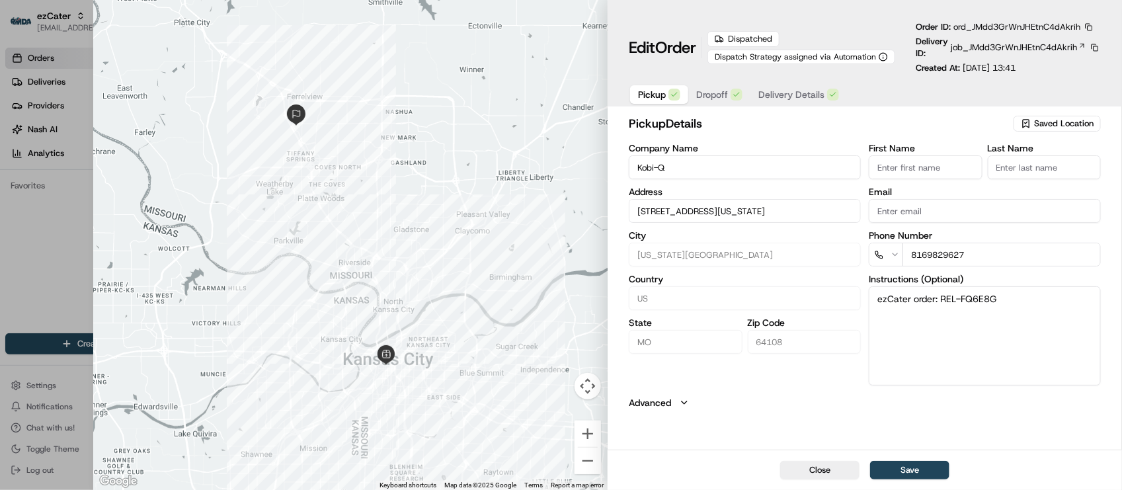
drag, startPoint x: 790, startPoint y: 397, endPoint x: 807, endPoint y: 352, distance: 48.5
click at [791, 400] on button "Advanced" at bounding box center [865, 402] width 472 height 13
click at [1090, 30] on button "button" at bounding box center [1089, 27] width 12 height 12
click at [1075, 64] on button "Copy URL" at bounding box center [1059, 66] width 120 height 16
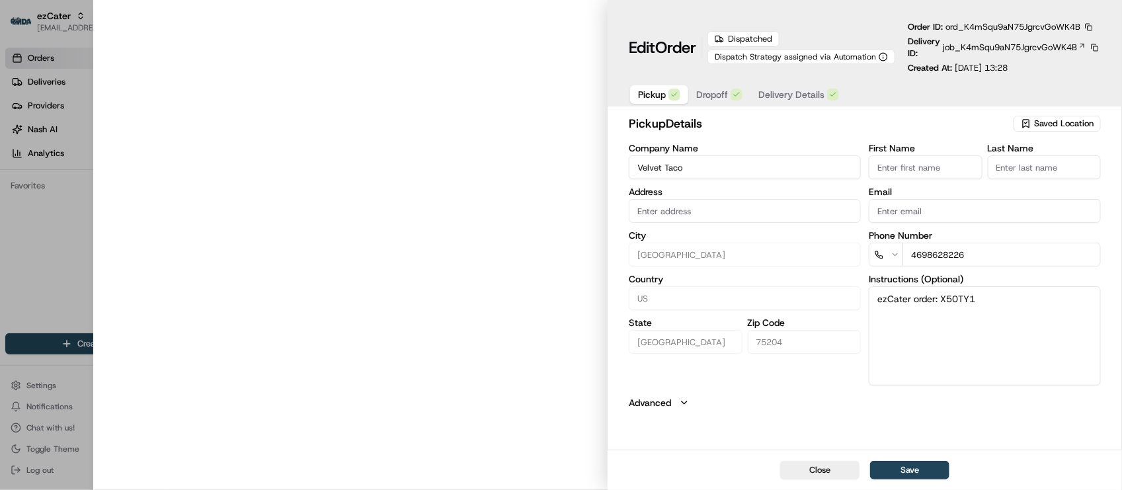
type input "[STREET_ADDRESS][PERSON_NAME]"
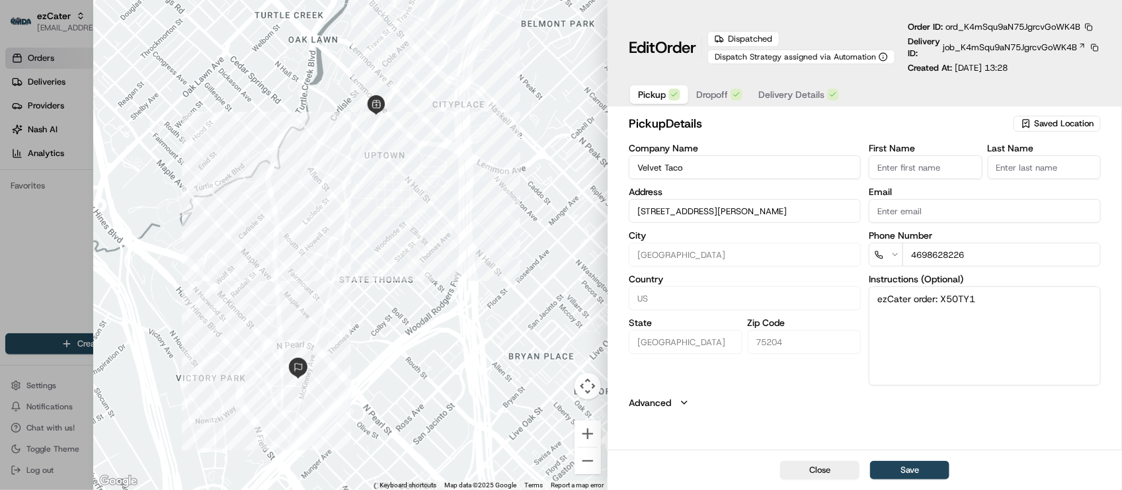
drag, startPoint x: 829, startPoint y: 407, endPoint x: 851, endPoint y: 282, distance: 127.0
click at [829, 408] on button "Advanced" at bounding box center [865, 402] width 472 height 13
click at [1091, 30] on button "button" at bounding box center [1089, 27] width 12 height 12
click at [1073, 66] on button "Copy URL" at bounding box center [1059, 66] width 120 height 16
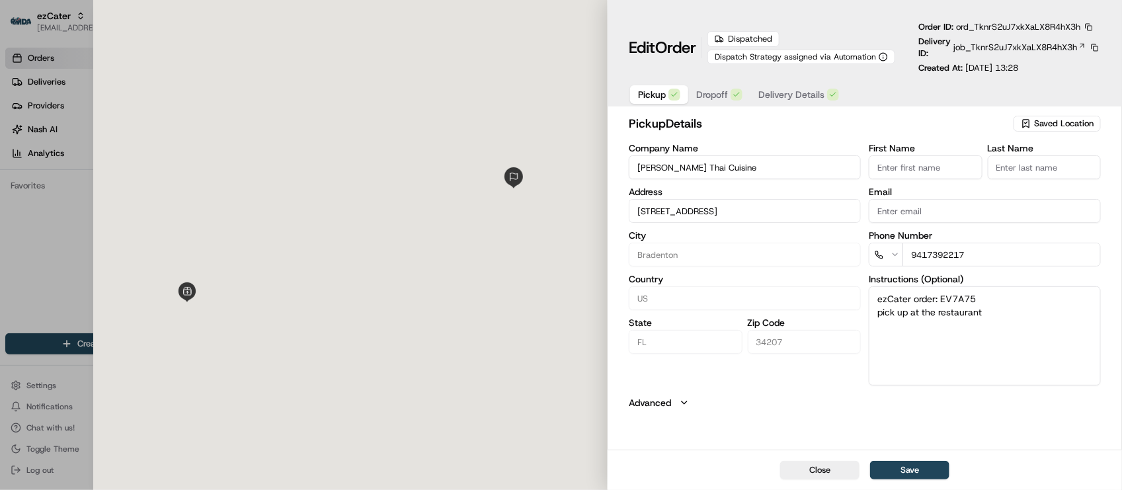
click at [388, 267] on div at bounding box center [350, 245] width 515 height 490
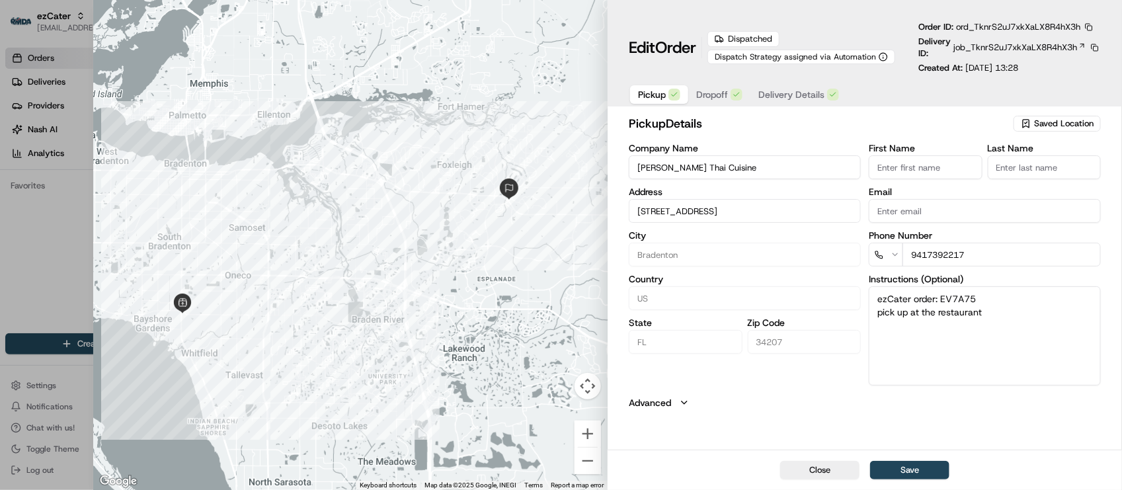
click at [1083, 26] on div "Order ID: ord_TknrS2uJ7xkXaLX8R4hX3h" at bounding box center [1007, 27] width 177 height 12
click at [1089, 24] on button "button" at bounding box center [1089, 27] width 12 height 12
click at [1068, 69] on button "Copy URL" at bounding box center [1059, 66] width 120 height 16
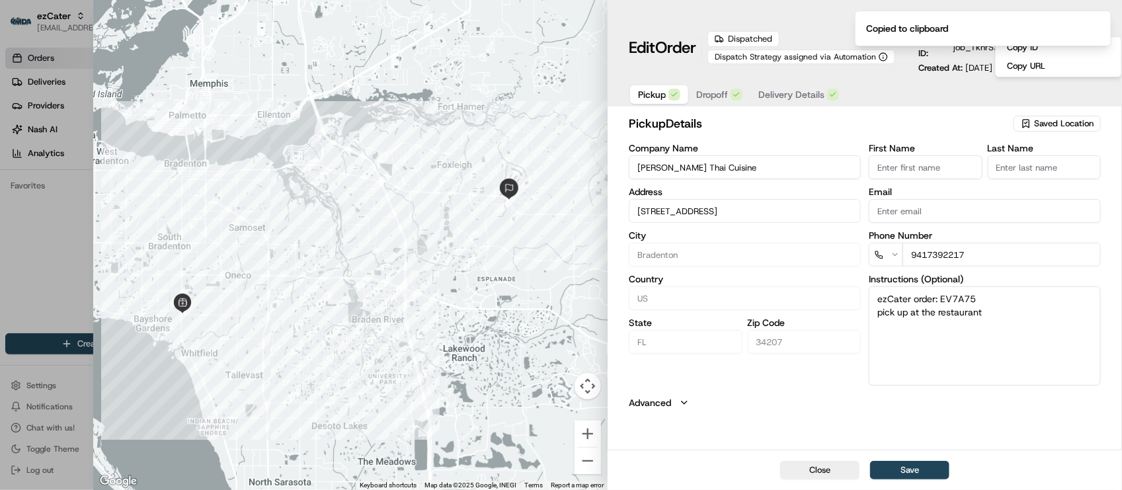
click at [40, 257] on div at bounding box center [561, 245] width 1122 height 490
type input "+1"
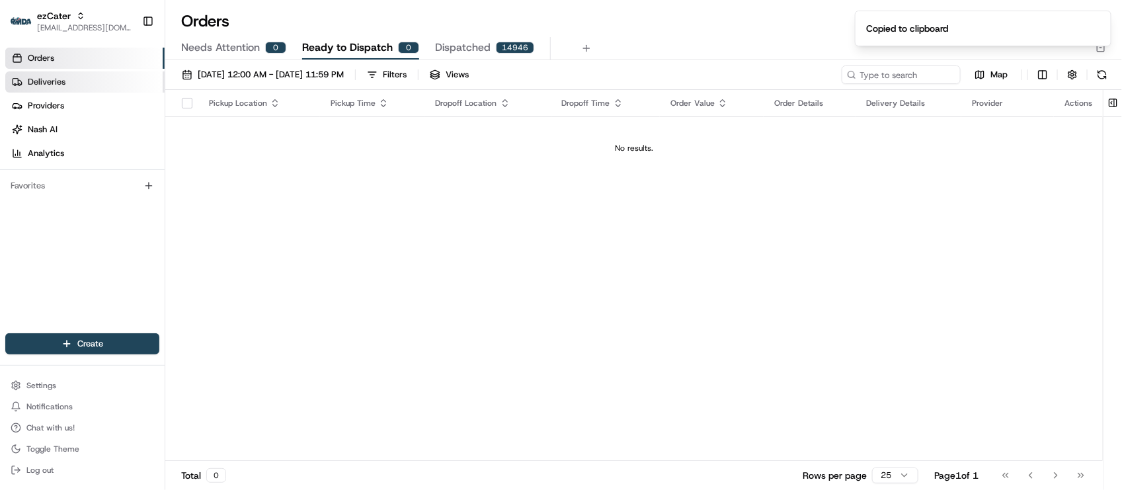
click at [68, 87] on link "Deliveries" at bounding box center [84, 81] width 159 height 21
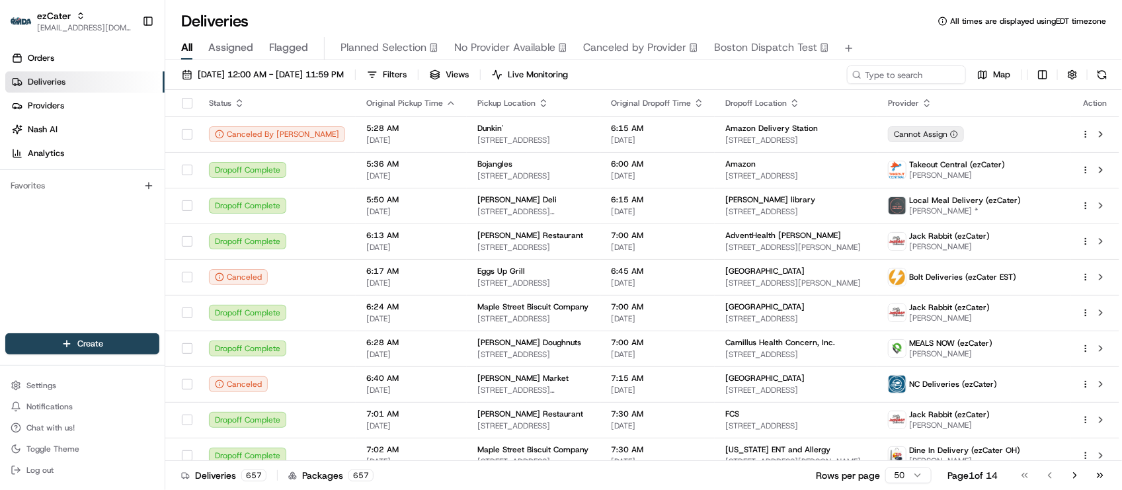
click at [321, 4] on div "Deliveries All times are displayed using EDT timezone All Assigned Flagged Plan…" at bounding box center [643, 245] width 957 height 490
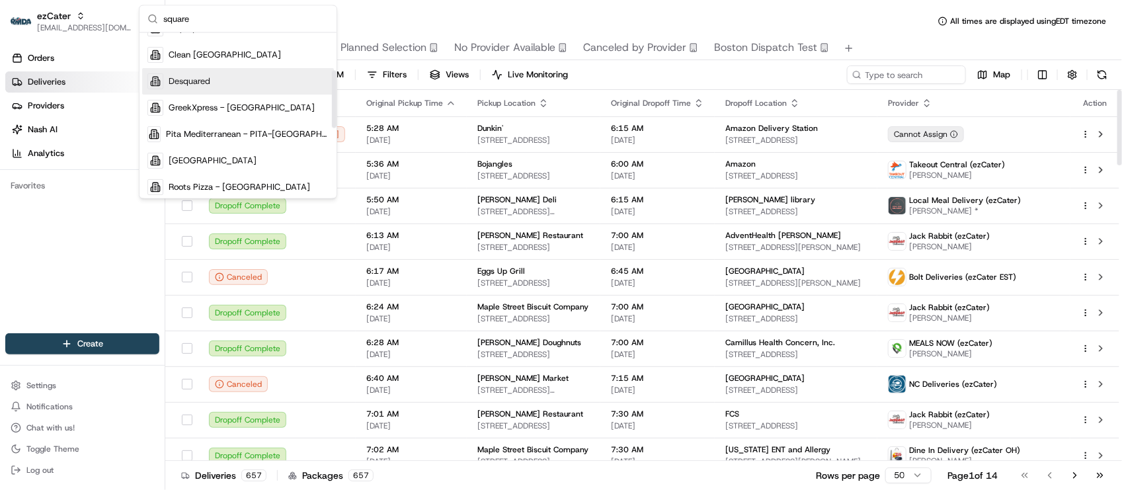
scroll to position [165, 0]
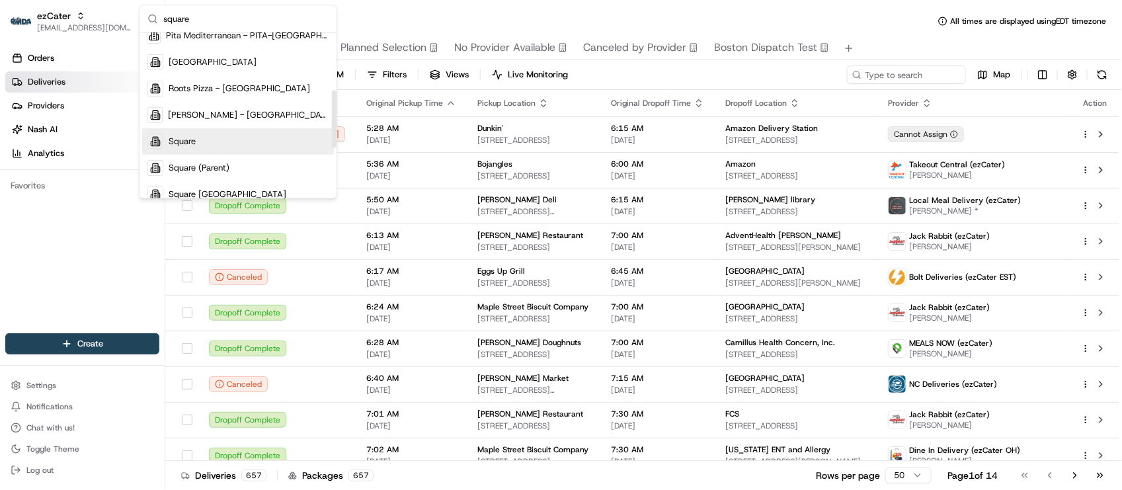
type input "square"
click at [224, 137] on div "Square" at bounding box center [238, 141] width 192 height 26
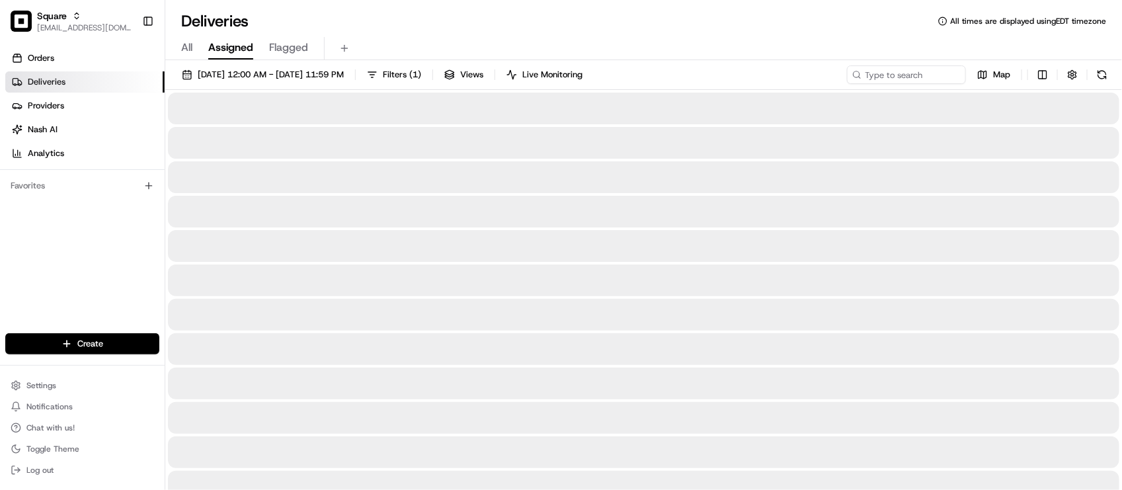
click at [433, 23] on div "Deliveries All times are displayed using EDT timezone" at bounding box center [643, 21] width 957 height 21
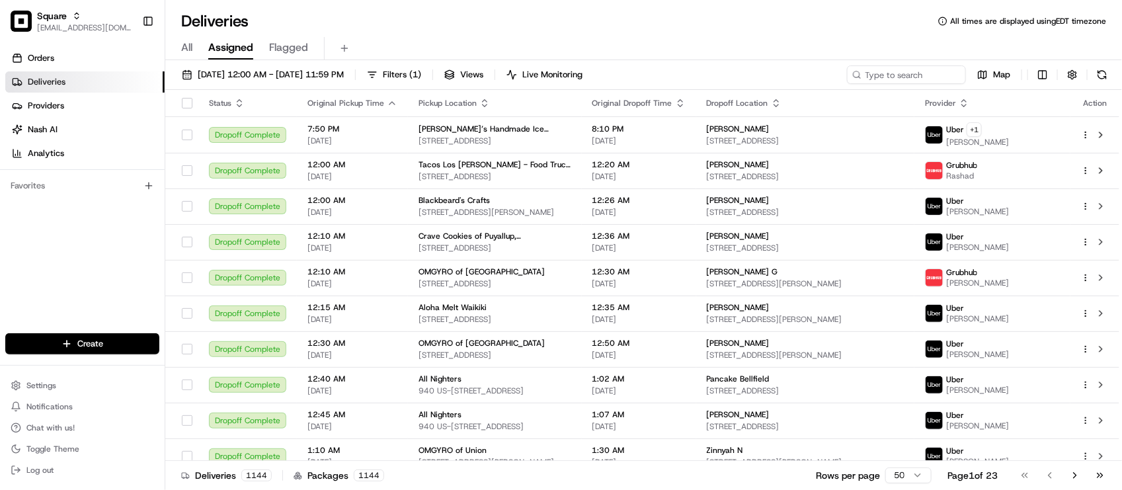
click at [433, 23] on div "Deliveries All times are displayed using EDT timezone" at bounding box center [643, 21] width 957 height 21
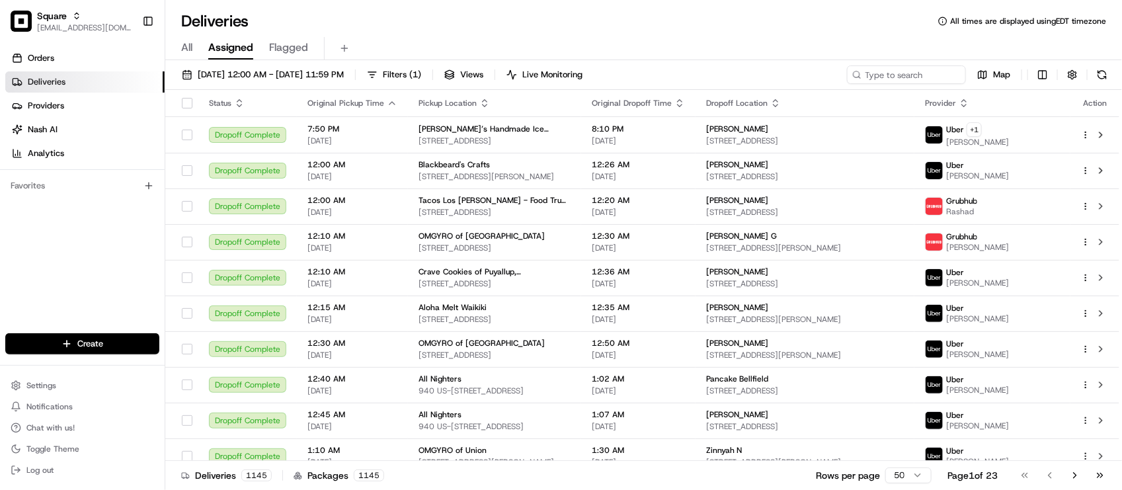
click at [382, 21] on div "Deliveries All times are displayed using EDT timezone" at bounding box center [643, 21] width 957 height 21
click at [880, 66] on input at bounding box center [886, 74] width 159 height 19
paste input "1111656"
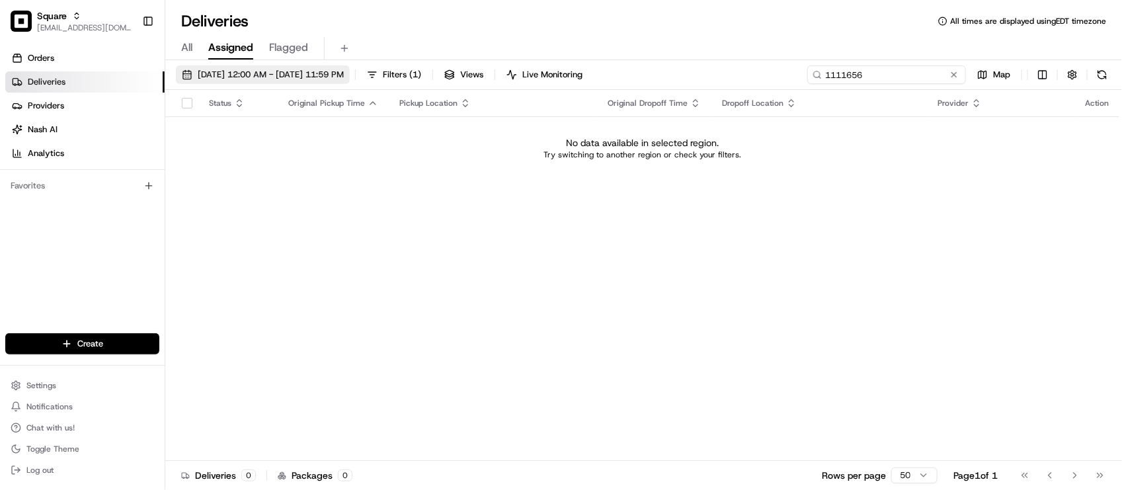
type input "1111656"
click at [323, 69] on span "[DATE] 12:00 AM - [DATE] 11:59 PM" at bounding box center [271, 75] width 146 height 12
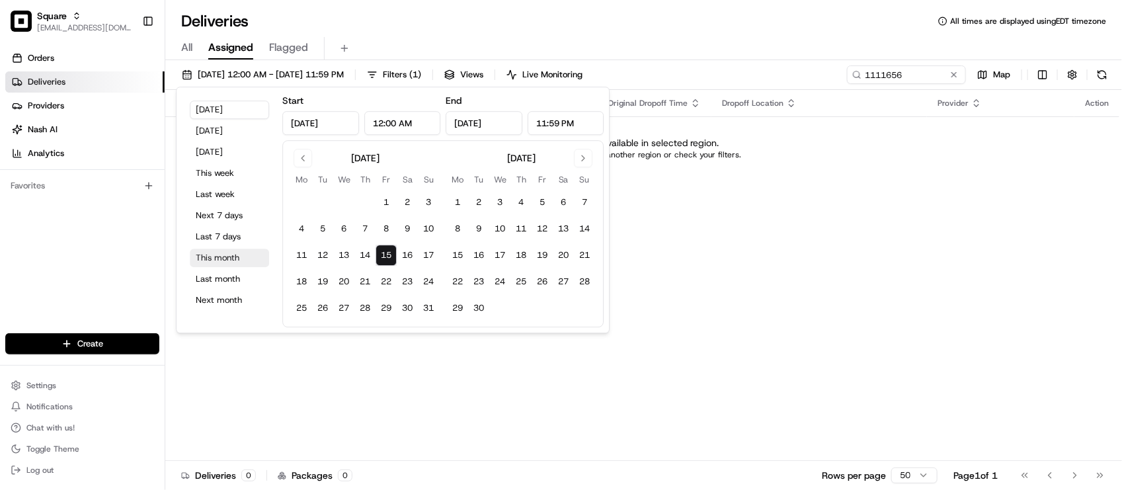
click at [238, 251] on button "This month" at bounding box center [229, 258] width 79 height 19
type input "[DATE]"
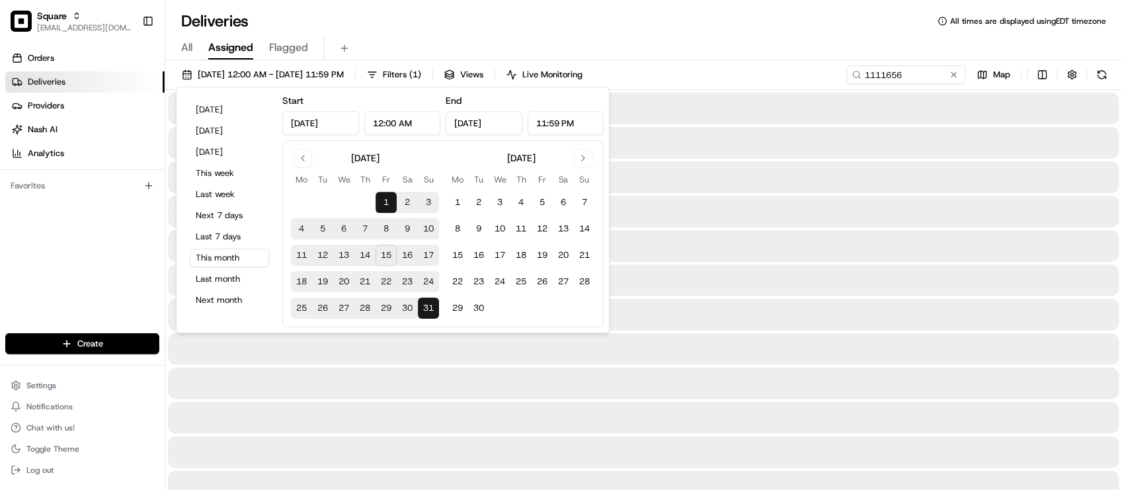
click at [737, 54] on div "All Assigned Flagged" at bounding box center [643, 48] width 957 height 23
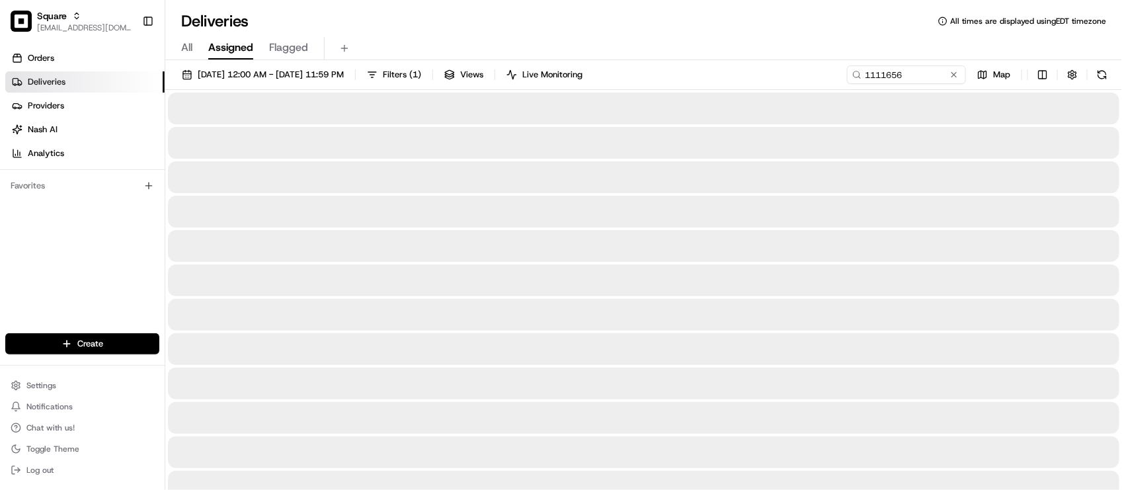
click at [745, 40] on div "All Assigned Flagged" at bounding box center [643, 48] width 957 height 23
click at [745, 44] on div "All Assigned Flagged" at bounding box center [643, 48] width 957 height 23
click at [764, 21] on div "Deliveries All times are displayed using EDT timezone" at bounding box center [643, 21] width 957 height 21
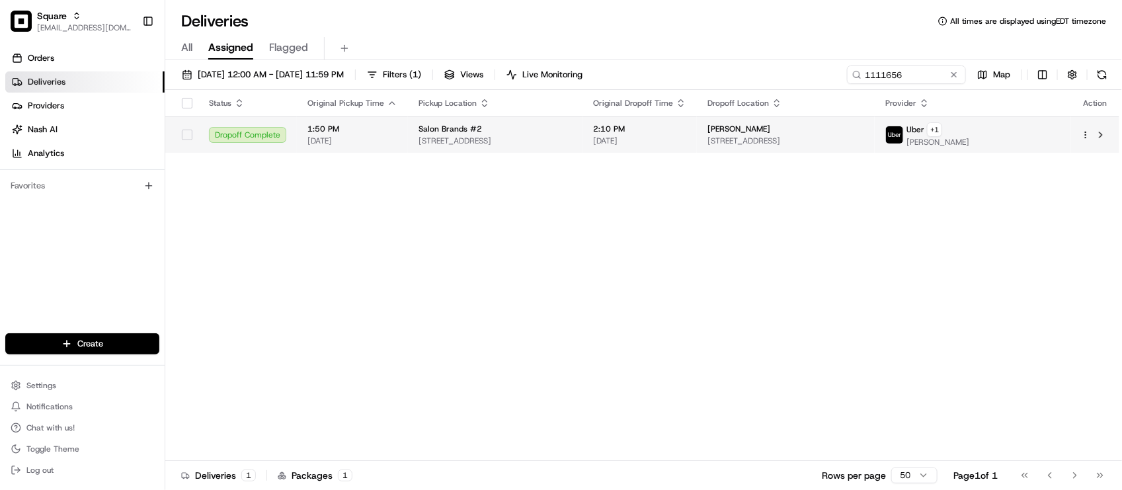
click at [798, 138] on span "[STREET_ADDRESS]" at bounding box center [786, 141] width 157 height 11
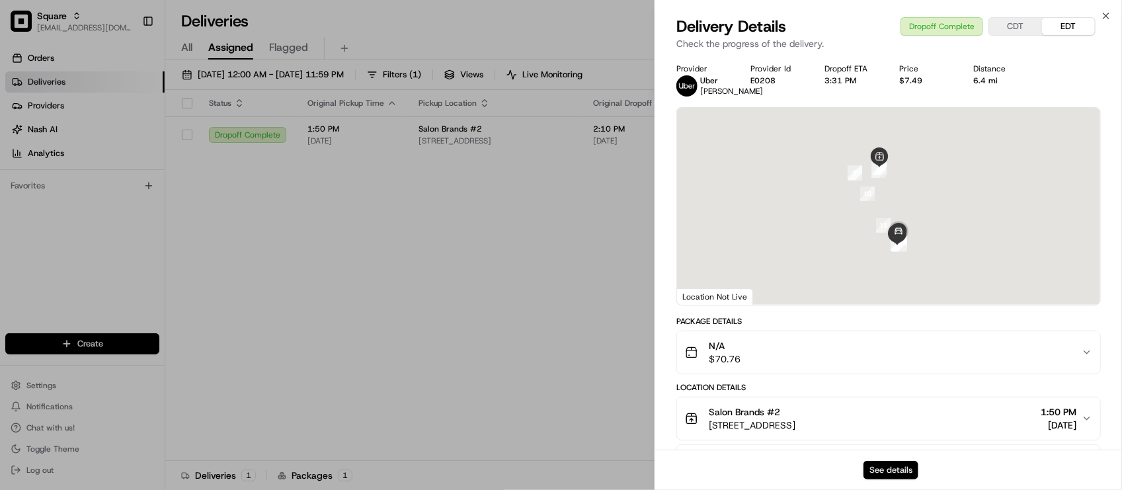
click at [894, 467] on button "See details" at bounding box center [891, 470] width 55 height 19
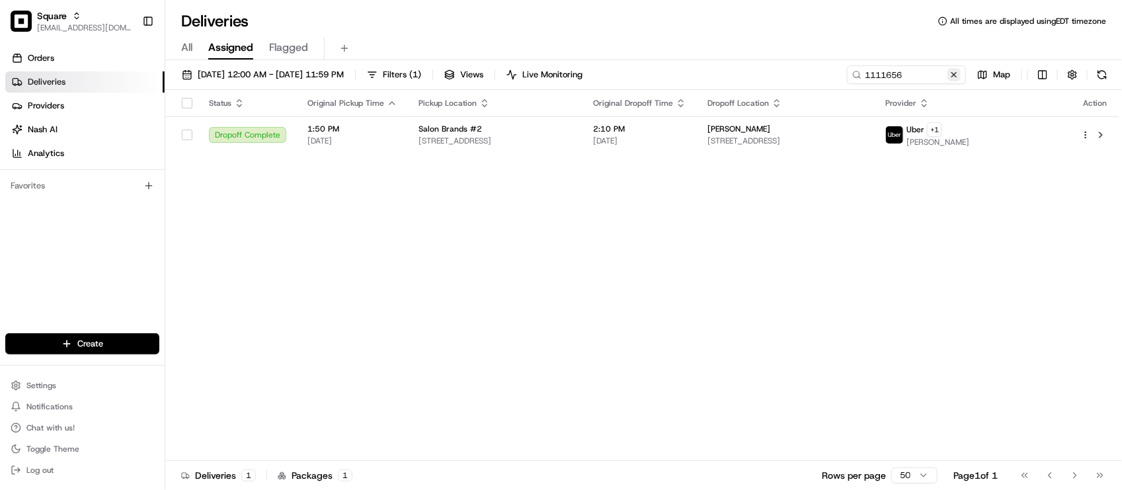
click at [959, 77] on button at bounding box center [954, 74] width 13 height 13
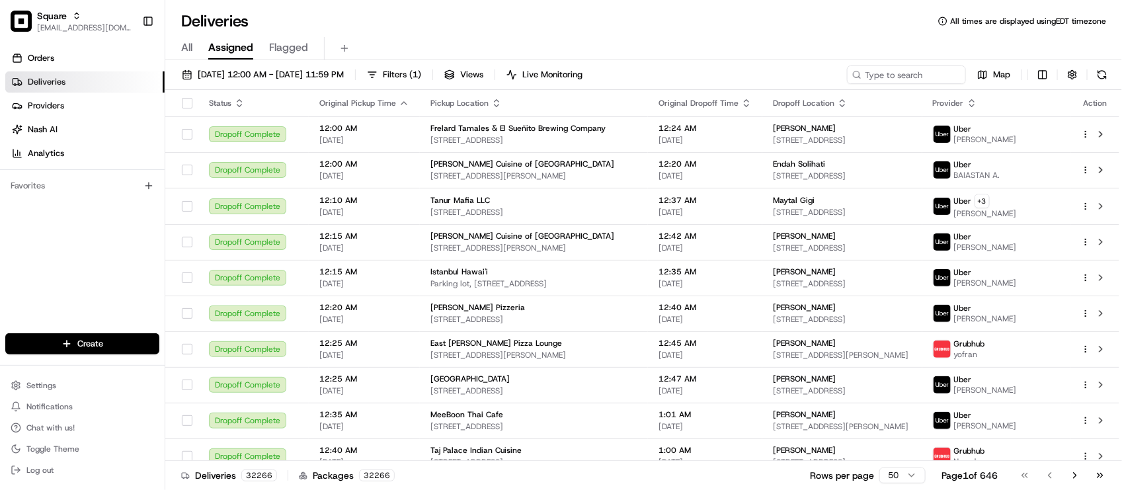
click at [444, 27] on div "Deliveries All times are displayed using EDT timezone" at bounding box center [643, 21] width 957 height 21
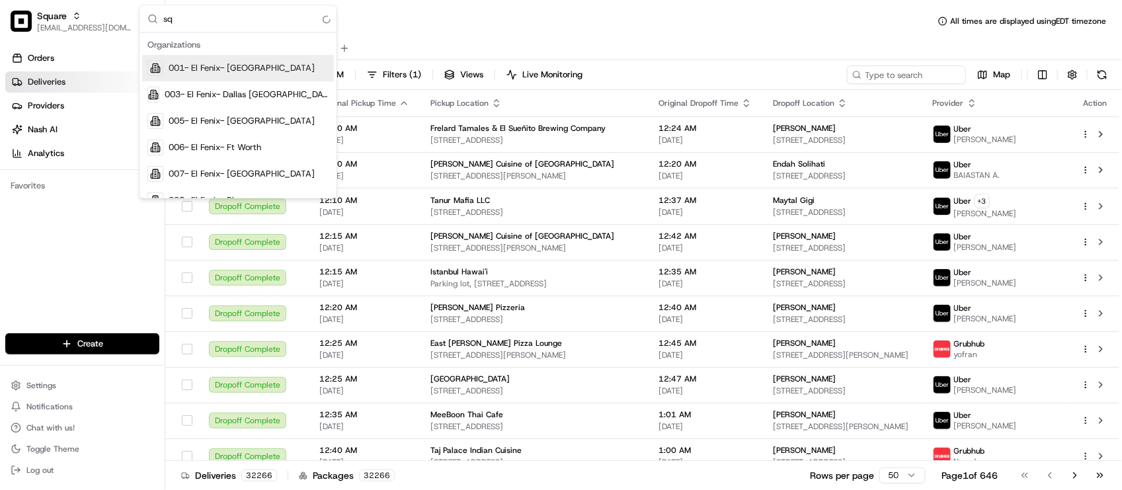
type input "s"
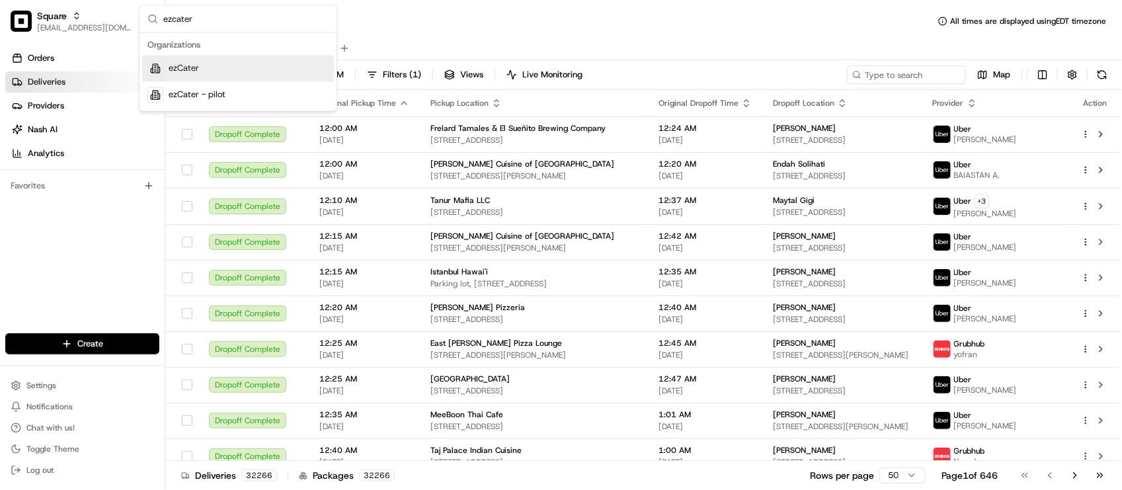
type input "ezcater"
click at [176, 74] on span "ezCater" at bounding box center [184, 69] width 30 height 12
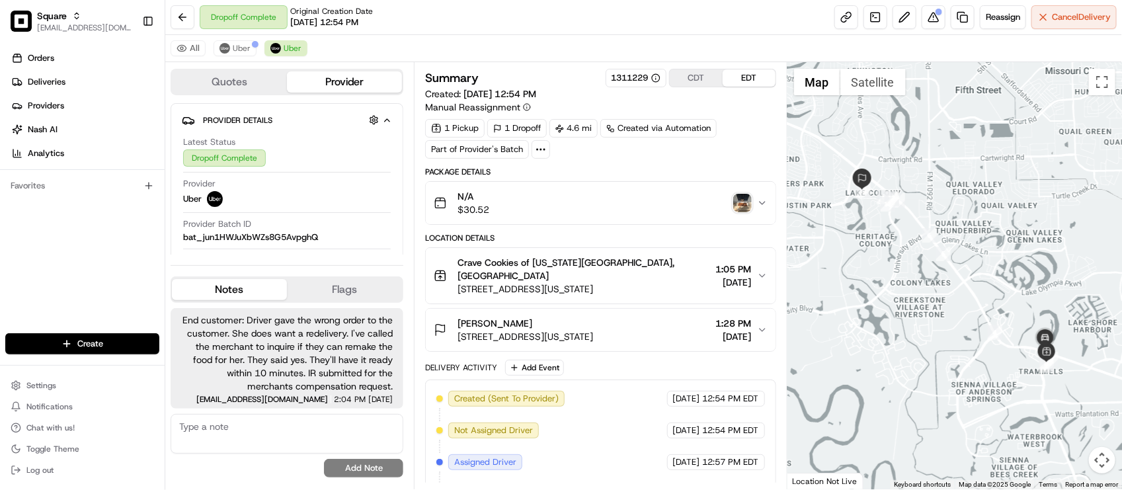
click at [530, 26] on div "Dropoff Complete Original Creation Date [DATE] 12:54 PM Reassign Cancel Delivery" at bounding box center [643, 17] width 957 height 35
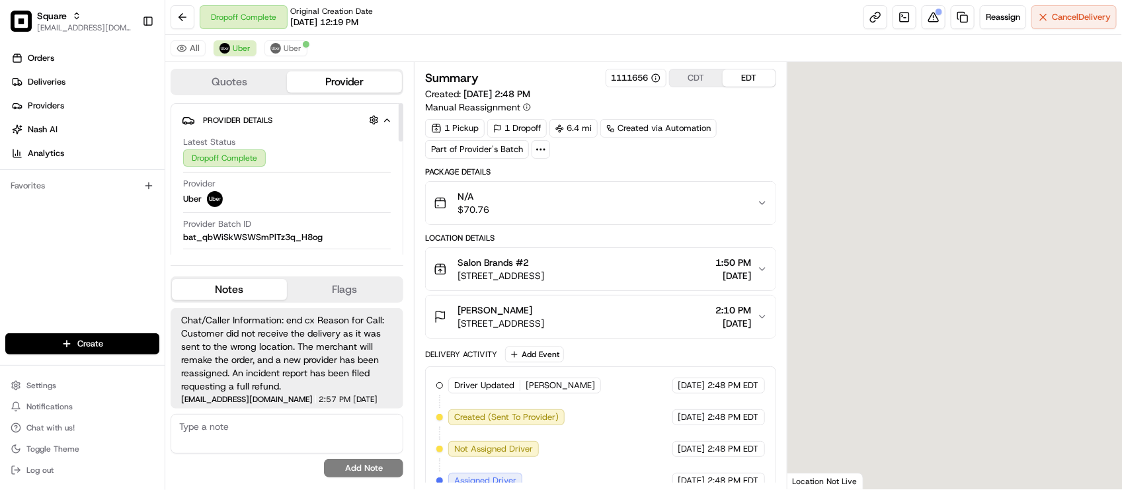
click at [108, 279] on div "Orders Deliveries Providers [PERSON_NAME] Analytics Favorites" at bounding box center [82, 191] width 165 height 299
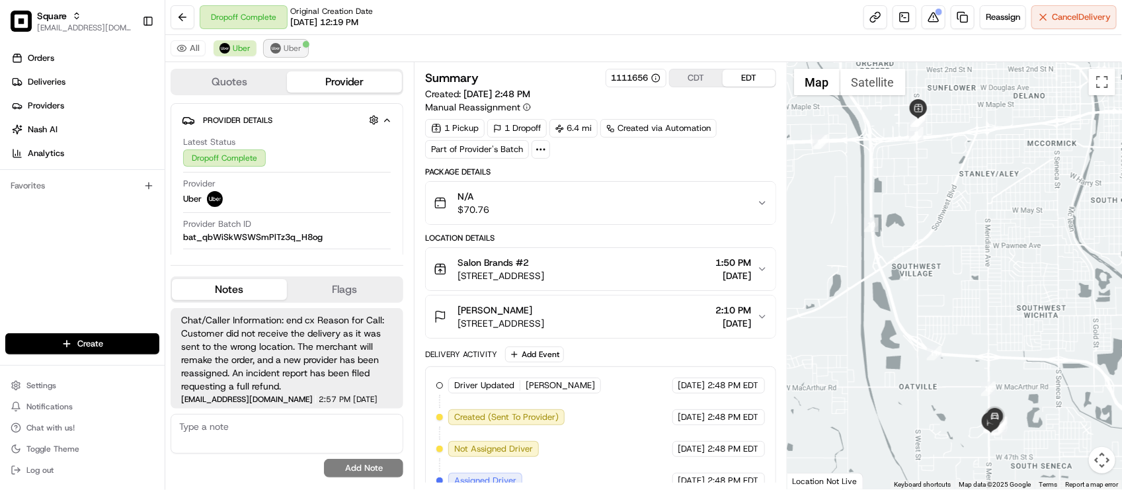
click at [273, 50] on img at bounding box center [275, 48] width 11 height 11
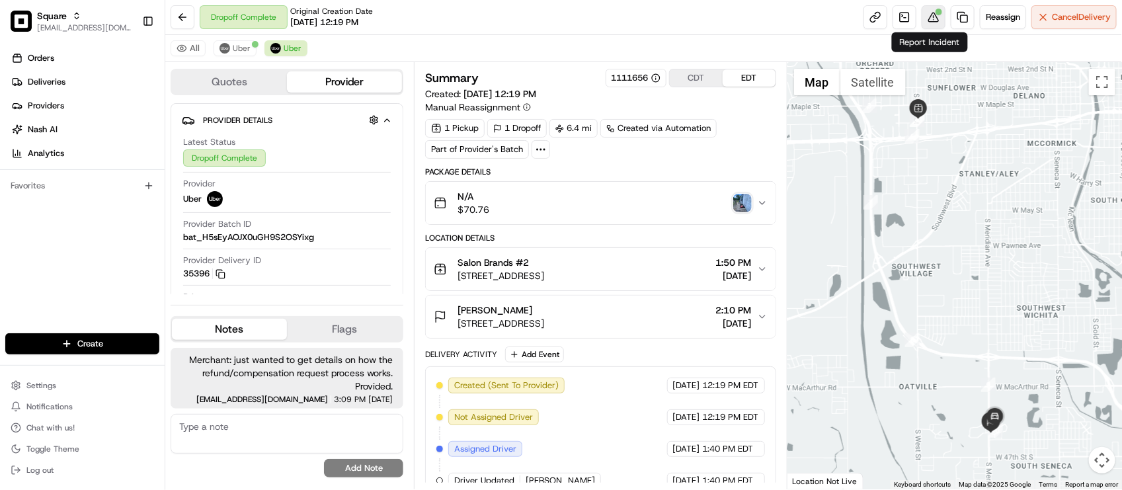
click at [930, 15] on button at bounding box center [934, 17] width 24 height 24
click at [925, 15] on button at bounding box center [934, 17] width 24 height 24
click at [745, 206] on img "button" at bounding box center [742, 203] width 19 height 19
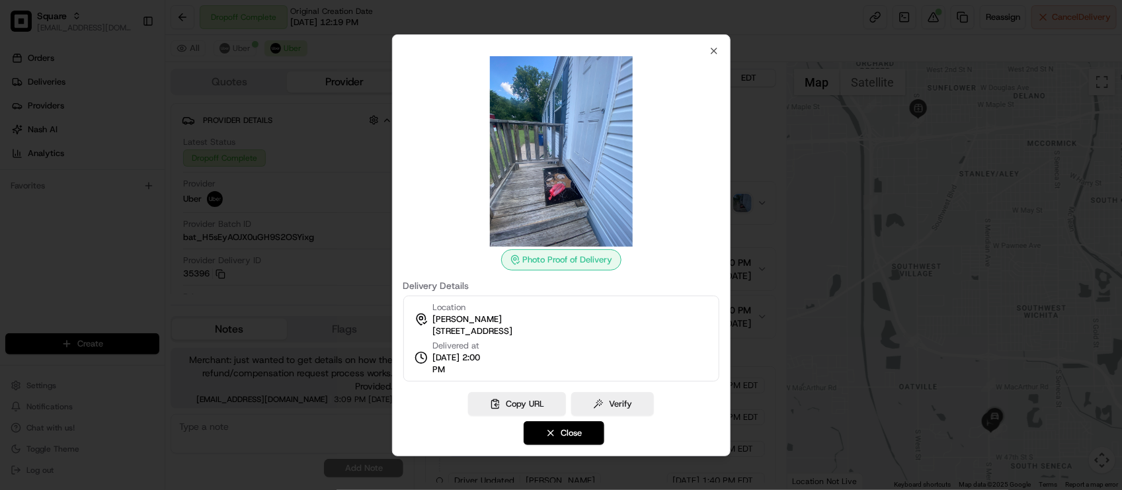
click at [762, 167] on div at bounding box center [561, 245] width 1122 height 490
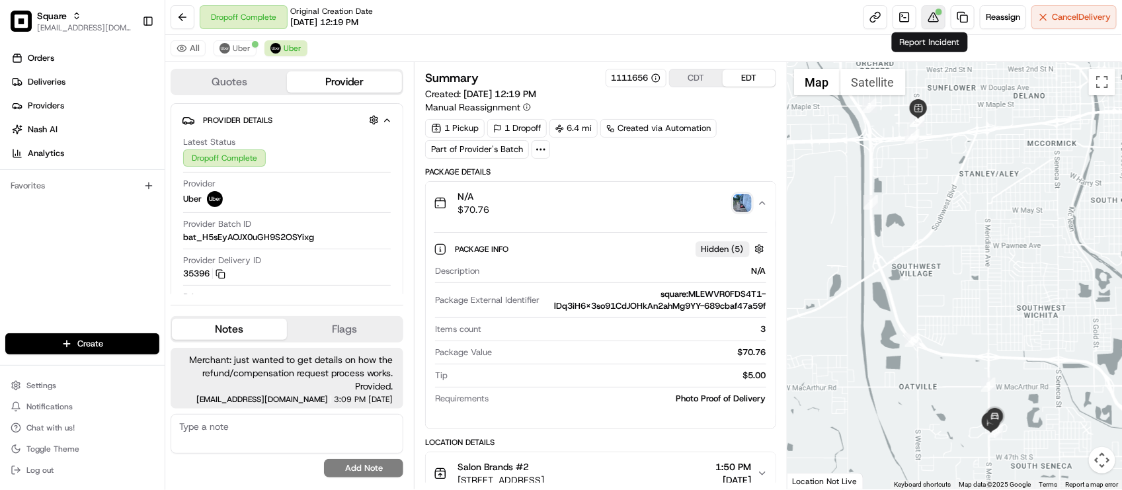
click at [932, 24] on button at bounding box center [934, 17] width 24 height 24
click at [242, 44] on span "Uber" at bounding box center [242, 48] width 18 height 11
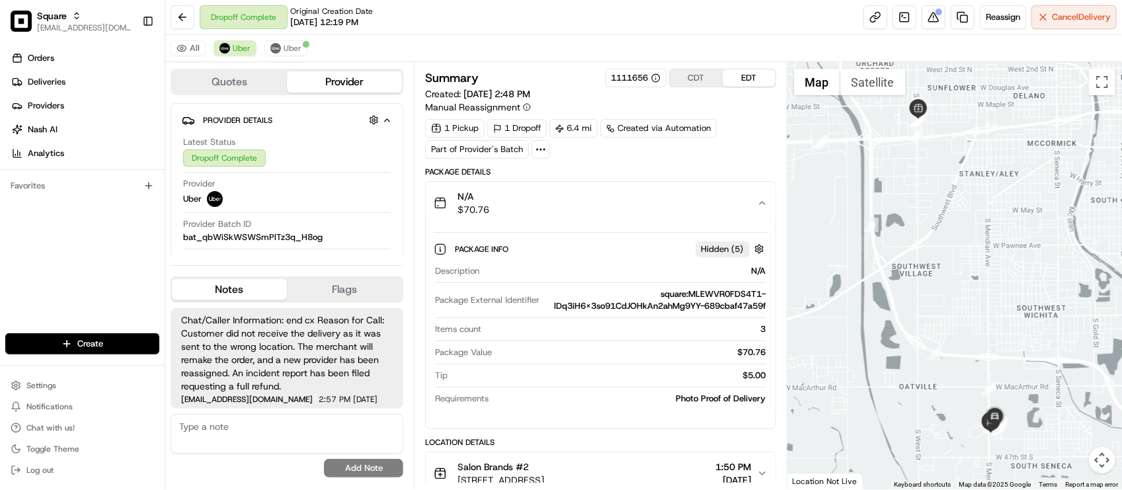
click at [528, 41] on div "All Uber Uber" at bounding box center [643, 48] width 957 height 27
click at [927, 19] on button at bounding box center [934, 17] width 24 height 24
click at [586, 391] on div "Description N/A Package External Identifier square:MLEWVR0FDS4T1-lDq3iH6X3so91C…" at bounding box center [600, 335] width 333 height 150
drag, startPoint x: 133, startPoint y: 256, endPoint x: 227, endPoint y: 212, distance: 103.6
click at [133, 256] on div "Orders Deliveries Providers [PERSON_NAME] Analytics Favorites" at bounding box center [82, 191] width 165 height 299
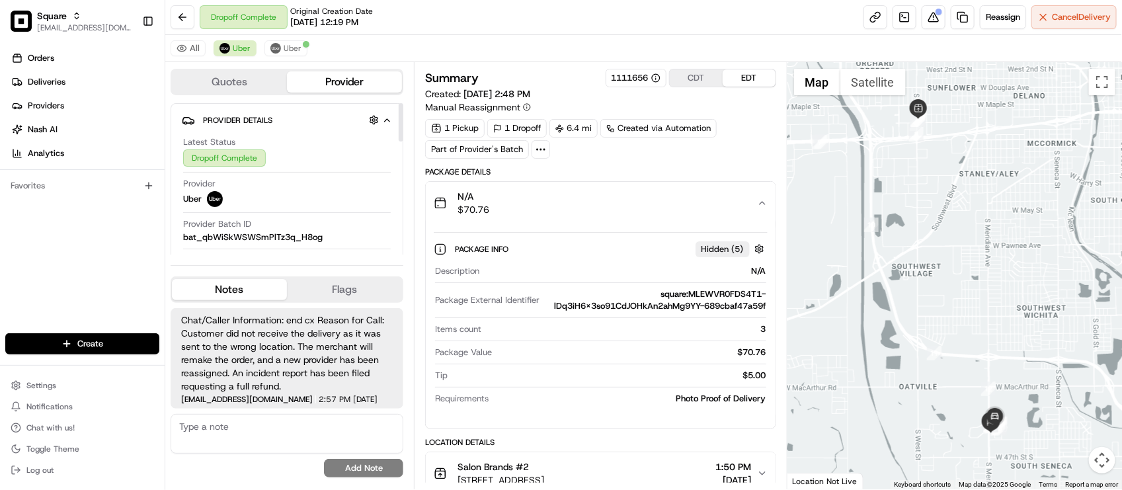
click at [753, 40] on div "All Uber Uber" at bounding box center [643, 48] width 957 height 27
click at [929, 17] on button at bounding box center [934, 17] width 24 height 24
click at [270, 43] on button "Uber" at bounding box center [286, 48] width 43 height 16
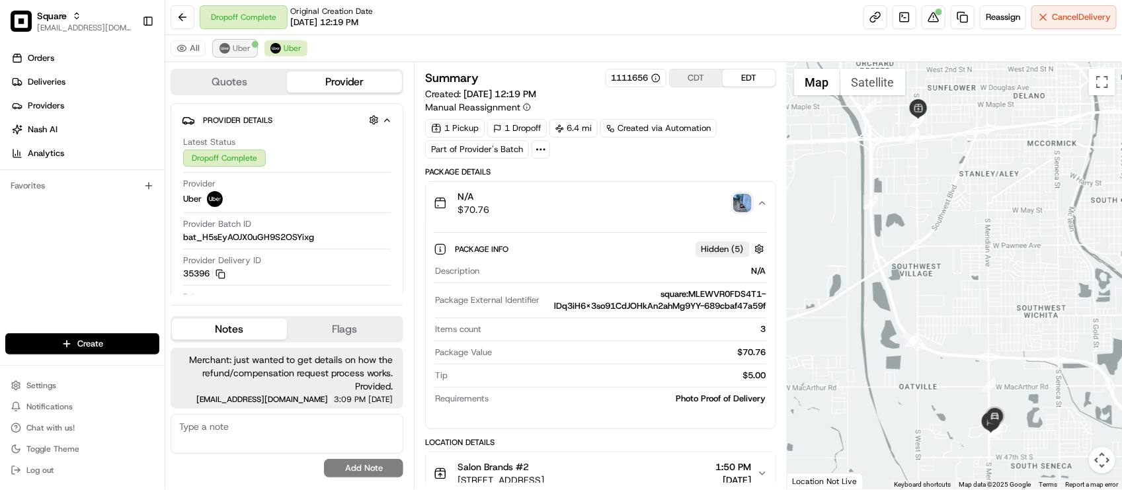
click at [243, 50] on span "Uber" at bounding box center [242, 48] width 18 height 11
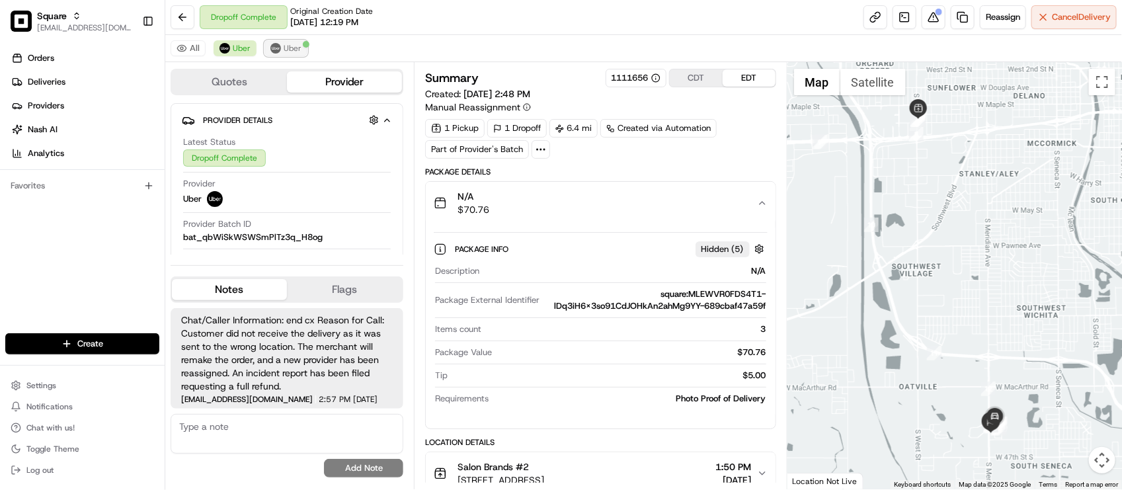
click at [288, 48] on span "Uber" at bounding box center [293, 48] width 18 height 11
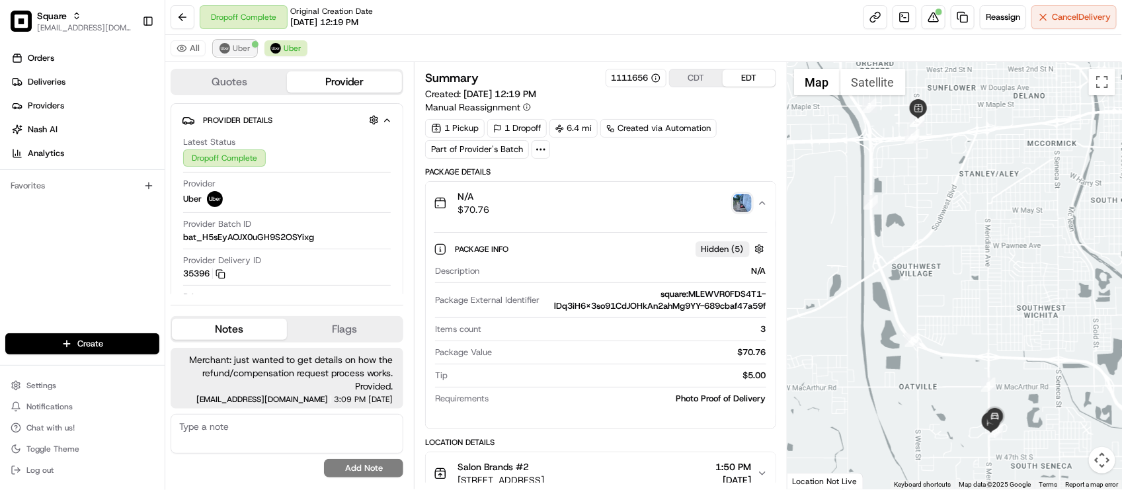
click at [249, 51] on span "Uber" at bounding box center [242, 48] width 18 height 11
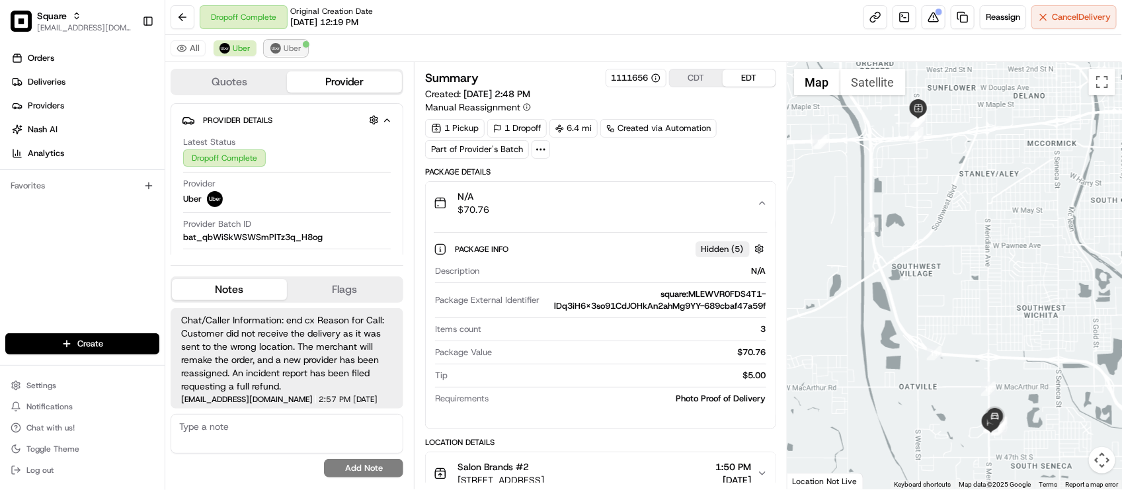
click at [270, 50] on img at bounding box center [275, 48] width 11 height 11
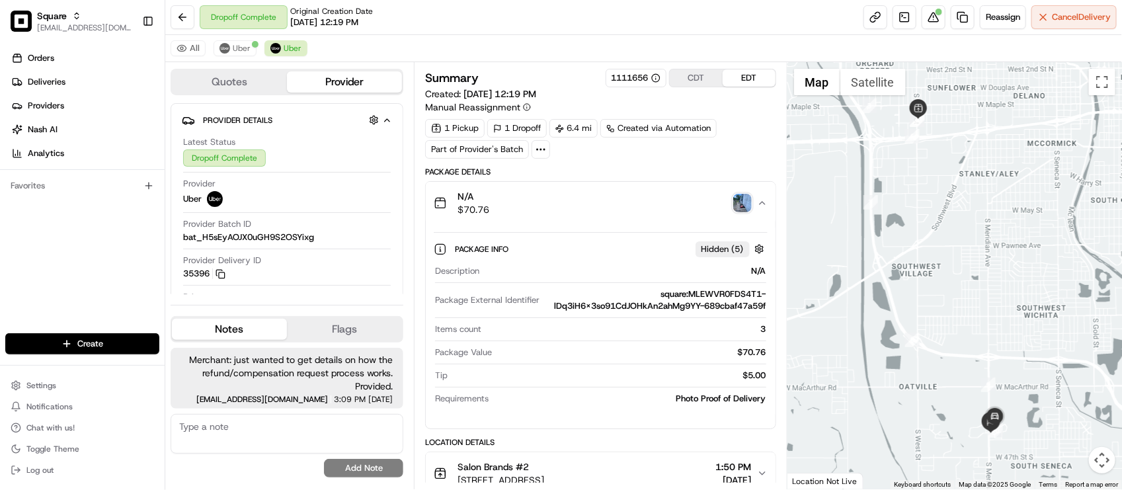
click at [411, 45] on div "All Uber Uber" at bounding box center [643, 48] width 957 height 27
click at [627, 40] on div "All Uber Uber" at bounding box center [643, 48] width 957 height 27
click at [249, 43] on button "Uber" at bounding box center [235, 48] width 43 height 16
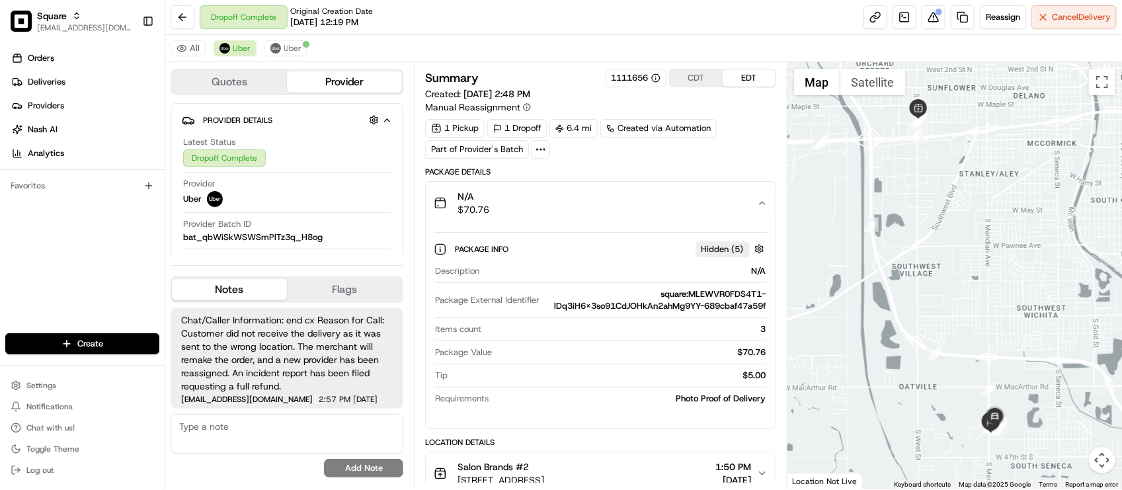
click at [435, 18] on div "Dropoff Complete Original Creation Date 08/13/2025 12:19 PM Reassign Cancel Del…" at bounding box center [643, 17] width 957 height 35
click at [286, 50] on span "Uber" at bounding box center [293, 48] width 18 height 11
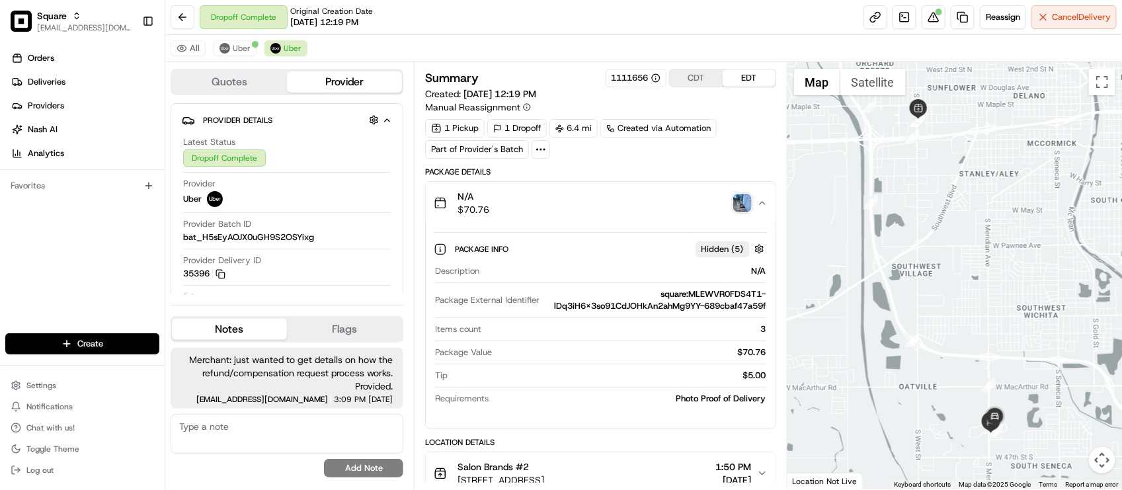
click at [676, 204] on div "N/A $70.76" at bounding box center [595, 203] width 323 height 26
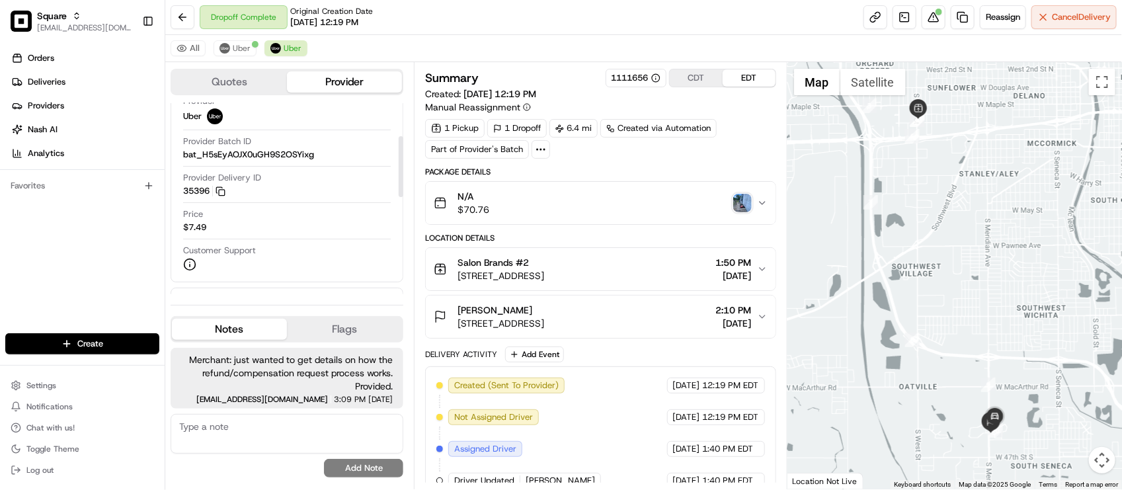
scroll to position [165, 0]
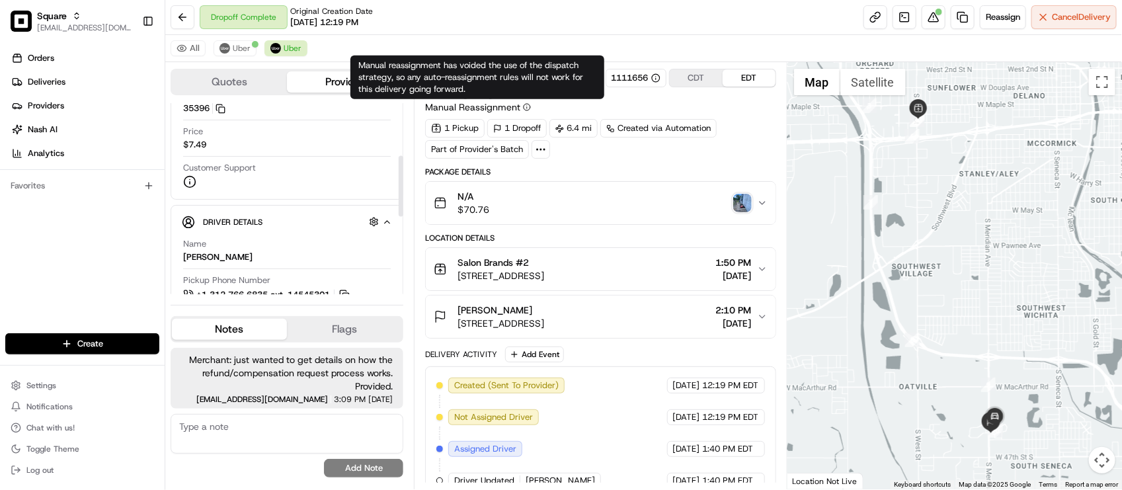
click at [564, 60] on div "Manual reassignment has voided the use of the dispatch strategy, so any auto-re…" at bounding box center [477, 78] width 254 height 44
click at [569, 40] on div "All Uber Uber" at bounding box center [643, 48] width 957 height 27
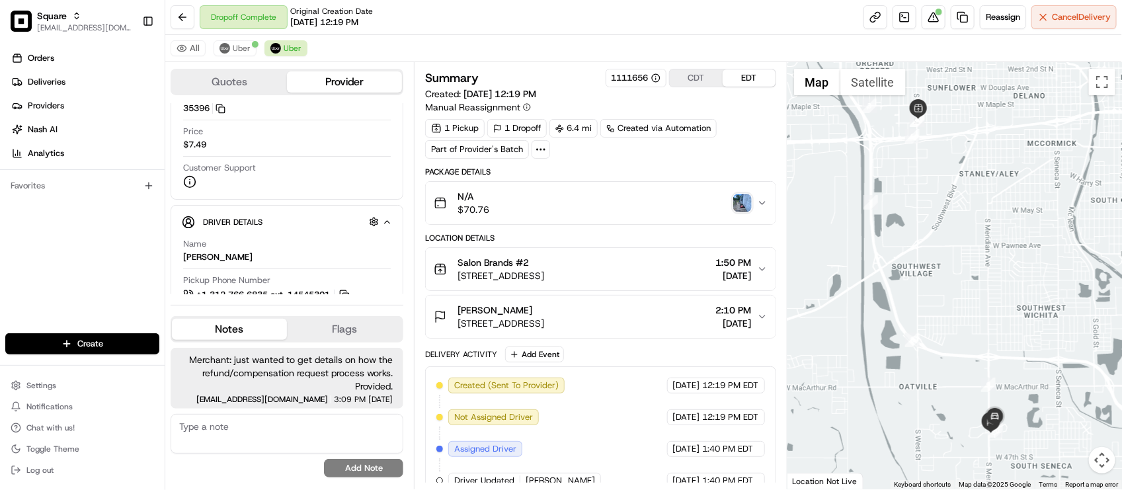
click at [533, 27] on div "Dropoff Complete Original Creation Date 08/13/2025 12:19 PM Reassign Cancel Del…" at bounding box center [643, 17] width 957 height 35
drag, startPoint x: 232, startPoint y: 54, endPoint x: 239, endPoint y: 60, distance: 8.9
click at [233, 54] on button "Uber" at bounding box center [235, 48] width 43 height 16
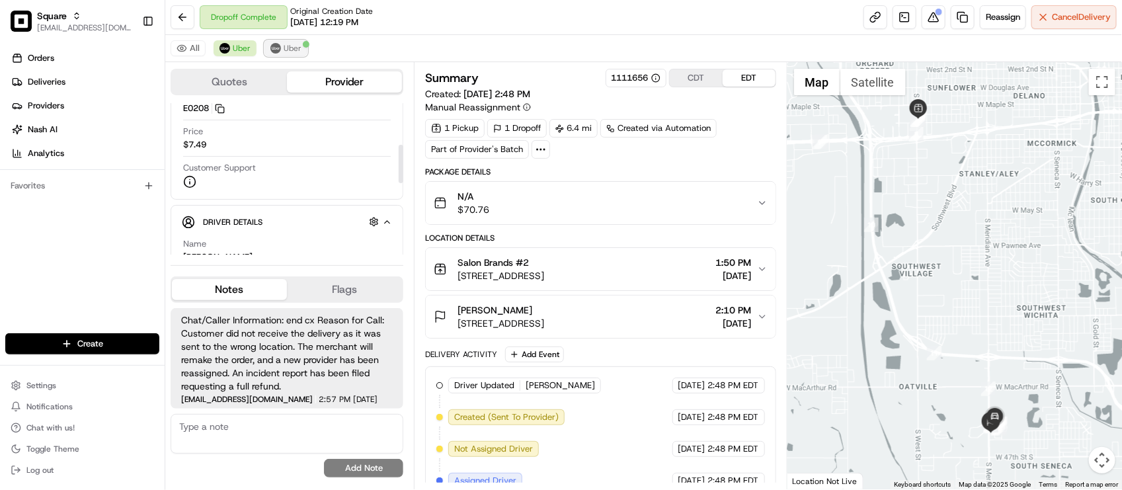
click at [283, 54] on button "Uber" at bounding box center [286, 48] width 43 height 16
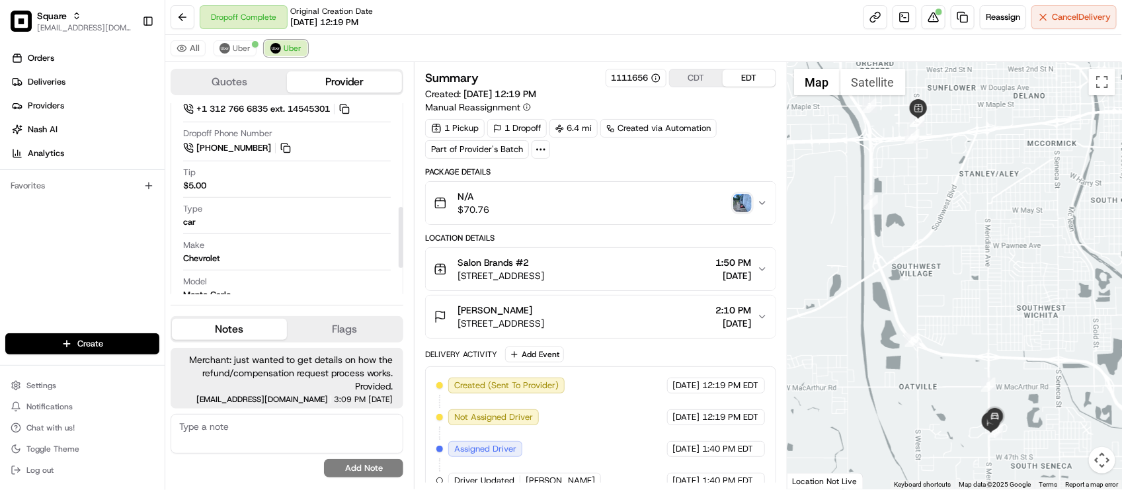
scroll to position [326, 0]
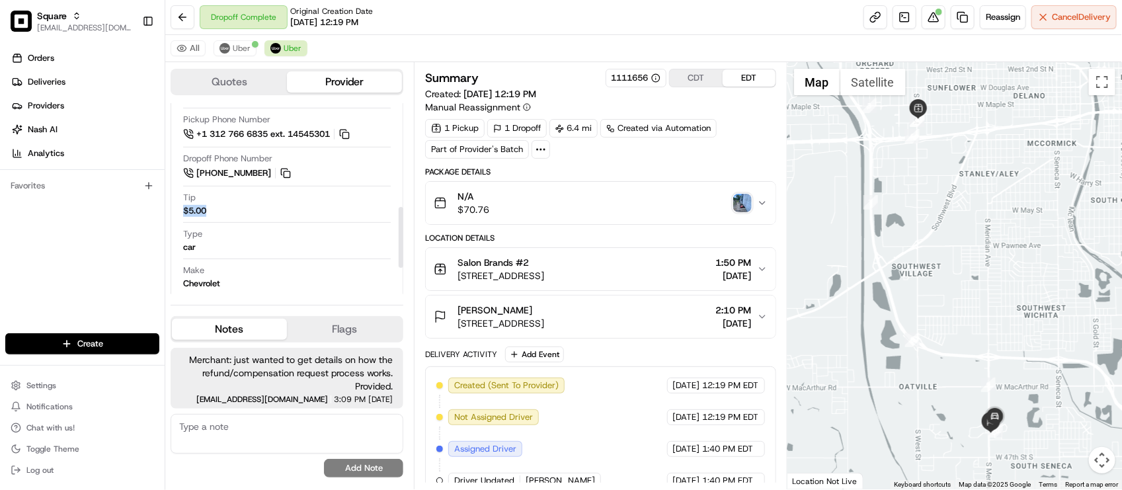
drag, startPoint x: 181, startPoint y: 214, endPoint x: 208, endPoint y: 217, distance: 28.0
click at [208, 217] on div "Driver Details Hidden ( 6 ) Name SHANE W. Pickup Phone Number +1 312 766 6835 e…" at bounding box center [287, 208] width 233 height 329
click at [223, 212] on div "Tip $5.00" at bounding box center [287, 204] width 208 height 25
click at [257, 220] on div "Tip $5.00" at bounding box center [287, 207] width 208 height 31
click at [283, 237] on div "Type car" at bounding box center [287, 240] width 208 height 25
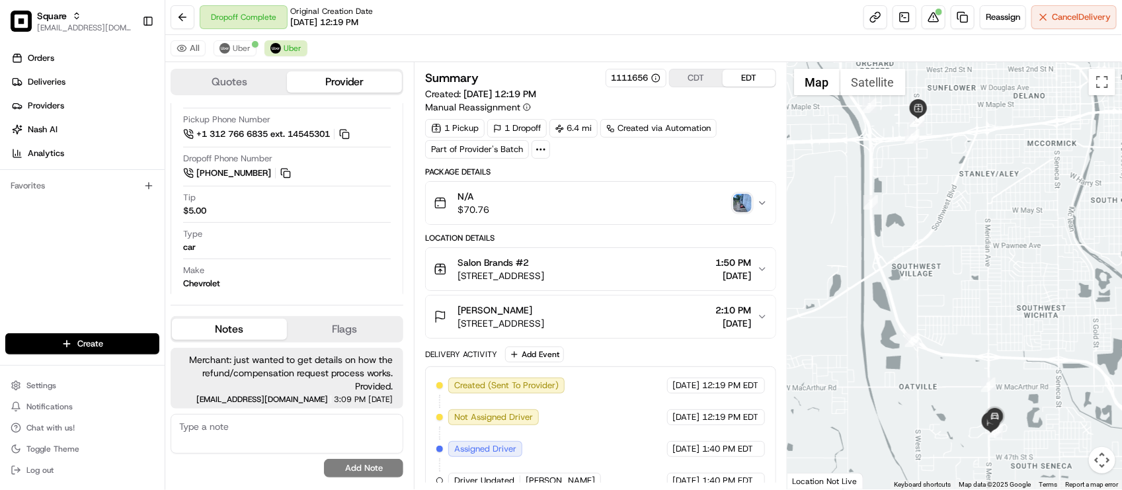
click at [656, 162] on div "Summary 1111656 CDT EDT Created: 08/13/2025 12:19 PM Manual Reassignment 1 Pick…" at bounding box center [600, 413] width 350 height 688
click at [233, 50] on span "Uber" at bounding box center [242, 48] width 18 height 11
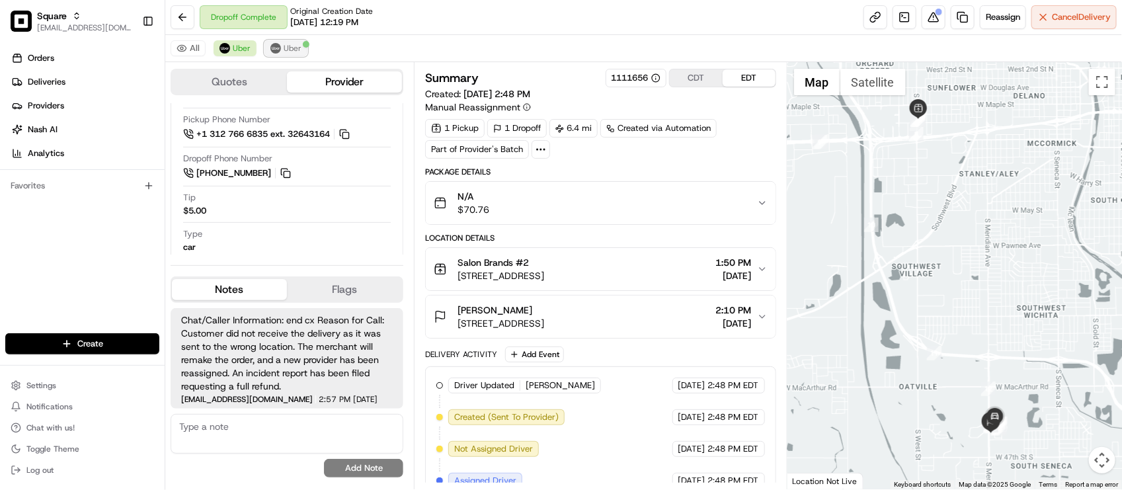
click at [280, 48] on img at bounding box center [275, 48] width 11 height 11
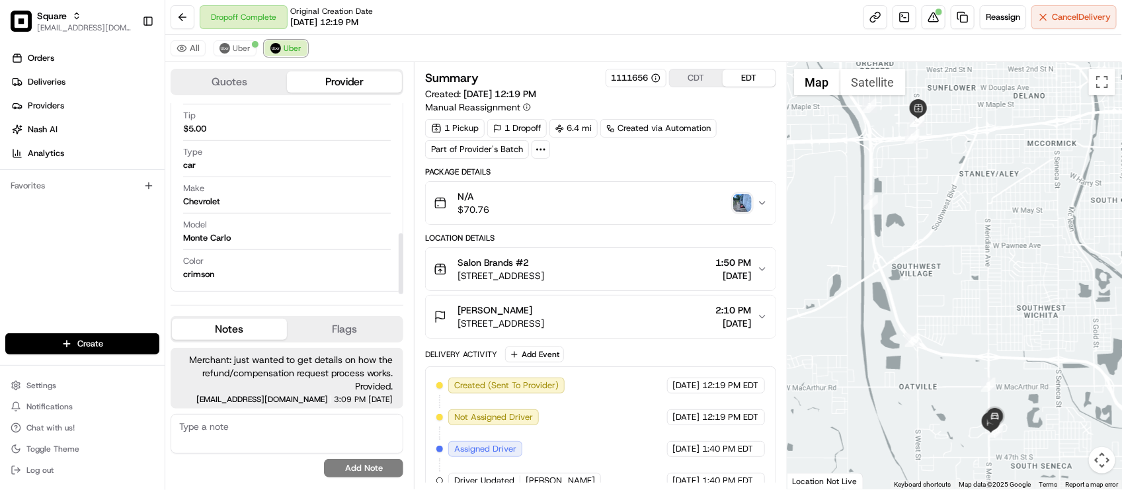
scroll to position [79, 0]
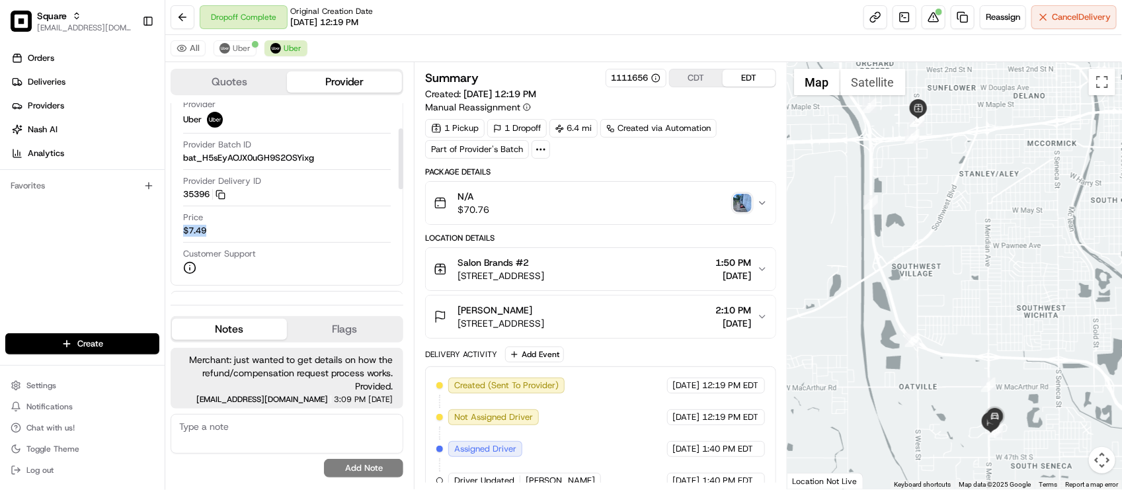
drag, startPoint x: 183, startPoint y: 236, endPoint x: 232, endPoint y: 214, distance: 53.9
click at [217, 239] on div "Latest Status Dropoff Complete Provider Uber Provider Batch ID bat_H5sEyAOJX0uG…" at bounding box center [287, 166] width 210 height 228
click at [224, 51] on img at bounding box center [225, 48] width 11 height 11
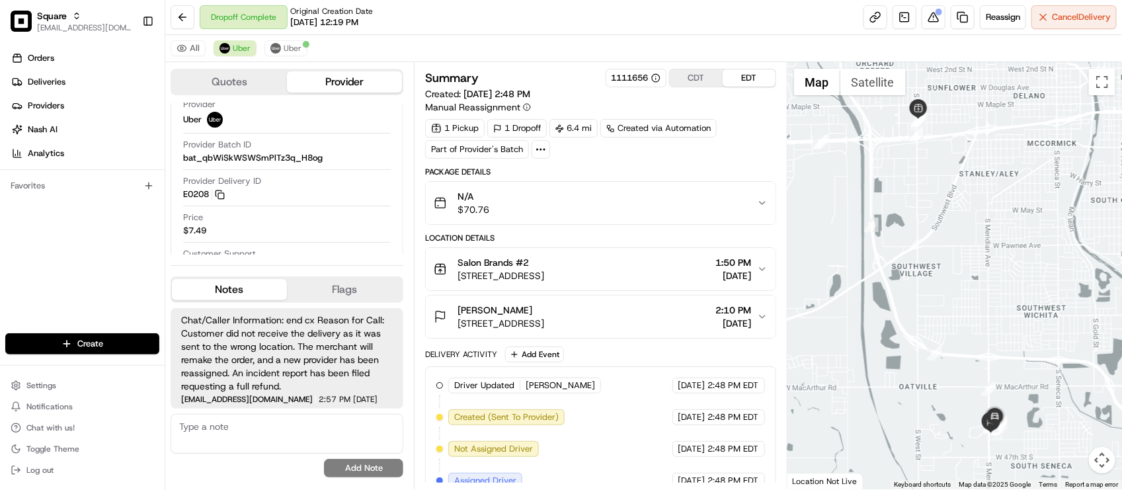
click at [262, 389] on span "Chat/Caller Information: end cx Reason for Call: Customer did not receive the d…" at bounding box center [287, 352] width 212 height 79
click at [925, 19] on button at bounding box center [934, 17] width 24 height 24
click at [276, 47] on img at bounding box center [275, 48] width 11 height 11
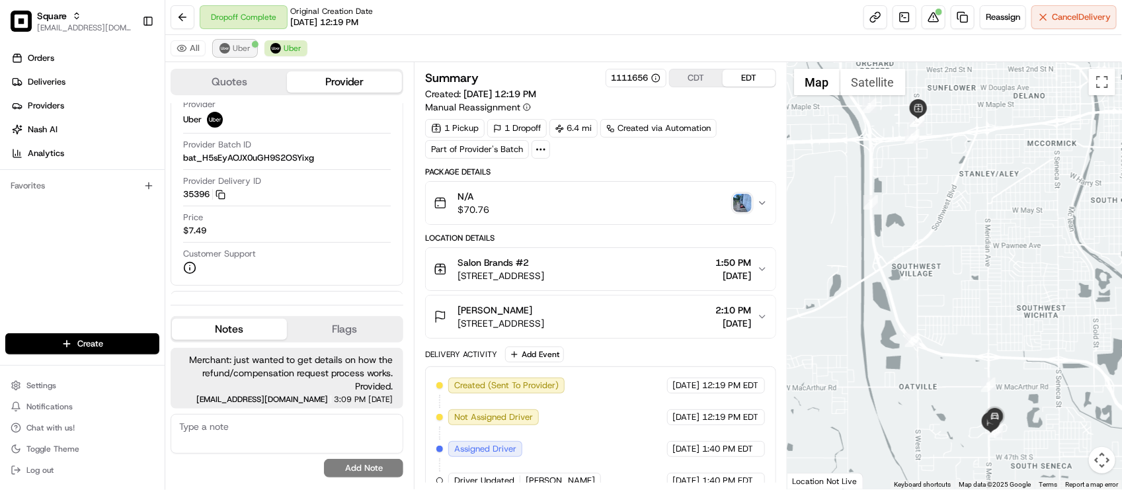
click at [236, 48] on span "Uber" at bounding box center [242, 48] width 18 height 11
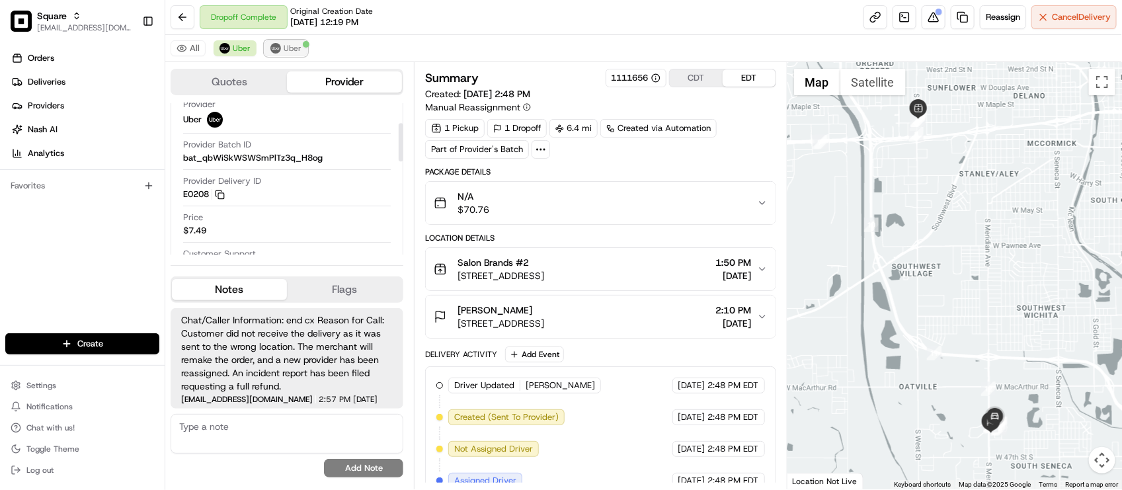
click at [276, 45] on img at bounding box center [275, 48] width 11 height 11
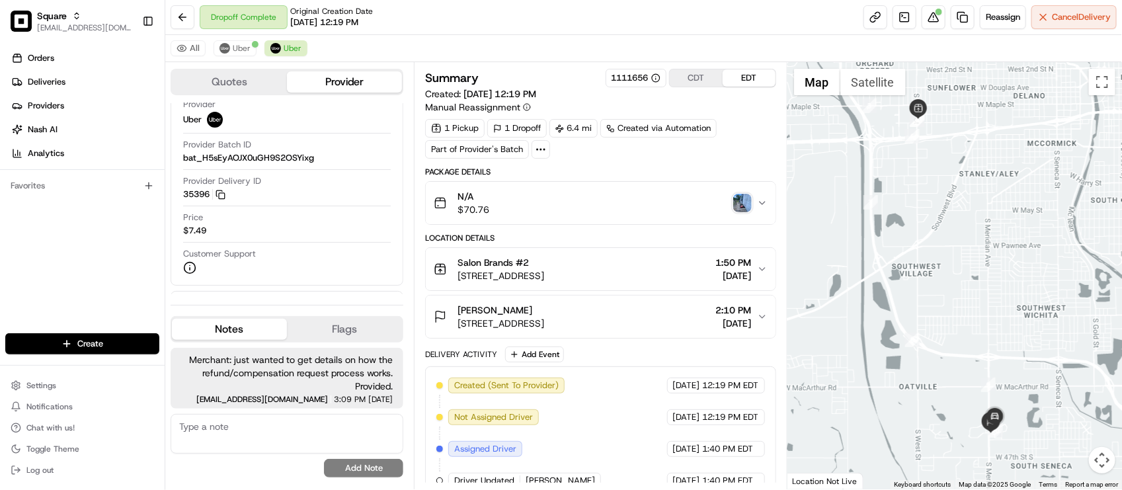
click at [569, 200] on div "N/A $70.76" at bounding box center [595, 203] width 323 height 26
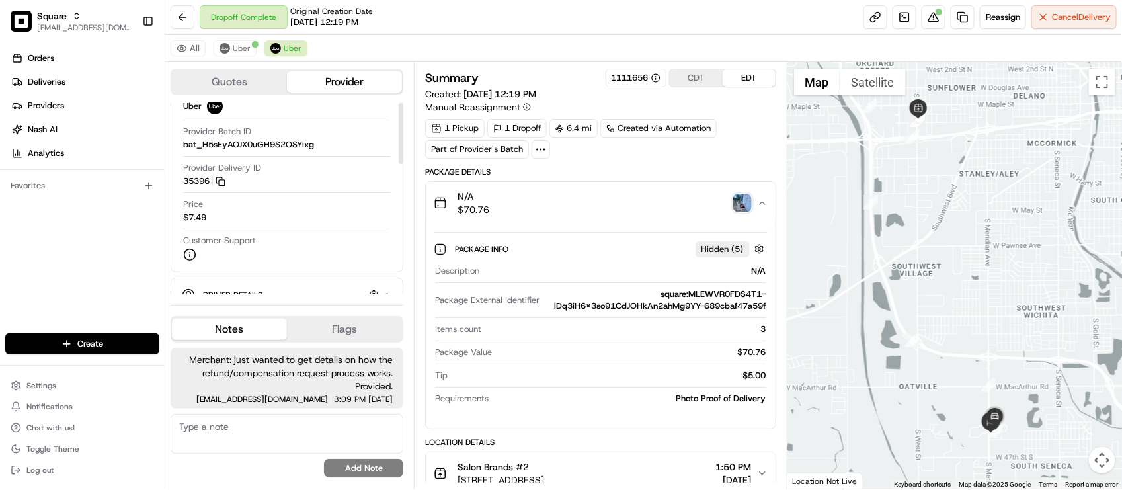
scroll to position [0, 0]
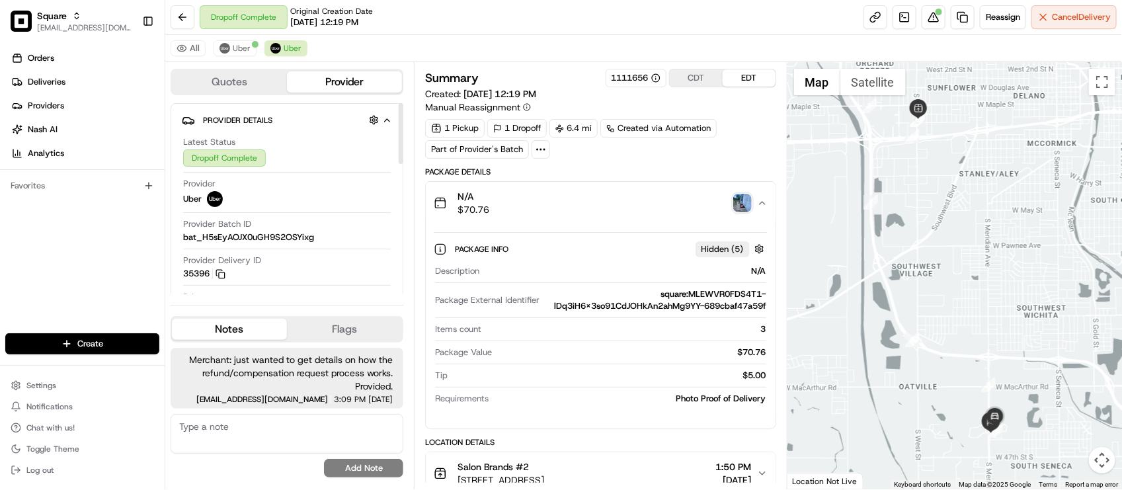
click at [636, 15] on div "Dropoff Complete Original Creation Date 08/13/2025 12:19 PM Reassign Cancel Del…" at bounding box center [643, 17] width 957 height 35
click at [346, 27] on span "08/13/2025 12:19 PM" at bounding box center [324, 23] width 68 height 12
click at [239, 48] on span "Uber" at bounding box center [242, 48] width 18 height 11
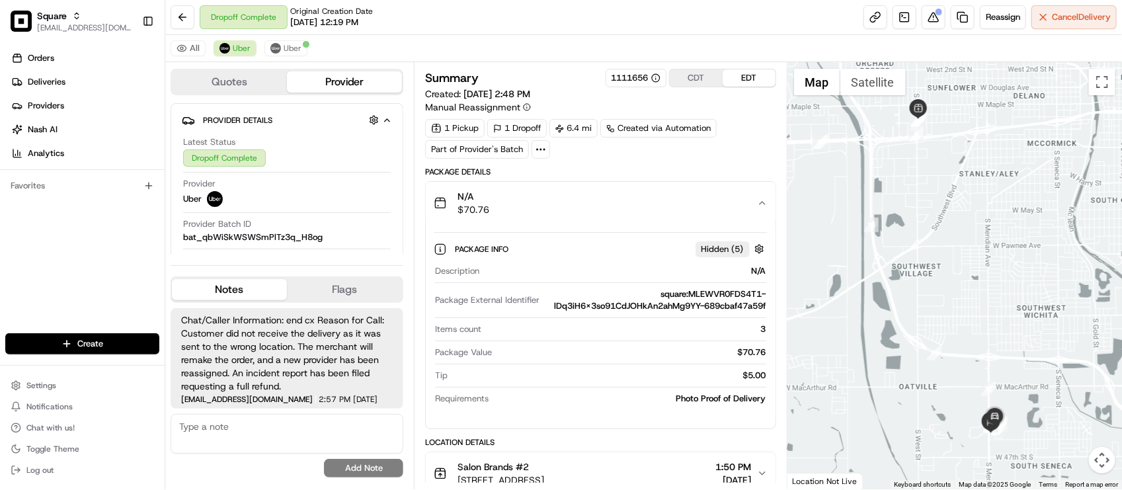
click at [313, 352] on span "Chat/Caller Information: end cx Reason for Call: Customer did not receive the d…" at bounding box center [287, 352] width 212 height 79
click at [312, 352] on span "Chat/Caller Information: end cx Reason for Call: Customer did not receive the d…" at bounding box center [287, 352] width 212 height 79
click at [311, 354] on span "Chat/Caller Information: end cx Reason for Call: Customer did not receive the d…" at bounding box center [287, 352] width 212 height 79
click at [313, 388] on span "Chat/Caller Information: end cx Reason for Call: Customer did not receive the d…" at bounding box center [287, 352] width 212 height 79
click at [298, 48] on span "Uber" at bounding box center [293, 48] width 18 height 11
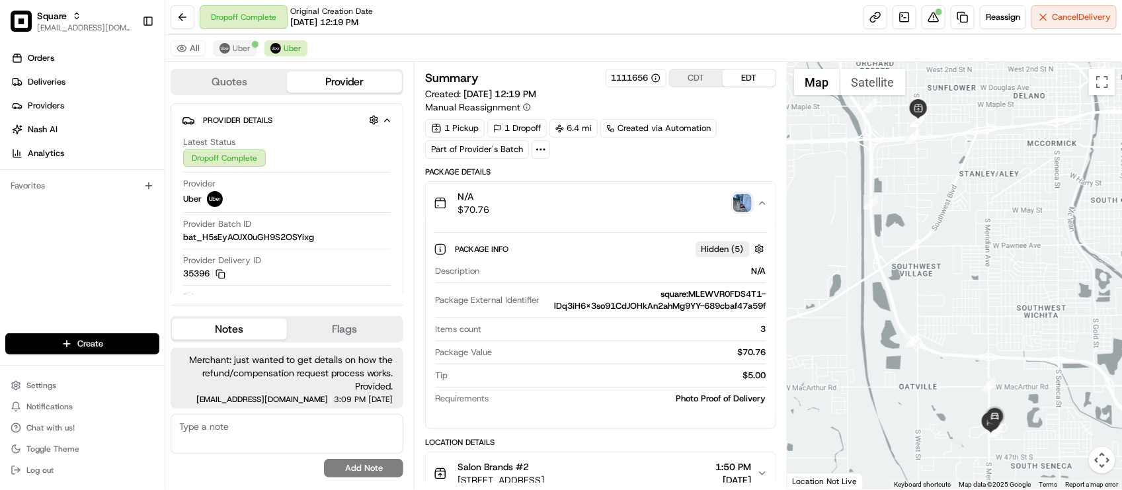
click at [233, 57] on div "All Uber Uber" at bounding box center [643, 48] width 957 height 27
click at [236, 54] on span "Uber" at bounding box center [242, 48] width 18 height 11
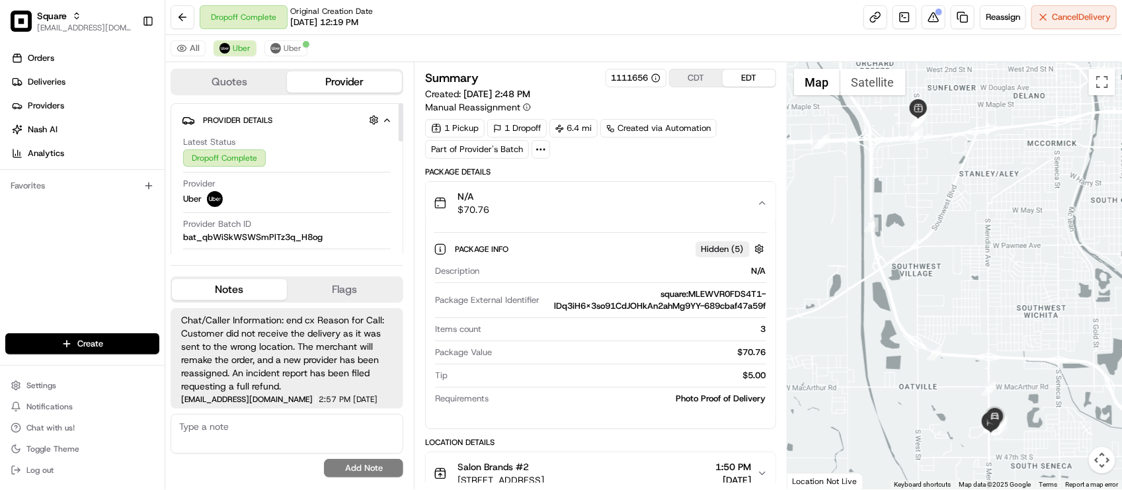
click at [682, 208] on div "N/A $70.76" at bounding box center [595, 203] width 323 height 26
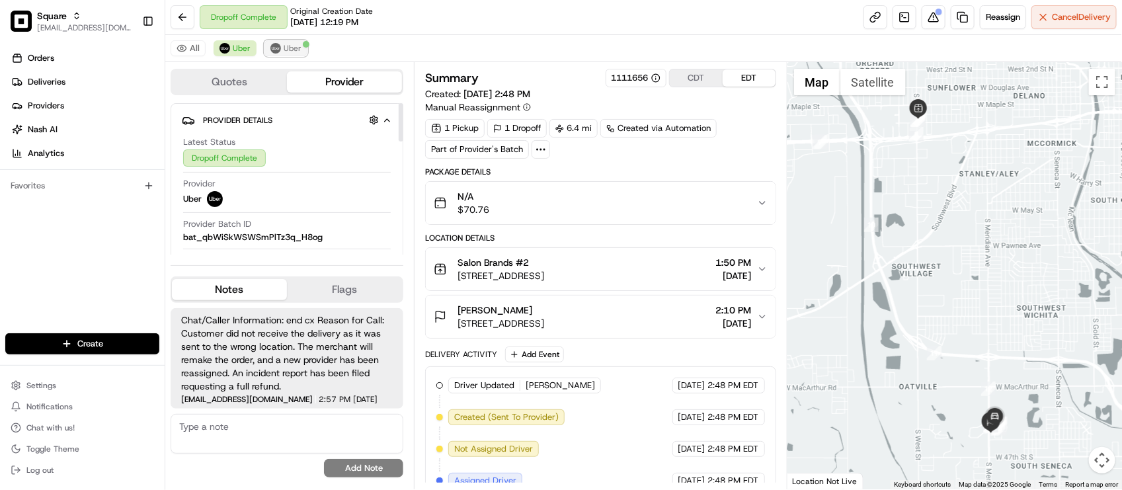
click at [286, 41] on button "Uber" at bounding box center [286, 48] width 43 height 16
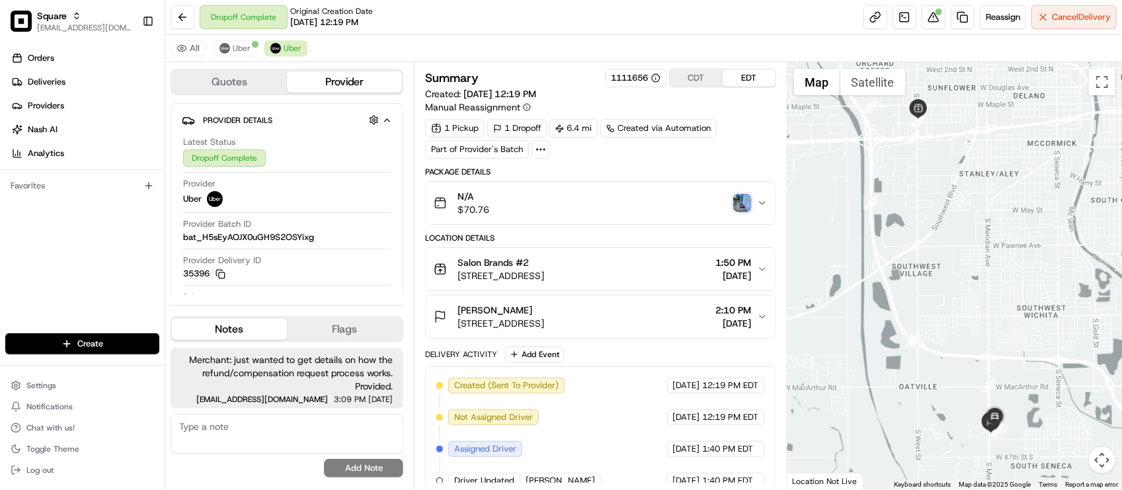
click at [433, 38] on div "All Uber Uber" at bounding box center [643, 48] width 957 height 27
click at [294, 265] on div "Provider Delivery ID 35396 Copy del_UX2kGnkdSq2Z8Klo_GNTlg 35396" at bounding box center [287, 267] width 208 height 25
click at [653, 243] on div "Location Details" at bounding box center [600, 238] width 350 height 11
click at [603, 156] on div "1 Pickup 1 Dropoff 6.4 mi Created via Automation Part of Provider's Batch" at bounding box center [600, 139] width 350 height 40
drag, startPoint x: 368, startPoint y: 38, endPoint x: 359, endPoint y: 37, distance: 8.7
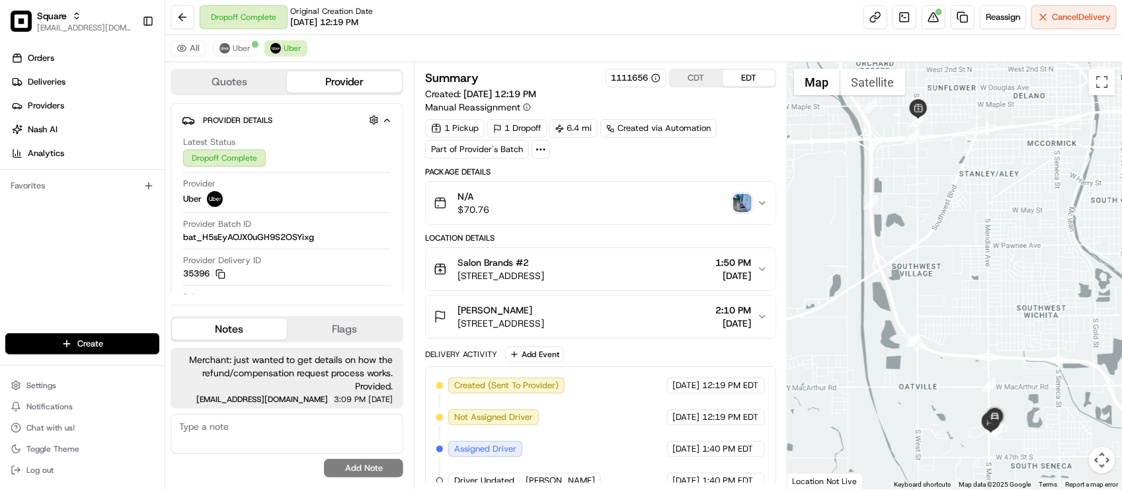
click at [368, 38] on div "All Uber Uber" at bounding box center [643, 48] width 957 height 27
click at [243, 45] on span "Uber" at bounding box center [242, 48] width 18 height 11
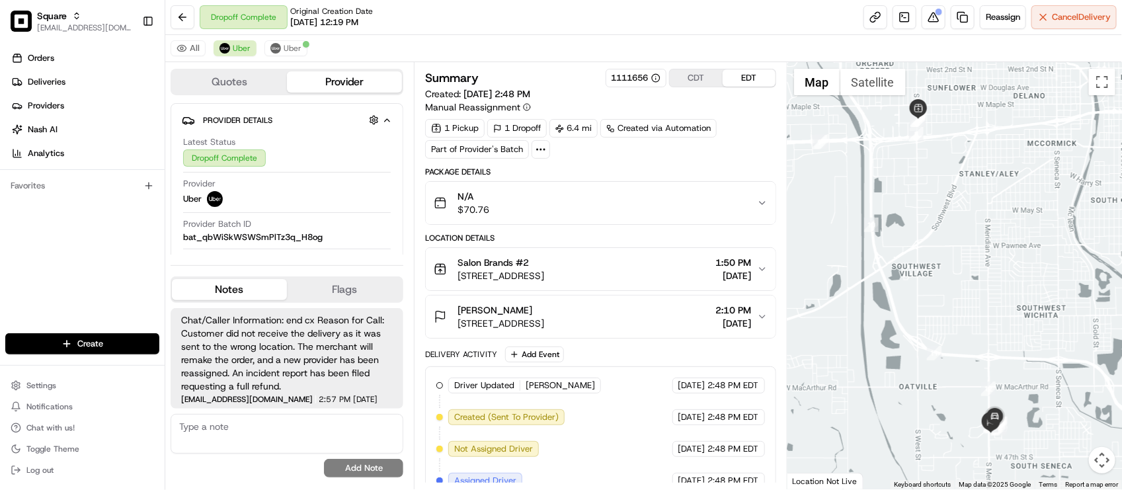
click at [429, 37] on div "All Uber Uber" at bounding box center [643, 48] width 957 height 27
click at [387, 119] on icon "button" at bounding box center [387, 120] width 10 height 11
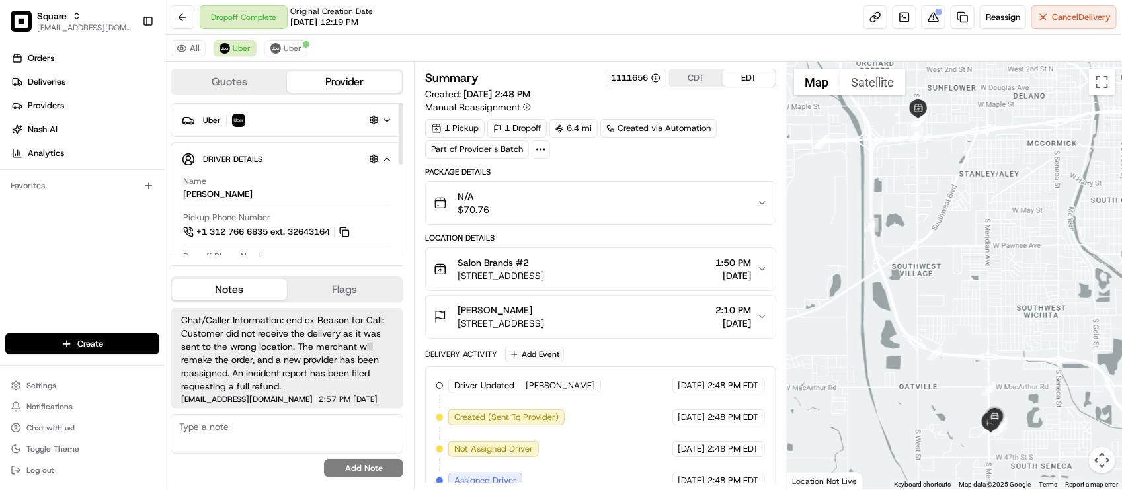
click at [387, 119] on icon "button" at bounding box center [387, 120] width 10 height 11
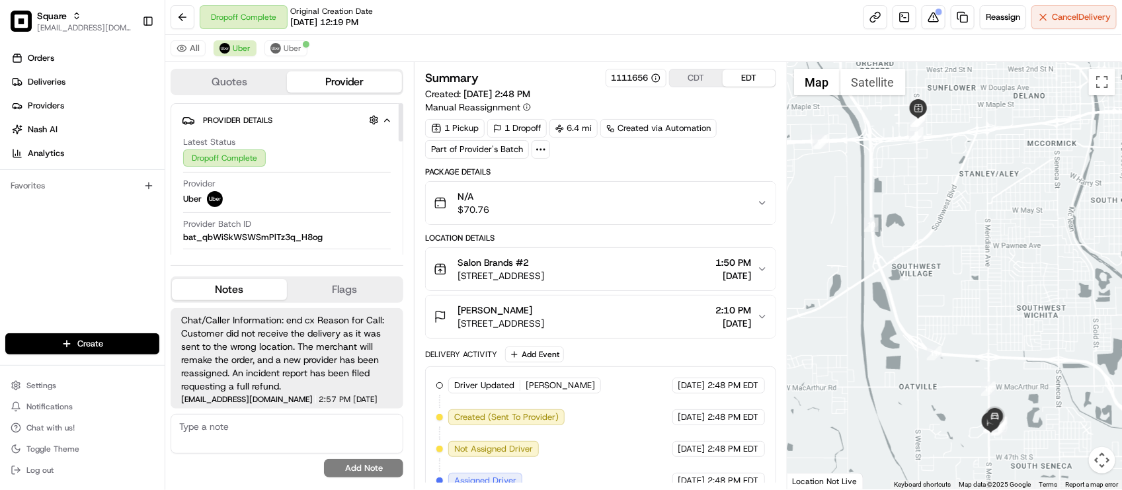
click at [387, 119] on icon "button" at bounding box center [387, 120] width 10 height 11
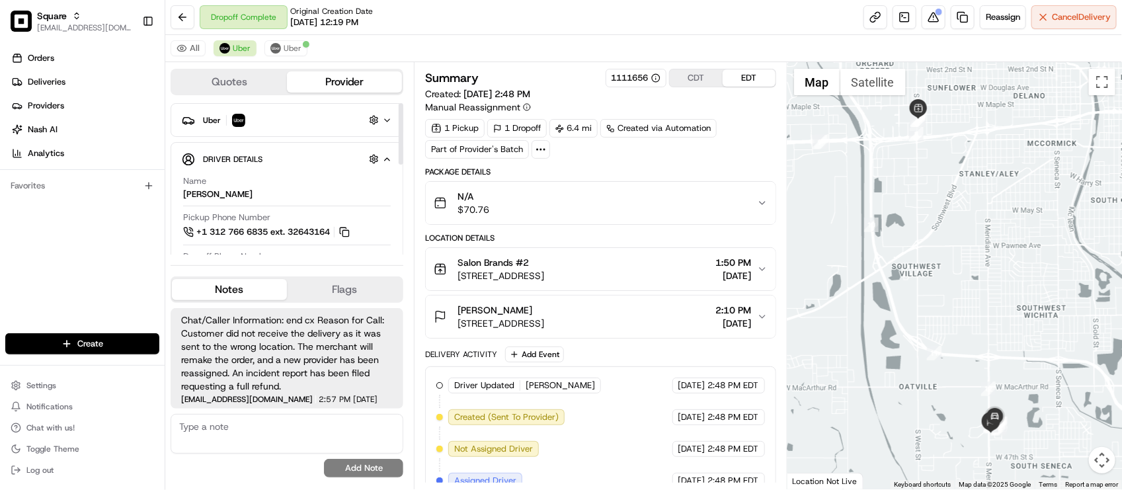
click at [387, 119] on icon "button" at bounding box center [387, 120] width 10 height 11
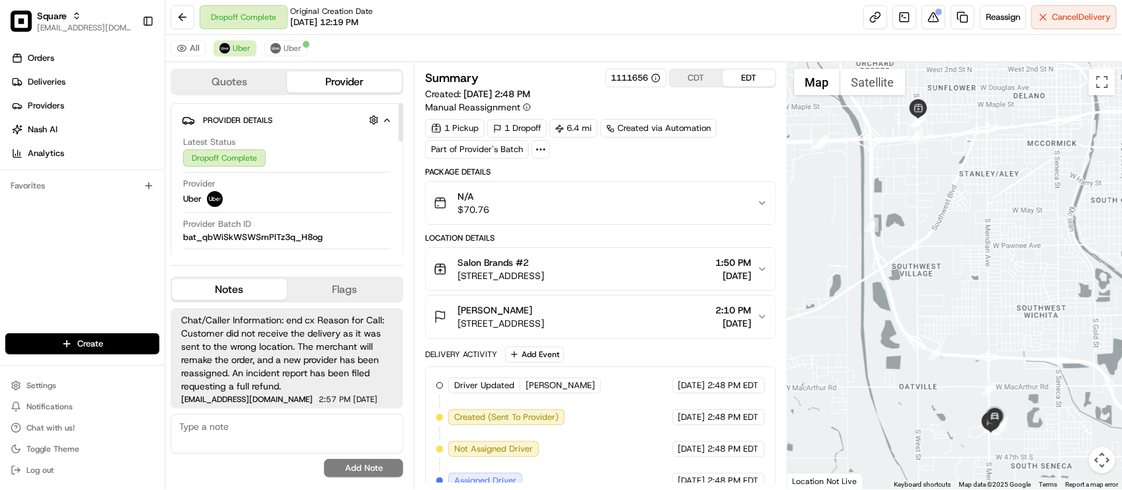
click at [513, 47] on div "All Uber Uber" at bounding box center [643, 48] width 957 height 27
click at [285, 41] on button "Uber" at bounding box center [286, 48] width 43 height 16
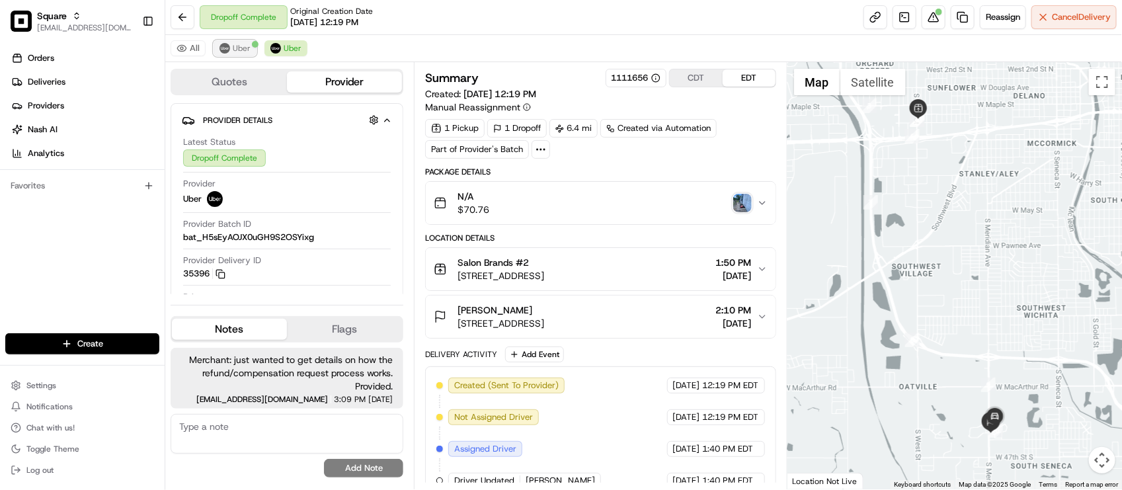
click at [243, 48] on span "Uber" at bounding box center [242, 48] width 18 height 11
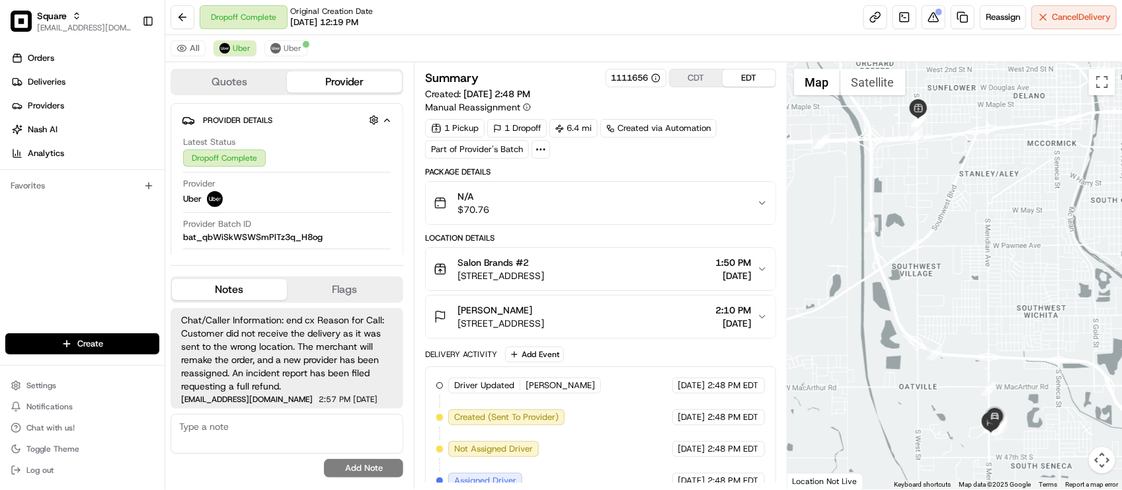
click at [376, 44] on div "All Uber Uber" at bounding box center [643, 48] width 957 height 27
click at [436, 30] on div "Dropoff Complete Original Creation Date 08/13/2025 12:19 PM Reassign Cancel Del…" at bounding box center [643, 17] width 957 height 35
click at [288, 54] on span "Uber" at bounding box center [293, 48] width 18 height 11
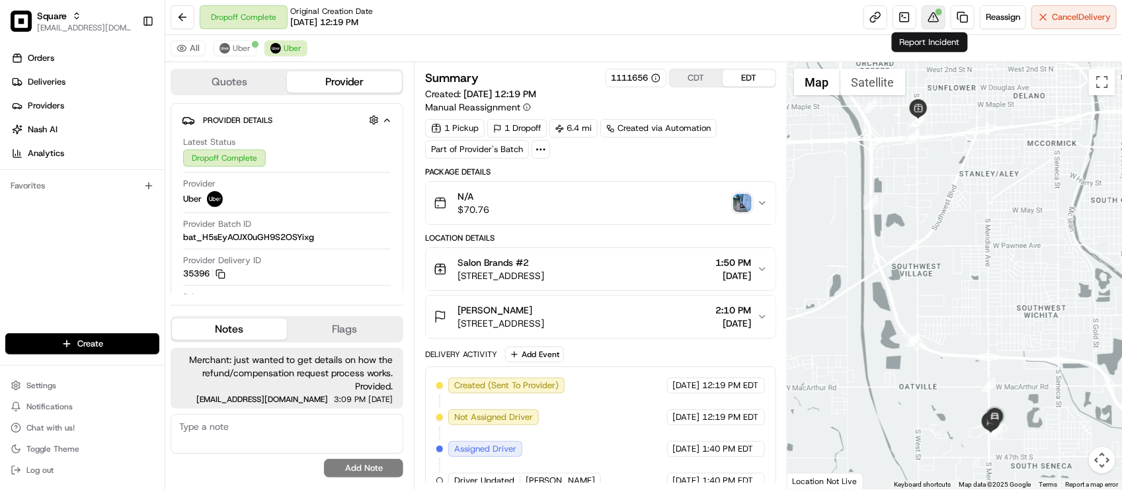
click at [922, 15] on button at bounding box center [934, 17] width 24 height 24
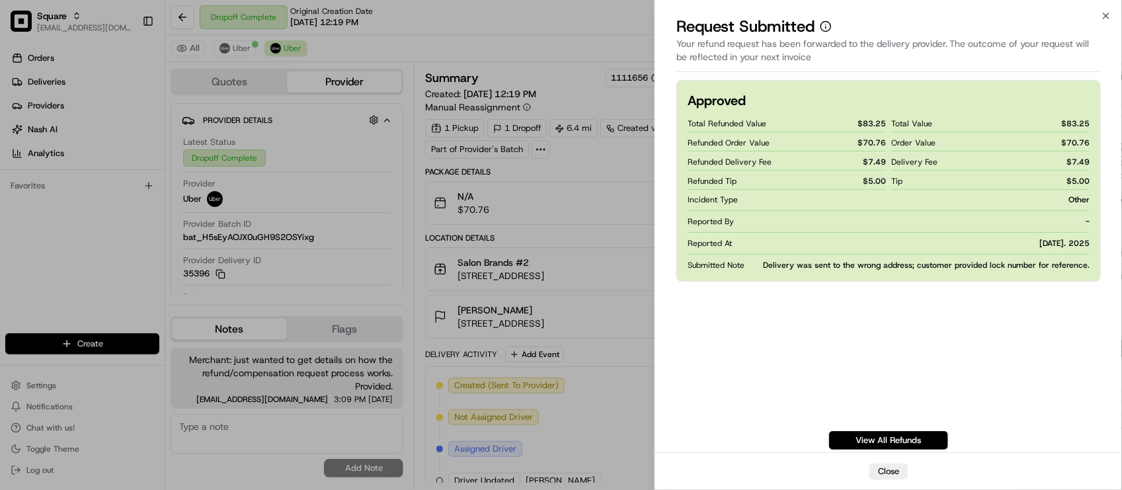
click at [877, 317] on div "Approved Total Refunded Value $ 83.25 Refunded Order Value $ 70.76 Refunded Del…" at bounding box center [889, 265] width 425 height 370
click at [890, 473] on button "Close" at bounding box center [889, 472] width 38 height 16
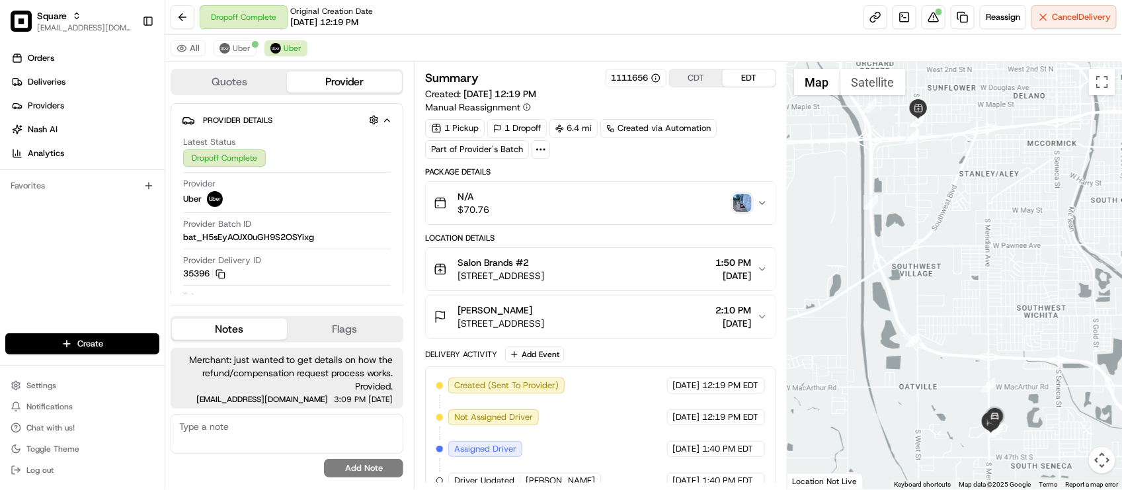
click at [692, 69] on button "CDT" at bounding box center [696, 77] width 53 height 17
click at [733, 85] on button "EDT" at bounding box center [749, 77] width 53 height 17
click at [653, 30] on div "Dropoff Complete Original Creation Date 08/13/2025 12:19 PM Reassign Cancel Del…" at bounding box center [643, 17] width 957 height 35
click at [633, 60] on div "All Uber Uber" at bounding box center [643, 48] width 957 height 27
click at [249, 58] on div "All Uber Uber" at bounding box center [643, 48] width 957 height 27
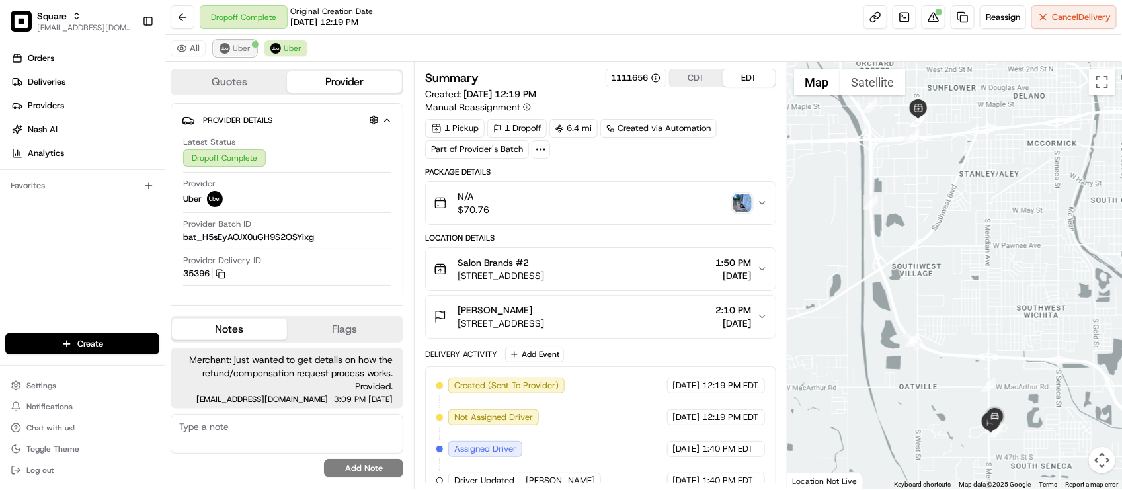
click at [239, 48] on span "Uber" at bounding box center [242, 48] width 18 height 11
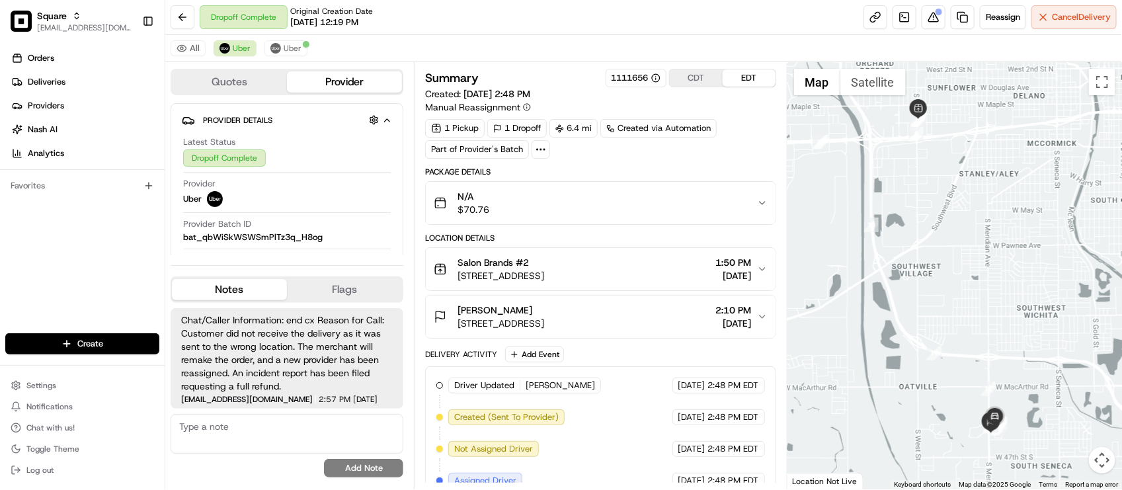
click at [473, 33] on div "Dropoff Complete Original Creation Date 08/13/2025 12:19 PM Reassign Cancel Del…" at bounding box center [643, 17] width 957 height 35
click at [339, 48] on div "All Uber Uber" at bounding box center [643, 48] width 957 height 27
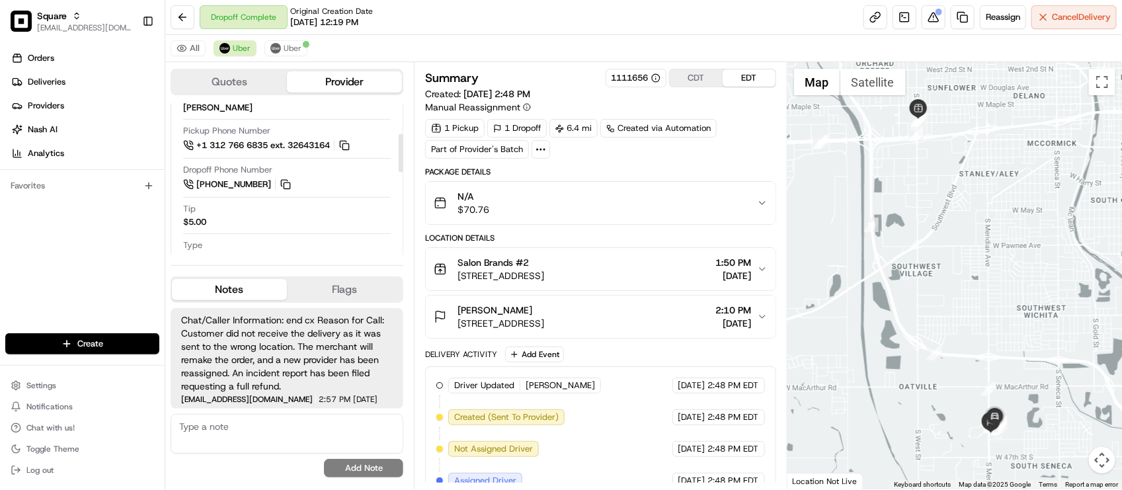
scroll to position [331, 0]
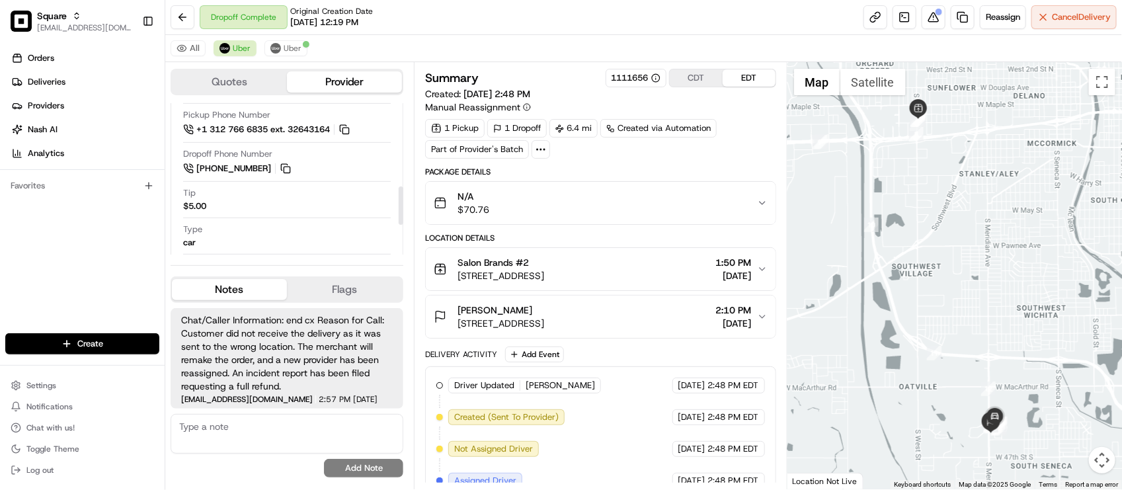
click at [592, 15] on div "Dropoff Complete Original Creation Date 08/13/2025 12:19 PM Reassign Cancel Del…" at bounding box center [643, 17] width 957 height 35
click at [401, 48] on div "All Uber Uber" at bounding box center [643, 48] width 957 height 27
click at [427, 57] on div "All Uber Uber" at bounding box center [643, 48] width 957 height 27
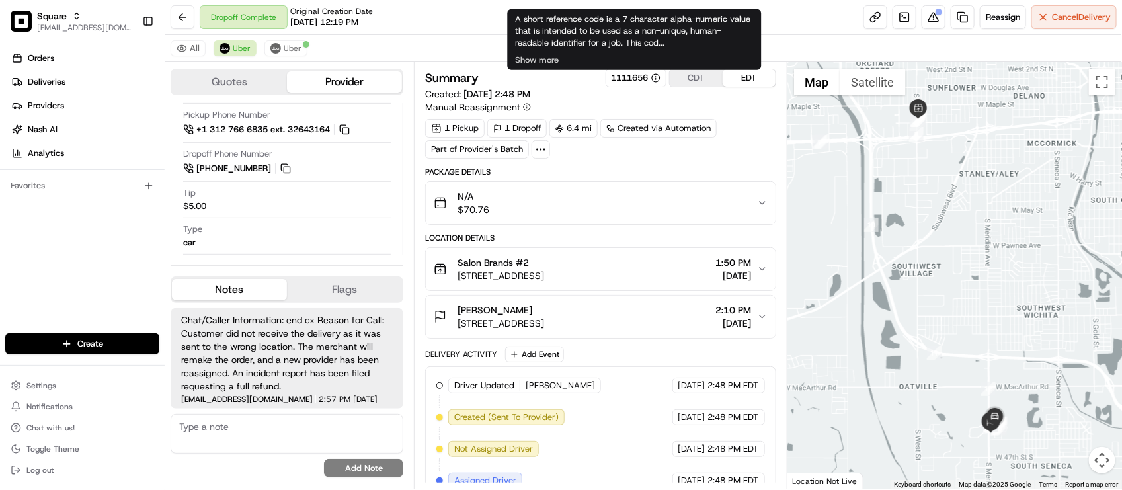
click at [450, 45] on div "All Uber Uber" at bounding box center [643, 48] width 957 height 27
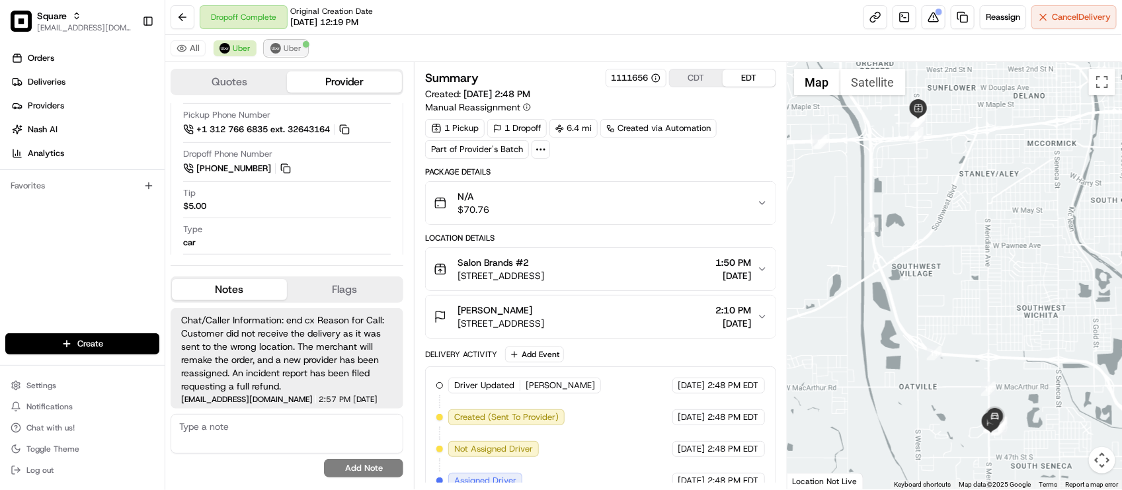
click at [296, 51] on span "Uber" at bounding box center [293, 48] width 18 height 11
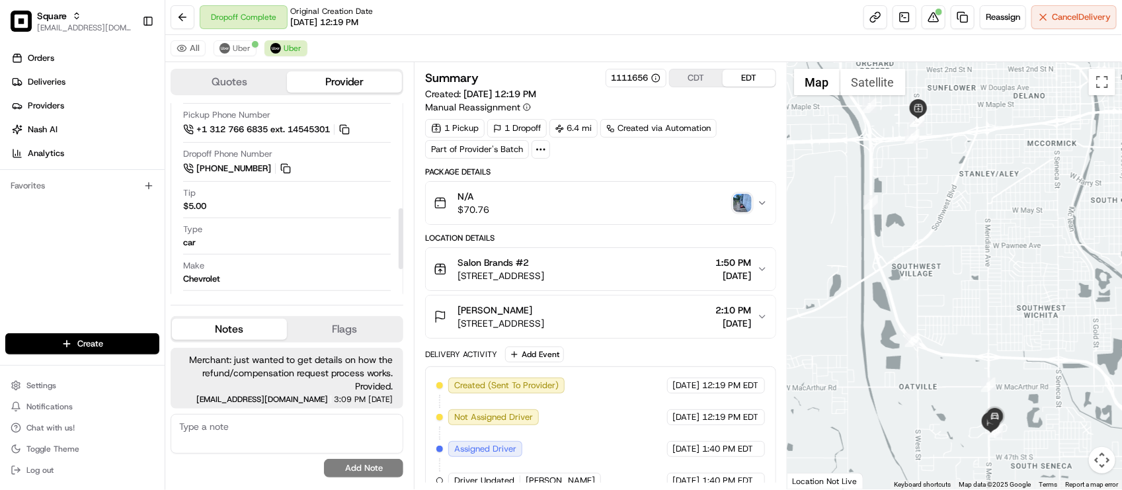
click at [259, 437] on textarea at bounding box center [287, 434] width 233 height 40
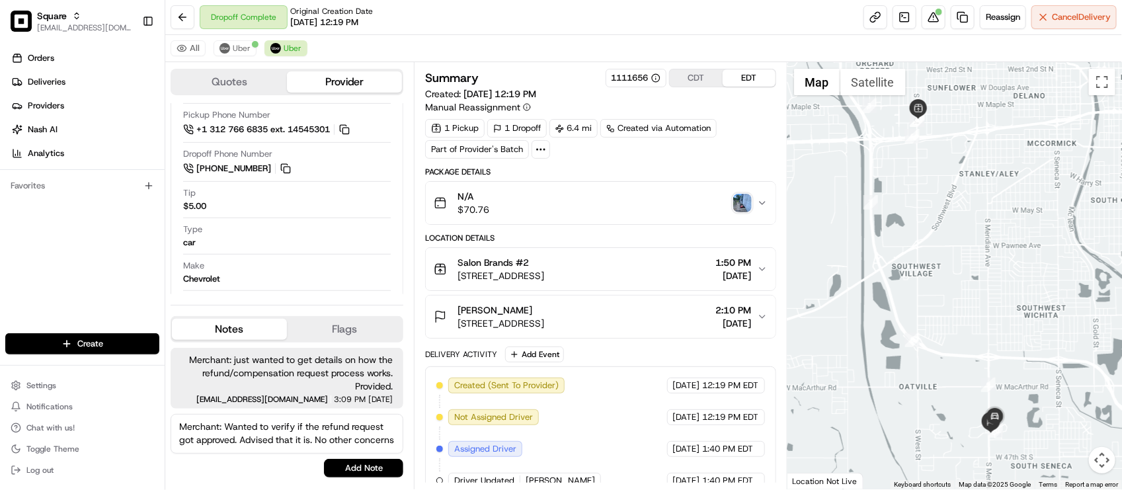
scroll to position [7, 0]
type textarea "Merchant: Wanted to verify if the refund request got approved. Advised that it …"
click at [350, 471] on button "Add Note" at bounding box center [363, 468] width 79 height 19
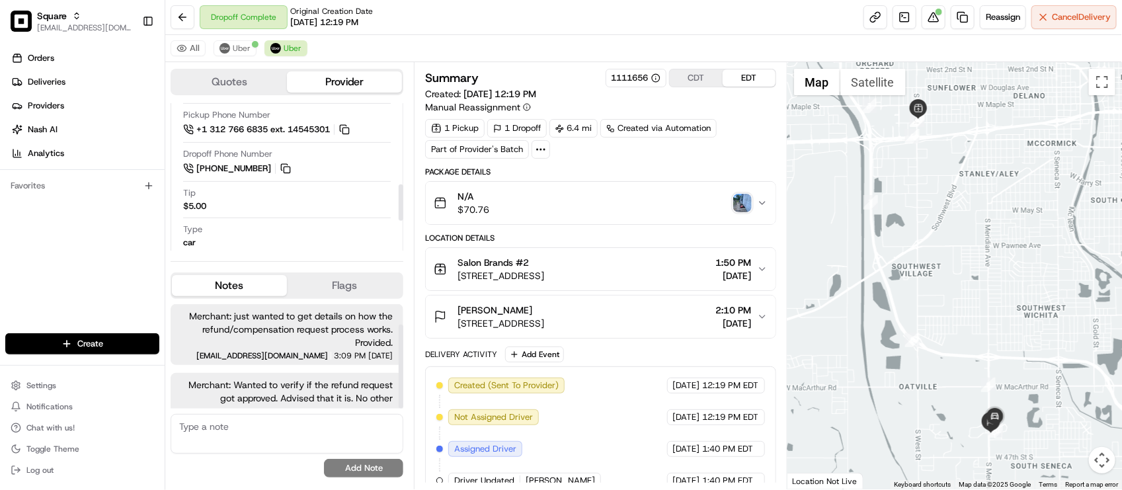
scroll to position [25, 0]
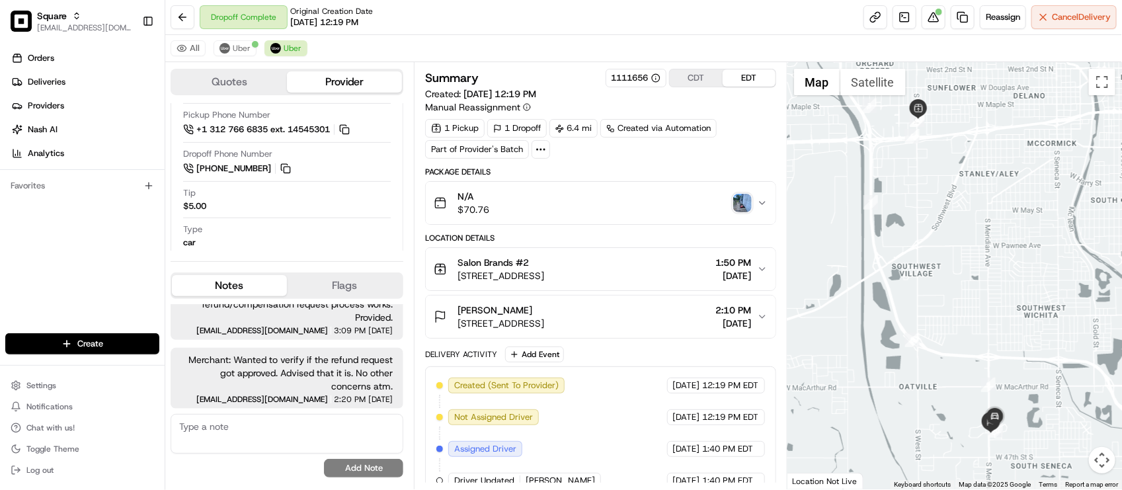
click at [467, 15] on div "Dropoff Complete Original Creation Date 08/13/2025 12:19 PM Reassign Cancel Del…" at bounding box center [643, 17] width 957 height 35
drag, startPoint x: 229, startPoint y: 48, endPoint x: 239, endPoint y: 48, distance: 9.9
click at [229, 48] on img at bounding box center [225, 48] width 11 height 11
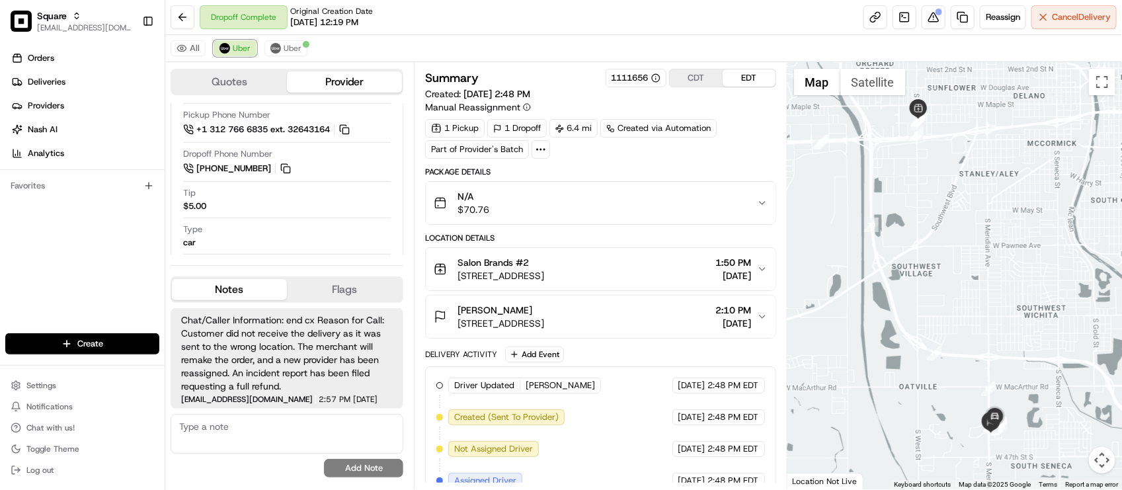
scroll to position [0, 0]
click at [414, 18] on div "Dropoff Complete Original Creation Date 08/13/2025 12:19 PM Reassign Cancel Del…" at bounding box center [643, 17] width 957 height 35
click at [294, 389] on span "Chat/Caller Information: end cx Reason for Call: Customer did not receive the d…" at bounding box center [287, 352] width 212 height 79
click at [339, 376] on span "Chat/Caller Information: end cx Reason for Call: Customer did not receive the d…" at bounding box center [287, 352] width 212 height 79
click at [280, 378] on span "Chat/Caller Information: end cx Reason for Call: Customer did not receive the d…" at bounding box center [287, 352] width 212 height 79
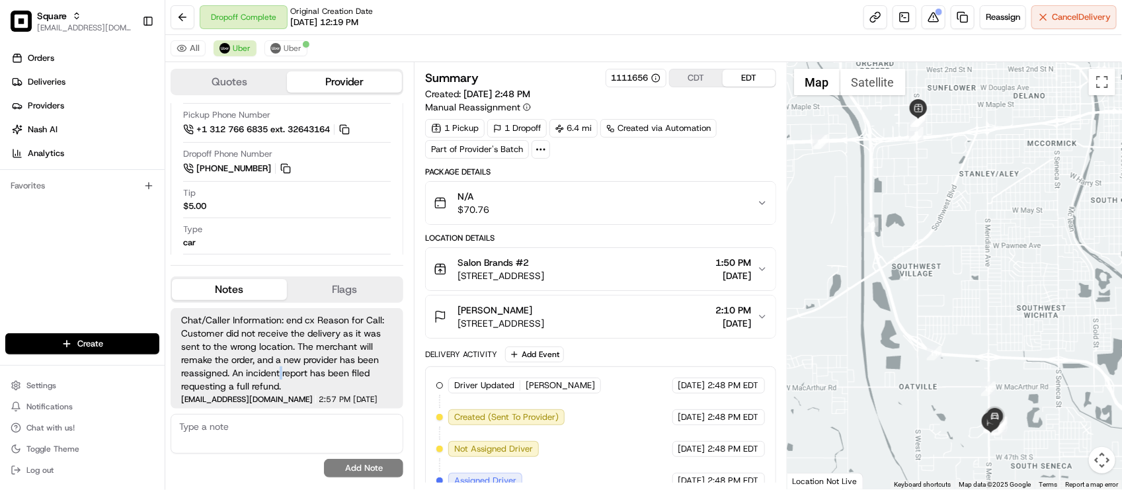
click at [280, 378] on span "Chat/Caller Information: end cx Reason for Call: Customer did not receive the d…" at bounding box center [287, 352] width 212 height 79
click at [374, 368] on span "Chat/Caller Information: end cx Reason for Call: Customer did not receive the d…" at bounding box center [287, 352] width 212 height 79
click at [290, 48] on span "Uber" at bounding box center [293, 48] width 18 height 11
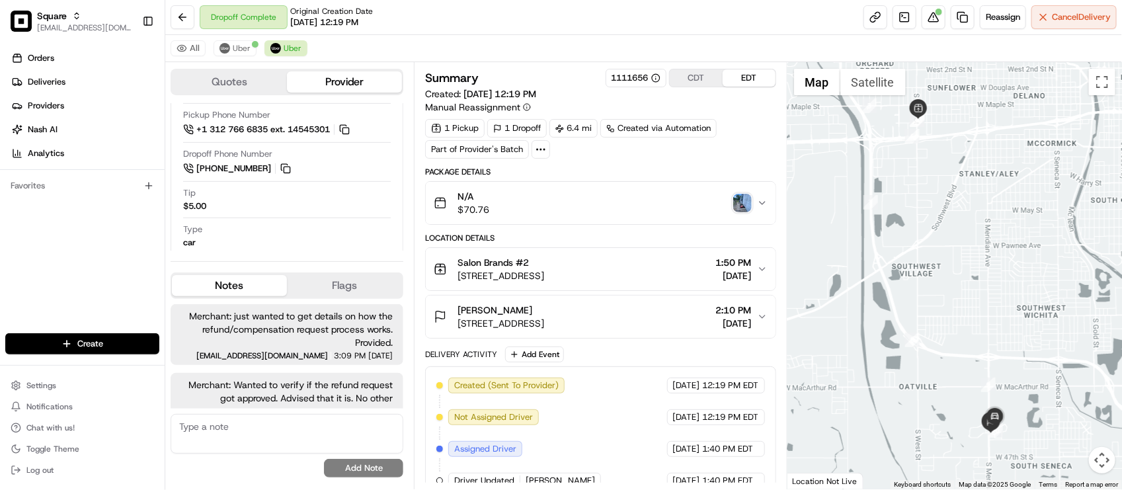
click at [483, 32] on div "Dropoff Complete Original Creation Date 08/13/2025 12:19 PM Reassign Cancel Del…" at bounding box center [643, 17] width 957 height 35
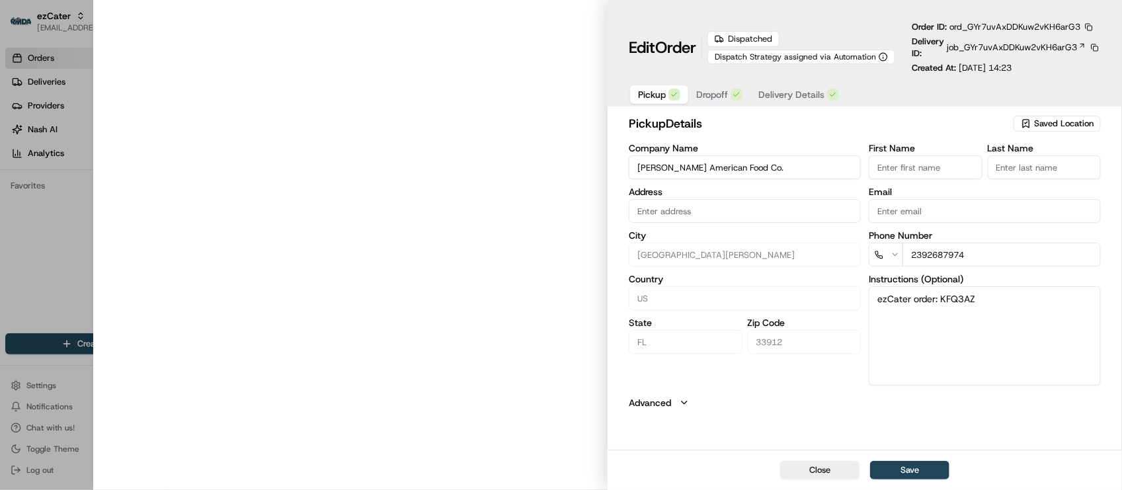
type input "[STREET_ADDRESS][PERSON_NAME]"
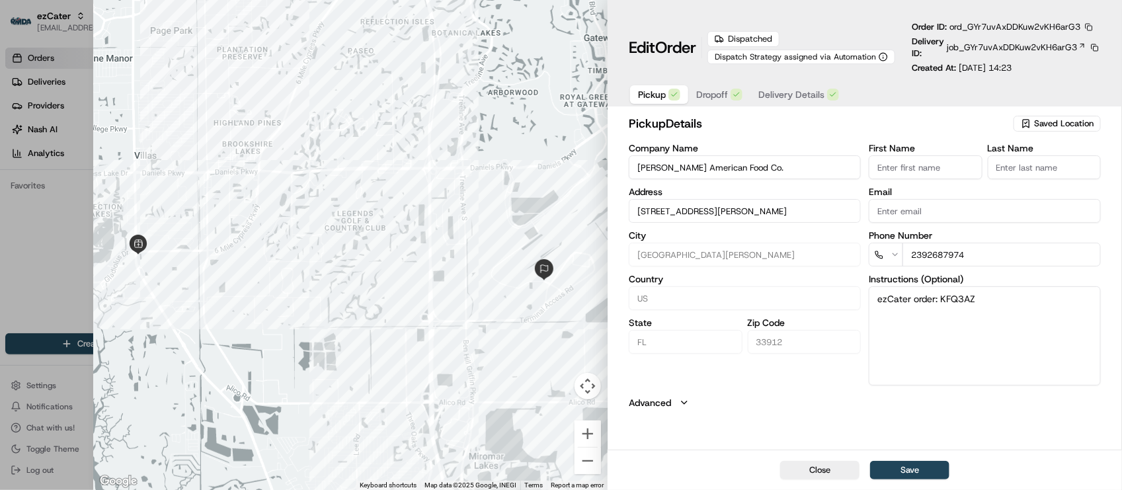
click at [1090, 24] on button "button" at bounding box center [1089, 27] width 12 height 12
click at [1055, 64] on button "Copy URL" at bounding box center [1059, 66] width 120 height 16
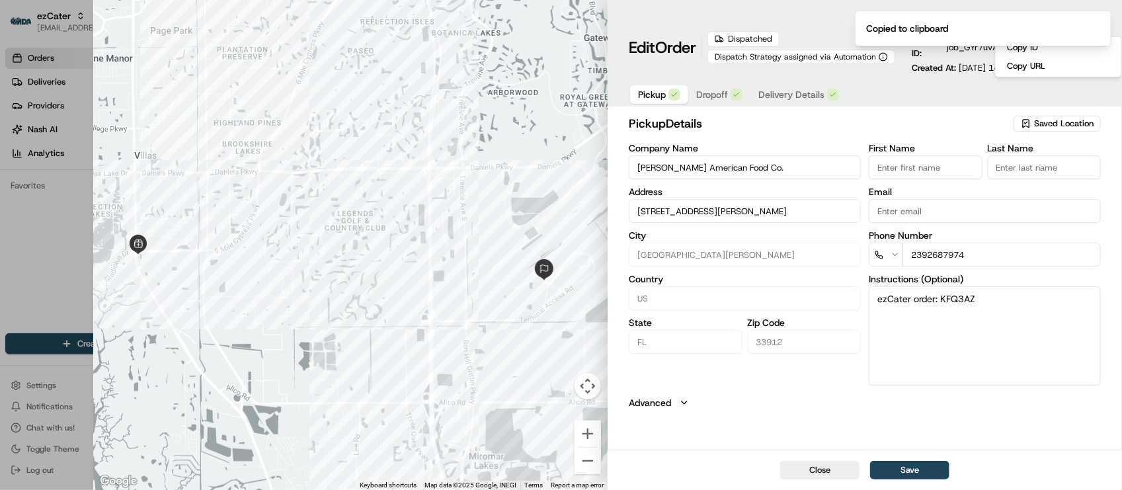
click at [34, 253] on div at bounding box center [561, 245] width 1122 height 490
type input "+1"
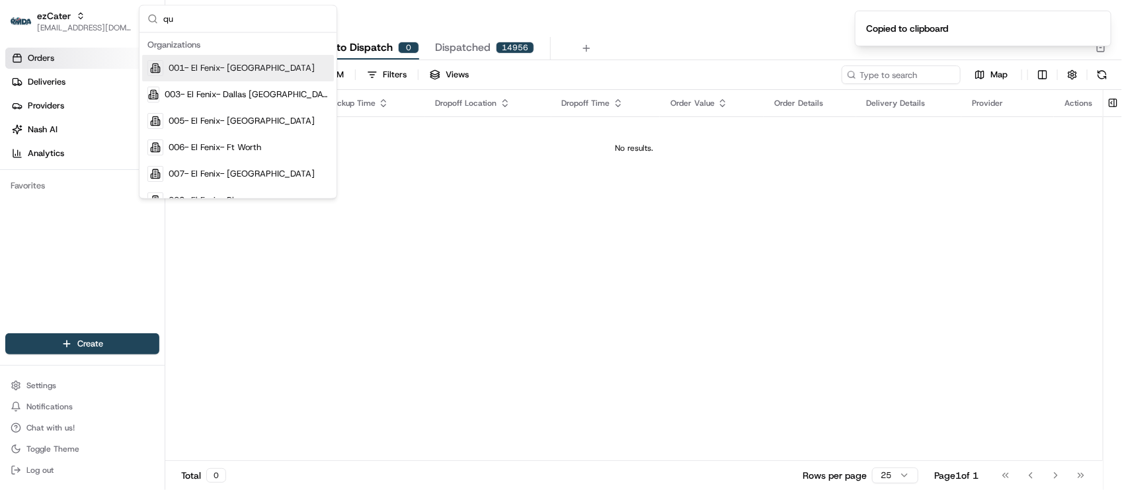
type input "qu"
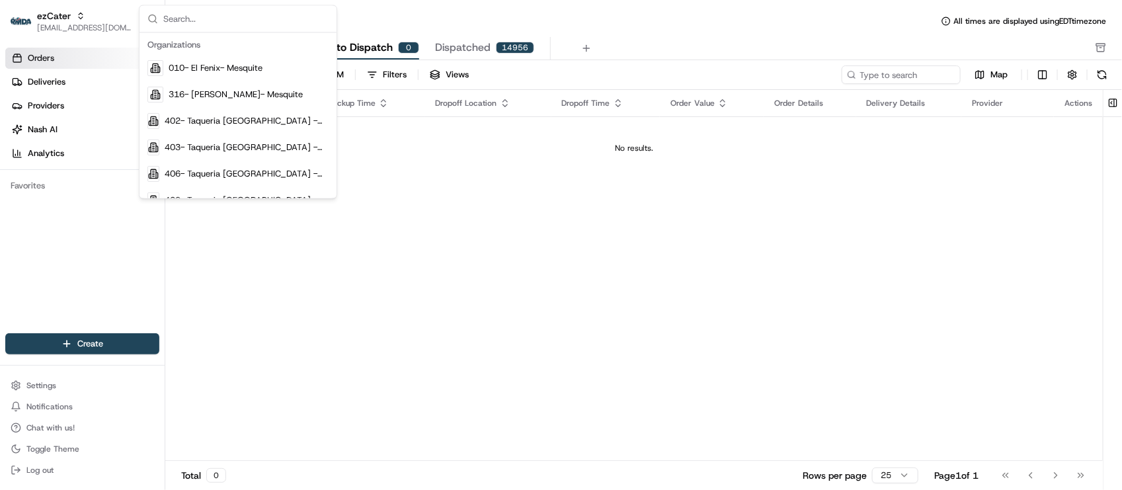
click at [573, 270] on div "Pickup Location Pickup Time Dropoff Location Dropoff Time Order Value Order Det…" at bounding box center [634, 275] width 938 height 371
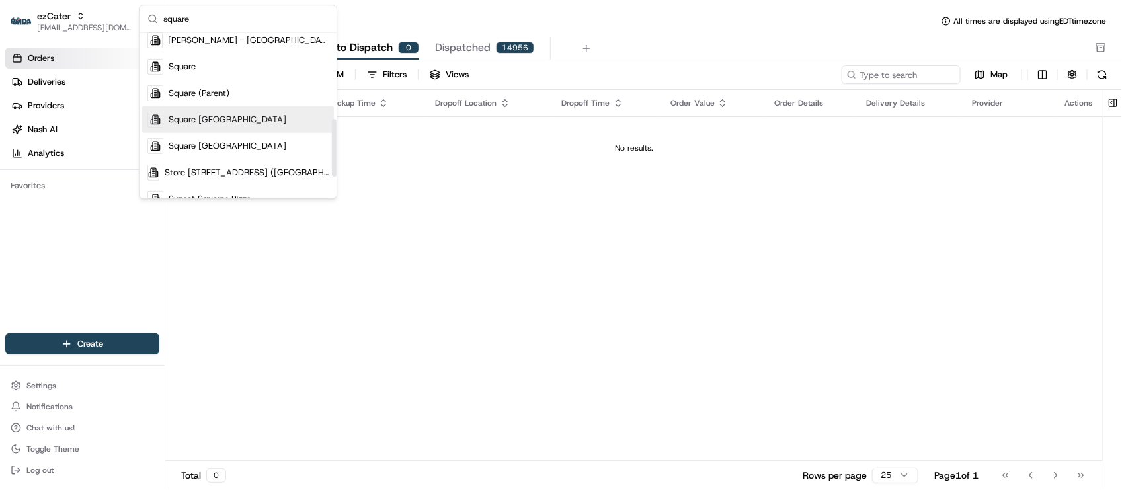
scroll to position [248, 0]
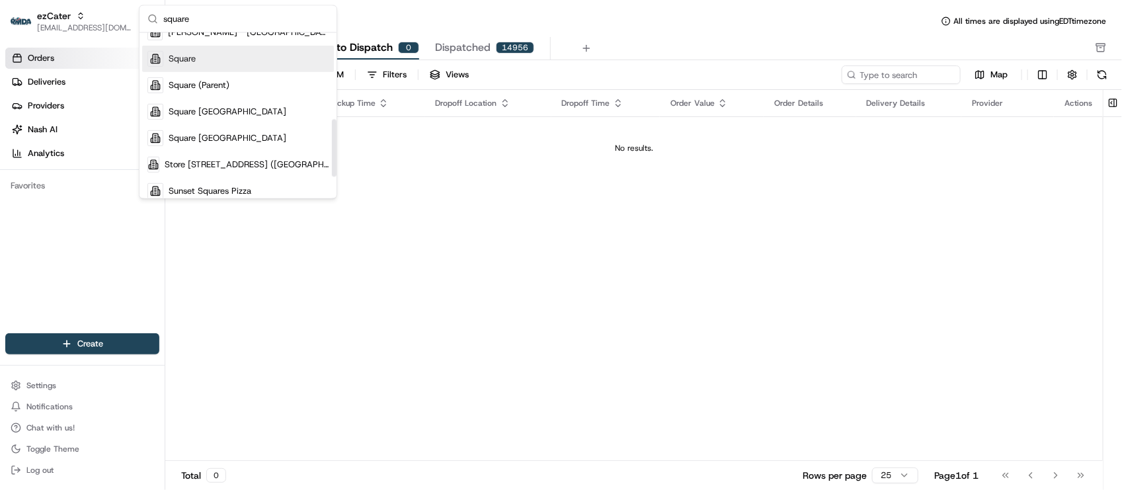
type input "square"
click at [212, 65] on div "Square" at bounding box center [238, 59] width 192 height 26
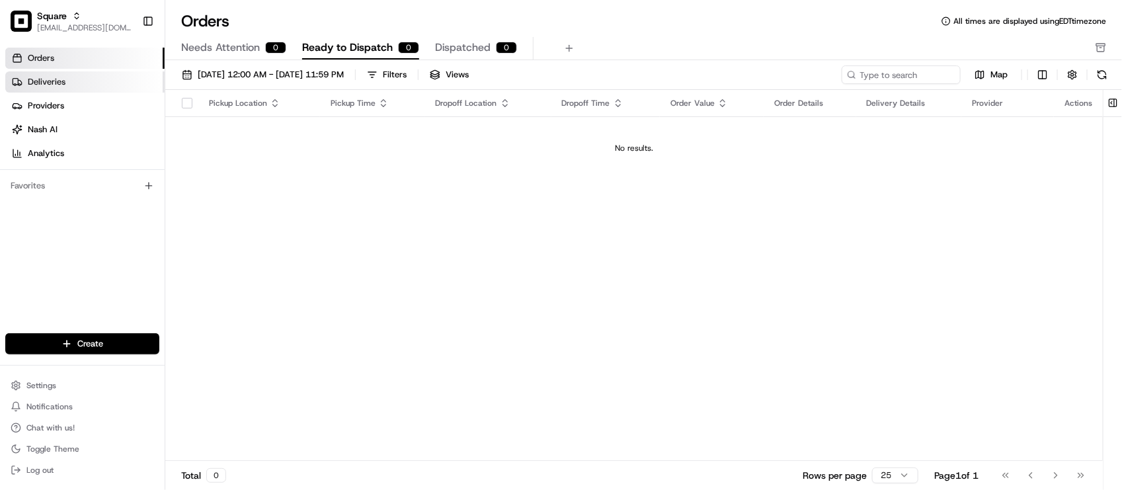
click at [38, 84] on span "Deliveries" at bounding box center [47, 82] width 38 height 12
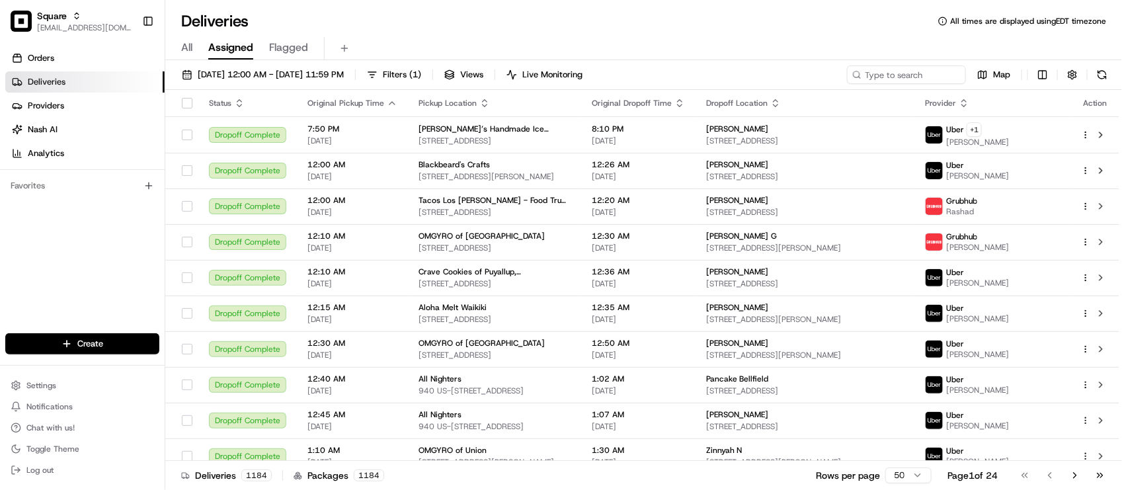
click at [94, 308] on div "Orders Deliveries Providers [PERSON_NAME] Analytics Favorites" at bounding box center [82, 191] width 165 height 299
click at [550, 19] on div "Deliveries All times are displayed using EDT timezone" at bounding box center [643, 21] width 957 height 21
drag, startPoint x: 99, startPoint y: 289, endPoint x: 134, endPoint y: 239, distance: 61.3
click at [99, 291] on div "Orders Deliveries Providers [PERSON_NAME] Analytics Favorites" at bounding box center [82, 191] width 165 height 299
click at [901, 78] on input at bounding box center [886, 74] width 159 height 19
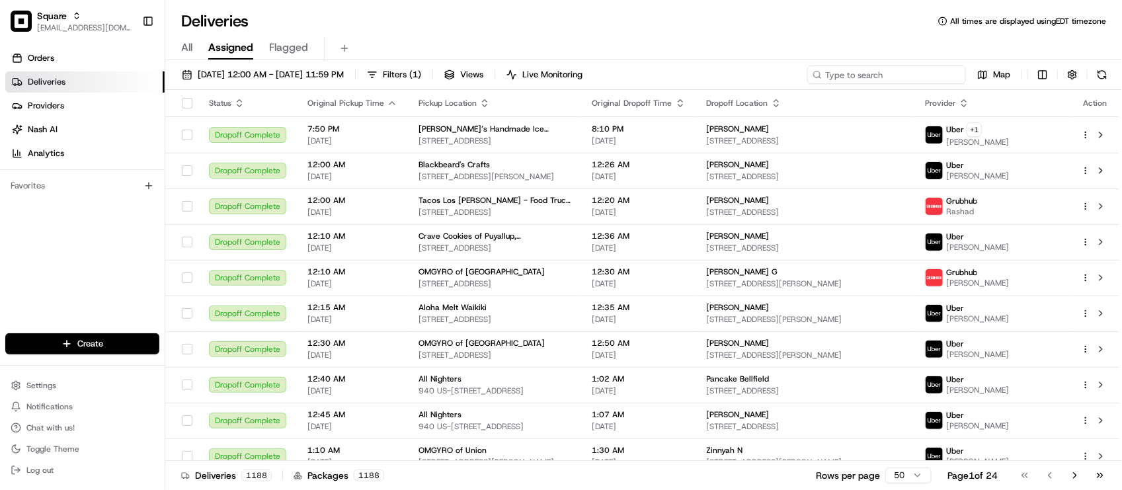
paste input "2154684"
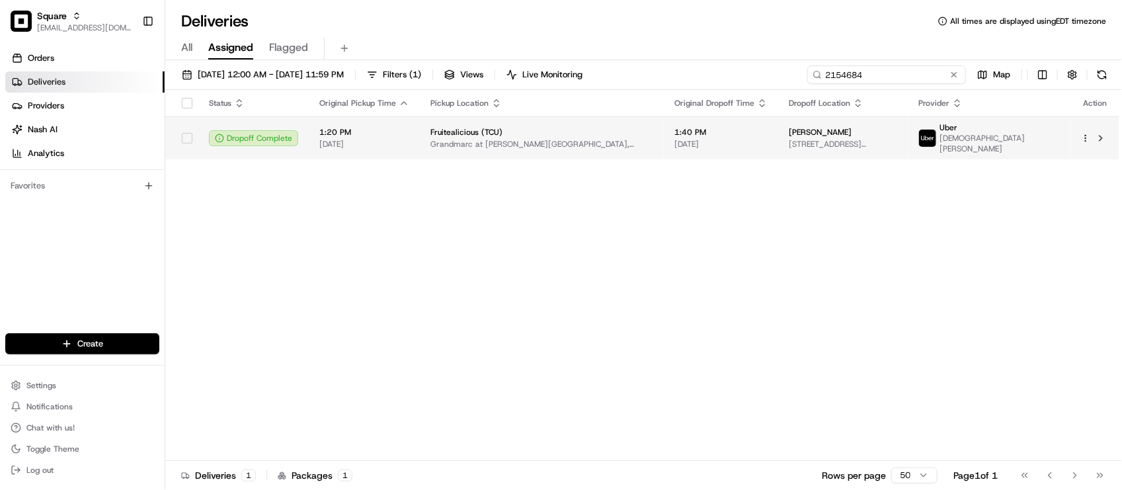
type input "2154684"
click at [742, 144] on span "[DATE]" at bounding box center [721, 144] width 93 height 11
click at [764, 143] on span "[DATE]" at bounding box center [721, 144] width 93 height 11
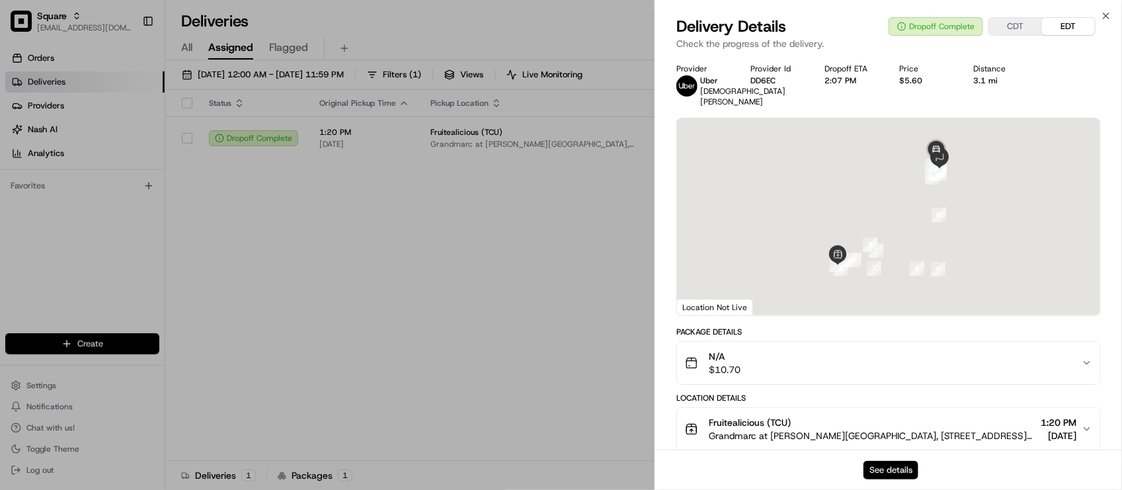
click at [878, 464] on button "See details" at bounding box center [891, 470] width 55 height 19
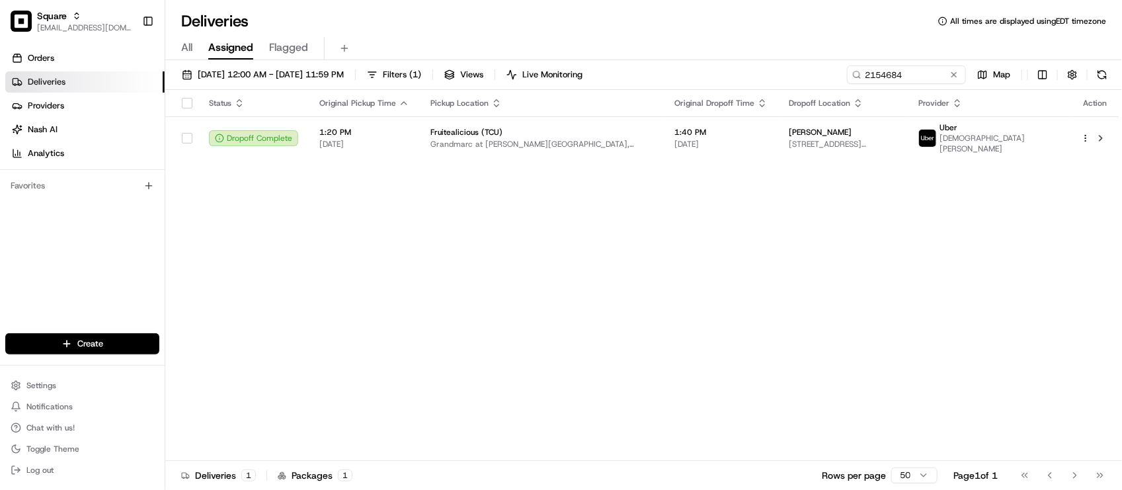
click at [954, 73] on button at bounding box center [954, 74] width 13 height 13
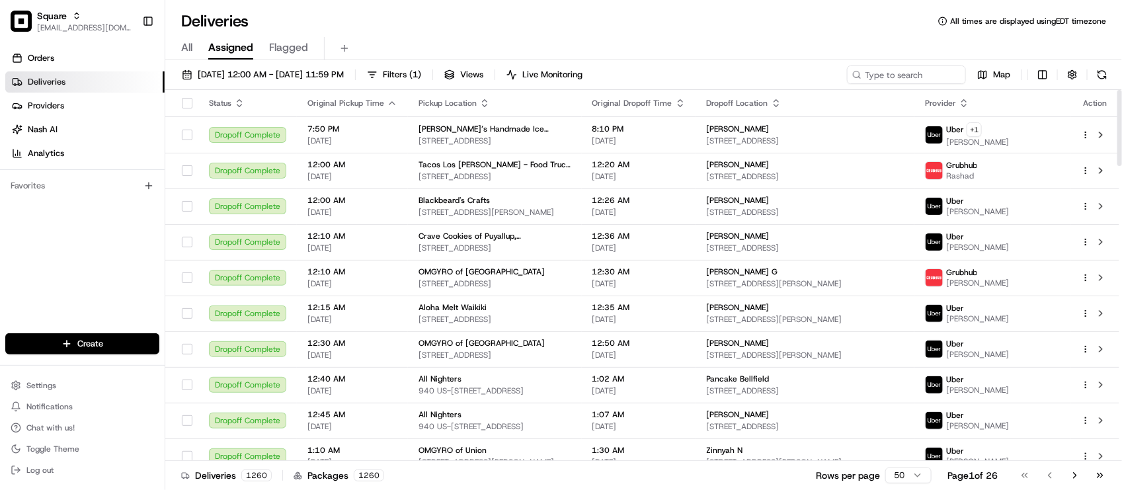
click at [97, 272] on div "Orders Deliveries Providers [PERSON_NAME] Analytics Favorites" at bounding box center [82, 191] width 165 height 299
click at [718, 20] on div "Deliveries All times are displayed using EDT timezone" at bounding box center [643, 21] width 957 height 21
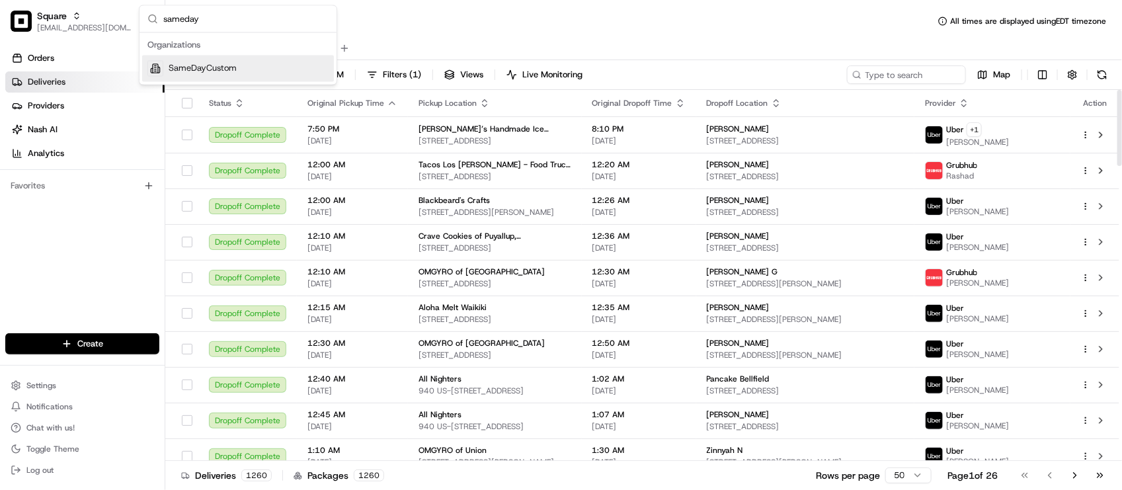
type input "sameday"
click at [169, 64] on span "SameDayCustom" at bounding box center [203, 69] width 68 height 12
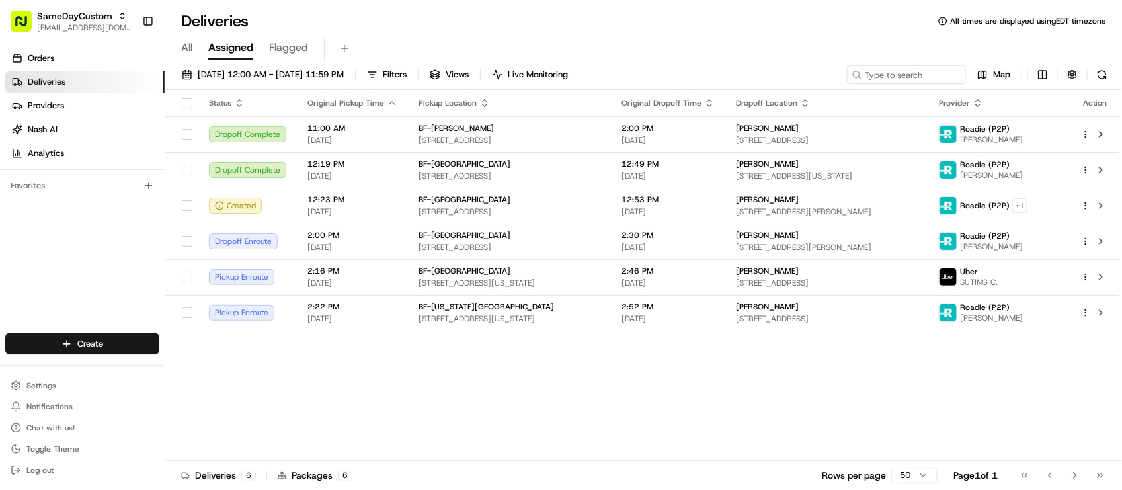
click at [493, 392] on div "Status Original Pickup Time Pickup Location Original Dropoff Time Dropoff Locat…" at bounding box center [642, 275] width 954 height 371
click at [770, 375] on div "Status Original Pickup Time Pickup Location Original Dropoff Time Dropoff Locat…" at bounding box center [642, 275] width 954 height 371
click at [891, 427] on div "Status Original Pickup Time Pickup Location Original Dropoff Time Dropoff Locat…" at bounding box center [642, 275] width 954 height 371
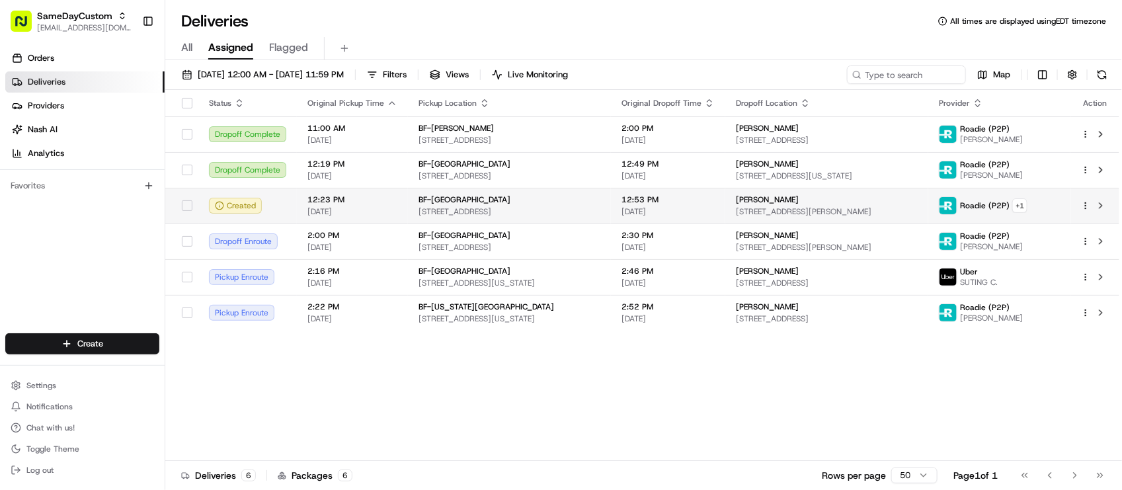
click at [957, 205] on img at bounding box center [948, 205] width 17 height 17
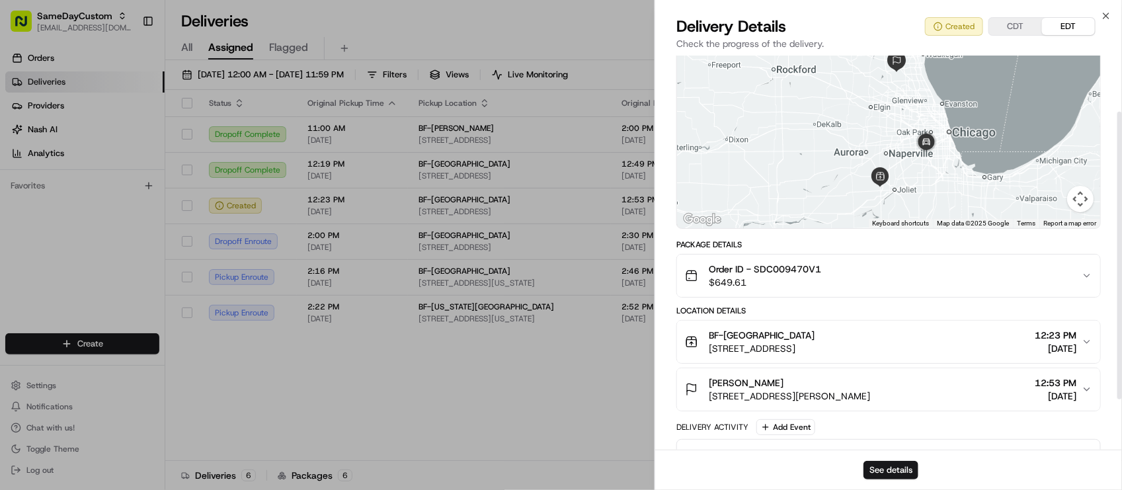
scroll to position [145, 0]
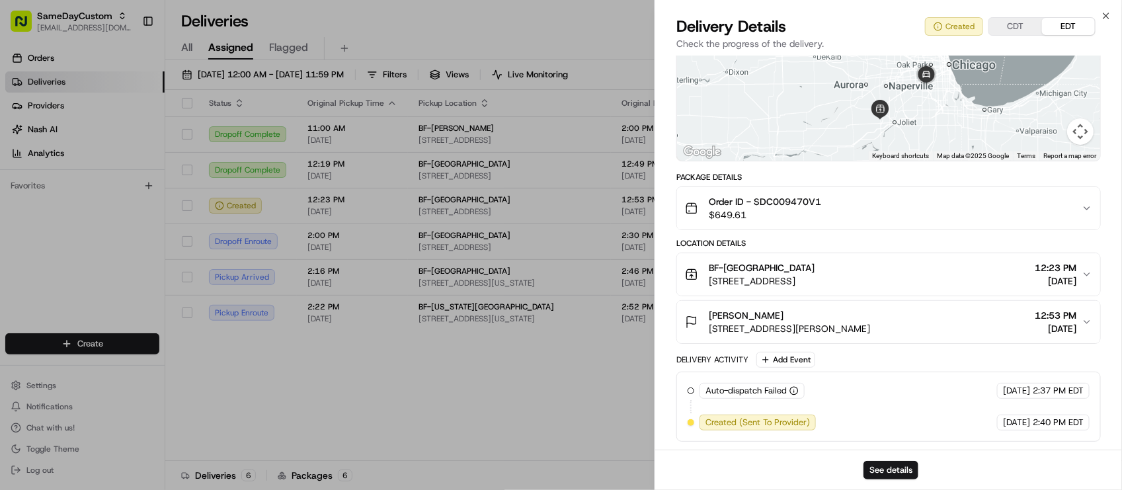
click at [420, 434] on div at bounding box center [561, 245] width 1122 height 490
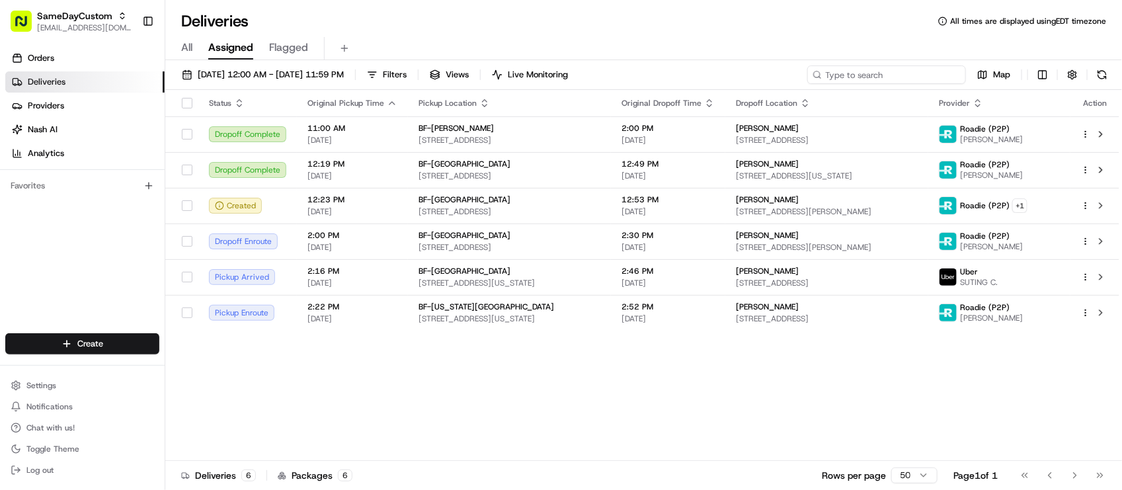
click at [878, 76] on input at bounding box center [886, 74] width 159 height 19
paste input "SDC009470V1"
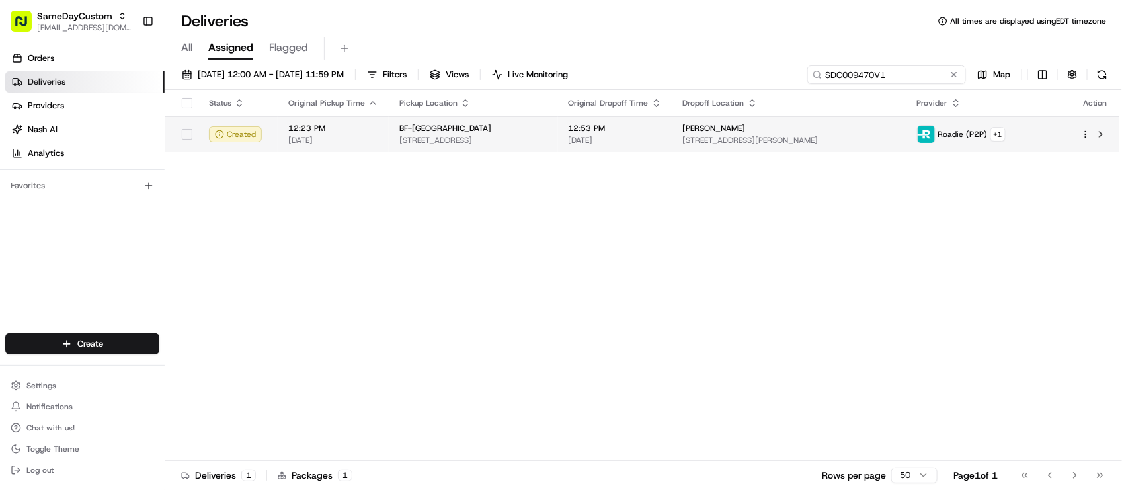
type input "SDC009470V1"
click at [417, 127] on span "BF-[GEOGRAPHIC_DATA]" at bounding box center [445, 128] width 92 height 11
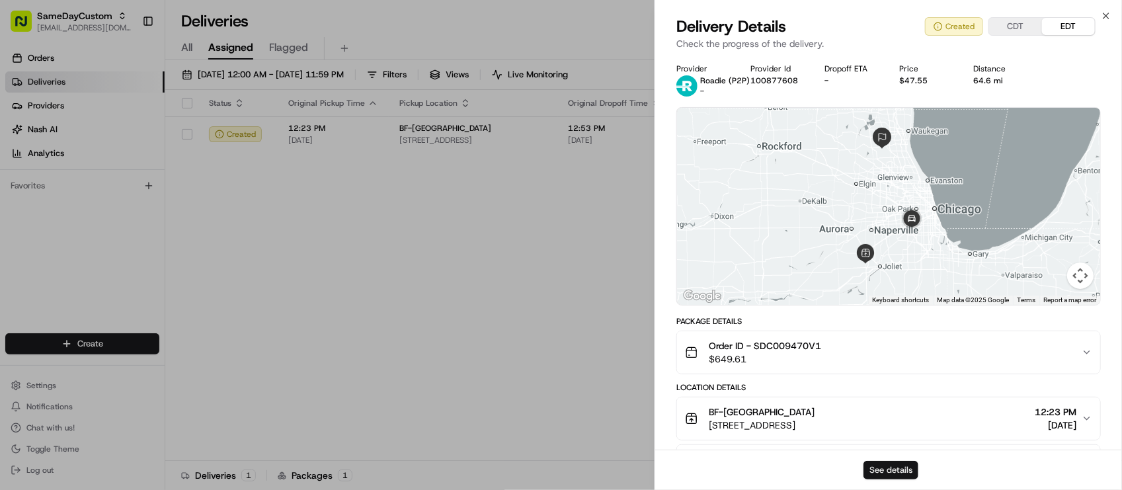
click at [880, 463] on button "See details" at bounding box center [891, 470] width 55 height 19
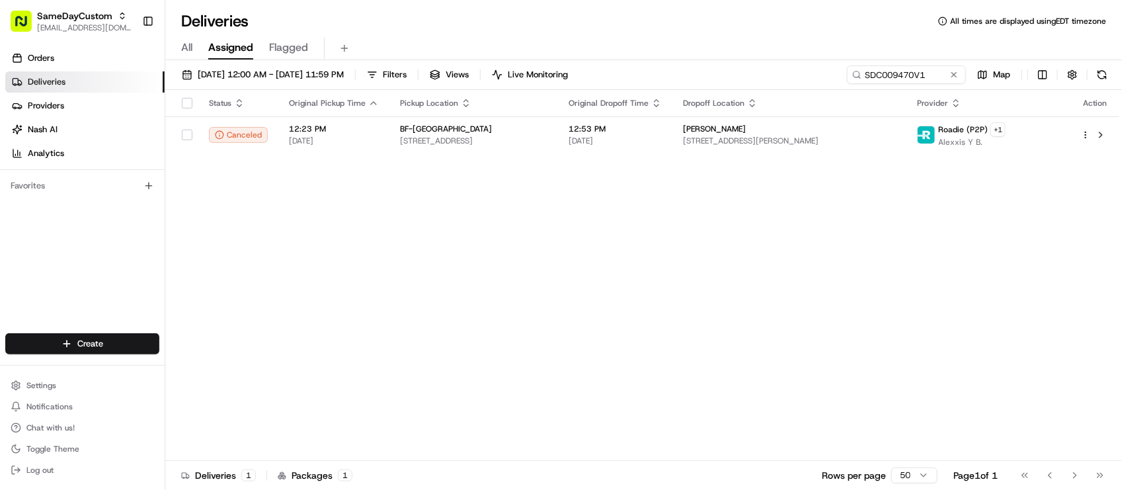
click at [337, 60] on div "All Assigned Flagged" at bounding box center [643, 48] width 957 height 23
click at [336, 60] on div "Deliveries All times are displayed using EDT timezone All Assigned Flagged 08/1…" at bounding box center [643, 245] width 957 height 490
click at [335, 69] on span "08/15/2025 12:00 AM - 08/15/2025 11:59 PM" at bounding box center [271, 75] width 146 height 12
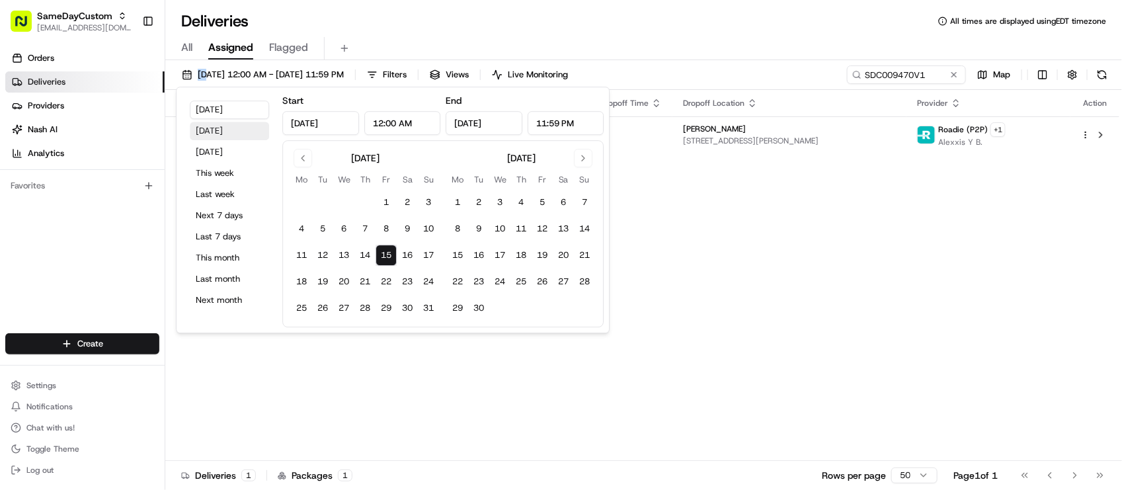
click at [241, 131] on button "Yesterday" at bounding box center [229, 131] width 79 height 19
type input "Aug 14, 2025"
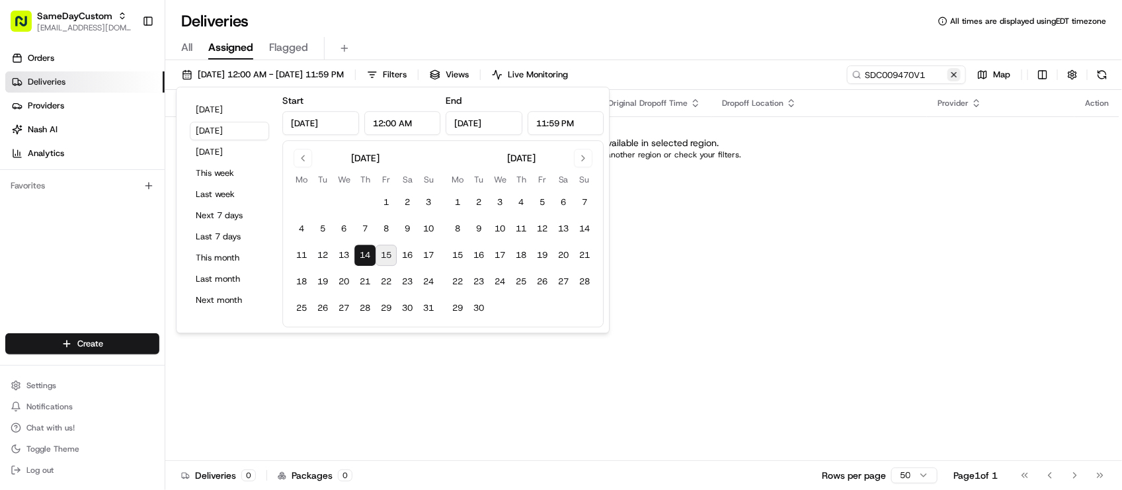
click at [950, 75] on button at bounding box center [954, 74] width 13 height 13
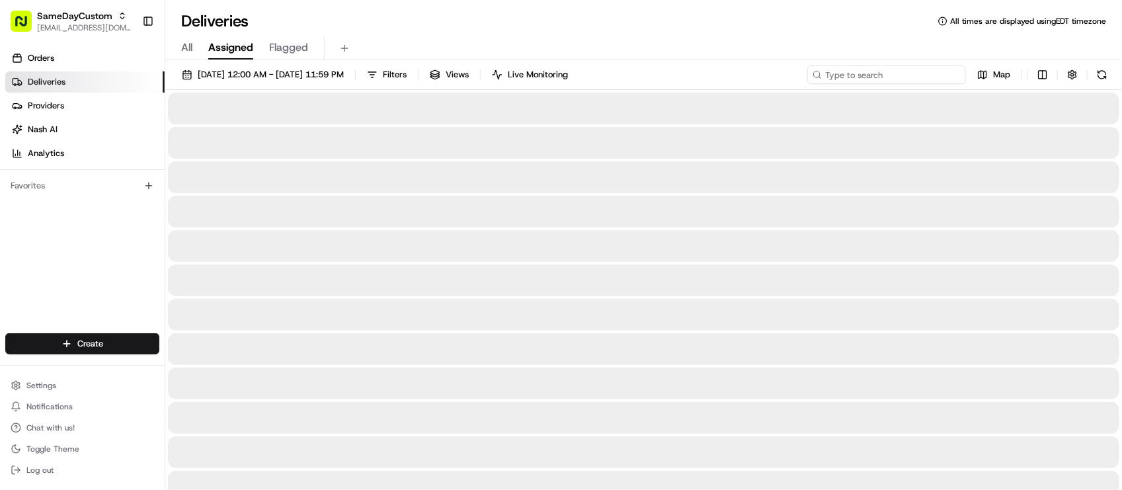
click at [949, 75] on input at bounding box center [886, 74] width 159 height 19
paste input "[PERSON_NAME]"
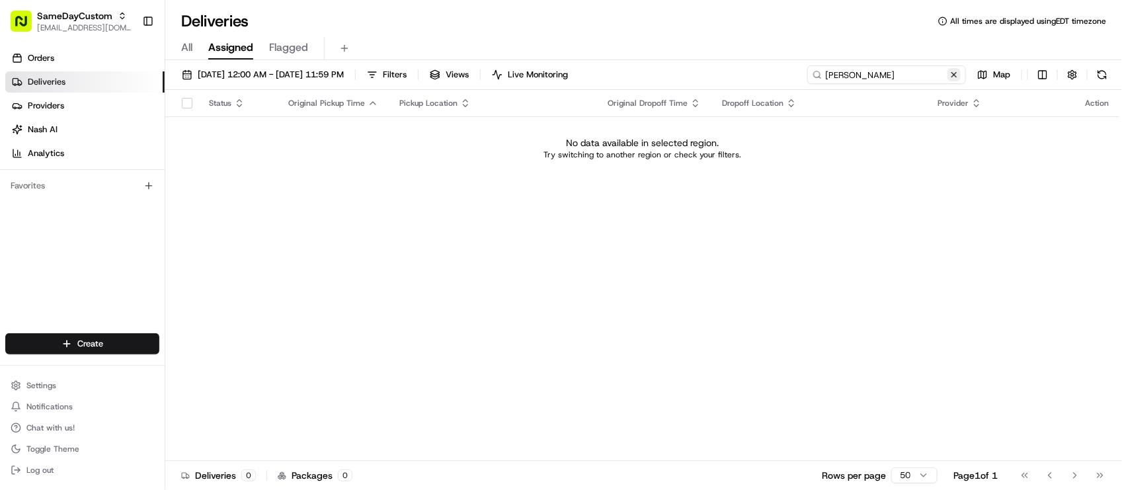
type input "[PERSON_NAME]"
click at [950, 73] on button at bounding box center [954, 74] width 13 height 13
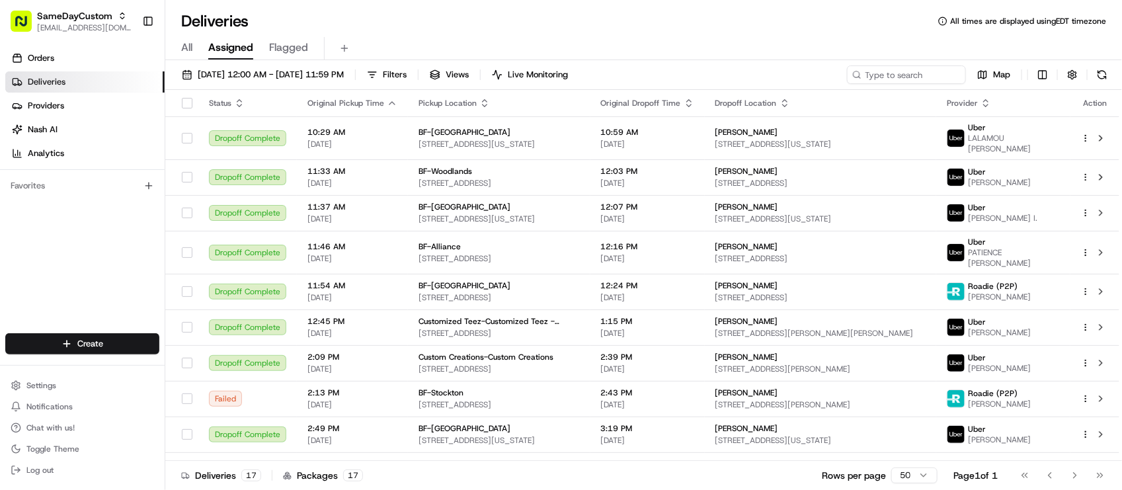
click at [926, 55] on div "All Assigned Flagged" at bounding box center [643, 48] width 957 height 23
click at [567, 15] on div "Deliveries All times are displayed using EDT timezone" at bounding box center [643, 21] width 957 height 21
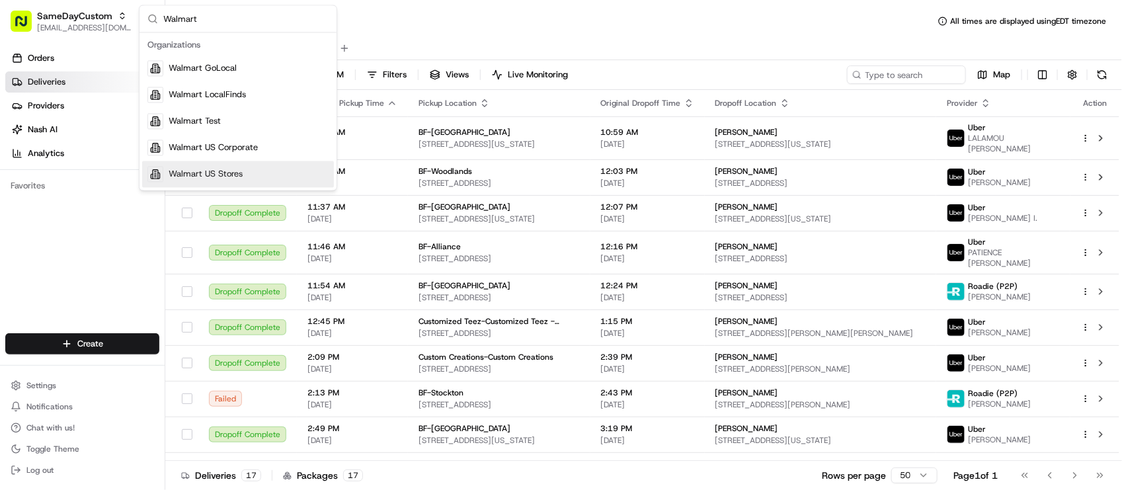
type input "Walmart"
click at [269, 165] on div "Walmart US Stores" at bounding box center [238, 174] width 192 height 26
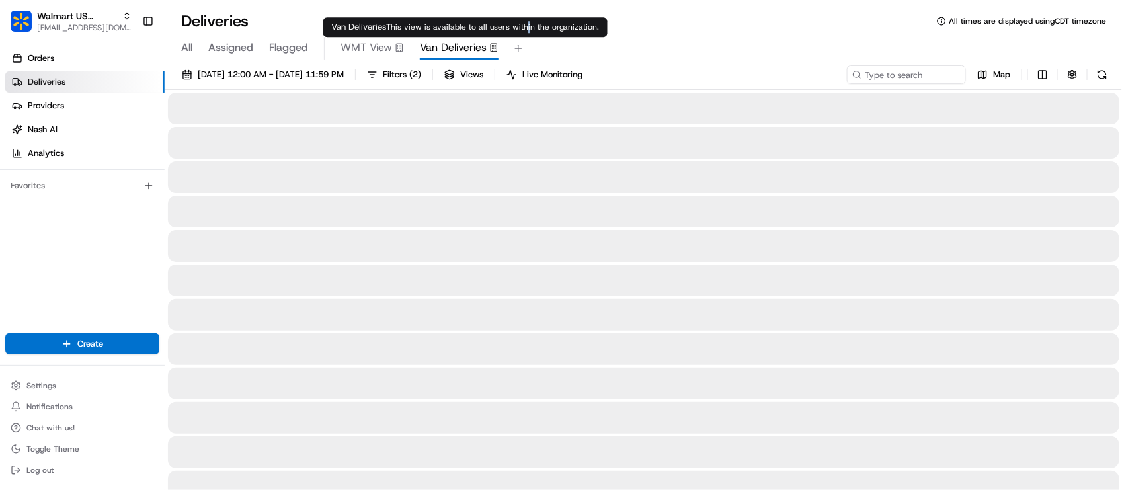
click at [854, 46] on div "All Assigned Flagged WMT View Van Deliveries" at bounding box center [643, 48] width 957 height 23
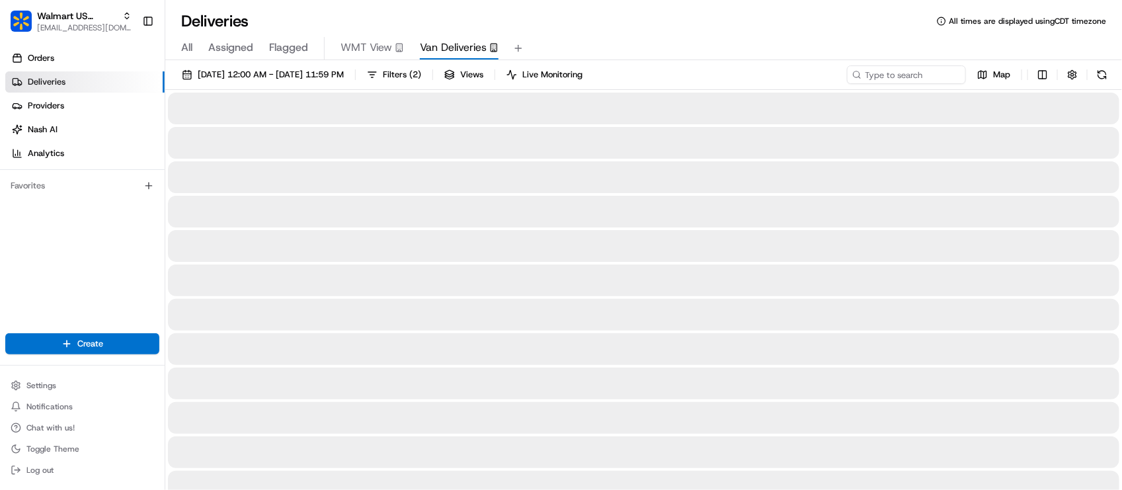
click at [884, 61] on div "Deliveries All times are displayed using CDT timezone All Assigned Flagged WMT …" at bounding box center [643, 245] width 957 height 490
click at [886, 73] on input at bounding box center [886, 74] width 159 height 19
paste input "[PERSON_NAME]"
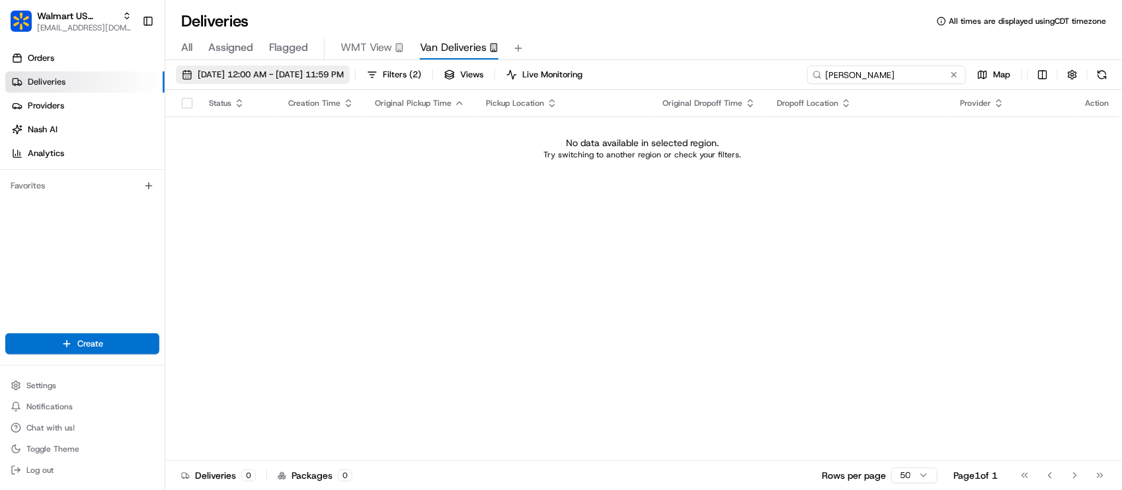
type input "[PERSON_NAME]"
click at [255, 76] on span "08/15/2025 12:00 AM - 08/15/2025 11:59 PM" at bounding box center [271, 75] width 146 height 12
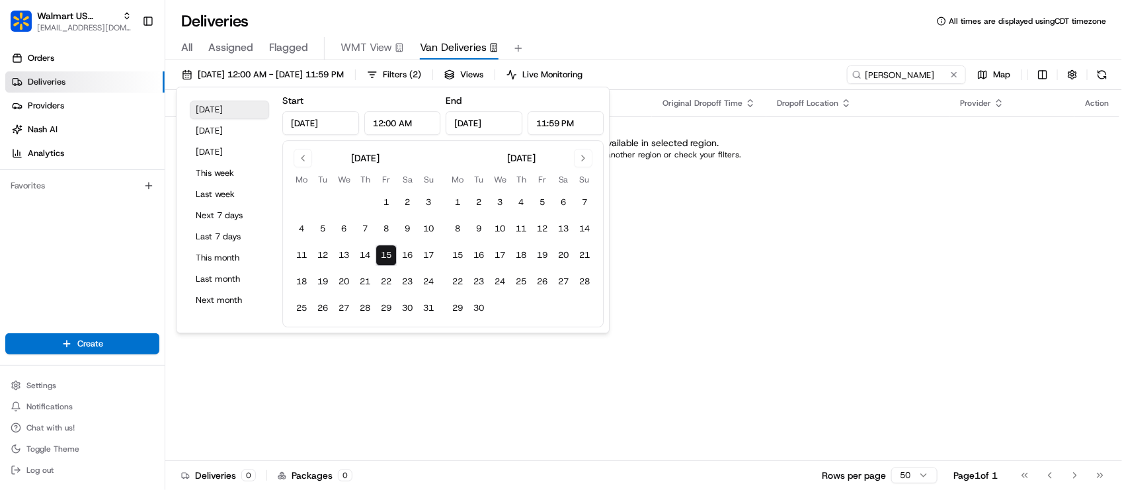
click at [226, 112] on button "Today" at bounding box center [229, 110] width 79 height 19
click at [772, 11] on div "Deliveries All times are displayed using CDT timezone" at bounding box center [643, 21] width 957 height 21
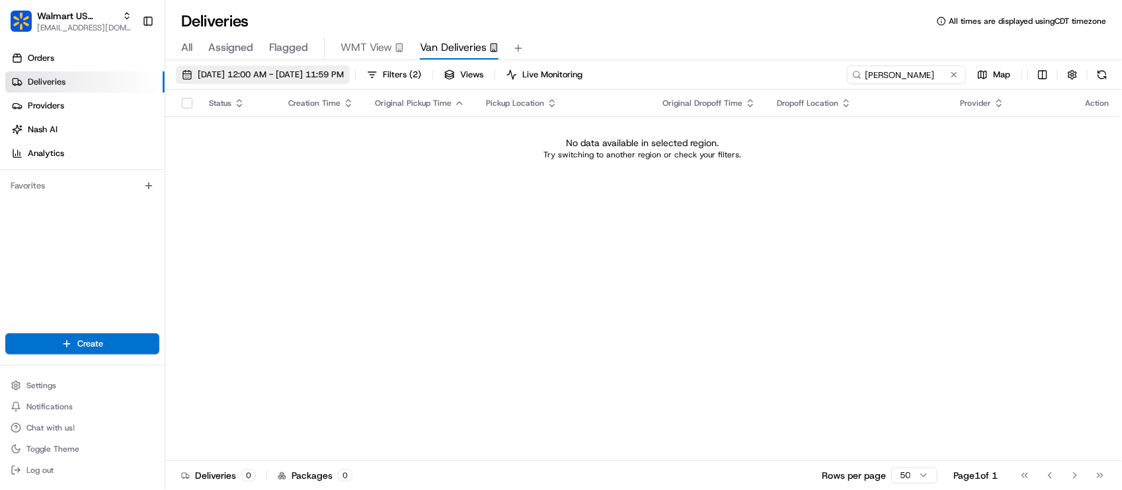
click at [266, 78] on span "08/15/2025 12:00 AM - 08/15/2025 11:59 PM" at bounding box center [271, 75] width 146 height 12
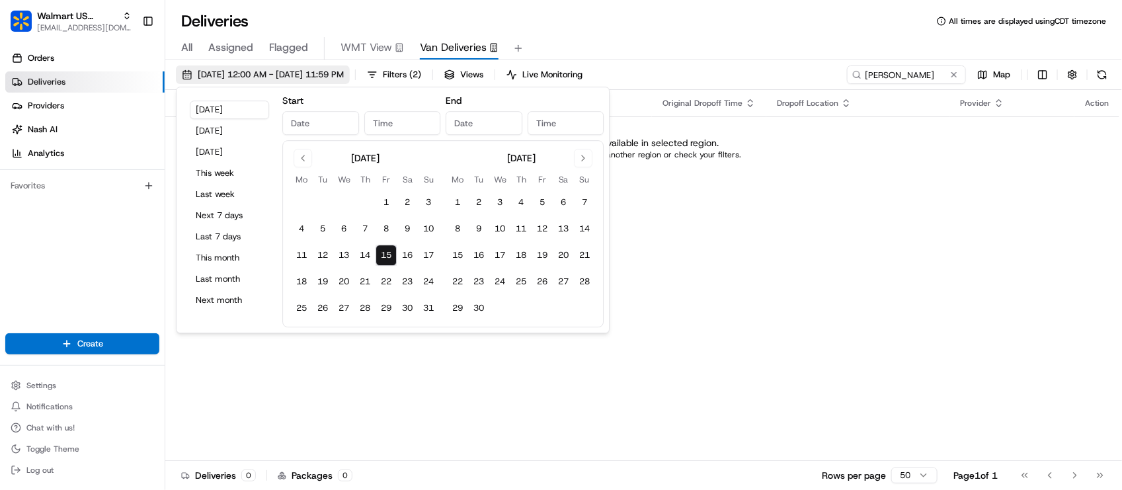
type input "Aug 15, 2025"
type input "12:00 AM"
type input "Aug 15, 2025"
type input "11:59 PM"
click at [226, 144] on button "Tomorrow" at bounding box center [229, 152] width 79 height 19
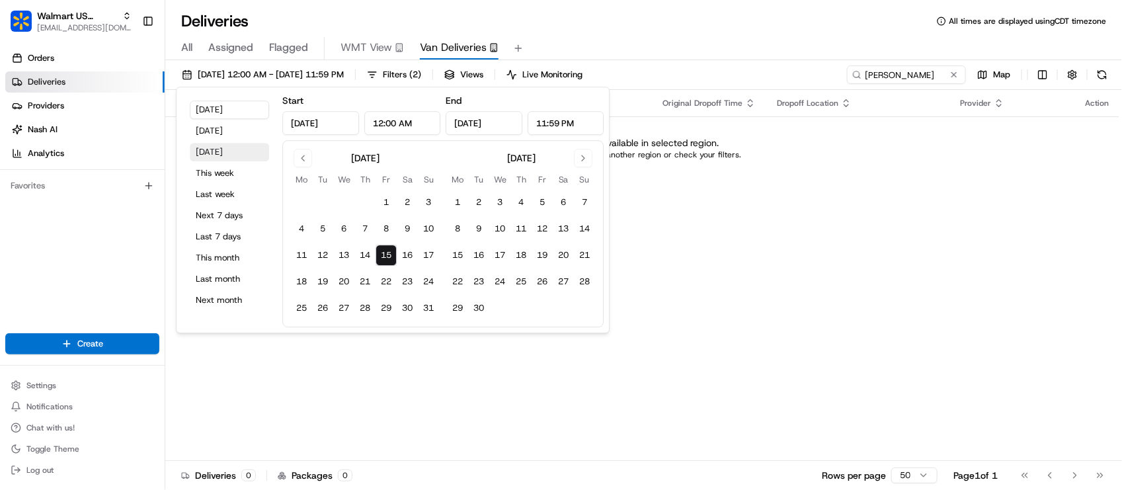
type input "Aug 16, 2025"
click at [229, 131] on button "Yesterday" at bounding box center [229, 131] width 79 height 19
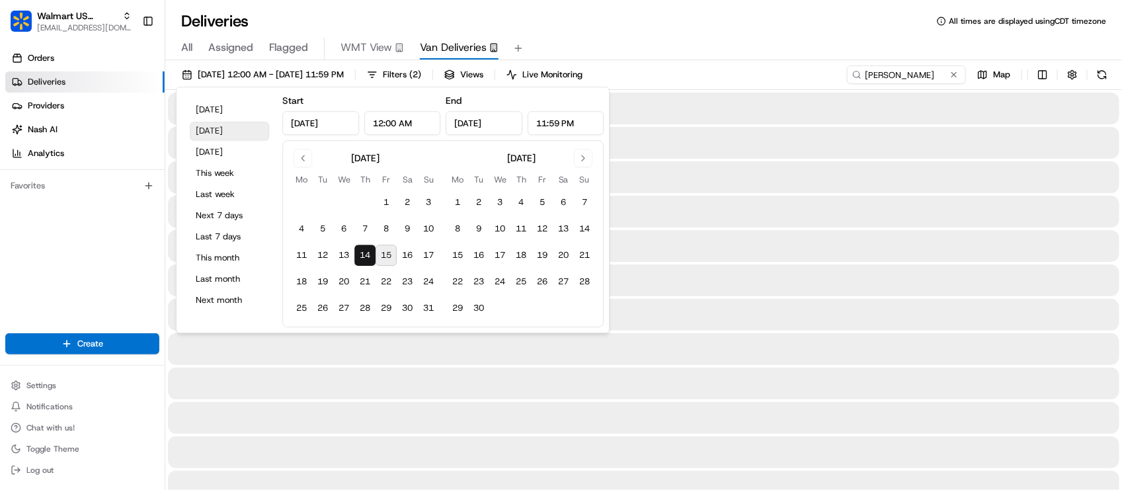
type input "Aug 14, 2025"
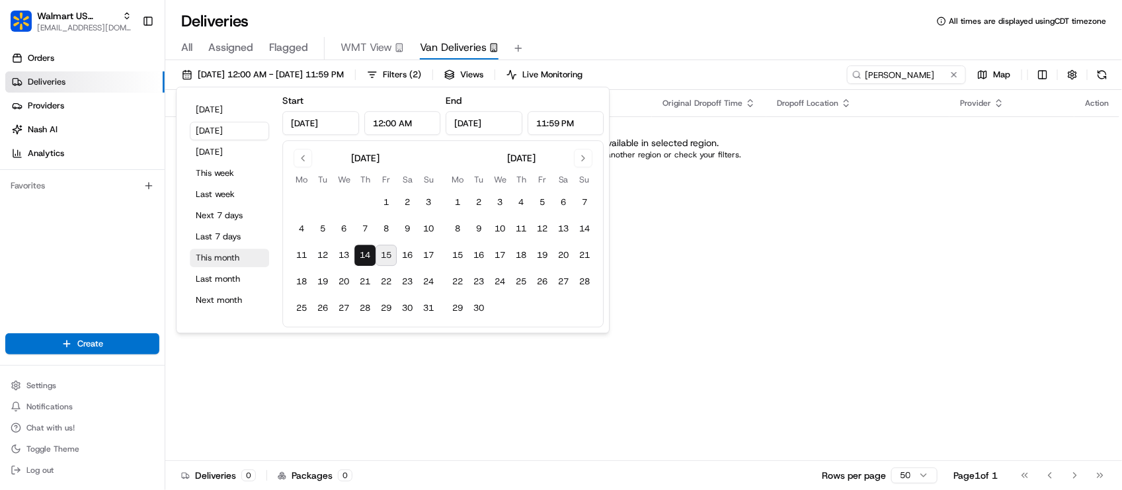
click at [235, 263] on button "This month" at bounding box center [229, 258] width 79 height 19
type input "Aug 1, 2025"
type input "Aug 31, 2025"
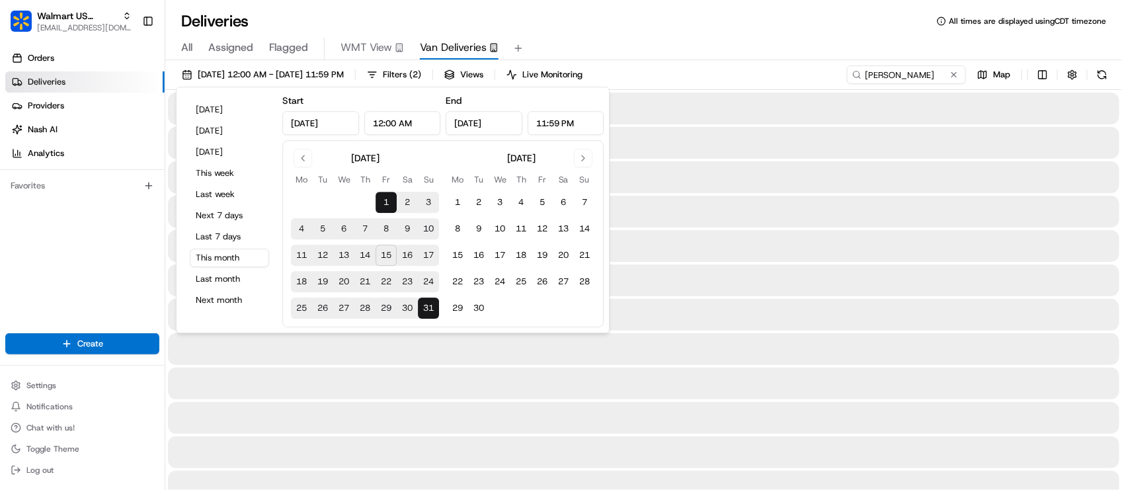
click at [706, 34] on div "All Assigned Flagged WMT View Van Deliveries" at bounding box center [643, 46] width 957 height 28
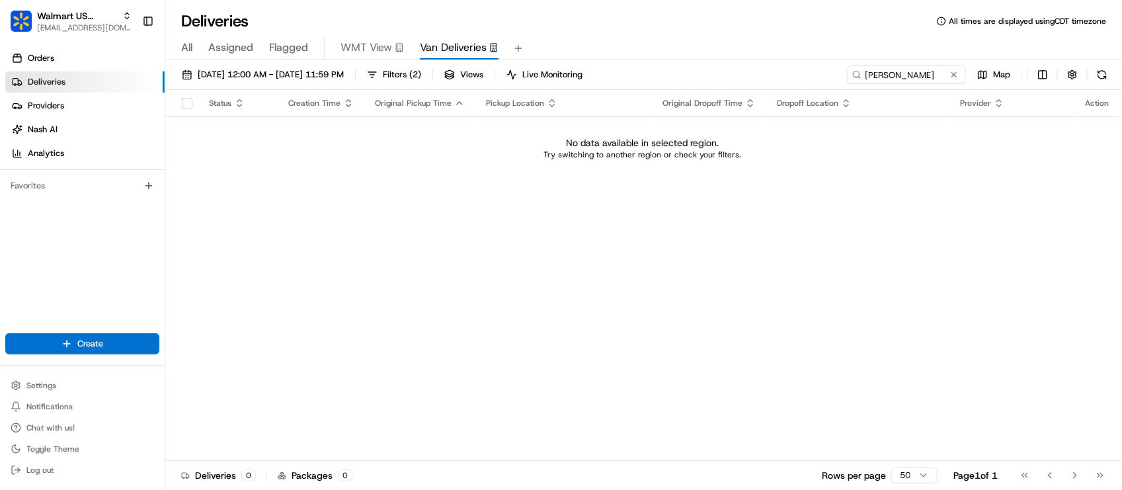
click at [649, 28] on div "Deliveries All times are displayed using CDT timezone" at bounding box center [643, 21] width 957 height 21
click at [183, 54] on span "All" at bounding box center [186, 48] width 11 height 16
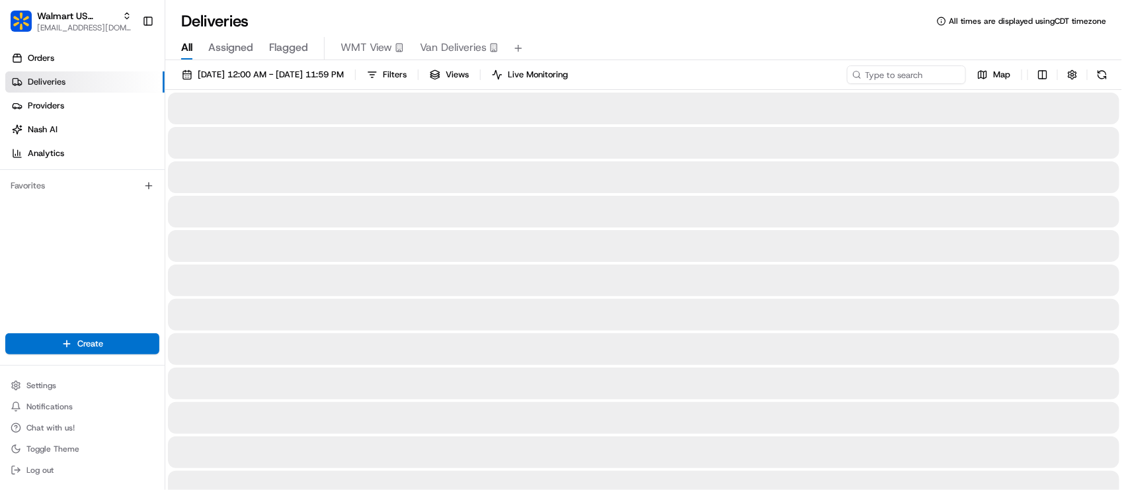
click at [686, 37] on div "All Assigned Flagged WMT View Van Deliveries" at bounding box center [643, 48] width 957 height 23
click at [876, 81] on input at bounding box center [886, 74] width 159 height 19
paste input "[PERSON_NAME]"
type input "[PERSON_NAME]"
drag, startPoint x: 838, startPoint y: 35, endPoint x: 844, endPoint y: 15, distance: 20.9
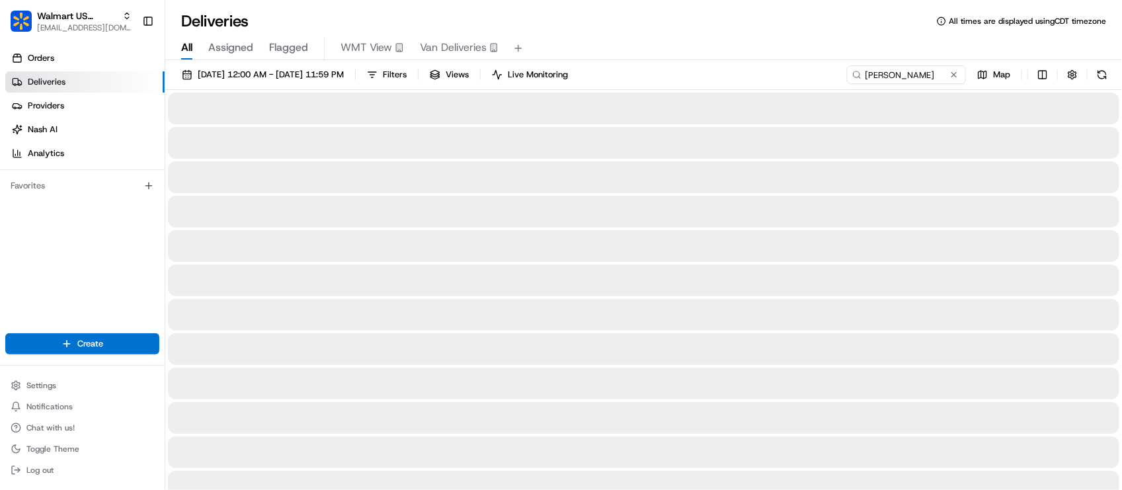
click at [837, 35] on div "All Assigned Flagged WMT View Van Deliveries" at bounding box center [643, 46] width 957 height 28
click at [336, 7] on div "Deliveries All times are displayed using CDT timezone All Assigned Flagged WMT …" at bounding box center [643, 245] width 957 height 490
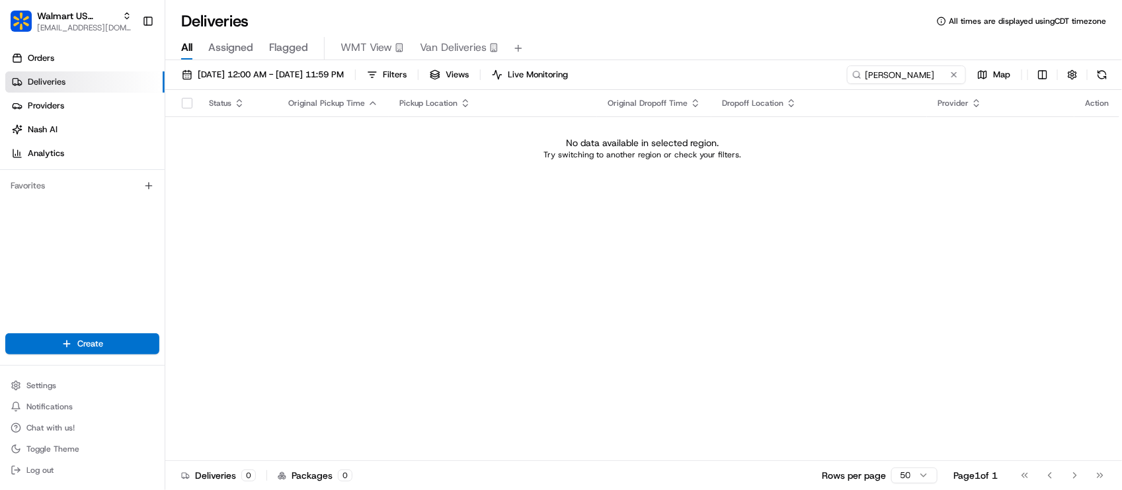
click at [716, 14] on div "Deliveries All times are displayed using CDT timezone" at bounding box center [643, 21] width 957 height 21
click at [954, 75] on button at bounding box center [954, 74] width 13 height 13
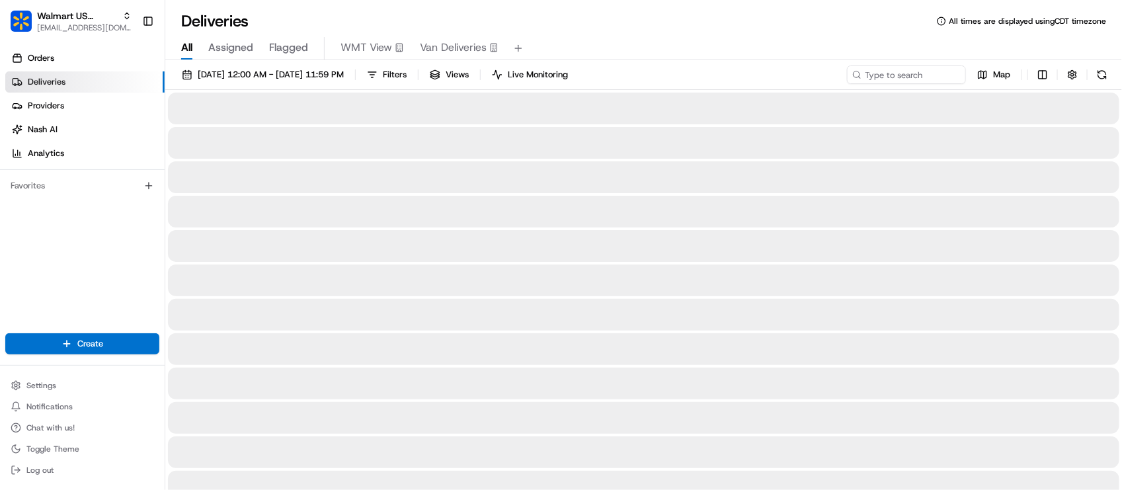
click at [921, 53] on div "All Assigned Flagged WMT View Van Deliveries" at bounding box center [643, 48] width 957 height 23
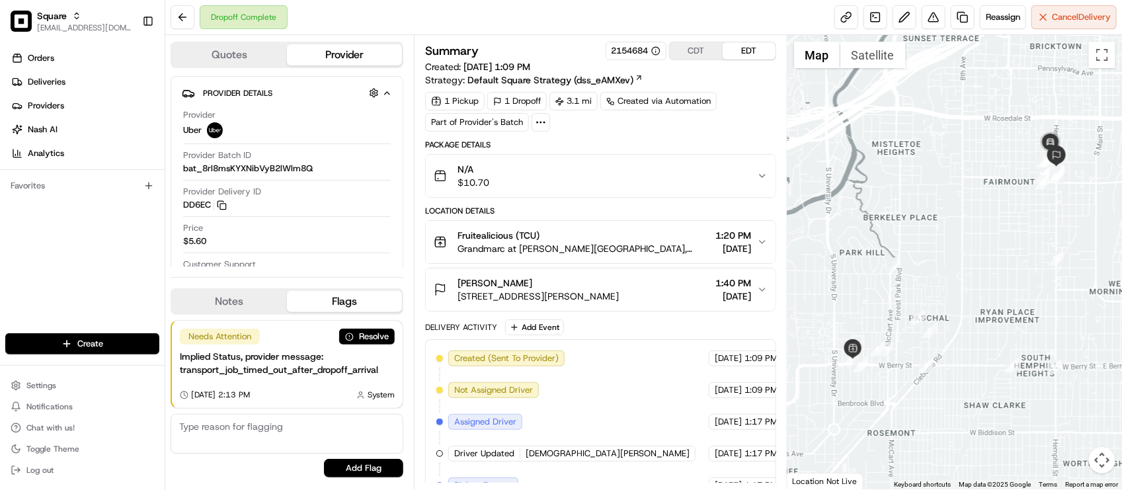
click at [721, 182] on div "N/A $10.70" at bounding box center [595, 176] width 323 height 26
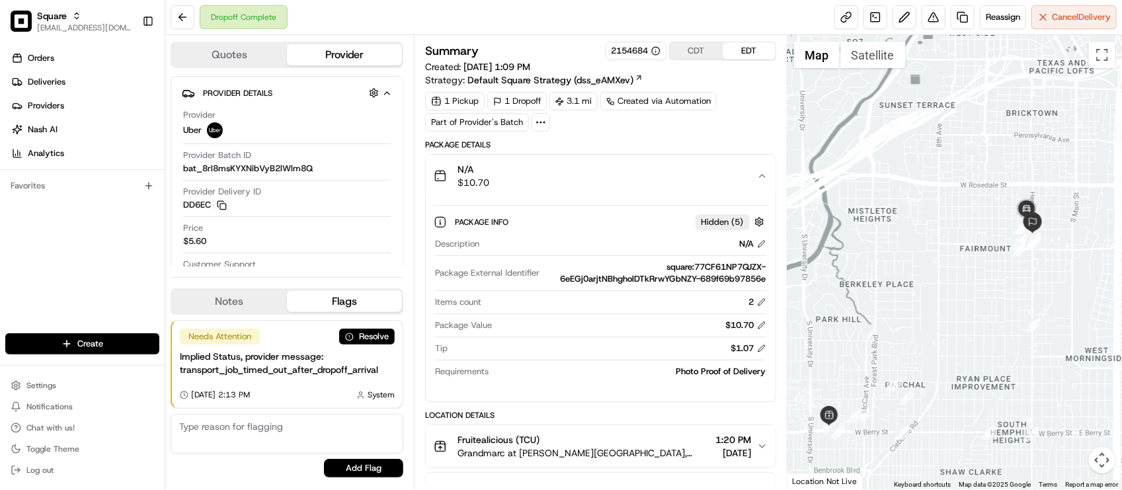
drag, startPoint x: 1014, startPoint y: 185, endPoint x: 989, endPoint y: 247, distance: 66.4
click at [989, 247] on div at bounding box center [955, 262] width 335 height 454
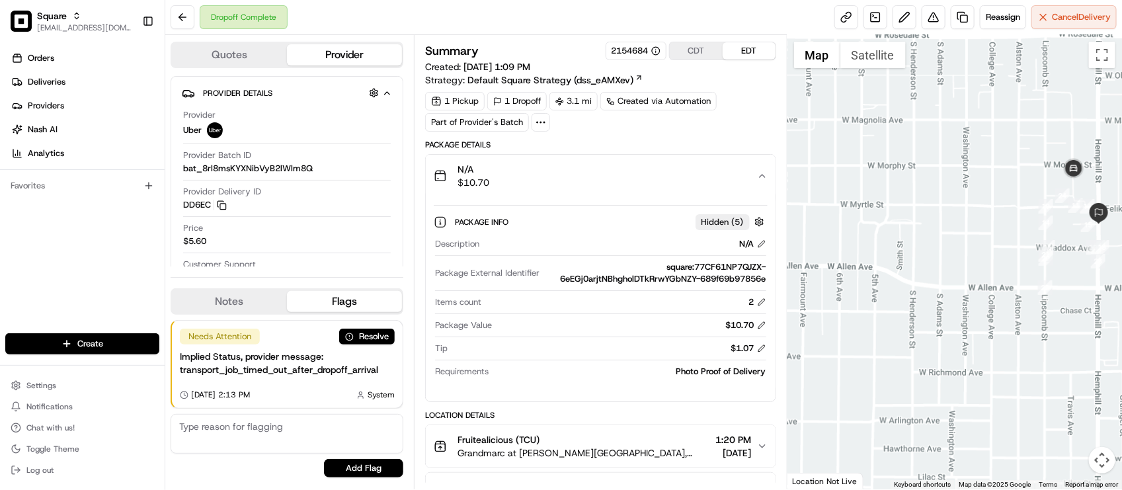
drag, startPoint x: 1014, startPoint y: 274, endPoint x: 986, endPoint y: 298, distance: 36.6
click at [986, 298] on div at bounding box center [955, 262] width 335 height 454
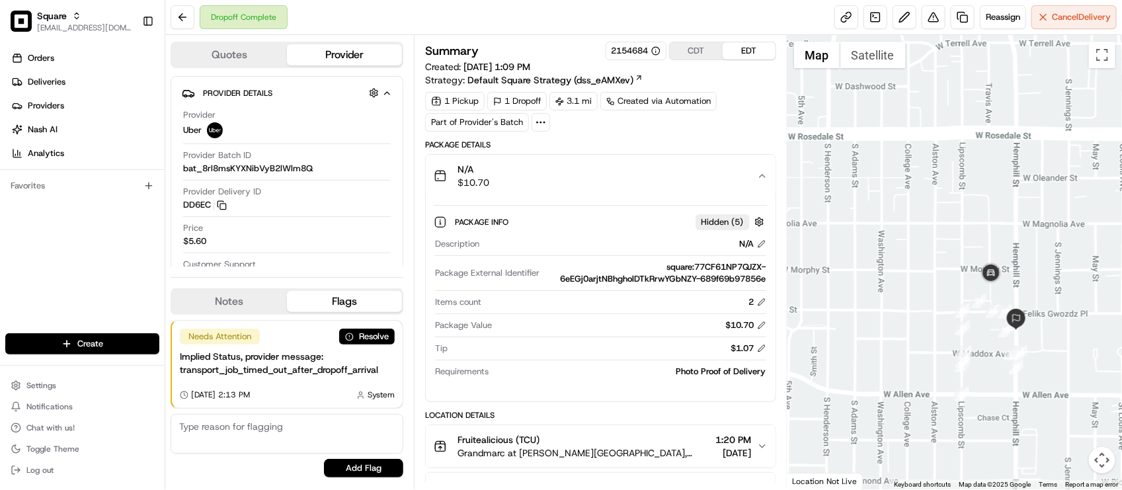
drag, startPoint x: 991, startPoint y: 291, endPoint x: 943, endPoint y: 345, distance: 72.2
click at [943, 345] on div at bounding box center [955, 262] width 335 height 454
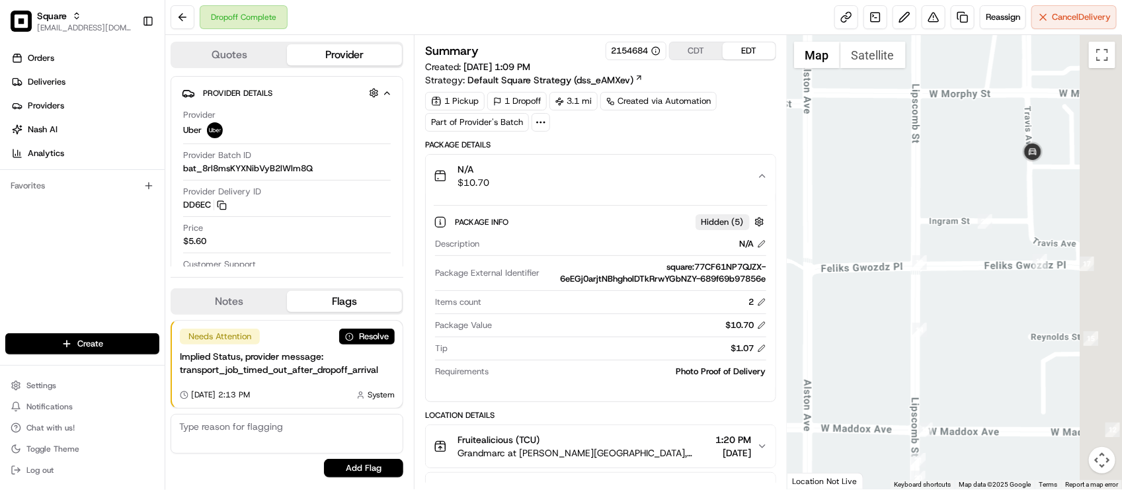
drag, startPoint x: 913, startPoint y: 286, endPoint x: 815, endPoint y: 331, distance: 108.3
click at [815, 331] on div at bounding box center [955, 262] width 335 height 454
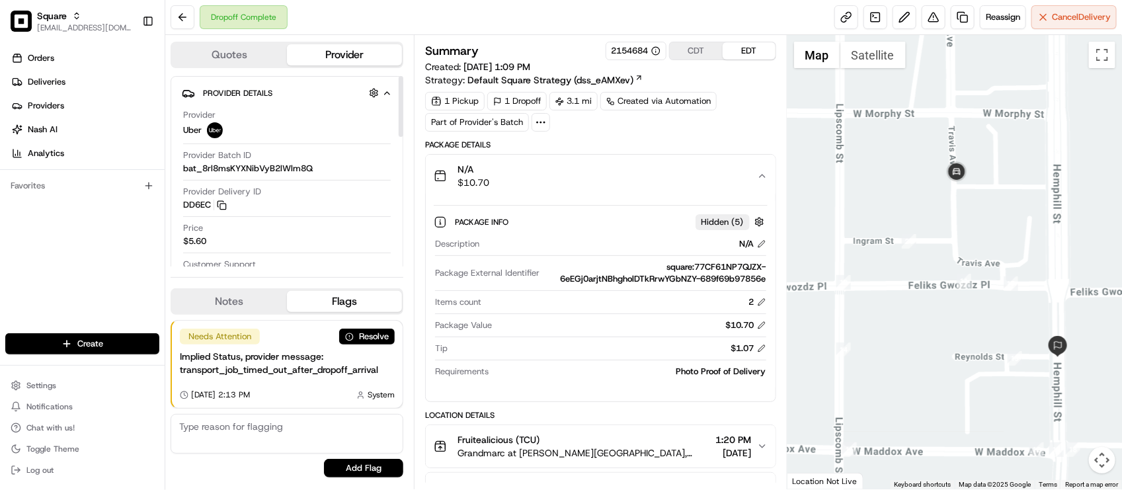
click at [610, 169] on div "N/A $10.70" at bounding box center [595, 176] width 323 height 26
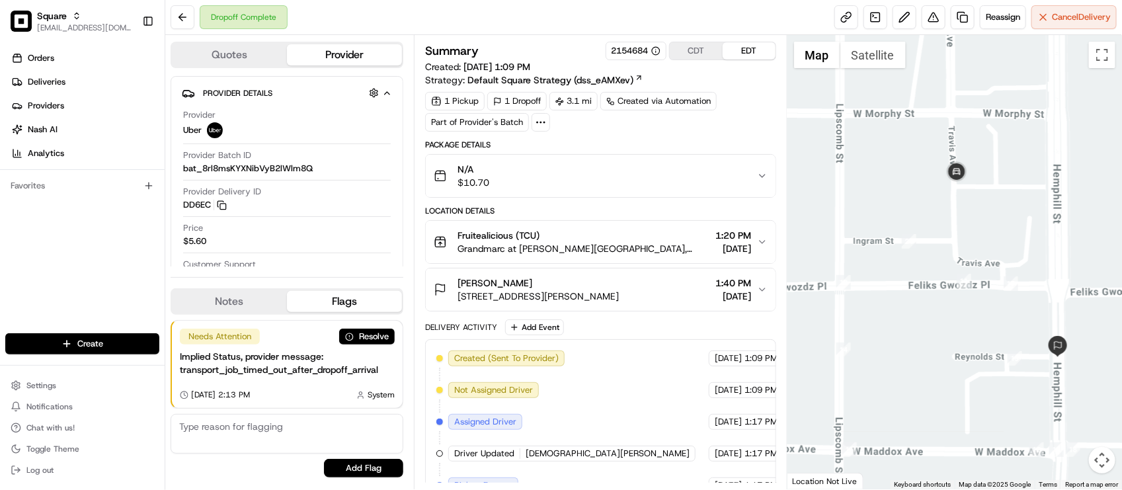
click at [612, 167] on div "N/A $10.70" at bounding box center [595, 176] width 323 height 26
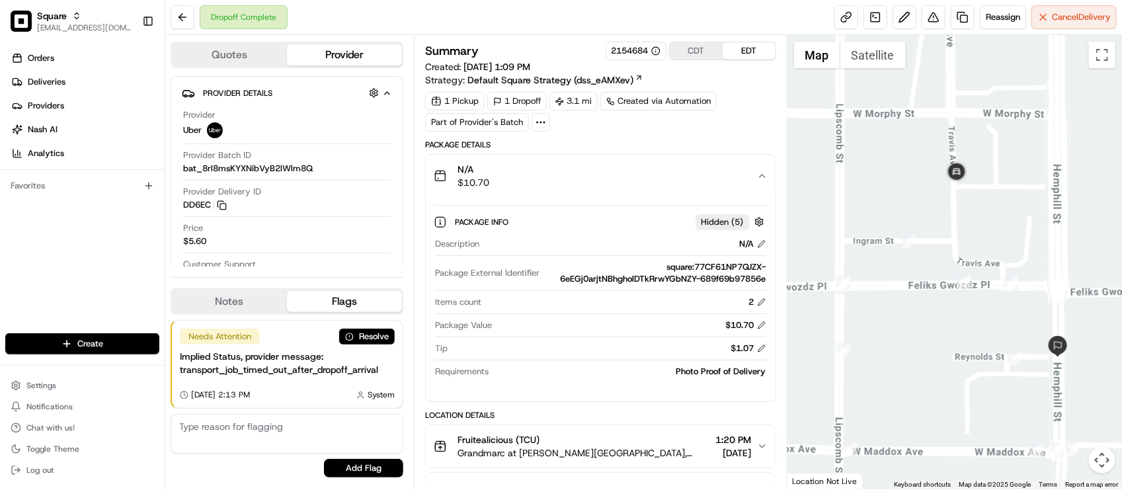
click at [612, 167] on div "N/A $10.70" at bounding box center [595, 176] width 323 height 26
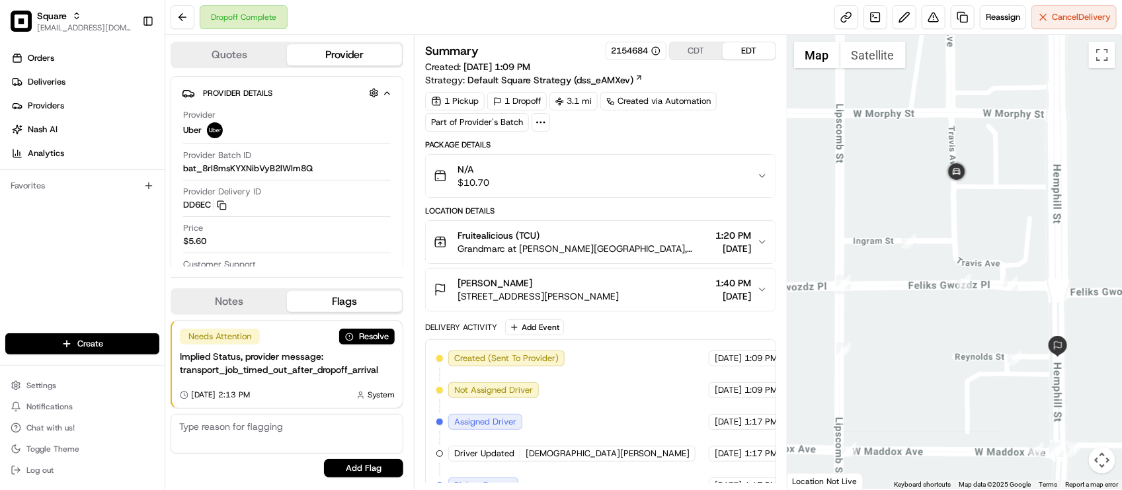
click at [638, 139] on div "Summary 2154684 CDT EDT Created: 08/15/2025 1:09 PM Strategy: Default Square St…" at bounding box center [600, 353] width 350 height 622
click at [634, 269] on div "Aspyn Andrews 1507 Hemphill St, Fort Worth, TX 76104, USA 1:40 PM 08/15/2025" at bounding box center [600, 290] width 350 height 44
click at [636, 275] on button "Aspyn Andrews 1507 Hemphill St, Fort Worth, TX 76104, USA 1:40 PM 08/15/2025" at bounding box center [600, 289] width 349 height 42
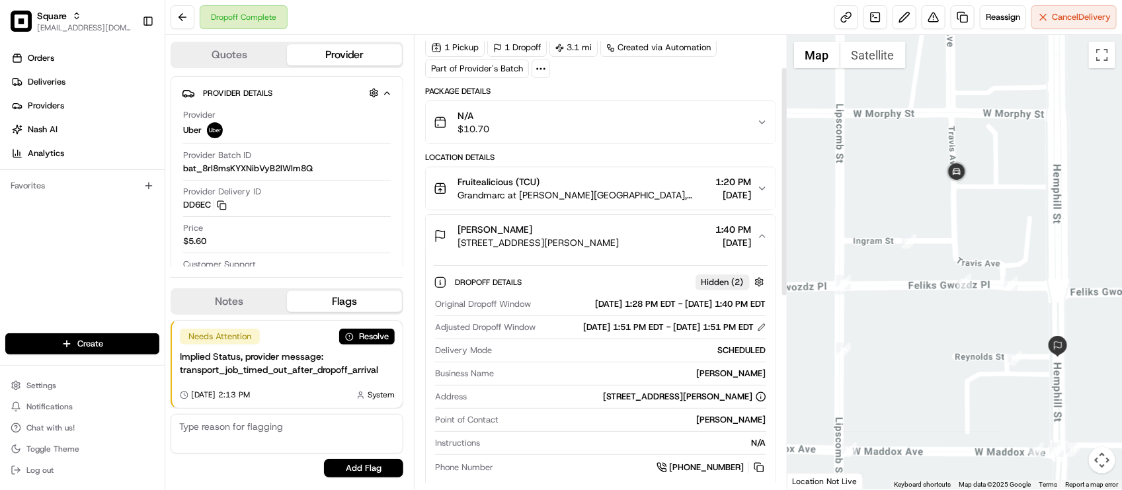
scroll to position [83, 0]
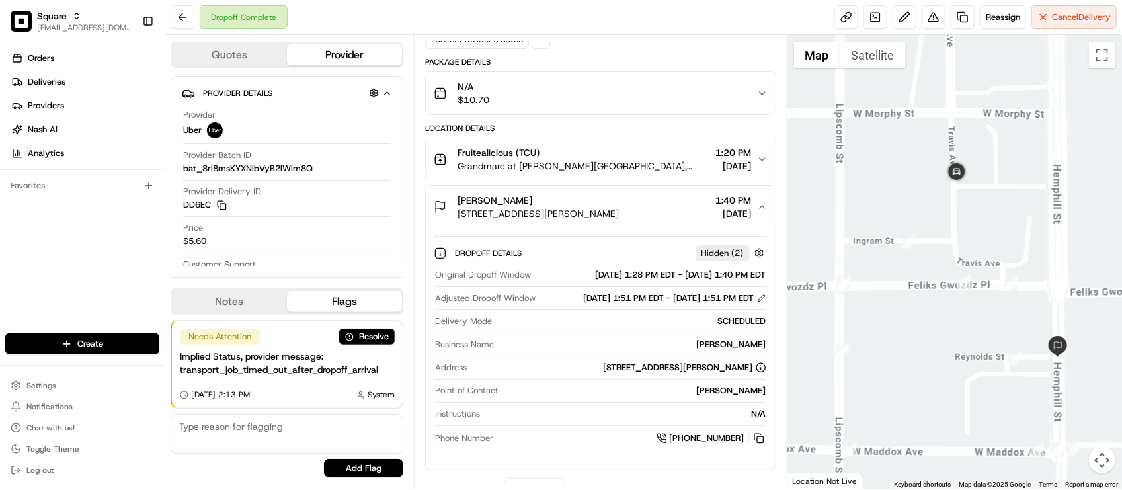
click at [716, 161] on span "[DATE]" at bounding box center [734, 165] width 36 height 13
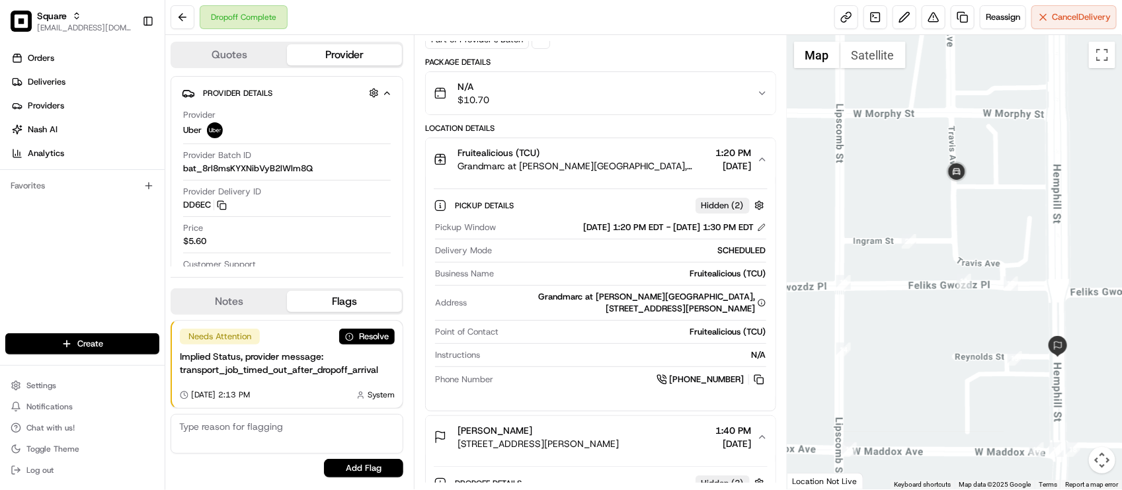
click at [541, 159] on div "Fruitealicious (TCU)" at bounding box center [584, 152] width 253 height 13
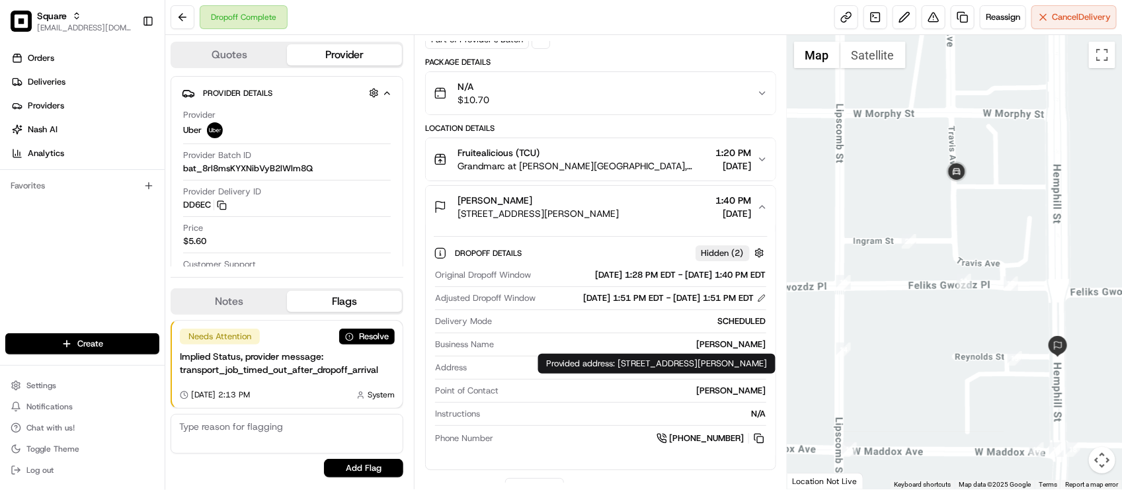
drag, startPoint x: 600, startPoint y: 376, endPoint x: 608, endPoint y: 376, distance: 7.9
click at [604, 374] on div "1507 Hemphill St, Fort Worth, TX 76104, USA" at bounding box center [685, 368] width 163 height 12
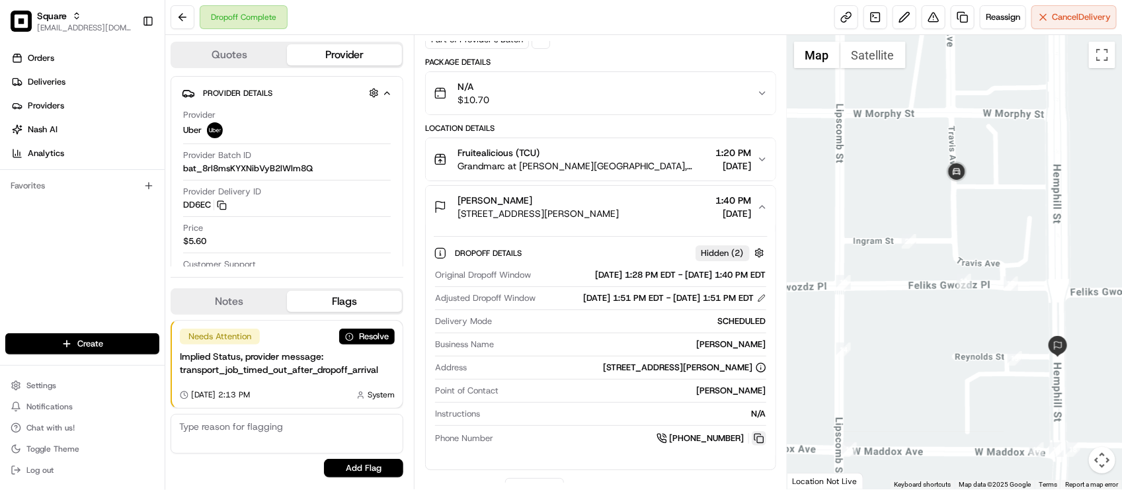
click at [761, 446] on button at bounding box center [759, 438] width 15 height 15
click at [612, 352] on div "Original Dropoff Window 08/15/2025 1:28 PM EDT - 08/15/2025 1:40 PM EDT Adjuste…" at bounding box center [600, 357] width 333 height 187
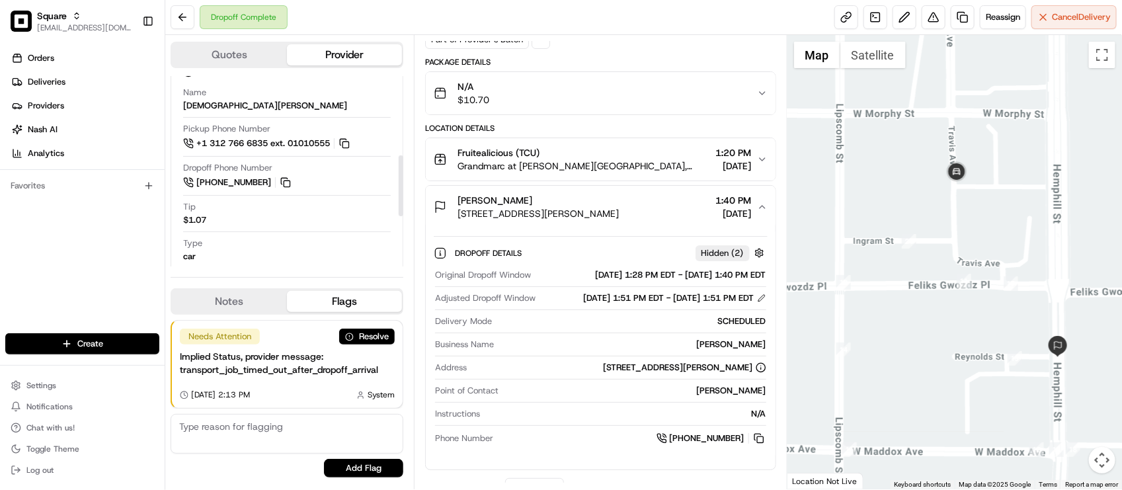
click at [257, 55] on button "Quotes" at bounding box center [229, 54] width 115 height 21
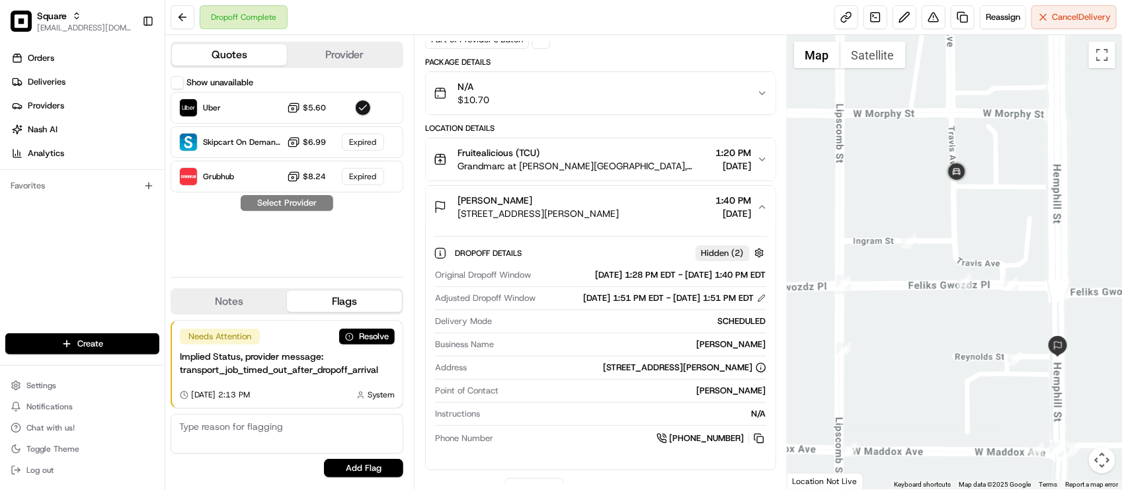
click at [335, 45] on button "Provider" at bounding box center [344, 54] width 115 height 21
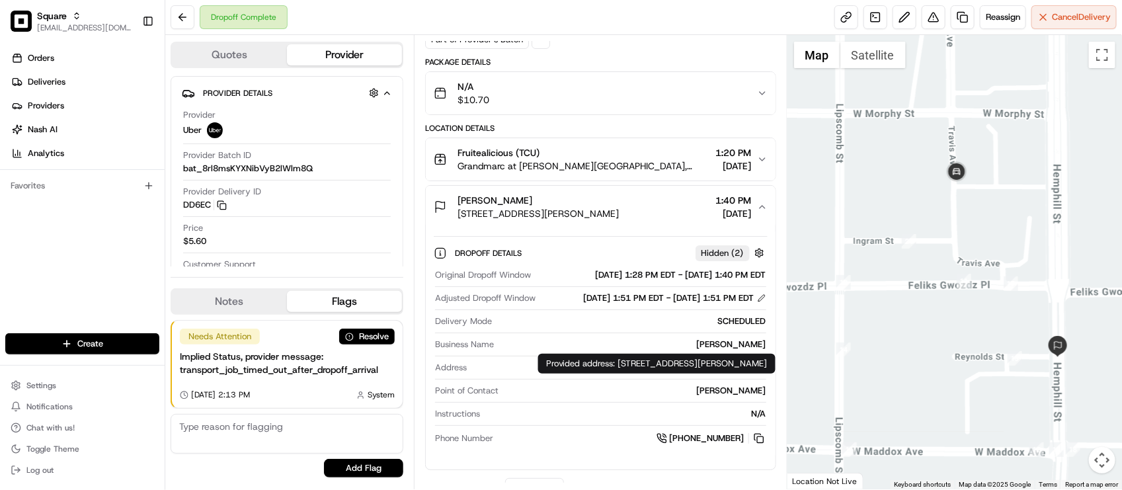
click at [604, 374] on div "1507 Hemphill St, Fort Worth, TX 76104, USA" at bounding box center [685, 368] width 163 height 12
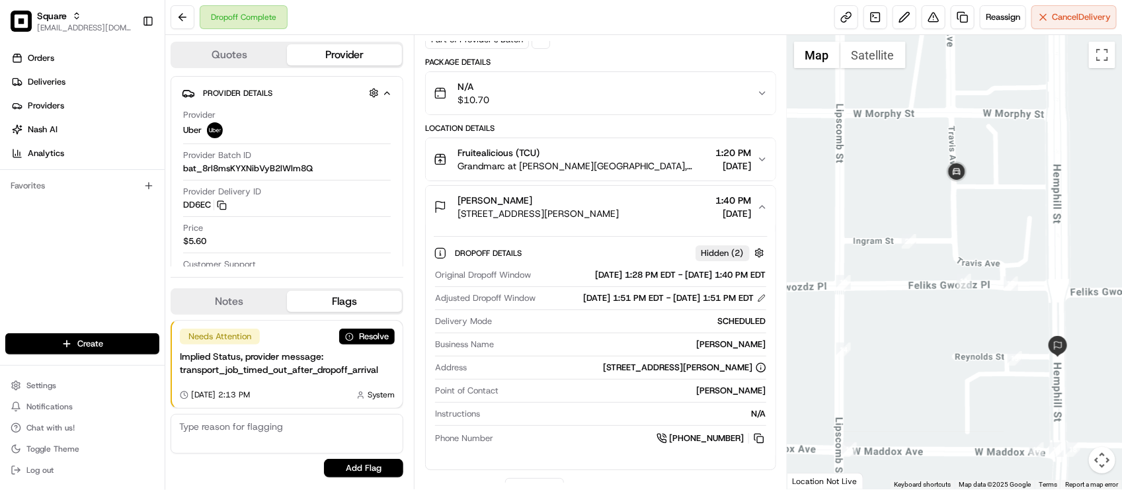
click at [265, 301] on button "Notes" at bounding box center [229, 301] width 115 height 21
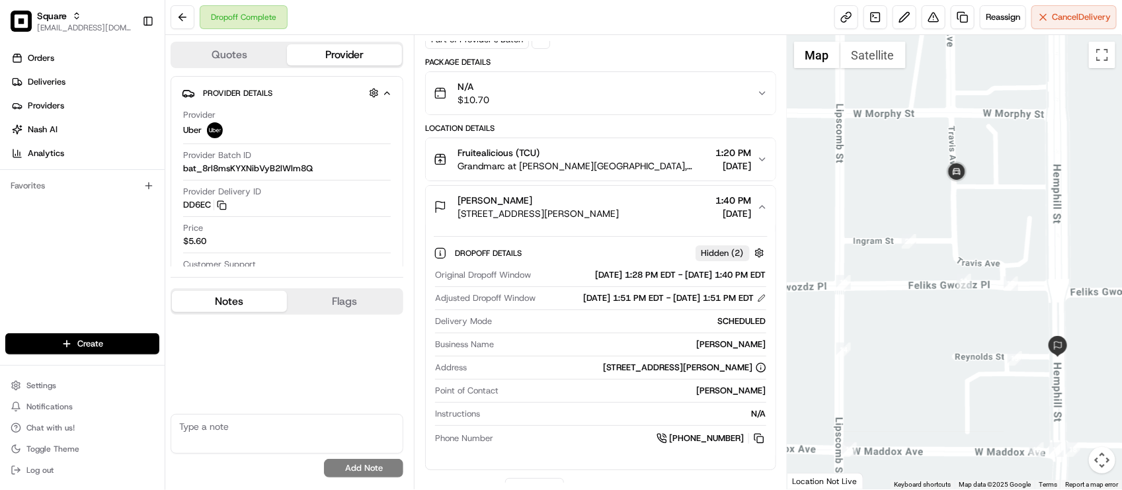
click at [721, 216] on span "[DATE]" at bounding box center [734, 213] width 36 height 13
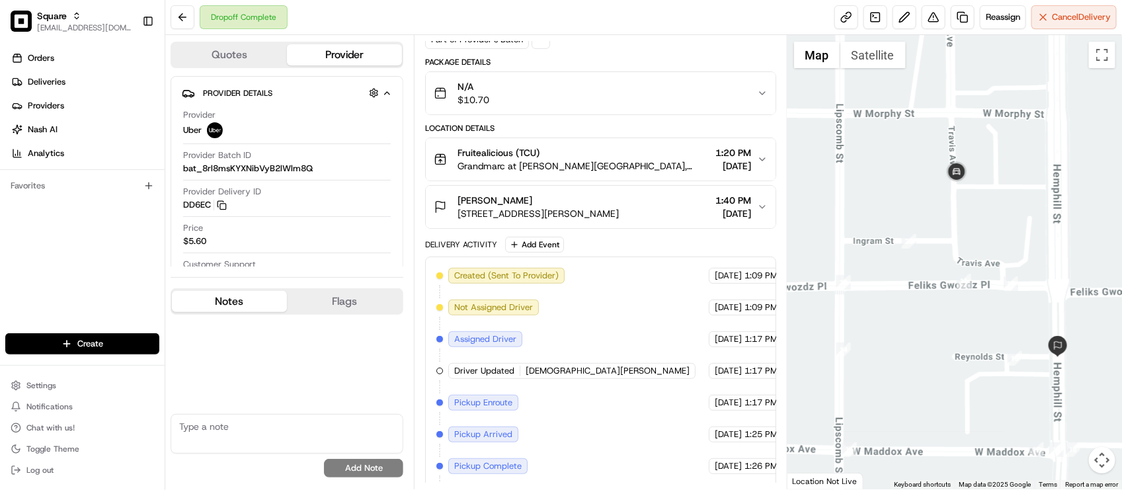
click at [628, 302] on div "Created (Sent To Provider) Uber 08/15/2025 1:09 PM EDT Not Assigned Driver Uber…" at bounding box center [600, 419] width 328 height 302
click at [620, 282] on div "Created (Sent To Provider) Uber 08/15/2025 1:09 PM EDT Not Assigned Driver Uber…" at bounding box center [600, 419] width 328 height 302
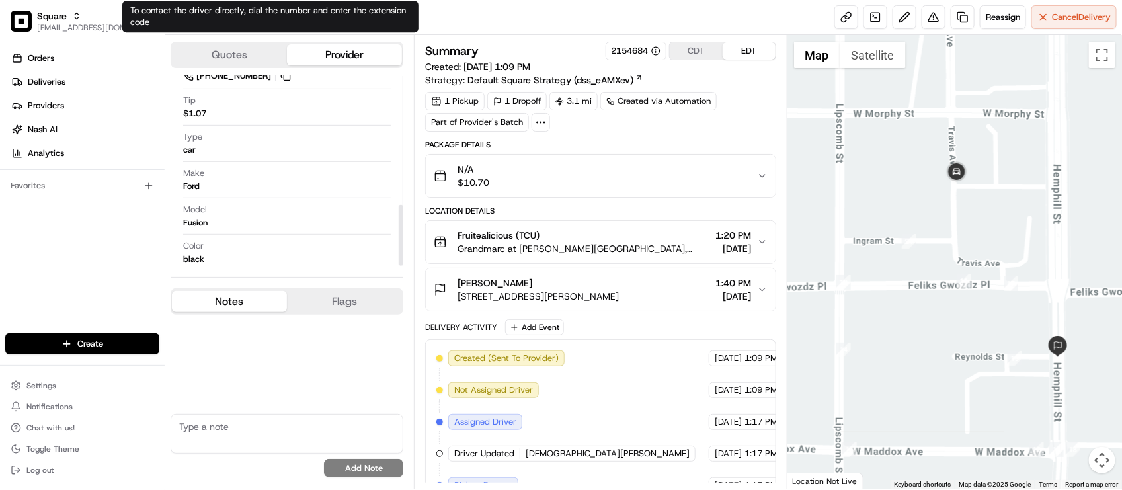
scroll to position [405, 0]
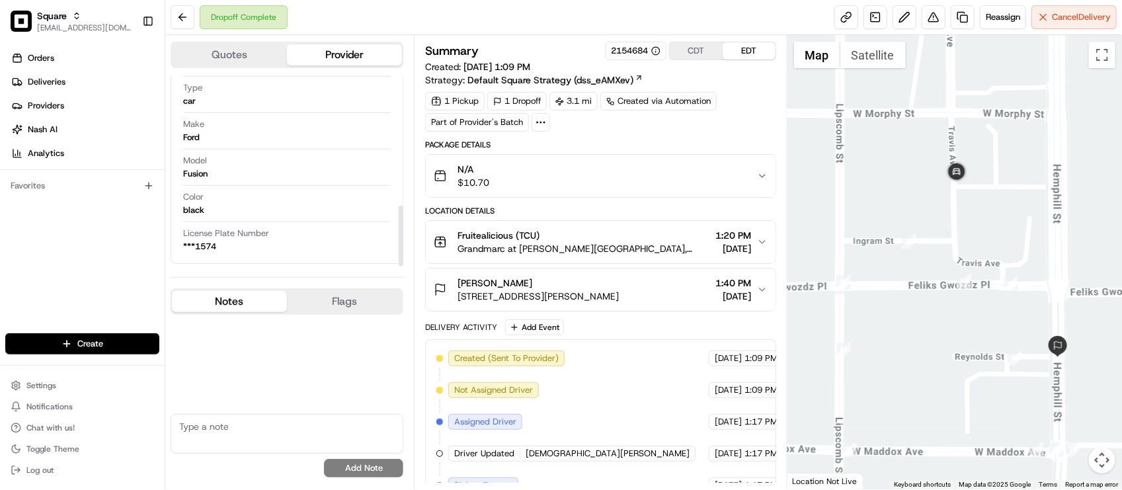
click at [580, 251] on span "Grandmarc at Westberry Place, 3043 Greene Ave, Fort Worth, TX 76109, USA" at bounding box center [584, 248] width 253 height 13
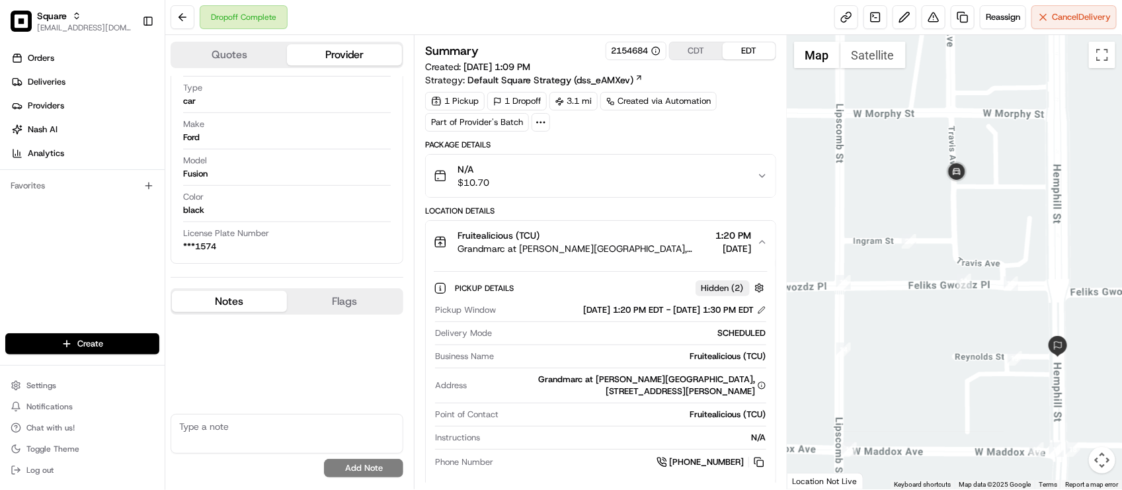
click at [580, 251] on span "Grandmarc at Westberry Place, 3043 Greene Ave, Fort Worth, TX 76109, USA" at bounding box center [584, 248] width 253 height 13
click at [623, 237] on div "Fruitealicious (TCU)" at bounding box center [584, 235] width 253 height 13
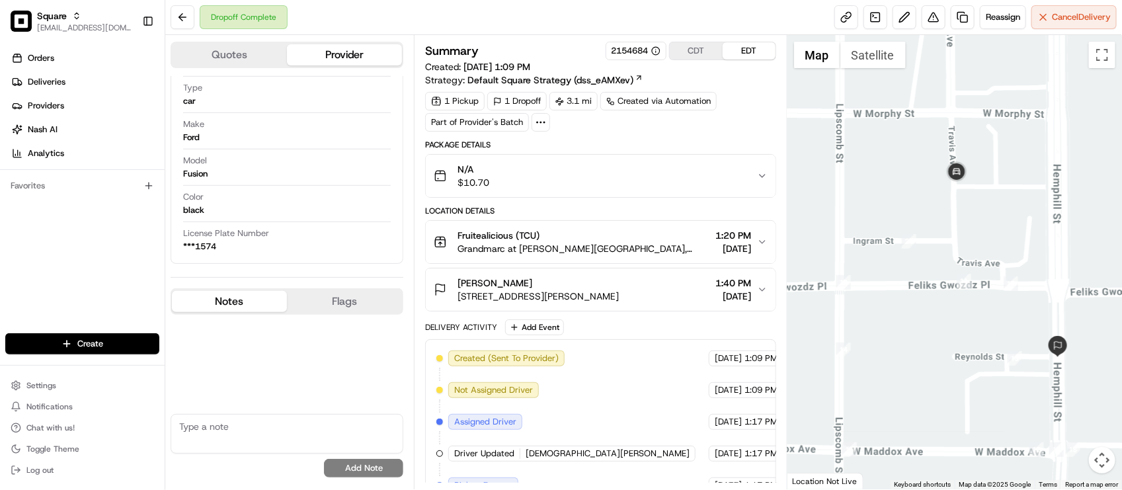
click at [626, 238] on div "Fruitealicious (TCU)" at bounding box center [584, 235] width 253 height 13
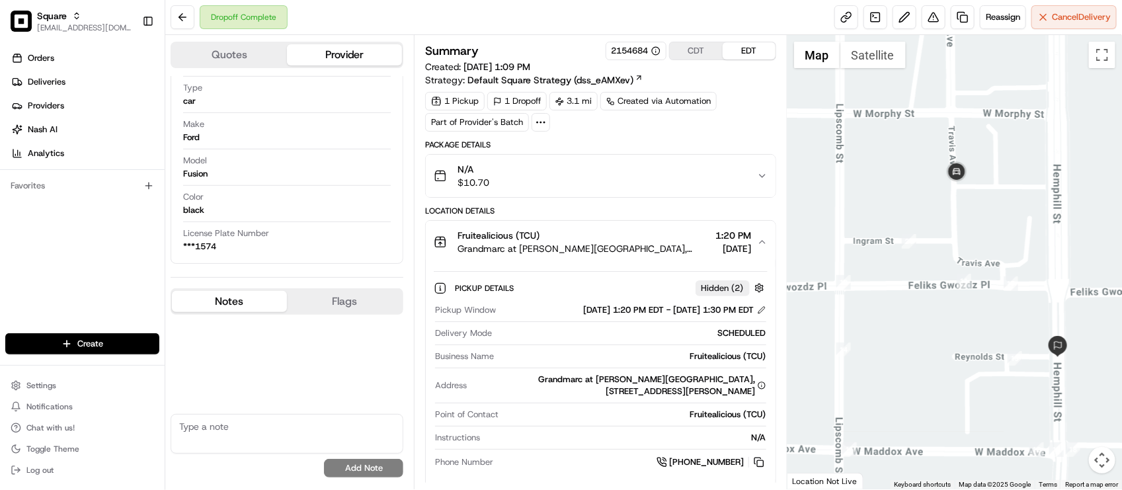
click at [626, 245] on span "Grandmarc at Westberry Place, 3043 Greene Ave, Fort Worth, TX 76109, USA" at bounding box center [584, 248] width 253 height 13
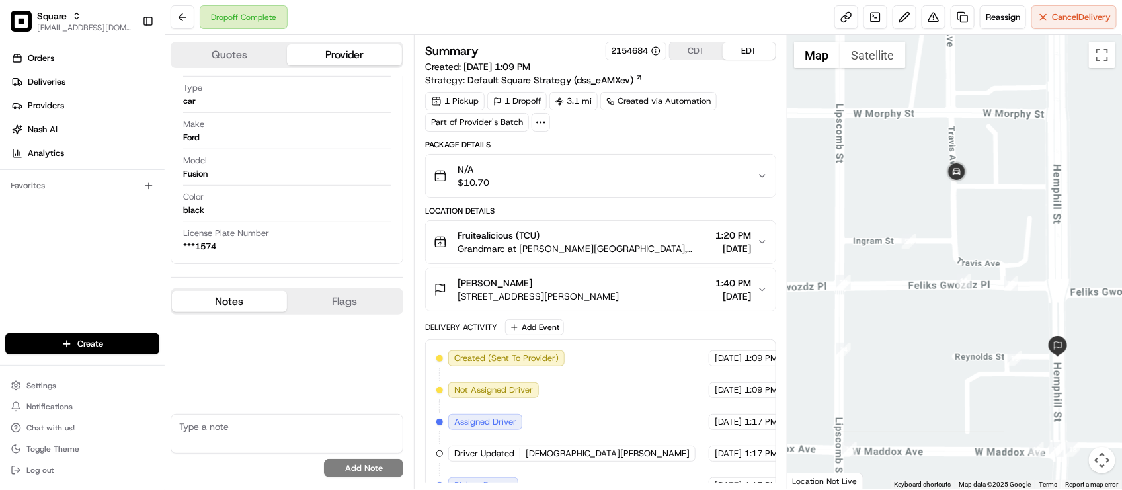
click at [684, 146] on div "Package Details" at bounding box center [600, 145] width 350 height 11
click at [137, 296] on div "Orders Deliveries Providers Nash AI Analytics Favorites" at bounding box center [82, 191] width 165 height 299
click at [922, 17] on button at bounding box center [934, 17] width 24 height 24
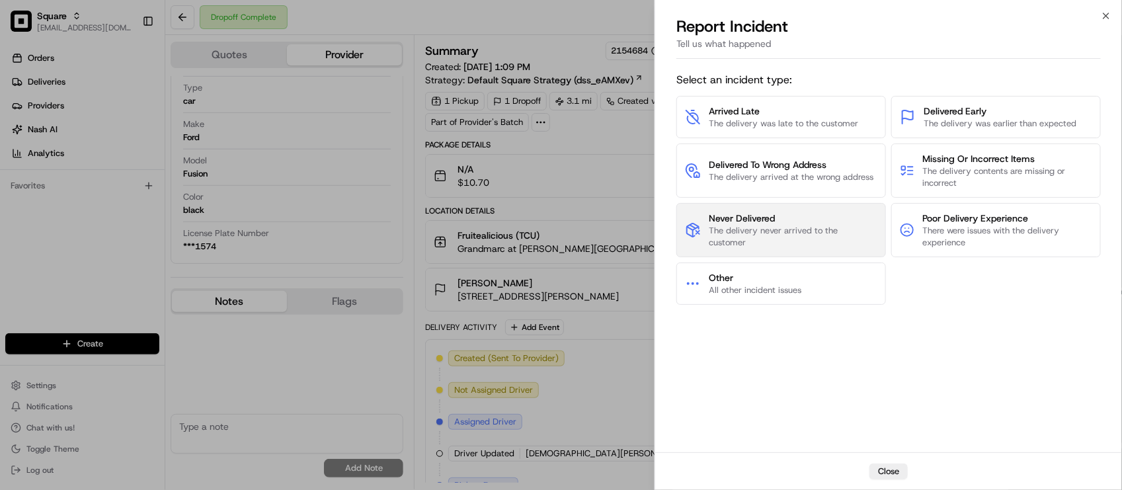
click at [792, 235] on span "The delivery never arrived to the customer" at bounding box center [793, 237] width 169 height 24
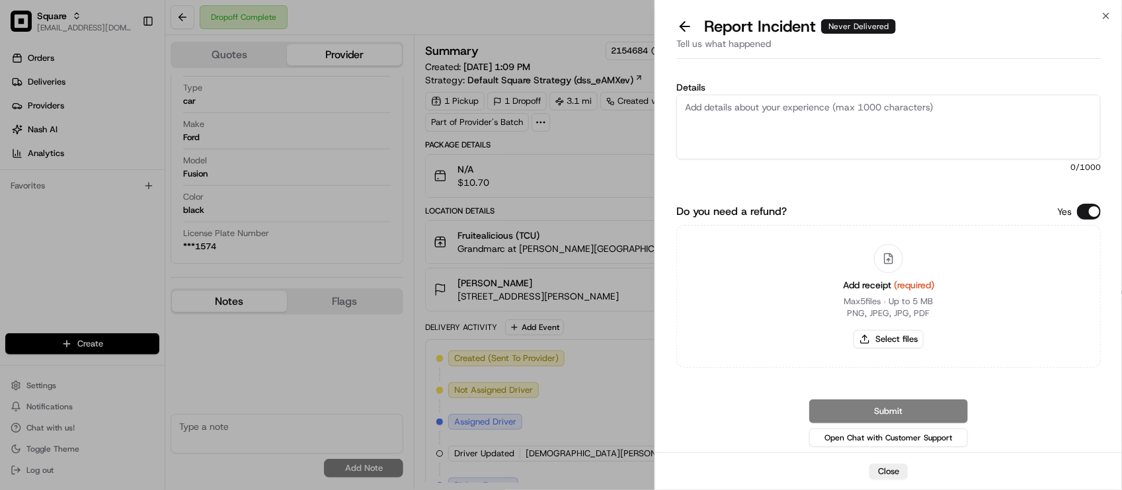
click at [1077, 203] on div "Details 0 /1000 Do you need a refund? Yes Add receipt (required) Max 5 files ∙ …" at bounding box center [889, 262] width 425 height 375
click at [1082, 210] on button "Do you need a refund?" at bounding box center [1089, 212] width 24 height 16
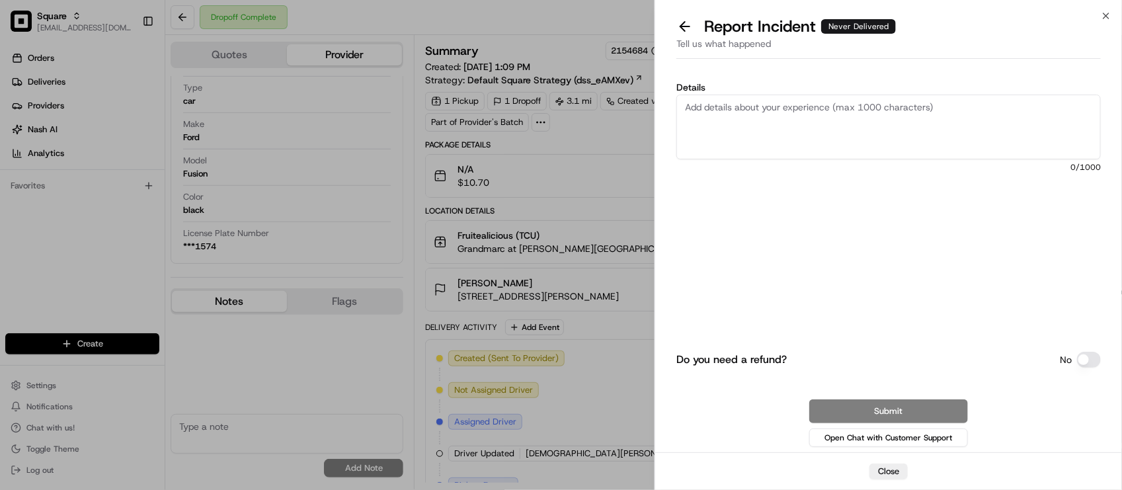
click at [1028, 143] on textarea "Details" at bounding box center [889, 127] width 425 height 65
click at [987, 114] on textarea "Details" at bounding box center [889, 127] width 425 height 65
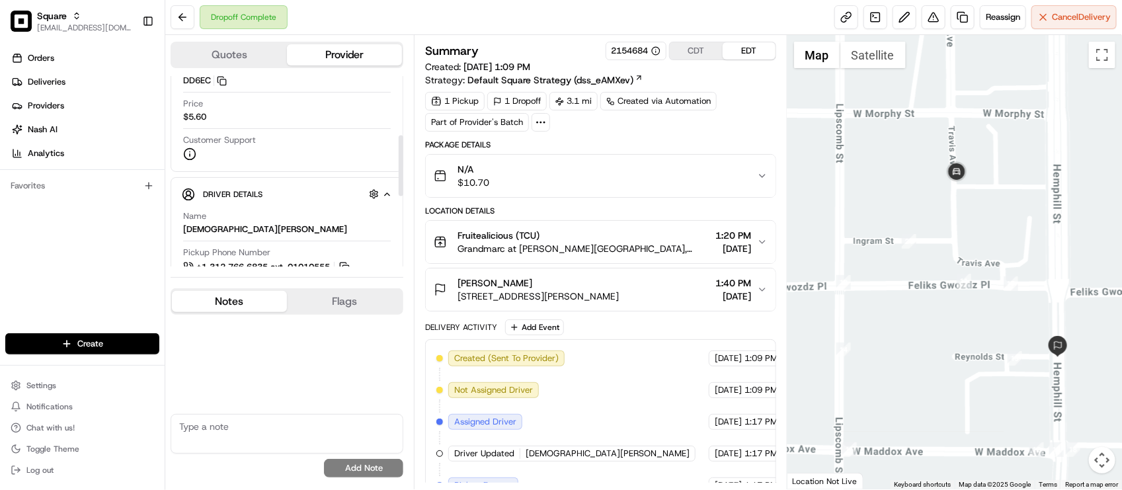
scroll to position [0, 0]
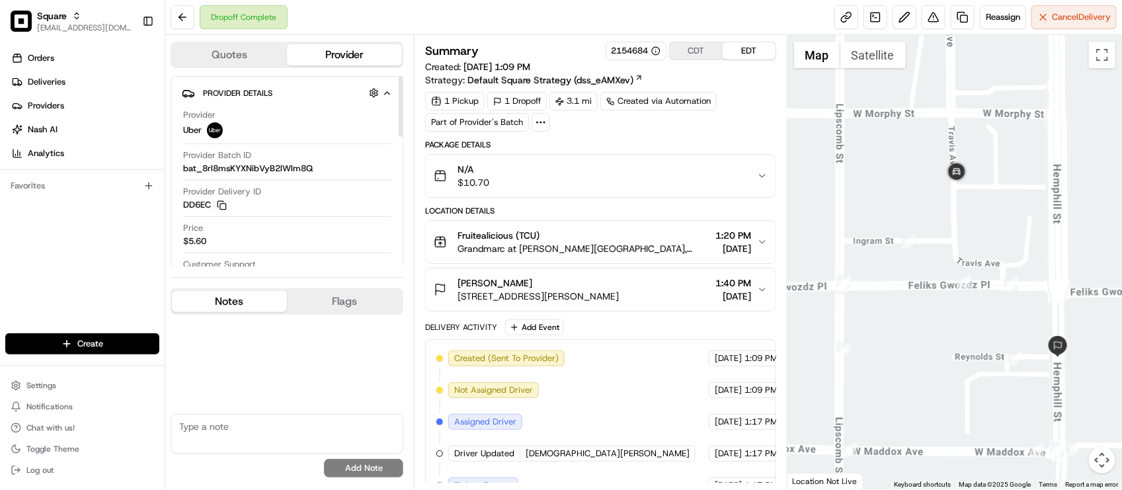
click at [735, 129] on div "1 Pickup 1 Dropoff 3.1 mi Created via Automation Part of Provider's Batch" at bounding box center [600, 112] width 350 height 40
drag, startPoint x: 434, startPoint y: 28, endPoint x: 454, endPoint y: 21, distance: 21.4
click at [434, 28] on div "Dropoff Complete Reassign Cancel Delivery" at bounding box center [643, 17] width 957 height 35
click at [321, 9] on div "Dropoff Complete Reassign Cancel Delivery" at bounding box center [643, 17] width 957 height 35
drag, startPoint x: 698, startPoint y: 134, endPoint x: 698, endPoint y: 91, distance: 42.3
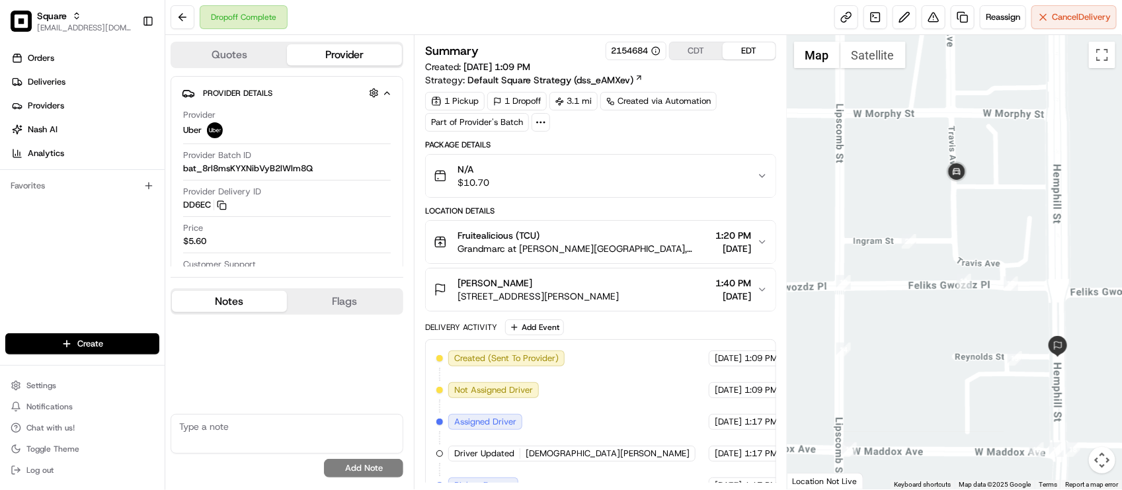
click at [698, 134] on div "Summary 2154684 CDT EDT Created: 08/15/2025 1:09 PM Strategy: Default Square St…" at bounding box center [600, 353] width 350 height 622
click at [710, 45] on button "CDT" at bounding box center [696, 50] width 53 height 17
click at [738, 56] on button "EDT" at bounding box center [749, 50] width 53 height 17
click at [448, 23] on div "Dropoff Complete Reassign Cancel Delivery" at bounding box center [643, 17] width 957 height 35
click at [513, 15] on div "Dropoff Complete Reassign Cancel Delivery" at bounding box center [643, 17] width 957 height 35
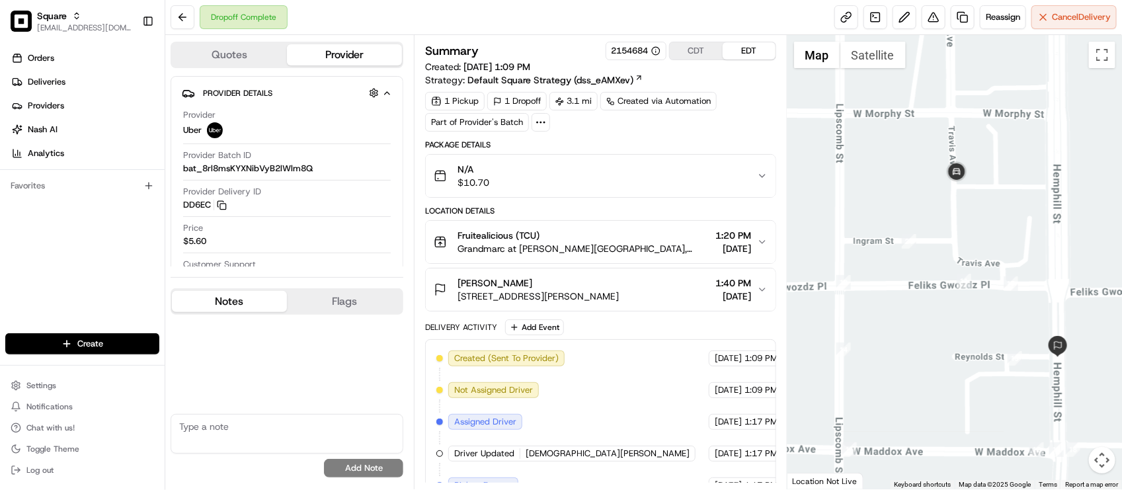
click at [519, 38] on div "Summary 2154684 CDT EDT Created: 08/15/2025 1:09 PM Strategy: Default Square St…" at bounding box center [600, 262] width 373 height 454
click at [313, 17] on div "Dropoff Complete Reassign Cancel Delivery" at bounding box center [643, 17] width 957 height 35
click at [676, 189] on div "N/A $10.70" at bounding box center [595, 176] width 323 height 26
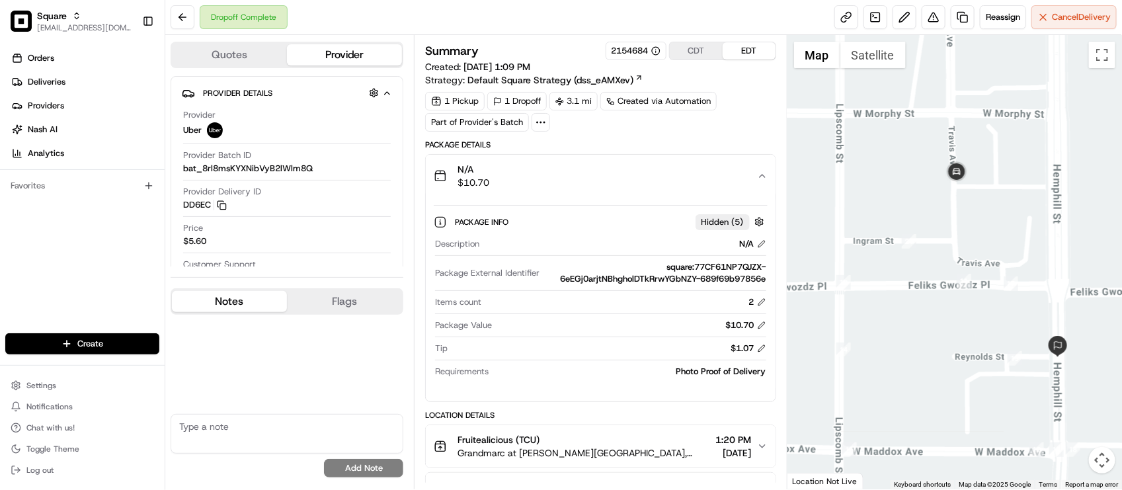
click at [676, 189] on div "N/A $10.70" at bounding box center [595, 176] width 323 height 26
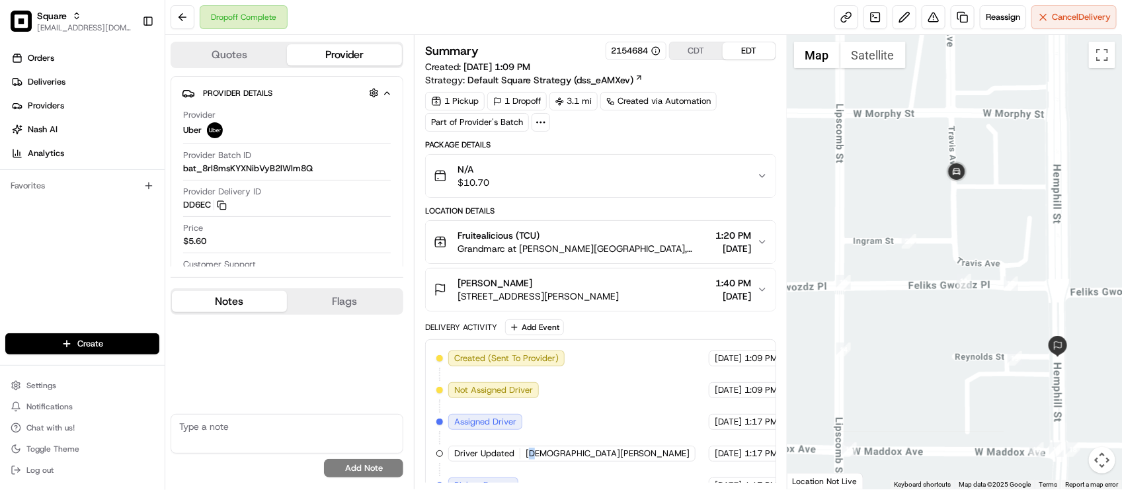
click at [530, 453] on span "JESUS D." at bounding box center [608, 454] width 164 height 12
click at [540, 456] on span "JESUS D." at bounding box center [608, 454] width 164 height 12
click at [540, 457] on span "JESUS D." at bounding box center [608, 454] width 164 height 12
click at [360, 379] on div "No results found Add Note" at bounding box center [287, 399] width 233 height 168
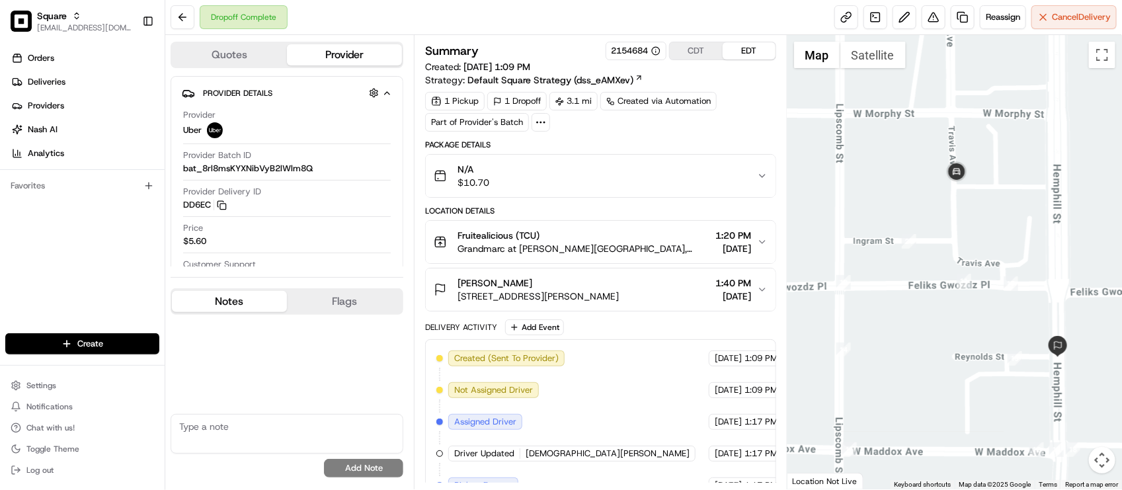
click at [720, 311] on button "Aspyn Andrews 1507 Hemphill St, Fort Worth, TX 76104, USA 1:40 PM 08/15/2025" at bounding box center [600, 289] width 349 height 42
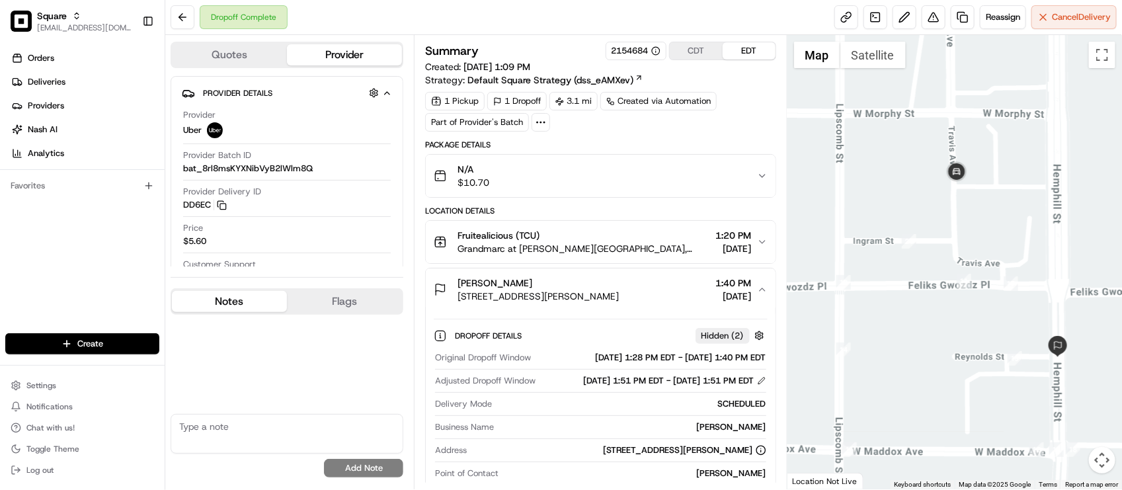
click at [713, 308] on button "Aspyn Andrews 1507 Hemphill St, Fort Worth, TX 76104, USA 1:40 PM 08/15/2025" at bounding box center [600, 289] width 349 height 42
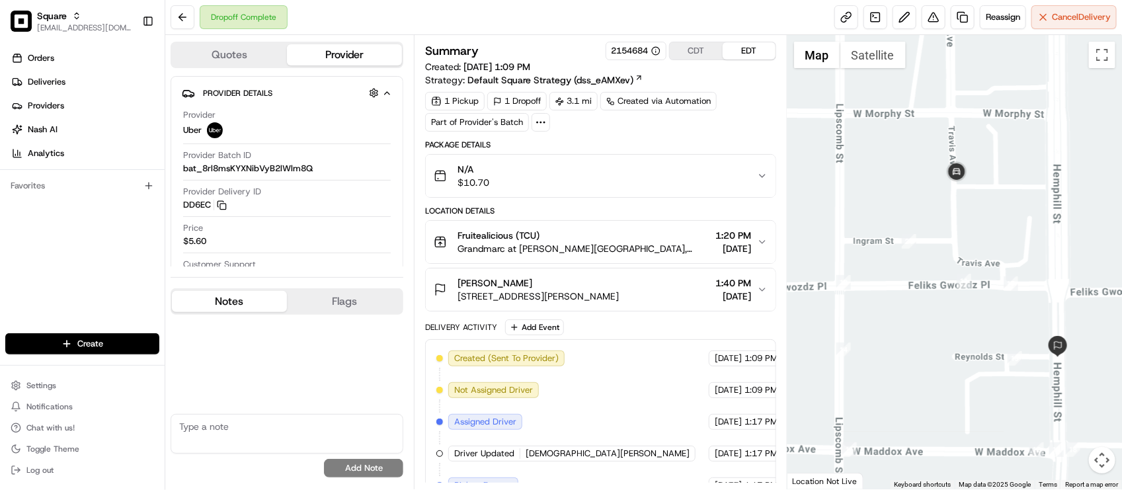
click at [597, 243] on span "Grandmarc at Westberry Place, 3043 Greene Ave, Fort Worth, TX 76109, USA" at bounding box center [584, 248] width 253 height 13
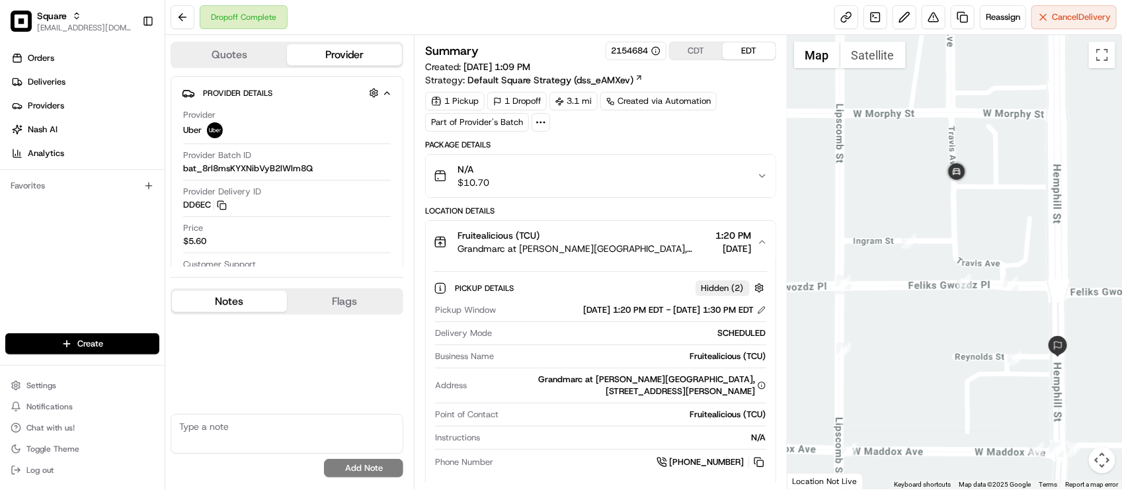
click at [597, 243] on span "Grandmarc at Westberry Place, 3043 Greene Ave, Fort Worth, TX 76109, USA" at bounding box center [584, 248] width 253 height 13
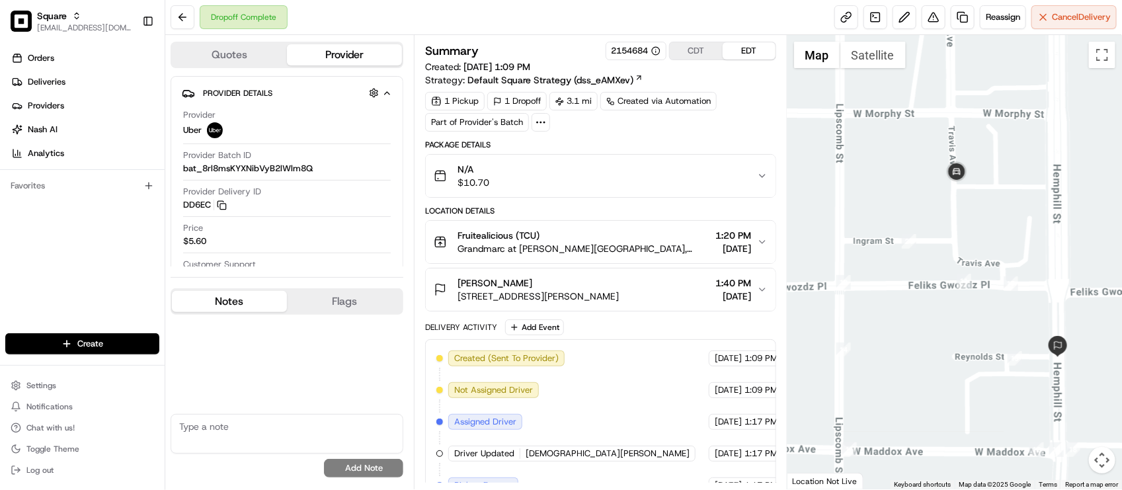
click at [669, 248] on span "Grandmarc at Westberry Place, 3043 Greene Ave, Fort Worth, TX 76109, USA" at bounding box center [584, 248] width 253 height 13
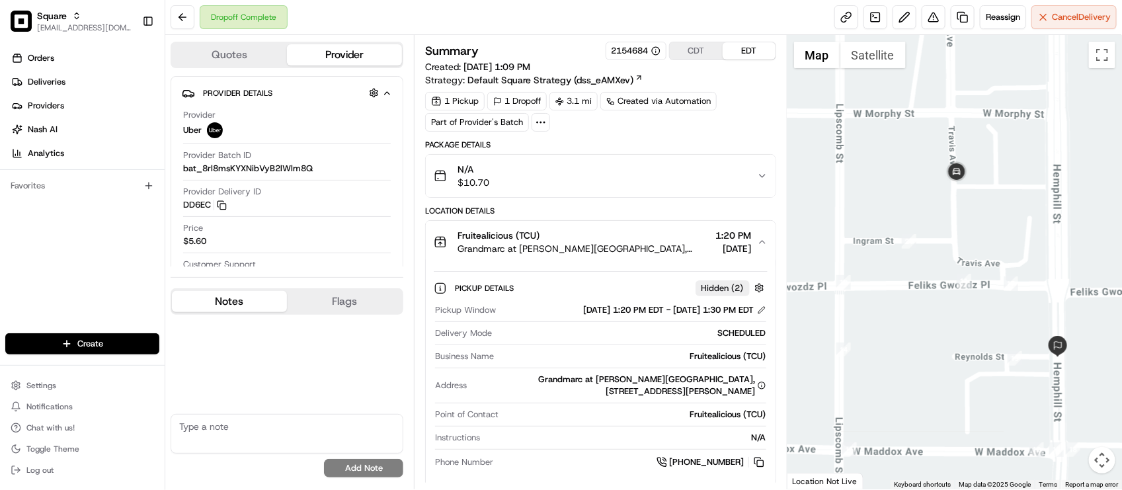
click at [573, 376] on body "Square lseguiran@nashhelp.com Toggle Sidebar Orders Deliveries Providers Nash A…" at bounding box center [561, 245] width 1122 height 490
click at [932, 23] on button at bounding box center [934, 17] width 24 height 24
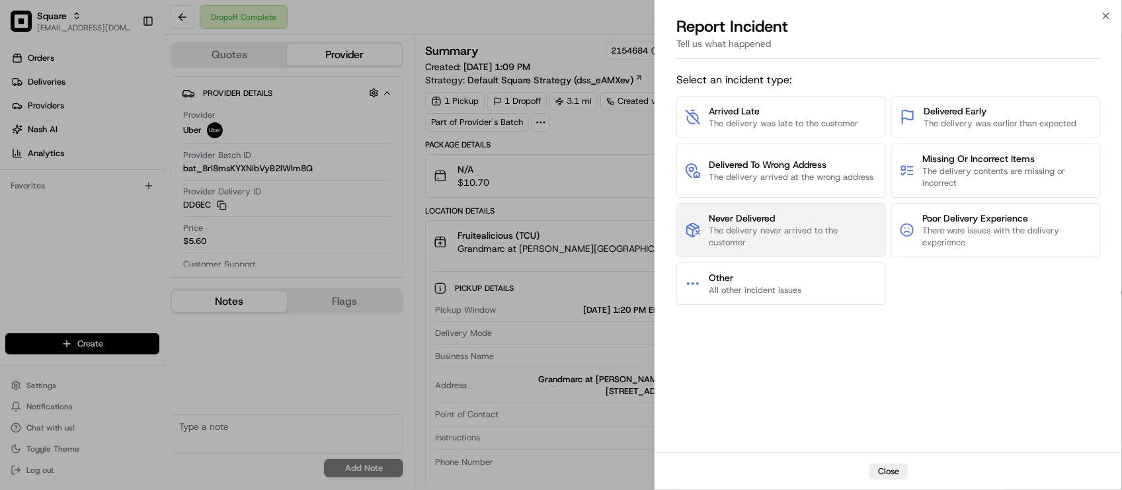
click at [780, 220] on span "Never Delivered" at bounding box center [793, 218] width 169 height 13
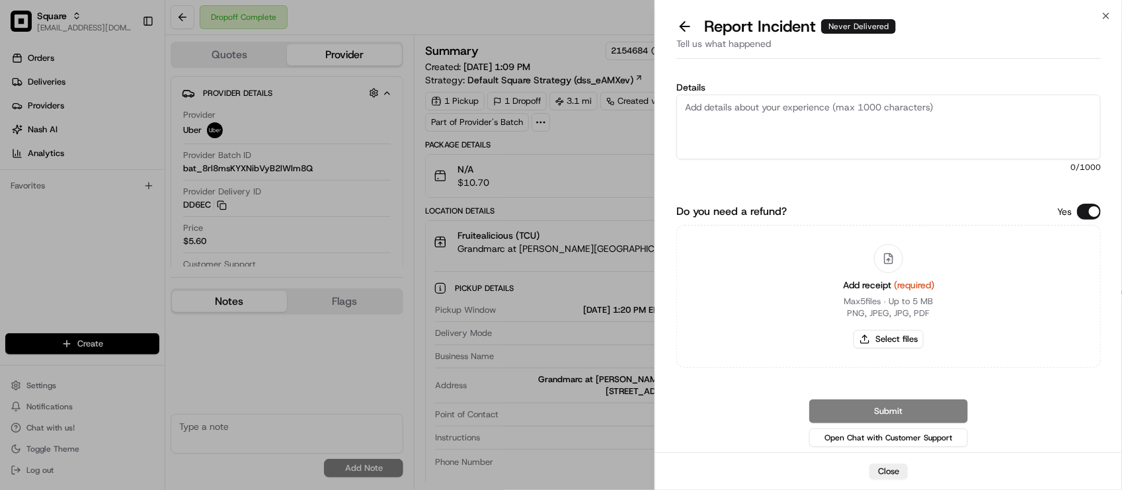
click at [1094, 214] on button "Do you need a refund?" at bounding box center [1089, 212] width 24 height 16
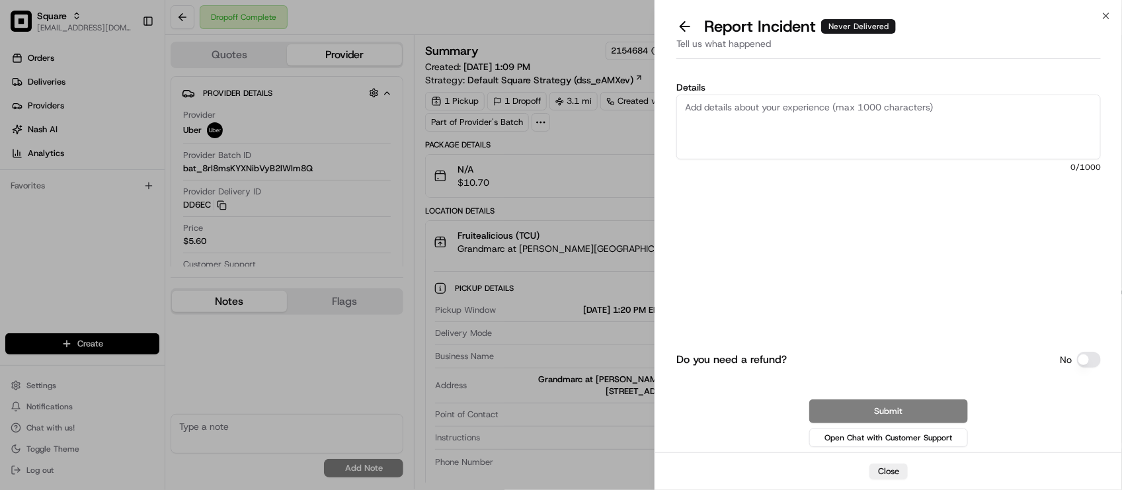
click at [1010, 149] on textarea "Details" at bounding box center [889, 127] width 425 height 65
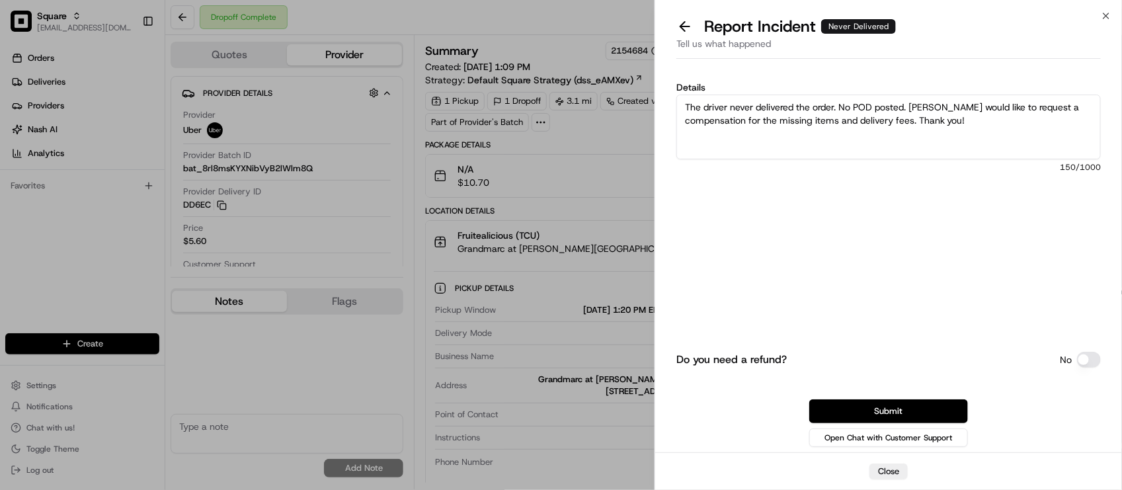
type textarea "The driver never delivered the order. No POD posted. Merchant would like to req…"
click at [981, 174] on div "Details The driver never delivered the order. No POD posted. Merchant would lik…" at bounding box center [889, 156] width 425 height 147
click at [921, 404] on button "Submit" at bounding box center [888, 411] width 159 height 24
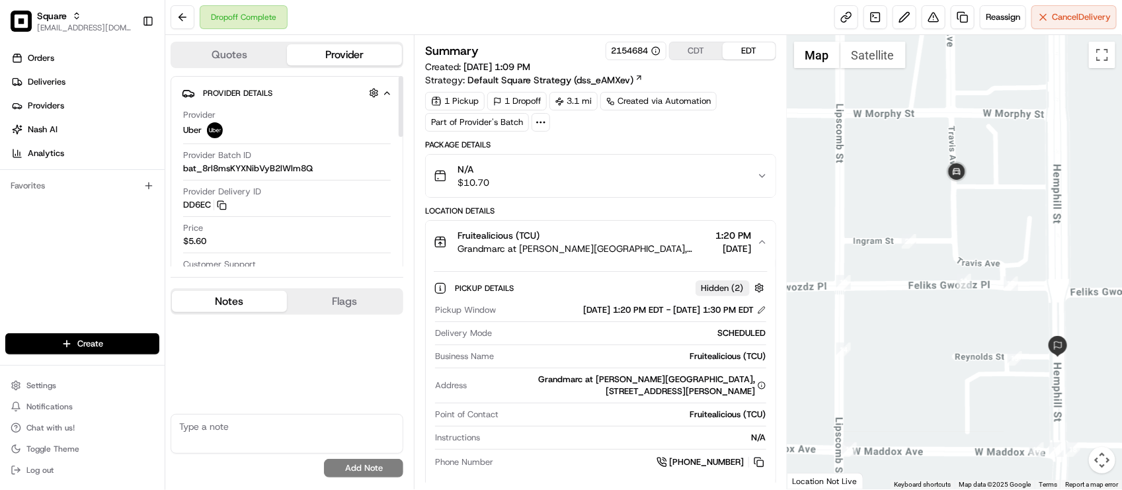
click at [239, 440] on textarea at bounding box center [287, 434] width 233 height 40
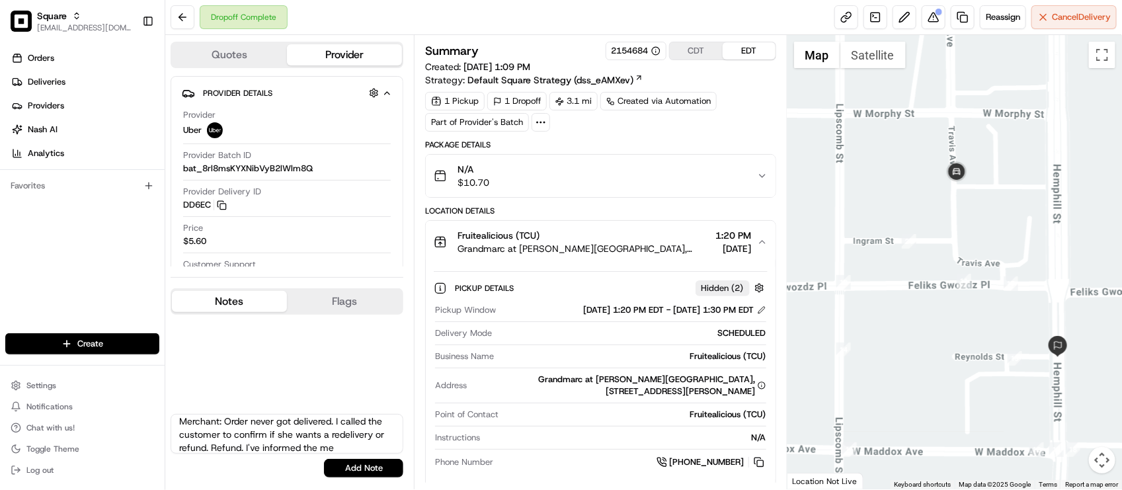
scroll to position [19, 0]
type textarea "Merchant: Order never got delivered. I called the customer to confirm if she wa…"
click at [374, 481] on div "Merchant: Order never got delivered. I called the customer to confirm if she wa…" at bounding box center [287, 399] width 233 height 168
click at [378, 471] on button "Add Note" at bounding box center [363, 468] width 79 height 19
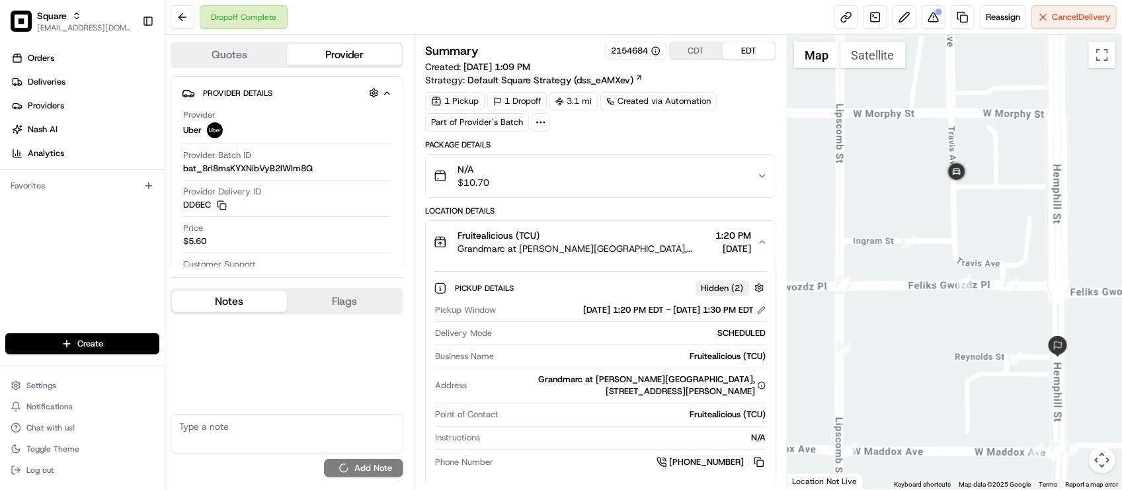
scroll to position [0, 0]
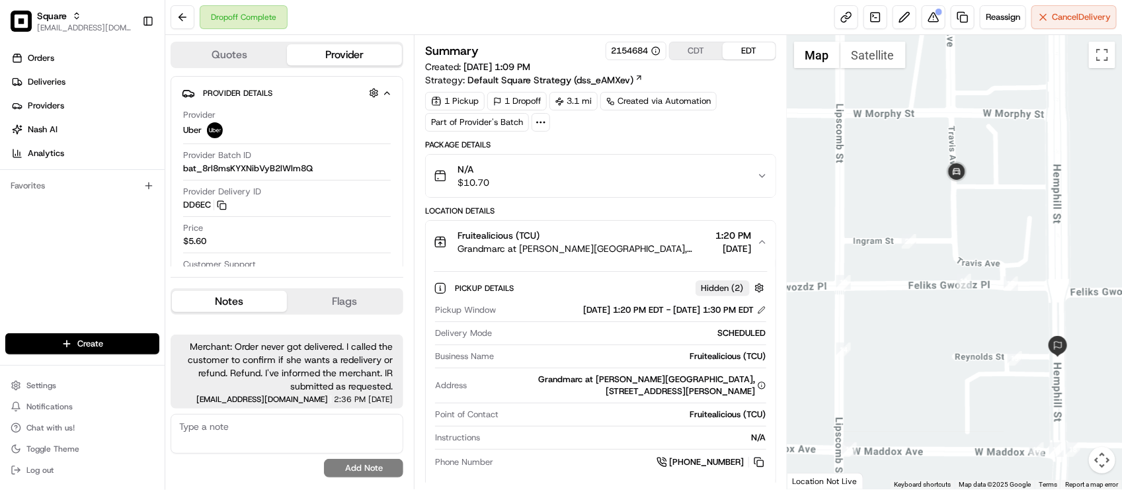
click at [513, 10] on div "Dropoff Complete Reassign Cancel Delivery" at bounding box center [643, 17] width 957 height 35
click at [497, 36] on div "Summary 2154684 CDT EDT Created: 08/15/2025 1:09 PM Strategy: Default Square St…" at bounding box center [600, 262] width 373 height 454
click at [508, 35] on div "Summary 2154684 CDT EDT Created: 08/15/2025 1:09 PM Strategy: Default Square St…" at bounding box center [600, 262] width 373 height 454
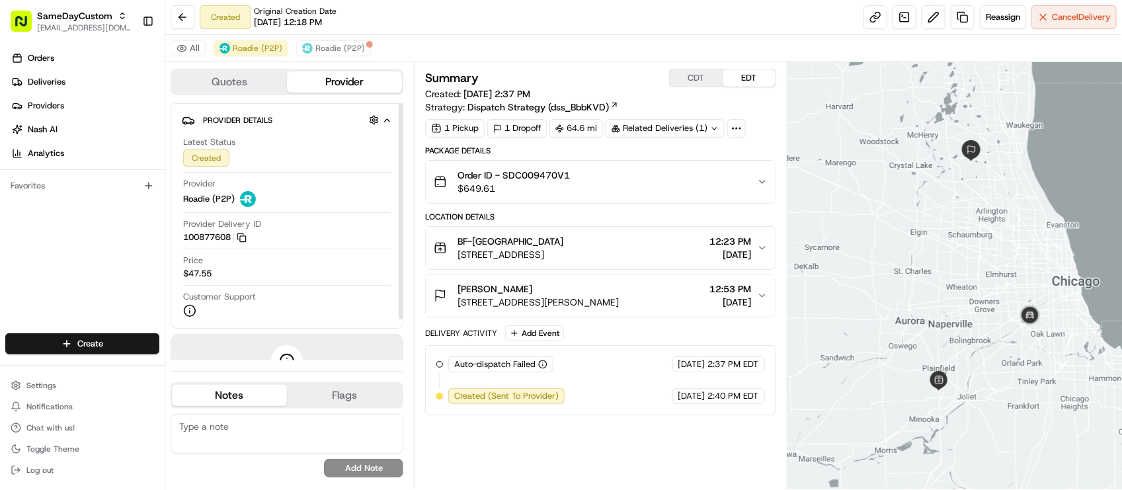
drag, startPoint x: 332, startPoint y: 217, endPoint x: 431, endPoint y: 249, distance: 104.4
click at [332, 217] on div "Latest Status Created Provider Roadie (P2P) Provider Delivery ID 100877608 Copy…" at bounding box center [287, 227] width 210 height 192
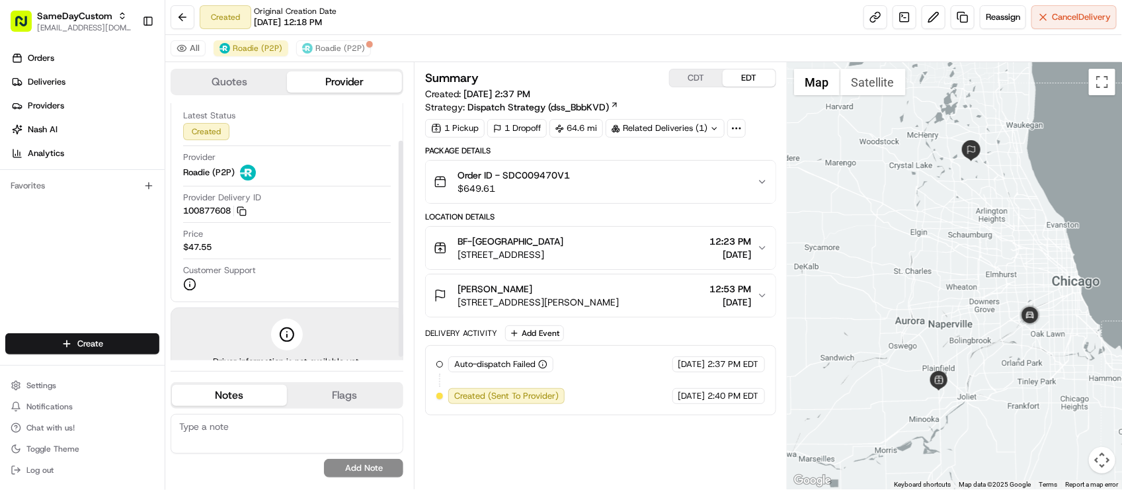
scroll to position [48, 0]
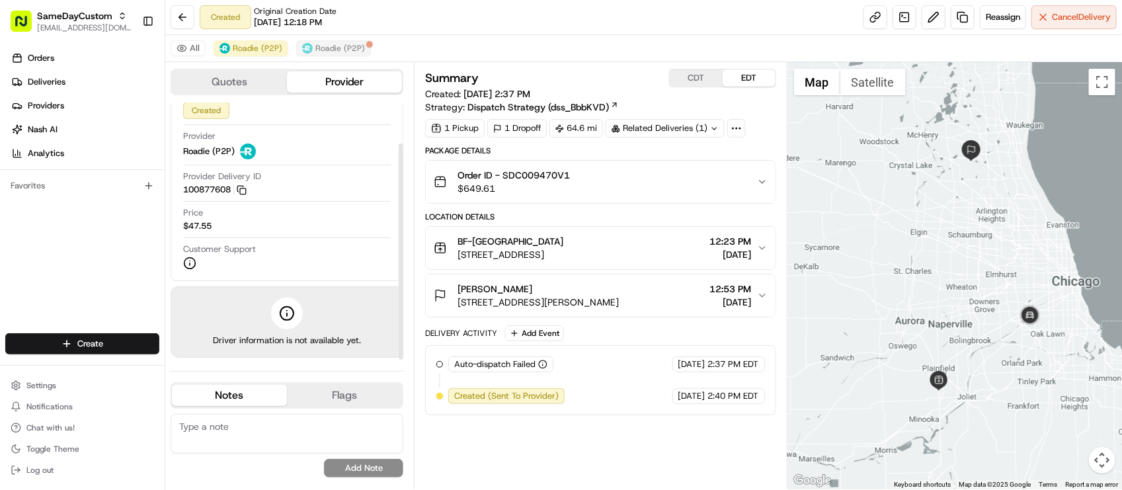
click at [321, 56] on div "All Roadie (P2P) Roadie (P2P)" at bounding box center [643, 48] width 957 height 27
click at [331, 54] on span "Roadie (P2P)" at bounding box center [340, 48] width 50 height 11
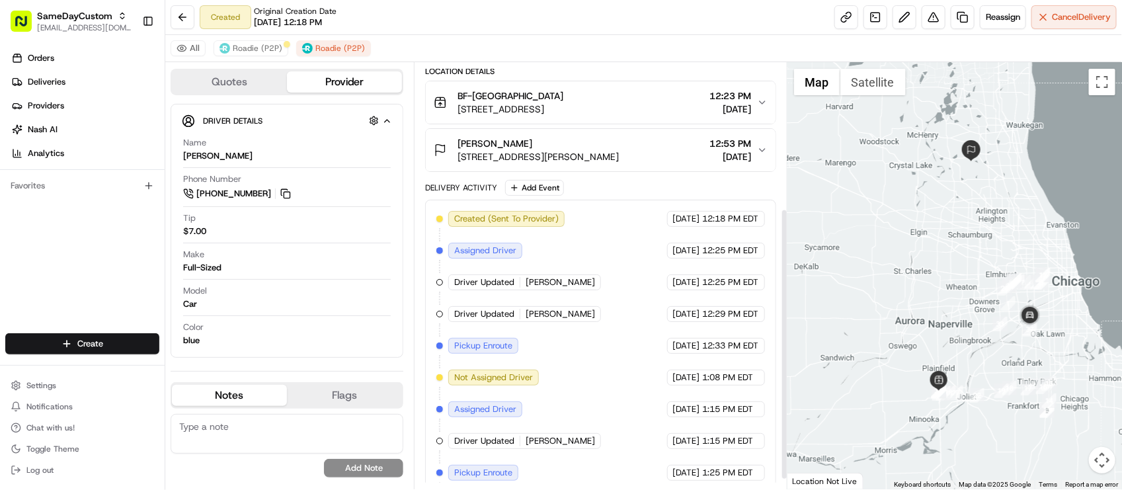
scroll to position [245, 0]
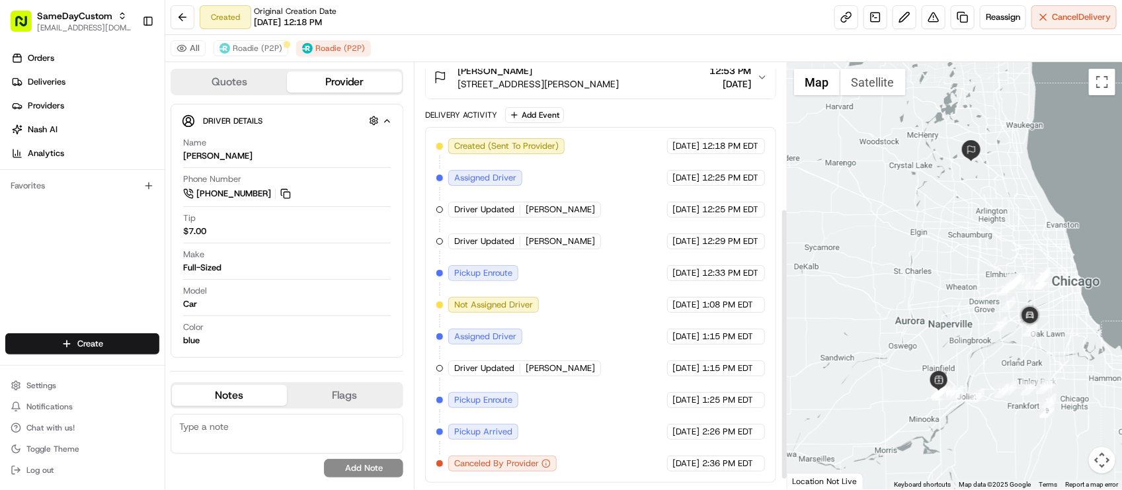
click at [590, 392] on div "Created (Sent To Provider) Roadie (P2P) [DATE] 12:18 PM EDT Assigned Driver Roa…" at bounding box center [600, 304] width 328 height 333
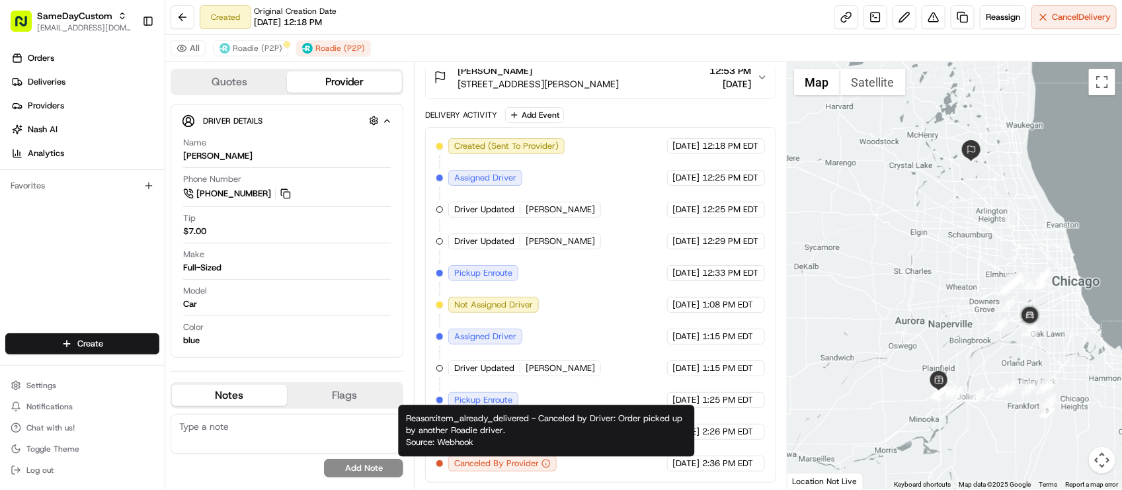
click at [672, 222] on div "Created (Sent To Provider) Roadie (P2P) [DATE] 12:18 PM EDT Assigned Driver Roa…" at bounding box center [600, 304] width 328 height 333
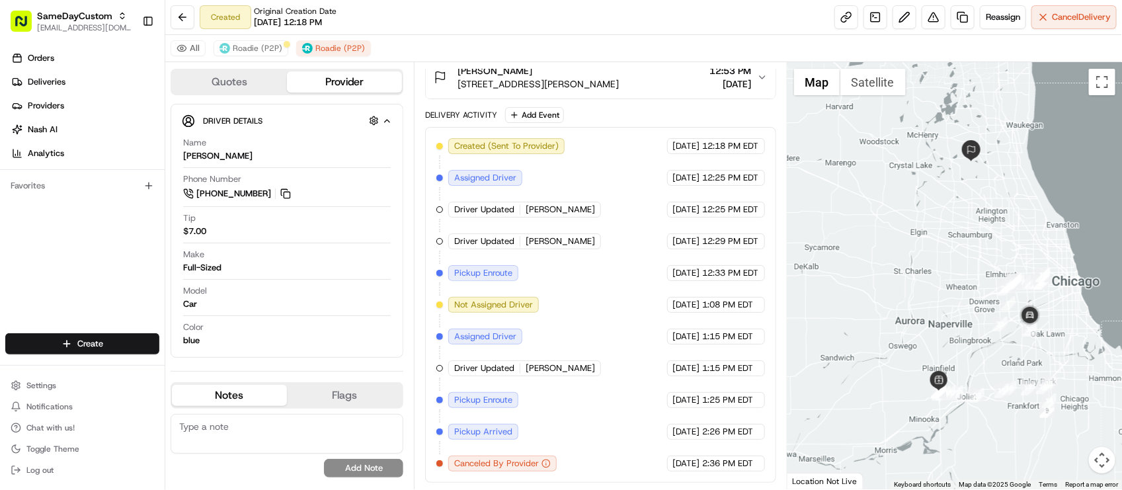
click at [574, 180] on div "Created (Sent To Provider) Roadie (P2P) [DATE] 12:18 PM EDT Assigned Driver Roa…" at bounding box center [600, 304] width 328 height 333
click at [356, 245] on div "Name [PERSON_NAME] Phone Number [PHONE_NUMBER] Tip $7.00 Make Full-Sized Model …" at bounding box center [287, 242] width 210 height 220
click at [698, 325] on div "Created (Sent To Provider) Roadie (P2P) [DATE] 12:18 PM EDT Assigned Driver Roa…" at bounding box center [600, 304] width 328 height 333
click at [308, 243] on div at bounding box center [287, 243] width 208 height 1
click at [673, 304] on span "[DATE]" at bounding box center [686, 305] width 27 height 12
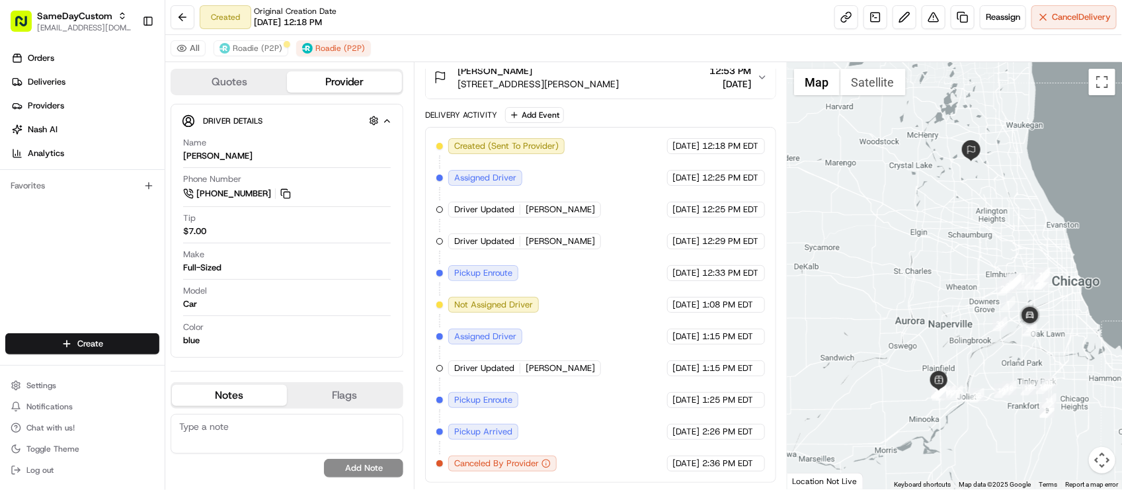
click at [616, 385] on div "Created (Sent To Provider) Roadie (P2P) [DATE] 12:18 PM EDT Assigned Driver Roa…" at bounding box center [600, 304] width 328 height 333
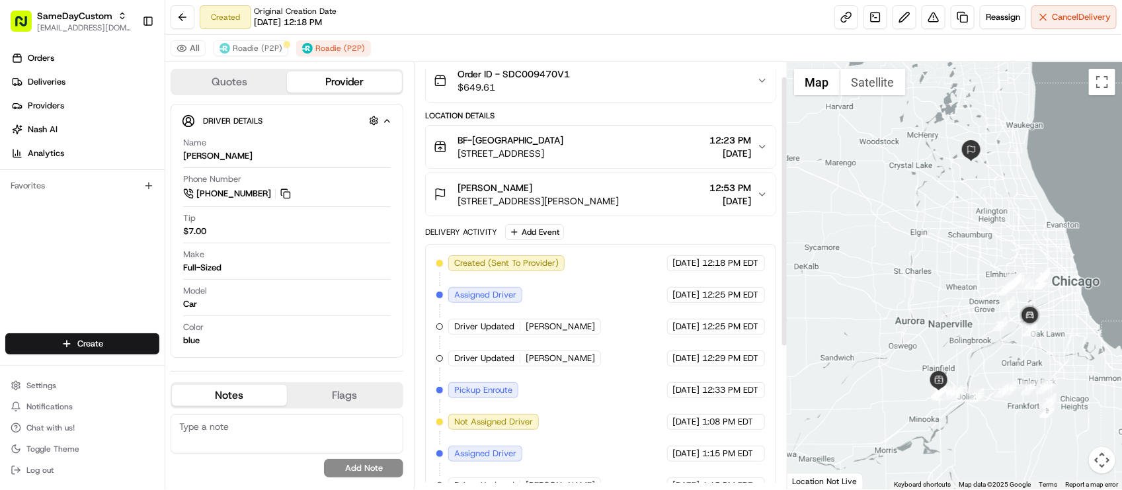
scroll to position [0, 0]
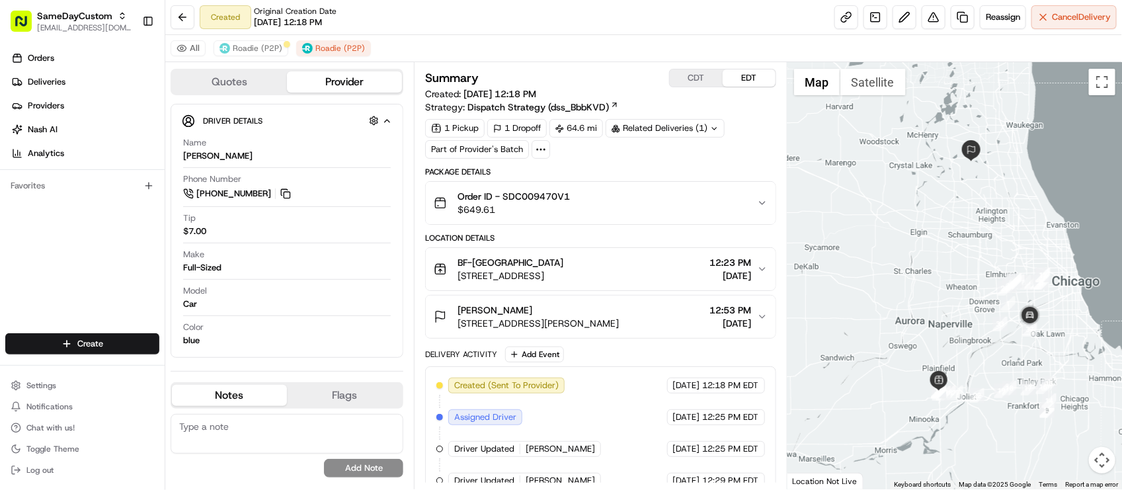
click at [561, 205] on span "$649.61" at bounding box center [514, 209] width 112 height 13
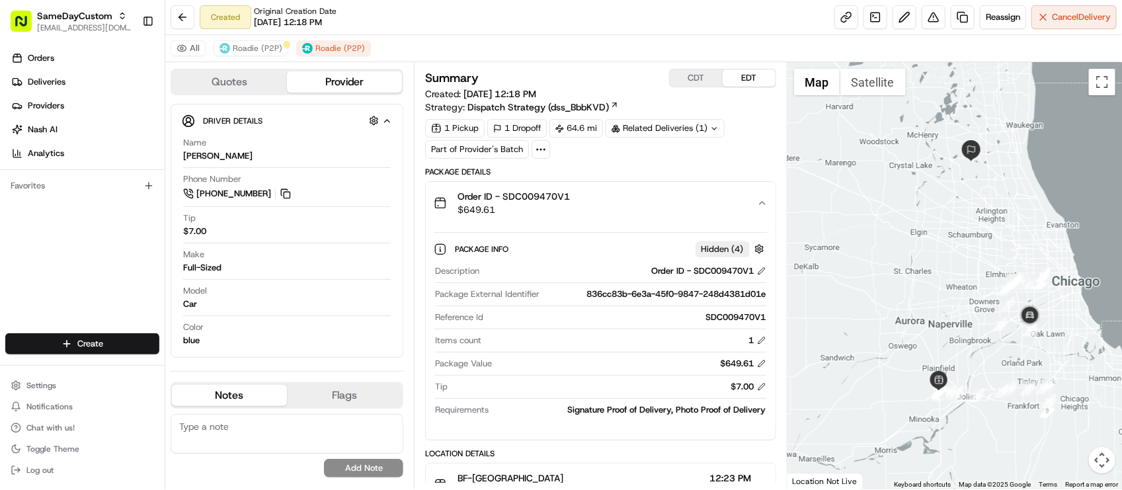
click at [561, 205] on span "$649.61" at bounding box center [514, 209] width 112 height 13
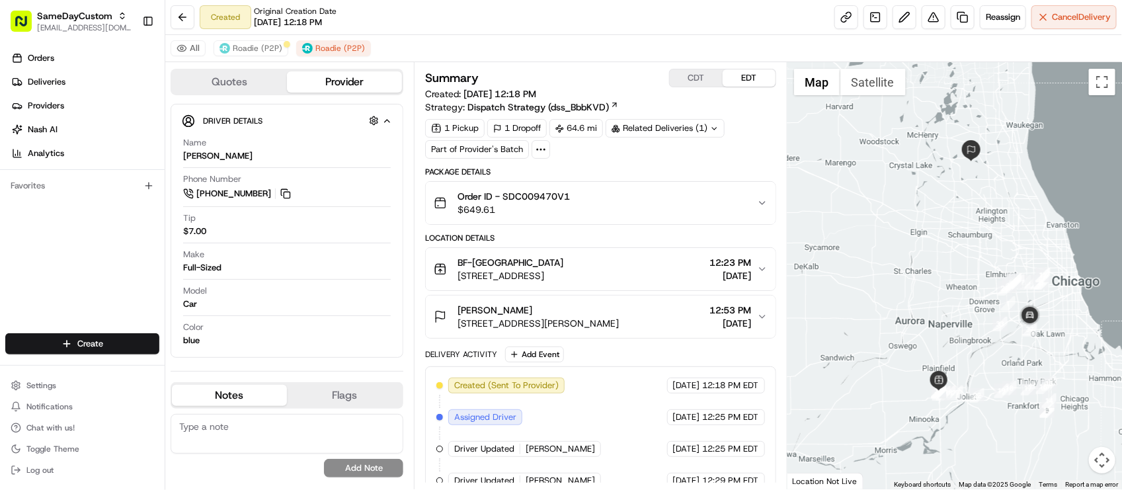
click at [639, 157] on div "1 Pickup 1 Dropoff 64.6 mi Related Deliveries (1) Part of Provider's Batch" at bounding box center [600, 139] width 350 height 40
click at [665, 116] on div "Summary CDT EDT Created: [DATE] 12:18 PM Strategy: Dispatch Strategy (dss_BbbKV…" at bounding box center [600, 114] width 350 height 90
click at [665, 127] on div "Related Deliveries (1)" at bounding box center [665, 128] width 119 height 19
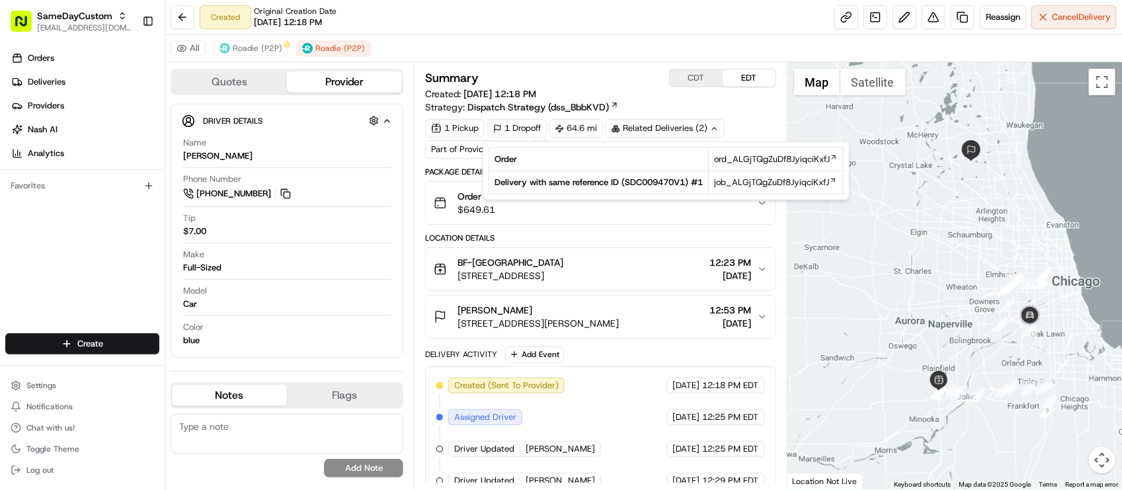
click at [665, 127] on div "Related Deliveries (2)" at bounding box center [665, 128] width 119 height 19
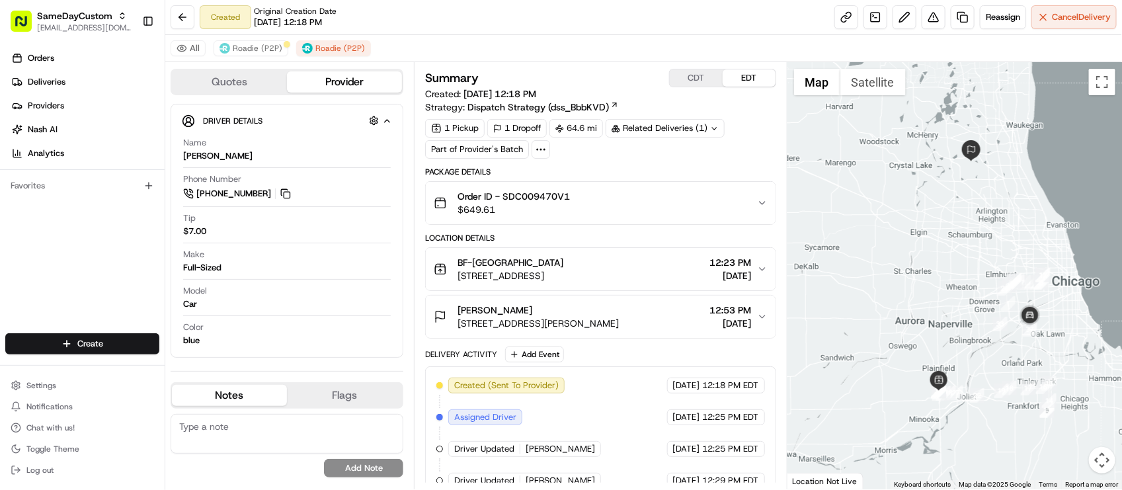
click at [655, 126] on div "Related Deliveries (1)" at bounding box center [665, 128] width 119 height 19
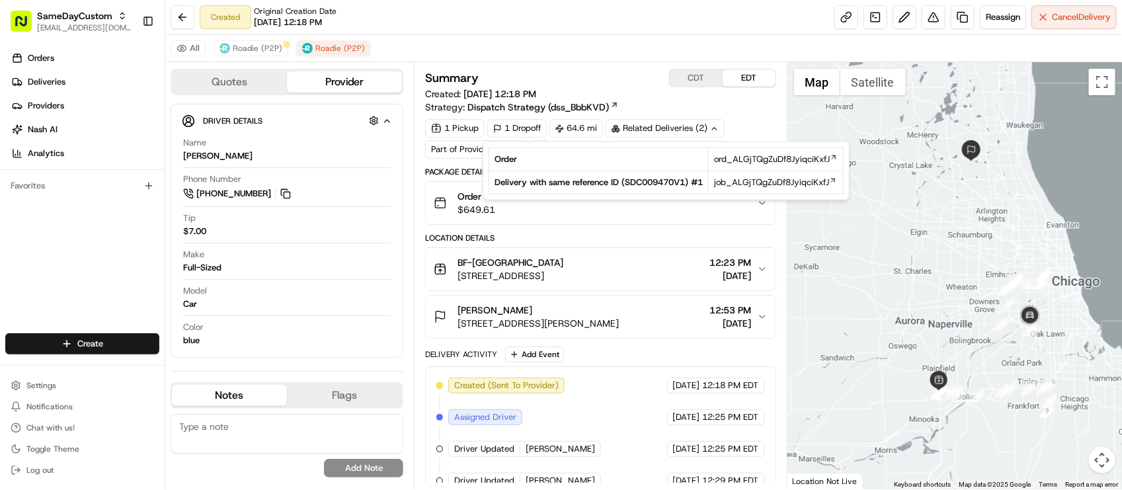
scroll to position [245, 0]
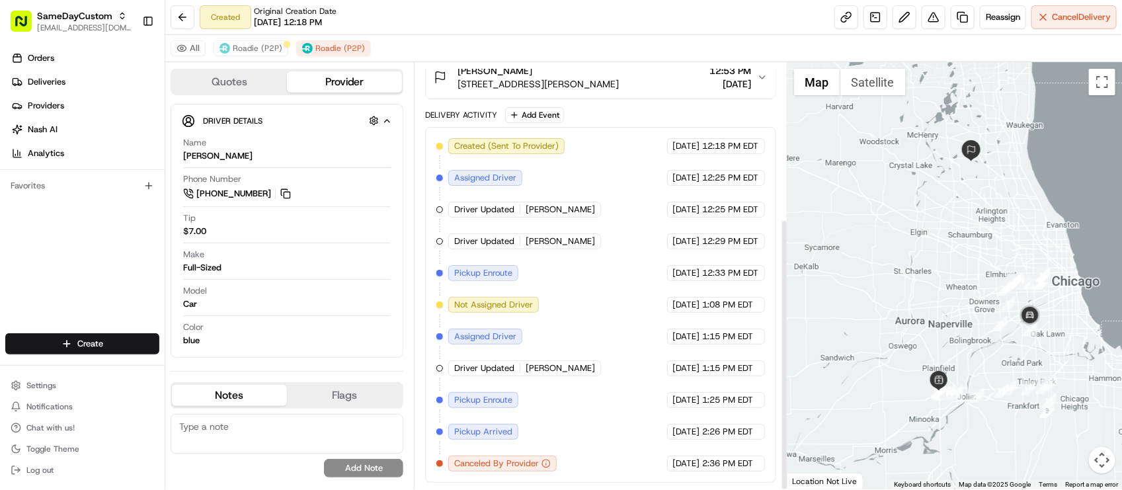
click at [579, 283] on div "Created (Sent To Provider) Roadie (P2P) [DATE] 12:18 PM EDT Assigned Driver Roa…" at bounding box center [600, 304] width 328 height 333
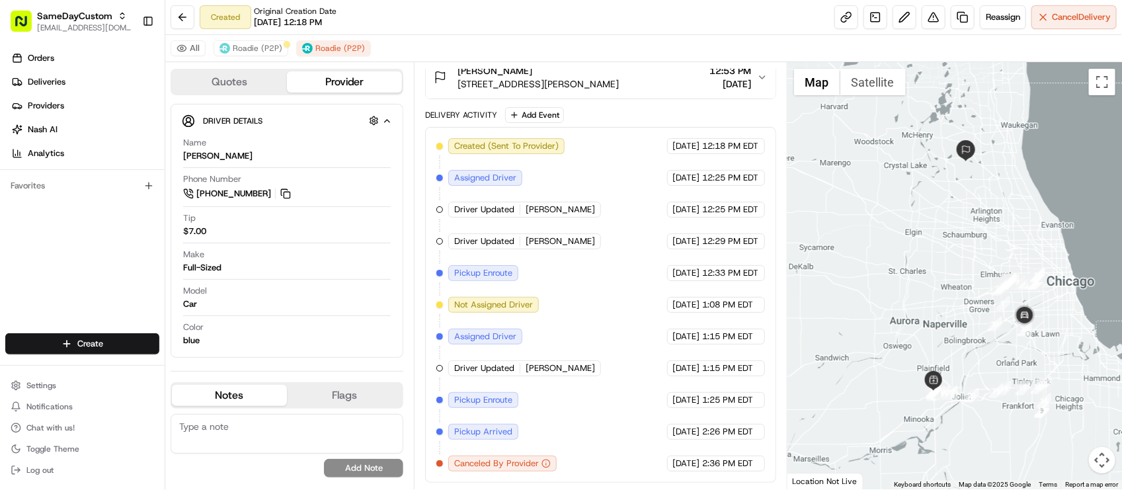
drag, startPoint x: 967, startPoint y: 282, endPoint x: 956, endPoint y: 278, distance: 11.7
click at [956, 278] on div at bounding box center [955, 275] width 335 height 427
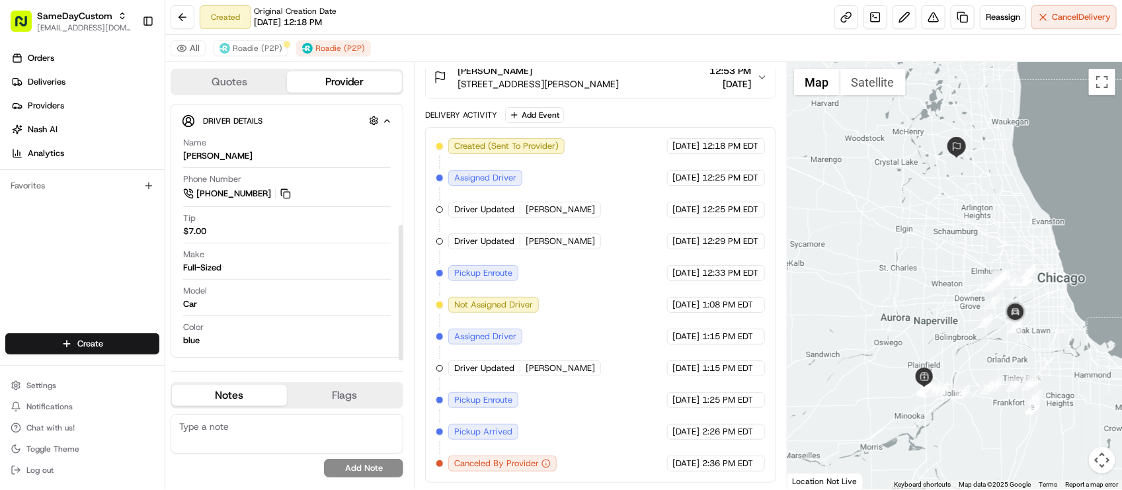
click at [259, 261] on div "Make Full-Sized" at bounding box center [287, 261] width 208 height 25
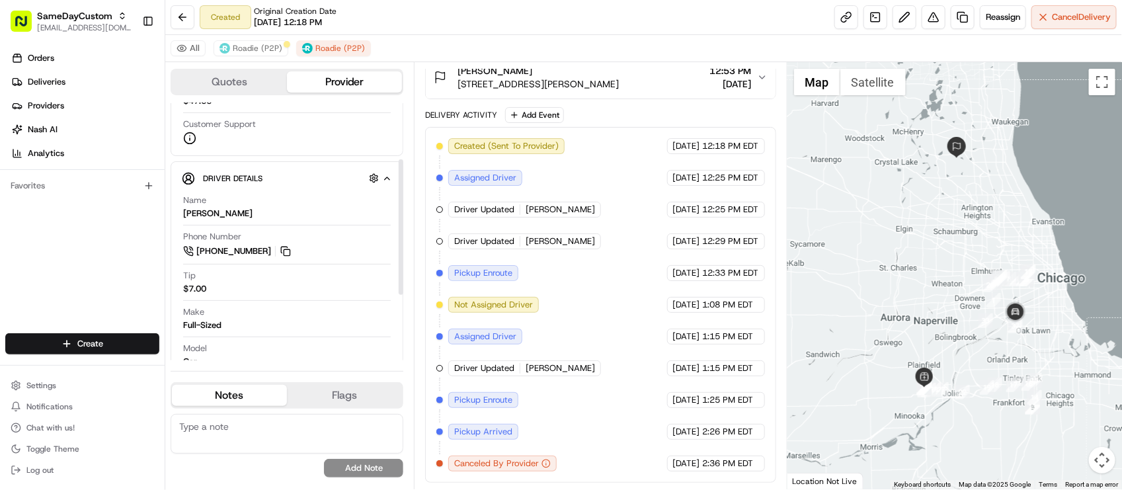
scroll to position [66, 0]
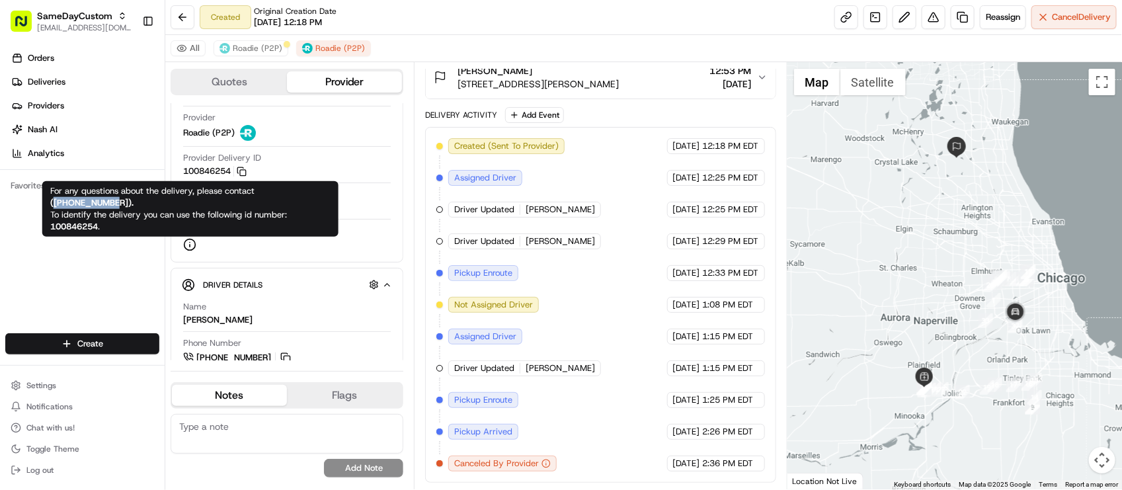
drag, startPoint x: 52, startPoint y: 198, endPoint x: 118, endPoint y: 206, distance: 66.6
click at [118, 206] on strong "( [PHONE_NUMBER] )." at bounding box center [91, 202] width 83 height 11
copy strong "[PHONE_NUMBER]"
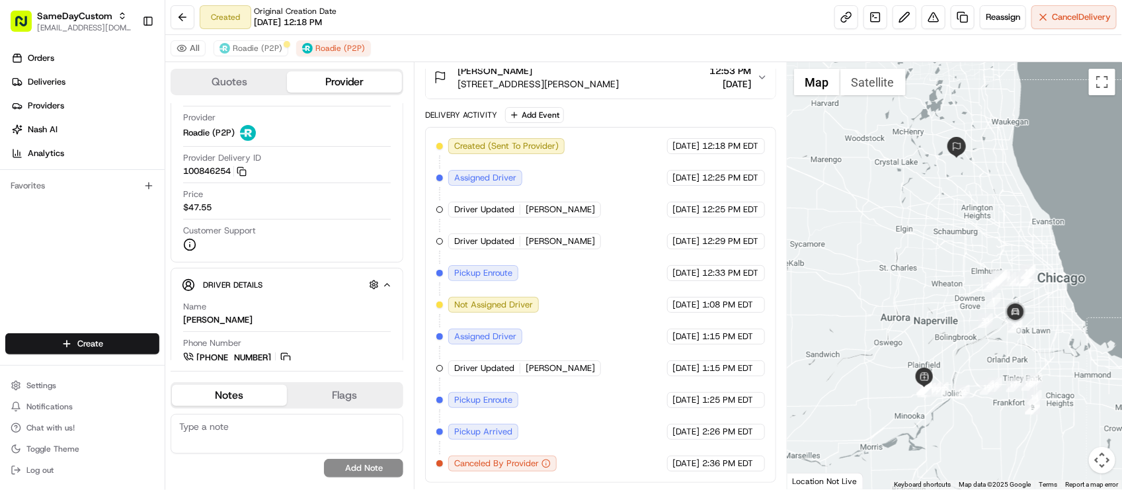
drag, startPoint x: 637, startPoint y: 322, endPoint x: 677, endPoint y: 278, distance: 59.5
click at [637, 323] on div "Created (Sent To Provider) Roadie (P2P) [DATE] 12:18 PM EDT Assigned Driver Roa…" at bounding box center [600, 304] width 328 height 333
click at [400, 24] on div "Created Original Creation Date [DATE] 12:18 PM Reassign Cancel Delivery" at bounding box center [643, 17] width 957 height 35
click at [528, 38] on div "All Roadie (P2P) Roadie (P2P)" at bounding box center [643, 48] width 957 height 27
click at [245, 284] on span "Driver Details" at bounding box center [233, 285] width 60 height 11
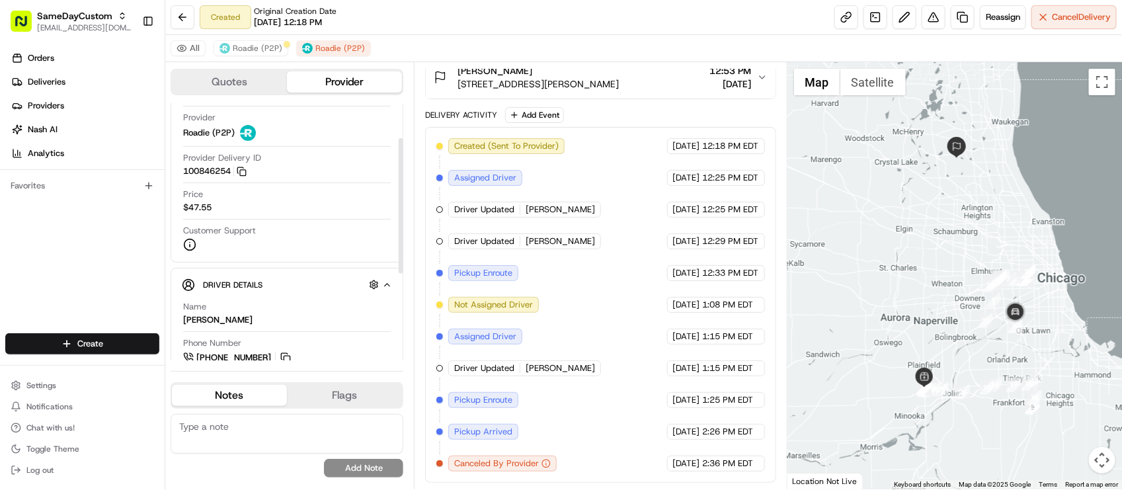
scroll to position [11, 0]
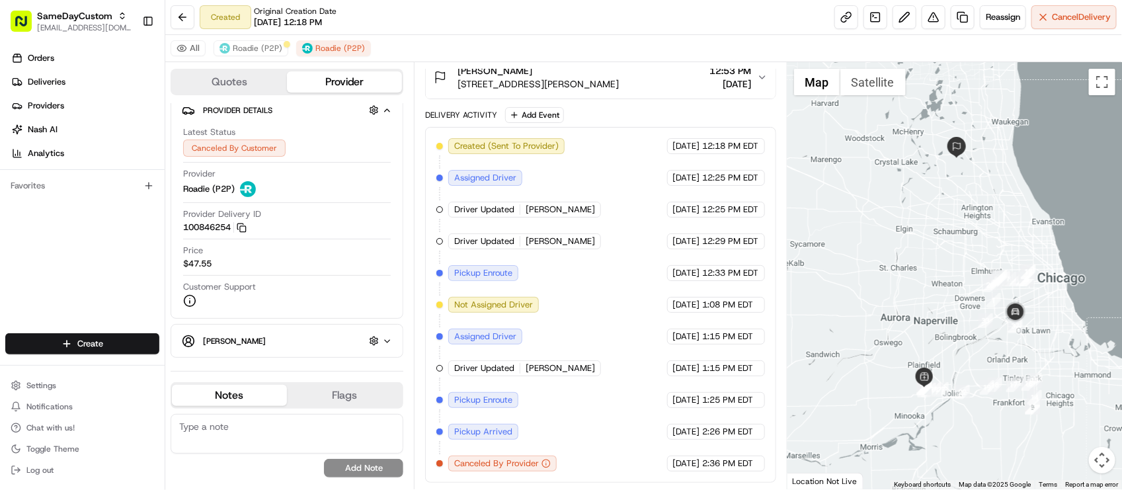
click at [212, 273] on div "Price $47.55" at bounding box center [287, 260] width 208 height 31
click at [247, 228] on icon "button" at bounding box center [242, 228] width 10 height 10
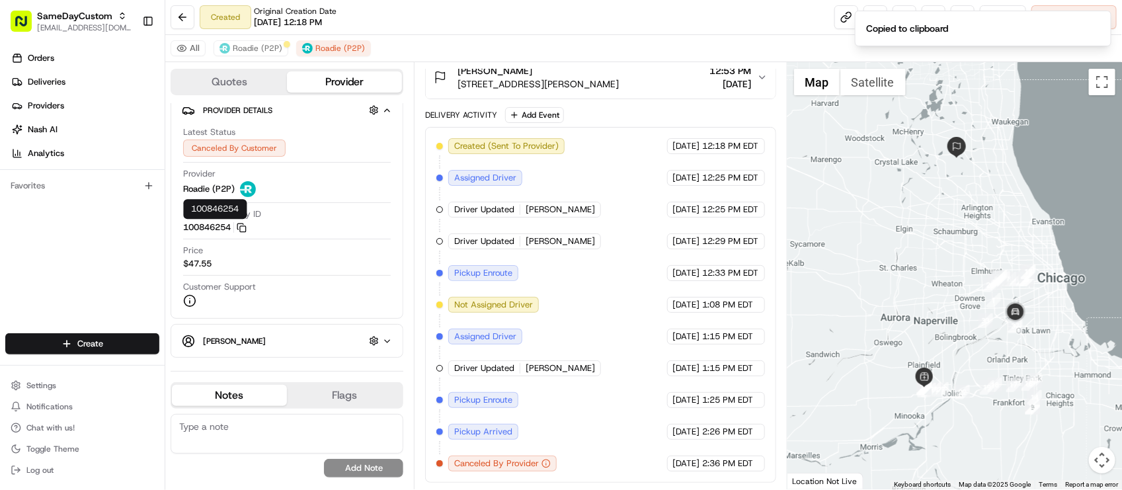
click at [583, 298] on div "Created (Sent To Provider) Roadie (P2P) [DATE] 12:18 PM EDT Assigned Driver Roa…" at bounding box center [600, 304] width 328 height 333
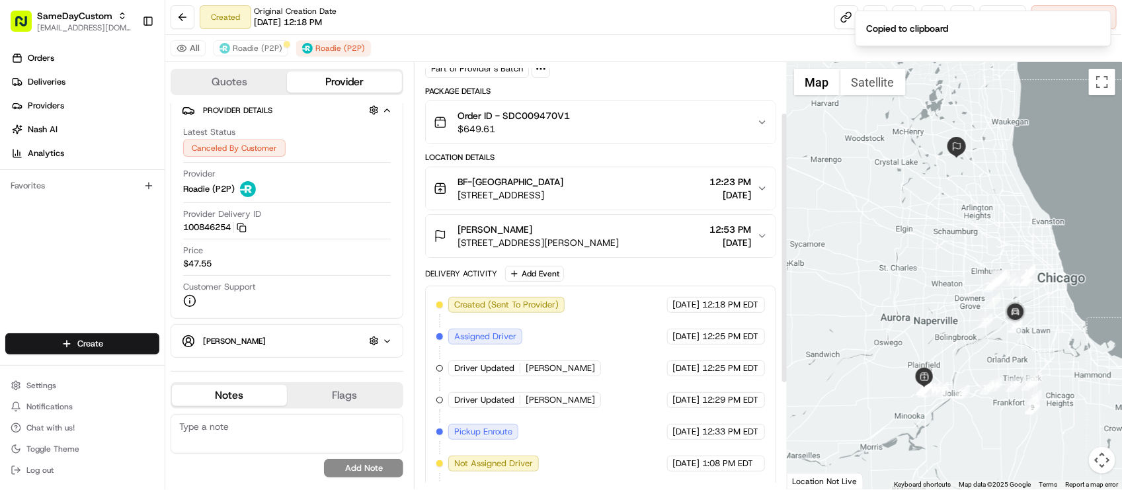
scroll to position [79, 0]
click at [619, 243] on span "[STREET_ADDRESS][PERSON_NAME]" at bounding box center [538, 243] width 161 height 13
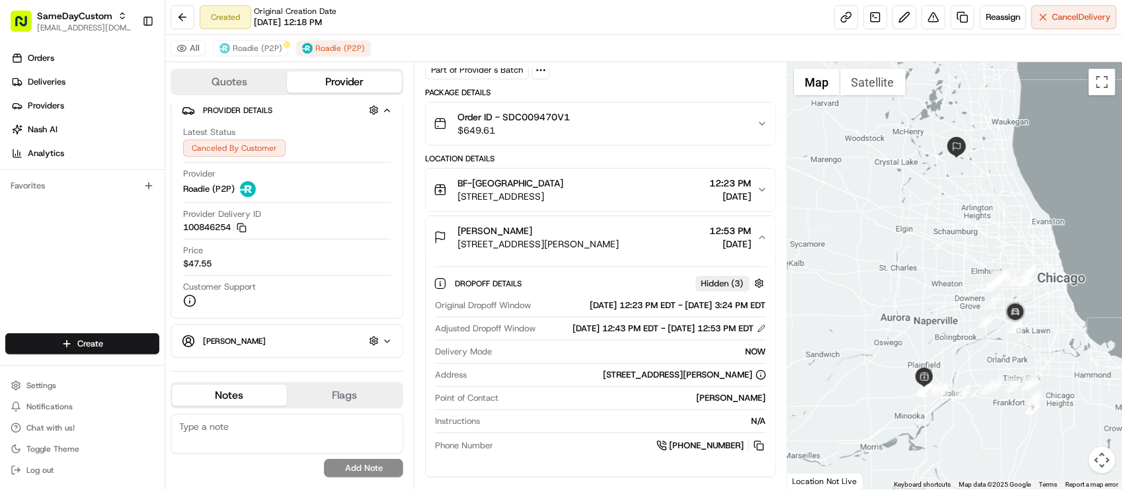
click at [499, 335] on span "Adjusted Dropoff Window" at bounding box center [485, 329] width 101 height 12
click at [567, 229] on div "[PERSON_NAME]" at bounding box center [538, 230] width 161 height 13
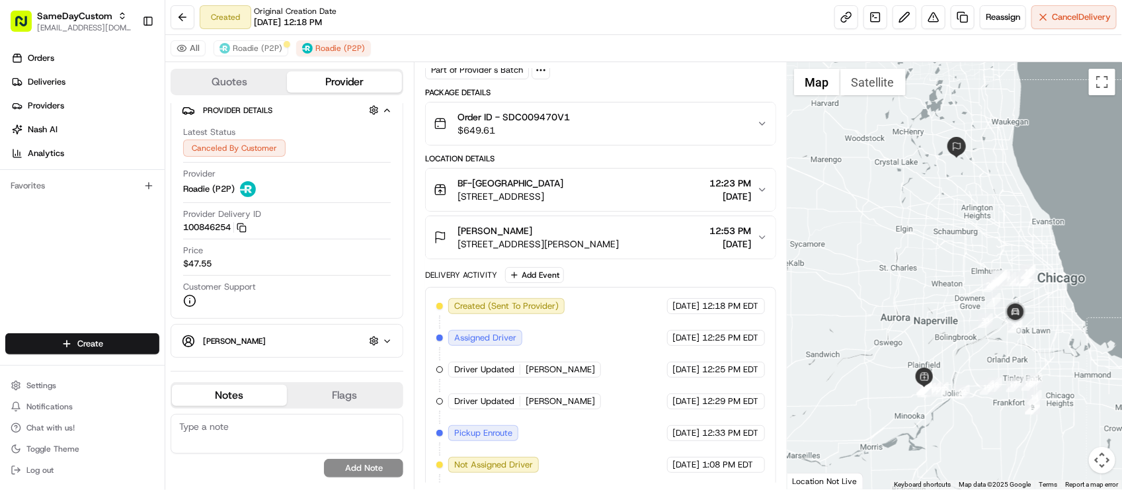
click at [563, 189] on div "BF-Shorewood [STREET_ADDRESS]" at bounding box center [511, 190] width 106 height 26
click at [563, 196] on span "[STREET_ADDRESS]" at bounding box center [511, 196] width 106 height 13
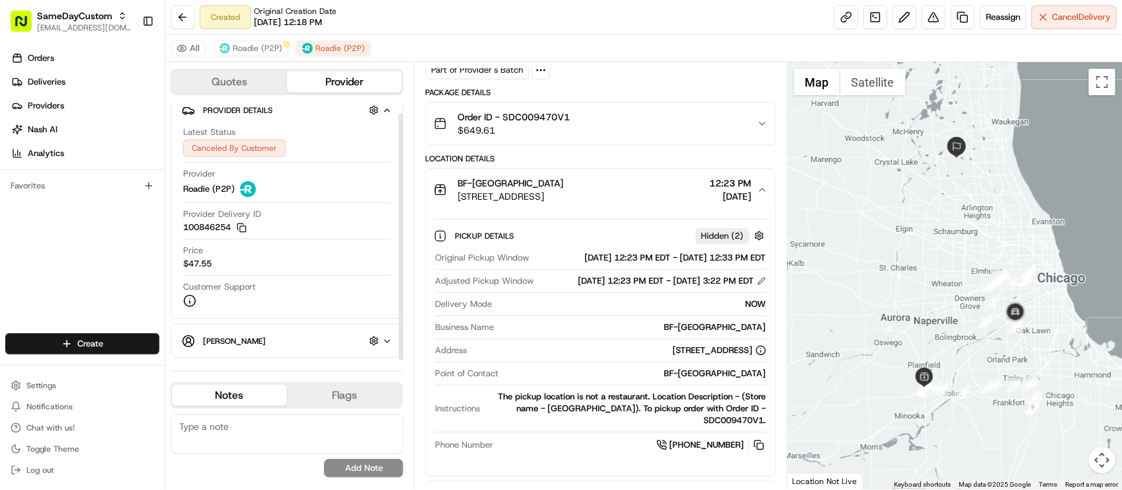
click at [94, 296] on div "Orders Deliveries Providers [PERSON_NAME] Analytics Favorites" at bounding box center [82, 191] width 165 height 299
click at [630, 21] on div "Created Original Creation Date [DATE] 12:18 PM Reassign Cancel Delivery" at bounding box center [643, 17] width 957 height 35
click at [355, 8] on div "Created Original Creation Date [DATE] 12:18 PM Reassign Cancel Delivery" at bounding box center [643, 17] width 957 height 35
click at [319, 292] on div "Customer Support" at bounding box center [287, 294] width 208 height 26
click at [268, 343] on div "[PERSON_NAME] Hidden ( 7 )" at bounding box center [292, 341] width 179 height 17
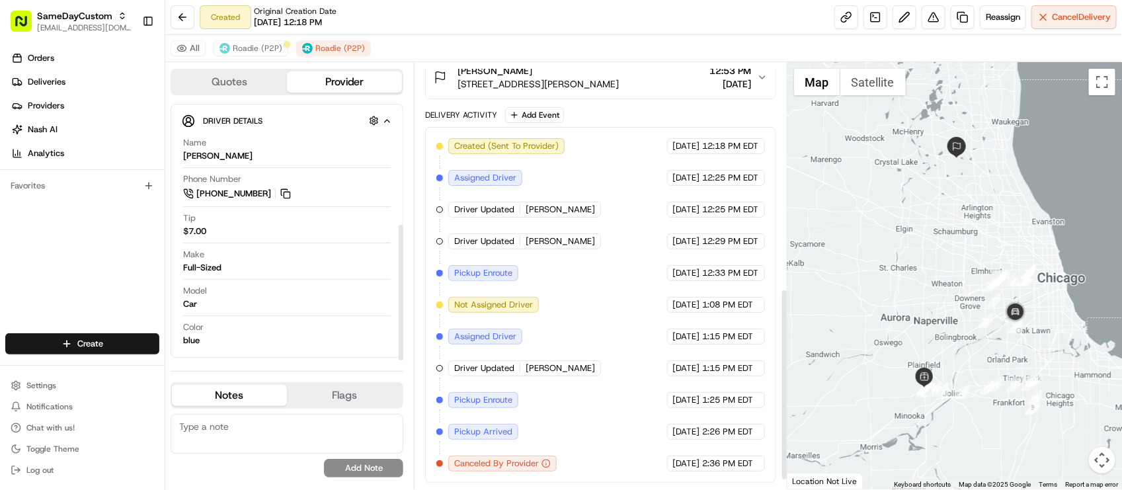
scroll to position [522, 0]
click at [694, 285] on div "Created (Sent To Provider) Roadie (P2P) [DATE] 12:18 PM EDT Assigned Driver Roa…" at bounding box center [600, 304] width 328 height 333
click at [238, 47] on span "Roadie (P2P)" at bounding box center [258, 48] width 50 height 11
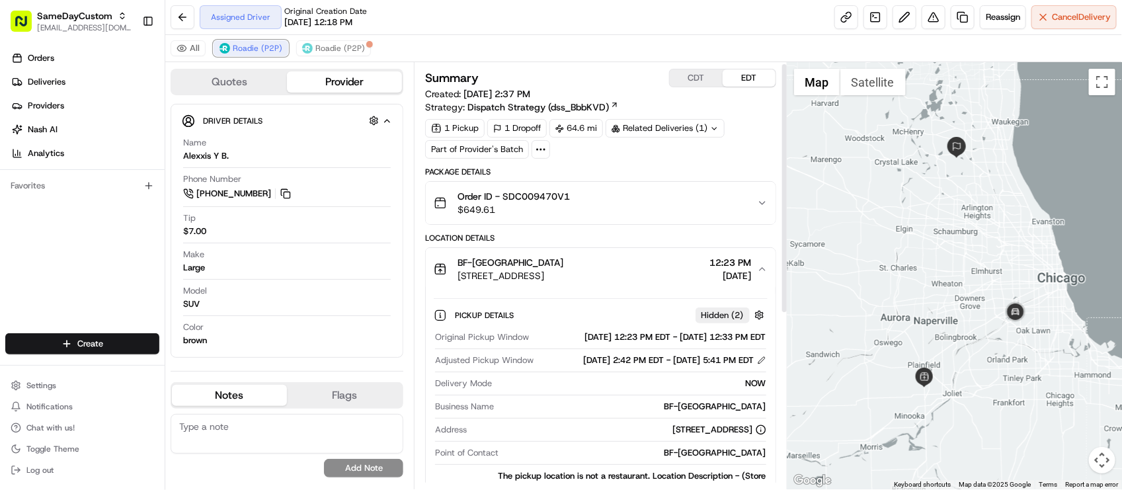
scroll to position [298, 0]
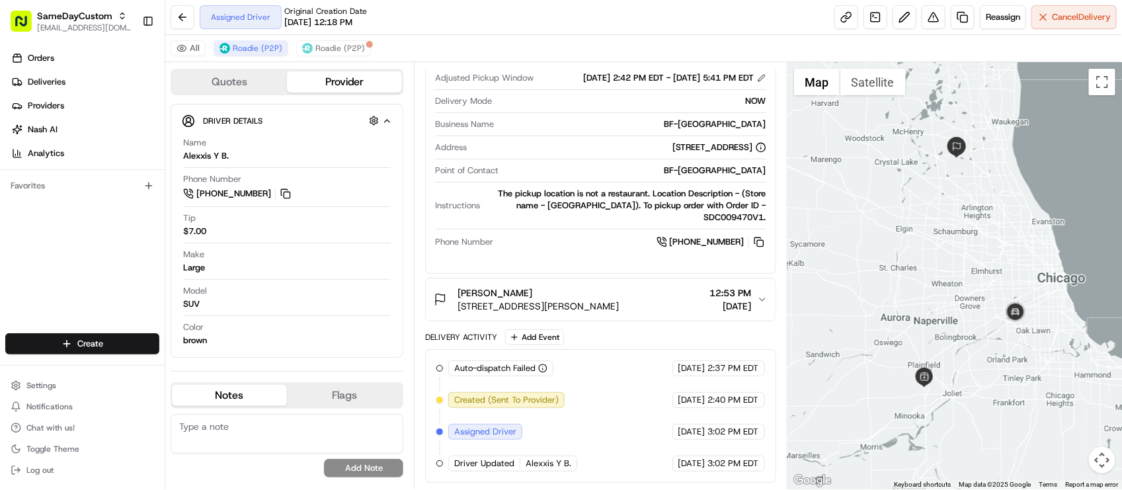
click at [685, 410] on div "Auto-dispatch Failed Roadie (P2P) [DATE] 2:37 PM EDT Created (Sent To Provider)…" at bounding box center [600, 415] width 328 height 111
click at [313, 48] on button "Roadie (P2P)" at bounding box center [333, 48] width 75 height 16
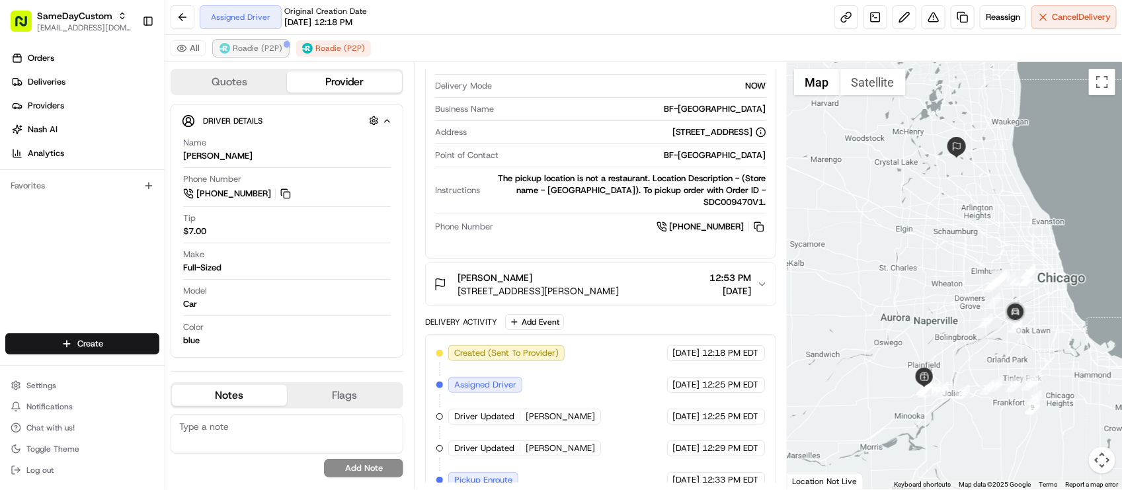
click at [278, 47] on span "Roadie (P2P)" at bounding box center [258, 48] width 50 height 11
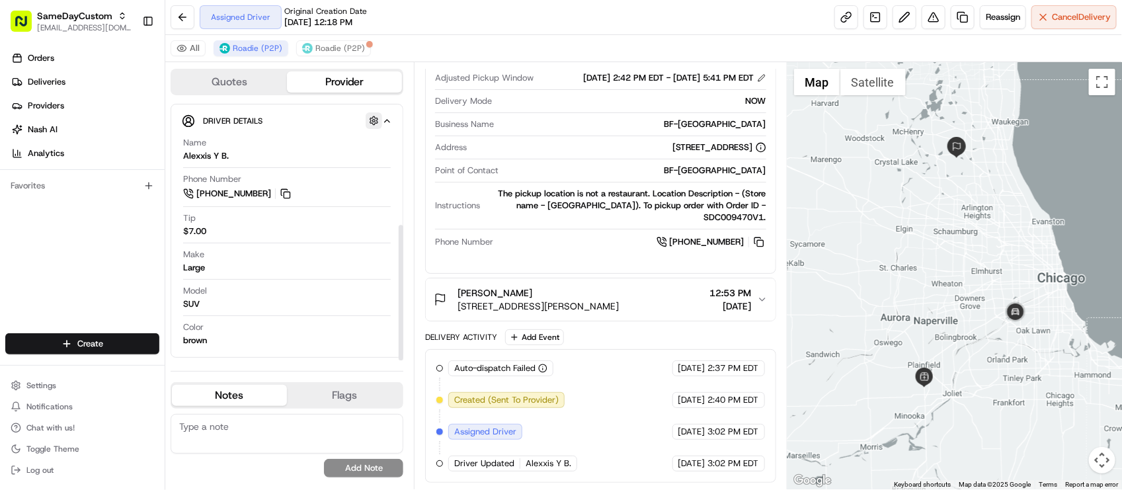
click at [380, 120] on button "button" at bounding box center [374, 120] width 17 height 17
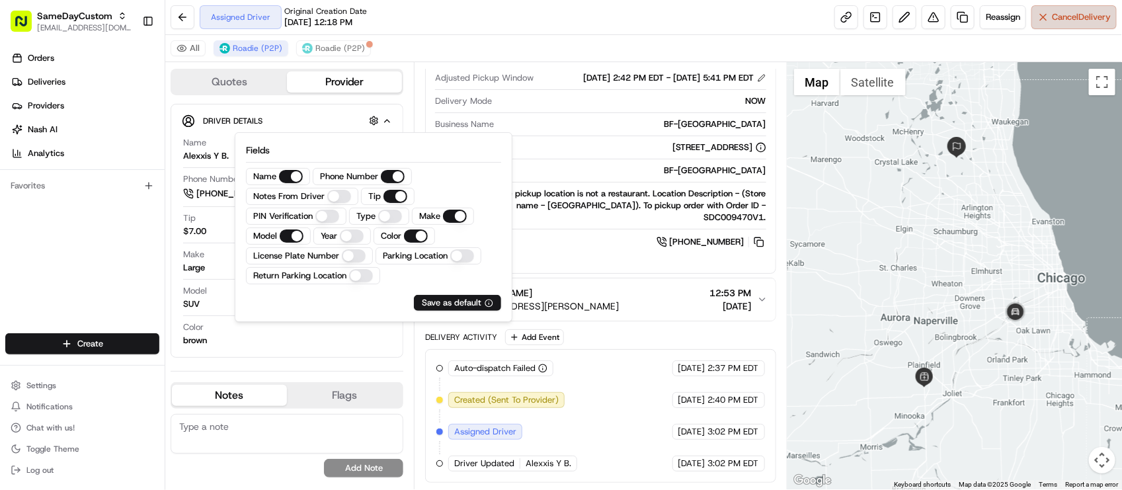
click at [1079, 25] on button "Cancel Delivery" at bounding box center [1074, 17] width 85 height 24
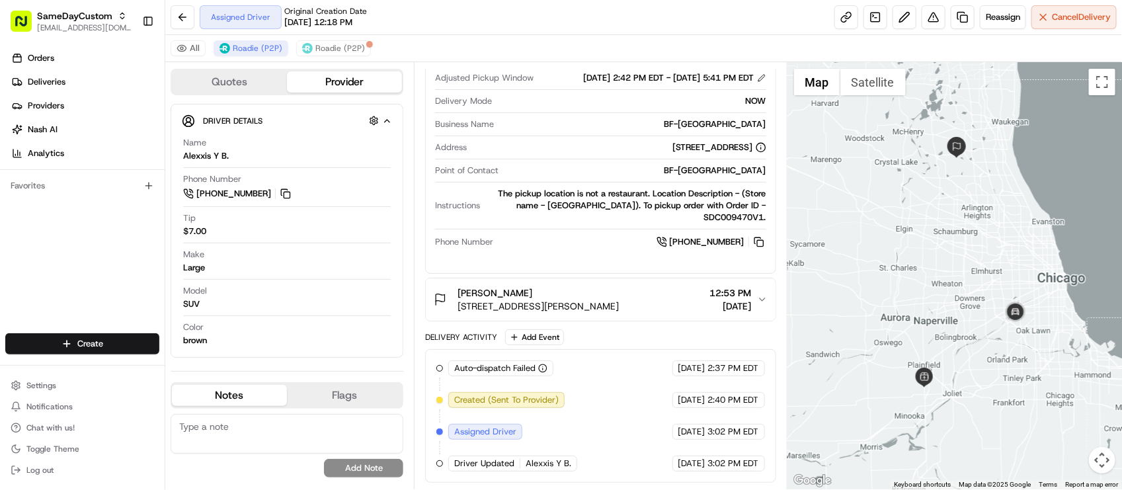
click at [415, 38] on div "All Roadie (P2P) Roadie (P2P)" at bounding box center [643, 48] width 957 height 27
click at [414, 14] on div "Assigned Driver Original Creation Date [DATE] 12:18 PM Reassign Cancel Delivery" at bounding box center [643, 17] width 957 height 35
click at [253, 222] on div "Tip $7.00" at bounding box center [287, 224] width 208 height 25
click at [1082, 15] on span "Cancel Delivery" at bounding box center [1081, 17] width 59 height 12
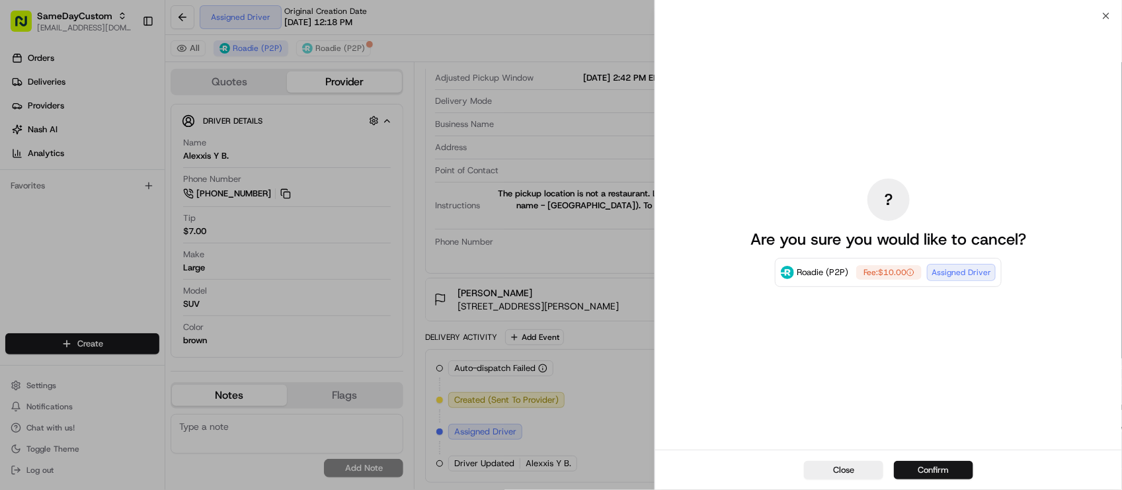
click at [936, 466] on button "Confirm" at bounding box center [933, 470] width 79 height 19
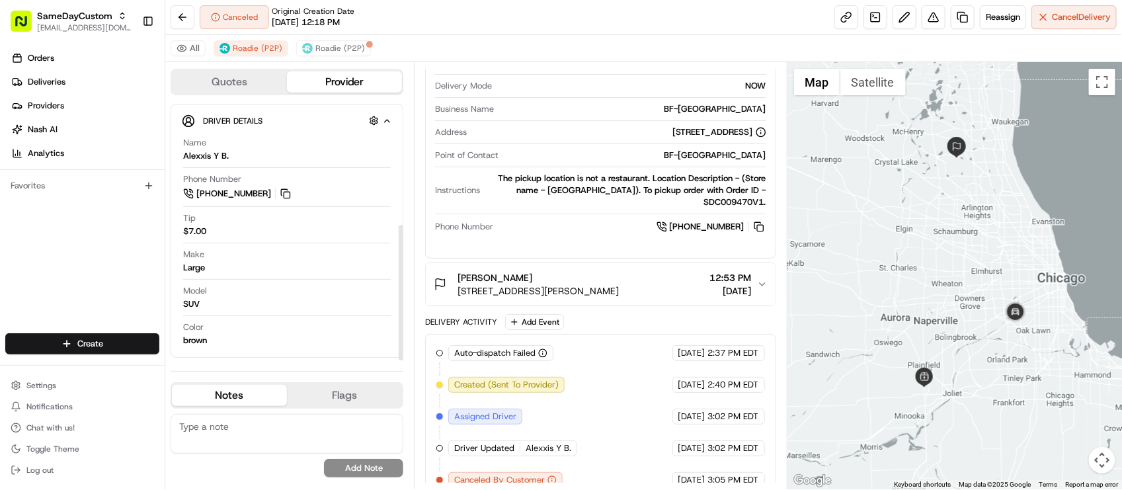
click at [266, 245] on div "Name [PERSON_NAME] Y B. Phone Number [PHONE_NUMBER] Tip $7.00 Make Large Model …" at bounding box center [287, 242] width 210 height 220
drag, startPoint x: 567, startPoint y: 44, endPoint x: 612, endPoint y: 11, distance: 55.4
click at [573, 44] on div "All Roadie (P2P) Roadie (P2P)" at bounding box center [643, 48] width 957 height 27
click at [368, 46] on div at bounding box center [369, 44] width 7 height 7
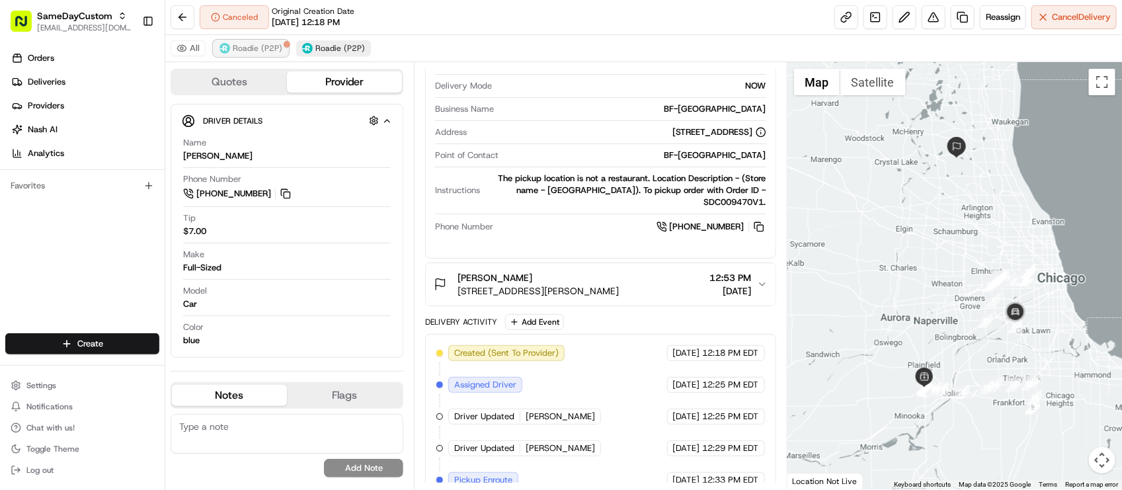
click at [249, 48] on span "Roadie (P2P)" at bounding box center [258, 48] width 50 height 11
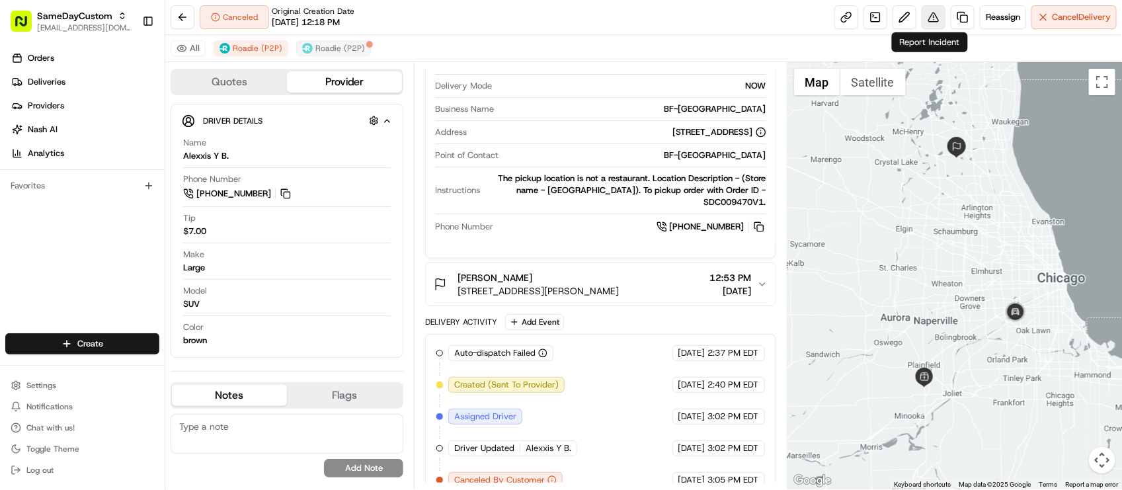
click at [933, 15] on button at bounding box center [934, 17] width 24 height 24
click at [355, 50] on span "Roadie (P2P)" at bounding box center [340, 48] width 50 height 11
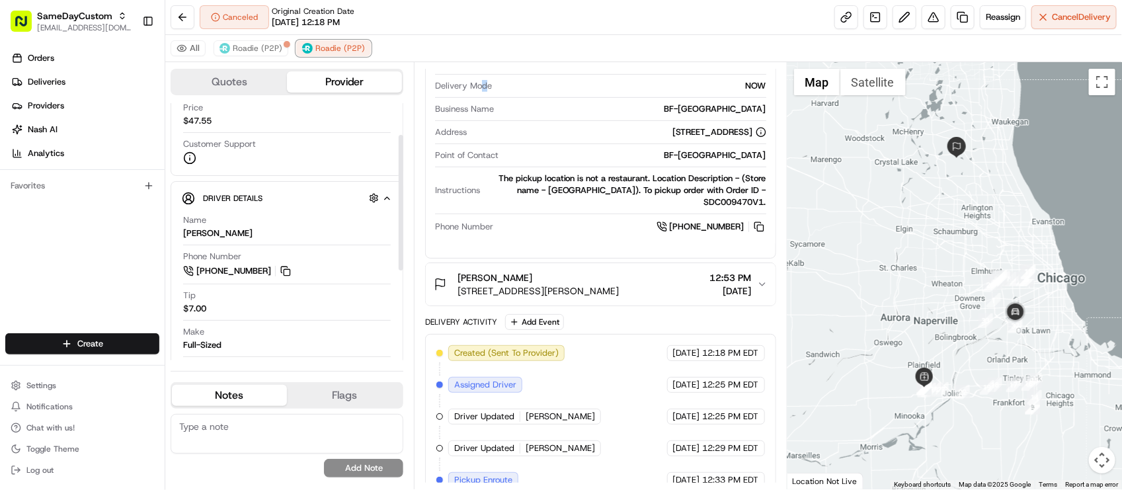
scroll to position [0, 0]
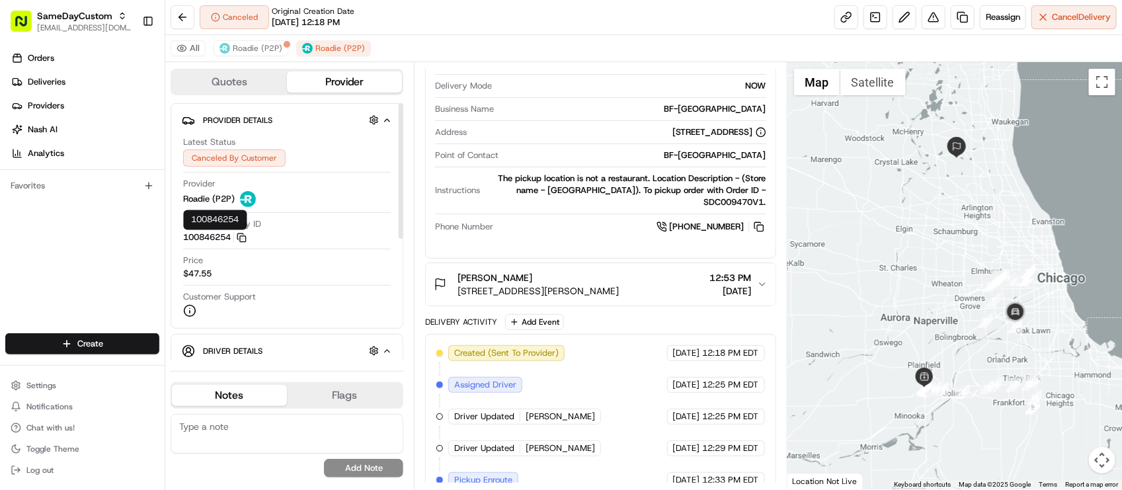
click at [240, 239] on icon "button" at bounding box center [240, 236] width 6 height 6
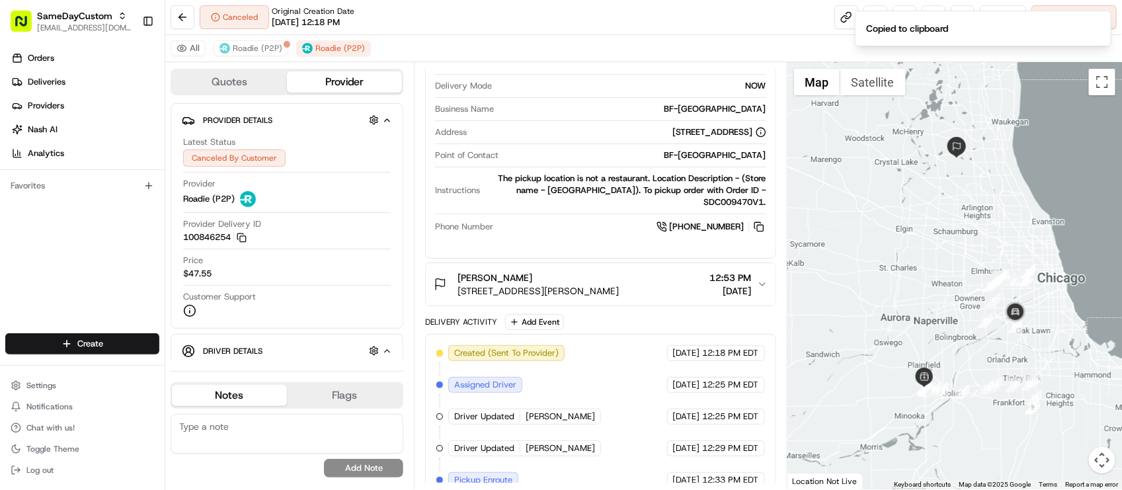
click at [539, 121] on div at bounding box center [600, 120] width 331 height 1
click at [507, 27] on div "Canceled Original Creation Date [DATE] 12:18 PM Reassign Cancel Delivery" at bounding box center [643, 17] width 957 height 35
click at [278, 48] on span "Roadie (P2P)" at bounding box center [258, 48] width 50 height 11
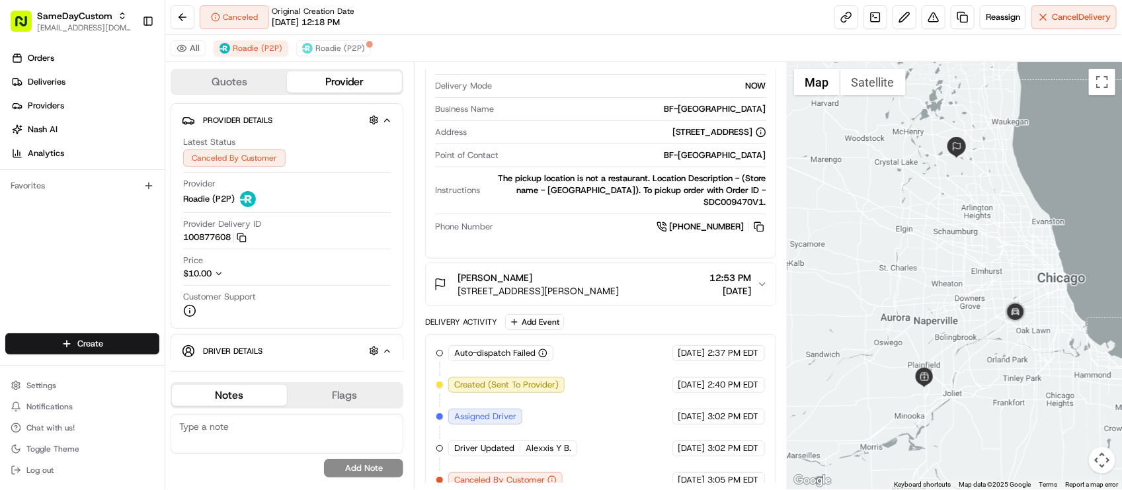
click at [528, 35] on div "All Roadie (P2P) Roadie (P2P)" at bounding box center [643, 48] width 957 height 27
click at [927, 15] on button at bounding box center [934, 17] width 24 height 24
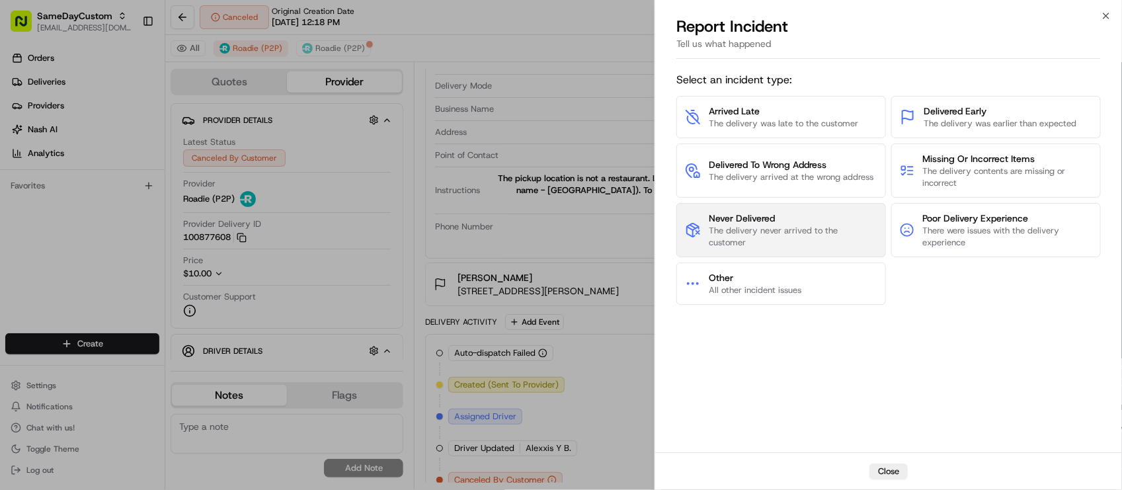
click at [786, 230] on span "The delivery never arrived to the customer" at bounding box center [793, 237] width 169 height 24
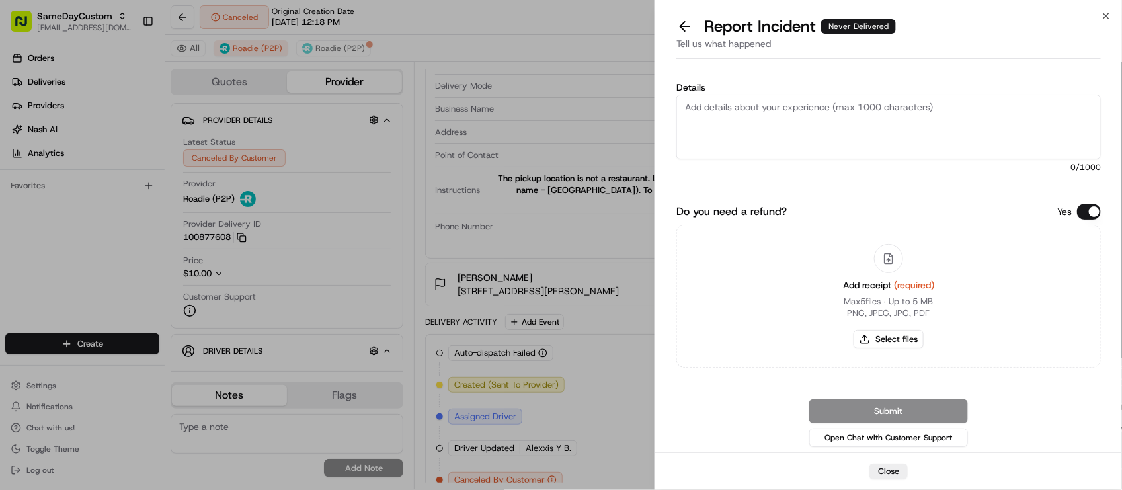
click at [906, 111] on textarea "Details" at bounding box center [889, 127] width 425 height 65
type textarea "P"
paste textarea "100846254"
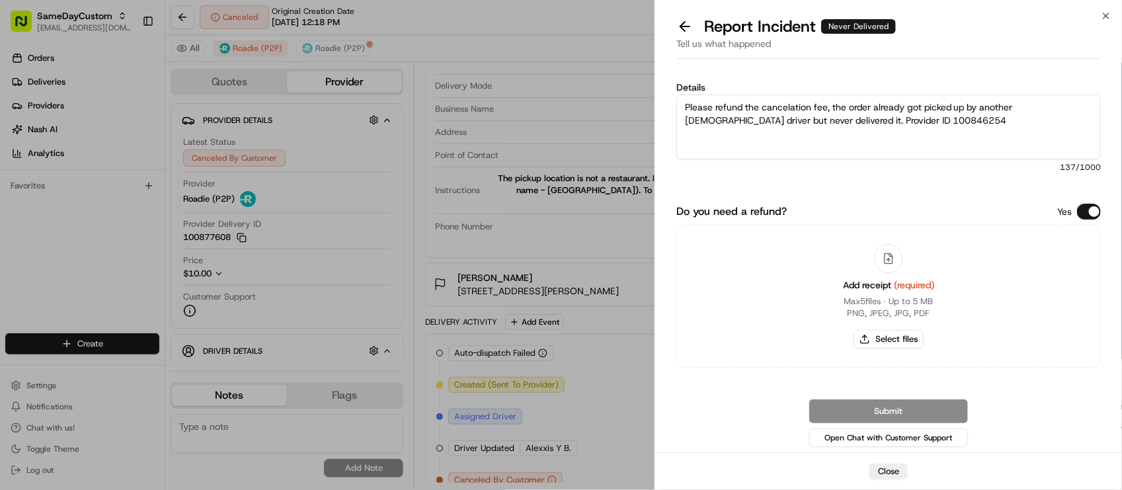
type textarea "Please refund the cancelation fee, the order already got picked up by another […"
click at [1095, 202] on div "Details Please refund the cancelation fee, the order already got picked up by a…" at bounding box center [889, 262] width 425 height 375
click at [1092, 212] on button "Do you need a refund?" at bounding box center [1089, 212] width 24 height 16
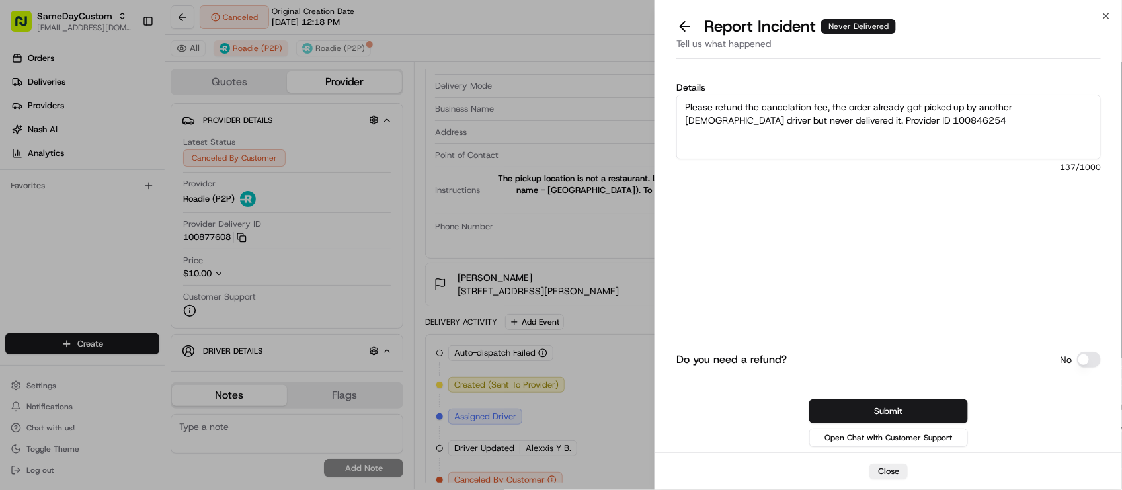
click at [928, 403] on button "Submit" at bounding box center [888, 411] width 159 height 24
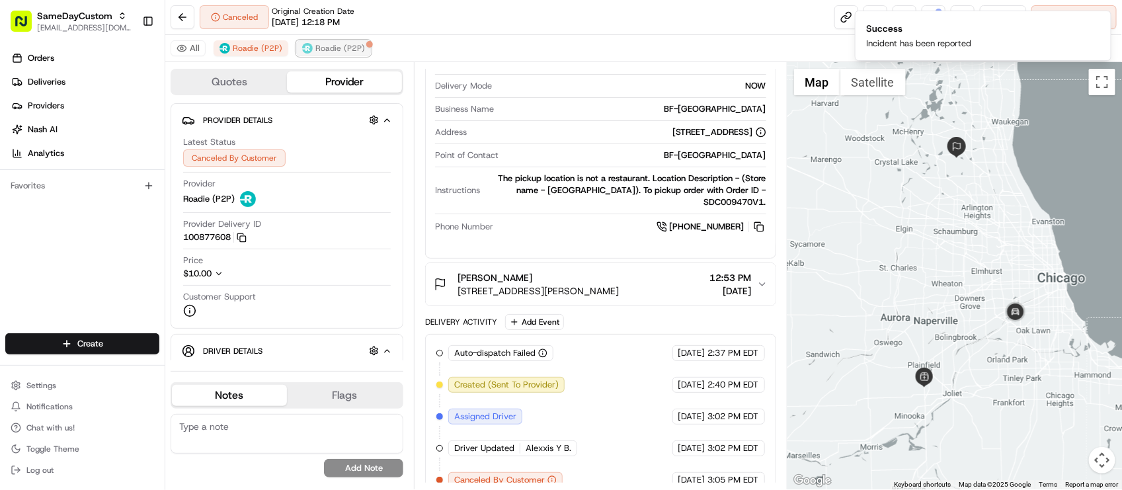
click at [327, 56] on button "Roadie (P2P)" at bounding box center [333, 48] width 75 height 16
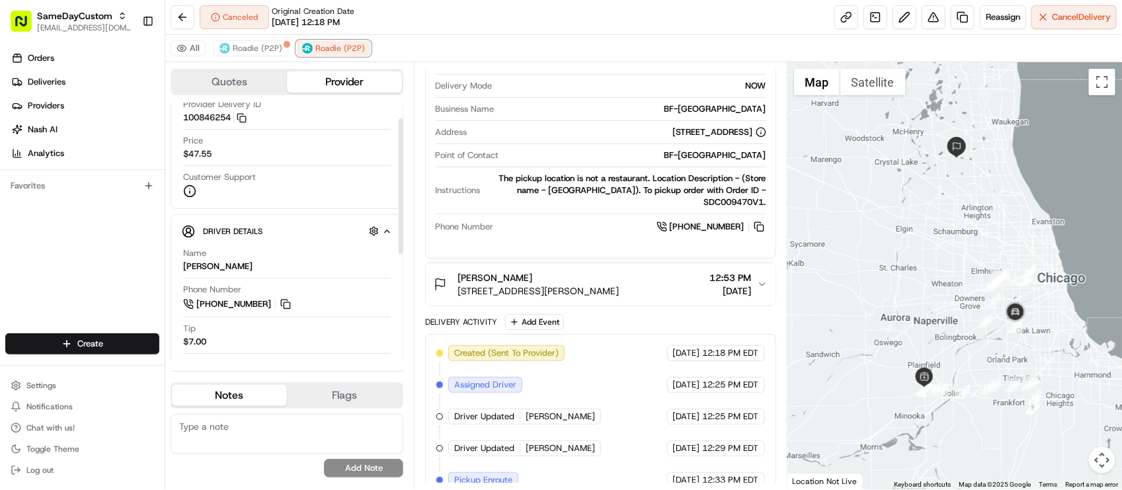
scroll to position [231, 0]
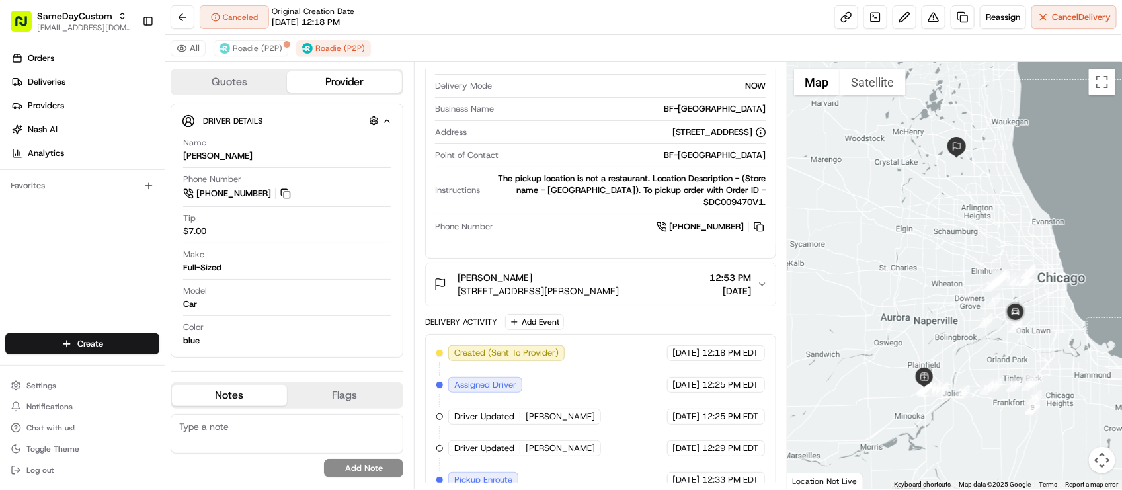
click at [401, 28] on div "Canceled Original Creation Date [DATE] 12:18 PM Reassign Cancel Delivery" at bounding box center [643, 17] width 957 height 35
click at [415, 31] on div "Canceled Original Creation Date [DATE] 12:18 PM Reassign Cancel Delivery" at bounding box center [643, 17] width 957 height 35
click at [324, 258] on div "Make Full-Sized" at bounding box center [287, 261] width 208 height 25
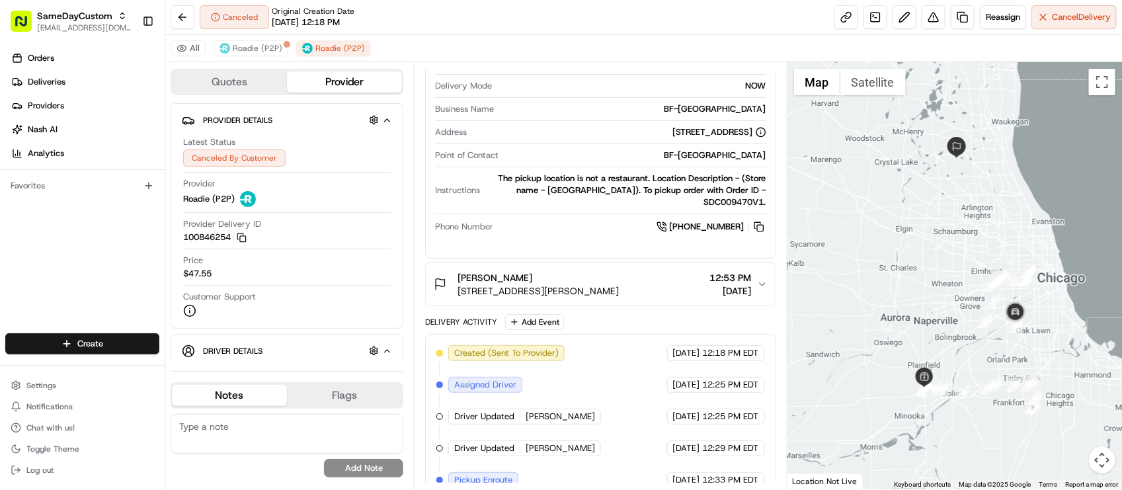
click at [505, 234] on div "[PHONE_NUMBER]" at bounding box center [632, 227] width 267 height 15
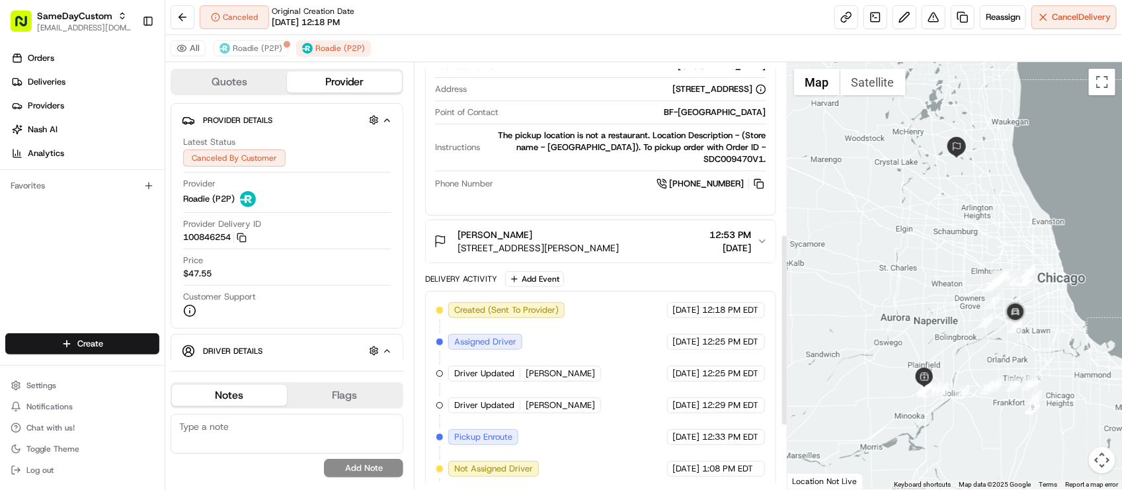
scroll to position [380, 0]
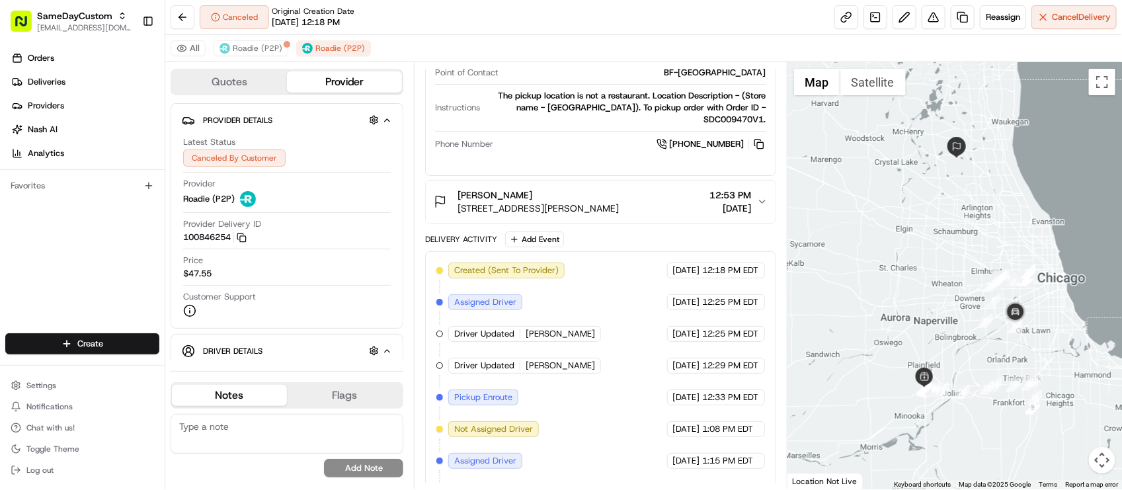
click at [540, 372] on span "[PERSON_NAME]" at bounding box center [560, 366] width 69 height 12
click at [587, 392] on div "Created (Sent To Provider) Roadie (P2P) [DATE] 12:18 PM EDT Assigned Driver Roa…" at bounding box center [600, 429] width 328 height 333
click at [633, 362] on div "Created (Sent To Provider) Roadie (P2P) [DATE] 12:18 PM EDT Assigned Driver Roa…" at bounding box center [600, 429] width 328 height 333
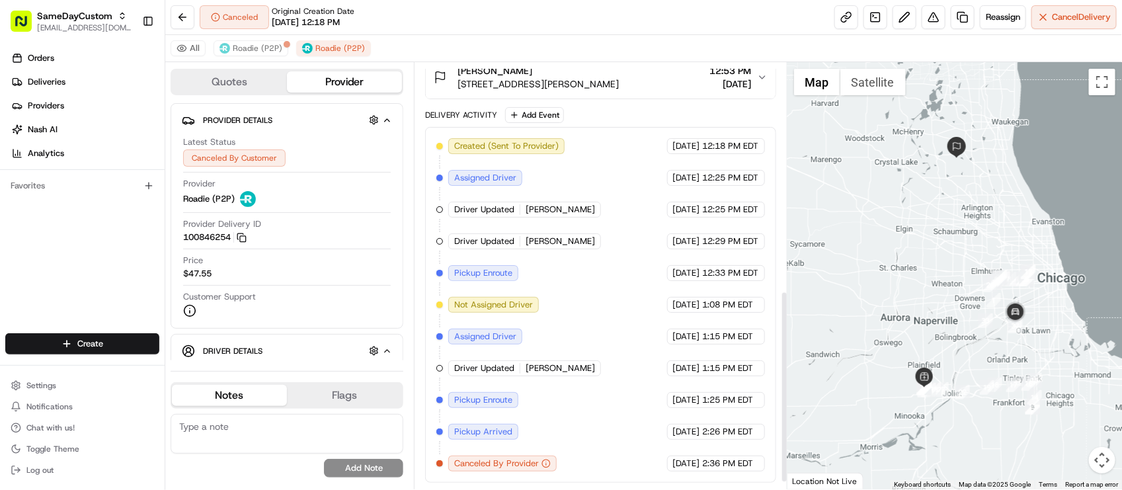
scroll to position [522, 0]
drag, startPoint x: 602, startPoint y: 377, endPoint x: 538, endPoint y: 321, distance: 84.9
click at [602, 378] on div "Created (Sent To Provider) Roadie (P2P) [DATE] 12:18 PM EDT Assigned Driver Roa…" at bounding box center [600, 304] width 328 height 333
click at [539, 245] on div "Driver Updated [PERSON_NAME]" at bounding box center [524, 241] width 153 height 16
click at [538, 243] on span "[PERSON_NAME]" at bounding box center [560, 241] width 69 height 12
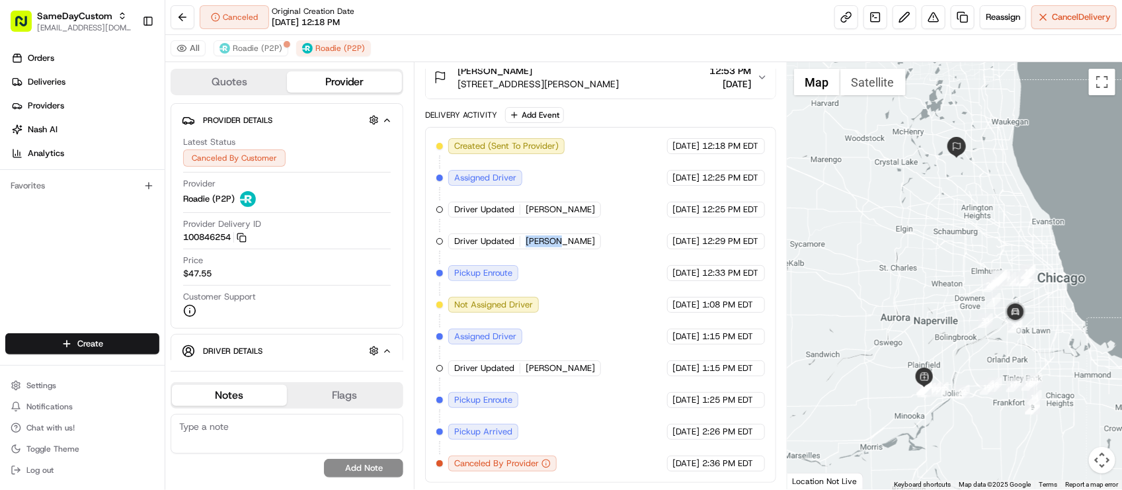
click at [538, 243] on span "[PERSON_NAME]" at bounding box center [560, 241] width 69 height 12
click at [536, 260] on div "Created (Sent To Provider) Roadie (P2P) [DATE] 12:18 PM EDT Assigned Driver Roa…" at bounding box center [600, 304] width 328 height 333
click at [533, 241] on span "[PERSON_NAME]" at bounding box center [560, 241] width 69 height 12
click at [552, 272] on div "Created (Sent To Provider) Roadie (P2P) [DATE] 12:18 PM EDT Assigned Driver Roa…" at bounding box center [600, 304] width 328 height 333
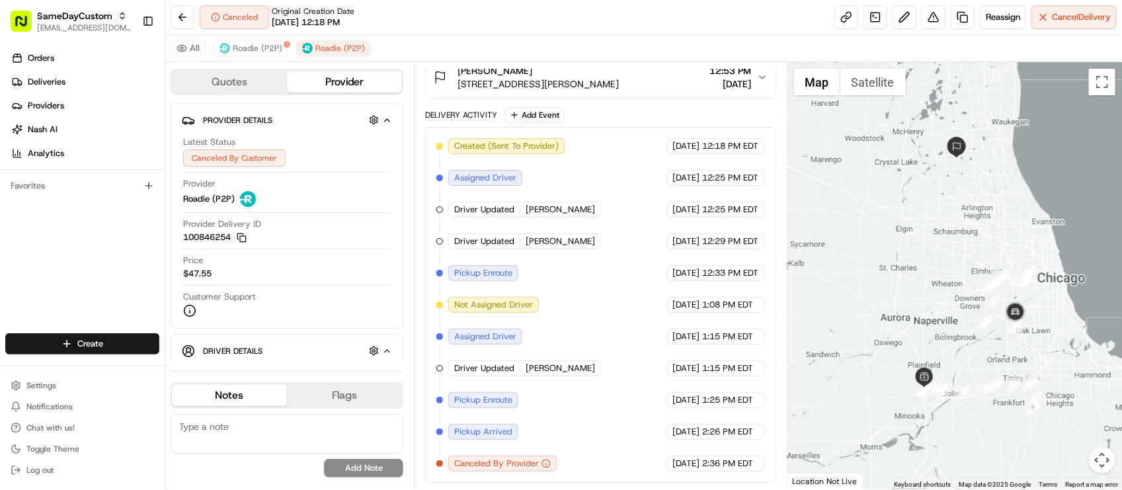
click at [526, 243] on span "[PERSON_NAME]" at bounding box center [560, 241] width 69 height 12
click at [534, 265] on div "Created (Sent To Provider) Roadie (P2P) [DATE] 12:18 PM EDT Assigned Driver Roa…" at bounding box center [600, 304] width 328 height 333
click at [540, 241] on span "[PERSON_NAME]" at bounding box center [560, 241] width 69 height 12
click at [540, 242] on span "[PERSON_NAME]" at bounding box center [560, 241] width 69 height 12
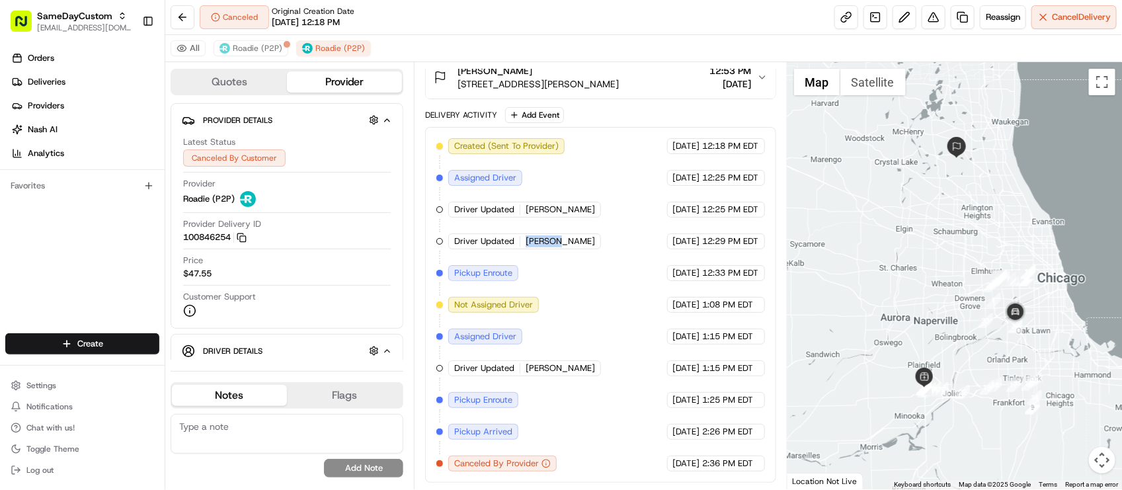
click at [540, 242] on span "[PERSON_NAME]" at bounding box center [560, 241] width 69 height 12
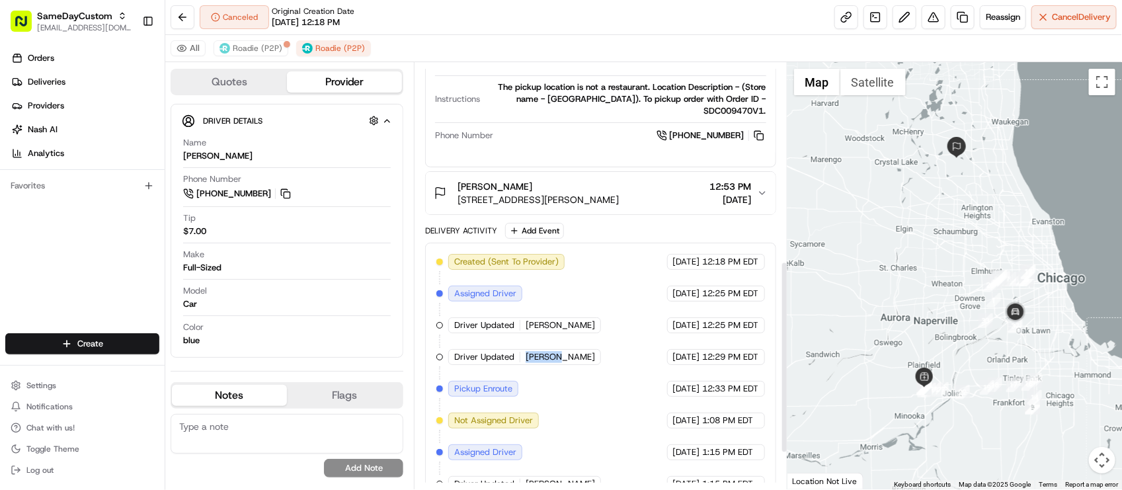
scroll to position [440, 0]
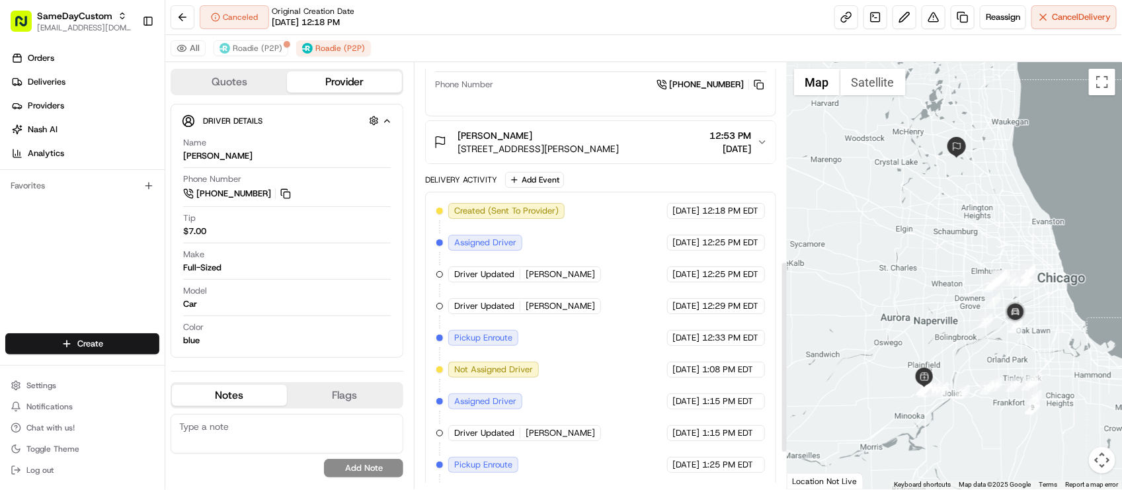
click at [563, 352] on div "Created (Sent To Provider) Roadie (P2P) [DATE] 12:18 PM EDT Assigned Driver Roa…" at bounding box center [600, 369] width 328 height 333
click at [540, 312] on span "[PERSON_NAME]" at bounding box center [560, 306] width 69 height 12
click at [567, 339] on div "Created (Sent To Provider) Roadie (P2P) [DATE] 12:18 PM EDT Assigned Driver Roa…" at bounding box center [600, 369] width 328 height 333
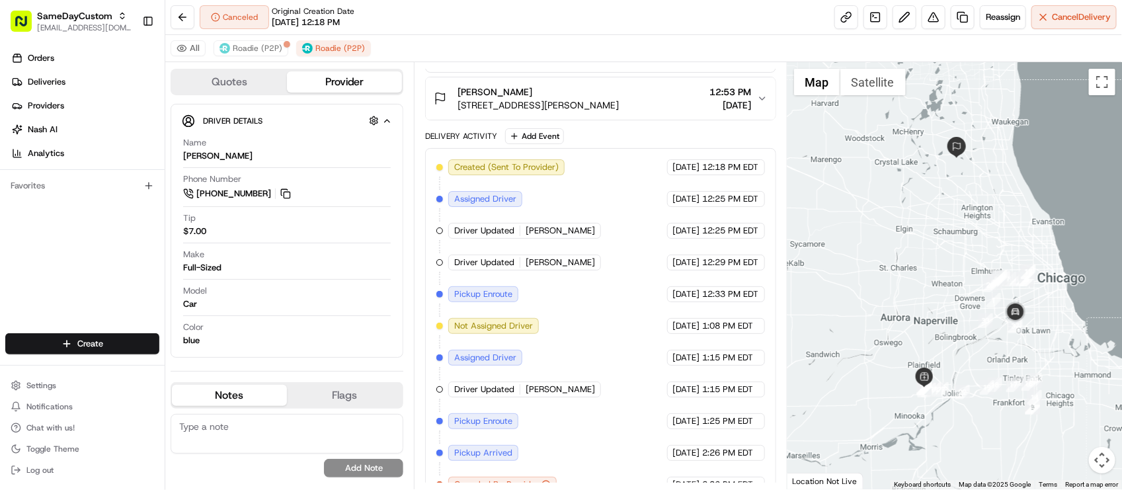
scroll to position [522, 0]
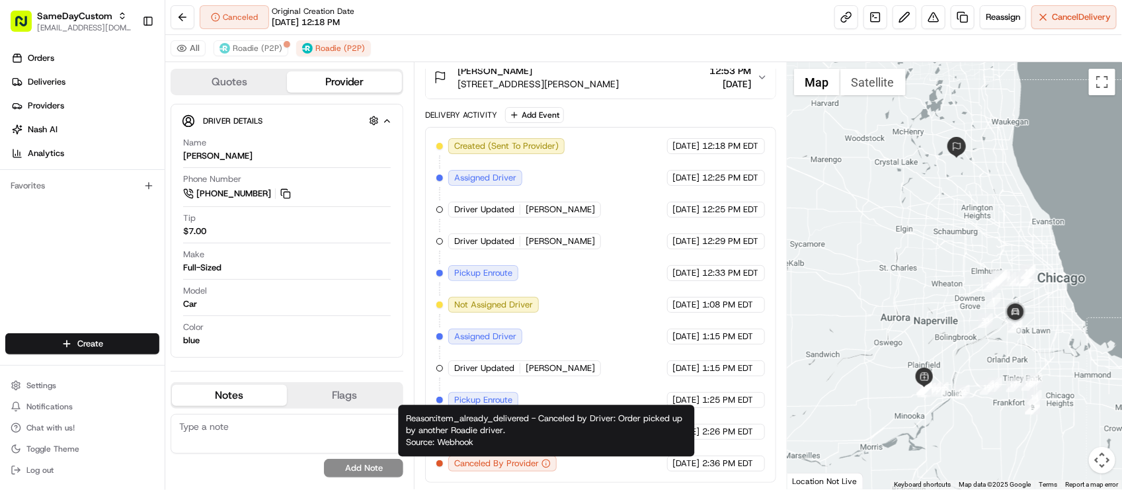
click at [573, 272] on div "Created (Sent To Provider) Roadie (P2P) [DATE] 12:18 PM EDT Assigned Driver Roa…" at bounding box center [600, 304] width 328 height 333
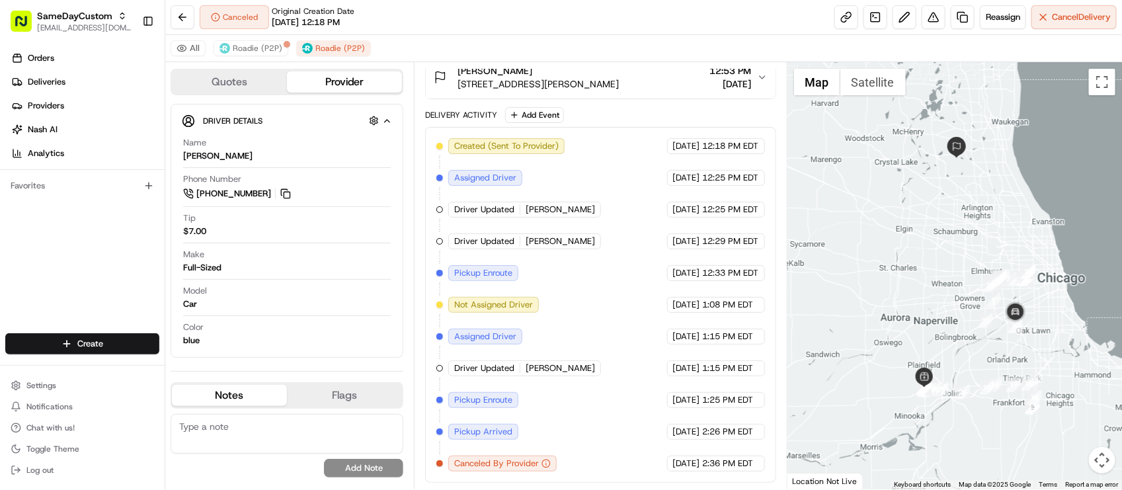
click at [577, 233] on div "Created (Sent To Provider) Roadie (P2P) [DATE] 12:18 PM EDT Assigned Driver Roa…" at bounding box center [600, 304] width 328 height 333
click at [592, 258] on div "Created (Sent To Provider) Roadie (P2P) [DATE] 12:18 PM EDT Assigned Driver Roa…" at bounding box center [600, 304] width 328 height 333
click at [653, 288] on div "Created (Sent To Provider) Roadie (P2P) [DATE] 12:18 PM EDT Assigned Driver Roa…" at bounding box center [600, 304] width 328 height 333
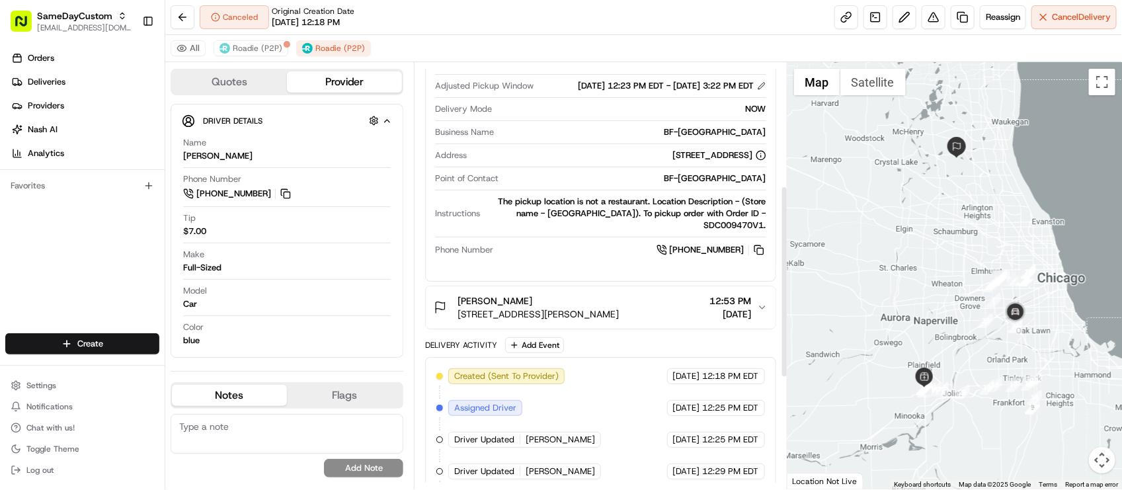
scroll to position [0, 0]
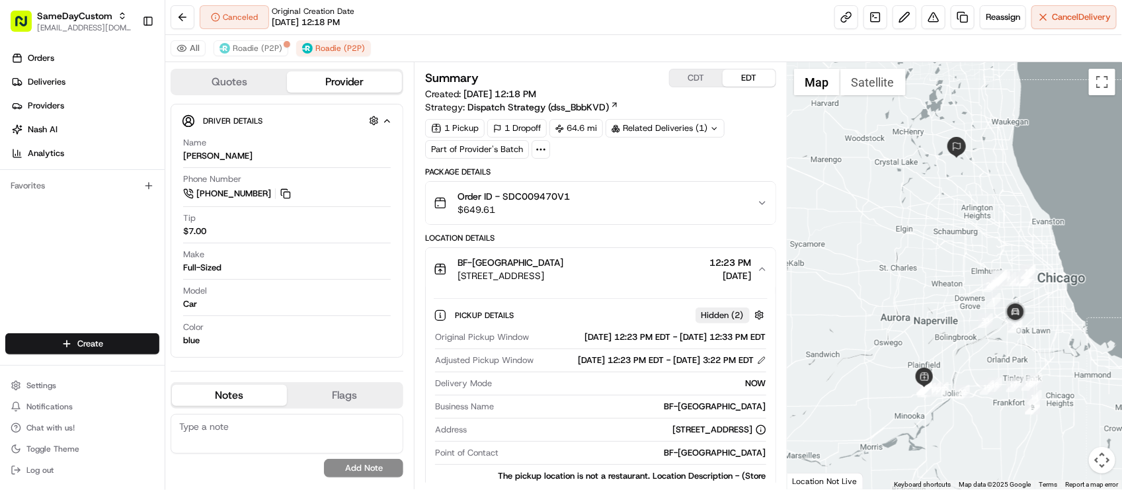
click at [627, 150] on div "1 Pickup 1 Dropoff 64.6 mi Related Deliveries (1) Part of Provider's Batch" at bounding box center [600, 139] width 350 height 40
click at [629, 150] on div "1 Pickup 1 Dropoff 64.6 mi Related Deliveries (1) Part of Provider's Batch" at bounding box center [600, 139] width 350 height 40
click at [636, 159] on div "1 Pickup 1 Dropoff 64.6 mi Related Deliveries (1) Part of Provider's Batch" at bounding box center [600, 139] width 350 height 40
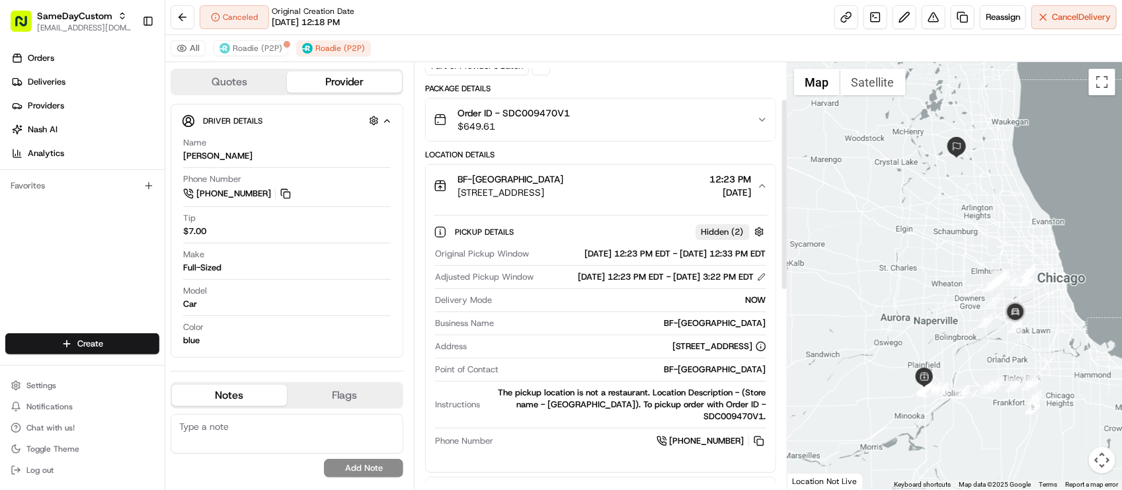
scroll to position [83, 0]
click at [626, 30] on div "Canceled Original Creation Date [DATE] 12:18 PM Reassign Cancel Delivery" at bounding box center [643, 17] width 957 height 35
click at [536, 364] on div "Original Pickup Window [DATE] 12:23 PM EDT - [DATE] 12:33 PM EDT Adjusted Picku…" at bounding box center [600, 348] width 333 height 211
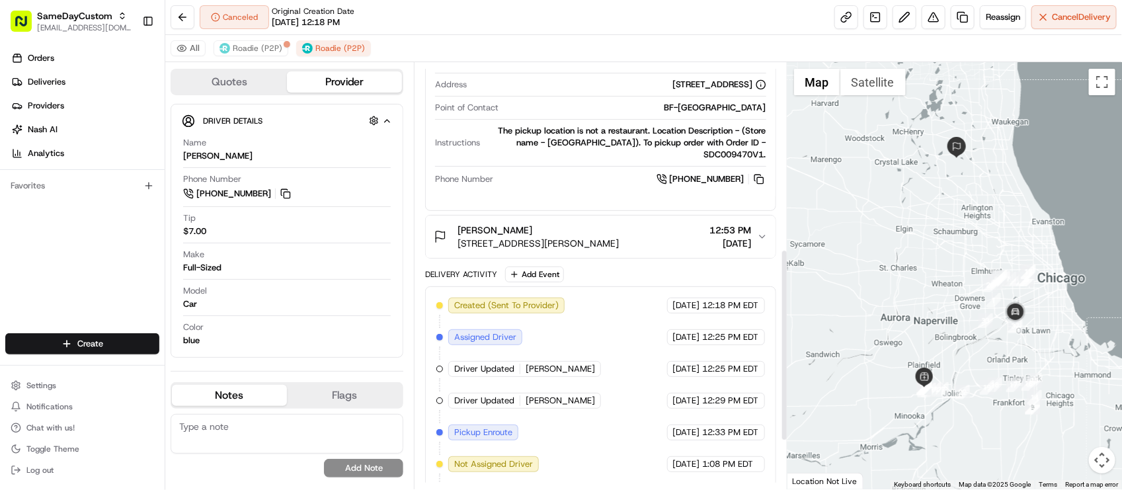
scroll to position [413, 0]
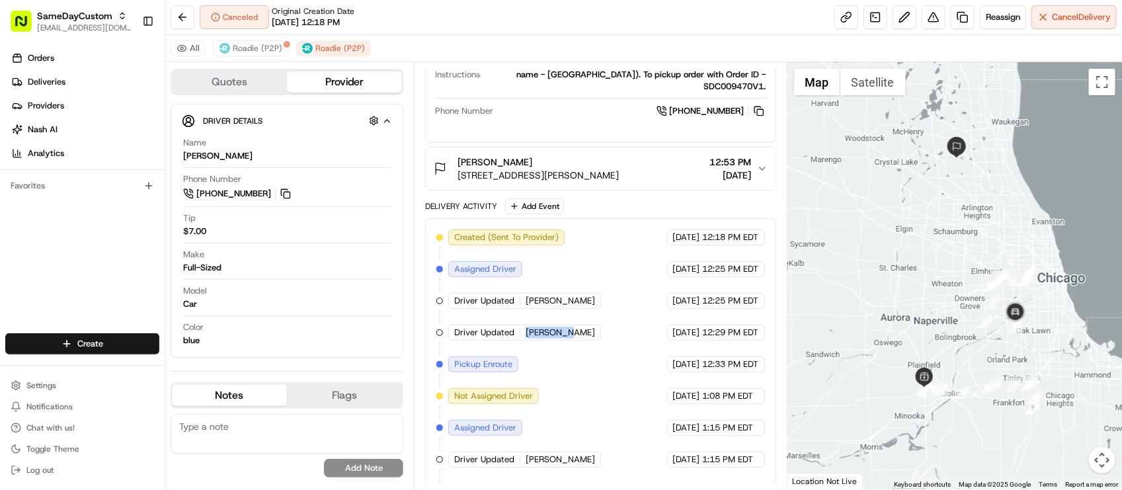
drag, startPoint x: 526, startPoint y: 355, endPoint x: 567, endPoint y: 356, distance: 41.0
click at [567, 341] on div "Driver Updated [PERSON_NAME]" at bounding box center [524, 333] width 153 height 16
click at [624, 332] on div "Created (Sent To Provider) Roadie (P2P) [DATE] 12:18 PM EDT Assigned Driver Roa…" at bounding box center [600, 395] width 328 height 333
click at [569, 304] on div "Created (Sent To Provider) Roadie (P2P) [DATE] 12:18 PM EDT Assigned Driver Roa…" at bounding box center [600, 395] width 328 height 333
drag, startPoint x: 517, startPoint y: 347, endPoint x: 562, endPoint y: 359, distance: 46.5
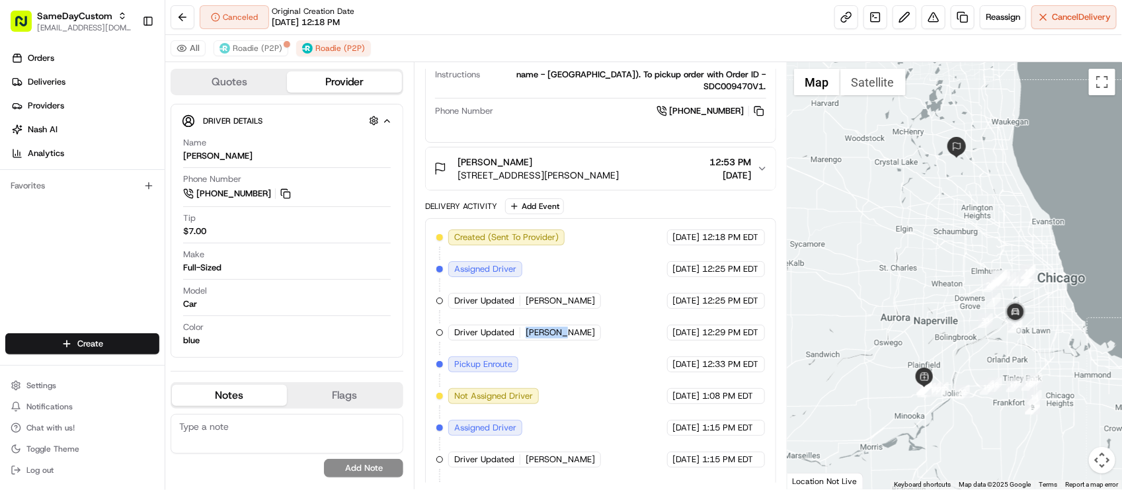
click at [562, 359] on div "Created (Sent To Provider) Roadie (P2P) [DATE] 12:18 PM EDT Assigned Driver Roa…" at bounding box center [600, 395] width 328 height 333
click at [574, 361] on div "Created (Sent To Provider) Roadie (P2P) [DATE] 12:18 PM EDT Assigned Driver Roa…" at bounding box center [600, 395] width 328 height 333
click at [685, 230] on div "Delivery Activity Add Event Created (Sent To Provider) Roadie (P2P) [DATE] 12:1…" at bounding box center [600, 386] width 350 height 376
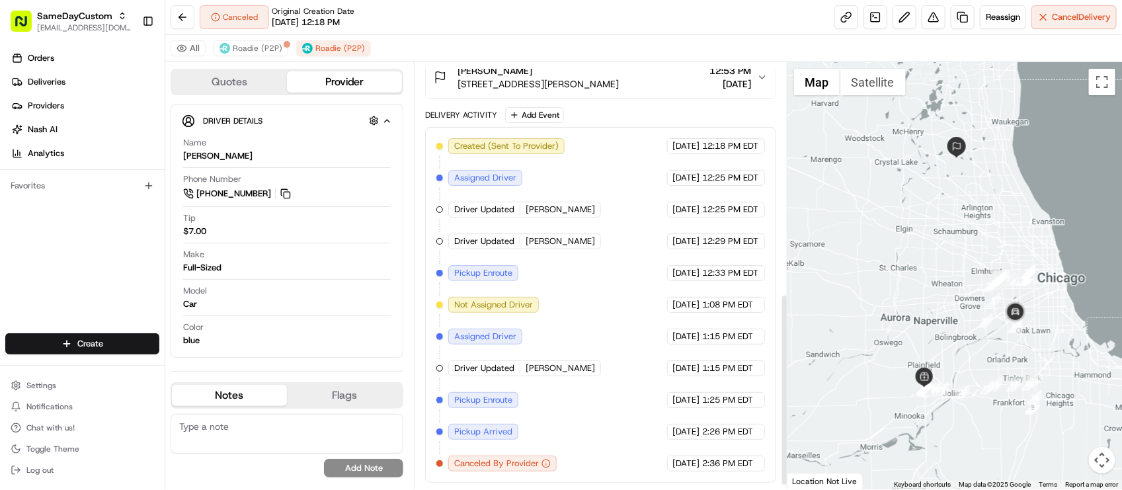
scroll to position [522, 0]
drag, startPoint x: 521, startPoint y: 370, endPoint x: 573, endPoint y: 378, distance: 52.8
click at [573, 378] on div "Created (Sent To Provider) Roadie (P2P) [DATE] 12:18 PM EDT Assigned Driver Roa…" at bounding box center [600, 304] width 328 height 333
drag, startPoint x: 522, startPoint y: 243, endPoint x: 571, endPoint y: 252, distance: 49.0
click at [571, 252] on div "Created (Sent To Provider) Roadie (P2P) [DATE] 12:18 PM EDT Assigned Driver Roa…" at bounding box center [600, 304] width 328 height 333
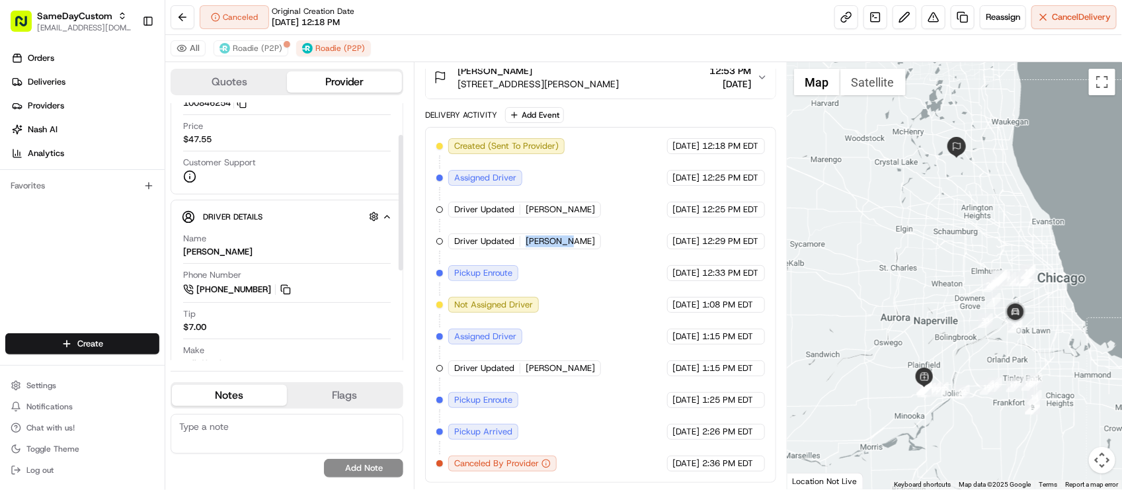
scroll to position [231, 0]
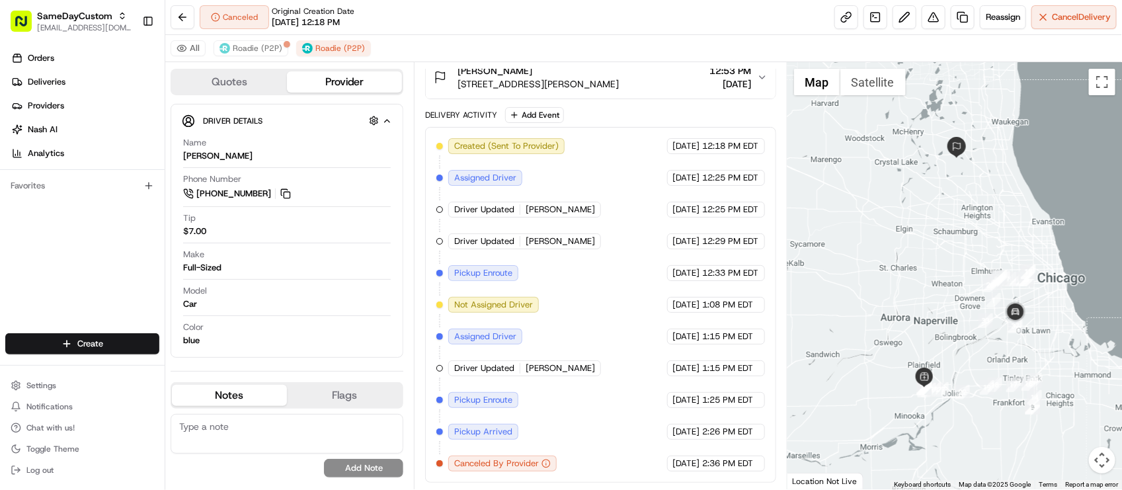
click at [503, 11] on div "Canceled Original Creation Date [DATE] 12:18 PM Reassign Cancel Delivery" at bounding box center [643, 17] width 957 height 35
click at [55, 230] on div "Orders Deliveries Providers [PERSON_NAME] Analytics Favorites" at bounding box center [82, 191] width 165 height 299
click at [584, 272] on div "Created (Sent To Provider) Roadie (P2P) [DATE] 12:18 PM EDT Assigned Driver Roa…" at bounding box center [600, 304] width 328 height 333
click at [265, 53] on span "Roadie (P2P)" at bounding box center [258, 48] width 50 height 11
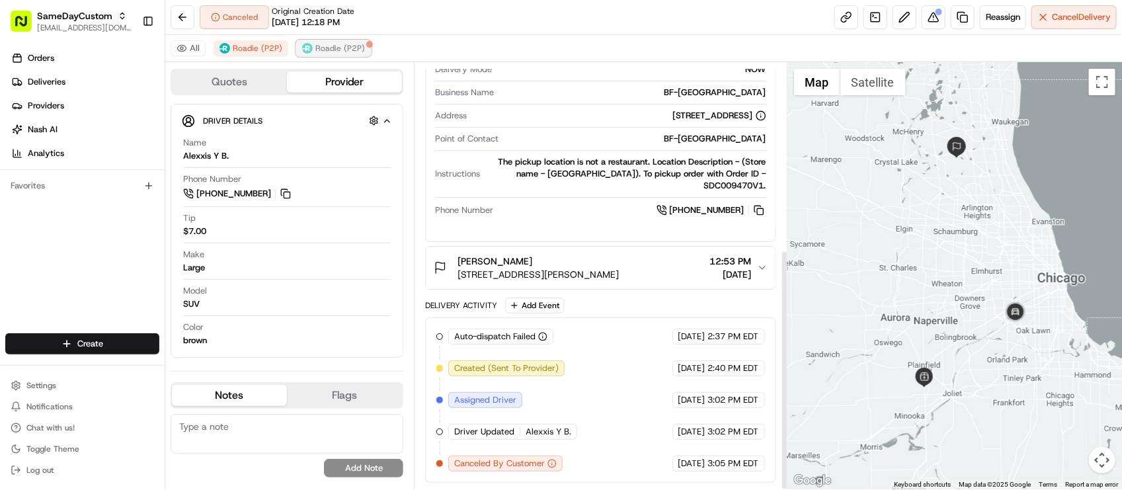
click at [321, 53] on span "Roadie (P2P)" at bounding box center [340, 48] width 50 height 11
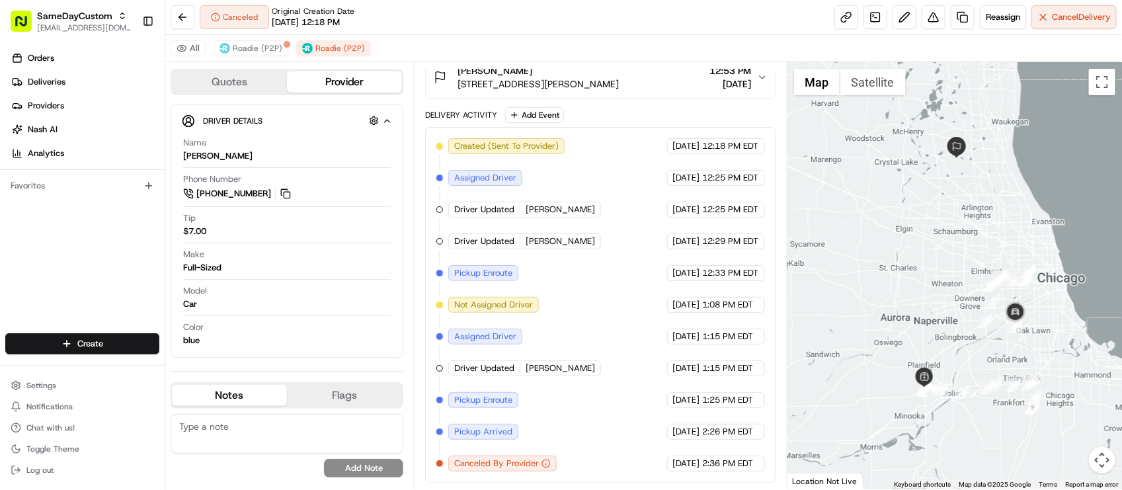
click at [595, 315] on div "Created (Sent To Provider) Roadie (P2P) [DATE] 12:18 PM EDT Assigned Driver Roa…" at bounding box center [600, 304] width 328 height 333
click at [83, 281] on div "Orders Deliveries Providers [PERSON_NAME] Analytics Favorites" at bounding box center [82, 191] width 165 height 299
click at [604, 253] on div "Created (Sent To Provider) Roadie (P2P) [DATE] 12:18 PM EDT Assigned Driver Roa…" at bounding box center [600, 304] width 328 height 333
drag, startPoint x: 524, startPoint y: 238, endPoint x: 572, endPoint y: 236, distance: 47.7
click at [572, 236] on div "Driver Updated [PERSON_NAME]" at bounding box center [525, 241] width 155 height 16
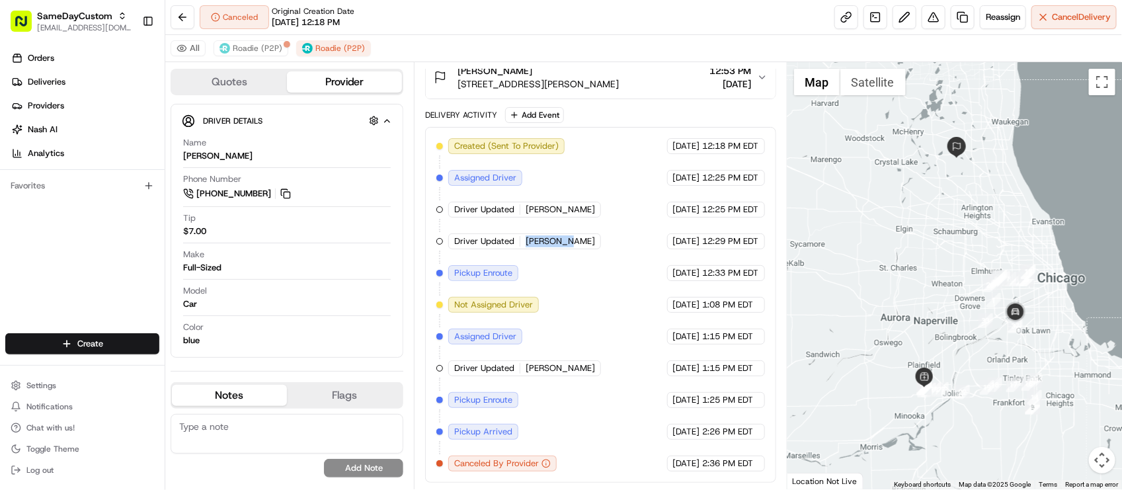
click at [590, 241] on div "Created (Sent To Provider) Roadie (P2P) [DATE] 12:18 PM EDT Assigned Driver Roa…" at bounding box center [600, 304] width 328 height 333
click at [591, 241] on div "Created (Sent To Provider) Roadie (P2P) [DATE] 12:18 PM EDT Assigned Driver Roa…" at bounding box center [600, 304] width 328 height 333
click at [652, 378] on div "Created (Sent To Provider) Roadie (P2P) [DATE] 12:18 PM EDT Assigned Driver Roa…" at bounding box center [600, 304] width 328 height 333
click at [550, 374] on span "[PERSON_NAME]" at bounding box center [560, 368] width 69 height 12
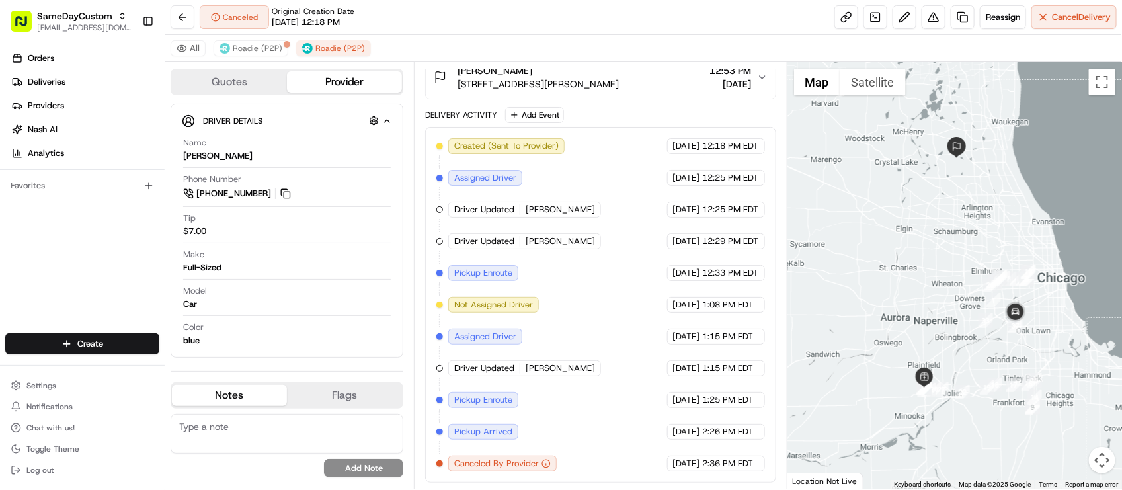
click at [591, 312] on div "Created (Sent To Provider) Roadie (P2P) [DATE] 12:18 PM EDT Assigned Driver Roa…" at bounding box center [600, 304] width 328 height 333
click at [547, 239] on span "[PERSON_NAME]" at bounding box center [560, 241] width 69 height 12
drag, startPoint x: 564, startPoint y: 238, endPoint x: 579, endPoint y: 240, distance: 14.7
click at [567, 238] on div "Driver Updated [PERSON_NAME]" at bounding box center [524, 241] width 153 height 16
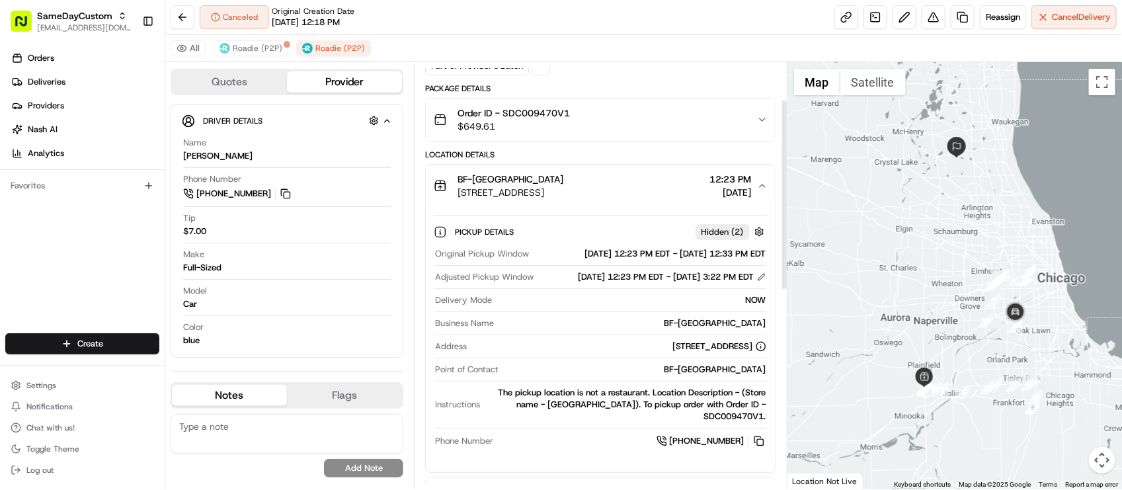
scroll to position [109, 0]
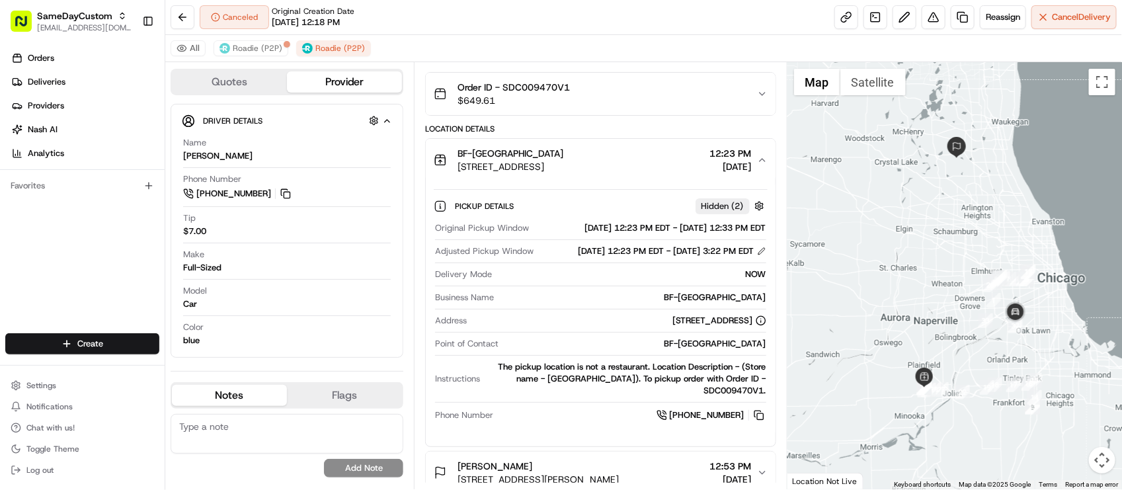
click at [569, 397] on div "The pickup location is not a restaurant. Location Description - (Store name - […" at bounding box center [625, 379] width 280 height 36
click at [567, 397] on div "The pickup location is not a restaurant. Location Description - (Store name - […" at bounding box center [625, 379] width 280 height 36
click at [589, 392] on div "The pickup location is not a restaurant. Location Description - (Store name - […" at bounding box center [625, 379] width 280 height 36
click at [577, 356] on div at bounding box center [600, 355] width 331 height 1
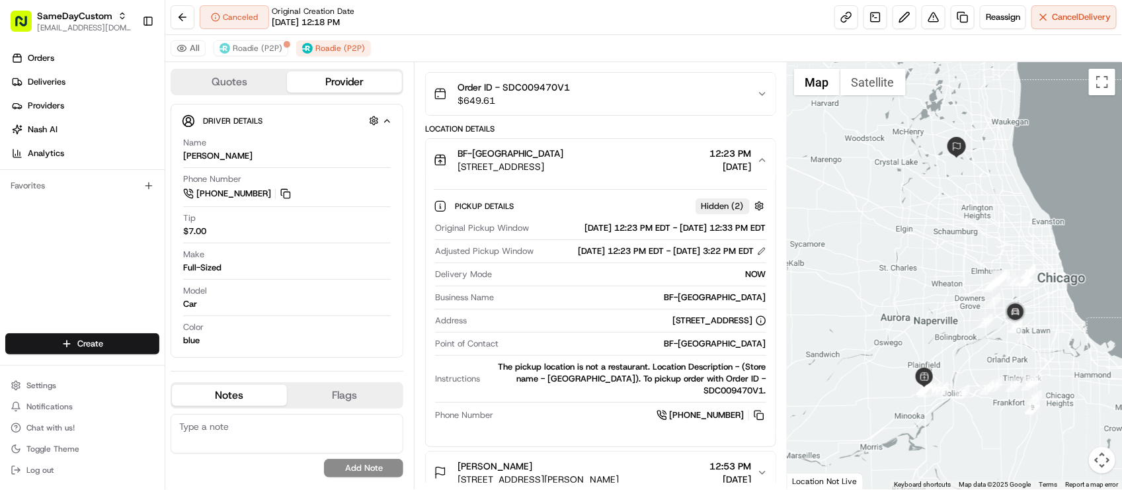
click at [326, 335] on div "Color blue" at bounding box center [287, 333] width 208 height 25
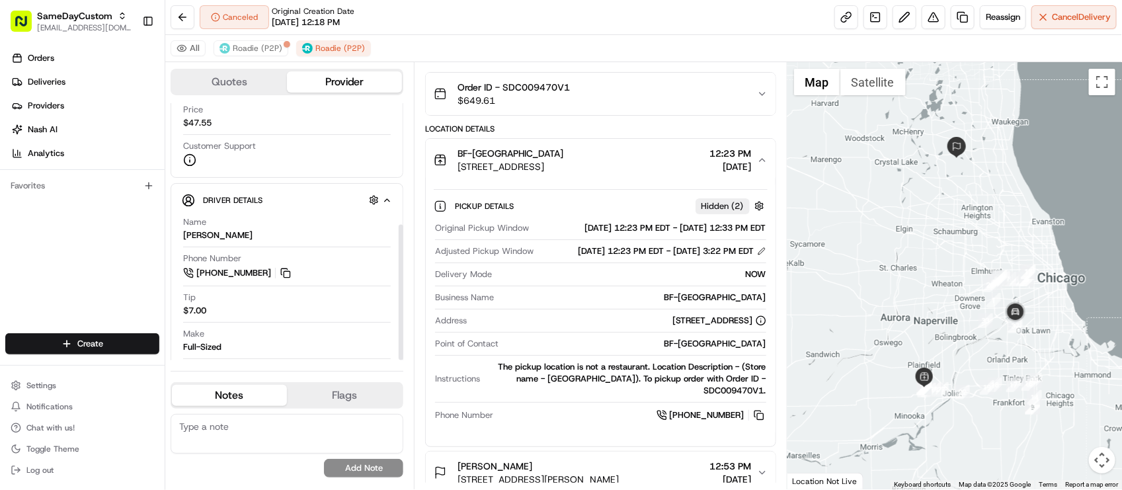
scroll to position [231, 0]
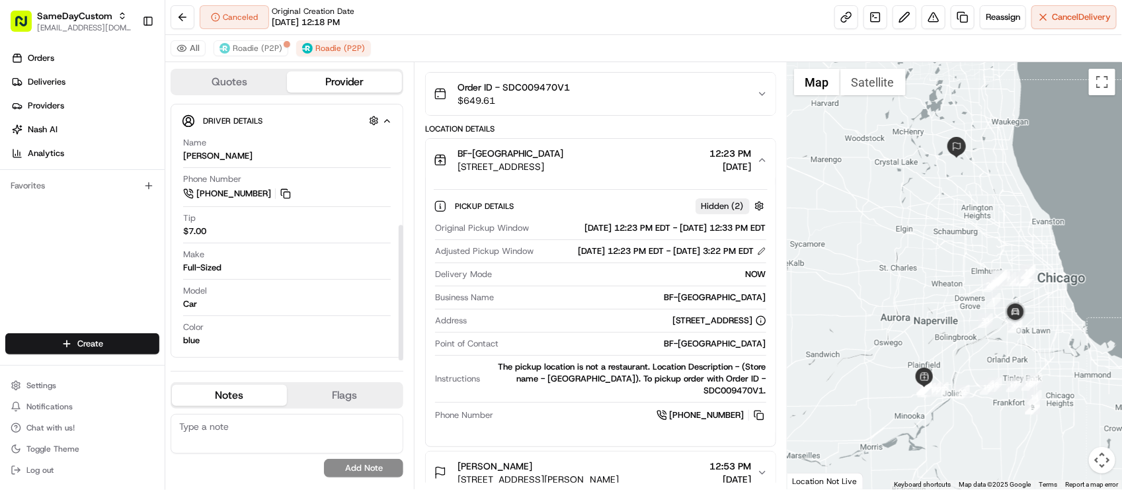
click at [703, 50] on div "All Roadie (P2P) Roadie (P2P)" at bounding box center [643, 48] width 957 height 27
click at [276, 362] on div "Quotes Provider Provider Details Hidden ( 4 ) Latest Status Canceled By Custome…" at bounding box center [289, 275] width 249 height 427
click at [93, 280] on div "Orders Deliveries Providers [PERSON_NAME] Analytics Favorites" at bounding box center [82, 191] width 165 height 299
click at [612, 28] on div "Canceled Original Creation Date [DATE] 12:18 PM Reassign Cancel Delivery" at bounding box center [643, 17] width 957 height 35
click at [546, 312] on div "Original Pickup Window [DATE] 12:23 PM EDT - [DATE] 12:33 PM EDT Adjusted Picku…" at bounding box center [600, 322] width 333 height 211
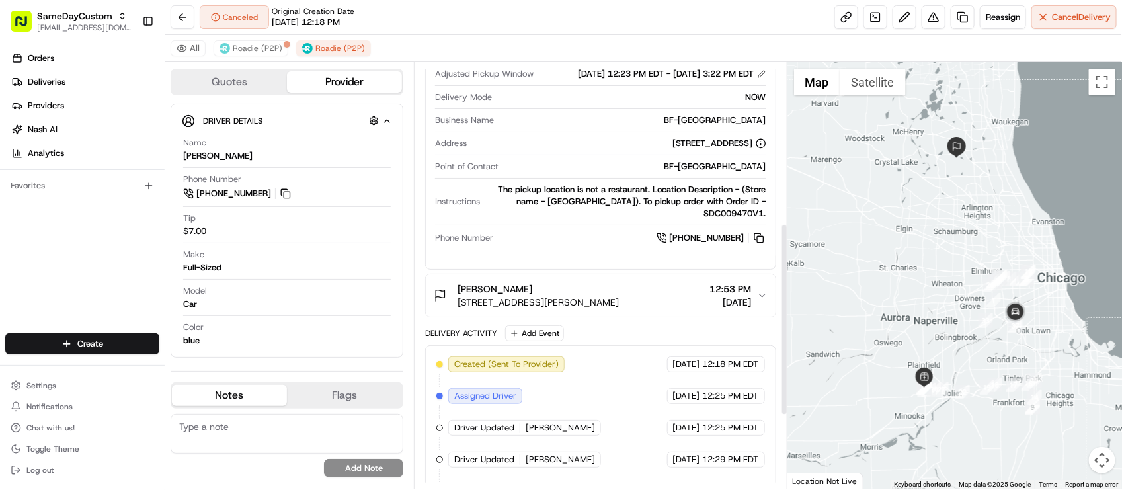
scroll to position [522, 0]
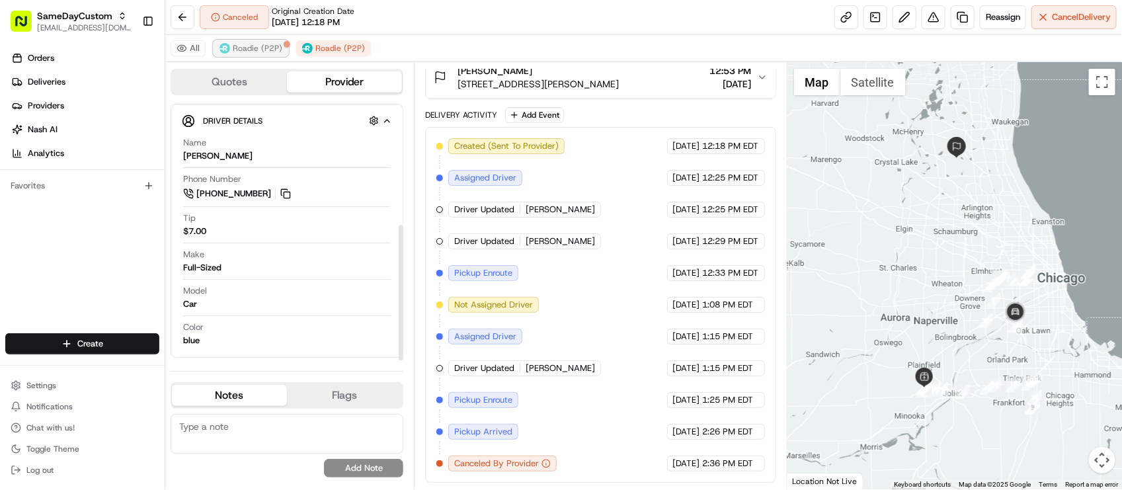
click at [266, 44] on span "Roadie (P2P)" at bounding box center [258, 48] width 50 height 11
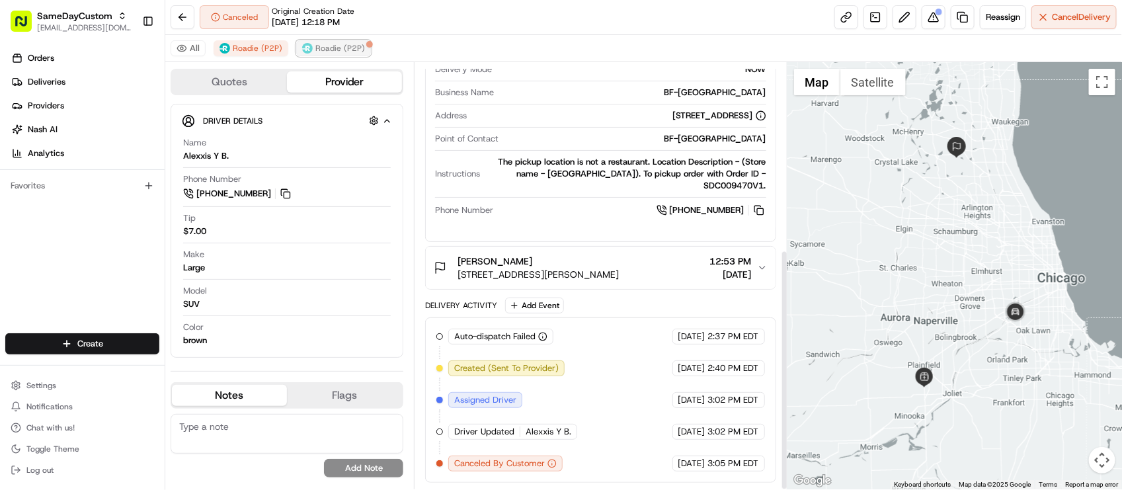
click at [360, 46] on button "Roadie (P2P)" at bounding box center [333, 48] width 75 height 16
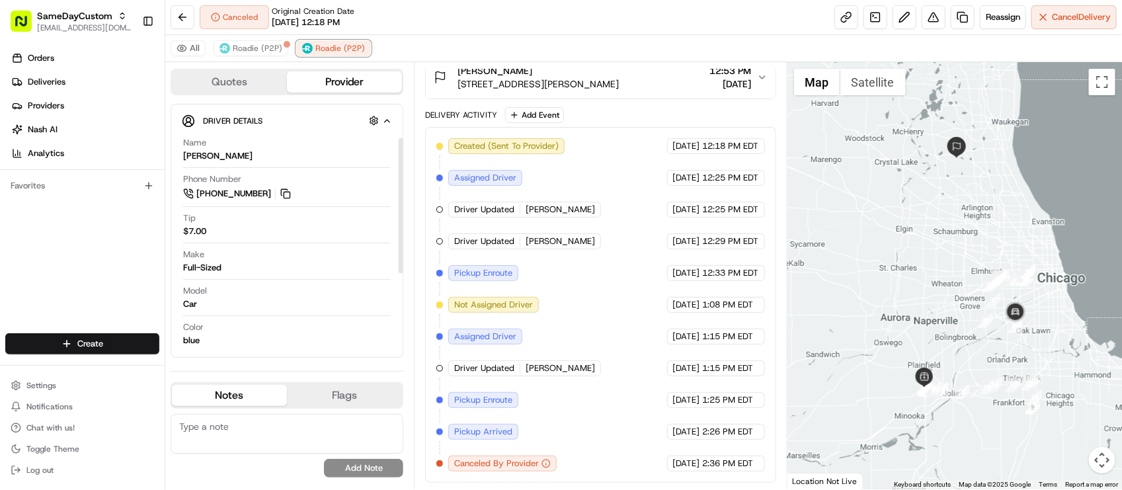
scroll to position [0, 0]
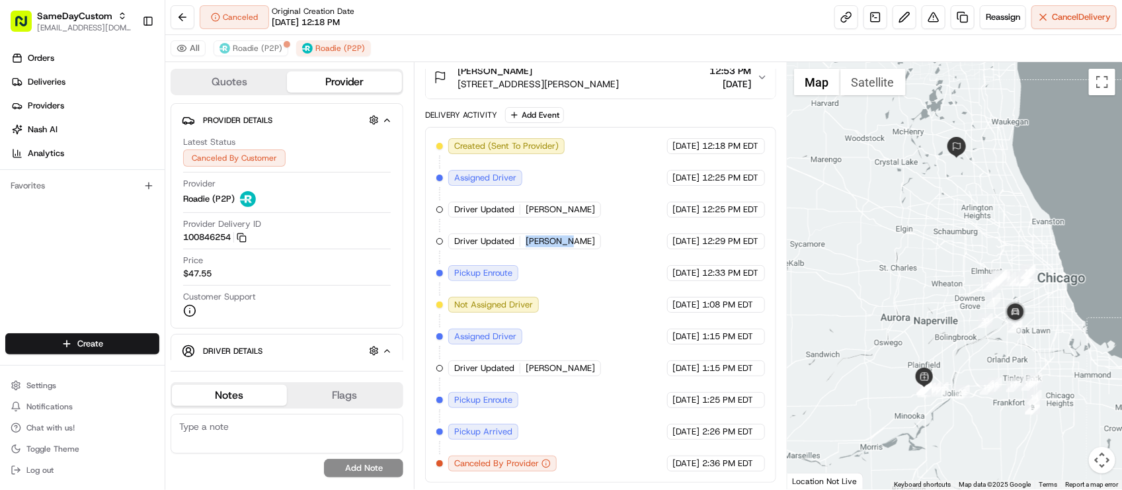
drag, startPoint x: 526, startPoint y: 241, endPoint x: 569, endPoint y: 249, distance: 43.7
click at [569, 249] on div "Created (Sent To Provider) Roadie (P2P) [DATE] 12:18 PM EDT Assigned Driver Roa…" at bounding box center [600, 304] width 328 height 333
copy span "[PERSON_NAME]"
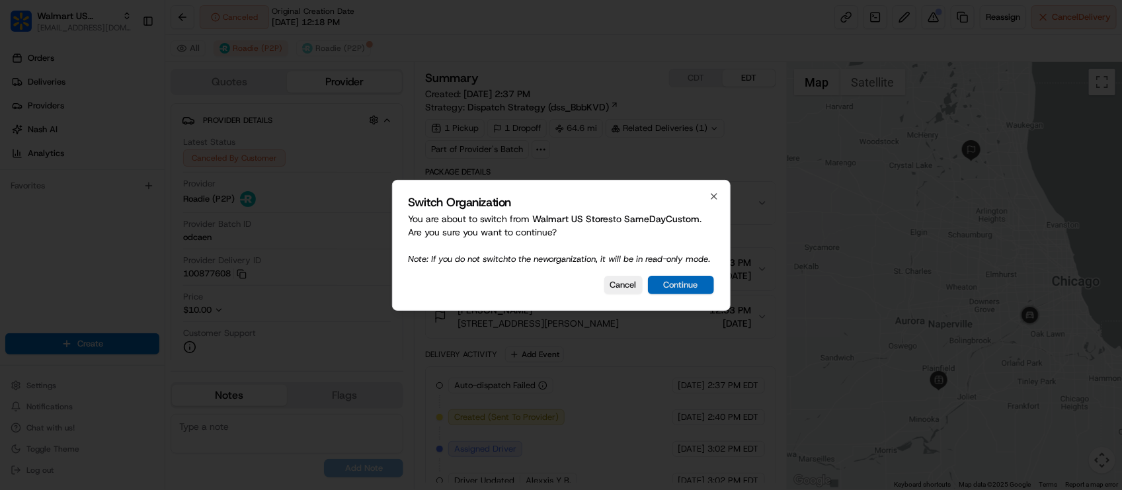
click at [688, 290] on button "Continue" at bounding box center [681, 285] width 66 height 19
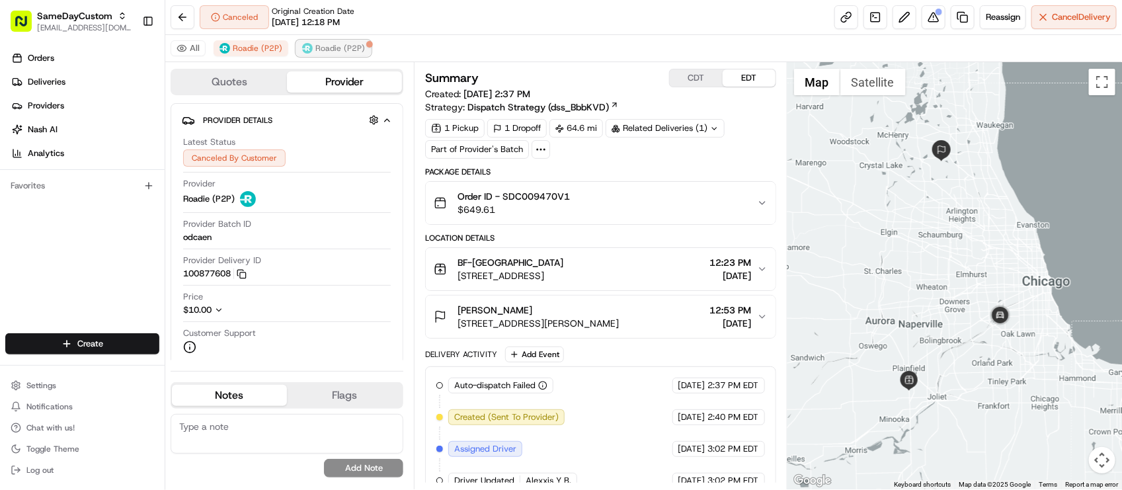
click at [354, 53] on span "Roadie (P2P)" at bounding box center [340, 48] width 50 height 11
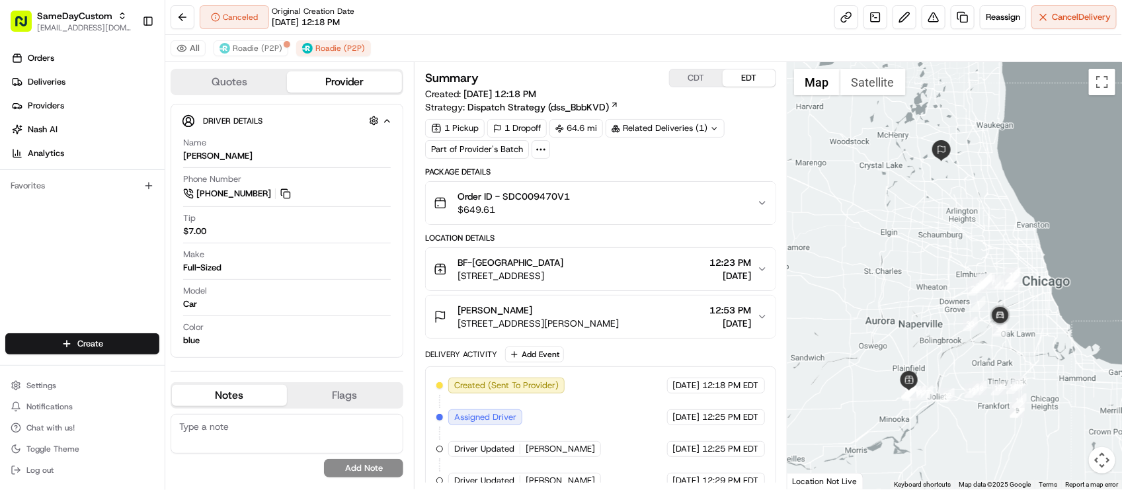
click at [682, 198] on div "Order ID - SDC009470V1 $649.61" at bounding box center [595, 203] width 323 height 26
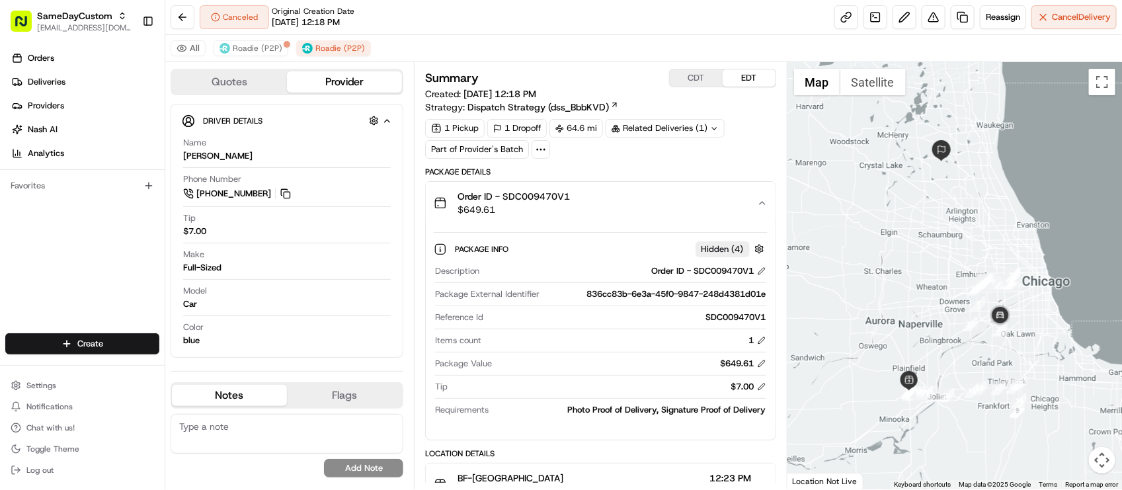
click at [682, 198] on div "Order ID - SDC009470V1 $649.61" at bounding box center [595, 203] width 323 height 26
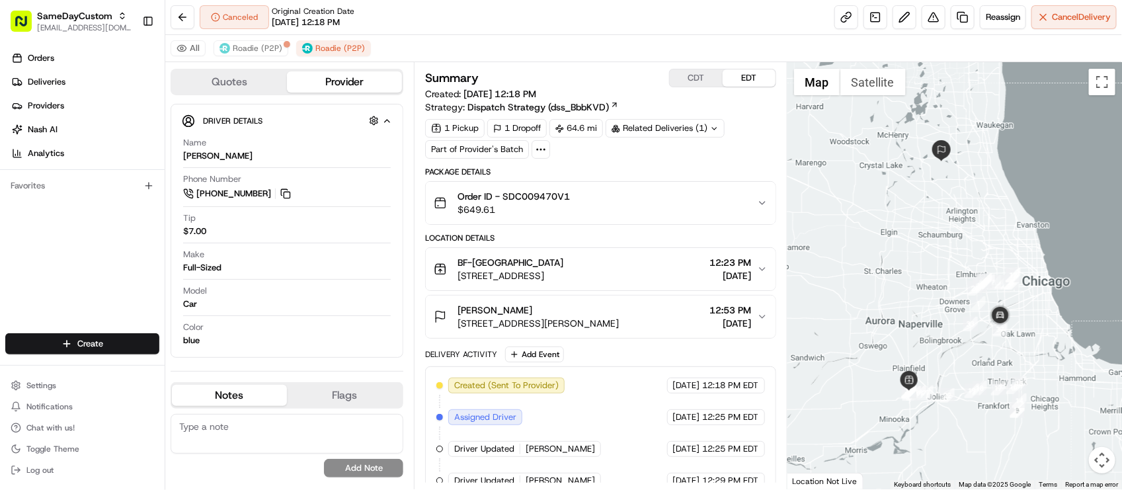
click at [673, 162] on div "Summary CDT EDT Created: 08/15/2025 12:18 PM Strategy: Dispatch Strategy (dss_B…" at bounding box center [600, 395] width 350 height 653
click at [657, 155] on div "1 Pickup 1 Dropoff 64.6 mi Related Deliveries (1) Part of Provider's Batch" at bounding box center [600, 139] width 350 height 40
click at [378, 19] on div "Canceled Original Creation Date 08/15/2025 12:18 PM Reassign Cancel Delivery" at bounding box center [643, 17] width 957 height 35
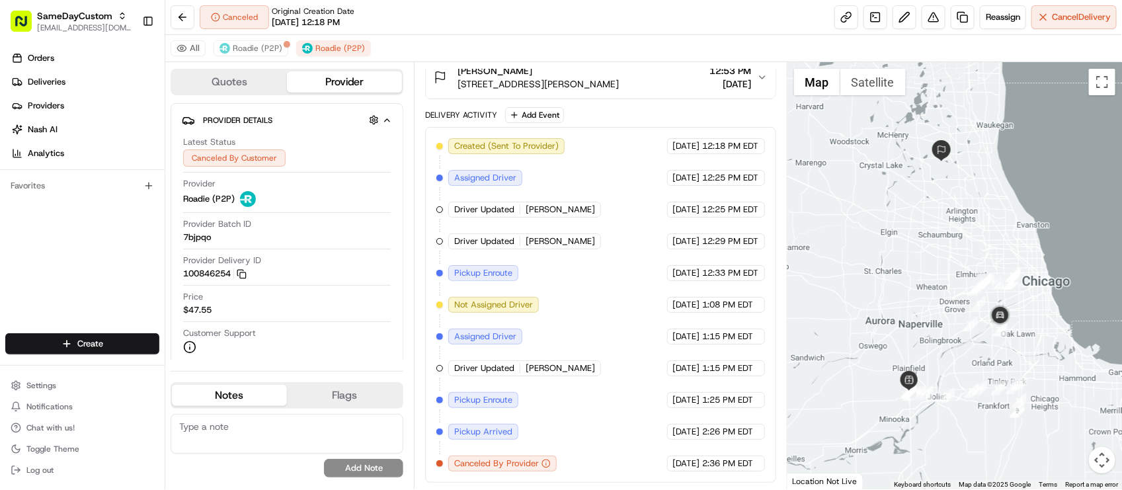
click at [666, 376] on div "Created (Sent To Provider) Roadie (P2P) 08/15/2025 12:18 PM EDT Assigned Driver…" at bounding box center [600, 304] width 328 height 333
drag, startPoint x: 526, startPoint y: 243, endPoint x: 567, endPoint y: 245, distance: 41.0
click at [567, 245] on div "Driver Updated Deanna R." at bounding box center [524, 241] width 153 height 16
copy span "[PERSON_NAME]"
click at [586, 259] on div "Created (Sent To Provider) Roadie (P2P) 08/15/2025 12:18 PM EDT Assigned Driver…" at bounding box center [600, 304] width 328 height 333
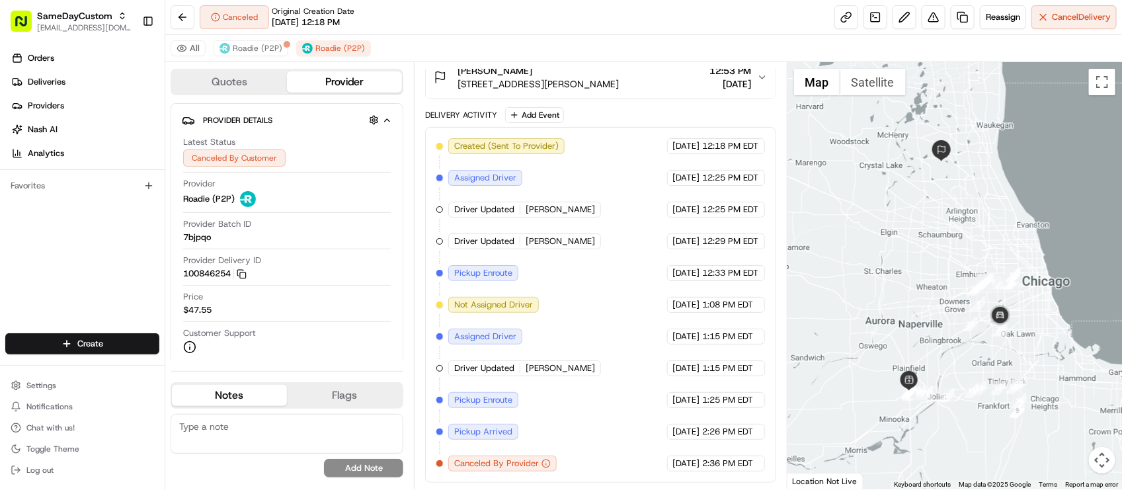
click at [630, 253] on div "Created (Sent To Provider) Roadie (P2P) 08/15/2025 12:18 PM EDT Assigned Driver…" at bounding box center [600, 304] width 328 height 333
click at [645, 249] on div "Created (Sent To Provider) Roadie (P2P) 08/15/2025 12:18 PM EDT Assigned Driver…" at bounding box center [600, 304] width 328 height 333
click at [607, 369] on div "Created (Sent To Provider) Roadie (P2P) 08/15/2025 12:18 PM EDT Assigned Driver…" at bounding box center [600, 304] width 328 height 333
drag, startPoint x: 523, startPoint y: 240, endPoint x: 566, endPoint y: 245, distance: 43.3
click at [566, 245] on div "Driver Updated Deanna R." at bounding box center [524, 241] width 153 height 16
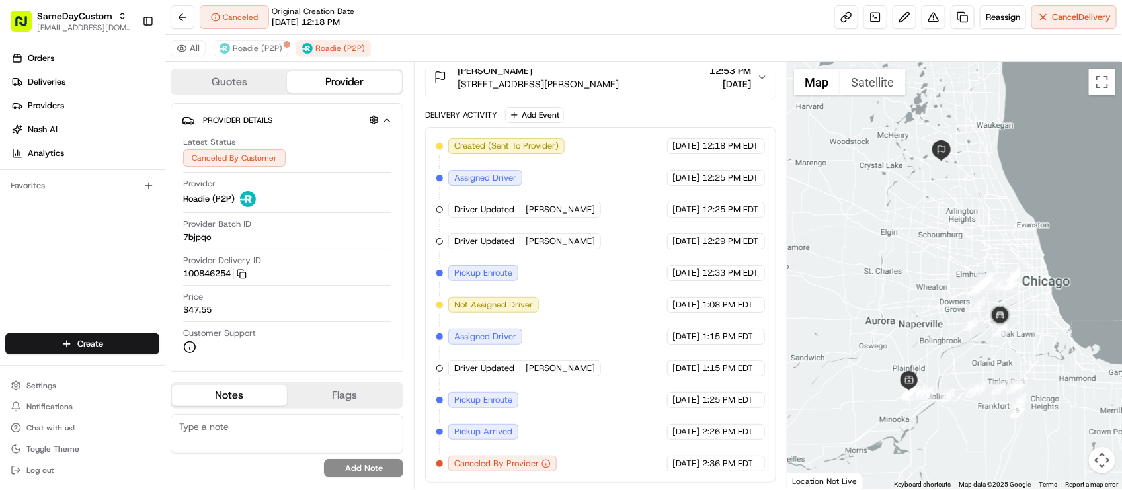
click at [617, 278] on div "Created (Sent To Provider) Roadie (P2P) 08/15/2025 12:18 PM EDT Assigned Driver…" at bounding box center [600, 304] width 328 height 333
click at [617, 279] on div "Created (Sent To Provider) Roadie (P2P) 08/15/2025 12:18 PM EDT Assigned Driver…" at bounding box center [600, 304] width 328 height 333
click at [661, 322] on div "Created (Sent To Provider) Roadie (P2P) 08/15/2025 12:18 PM EDT Assigned Driver…" at bounding box center [600, 304] width 328 height 333
click at [564, 284] on div "Created (Sent To Provider) Roadie (P2P) 08/15/2025 12:18 PM EDT Assigned Driver…" at bounding box center [600, 304] width 328 height 333
drag, startPoint x: 524, startPoint y: 368, endPoint x: 585, endPoint y: 380, distance: 62.6
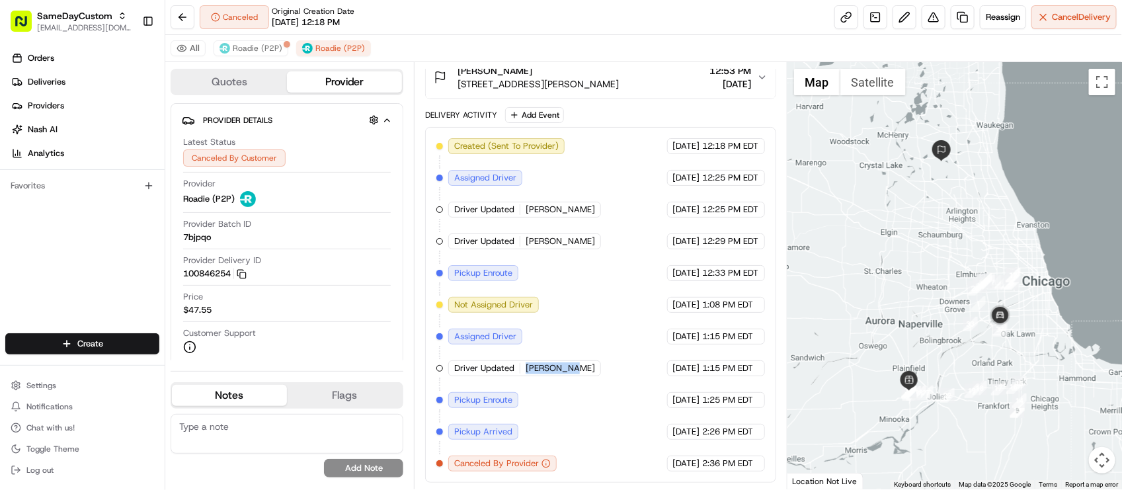
click at [585, 380] on div "Created (Sent To Provider) Roadie (P2P) 08/15/2025 12:18 PM EDT Assigned Driver…" at bounding box center [600, 304] width 328 height 333
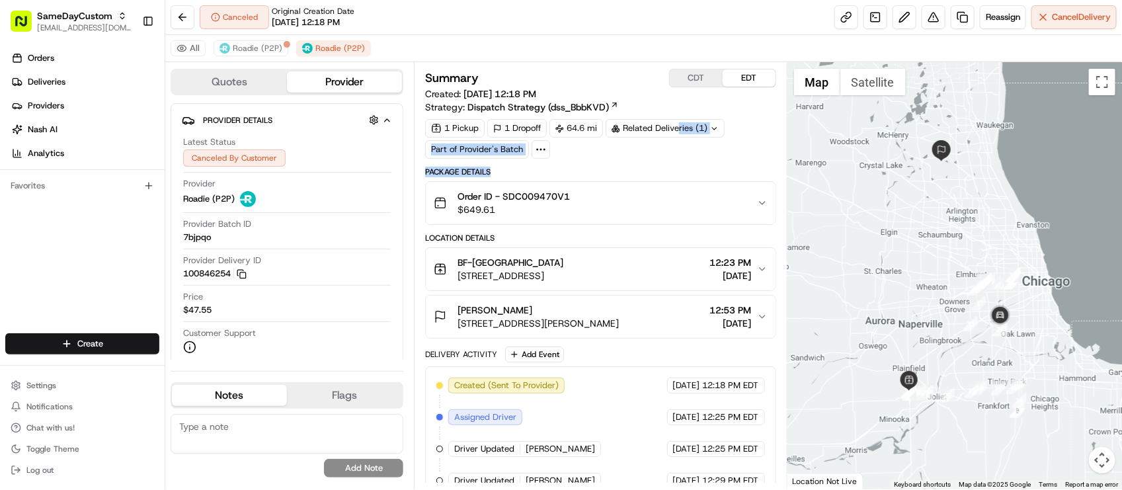
click at [680, 163] on div "Summary CDT EDT Created: 08/15/2025 12:18 PM Strategy: Dispatch Strategy (dss_B…" at bounding box center [600, 395] width 350 height 653
click at [622, 61] on div "All Roadie (P2P) Roadie (P2P)" at bounding box center [643, 48] width 957 height 27
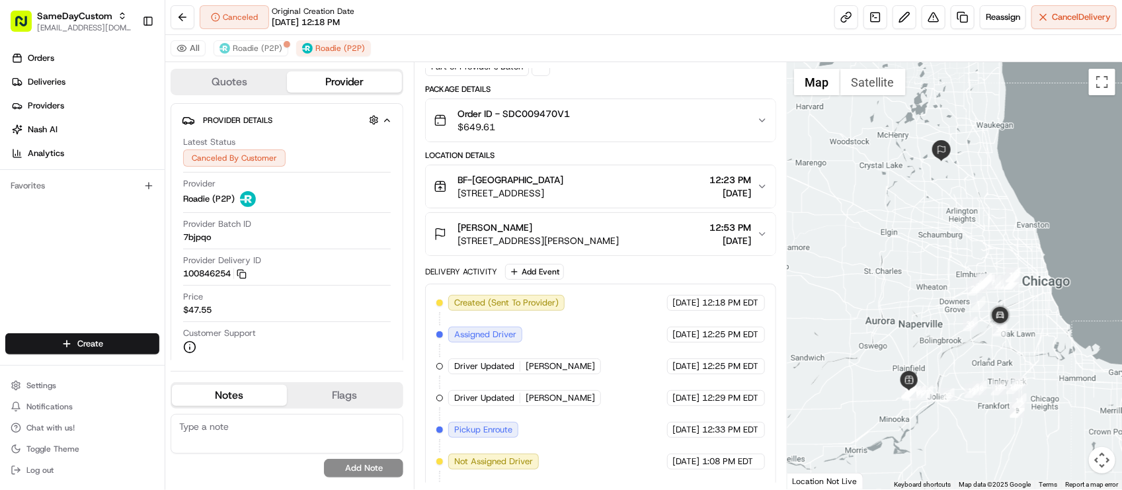
click at [569, 417] on div "Created (Sent To Provider) Roadie (P2P) 08/15/2025 12:18 PM EDT Assigned Driver…" at bounding box center [600, 461] width 328 height 333
drag, startPoint x: 526, startPoint y: 404, endPoint x: 573, endPoint y: 404, distance: 46.3
click at [569, 405] on div "Driver Updated Deanna R." at bounding box center [524, 398] width 153 height 16
click at [573, 404] on div "Driver Updated Deanna R." at bounding box center [525, 398] width 155 height 16
click at [577, 401] on div "Created (Sent To Provider) Roadie (P2P) 08/15/2025 12:18 PM EDT Assigned Driver…" at bounding box center [600, 461] width 328 height 333
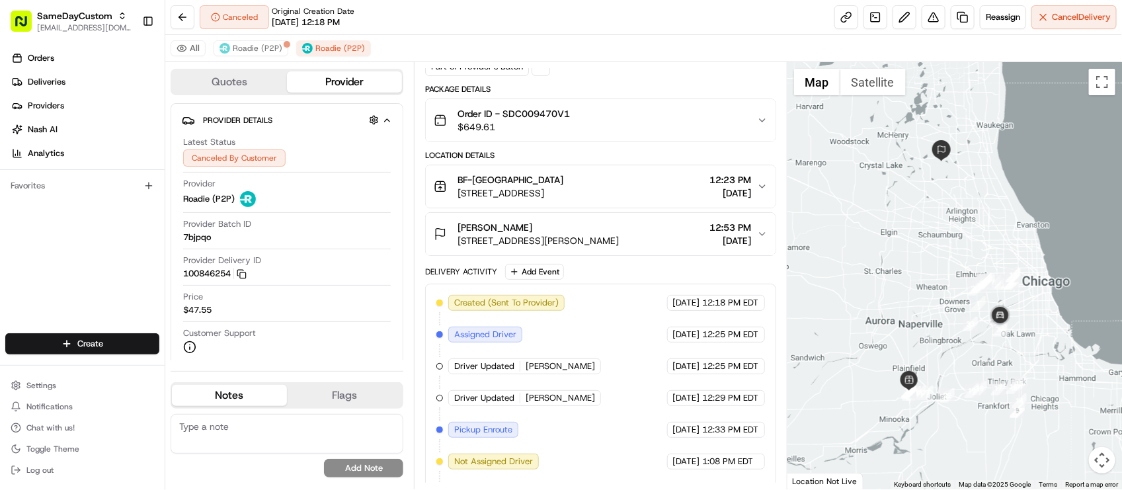
click at [639, 371] on div "Created (Sent To Provider) Roadie (P2P) 08/15/2025 12:18 PM EDT Assigned Driver…" at bounding box center [600, 461] width 328 height 333
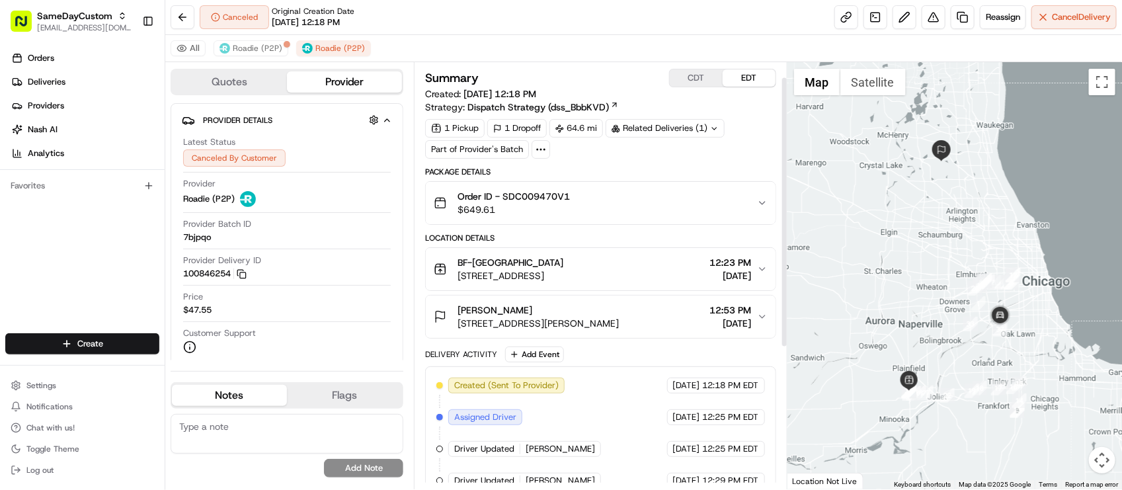
scroll to position [245, 0]
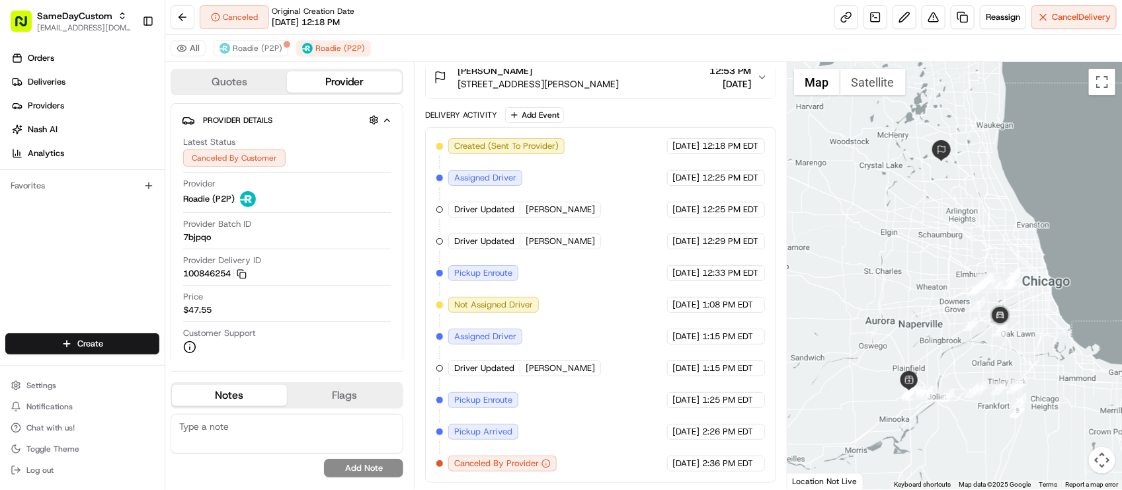
click at [584, 302] on div "Created (Sent To Provider) Roadie (P2P) 08/15/2025 12:18 PM EDT Assigned Driver…" at bounding box center [600, 304] width 328 height 333
click at [723, 299] on span "1:08 PM EDT" at bounding box center [728, 305] width 51 height 12
click at [622, 319] on div "Created (Sent To Provider) Roadie (P2P) 08/15/2025 12:18 PM EDT Assigned Driver…" at bounding box center [600, 304] width 328 height 333
click at [587, 354] on div "Created (Sent To Provider) Roadie (P2P) 08/15/2025 12:18 PM EDT Assigned Driver…" at bounding box center [600, 304] width 328 height 333
click at [932, 15] on button at bounding box center [934, 17] width 24 height 24
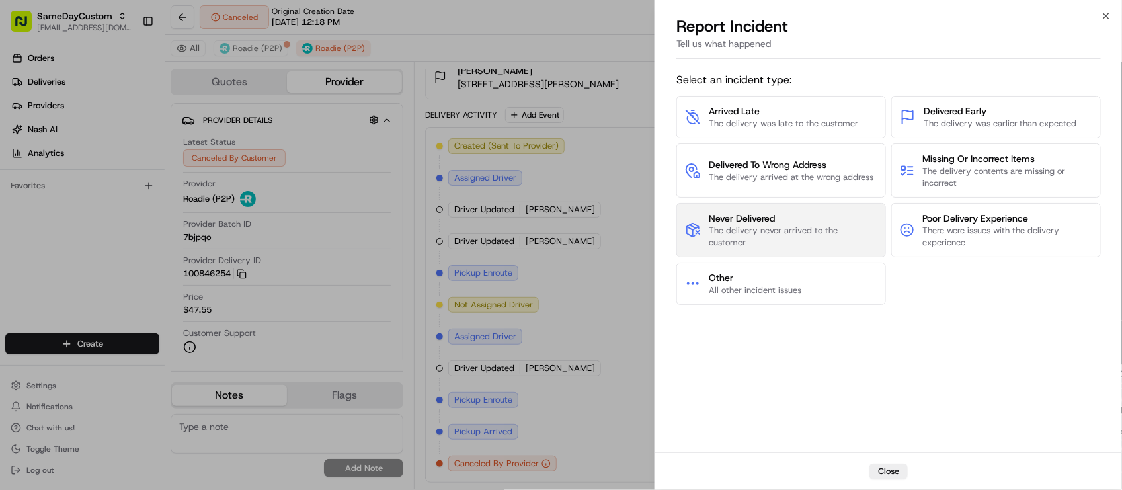
click at [779, 242] on span "The delivery never arrived to the customer" at bounding box center [793, 237] width 169 height 24
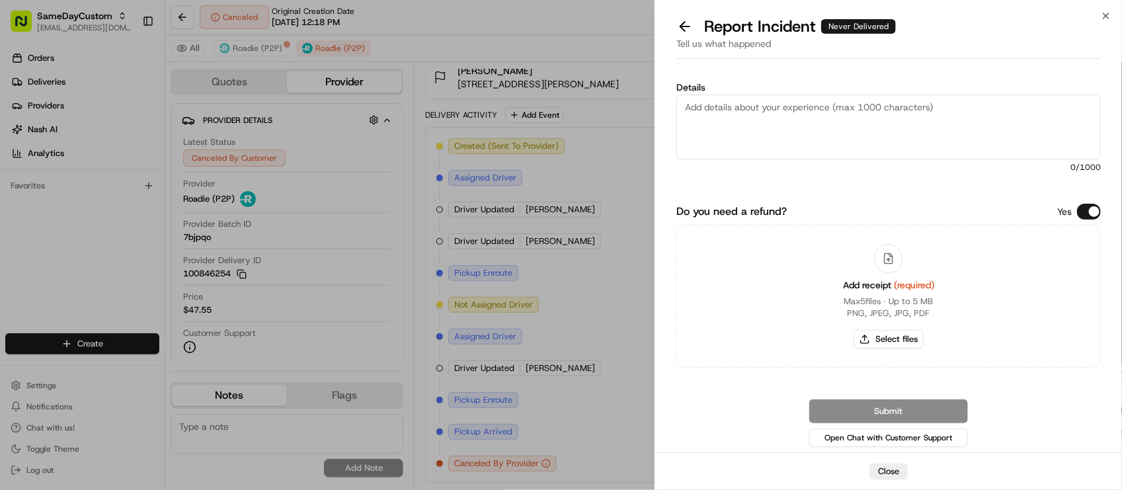
click at [1077, 214] on div "Yes" at bounding box center [1079, 212] width 44 height 16
click at [1087, 208] on button "Do you need a refund?" at bounding box center [1089, 212] width 24 height 16
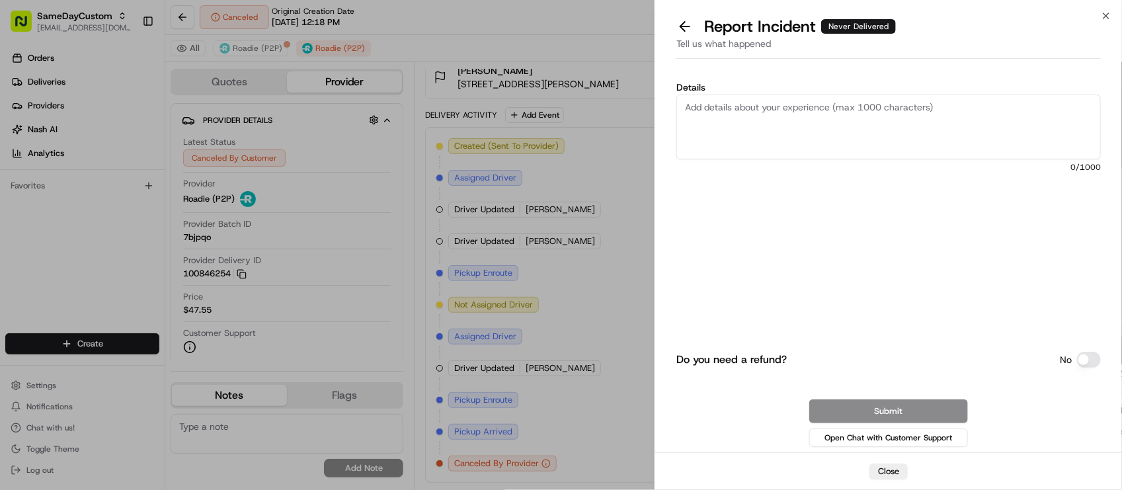
click at [971, 144] on textarea "Details" at bounding box center [889, 127] width 425 height 65
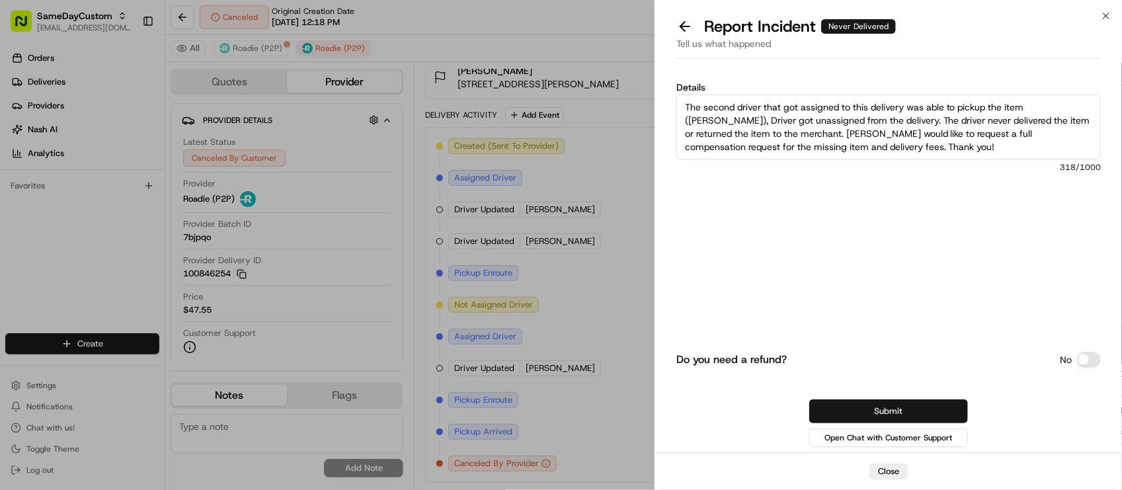
type textarea "The second driver that got assigned to this delivery was able to pickup the ite…"
click at [906, 404] on button "Submit" at bounding box center [888, 411] width 159 height 24
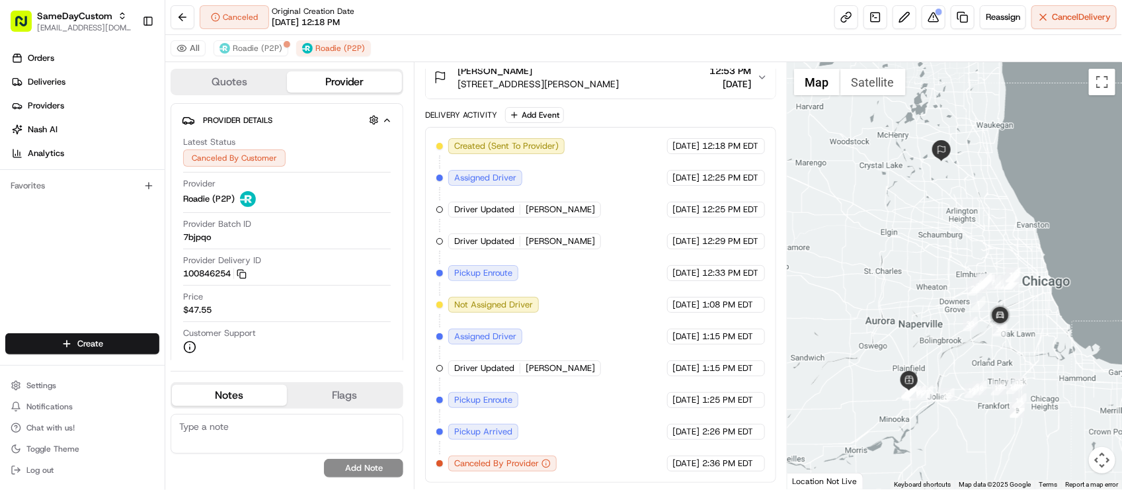
click at [410, 8] on div "Canceled Original Creation Date 08/15/2025 12:18 PM Reassign Cancel Delivery" at bounding box center [643, 17] width 957 height 35
click at [689, 369] on span "[DATE]" at bounding box center [686, 368] width 27 height 12
click at [758, 40] on div "All Roadie (P2P) Roadie (P2P)" at bounding box center [643, 48] width 957 height 27
click at [315, 357] on div "Latest Status Canceled By Customer Provider Roadie (P2P) Provider Batch ID 7bjp…" at bounding box center [287, 245] width 210 height 228
click at [604, 365] on div "Created (Sent To Provider) Roadie (P2P) 08/15/2025 12:18 PM EDT Assigned Driver…" at bounding box center [600, 304] width 328 height 333
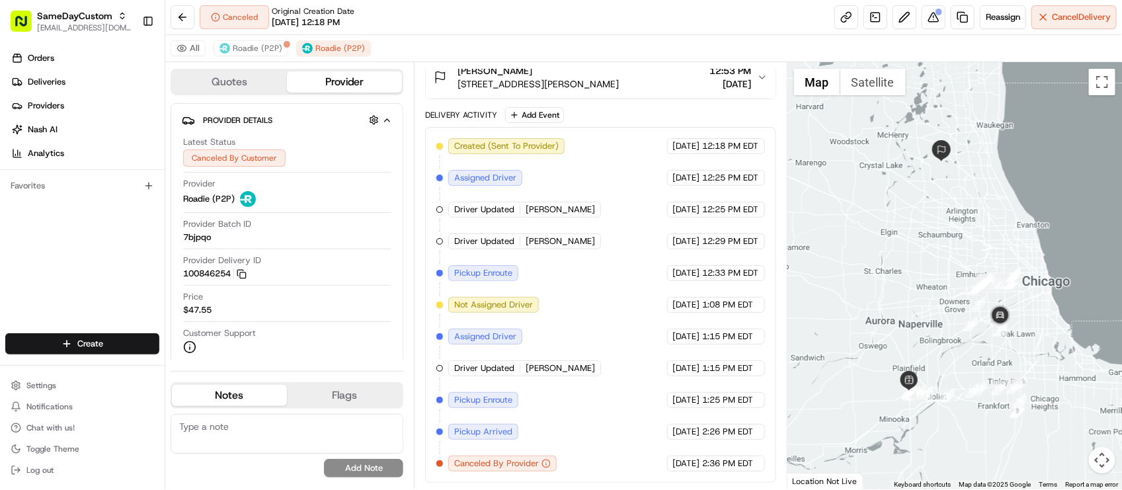
drag, startPoint x: 577, startPoint y: 281, endPoint x: 1047, endPoint y: 4, distance: 545.2
click at [577, 282] on div "Created (Sent To Provider) Roadie (P2P) 08/15/2025 12:18 PM EDT Assigned Driver…" at bounding box center [600, 304] width 328 height 333
click at [366, 11] on div "Canceled Original Creation Date 08/15/2025 12:18 PM Reassign Cancel Delivery" at bounding box center [643, 17] width 957 height 35
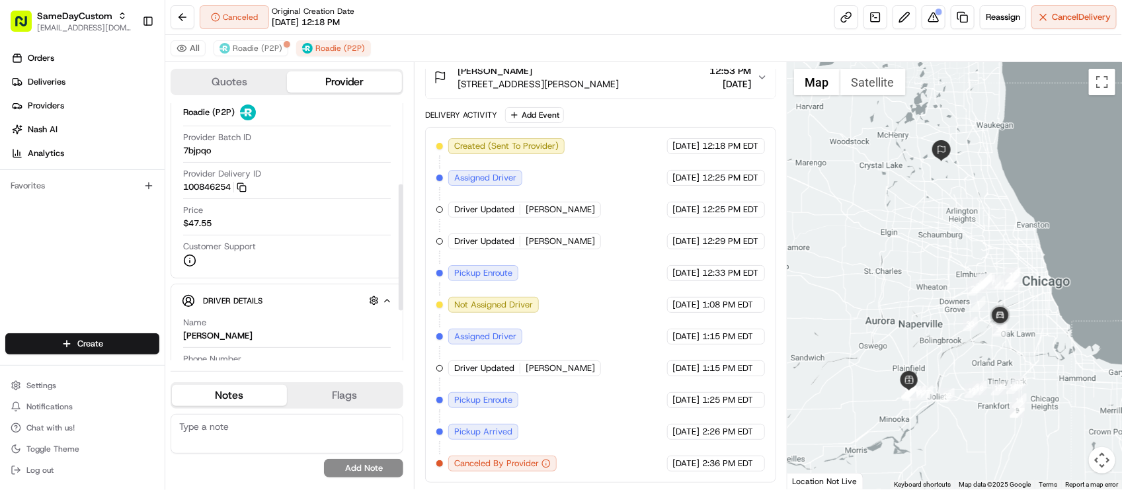
scroll to position [165, 0]
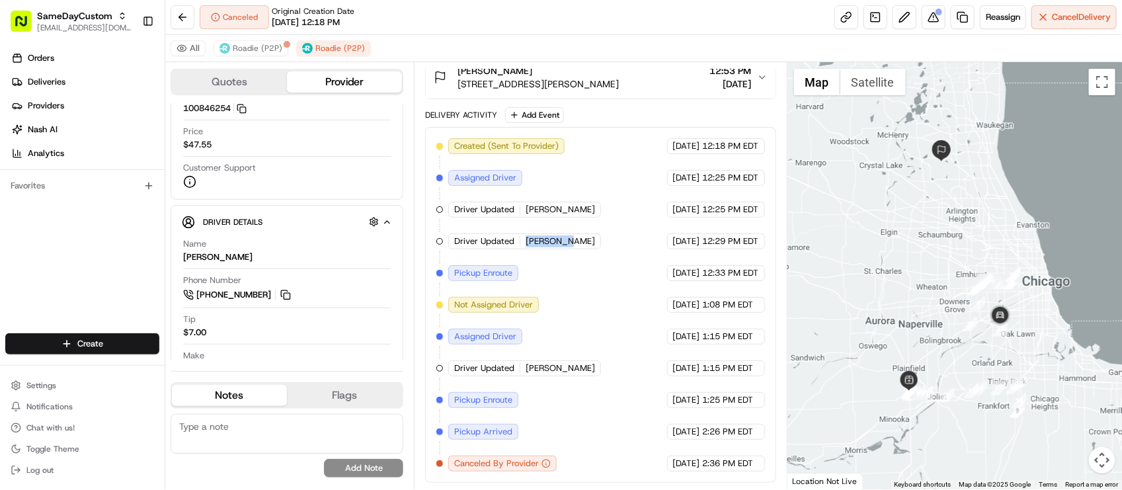
drag, startPoint x: 526, startPoint y: 241, endPoint x: 566, endPoint y: 251, distance: 41.5
click at [566, 251] on div "Created (Sent To Provider) Roadie (P2P) 08/15/2025 12:18 PM EDT Assigned Driver…" at bounding box center [600, 304] width 328 height 333
copy span "Deanna R."
click at [71, 243] on div "Orders Deliveries Providers [PERSON_NAME] Analytics Favorites" at bounding box center [82, 191] width 165 height 299
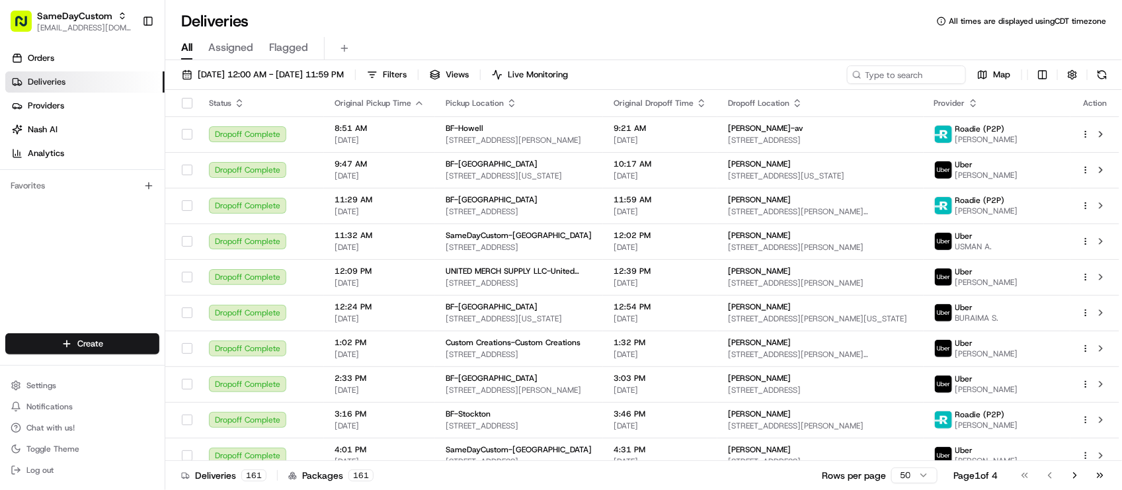
click at [540, 21] on div "Deliveries All times are displayed using CDT timezone" at bounding box center [643, 21] width 957 height 21
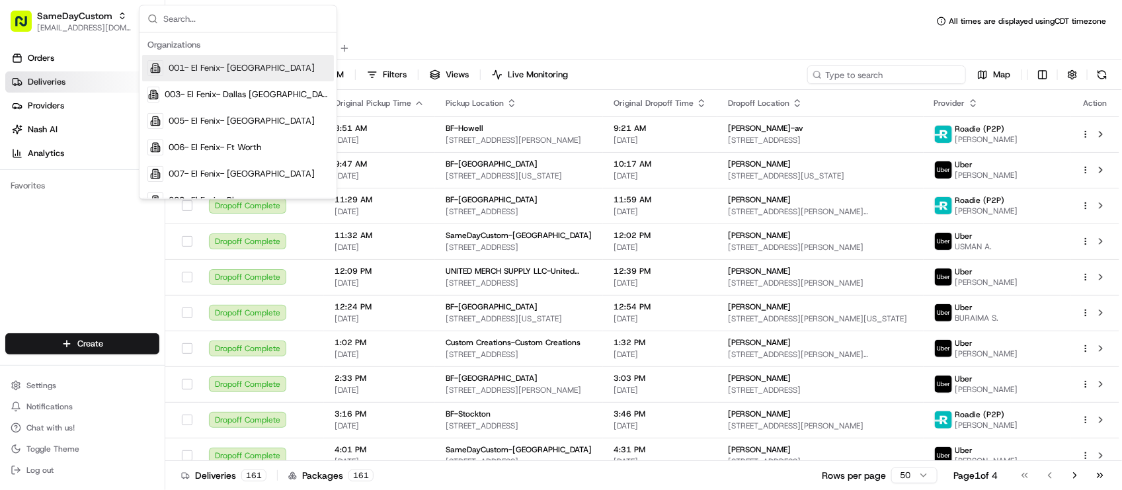
click at [871, 67] on input at bounding box center [886, 74] width 159 height 19
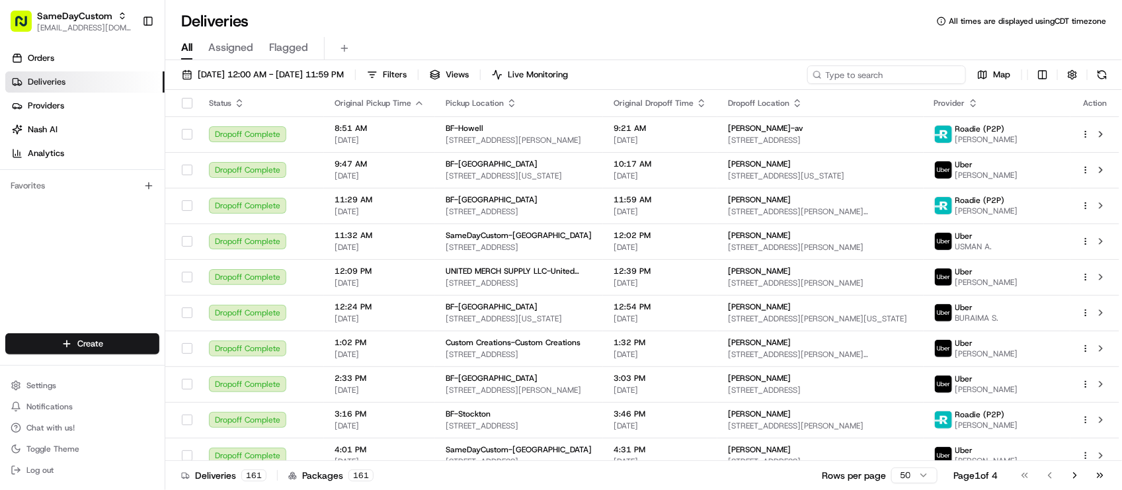
paste input "[PERSON_NAME]"
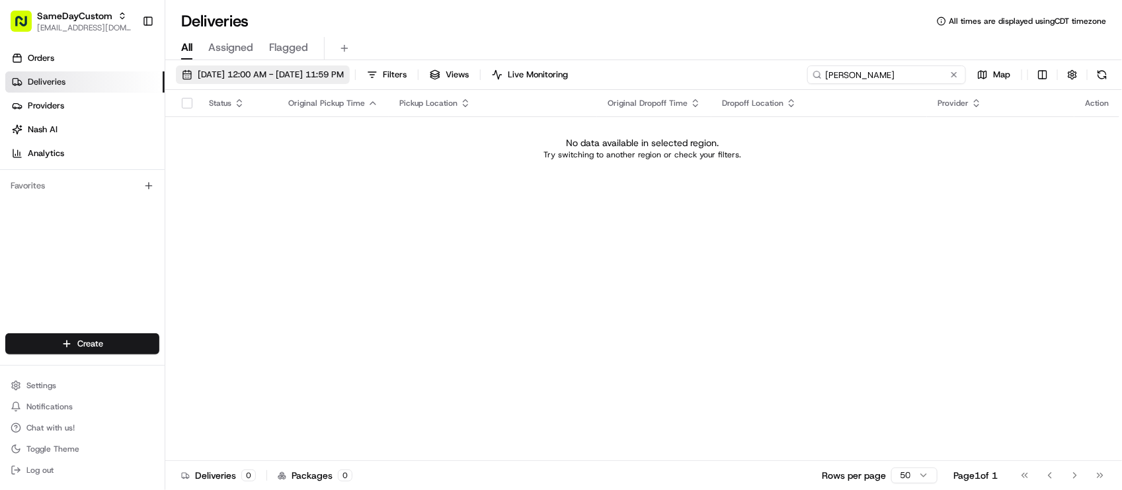
type input "[PERSON_NAME]"
click at [263, 74] on span "[DATE] 12:00 AM - [DATE] 11:59 PM" at bounding box center [271, 75] width 146 height 12
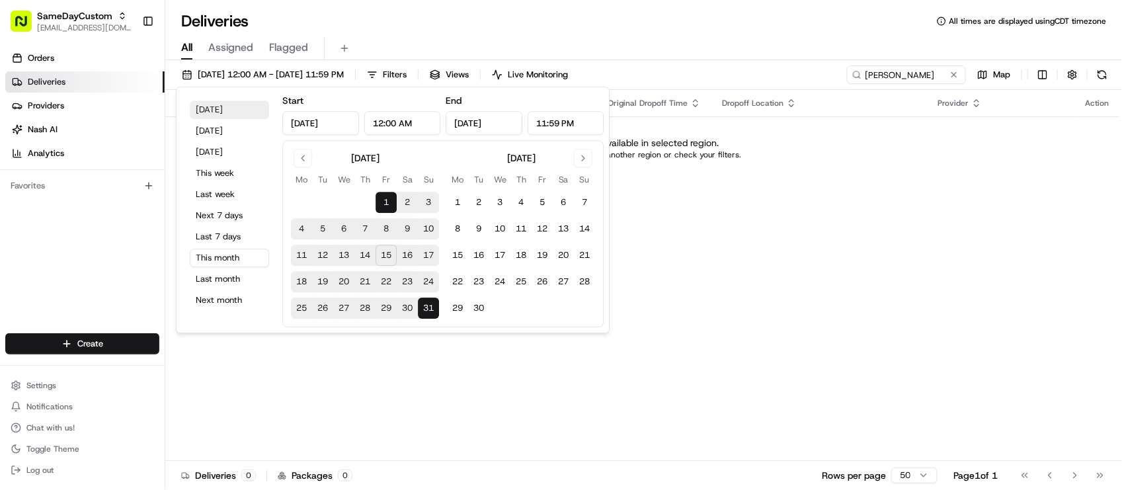
click at [223, 116] on button "[DATE]" at bounding box center [229, 110] width 79 height 19
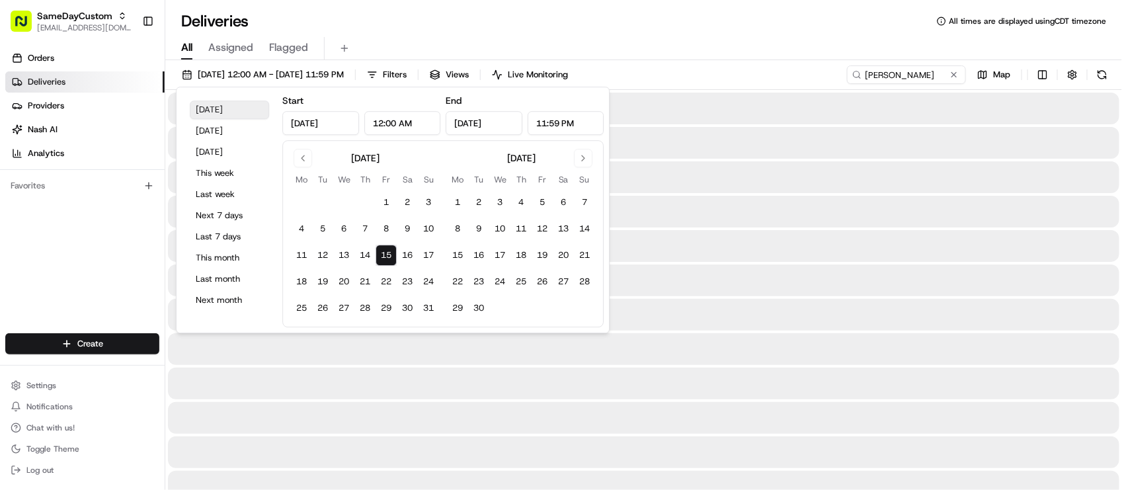
type input "[DATE]"
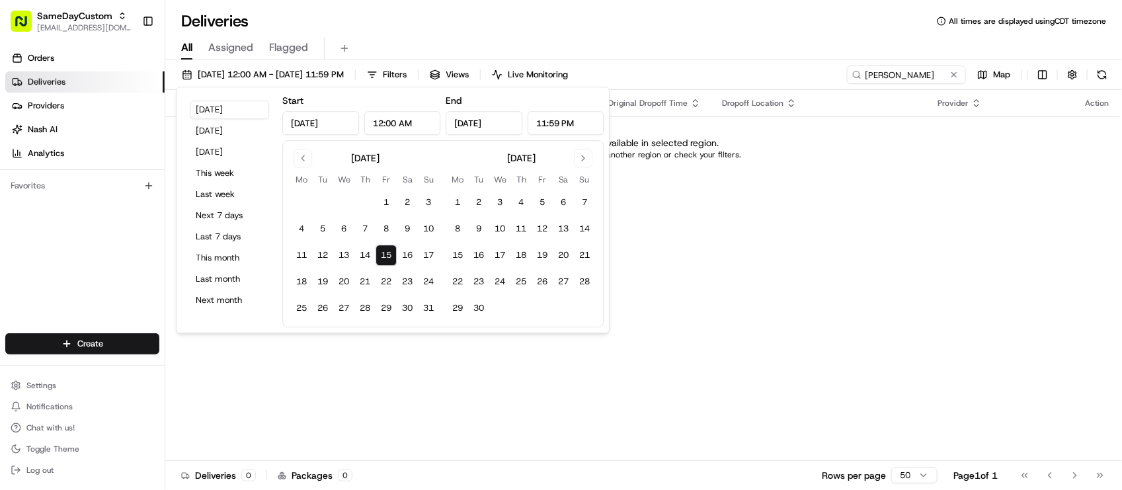
click at [620, 12] on div "Deliveries All times are displayed using CDT timezone" at bounding box center [643, 21] width 957 height 21
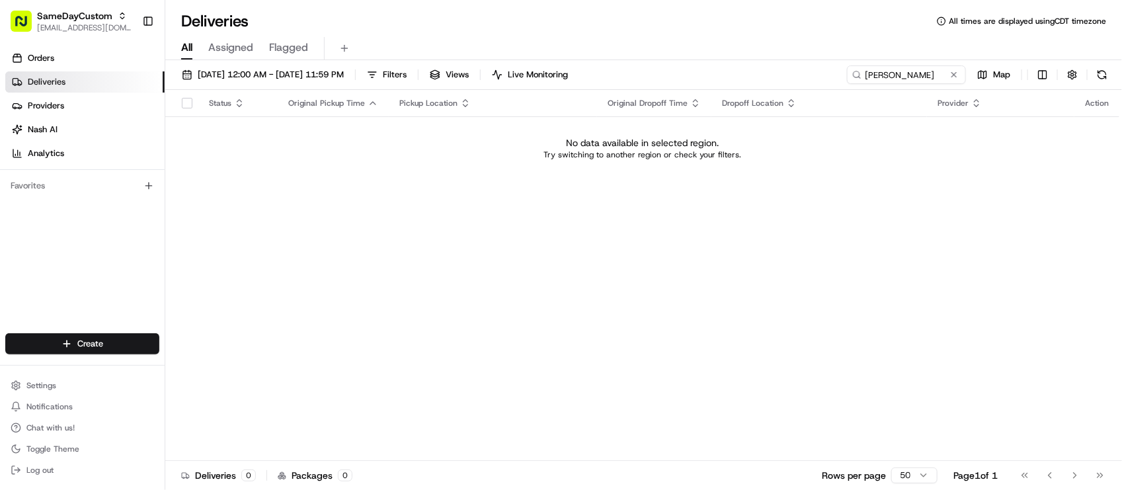
click at [884, 50] on div "All Assigned Flagged" at bounding box center [643, 48] width 957 height 23
click at [956, 77] on button at bounding box center [954, 74] width 13 height 13
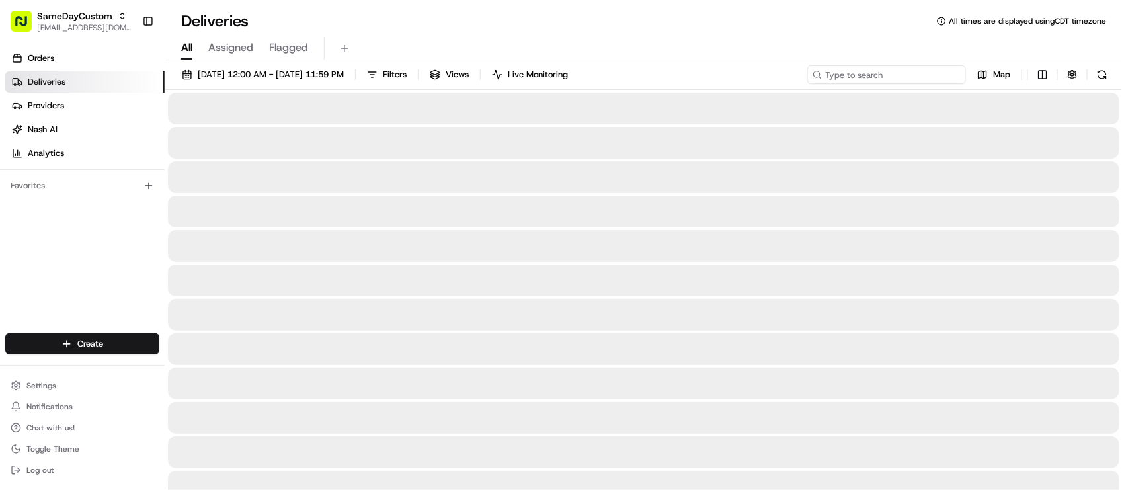
click at [913, 74] on input at bounding box center [886, 74] width 159 height 19
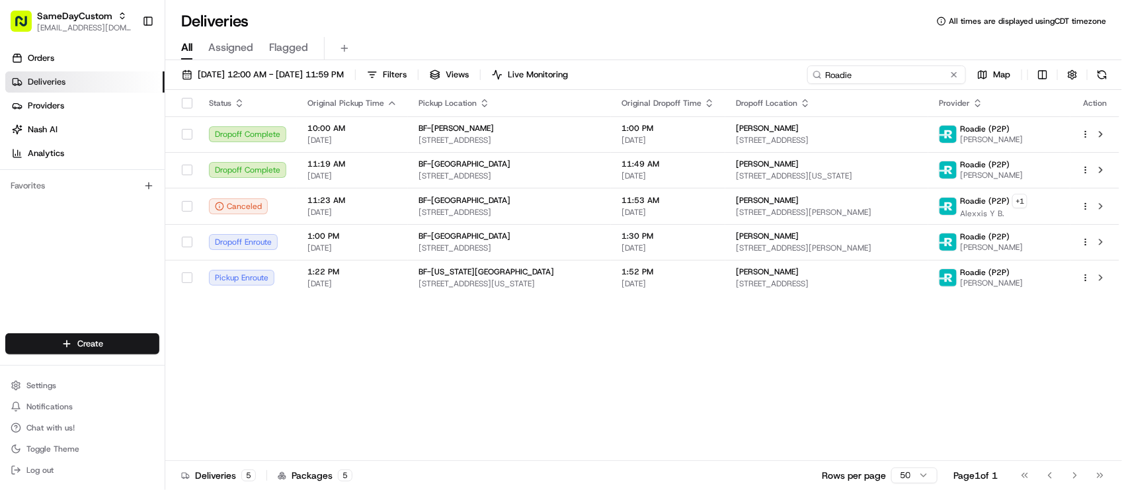
type input "Roadie"
click at [778, 398] on div "Status Original Pickup Time Pickup Location Original Dropoff Time Dropoff Locat…" at bounding box center [642, 275] width 954 height 371
click at [582, 339] on div "Status Original Pickup Time Pickup Location Original Dropoff Time Dropoff Locat…" at bounding box center [642, 275] width 954 height 371
click at [582, 354] on div "Status Original Pickup Time Pickup Location Original Dropoff Time Dropoff Locat…" at bounding box center [642, 275] width 954 height 371
click at [114, 30] on span "[EMAIL_ADDRESS][DOMAIN_NAME]" at bounding box center [84, 27] width 95 height 11
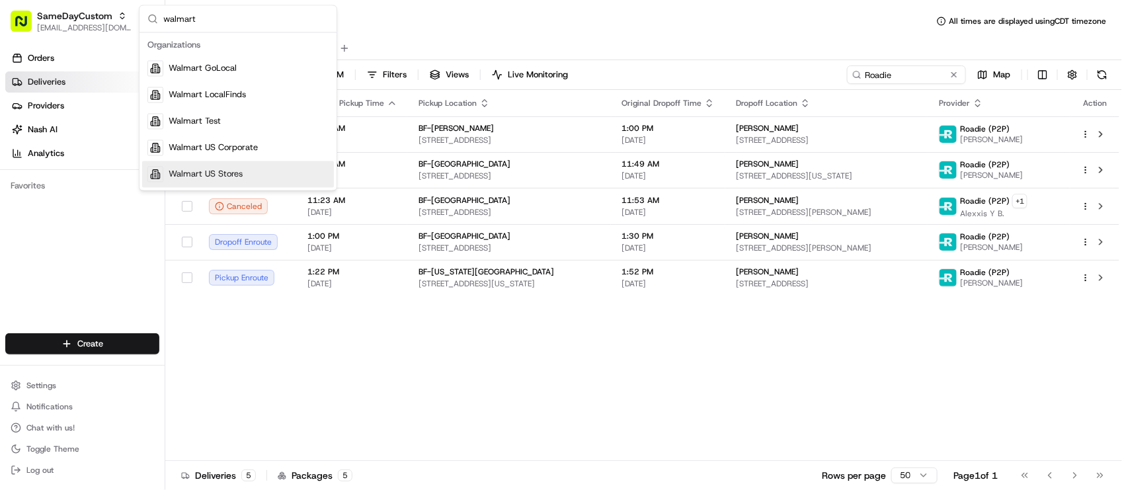
type input "walmart"
click at [222, 182] on div "Walmart US Stores" at bounding box center [238, 174] width 192 height 26
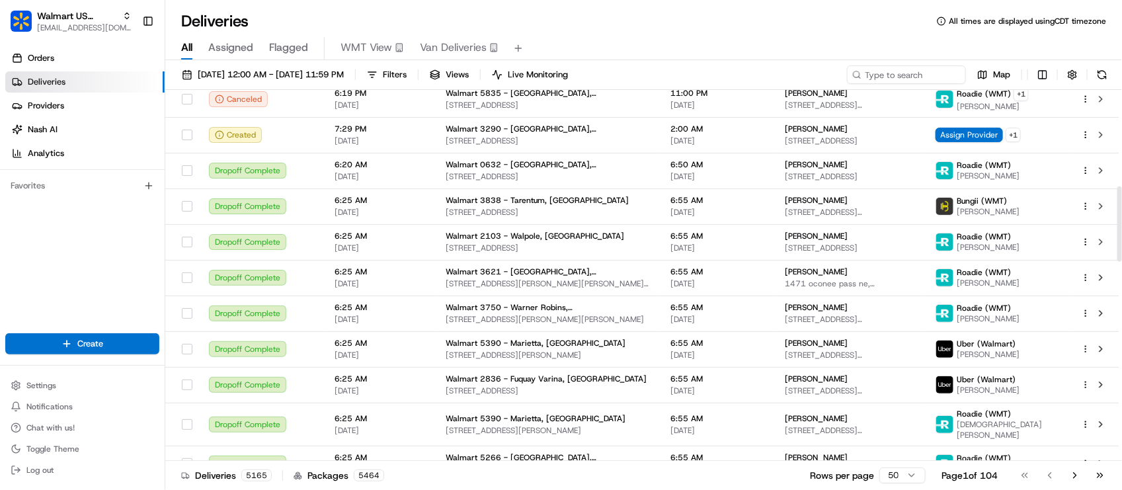
scroll to position [496, 0]
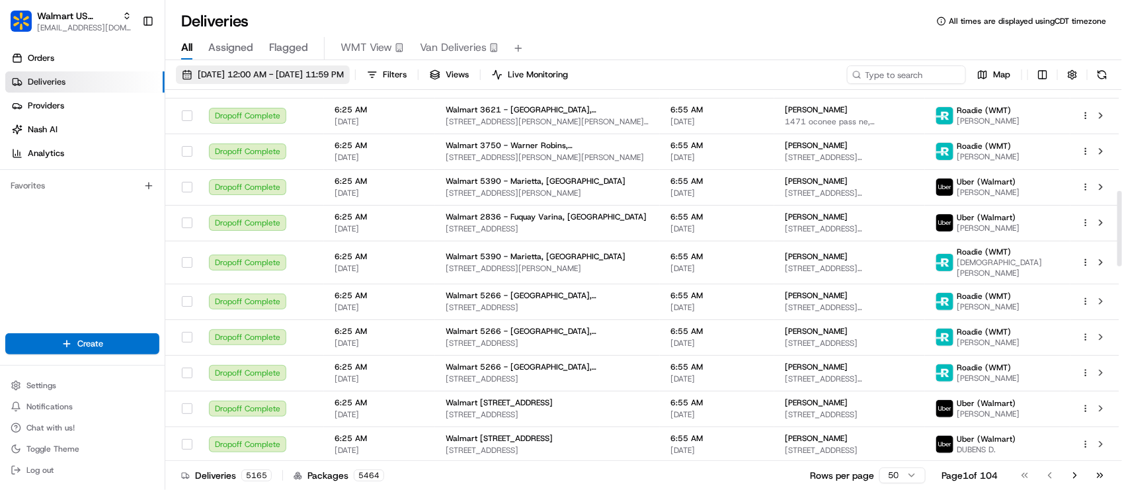
click at [344, 71] on span "[DATE] 12:00 AM - [DATE] 11:59 PM" at bounding box center [271, 75] width 146 height 12
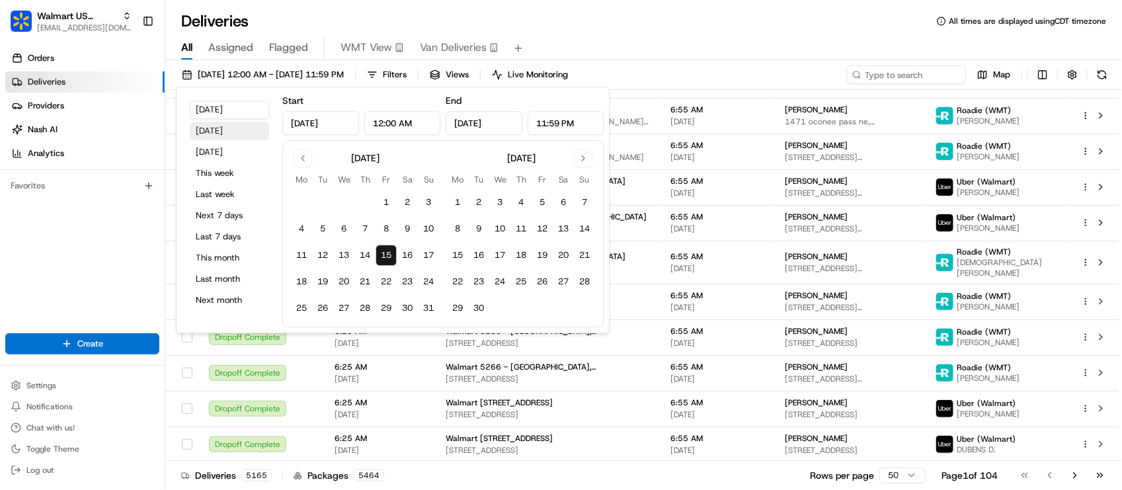
click at [248, 126] on button "[DATE]" at bounding box center [229, 131] width 79 height 19
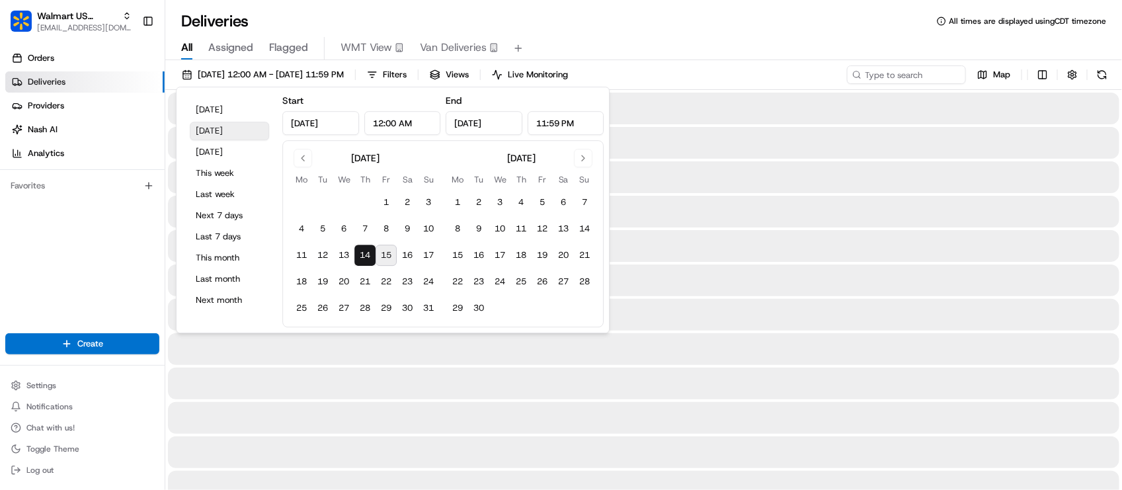
type input "[DATE]"
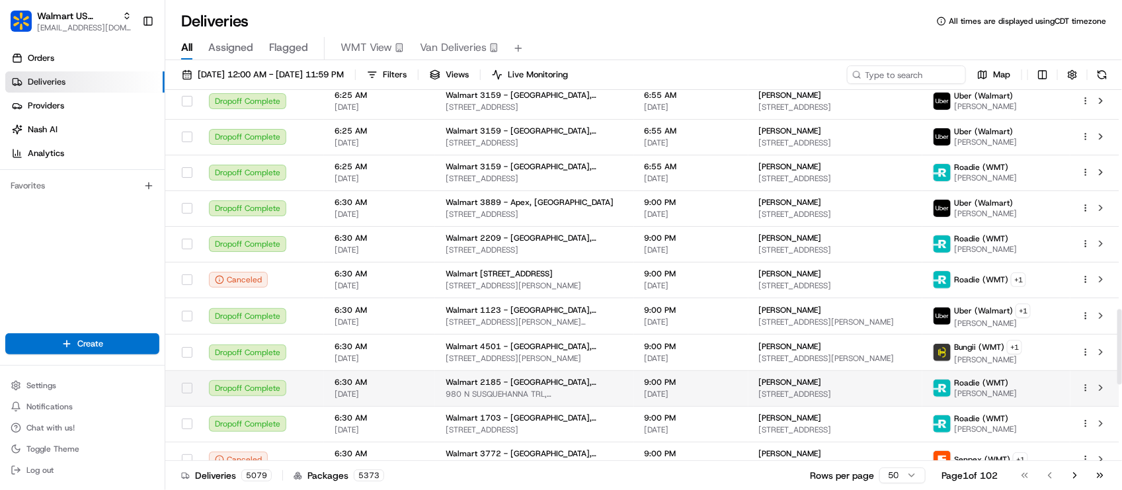
scroll to position [1075, 0]
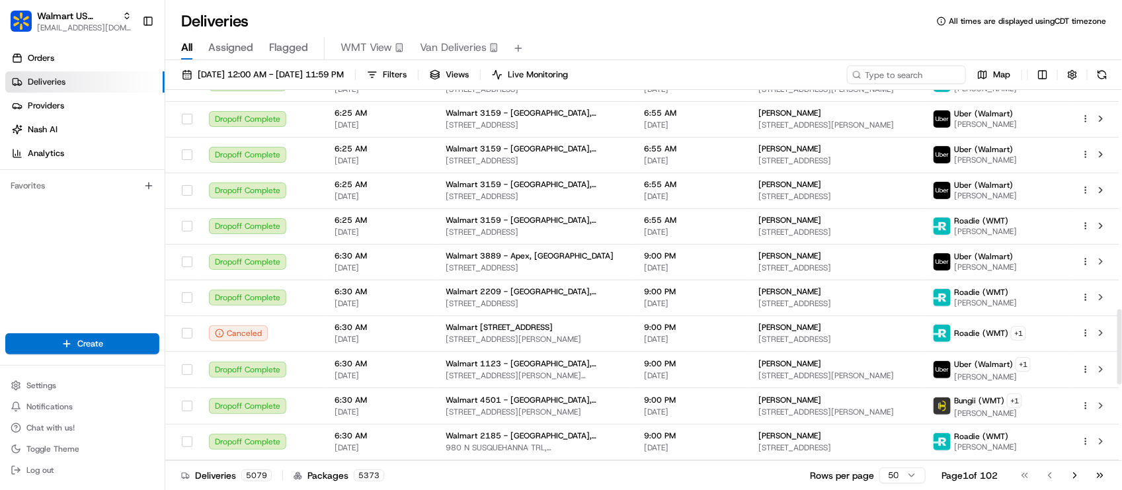
click at [790, 34] on div "All Assigned Flagged WMT View Van Deliveries" at bounding box center [643, 46] width 957 height 28
click at [415, 8] on div "Deliveries All times are displayed using CDT timezone All Assigned Flagged WMT …" at bounding box center [643, 245] width 957 height 490
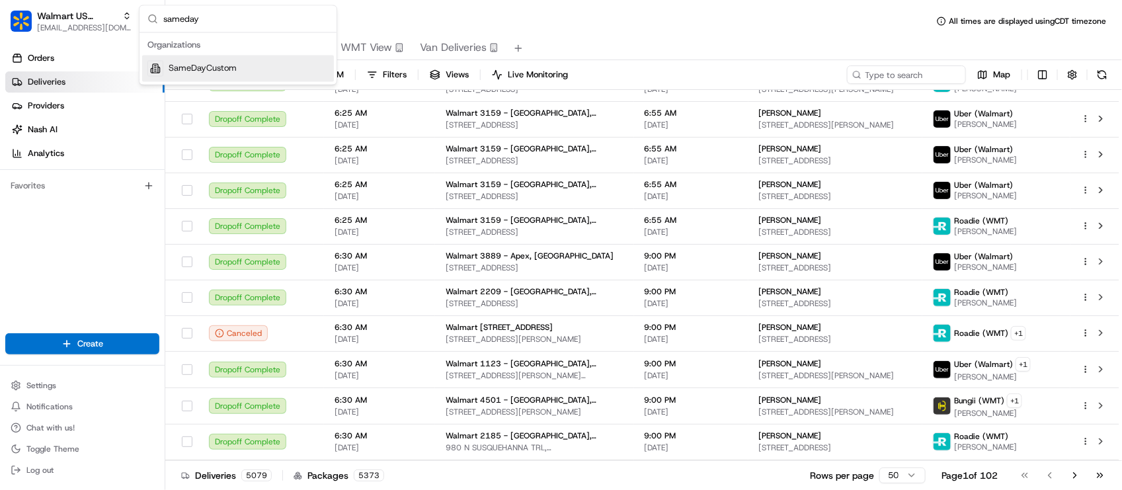
type input "sameday"
click at [288, 71] on div "SameDayCustom" at bounding box center [238, 69] width 192 height 26
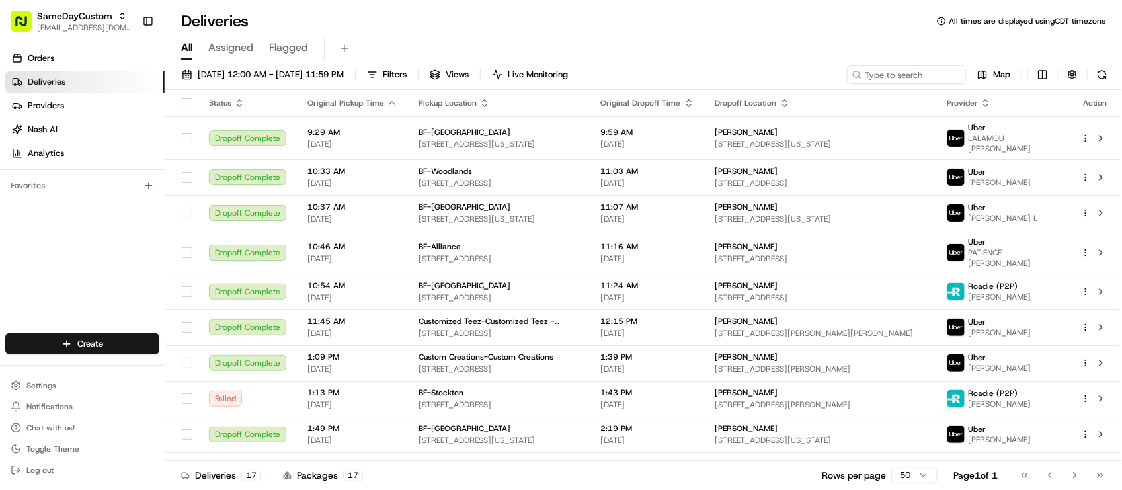
click at [769, 56] on div "All Assigned Flagged" at bounding box center [643, 48] width 957 height 23
click at [883, 81] on input at bounding box center [886, 74] width 159 height 19
paste input "[PERSON_NAME]"
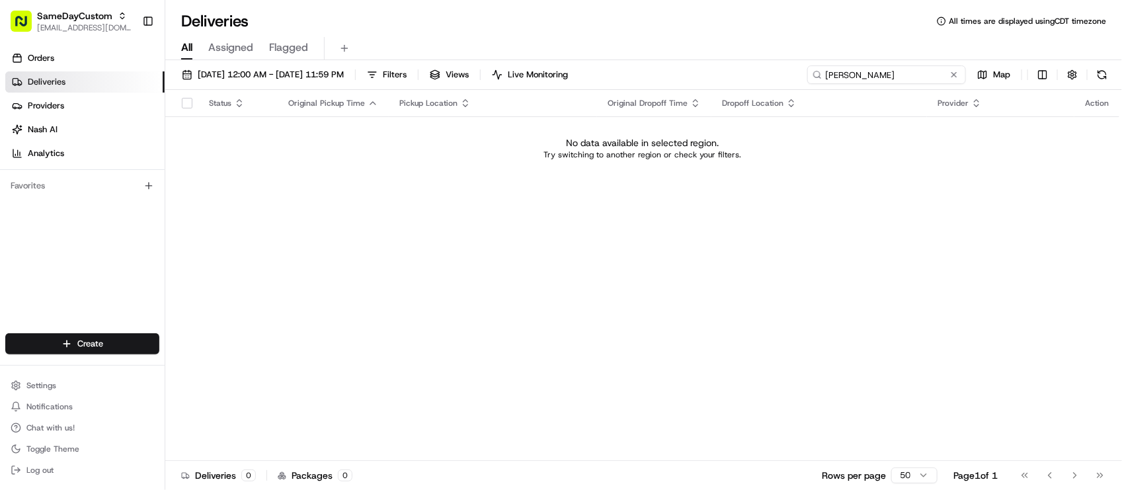
type input "[PERSON_NAME]"
drag, startPoint x: 815, startPoint y: 88, endPoint x: 563, endPoint y: 89, distance: 252.6
click at [563, 89] on div "[DATE] 12:00 AM - [DATE] 11:59 PM Filters Views Live Monitoring [PERSON_NAME] M…" at bounding box center [643, 77] width 957 height 24
click at [953, 73] on button at bounding box center [954, 74] width 13 height 13
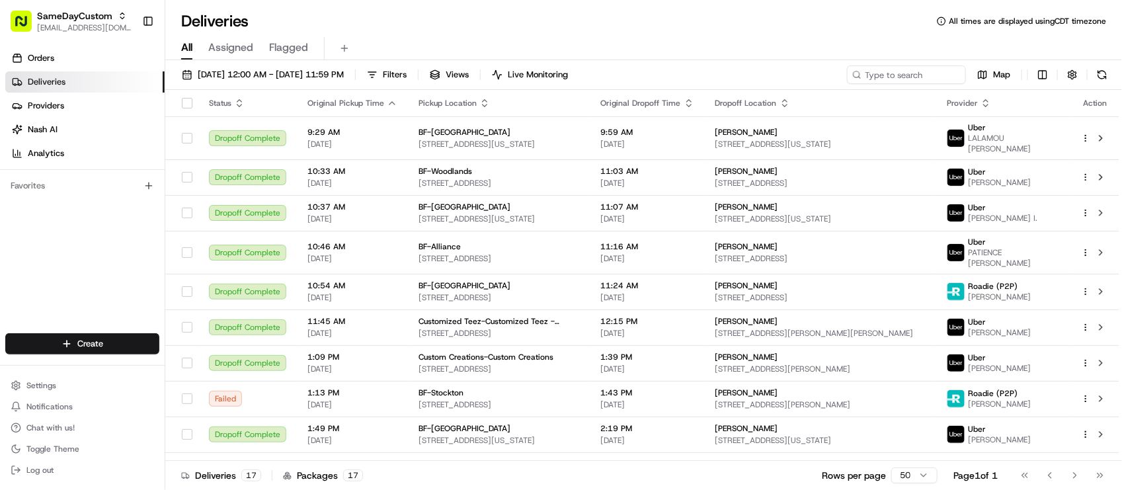
click at [877, 55] on div "All Assigned Flagged" at bounding box center [643, 48] width 957 height 23
click at [811, 44] on div "All Assigned Flagged" at bounding box center [643, 48] width 957 height 23
click at [253, 73] on span "[DATE] 12:00 AM - [DATE] 11:59 PM" at bounding box center [271, 75] width 146 height 12
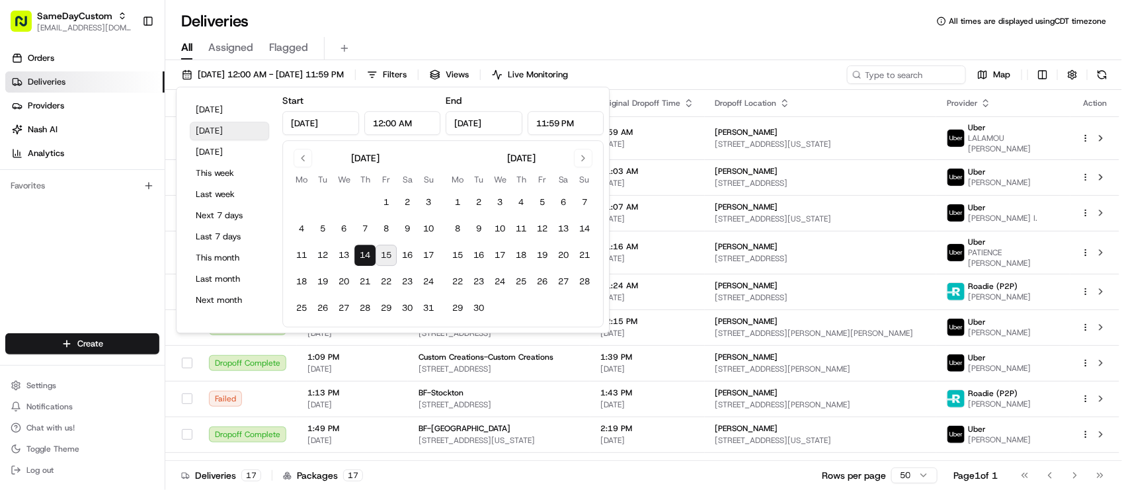
click at [225, 130] on button "[DATE]" at bounding box center [229, 131] width 79 height 19
click at [218, 134] on button "[DATE]" at bounding box center [229, 131] width 79 height 19
click at [212, 112] on button "[DATE]" at bounding box center [229, 110] width 79 height 19
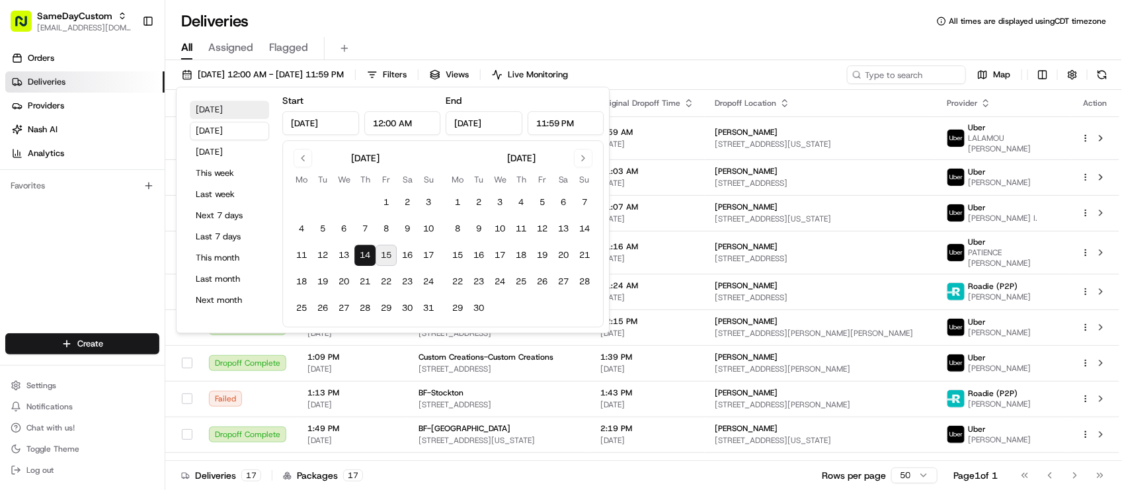
type input "[DATE]"
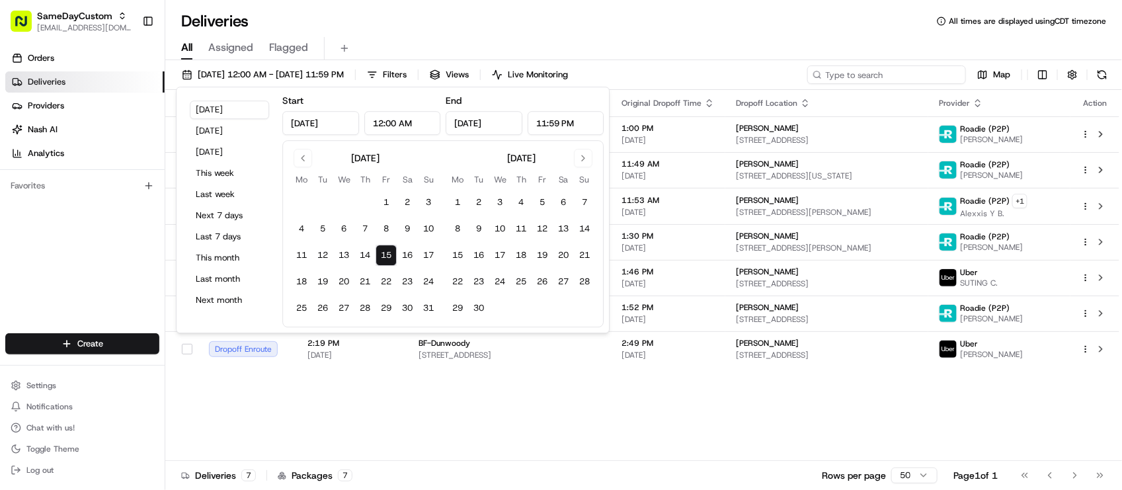
click at [888, 66] on input at bounding box center [886, 74] width 159 height 19
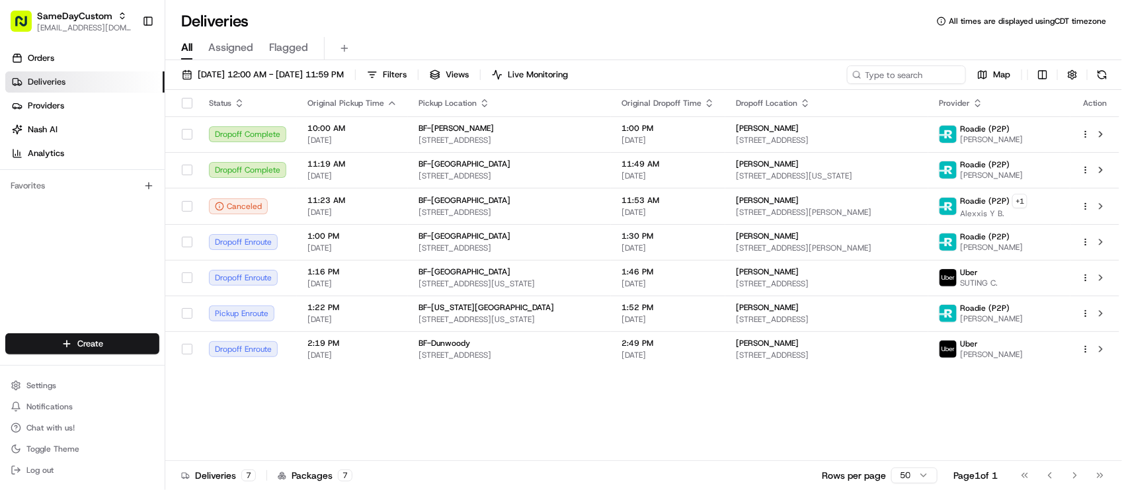
click at [430, 54] on div "All Assigned Flagged" at bounding box center [643, 48] width 957 height 23
click at [245, 90] on th "Status" at bounding box center [247, 103] width 99 height 26
click at [250, 74] on span "[DATE] 12:00 AM - [DATE] 11:59 PM" at bounding box center [271, 75] width 146 height 12
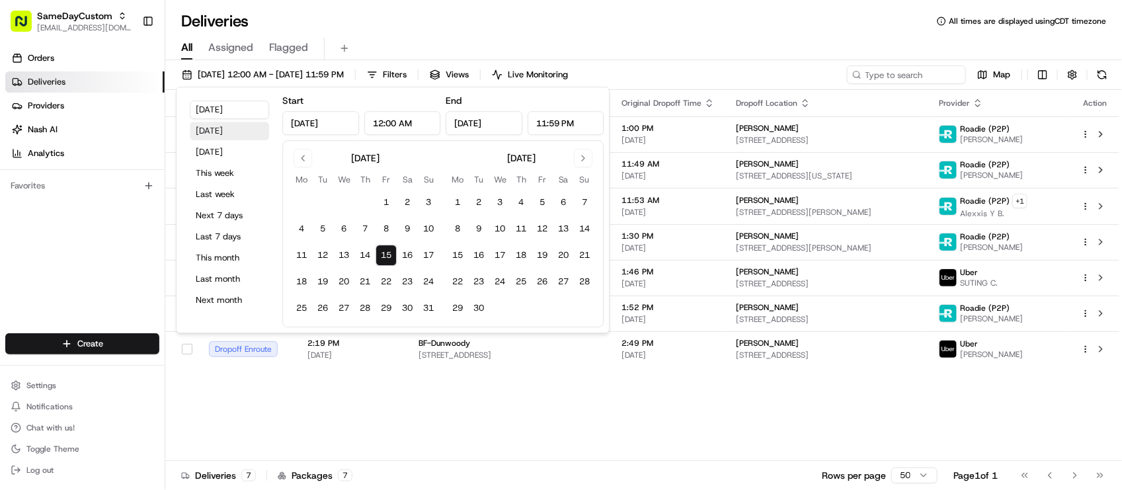
click at [216, 136] on button "[DATE]" at bounding box center [229, 131] width 79 height 19
type input "[DATE]"
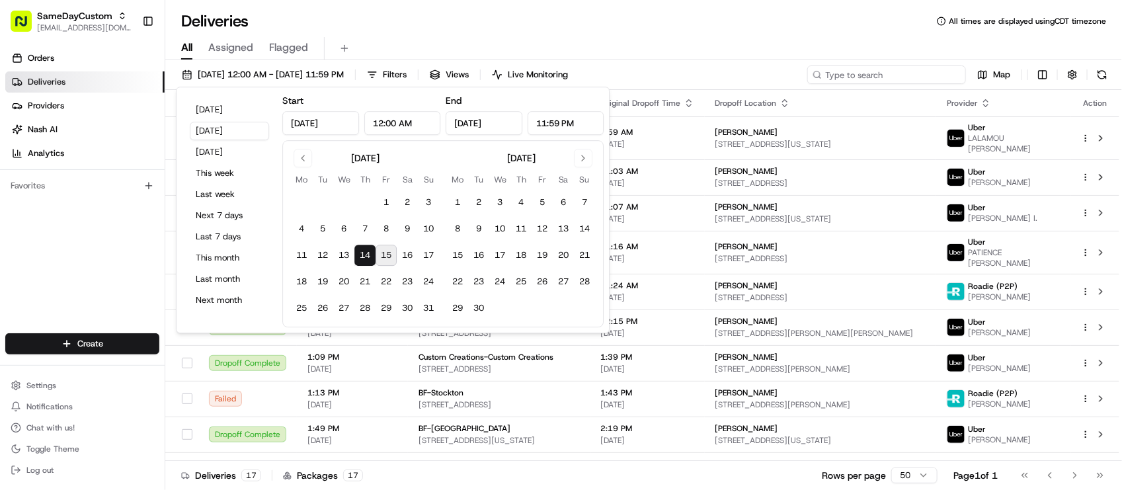
click at [917, 67] on input at bounding box center [886, 74] width 159 height 19
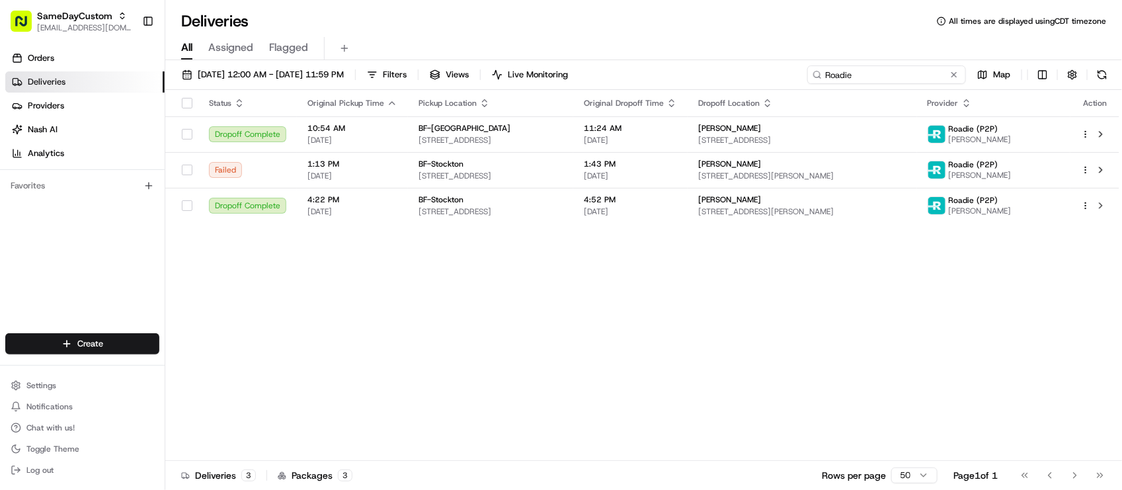
type input "Roadie"
click at [792, 421] on div "Status Original Pickup Time Pickup Location Original Dropoff Time Dropoff Locat…" at bounding box center [642, 275] width 954 height 371
click at [253, 77] on span "[DATE] 12:00 AM - [DATE] 11:59 PM" at bounding box center [271, 75] width 146 height 12
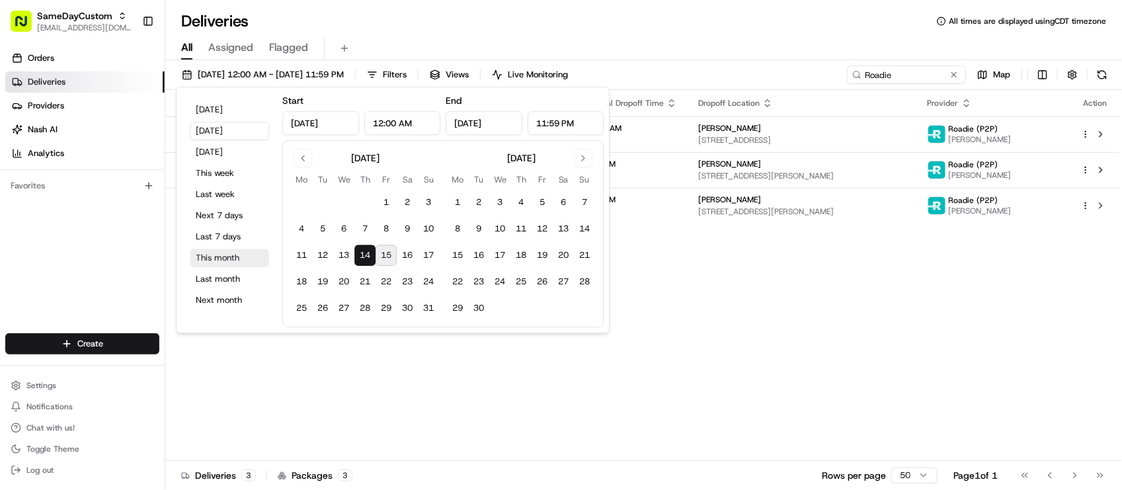
click at [223, 263] on button "This month" at bounding box center [229, 258] width 79 height 19
type input "[DATE]"
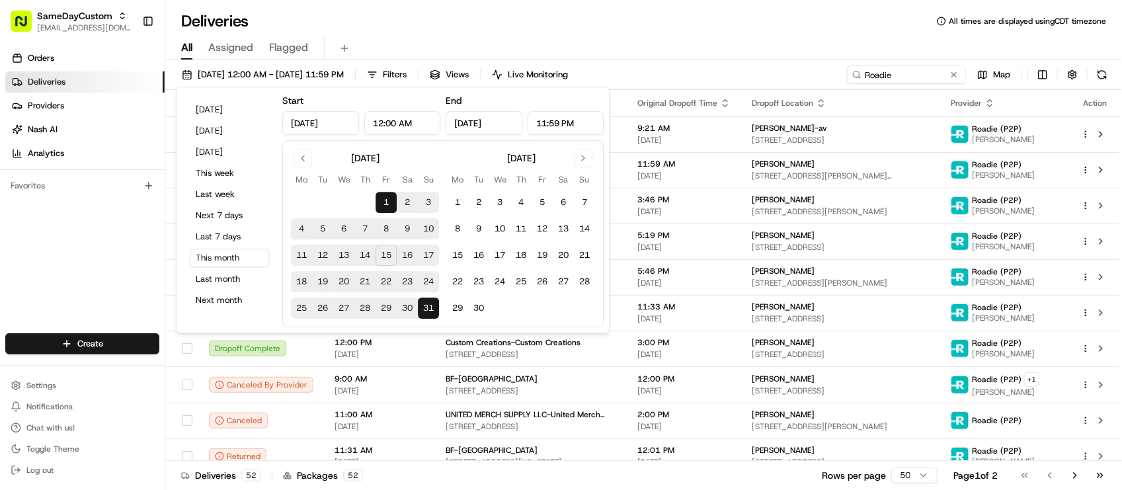
click at [751, 40] on div "All Assigned Flagged" at bounding box center [643, 48] width 957 height 23
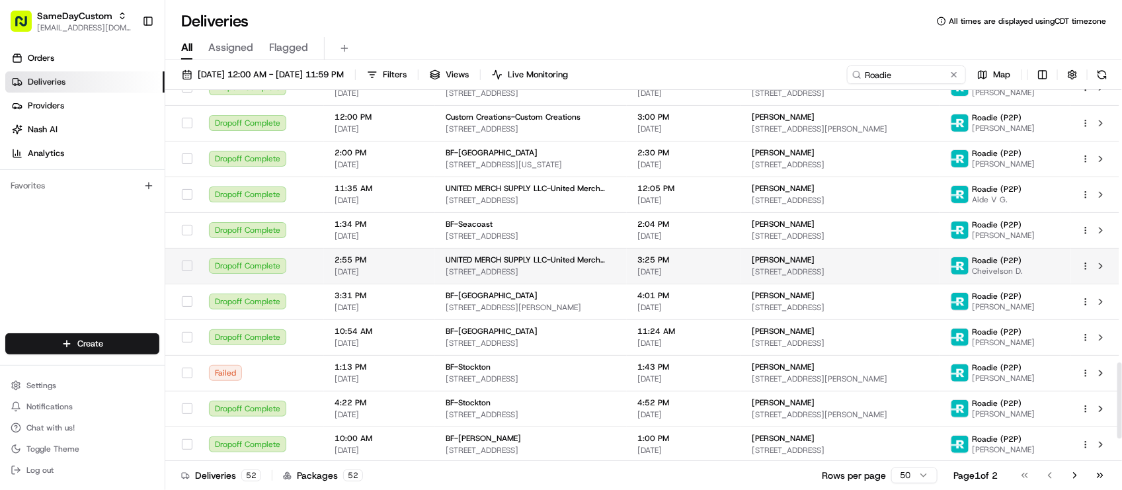
scroll to position [1443, 0]
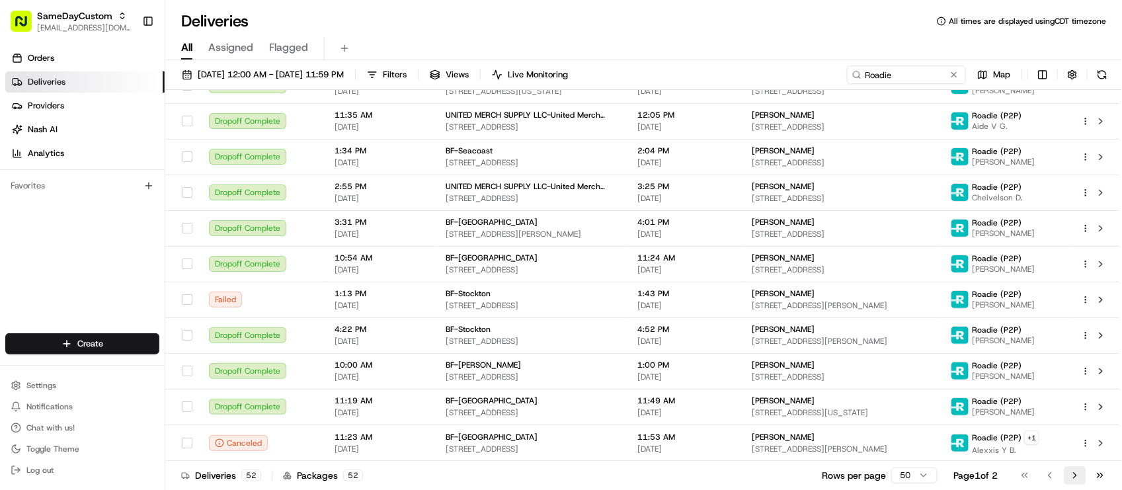
click at [1073, 468] on button "Go to next page" at bounding box center [1075, 475] width 22 height 19
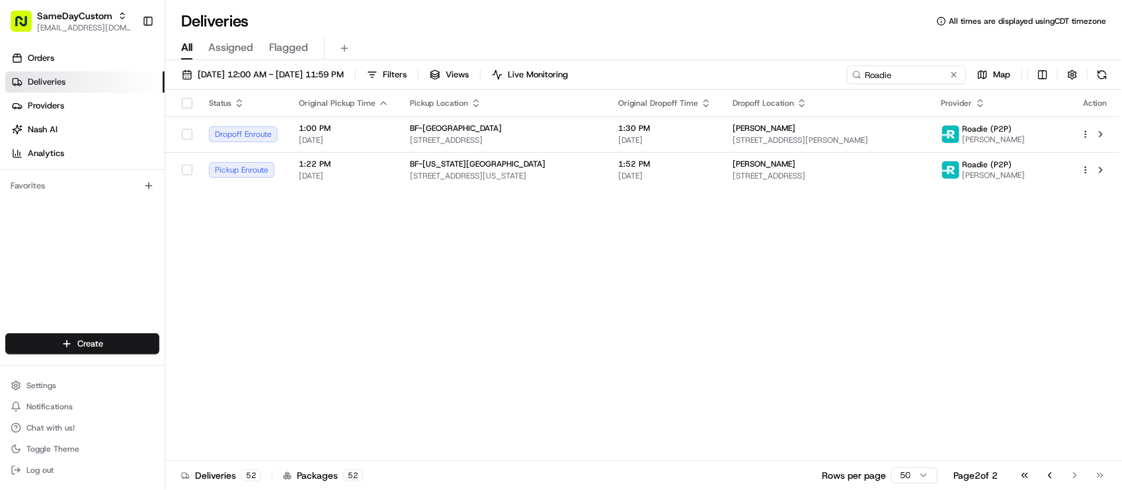
click at [709, 48] on div "All Assigned Flagged" at bounding box center [643, 48] width 957 height 23
click at [759, 35] on div "All Assigned Flagged" at bounding box center [643, 46] width 957 height 28
click at [344, 69] on span "[DATE] 12:00 AM - [DATE] 11:59 PM" at bounding box center [271, 75] width 146 height 12
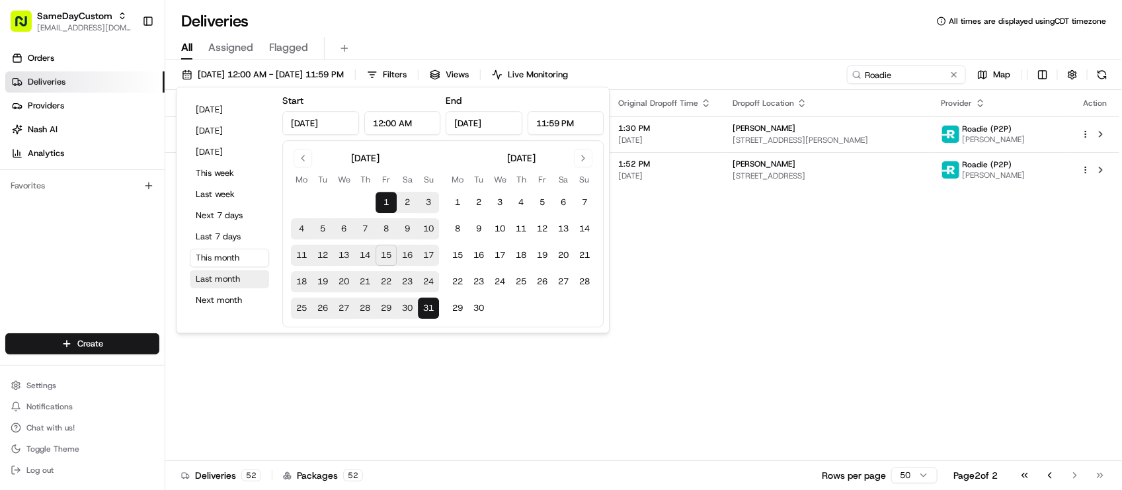
click at [229, 276] on button "Last month" at bounding box center [229, 279] width 79 height 19
type input "[DATE]"
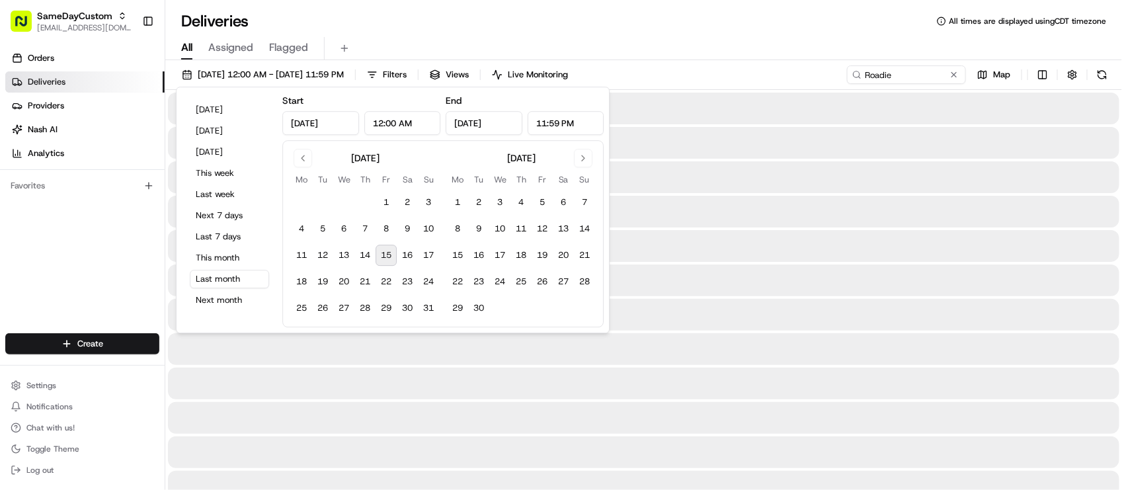
click at [762, 51] on div "All Assigned Flagged" at bounding box center [643, 48] width 957 height 23
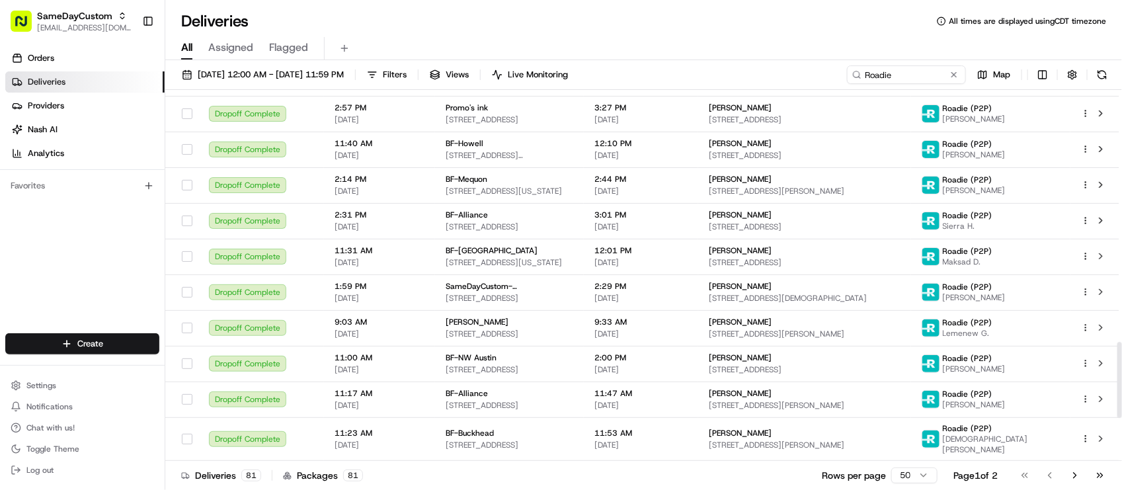
scroll to position [1240, 0]
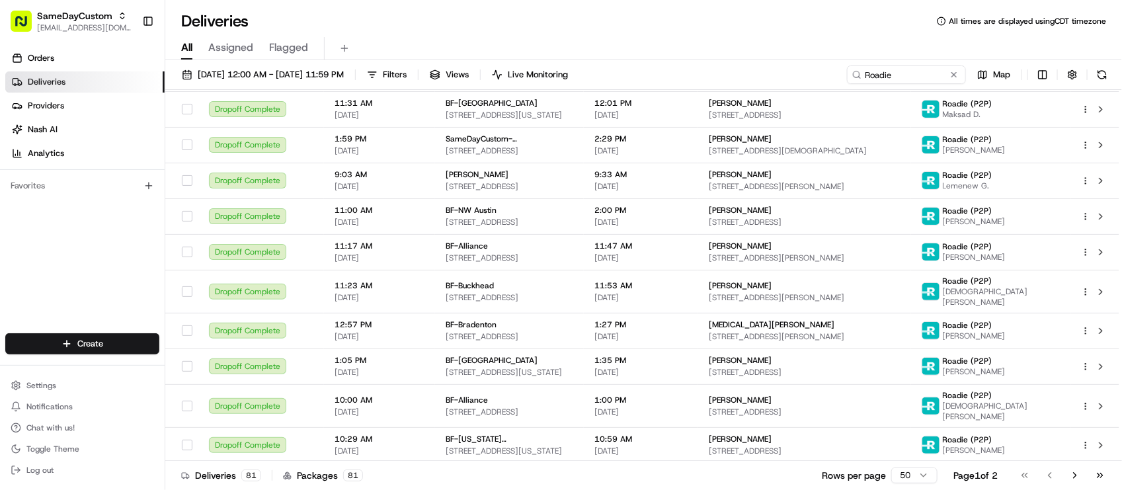
click at [735, 34] on div "All Assigned Flagged" at bounding box center [643, 46] width 957 height 28
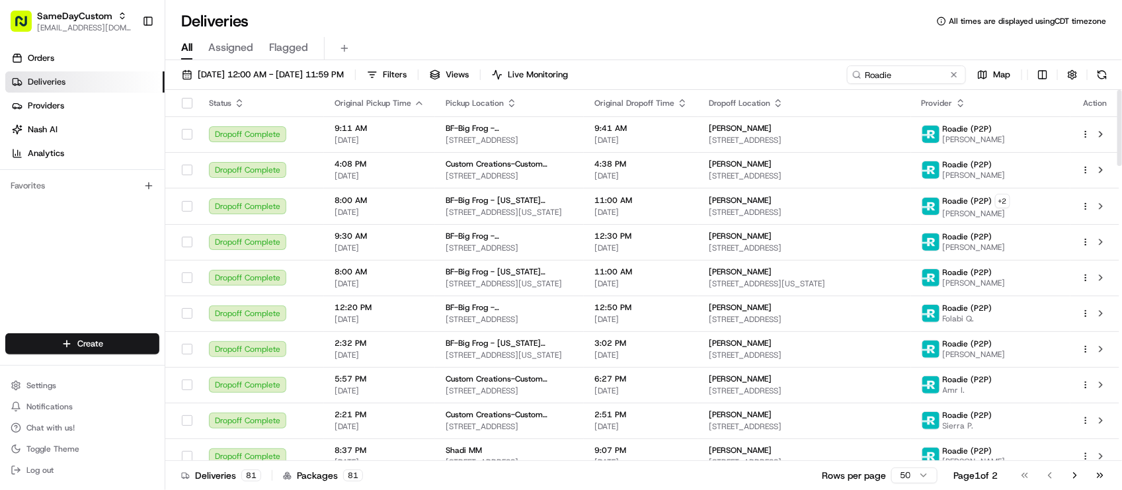
click at [782, 45] on div "All Assigned Flagged" at bounding box center [643, 48] width 957 height 23
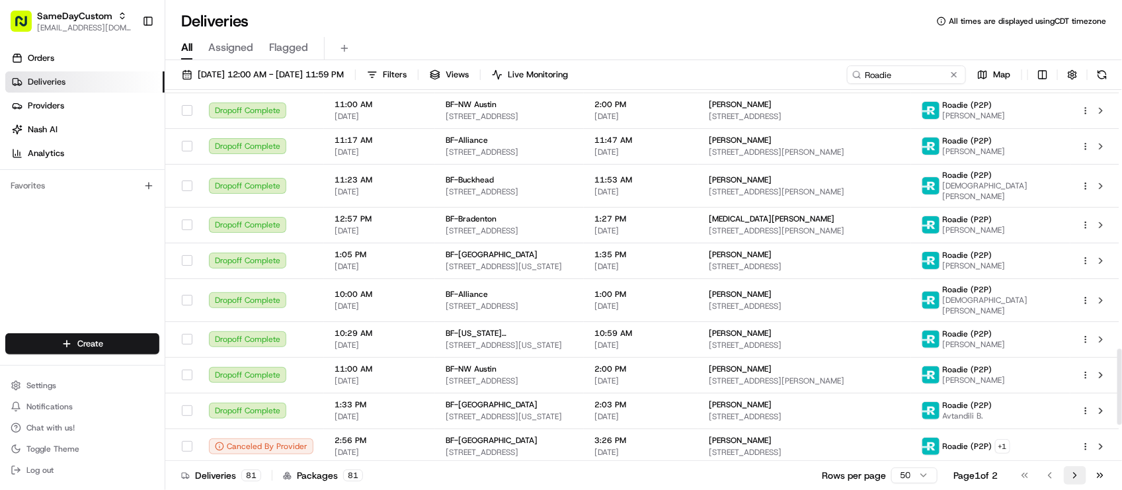
scroll to position [1442, 0]
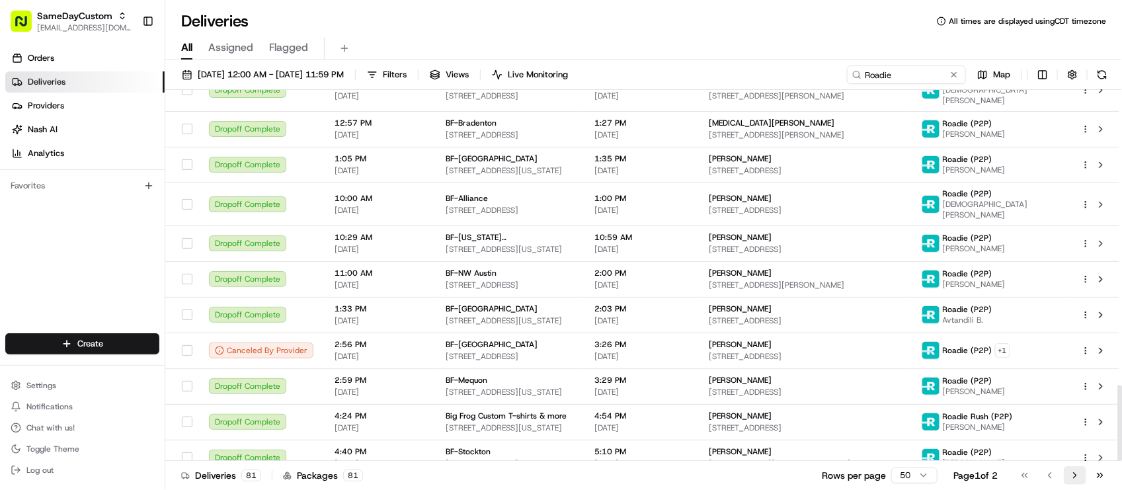
click at [1065, 478] on button "Go to next page" at bounding box center [1075, 475] width 22 height 19
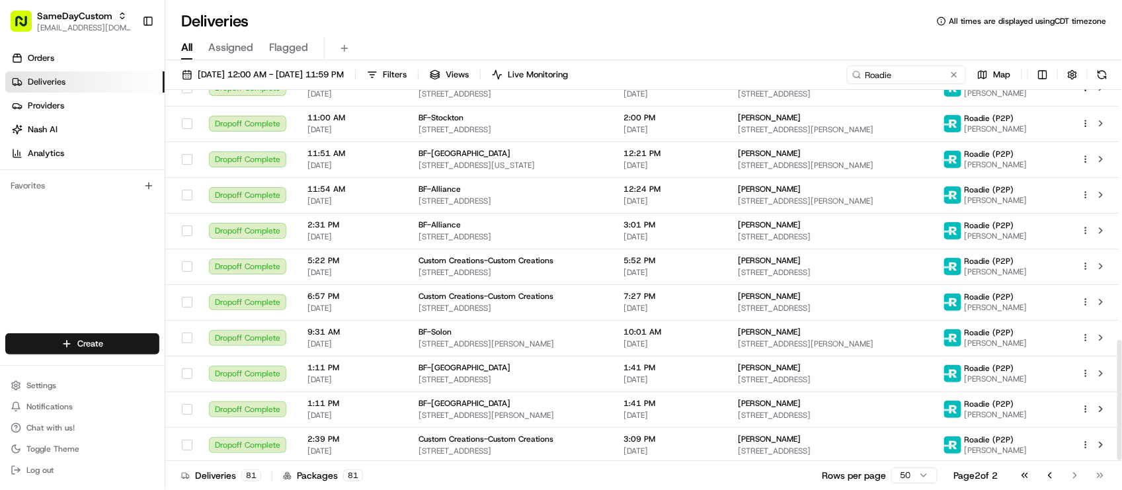
scroll to position [769, 0]
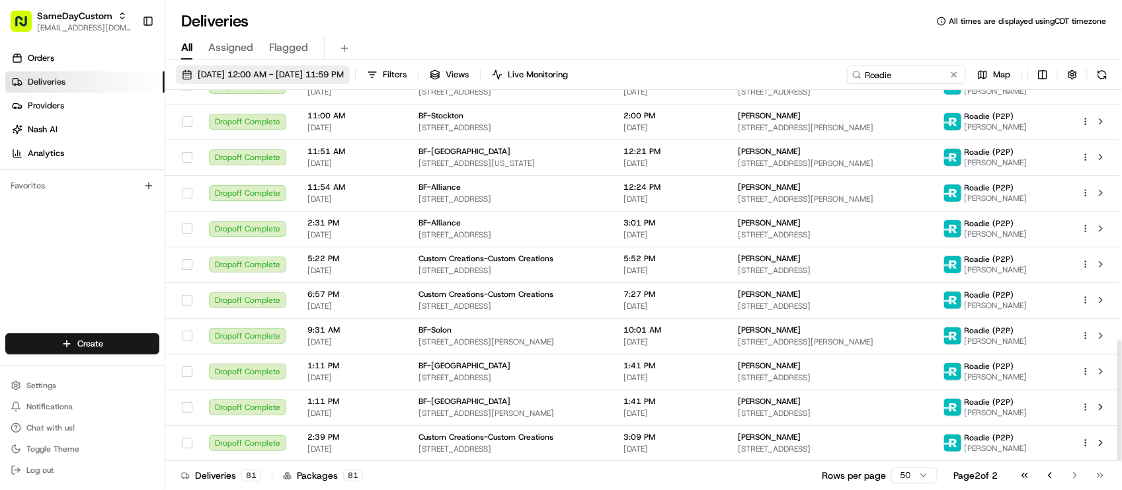
click at [300, 71] on span "07/01/2025 12:00 AM - 07/31/2025 11:59 PM" at bounding box center [271, 75] width 146 height 12
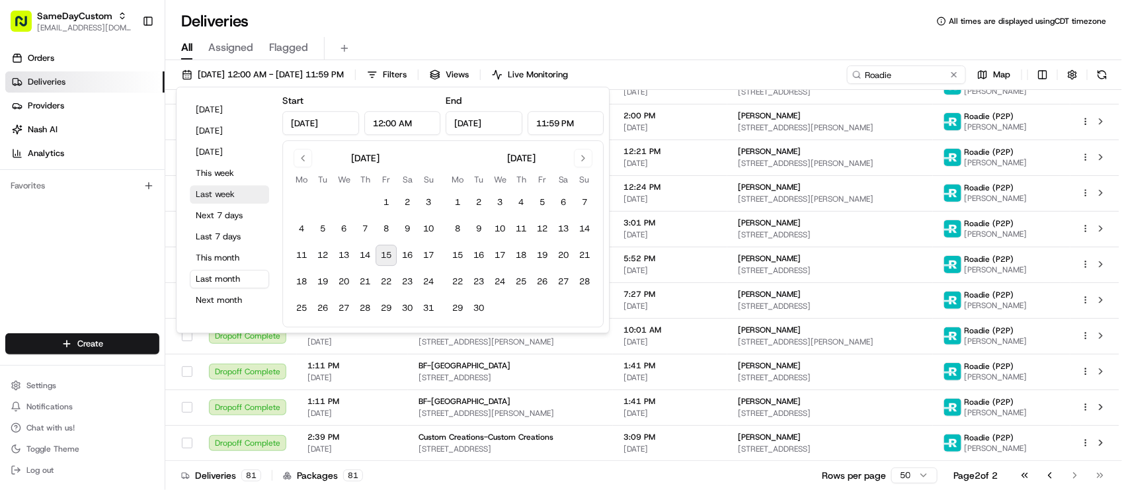
click at [228, 192] on button "Last week" at bounding box center [229, 194] width 79 height 19
type input "Aug 4, 2025"
type input "Aug 10, 2025"
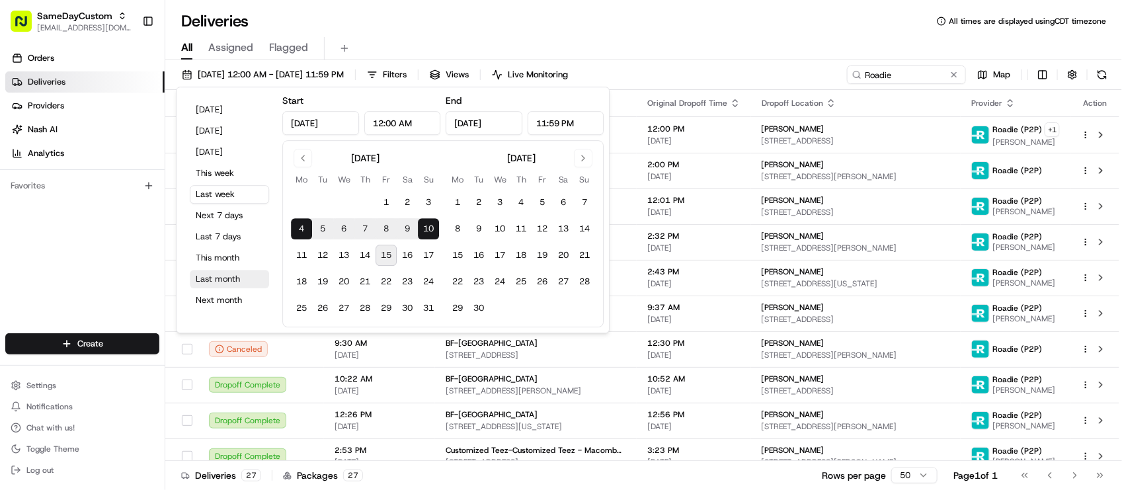
click at [210, 276] on button "Last month" at bounding box center [229, 279] width 79 height 19
type input "Jul 1, 2025"
type input "Jul 31, 2025"
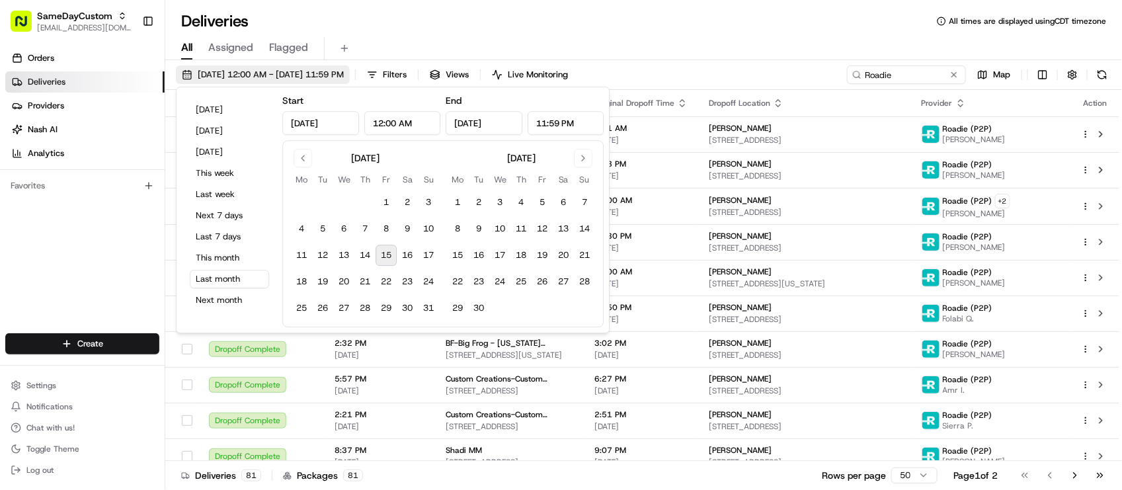
click at [292, 76] on span "07/01/2025 12:00 AM - 07/31/2025 11:59 PM" at bounding box center [271, 75] width 146 height 12
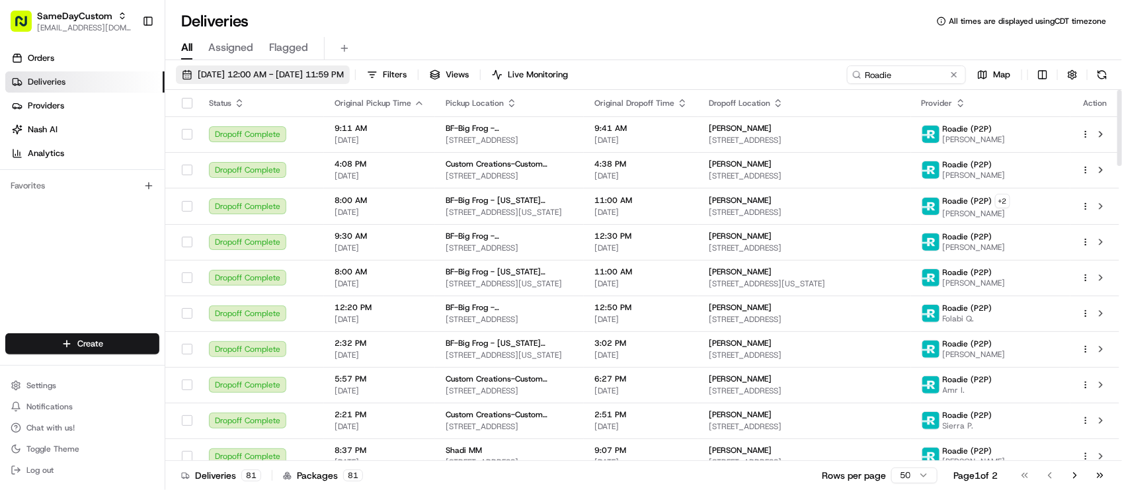
click at [344, 71] on span "07/01/2025 12:00 AM - 07/31/2025 11:59 PM" at bounding box center [271, 75] width 146 height 12
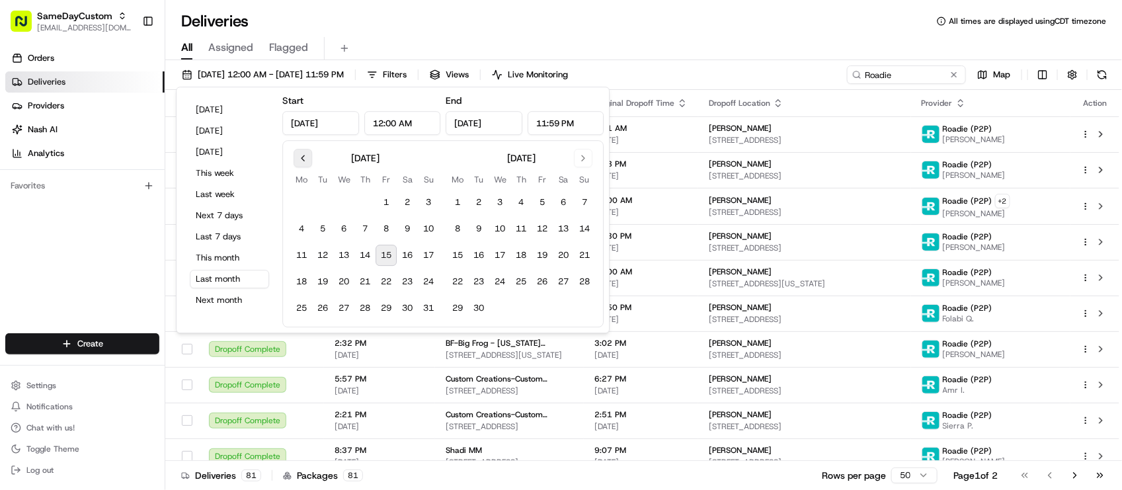
click at [306, 154] on button "Go to previous month" at bounding box center [303, 158] width 19 height 19
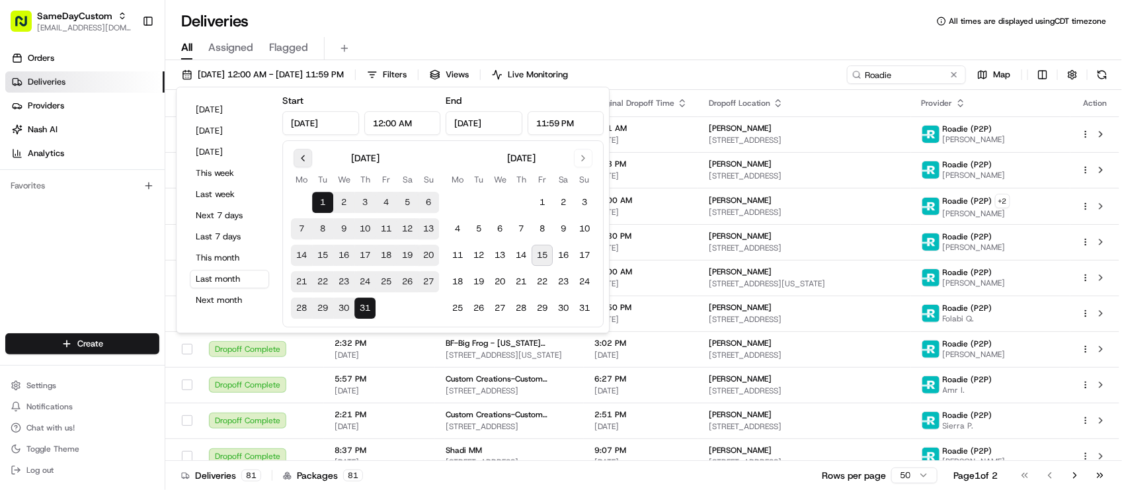
click at [306, 154] on button "Go to previous month" at bounding box center [303, 158] width 19 height 19
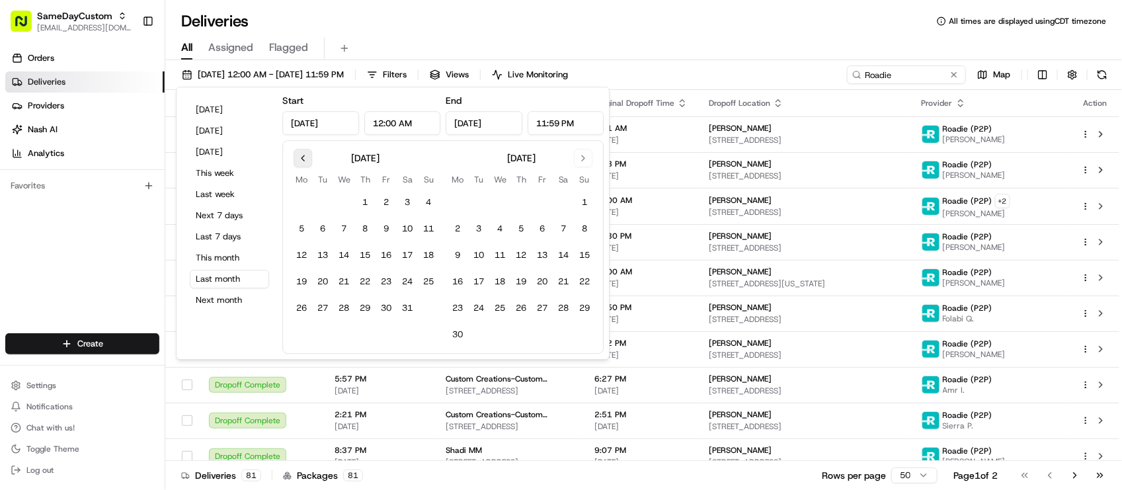
click at [306, 154] on button "Go to previous month" at bounding box center [303, 158] width 19 height 19
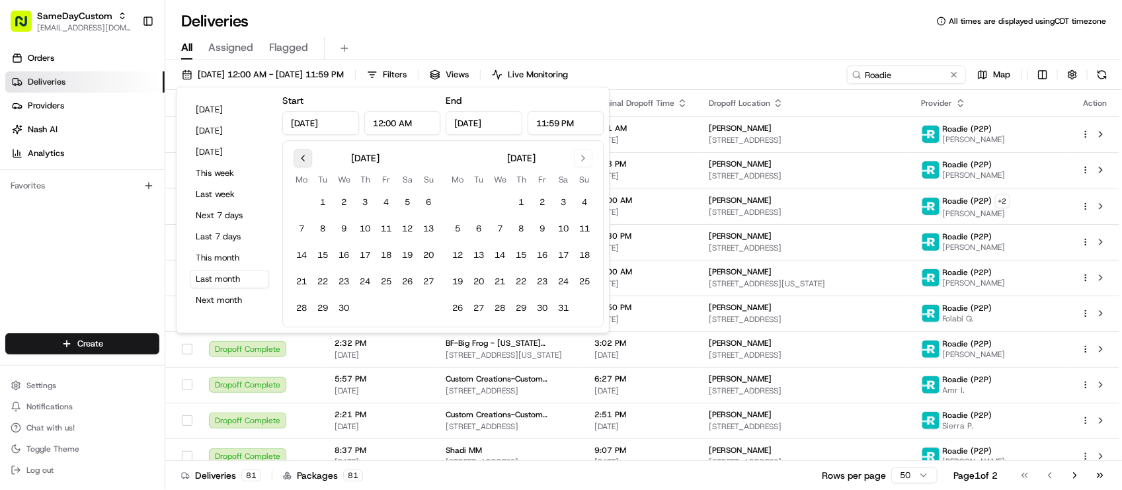
click at [306, 154] on button "Go to previous month" at bounding box center [303, 158] width 19 height 19
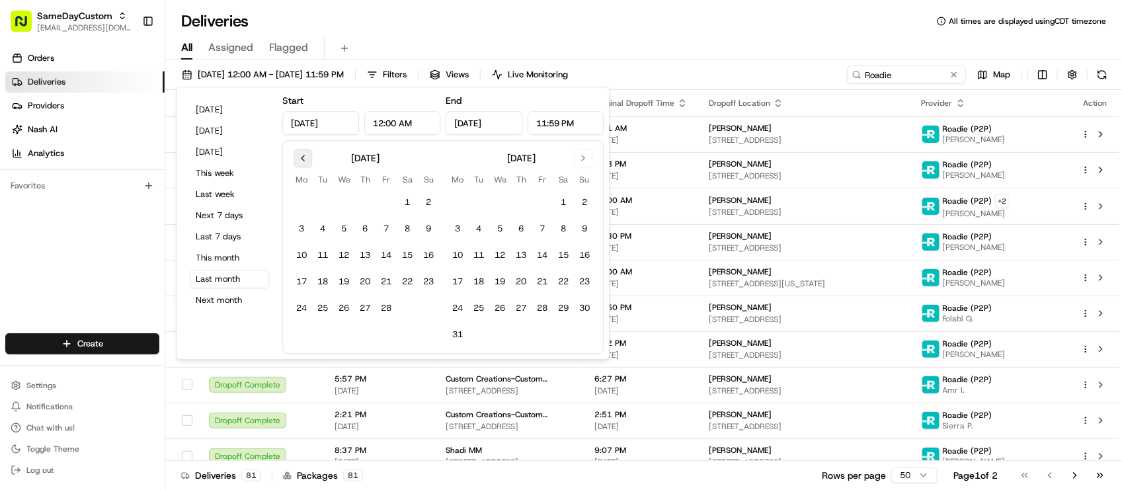
click at [306, 154] on button "Go to previous month" at bounding box center [303, 158] width 19 height 19
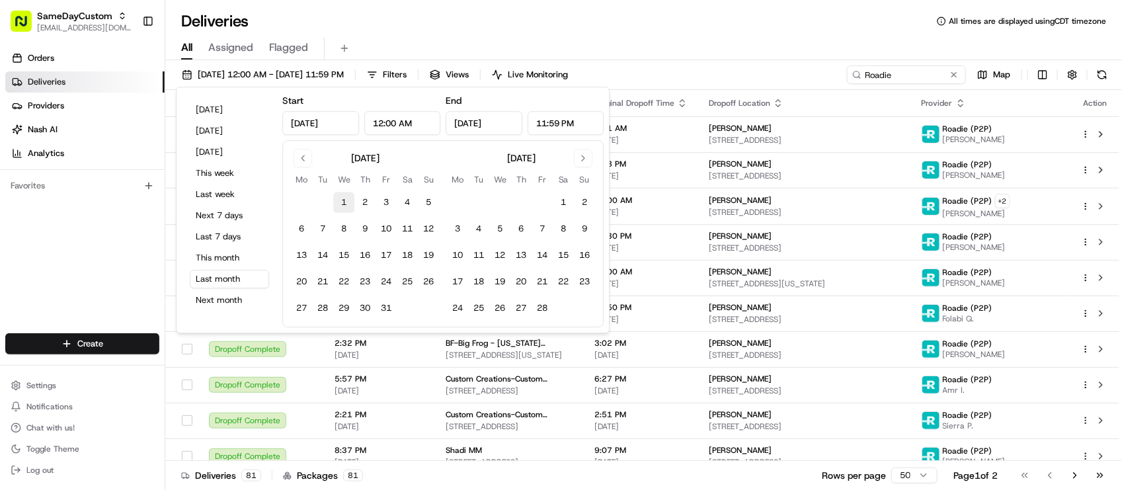
click at [344, 199] on button "1" at bounding box center [343, 202] width 21 height 21
type input "Jan 1, 2025"
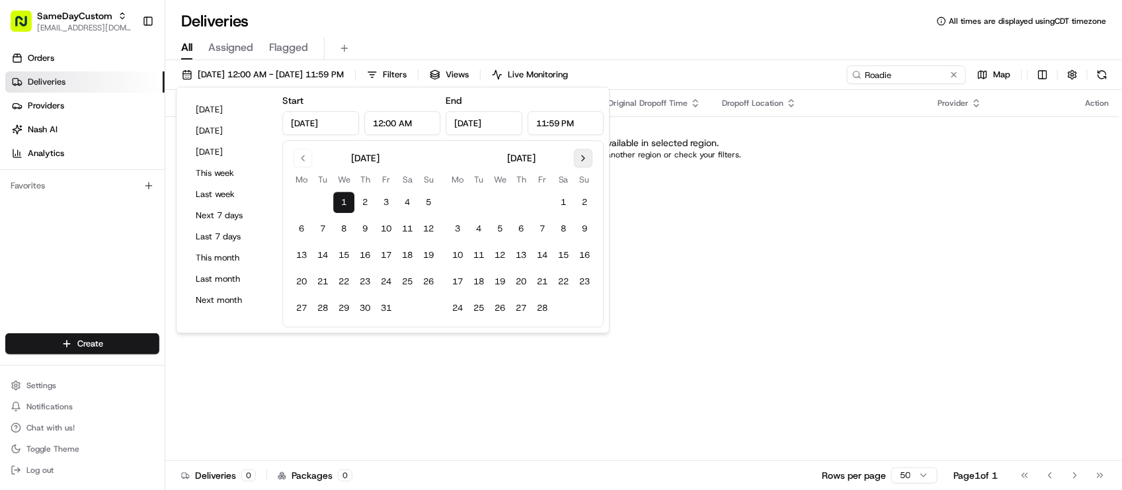
click at [585, 157] on button "Go to next month" at bounding box center [583, 158] width 19 height 19
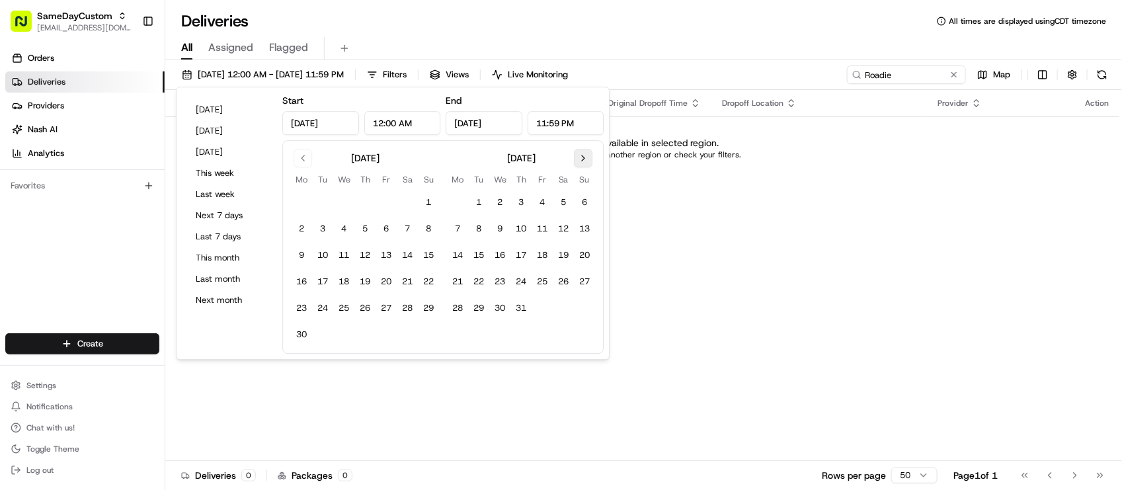
click at [585, 157] on button "Go to next month" at bounding box center [583, 158] width 19 height 19
click at [503, 126] on input "Jan 1, 2025" at bounding box center [484, 123] width 77 height 24
drag, startPoint x: 503, startPoint y: 126, endPoint x: 434, endPoint y: 124, distance: 68.8
click at [434, 124] on div "Start Jan 1, 2025 12:00 AM End Jan 1, 2025 11:59 PM" at bounding box center [442, 114] width 321 height 42
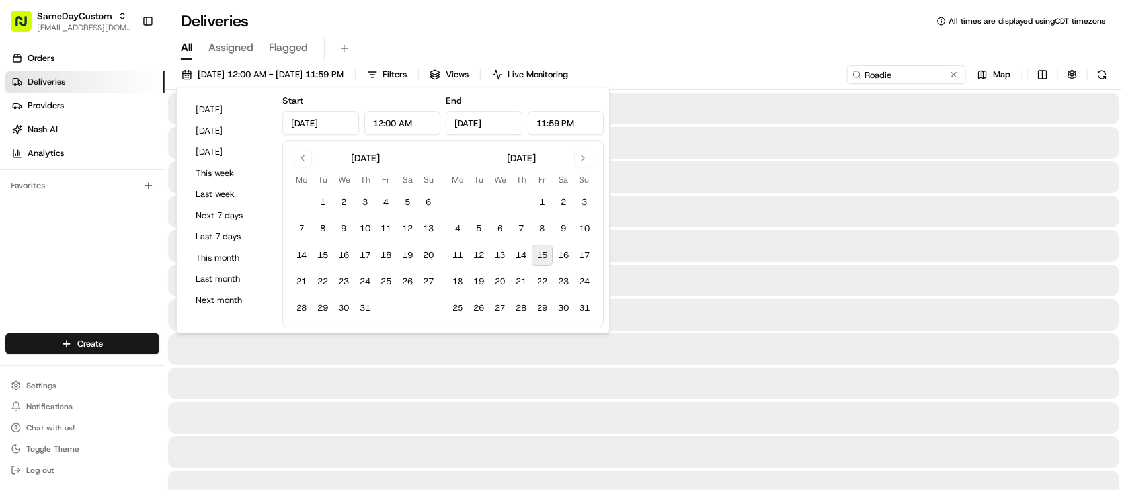
type input "Aug 15, 2001"
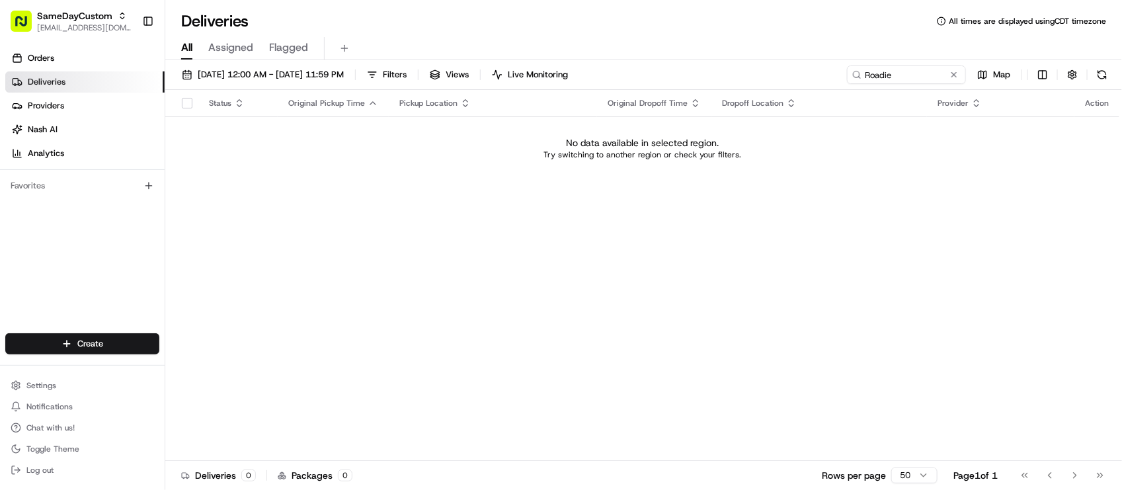
click at [444, 28] on div "Deliveries All times are displayed using CDT timezone" at bounding box center [643, 21] width 957 height 21
click at [336, 75] on span "01/01/2025 12:00 AM - 08/15/2001 11:59 PM" at bounding box center [271, 75] width 146 height 12
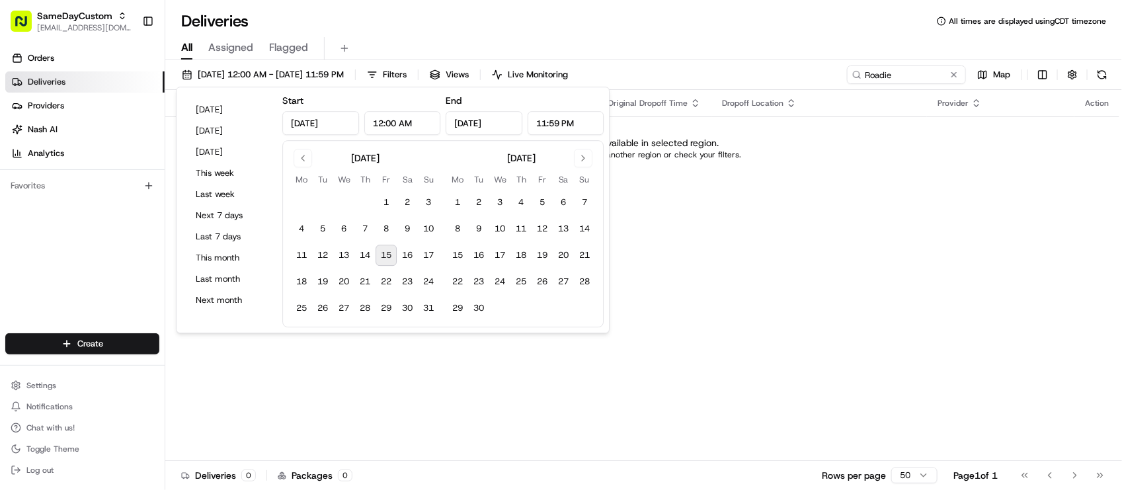
click at [536, 156] on div "September 2025" at bounding box center [521, 157] width 28 height 13
click at [308, 161] on button "Go to previous month" at bounding box center [303, 158] width 19 height 19
click at [388, 199] on button "4" at bounding box center [386, 202] width 21 height 21
type input "Jul 4, 2025"
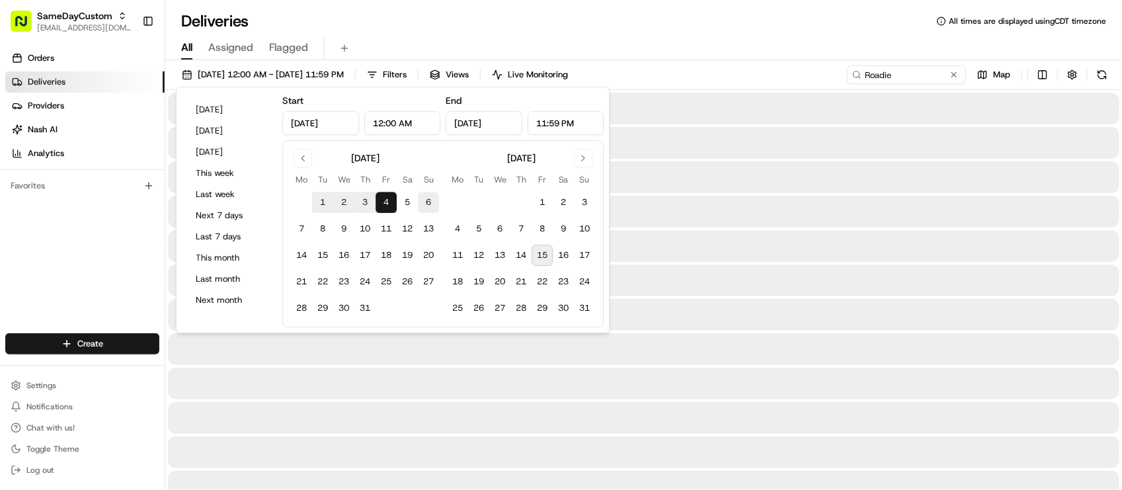
click at [425, 203] on button "6" at bounding box center [428, 202] width 21 height 21
type input "Jul 6, 2025"
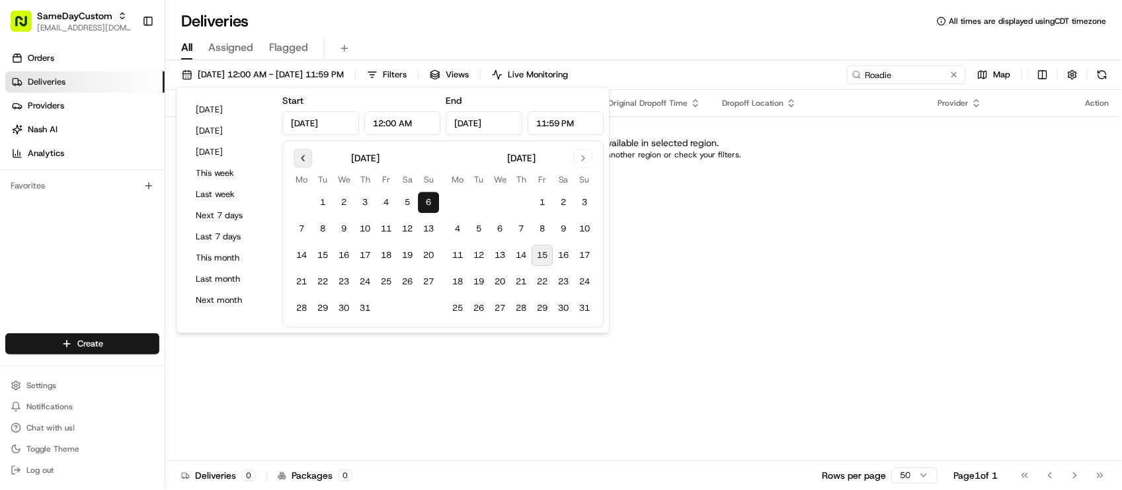
click at [304, 162] on button "Go to previous month" at bounding box center [303, 158] width 19 height 19
click at [427, 206] on button "1" at bounding box center [428, 202] width 21 height 21
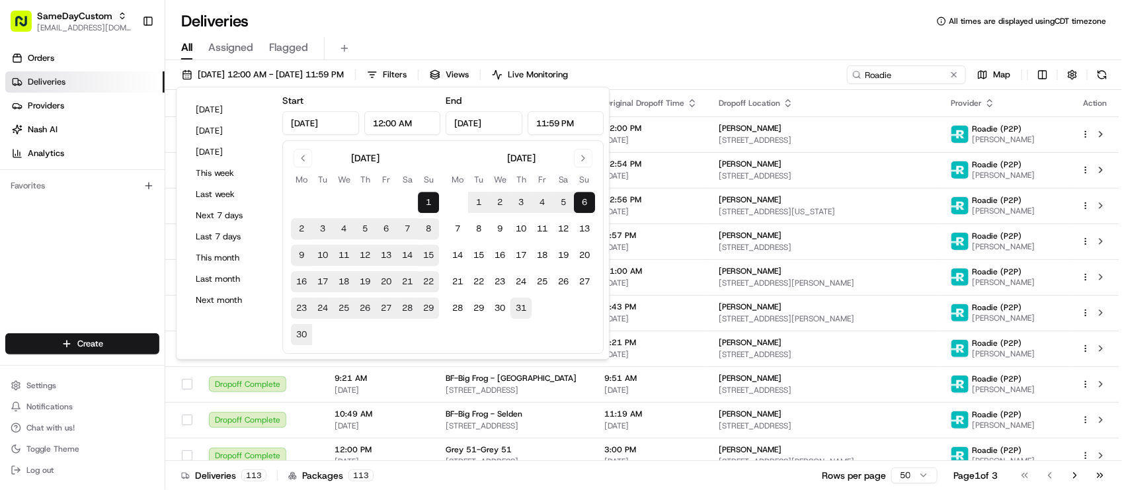
click at [519, 311] on button "31" at bounding box center [521, 308] width 21 height 21
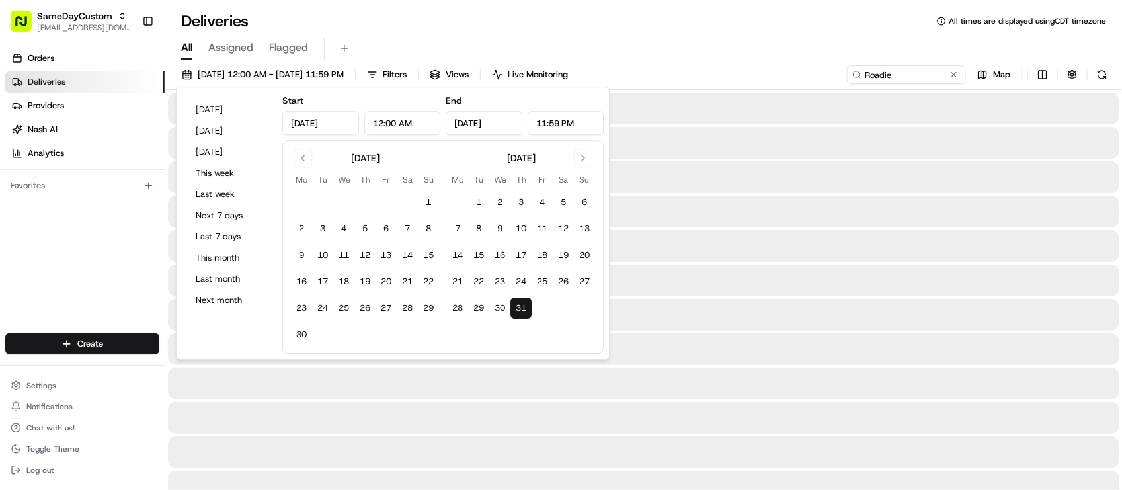
type input "Jul 31, 2025"
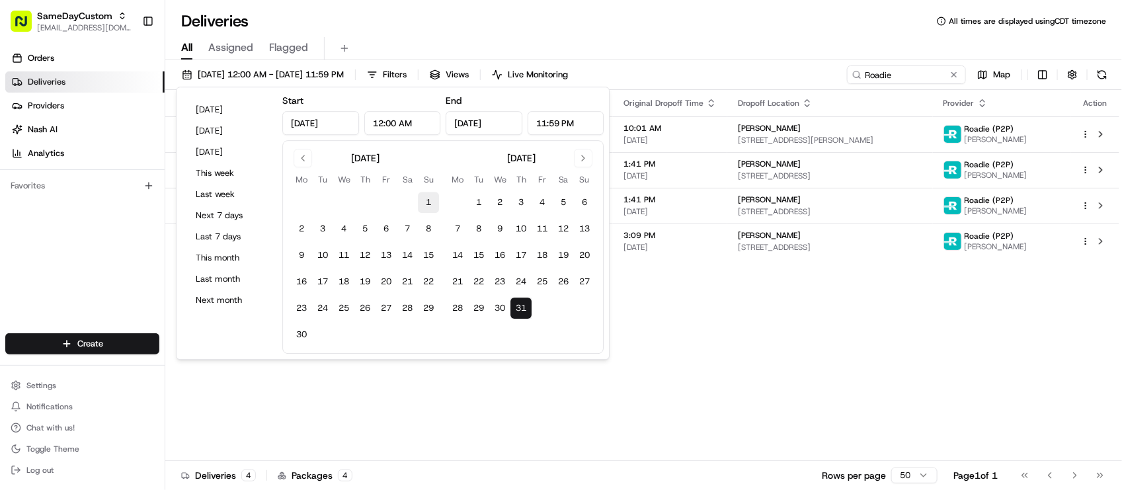
click at [424, 197] on button "1" at bounding box center [428, 202] width 21 height 21
type input "Jun 1, 2025"
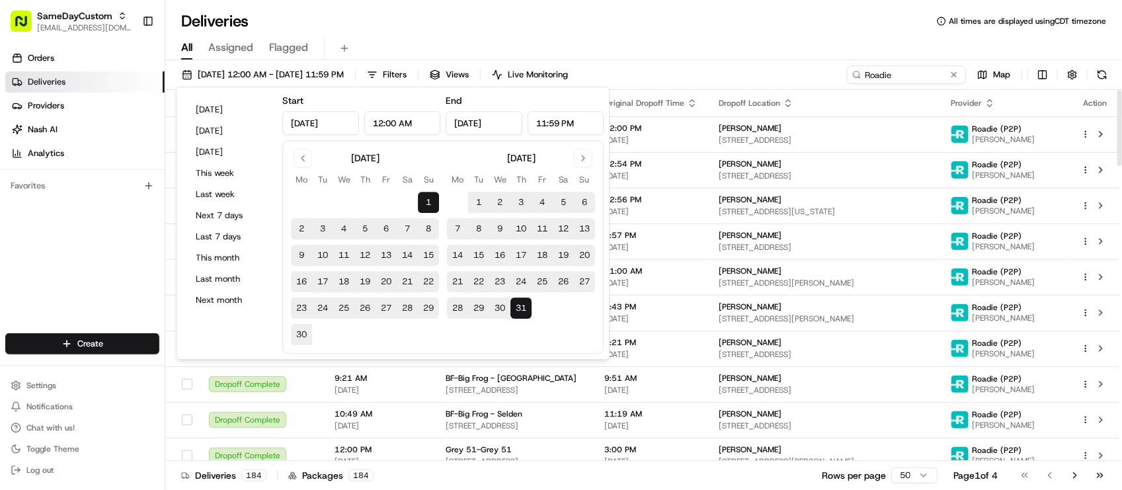
click at [799, 40] on div "All Assigned Flagged" at bounding box center [643, 48] width 957 height 23
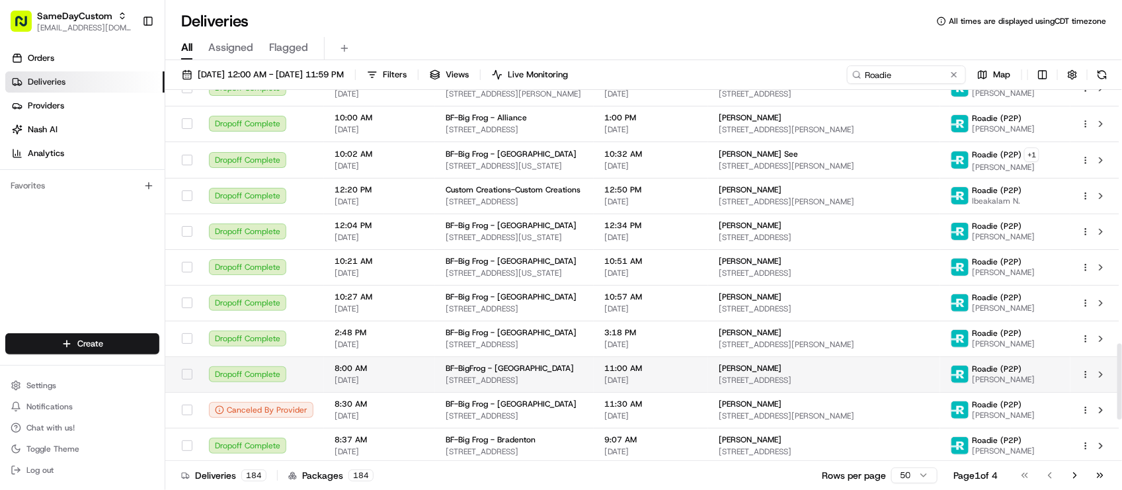
scroll to position [1442, 0]
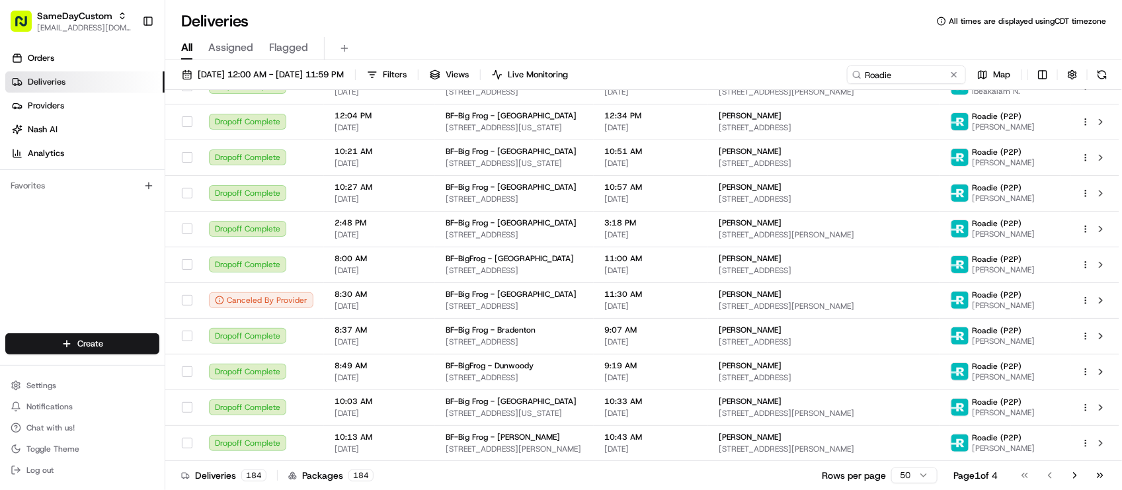
click at [269, 84] on div "06/01/2025 12:00 AM - 07/31/2025 11:59 PM Filters Views Live Monitoring Roadie …" at bounding box center [643, 77] width 957 height 24
click at [269, 77] on span "06/01/2025 12:00 AM - 07/31/2025 11:59 PM" at bounding box center [271, 75] width 146 height 12
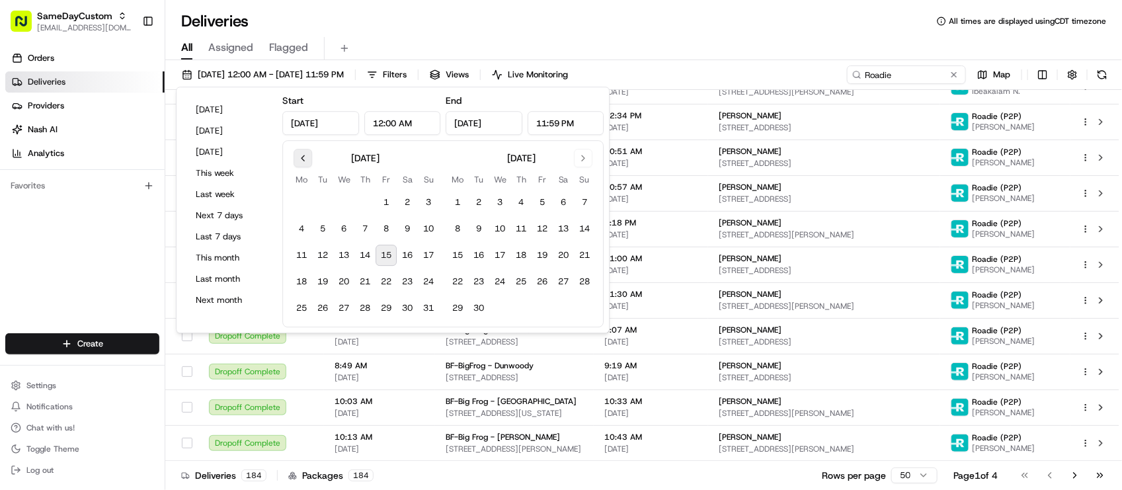
click at [301, 157] on button "Go to previous month" at bounding box center [303, 158] width 19 height 19
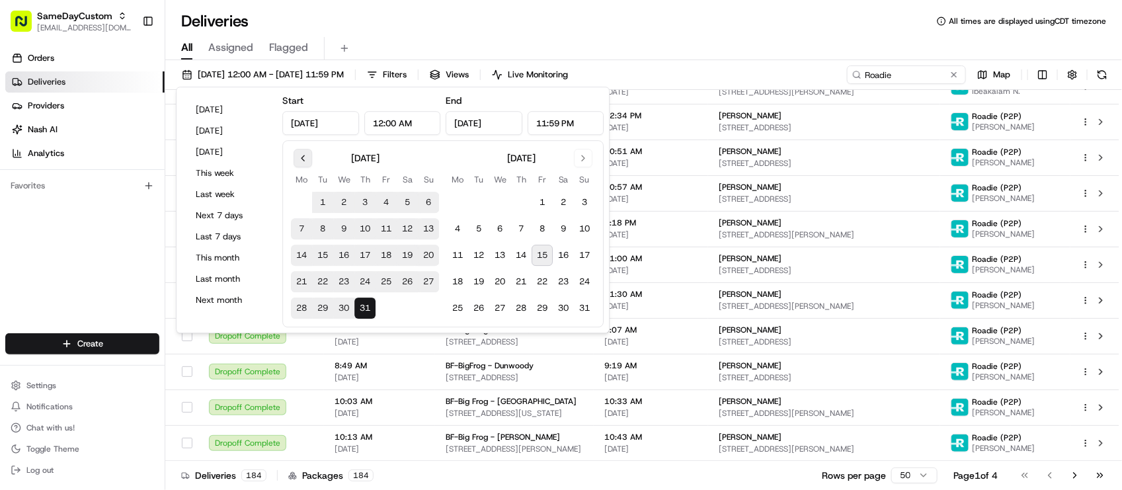
click at [302, 159] on button "Go to previous month" at bounding box center [303, 158] width 19 height 19
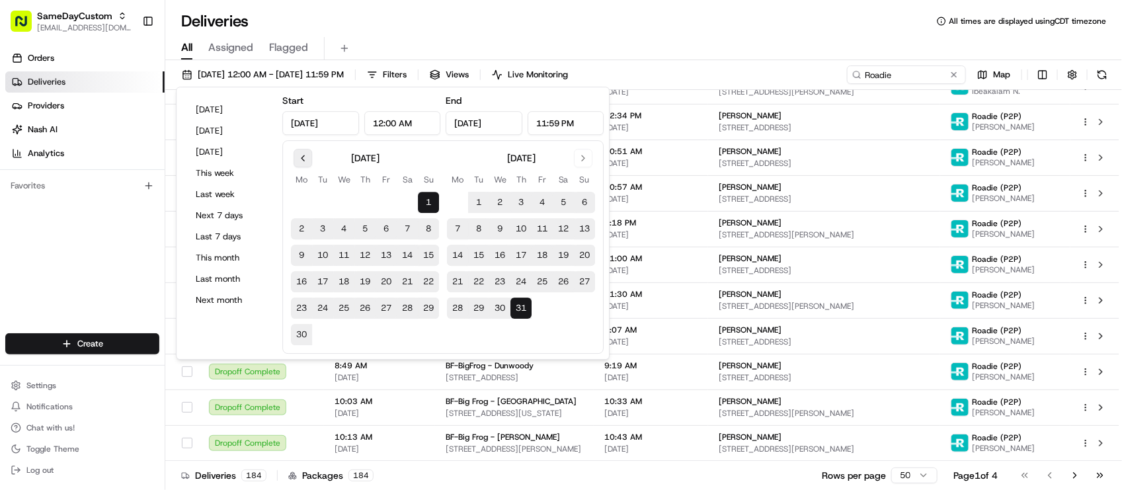
click at [304, 159] on button "Go to previous month" at bounding box center [303, 158] width 19 height 19
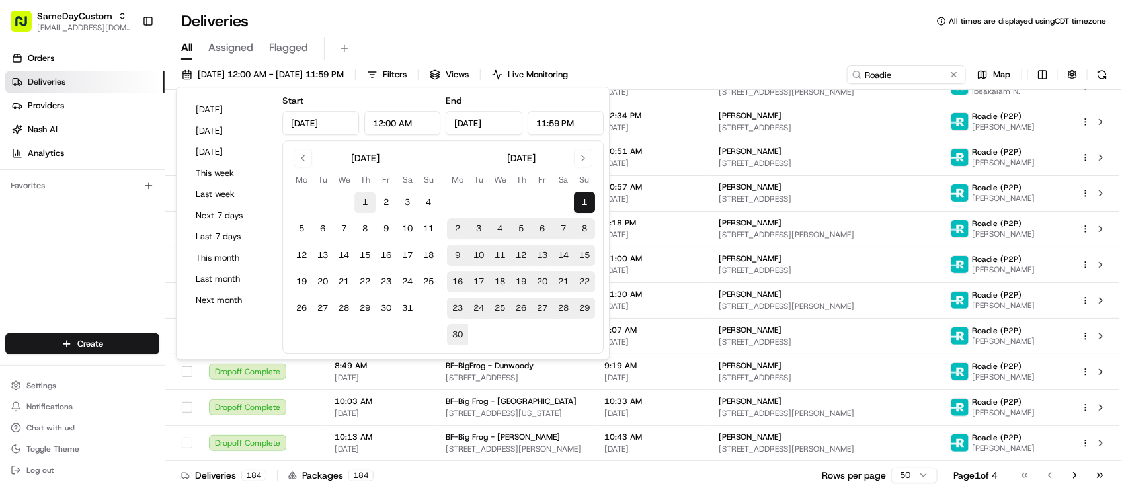
click at [358, 202] on button "1" at bounding box center [364, 202] width 21 height 21
type input "May 1, 2025"
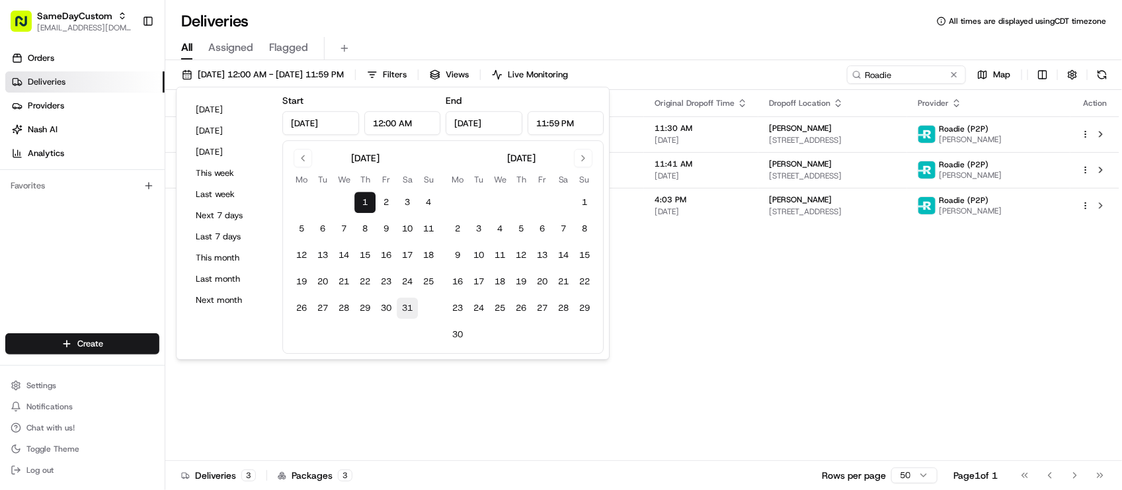
click at [407, 304] on button "31" at bounding box center [407, 308] width 21 height 21
type input "May 31, 2025"
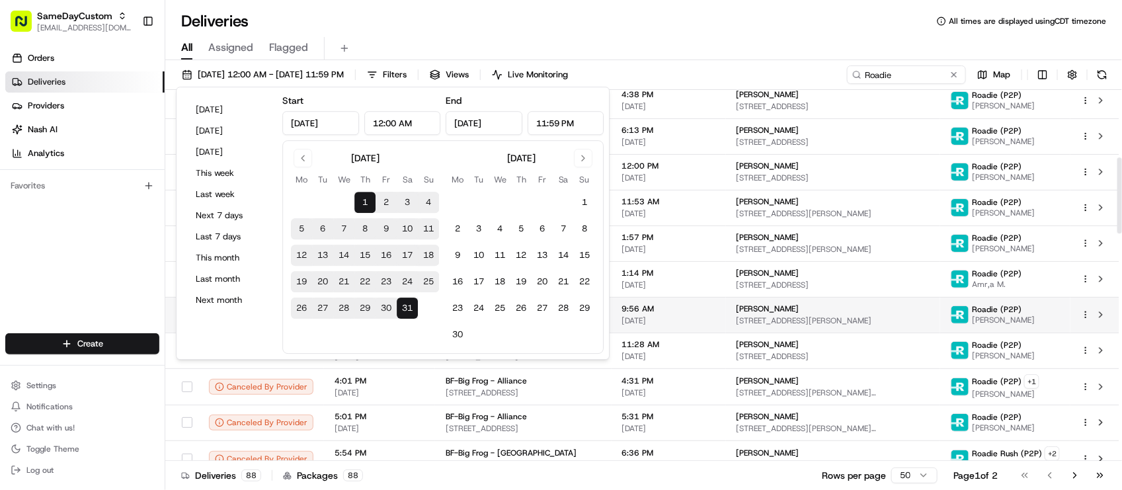
scroll to position [331, 0]
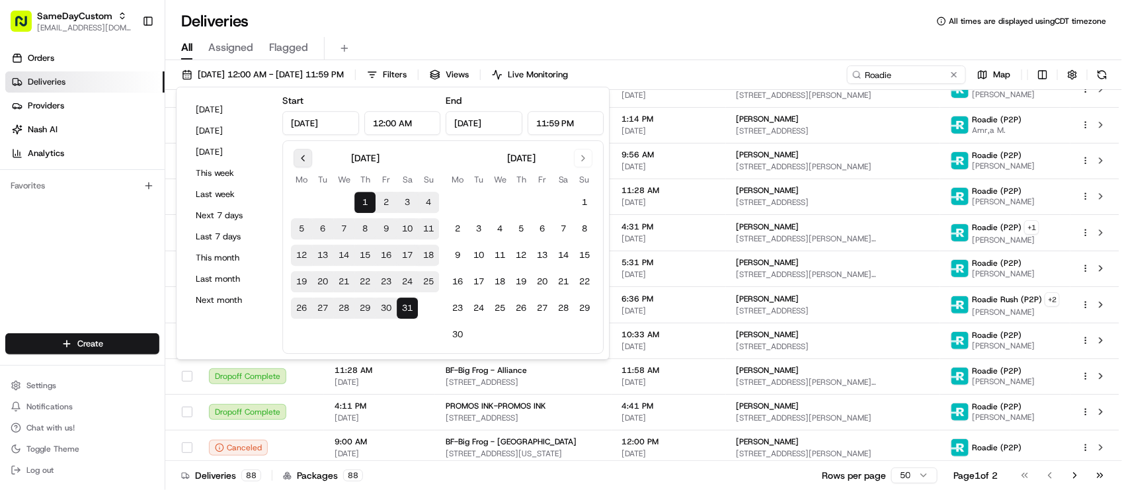
click at [306, 157] on button "Go to previous month" at bounding box center [303, 158] width 19 height 19
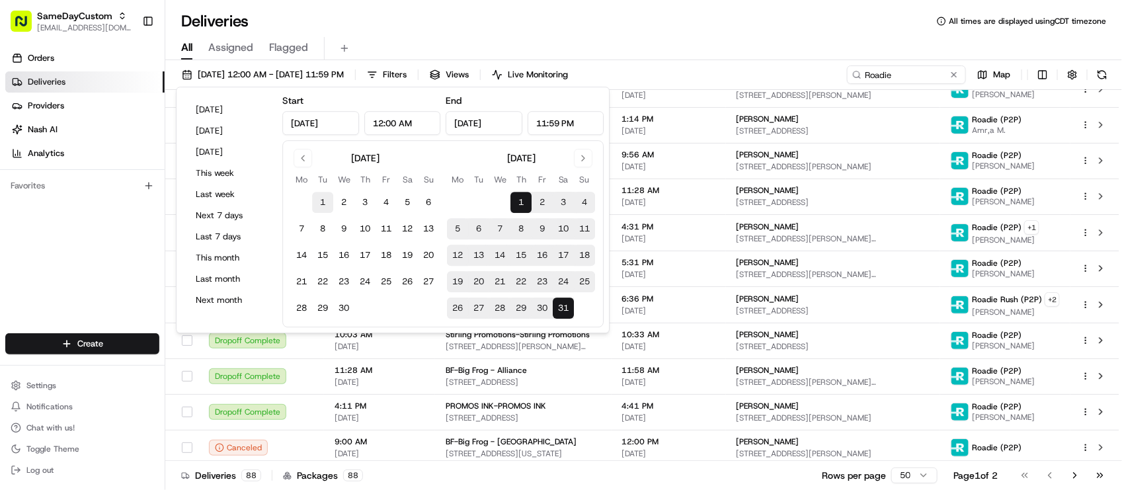
click at [325, 203] on button "1" at bounding box center [322, 202] width 21 height 21
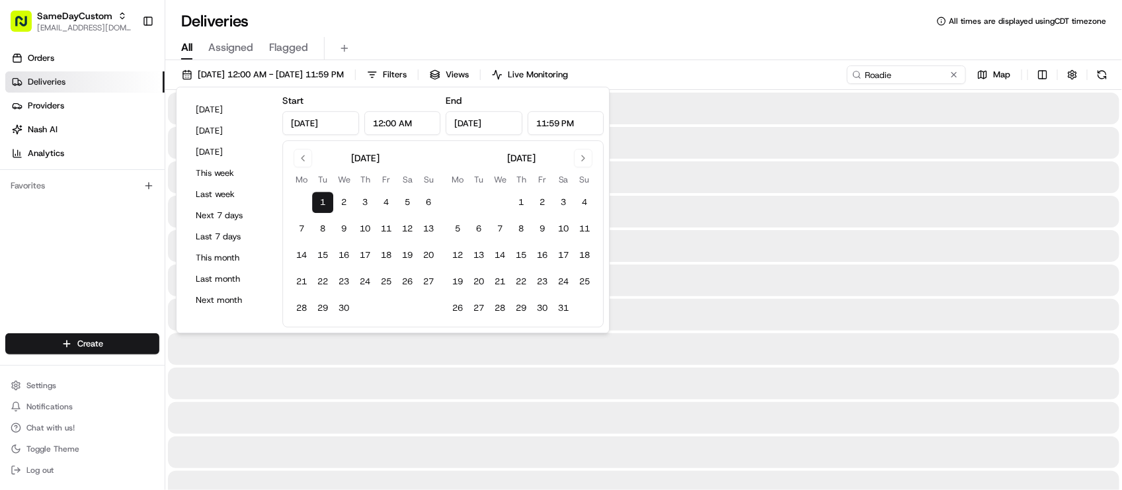
type input "Apr 1, 2025"
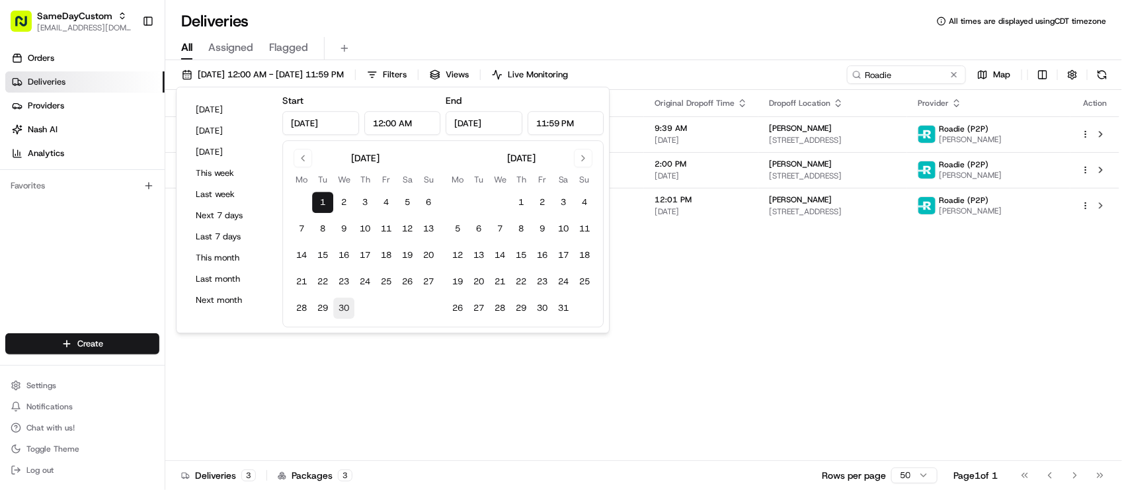
click at [349, 314] on button "30" at bounding box center [343, 308] width 21 height 21
type input "Apr 30, 2025"
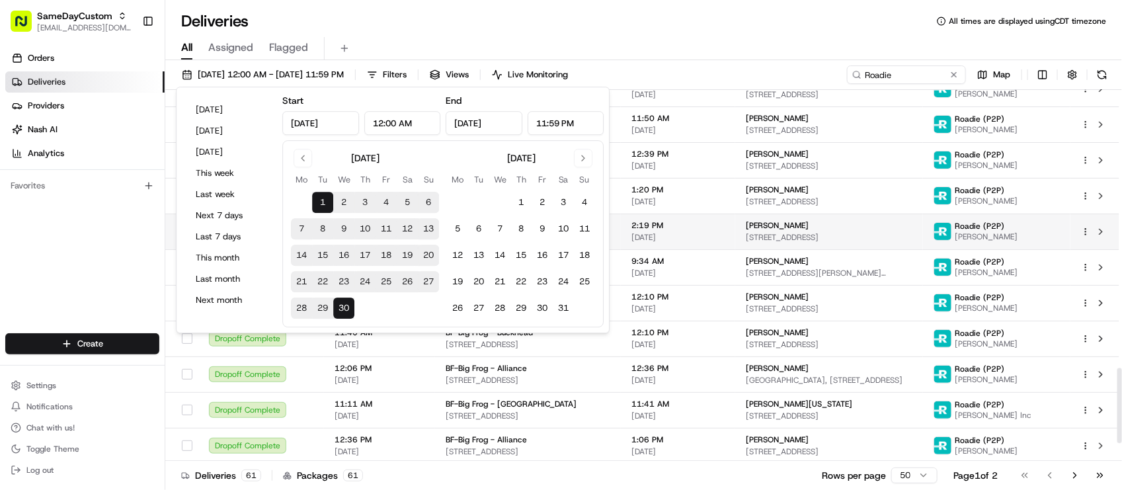
scroll to position [1450, 0]
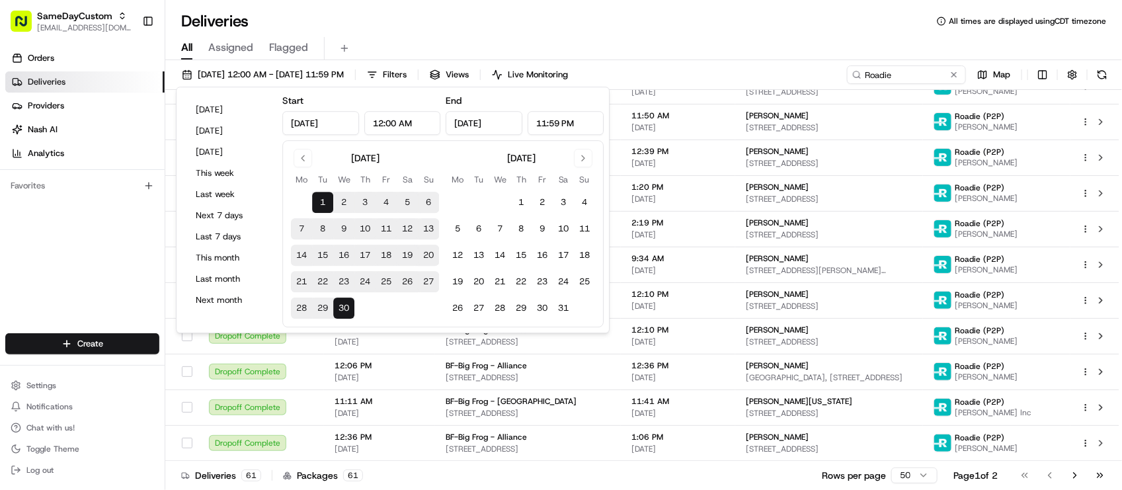
click at [90, 249] on div "Orders Deliveries Providers [PERSON_NAME] Analytics Favorites" at bounding box center [82, 191] width 165 height 299
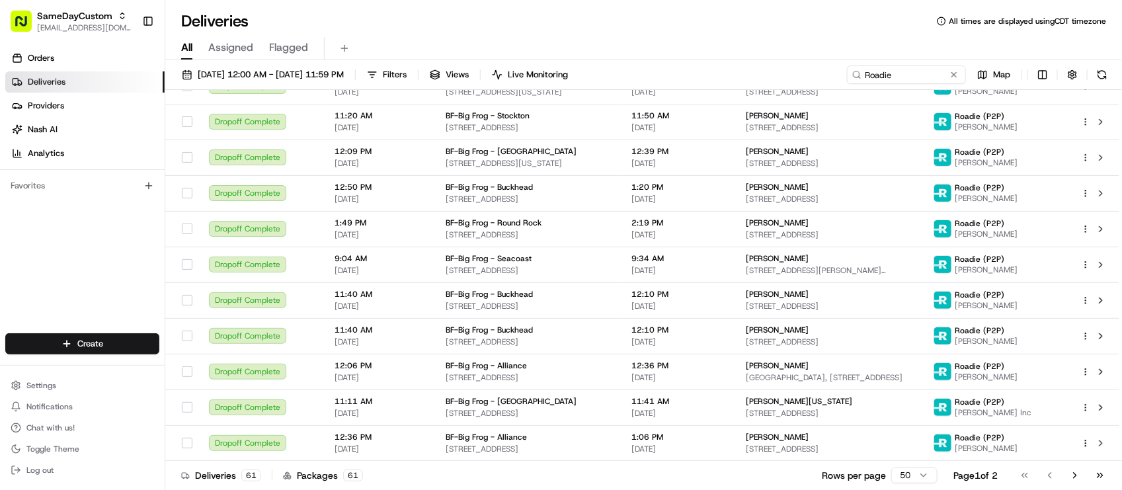
click at [90, 249] on div "Orders Deliveries Providers [PERSON_NAME] Analytics Favorites" at bounding box center [82, 191] width 165 height 299
click at [461, 38] on div "All Assigned Flagged" at bounding box center [643, 48] width 957 height 23
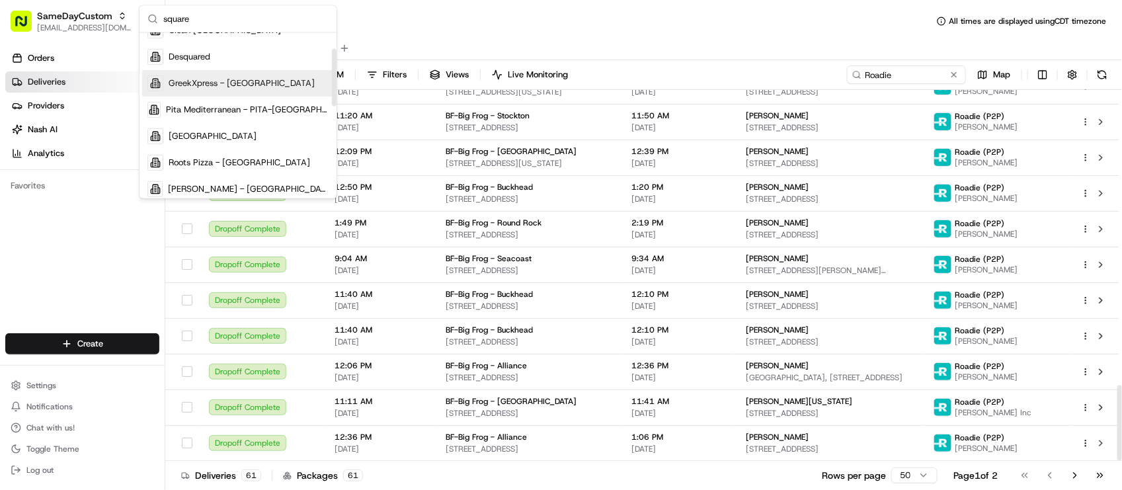
scroll to position [165, 0]
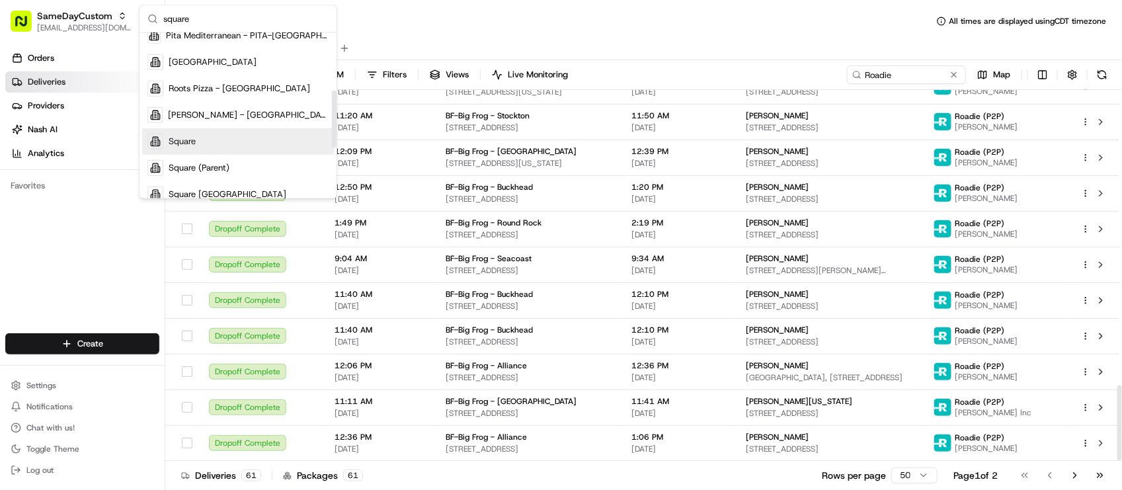
type input "square"
click at [272, 142] on div "Square" at bounding box center [238, 141] width 192 height 26
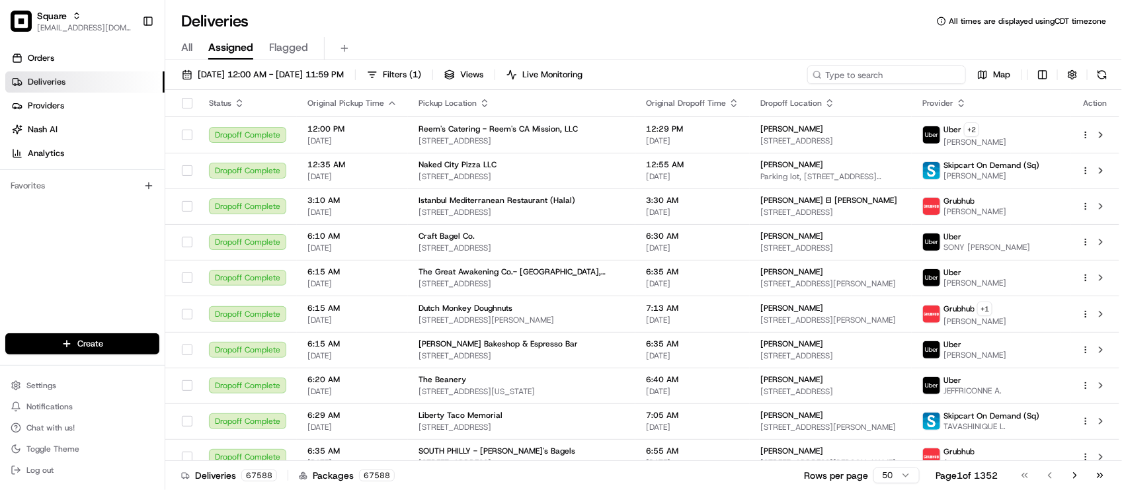
click at [874, 81] on input at bounding box center [886, 74] width 159 height 19
paste input "2730296"
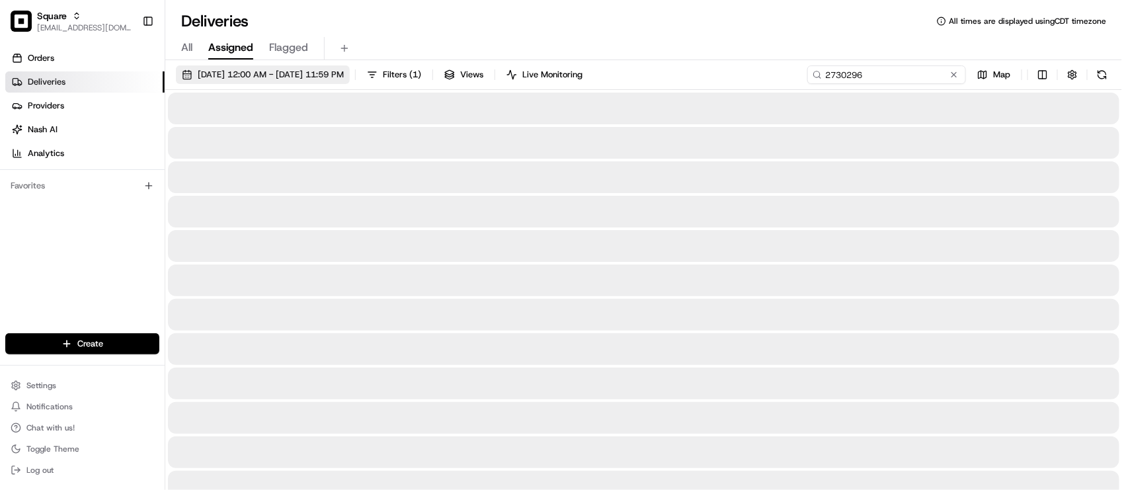
type input "2730296"
click at [336, 81] on button "04/01/2025 12:00 AM - 04/30/2025 11:59 PM" at bounding box center [263, 74] width 174 height 19
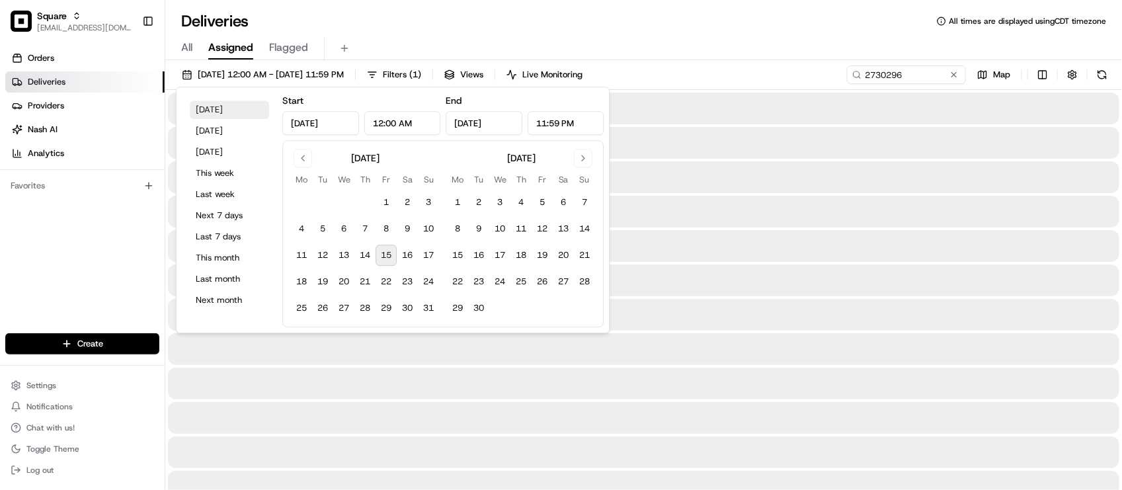
click at [209, 113] on button "Today" at bounding box center [229, 110] width 79 height 19
type input "Aug 15, 2025"
click at [602, 38] on div "All Assigned Flagged" at bounding box center [643, 48] width 957 height 23
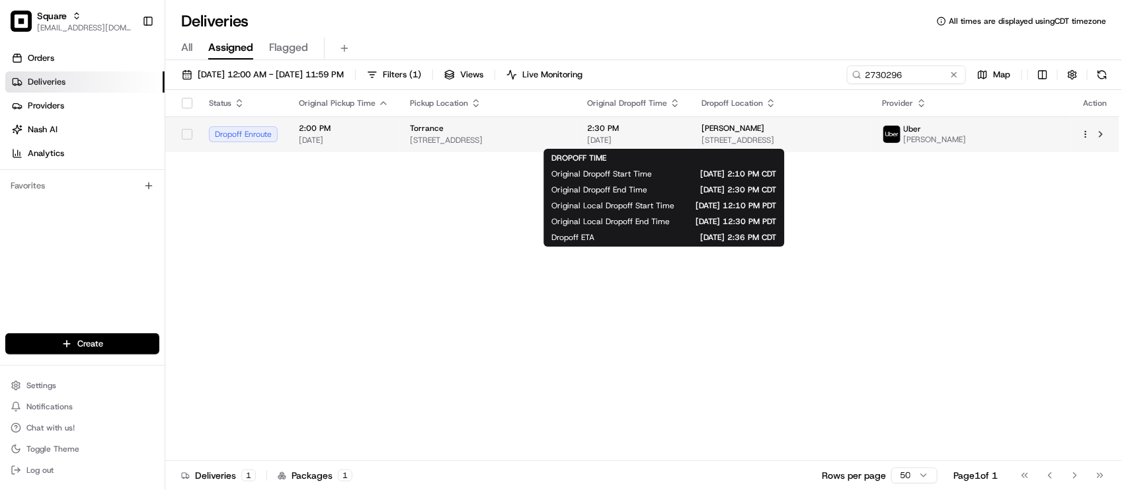
click at [660, 126] on span "2:30 PM" at bounding box center [633, 128] width 93 height 11
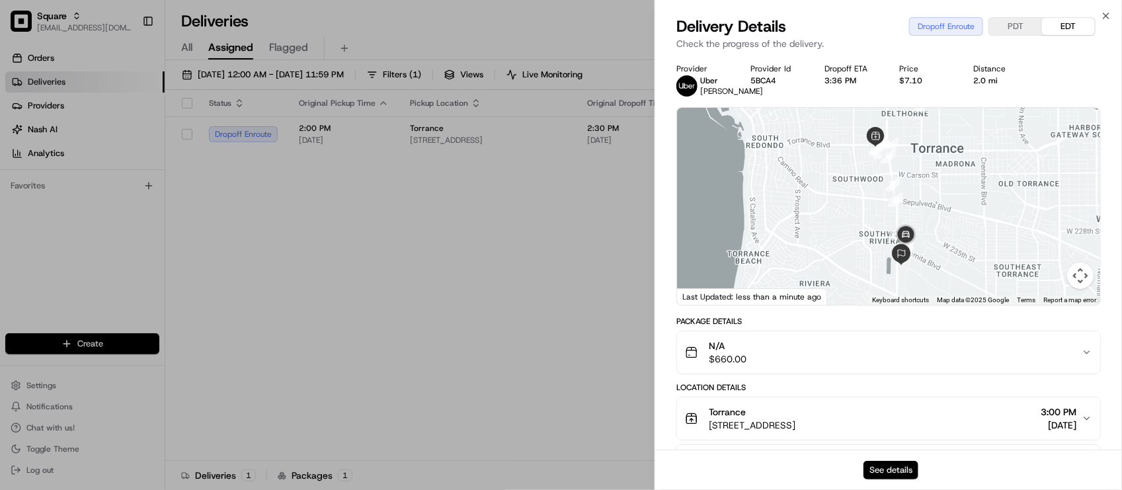
click at [903, 464] on button "See details" at bounding box center [891, 470] width 55 height 19
click at [516, 15] on div "Deliveries All times are displayed using CDT timezone" at bounding box center [643, 21] width 957 height 21
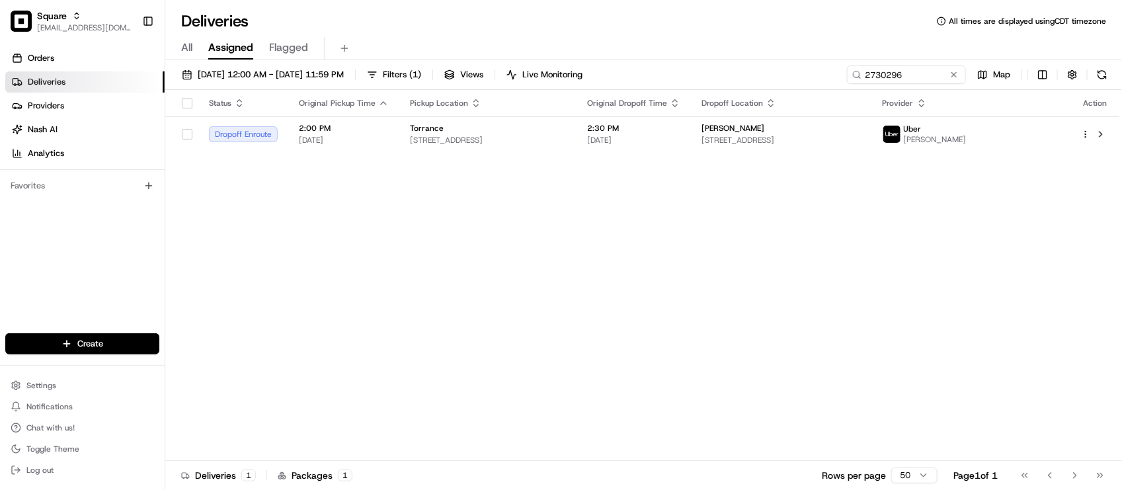
click at [491, 311] on div "Status Original Pickup Time Pickup Location Original Dropoff Time Dropoff Locat…" at bounding box center [642, 275] width 954 height 371
click at [956, 73] on button at bounding box center [954, 74] width 13 height 13
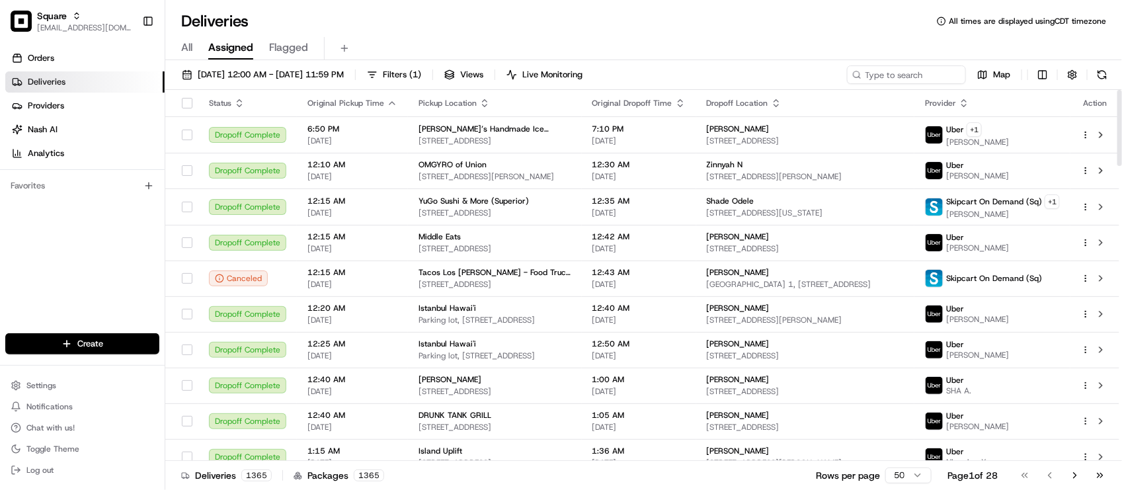
click at [104, 253] on div "Orders Deliveries Providers [PERSON_NAME] Analytics Favorites" at bounding box center [82, 191] width 165 height 299
click at [489, 24] on div "Deliveries All times are displayed using CDT timezone" at bounding box center [643, 21] width 957 height 21
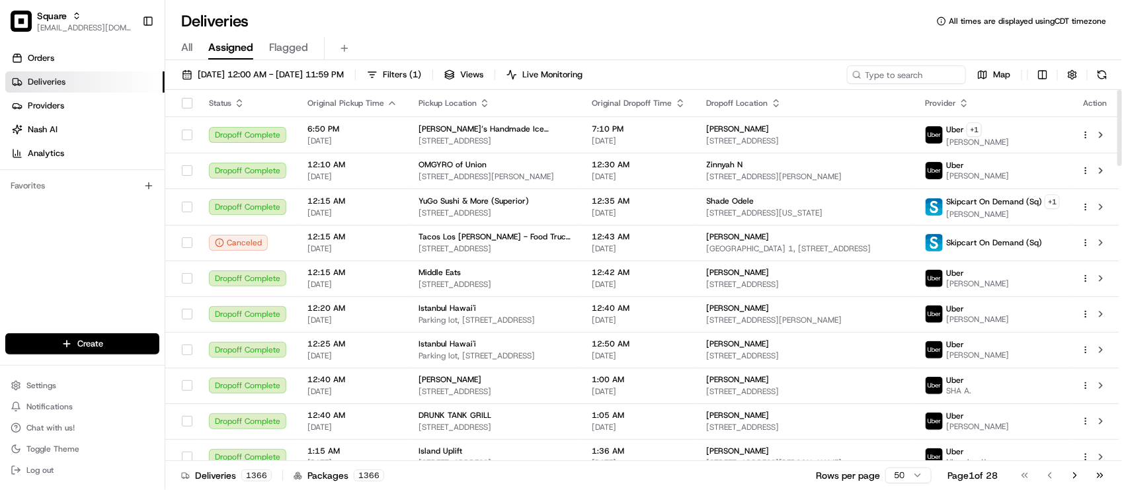
click at [377, 32] on div "All Assigned Flagged" at bounding box center [643, 46] width 957 height 28
click at [564, 65] on div "08/15/2025 12:00 AM - 08/15/2025 11:59 PM Filters ( 1 ) Views Live Monitoring M…" at bounding box center [643, 276] width 957 height 433
click at [385, 27] on div "Deliveries All times are displayed using CDT timezone" at bounding box center [643, 21] width 957 height 21
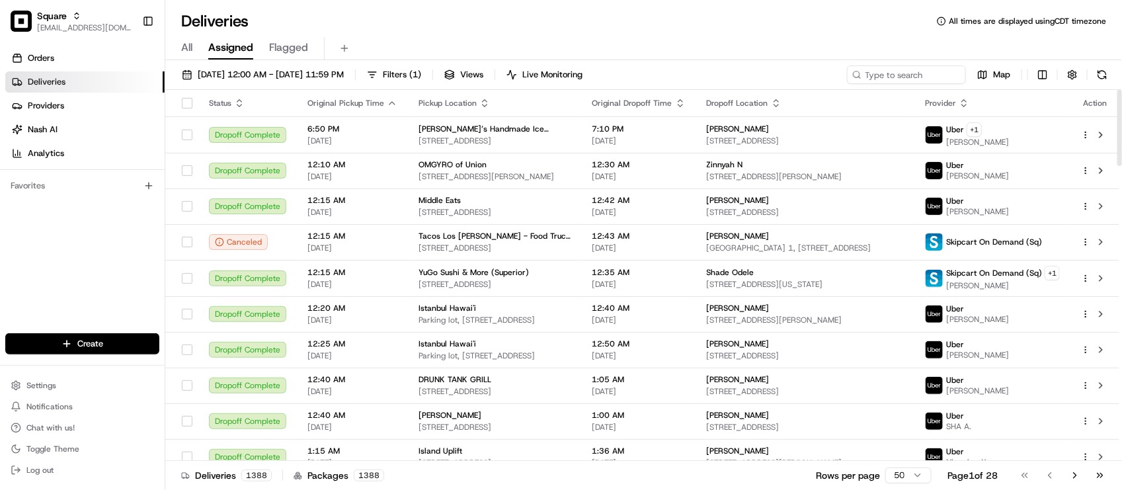
click at [75, 266] on div "Orders Deliveries Providers [PERSON_NAME] Analytics Favorites" at bounding box center [82, 191] width 165 height 299
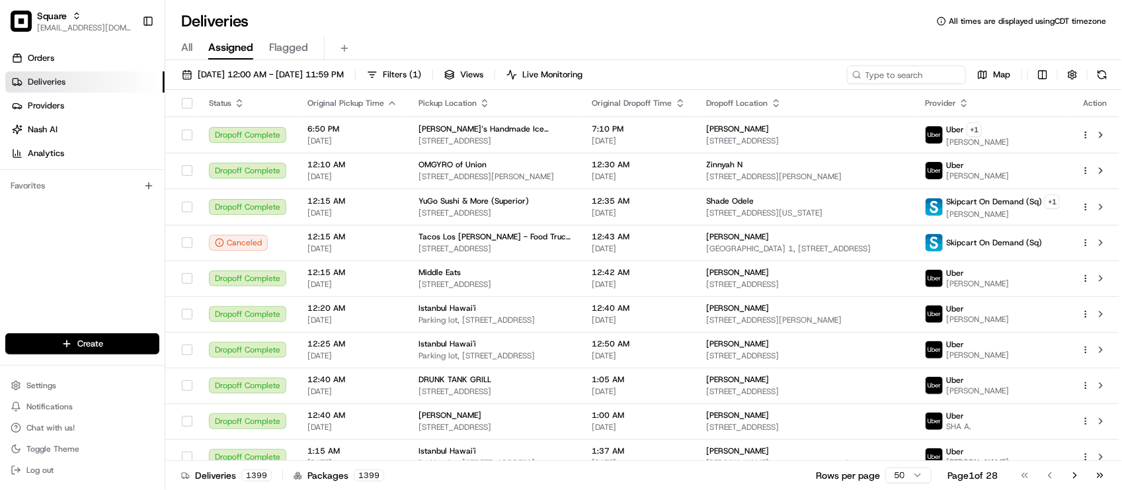
click at [109, 271] on div "Orders Deliveries Providers [PERSON_NAME] Analytics Favorites" at bounding box center [82, 191] width 165 height 299
click at [474, 41] on div "All Assigned Flagged" at bounding box center [643, 48] width 957 height 23
click at [103, 270] on div "Orders Deliveries Providers Nash AI Analytics Favorites" at bounding box center [82, 191] width 165 height 299
click at [434, 43] on div "All Assigned Flagged" at bounding box center [643, 48] width 957 height 23
click at [120, 289] on div "Orders Deliveries Providers Nash AI Analytics Favorites" at bounding box center [82, 191] width 165 height 299
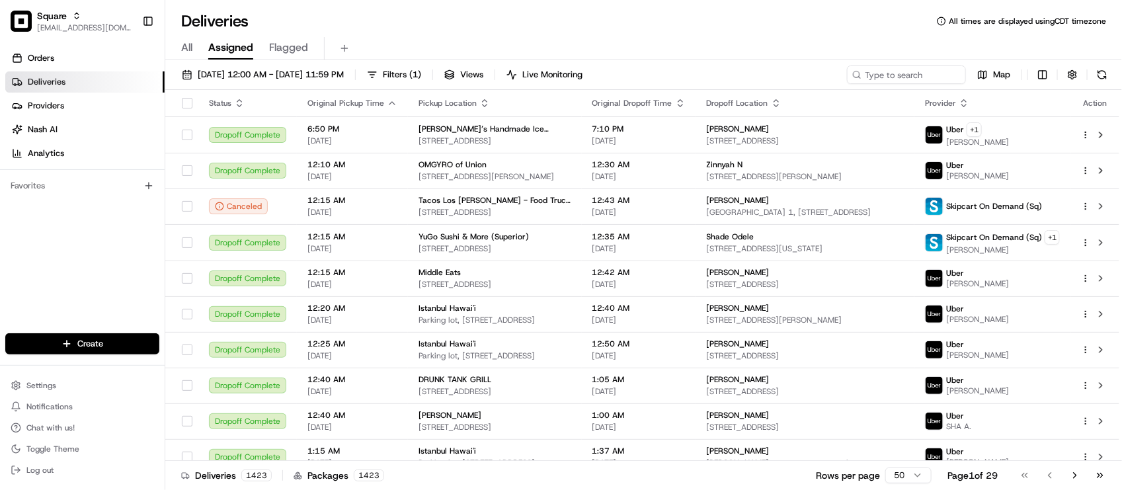
click at [374, 3] on div "Deliveries All times are displayed using CDT timezone All Assigned Flagged 08/1…" at bounding box center [643, 245] width 957 height 490
click at [870, 77] on input at bounding box center [886, 74] width 159 height 19
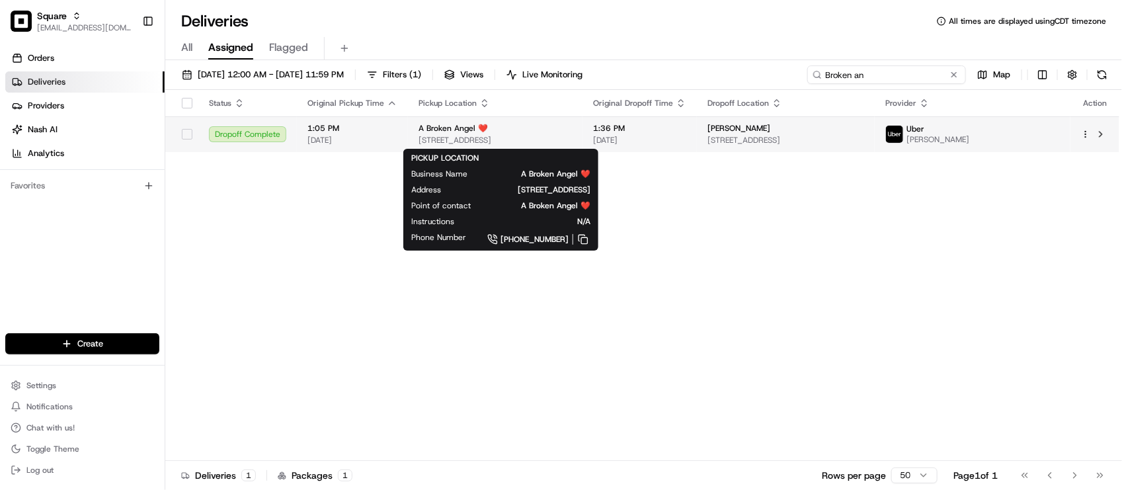
type input "Broken an"
click at [572, 129] on div "A Broken Angel ❤️" at bounding box center [495, 128] width 153 height 11
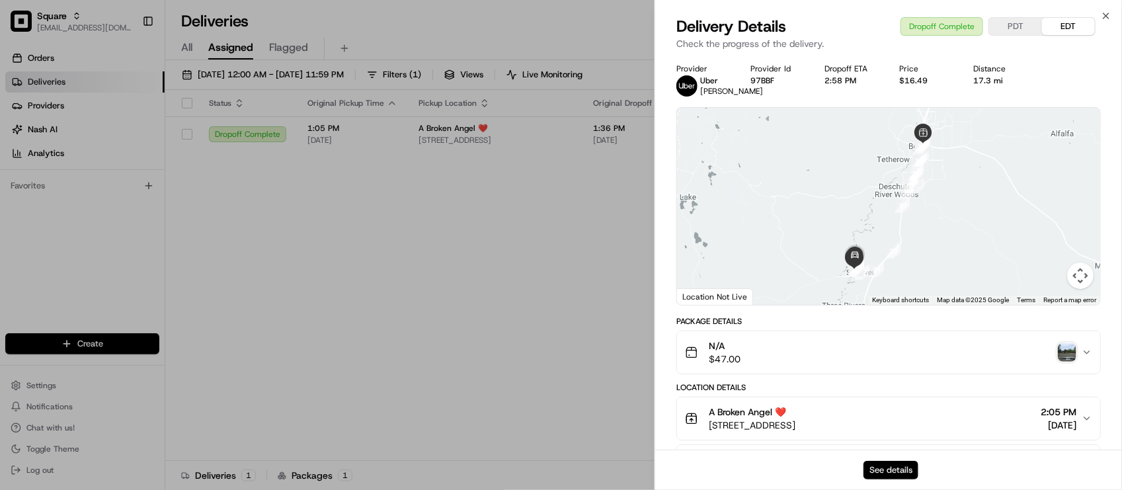
click at [893, 474] on button "See details" at bounding box center [891, 470] width 55 height 19
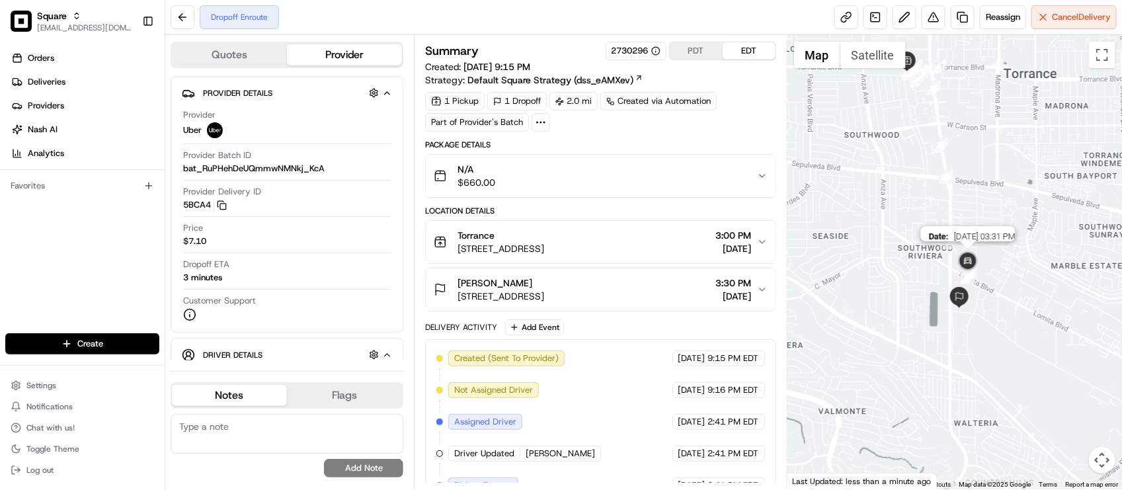
drag, startPoint x: 979, startPoint y: 344, endPoint x: 957, endPoint y: 268, distance: 78.5
click at [957, 268] on img at bounding box center [968, 262] width 26 height 26
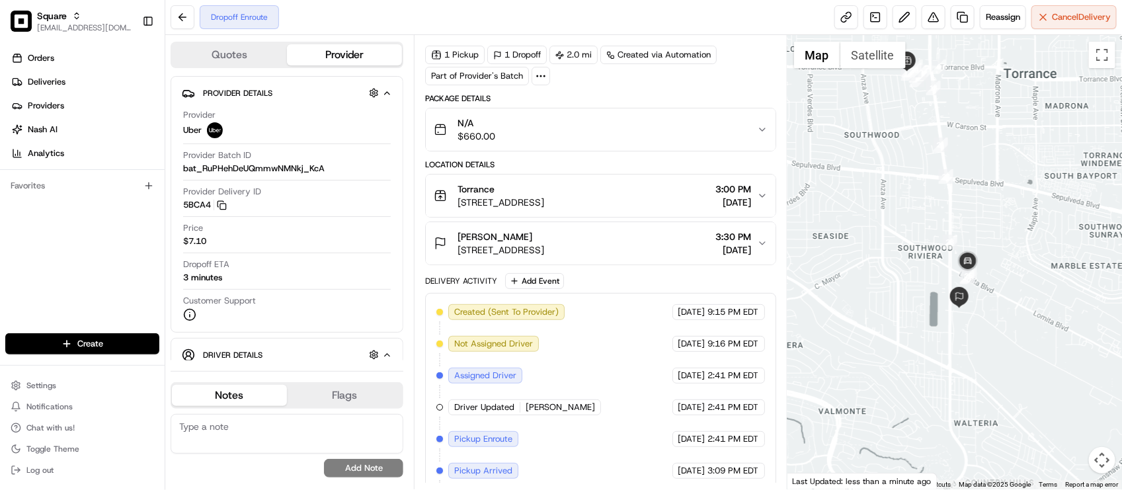
scroll to position [121, 0]
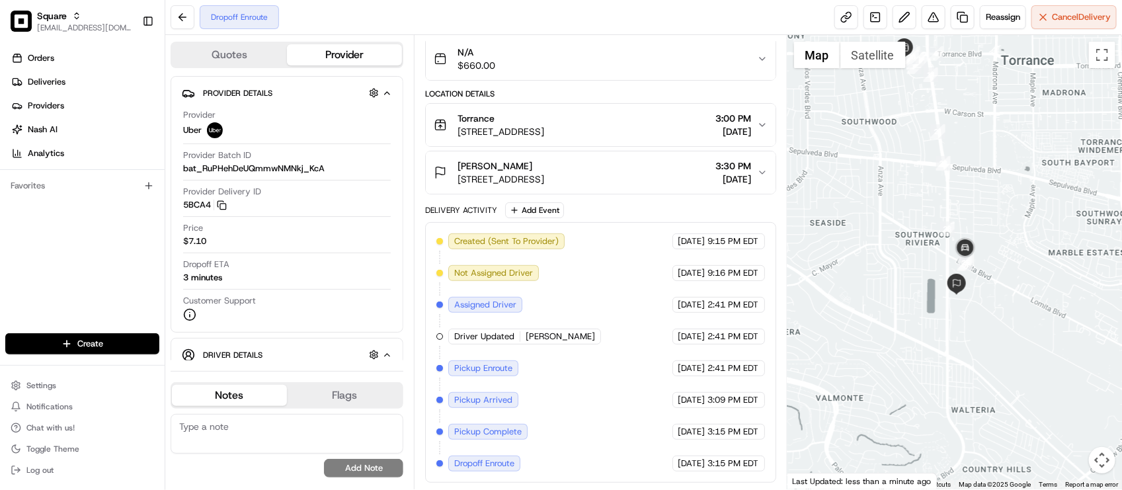
drag, startPoint x: 990, startPoint y: 378, endPoint x: 986, endPoint y: 364, distance: 14.4
click at [986, 364] on div at bounding box center [955, 262] width 335 height 454
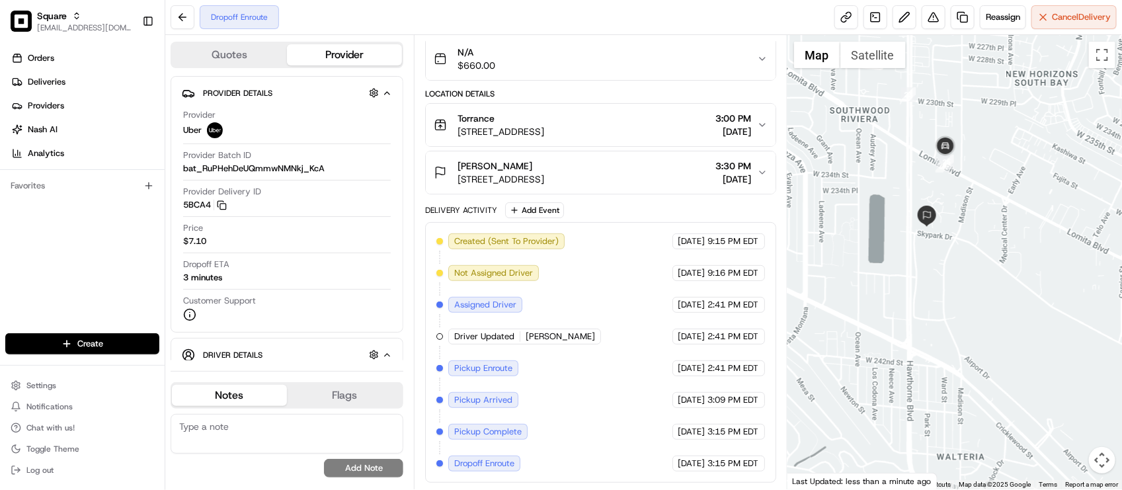
drag, startPoint x: 944, startPoint y: 196, endPoint x: 949, endPoint y: 259, distance: 62.3
click at [949, 259] on div at bounding box center [955, 262] width 335 height 454
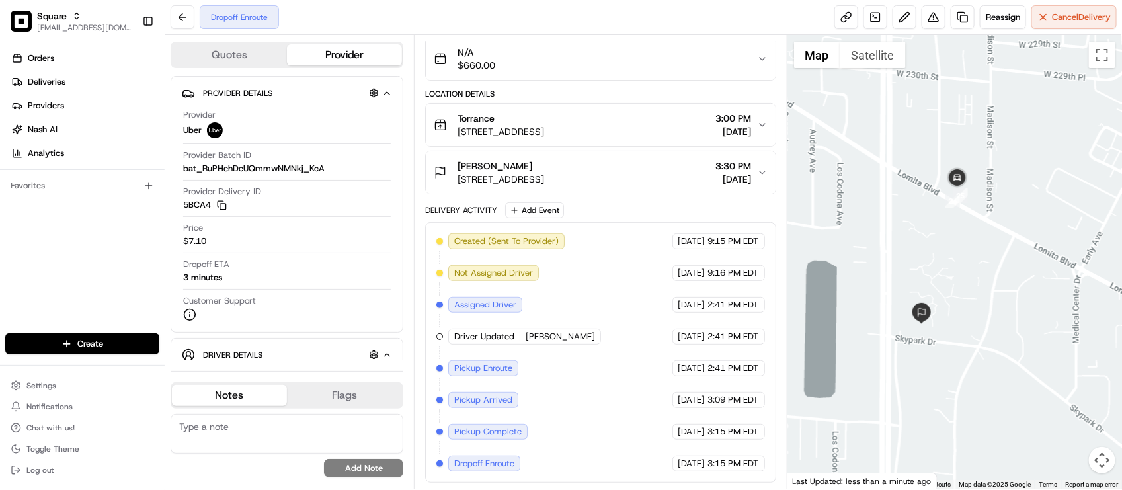
drag, startPoint x: 939, startPoint y: 250, endPoint x: 946, endPoint y: 235, distance: 16.3
click at [946, 235] on div at bounding box center [955, 262] width 335 height 454
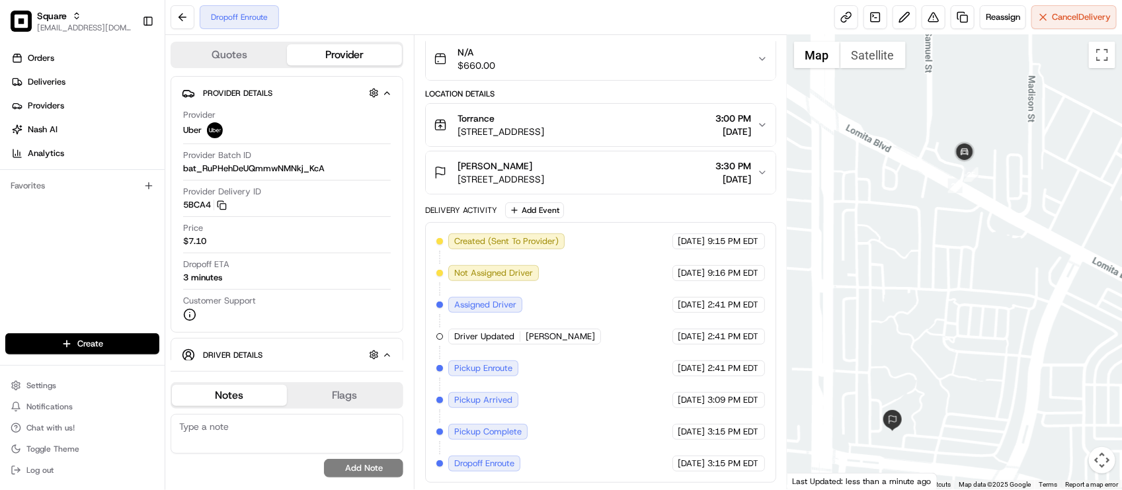
drag, startPoint x: 950, startPoint y: 239, endPoint x: 949, endPoint y: 263, distance: 23.8
click at [949, 263] on div at bounding box center [955, 262] width 335 height 454
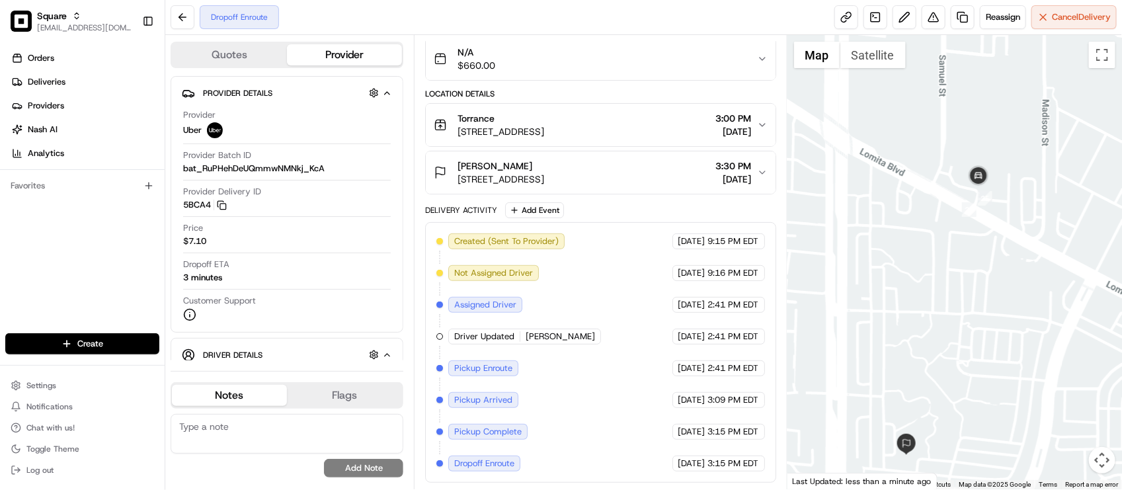
drag, startPoint x: 909, startPoint y: 233, endPoint x: 923, endPoint y: 259, distance: 29.9
click at [923, 259] on div at bounding box center [955, 262] width 335 height 454
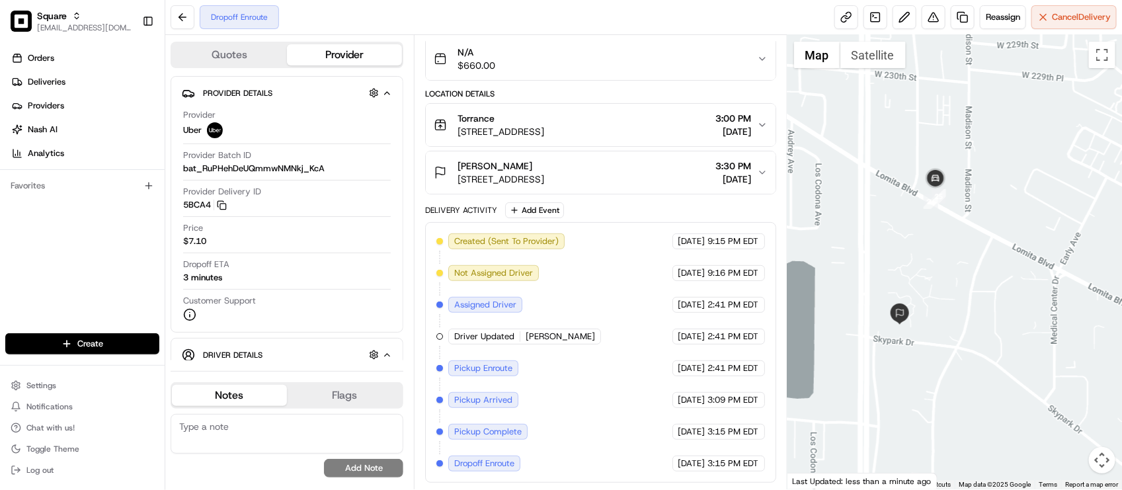
drag, startPoint x: 969, startPoint y: 300, endPoint x: 964, endPoint y: 255, distance: 45.3
click at [964, 255] on div at bounding box center [955, 262] width 335 height 454
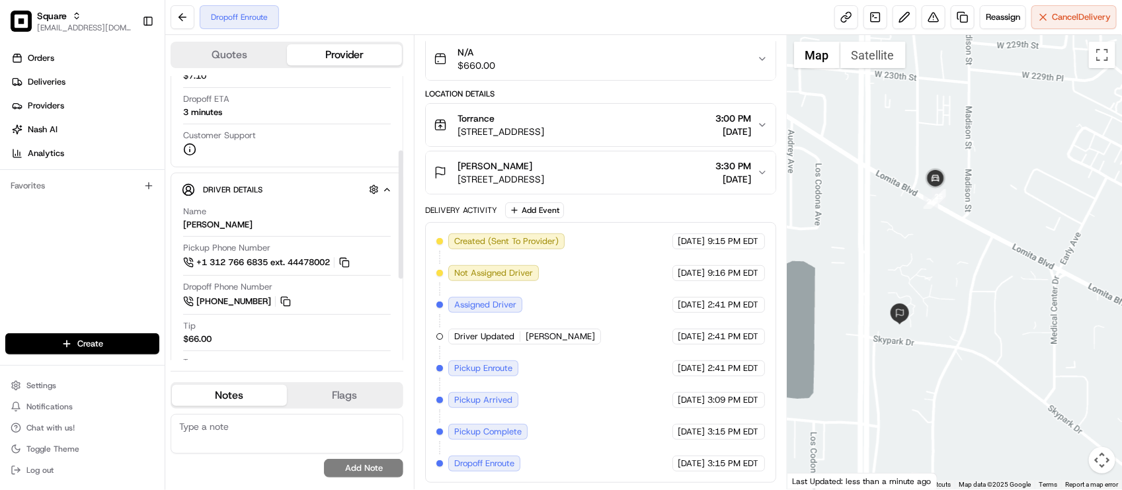
click at [295, 206] on div "Name [PERSON_NAME] Pickup Phone Number +1 312 766 6835 ext. 44478002 Dropoff Ph…" at bounding box center [287, 366] width 210 height 332
click at [268, 458] on div "No results found Add Note" at bounding box center [287, 445] width 233 height 63
click at [263, 458] on div "No results found Add Note" at bounding box center [287, 445] width 233 height 63
click at [253, 454] on div "No results found Add Note" at bounding box center [287, 445] width 233 height 63
click at [239, 444] on textarea at bounding box center [287, 434] width 233 height 40
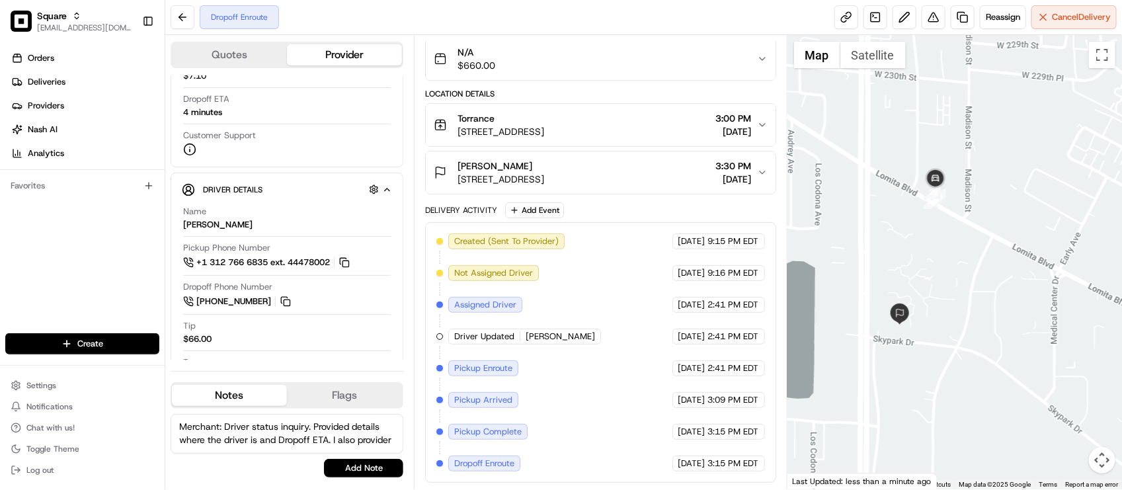
scroll to position [5, 0]
type textarea "Merchant: Driver status inquiry. Provided details where the driver is and Dropo…"
click at [345, 468] on button "Add Note" at bounding box center [363, 468] width 79 height 19
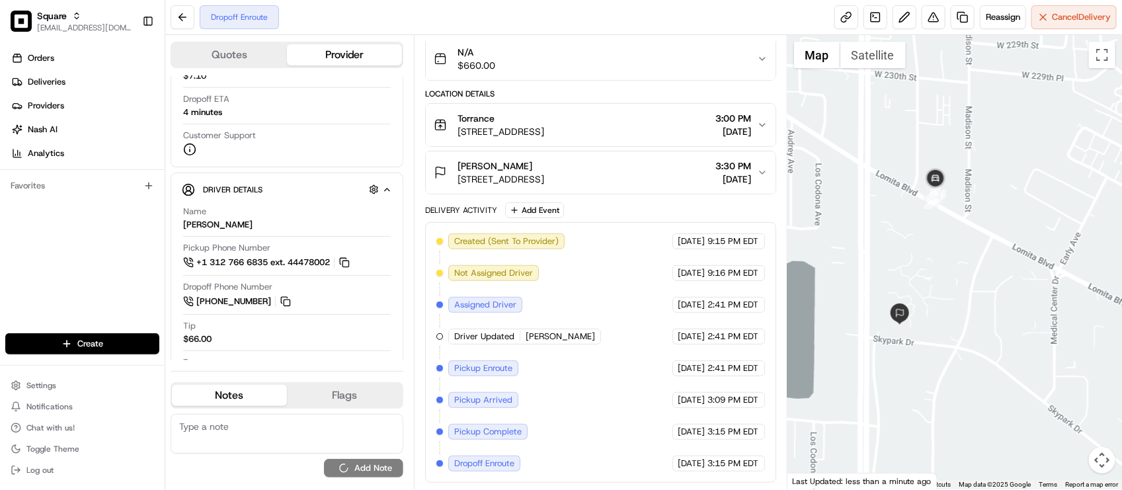
scroll to position [0, 0]
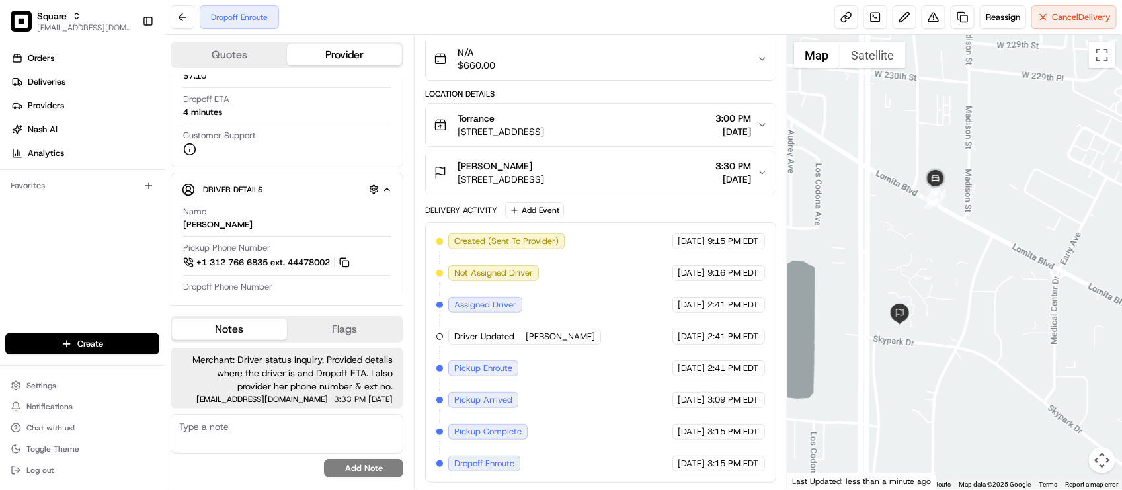
click at [536, 368] on div "Created (Sent To Provider) Uber [DATE] 9:15 PM EDT Not Assigned Driver Uber [DA…" at bounding box center [600, 352] width 328 height 238
click at [651, 37] on div "Summary 2730296 PDT EDT Created: [DATE] 9:15 PM Strategy: Default Square Strate…" at bounding box center [600, 262] width 373 height 454
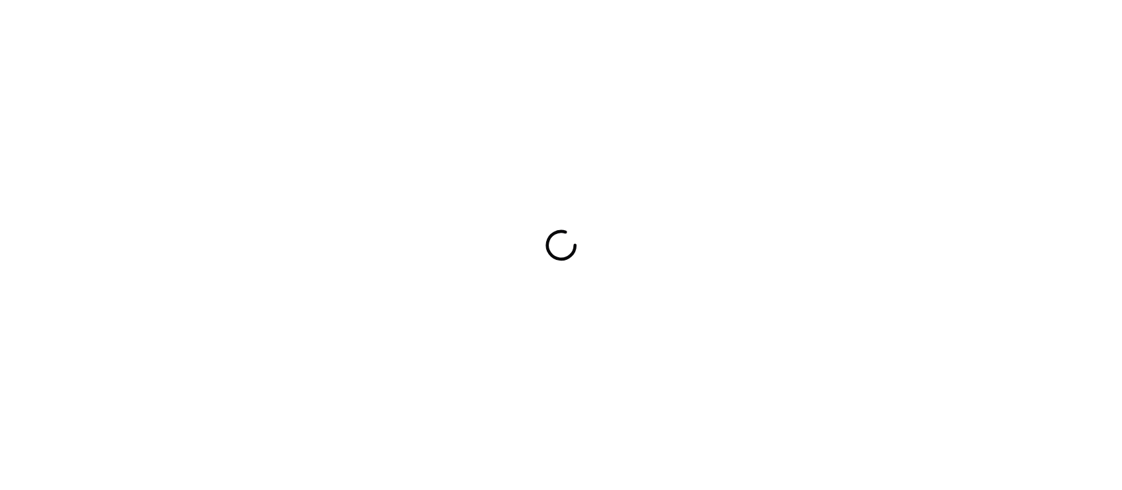
click at [386, 37] on div at bounding box center [561, 245] width 1122 height 490
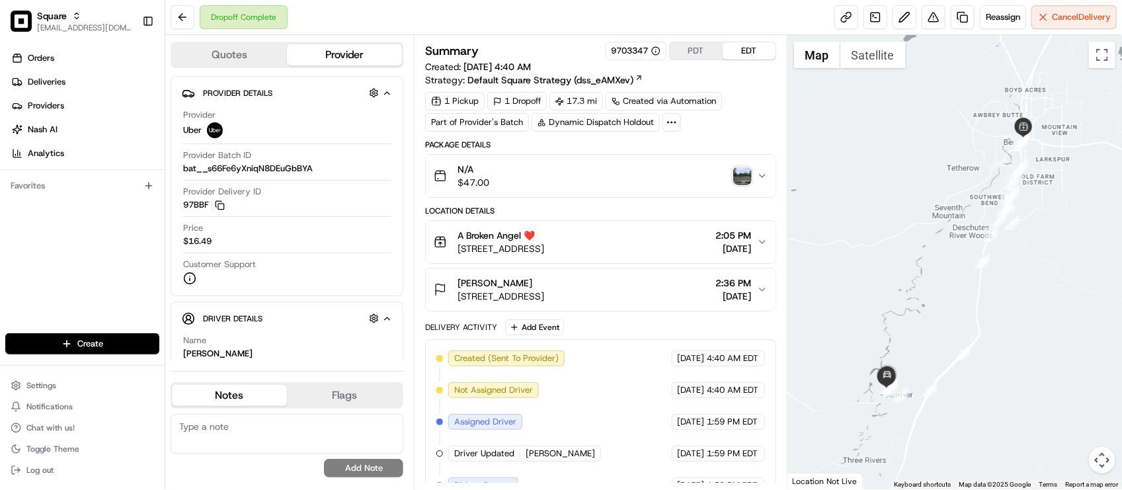
click at [741, 179] on img "button" at bounding box center [742, 176] width 19 height 19
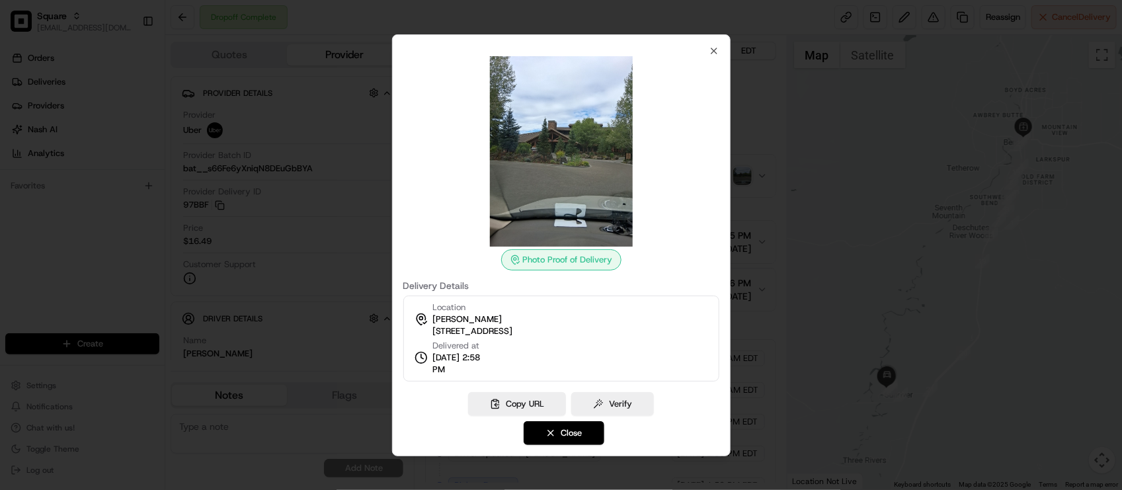
click at [737, 167] on div at bounding box center [561, 245] width 1122 height 490
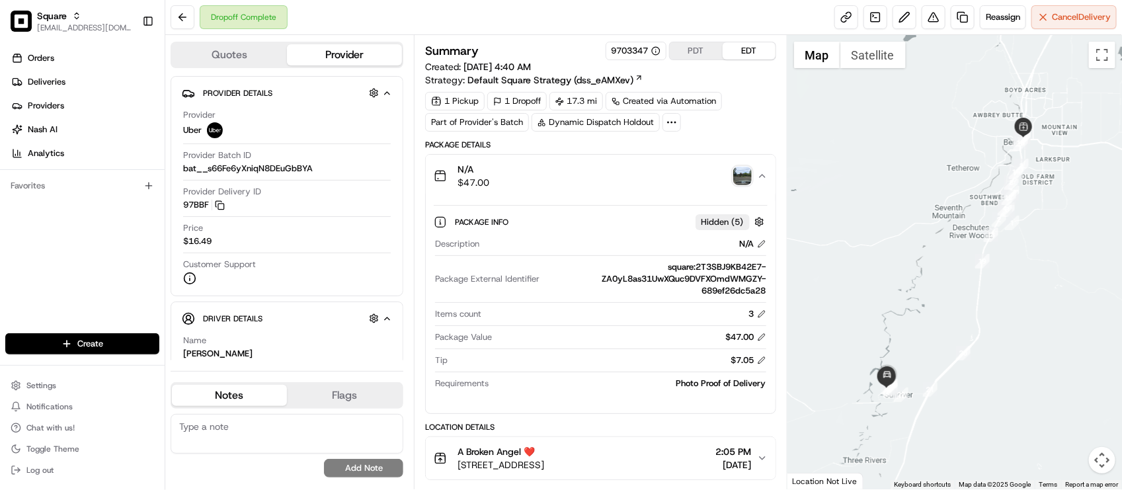
click at [735, 179] on img "button" at bounding box center [742, 176] width 19 height 19
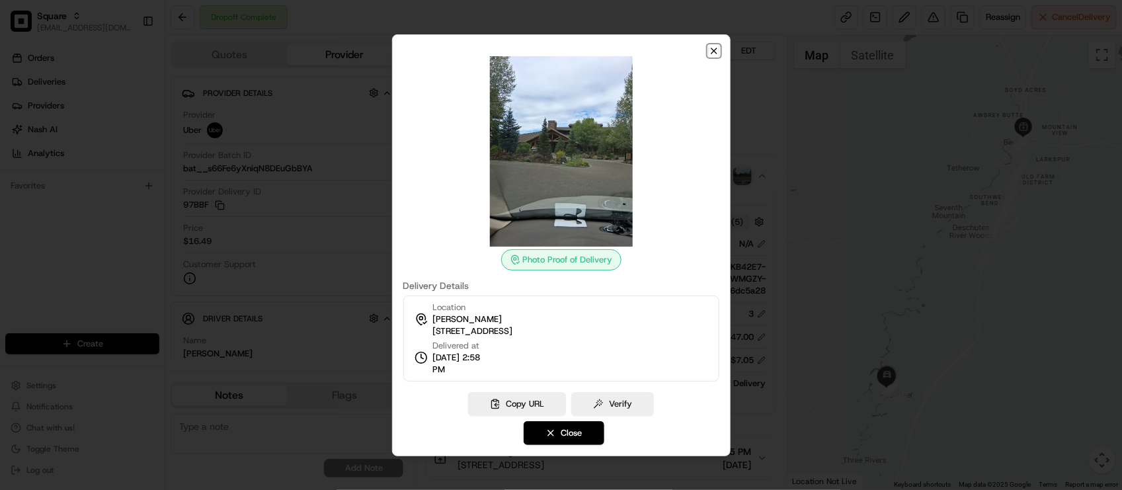
click at [716, 51] on icon "button" at bounding box center [714, 51] width 11 height 11
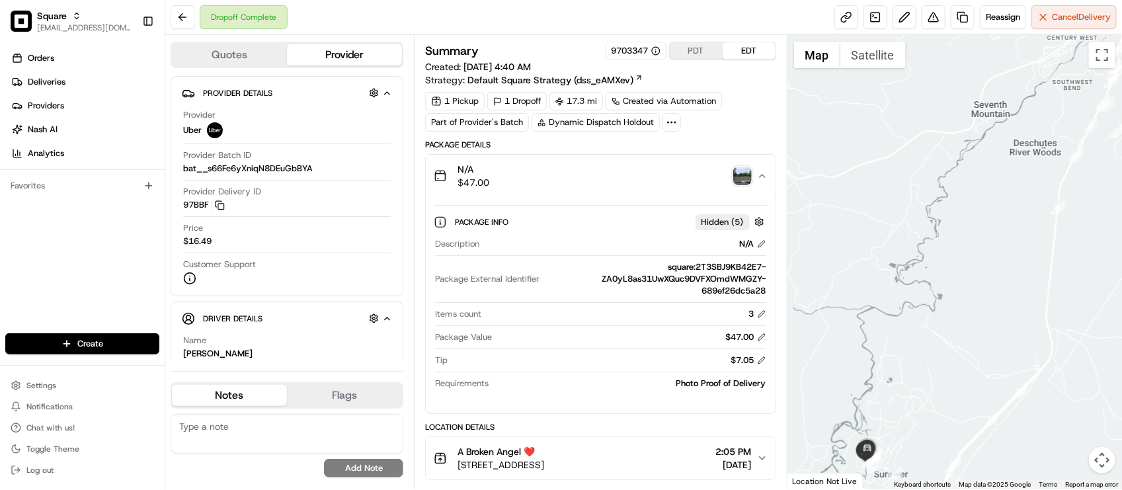
click at [718, 136] on div "Summary 9703347 PDT EDT Created: [DATE] 4:40 AM Strategy: Default Square Strate…" at bounding box center [600, 461] width 350 height 838
click at [575, 189] on div "N/A $47.00" at bounding box center [595, 176] width 323 height 26
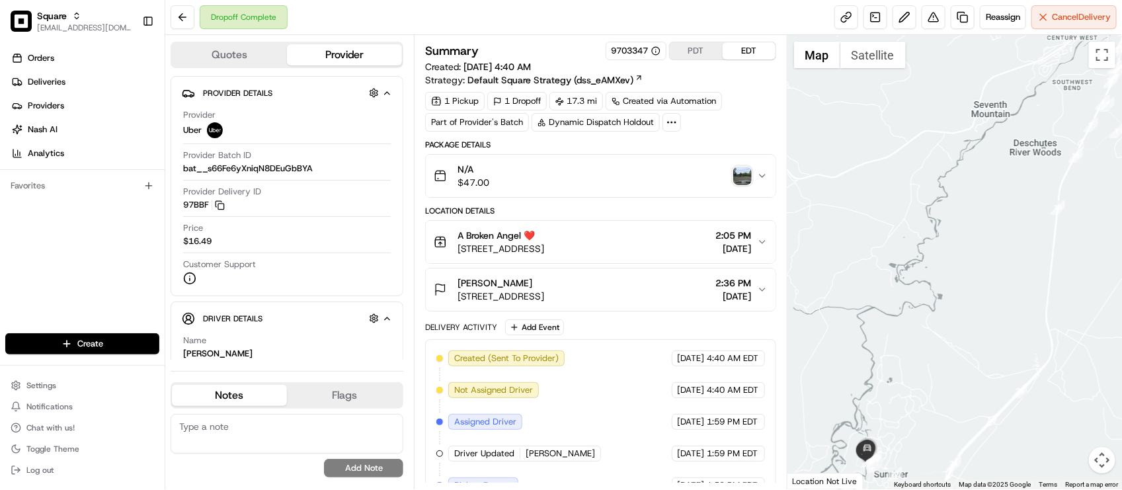
click at [544, 251] on span "1125 NE 2nd St, Bend, OR 97701, USA" at bounding box center [501, 248] width 87 height 13
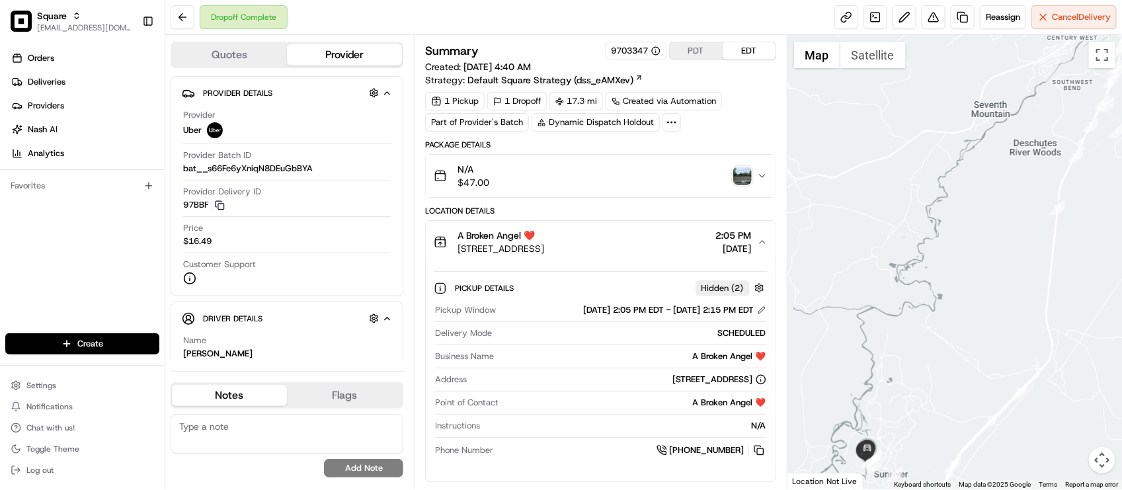
click at [544, 251] on span "1125 NE 2nd St, Bend, OR 97701, USA" at bounding box center [501, 248] width 87 height 13
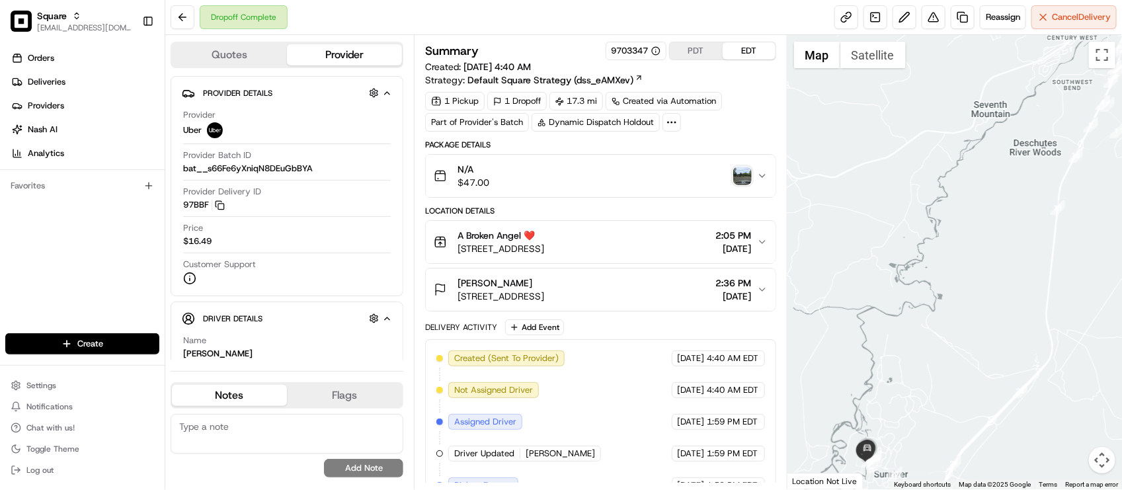
click at [624, 188] on div "N/A $47.00" at bounding box center [595, 176] width 323 height 26
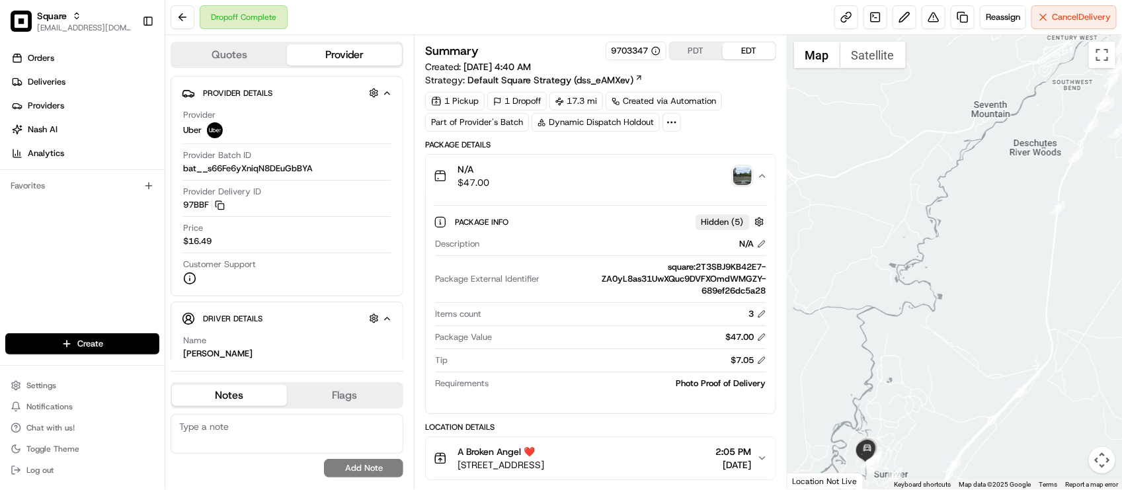
click at [624, 188] on div "N/A $47.00" at bounding box center [595, 176] width 323 height 26
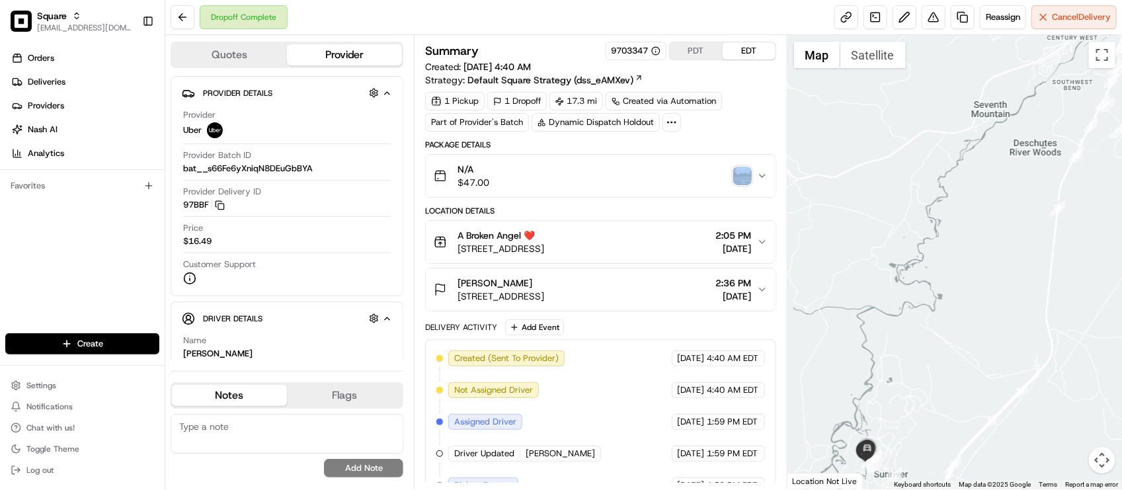
click at [639, 200] on div "Package Details N/A $47.00 Location Details A Broken Angel ❤️ 1125 NE 2nd St, B…" at bounding box center [600, 402] width 350 height 524
click at [720, 140] on div "Summary 9703347 PDT EDT Created: 08/15/2025 4:40 AM Strategy: Default Square St…" at bounding box center [600, 353] width 350 height 622
click at [358, 17] on div "Dropoff Complete Reassign Cancel Delivery" at bounding box center [643, 17] width 957 height 35
click at [427, 30] on div "Dropoff Complete Reassign Cancel Delivery" at bounding box center [643, 17] width 957 height 35
click at [544, 298] on span "17600 Center Dr #723, Sunriver, OR 97707, USA" at bounding box center [501, 296] width 87 height 13
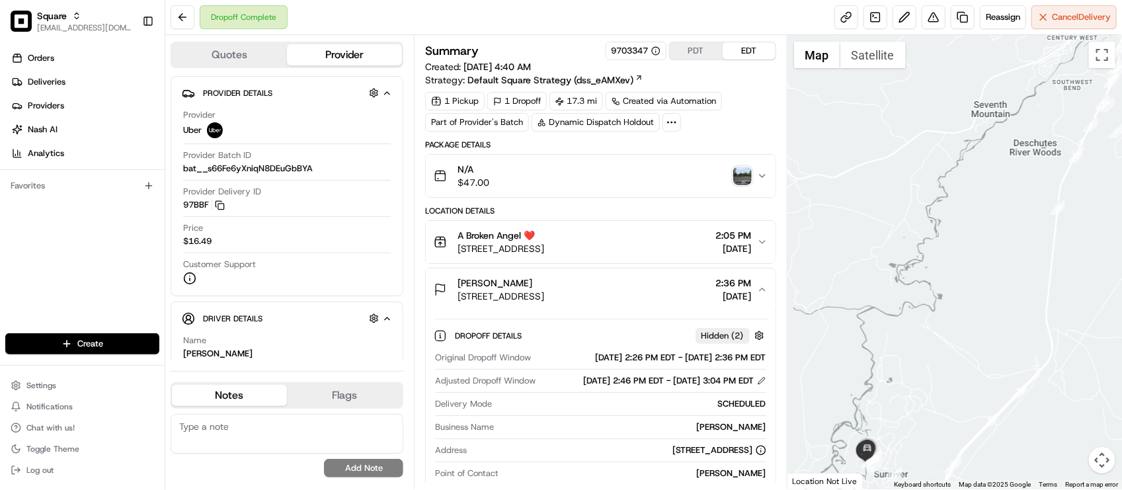
click at [544, 298] on span "17600 Center Dr #723, Sunriver, OR 97707, USA" at bounding box center [501, 296] width 87 height 13
click at [544, 288] on div "Sarah Osborn" at bounding box center [501, 282] width 87 height 13
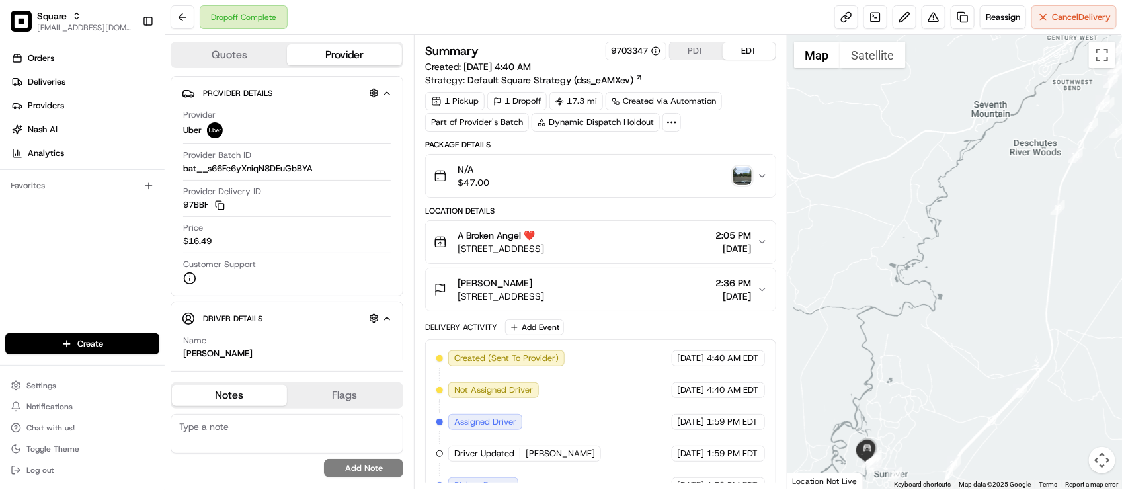
click at [544, 288] on div "Sarah Osborn" at bounding box center [501, 282] width 87 height 13
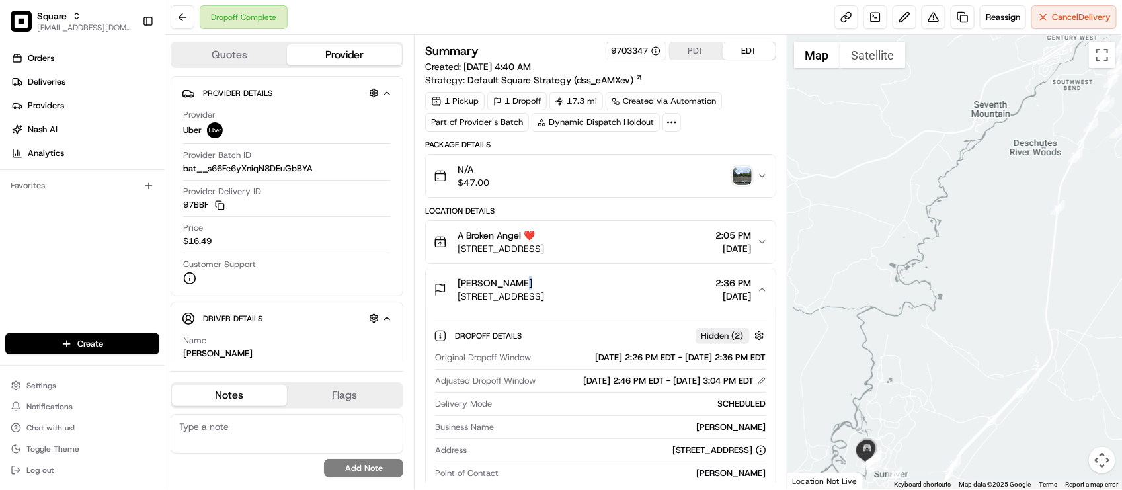
click at [544, 288] on div "Sarah Osborn" at bounding box center [501, 282] width 87 height 13
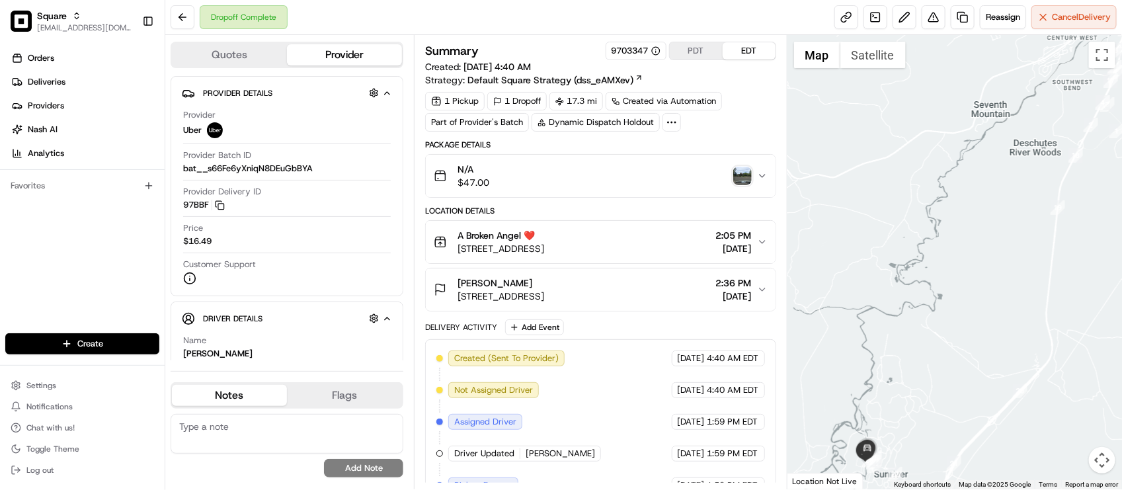
click at [630, 324] on div "Delivery Activity Add Event" at bounding box center [600, 327] width 350 height 16
click at [544, 290] on div "Sarah Osborn" at bounding box center [501, 282] width 87 height 13
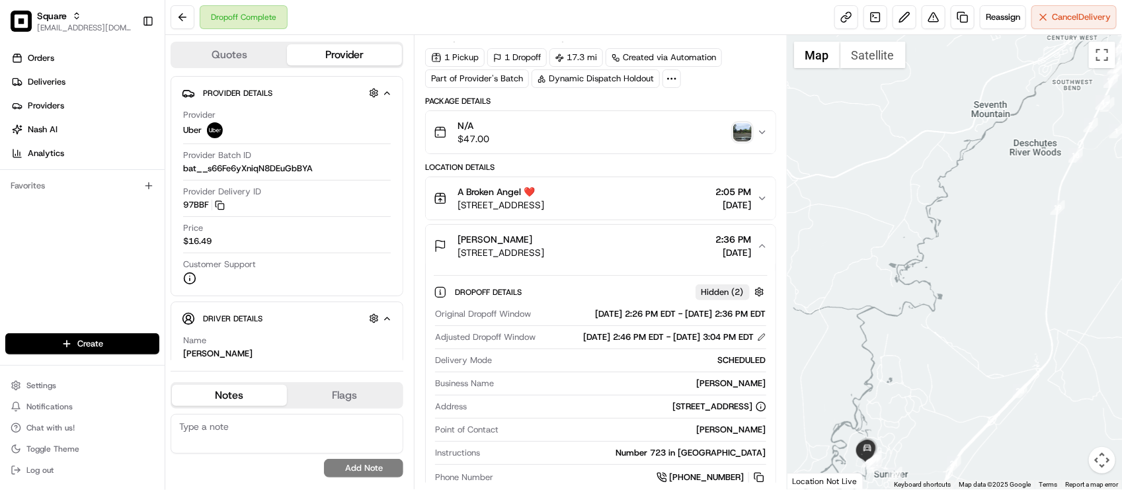
scroll to position [83, 0]
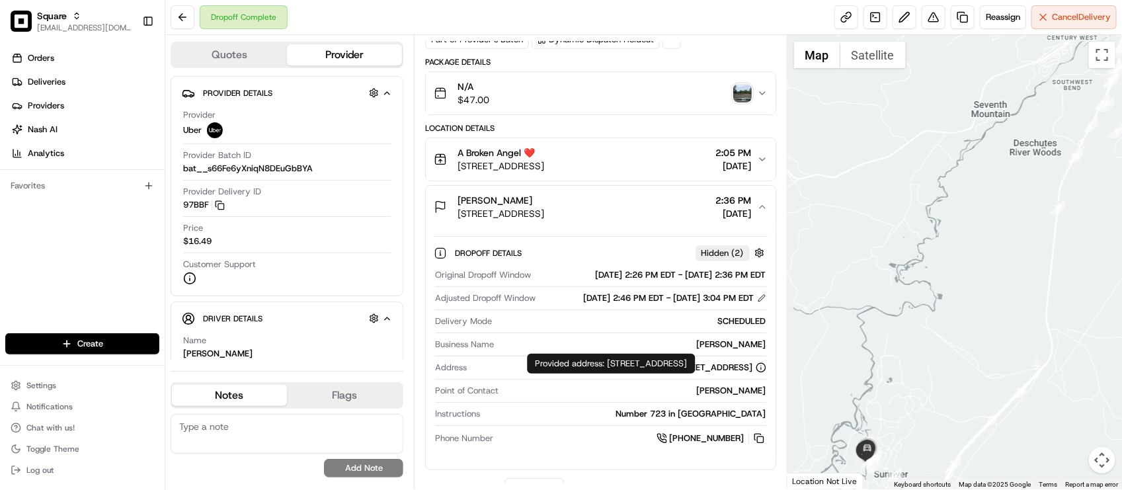
click at [599, 327] on div "SCHEDULED" at bounding box center [631, 321] width 268 height 12
click at [487, 304] on span "Adjusted Dropoff Window" at bounding box center [485, 298] width 101 height 12
click at [544, 159] on div "A Broken Angel ❤️" at bounding box center [501, 152] width 87 height 13
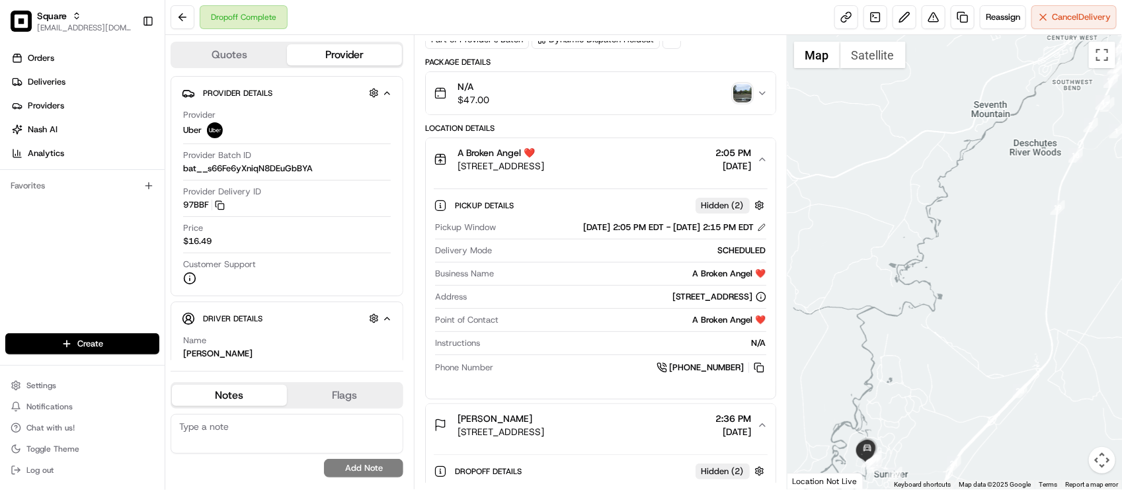
click at [544, 159] on div "A Broken Angel ❤️" at bounding box center [501, 152] width 87 height 13
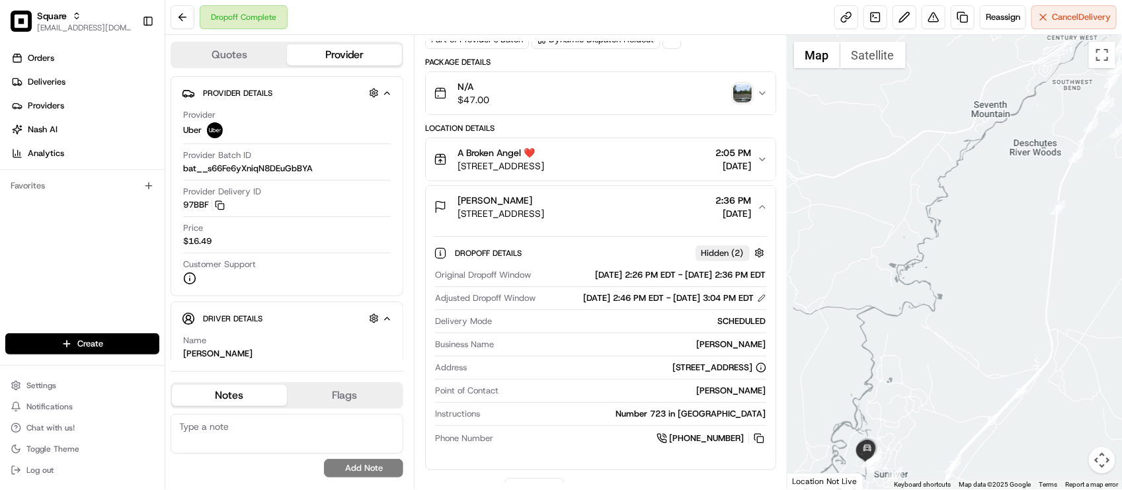
click at [616, 130] on div "Location Details" at bounding box center [600, 128] width 350 height 11
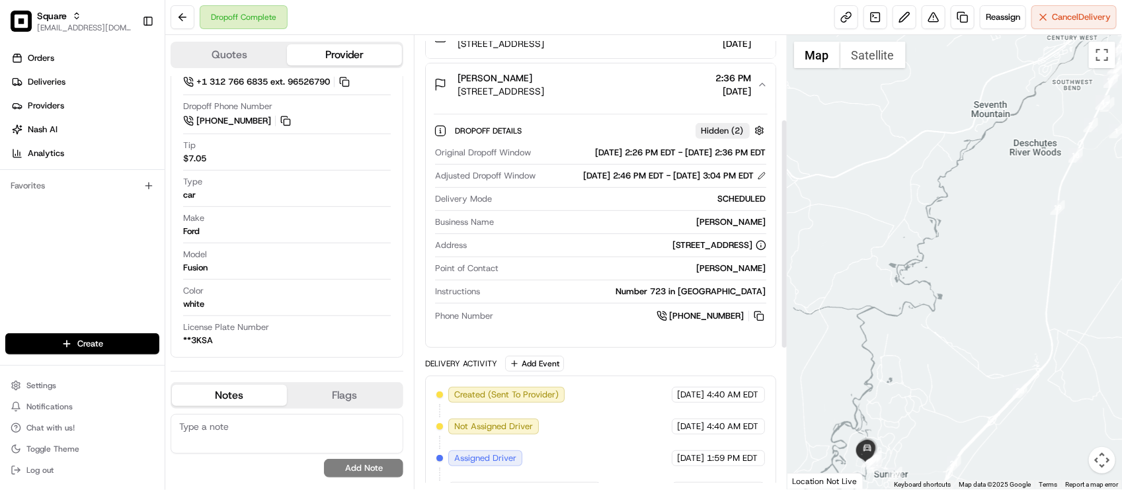
scroll to position [165, 0]
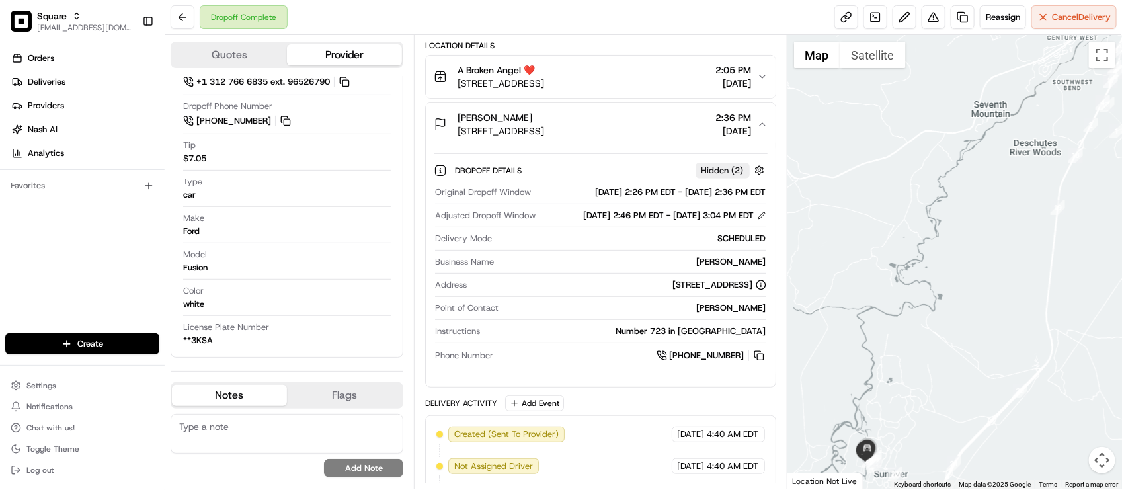
click at [550, 315] on div "Original Dropoff Window 08/15/2025 2:26 PM EDT - 08/15/2025 2:36 PM EDT Adjuste…" at bounding box center [600, 274] width 333 height 187
click at [534, 268] on div "Sarah Osborn" at bounding box center [632, 262] width 267 height 12
click at [562, 60] on button "A Broken Angel ❤️ 1125 NE 2nd St, Bend, OR 97701, USA 2:05 PM 08/15/2025" at bounding box center [600, 77] width 349 height 42
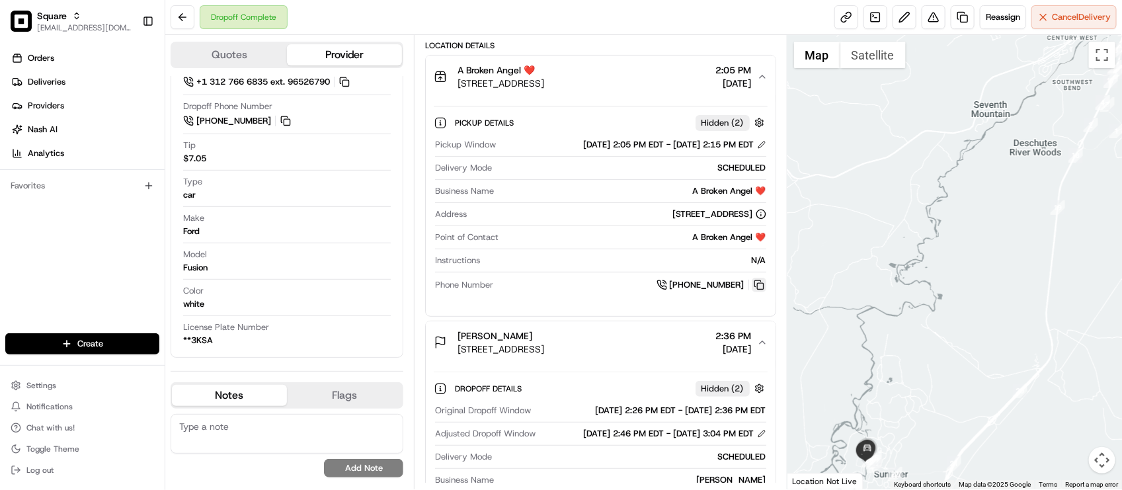
click at [762, 290] on button at bounding box center [759, 285] width 15 height 15
click at [290, 315] on div at bounding box center [287, 315] width 208 height 1
click at [422, 10] on div "Dropoff Complete Reassign Cancel Delivery" at bounding box center [643, 17] width 957 height 35
click at [354, 27] on div "Dropoff Complete Reassign Cancel Delivery" at bounding box center [643, 17] width 957 height 35
click at [365, 9] on div "Dropoff Complete Reassign Cancel Delivery" at bounding box center [643, 17] width 957 height 35
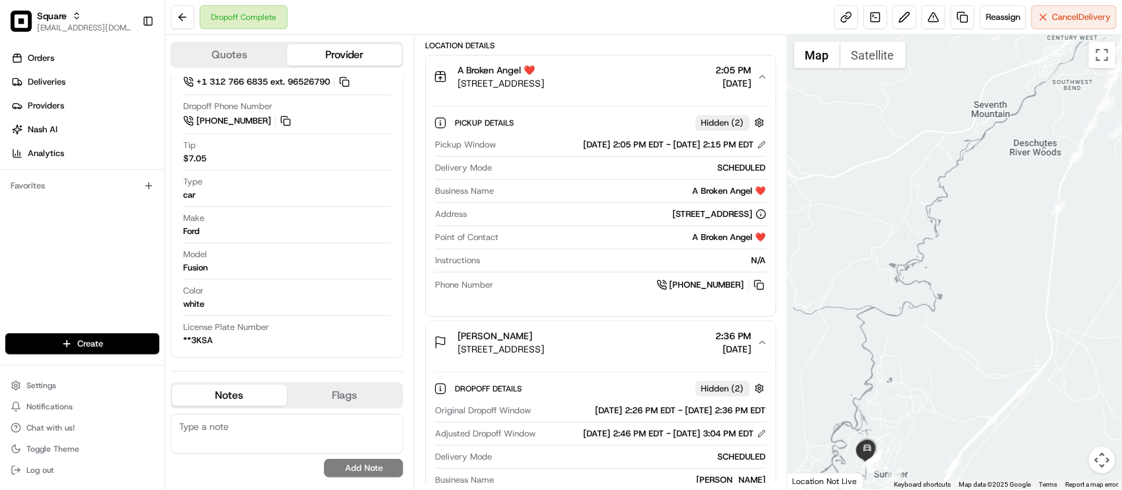
click at [531, 282] on div "+1 458 202 9334" at bounding box center [632, 285] width 267 height 15
click at [551, 282] on div "+1 458 202 9334" at bounding box center [632, 285] width 267 height 15
click at [518, 243] on div "A Broken Angel ❤️" at bounding box center [635, 237] width 262 height 12
click at [263, 240] on div "Make Ford" at bounding box center [287, 227] width 208 height 31
click at [64, 250] on div "Orders Deliveries Providers Nash AI Analytics Favorites" at bounding box center [82, 191] width 165 height 299
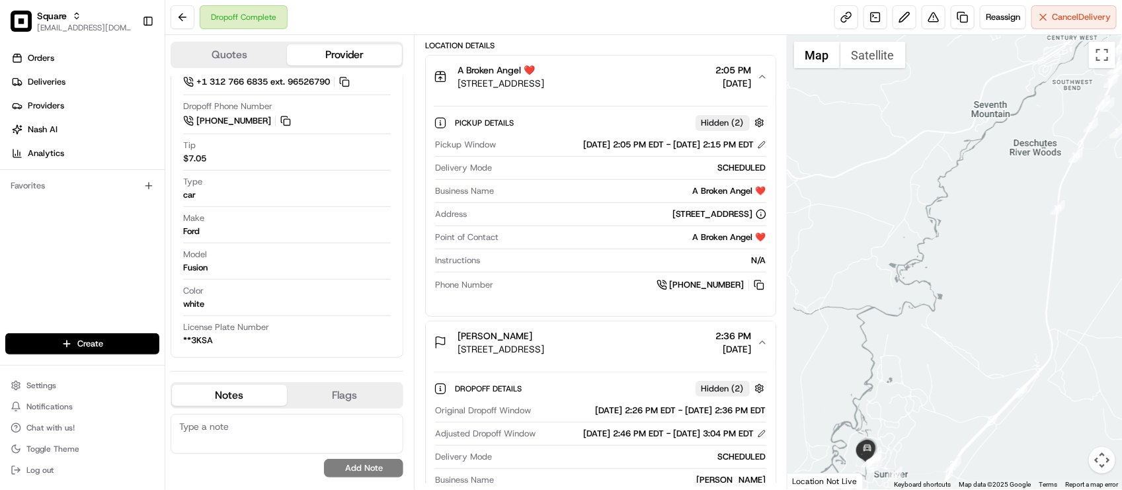
click at [577, 31] on div "Dropoff Complete Reassign Cancel Delivery" at bounding box center [643, 17] width 957 height 35
click at [400, 18] on div "Dropoff Complete Reassign Cancel Delivery" at bounding box center [643, 17] width 957 height 35
click at [533, 17] on div "Dropoff Complete Reassign Cancel Delivery" at bounding box center [643, 17] width 957 height 35
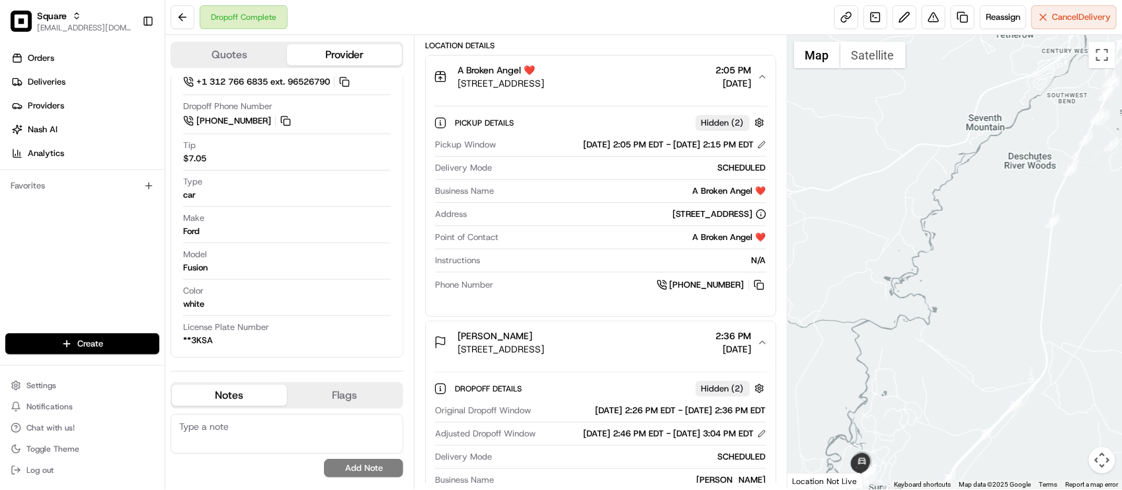
drag, startPoint x: 1024, startPoint y: 182, endPoint x: 1016, endPoint y: 196, distance: 15.7
click at [1016, 196] on div at bounding box center [955, 262] width 335 height 454
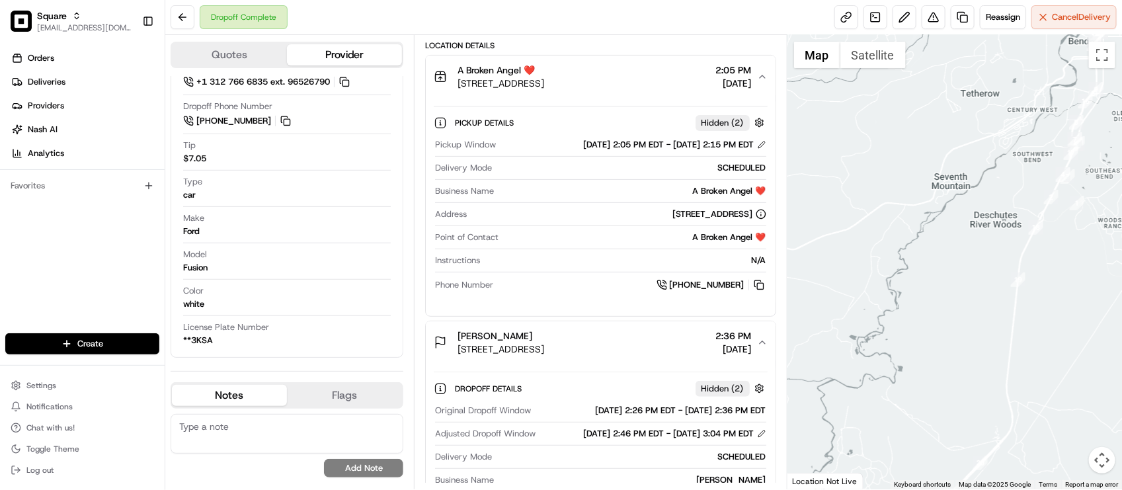
drag, startPoint x: 1037, startPoint y: 167, endPoint x: 1025, endPoint y: 193, distance: 28.4
click at [1025, 193] on div at bounding box center [955, 262] width 335 height 454
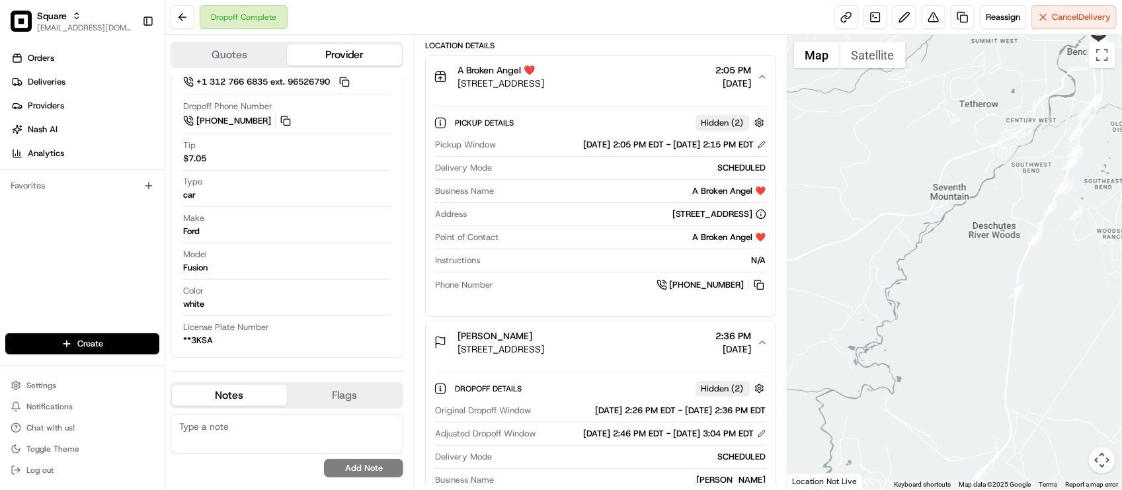
drag, startPoint x: 1040, startPoint y: 166, endPoint x: 1018, endPoint y: 204, distance: 43.6
click at [1010, 205] on div at bounding box center [955, 262] width 335 height 454
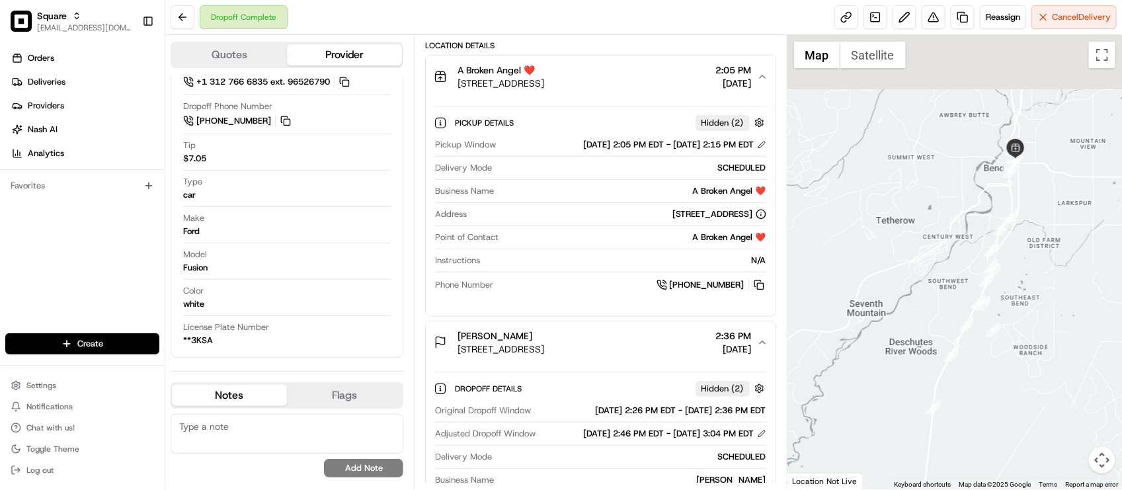
click at [987, 250] on img "8" at bounding box center [992, 249] width 15 height 15
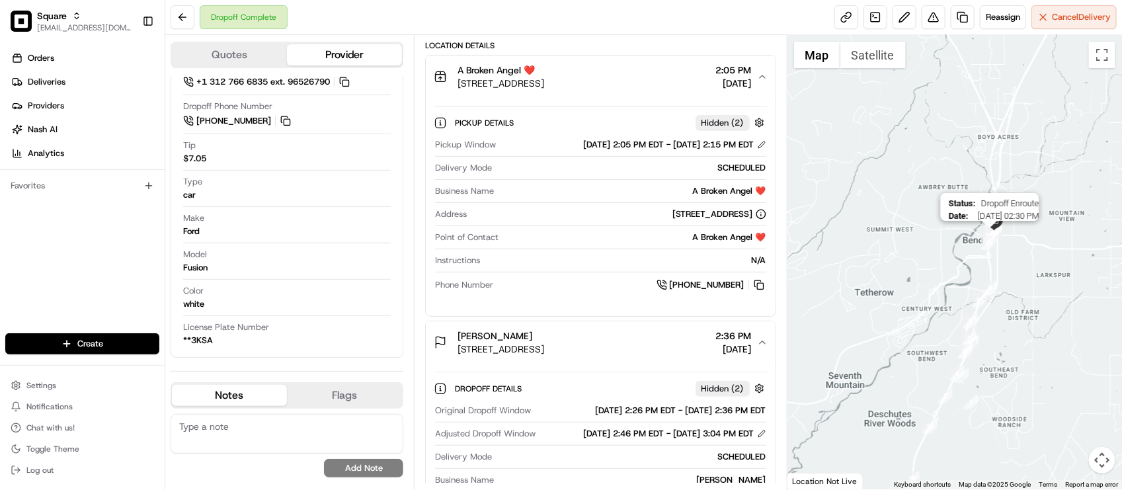
drag, startPoint x: 994, startPoint y: 183, endPoint x: 984, endPoint y: 231, distance: 49.9
click at [984, 311] on div at bounding box center [1115, 311] width 335 height 0
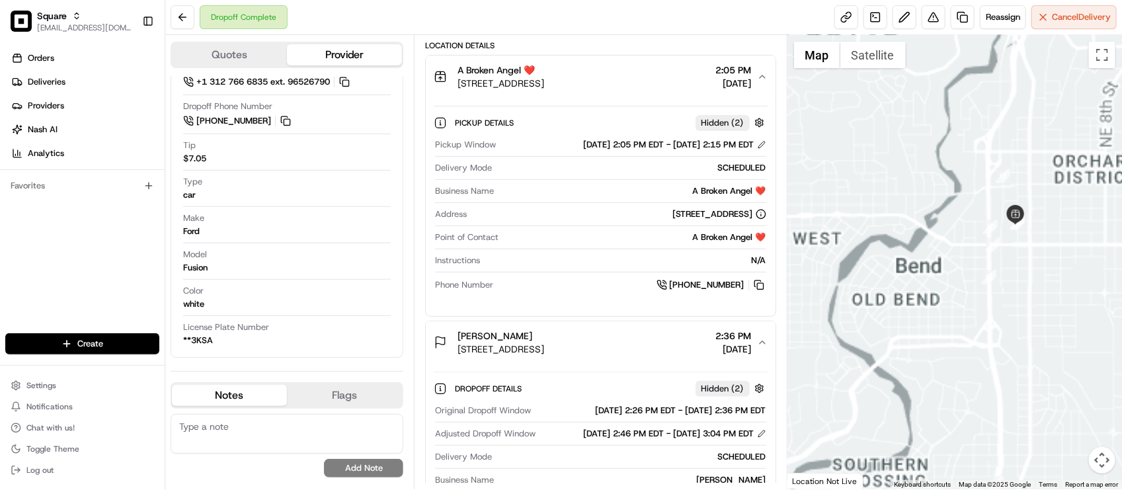
drag, startPoint x: 977, startPoint y: 177, endPoint x: 975, endPoint y: 239, distance: 61.5
click at [974, 239] on div at bounding box center [955, 262] width 335 height 454
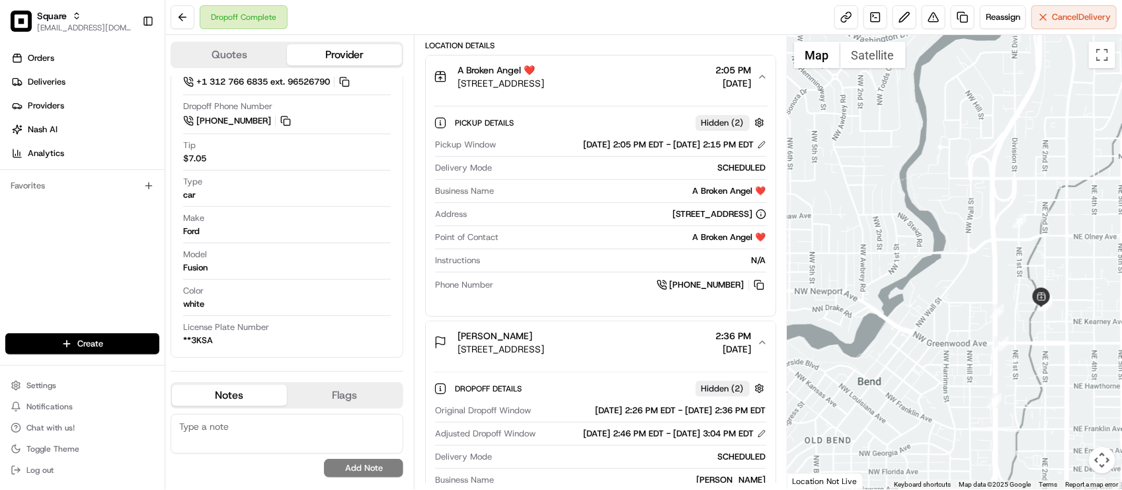
click at [543, 292] on div "+1 458 202 9334" at bounding box center [632, 285] width 267 height 15
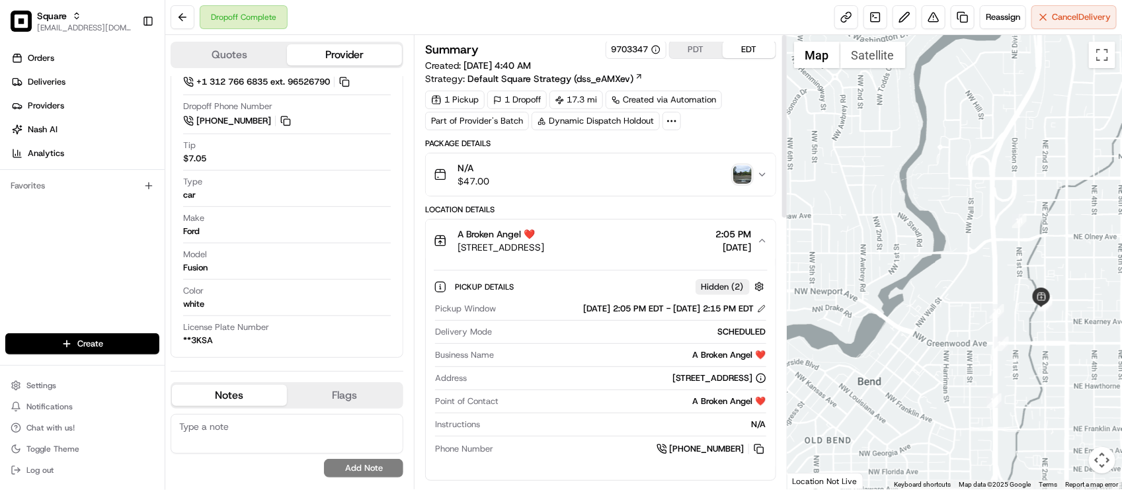
scroll to position [0, 0]
click at [744, 172] on img "button" at bounding box center [742, 176] width 19 height 19
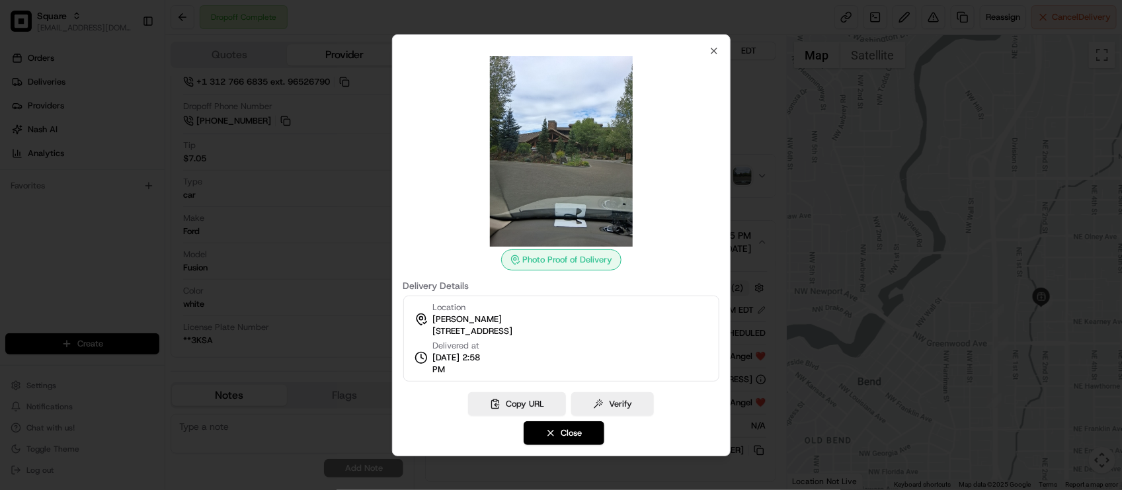
click at [749, 111] on div at bounding box center [561, 245] width 1122 height 490
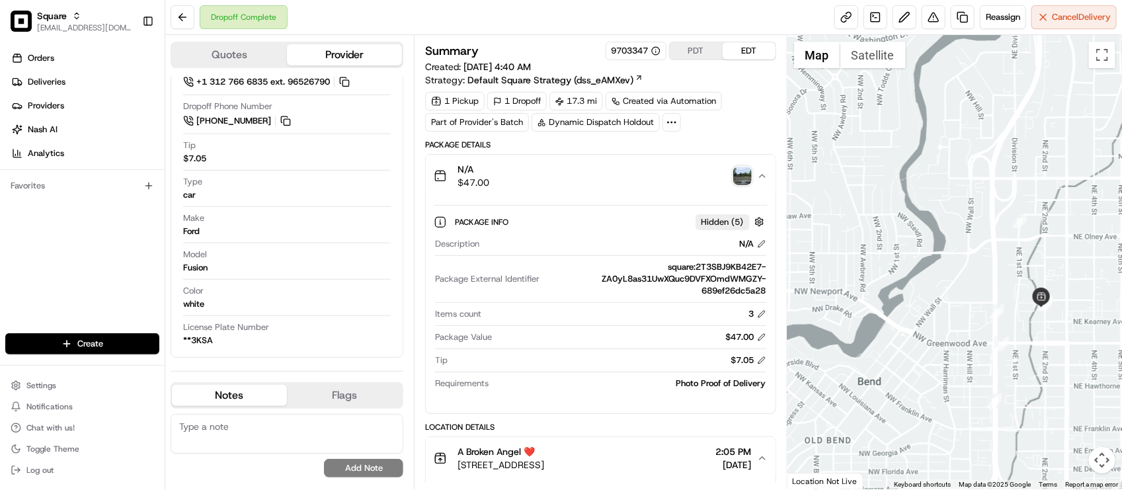
click at [744, 183] on img "button" at bounding box center [742, 176] width 19 height 19
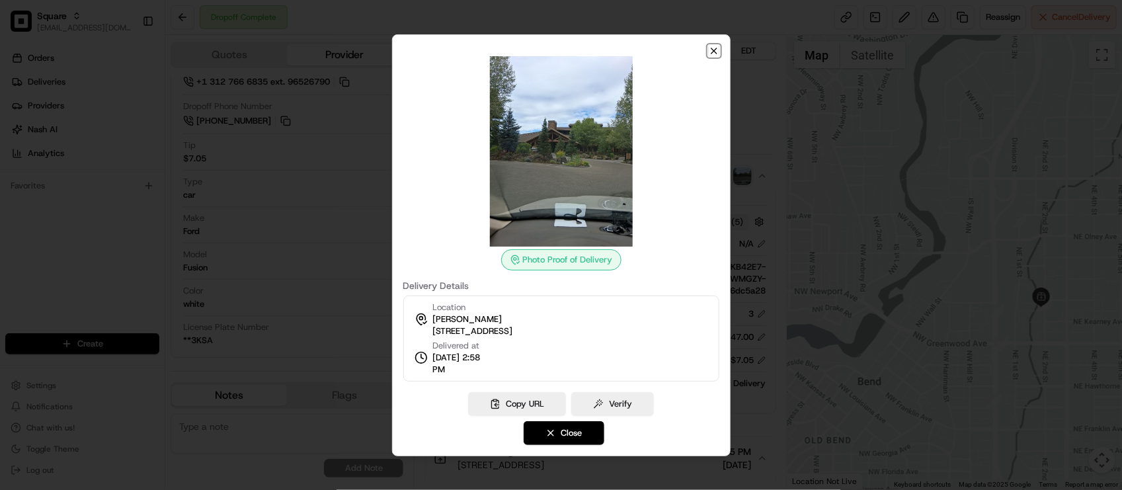
click at [710, 54] on icon "button" at bounding box center [714, 51] width 11 height 11
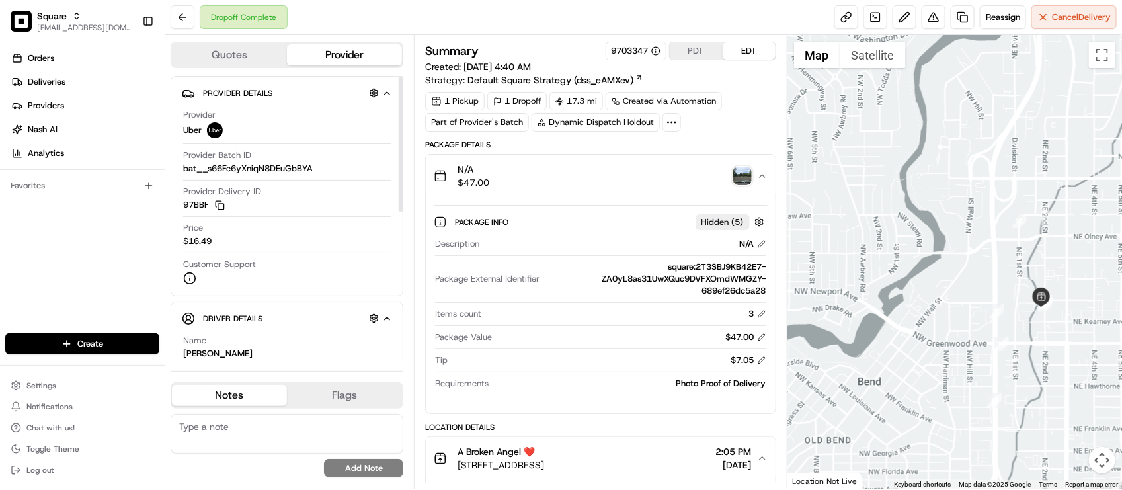
click at [381, 35] on div "Quotes Provider Provider Details Hidden ( 3 ) Provider Uber Provider Batch ID b…" at bounding box center [289, 262] width 249 height 454
click at [565, 177] on div "N/A $47.00" at bounding box center [595, 176] width 323 height 26
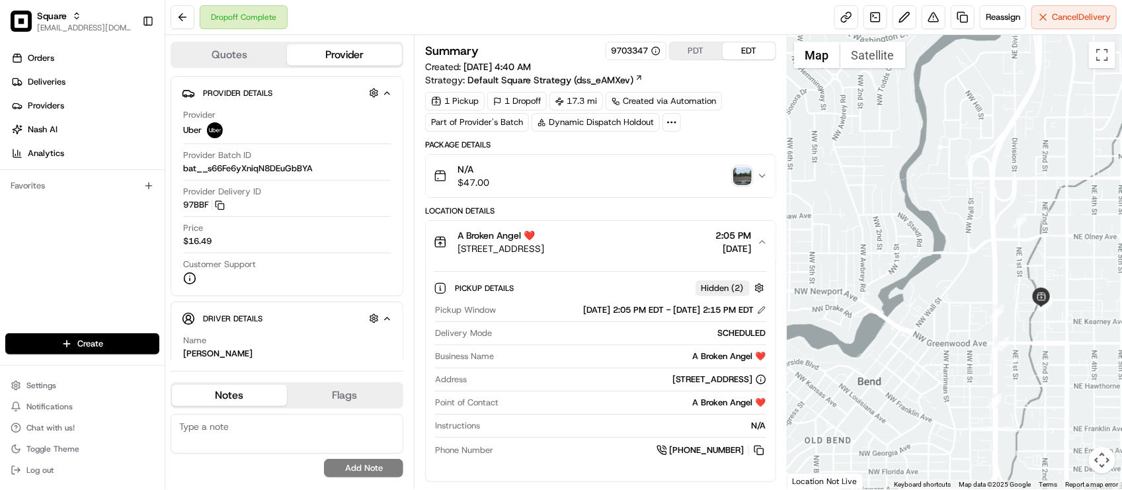
click at [577, 212] on div "Location Details" at bounding box center [600, 211] width 350 height 11
click at [386, 131] on div "Provider Uber" at bounding box center [287, 123] width 208 height 29
click at [371, 17] on div "Dropoff Complete Reassign Cancel Delivery" at bounding box center [643, 17] width 957 height 35
click at [388, 7] on div "Dropoff Complete Reassign Cancel Delivery" at bounding box center [643, 17] width 957 height 35
